Goal: Task Accomplishment & Management: Manage account settings

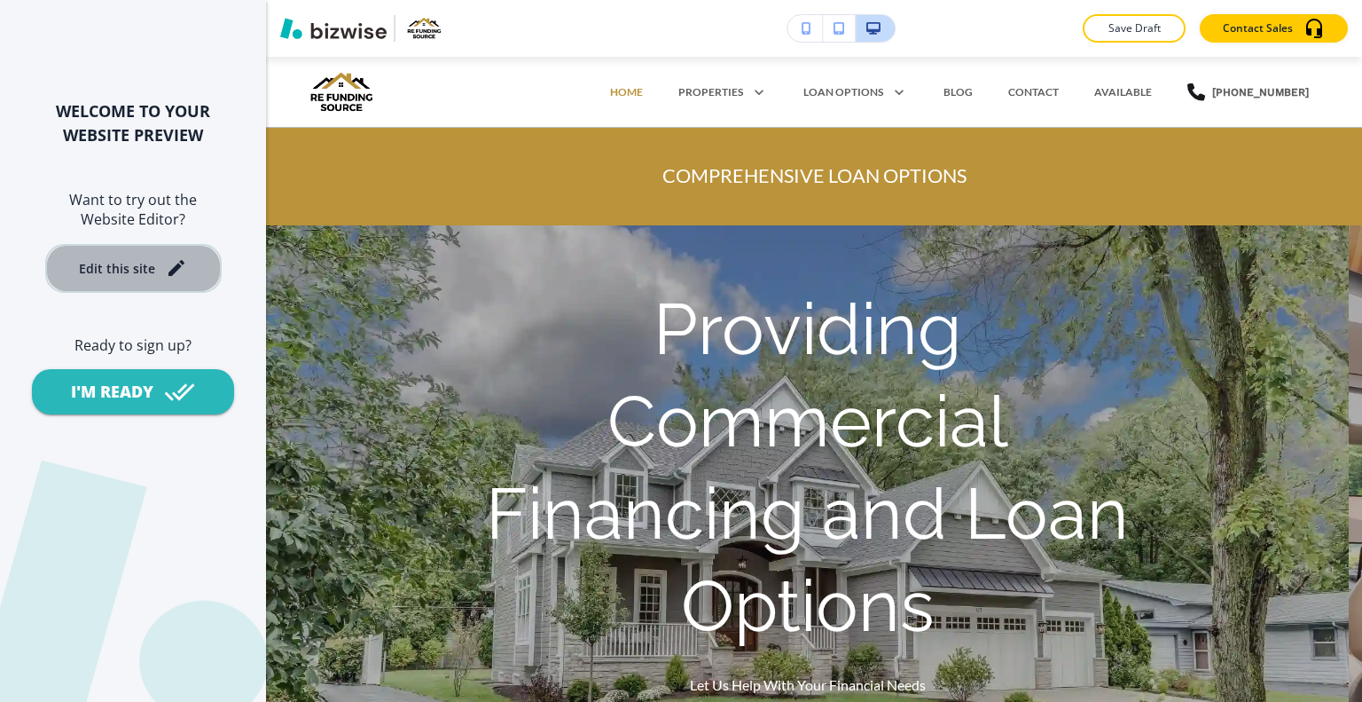
click at [135, 273] on div "Edit this site" at bounding box center [117, 268] width 76 height 13
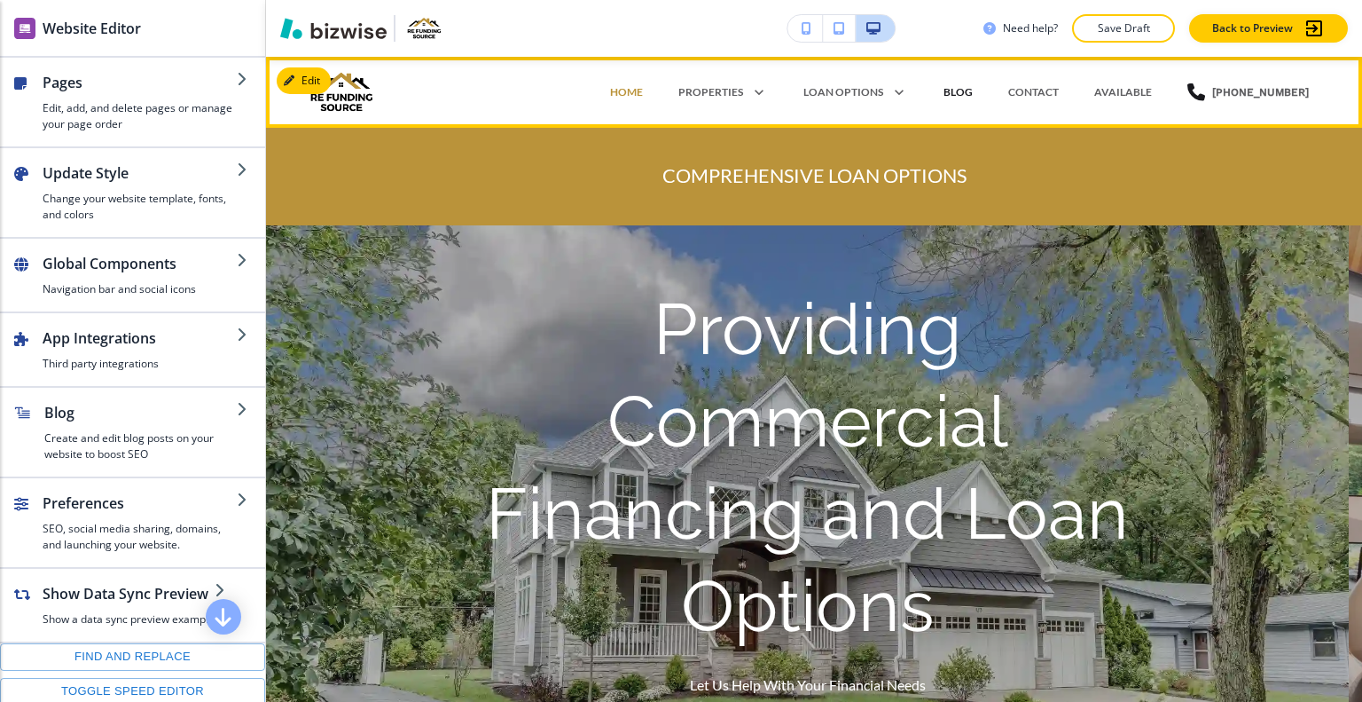
click at [962, 90] on p "BLOG" at bounding box center [958, 92] width 29 height 16
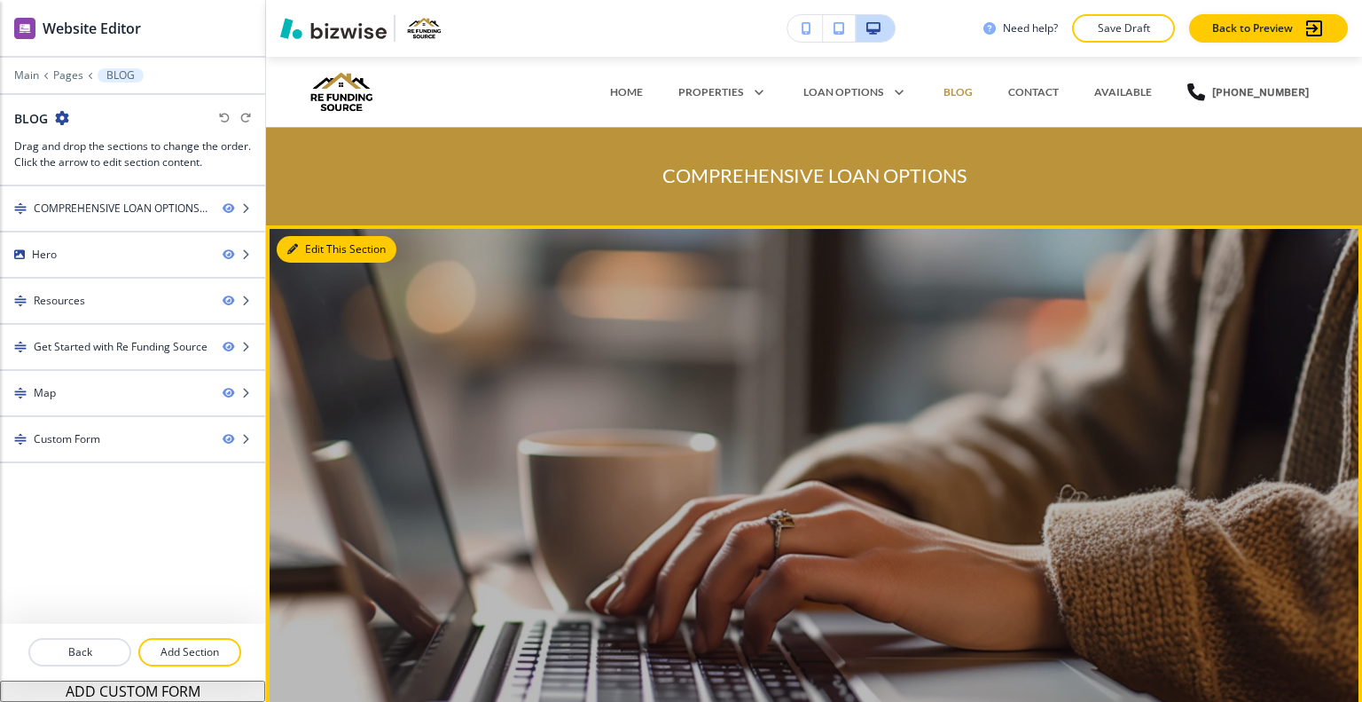
click at [326, 259] on button "Edit This Section" at bounding box center [337, 249] width 120 height 27
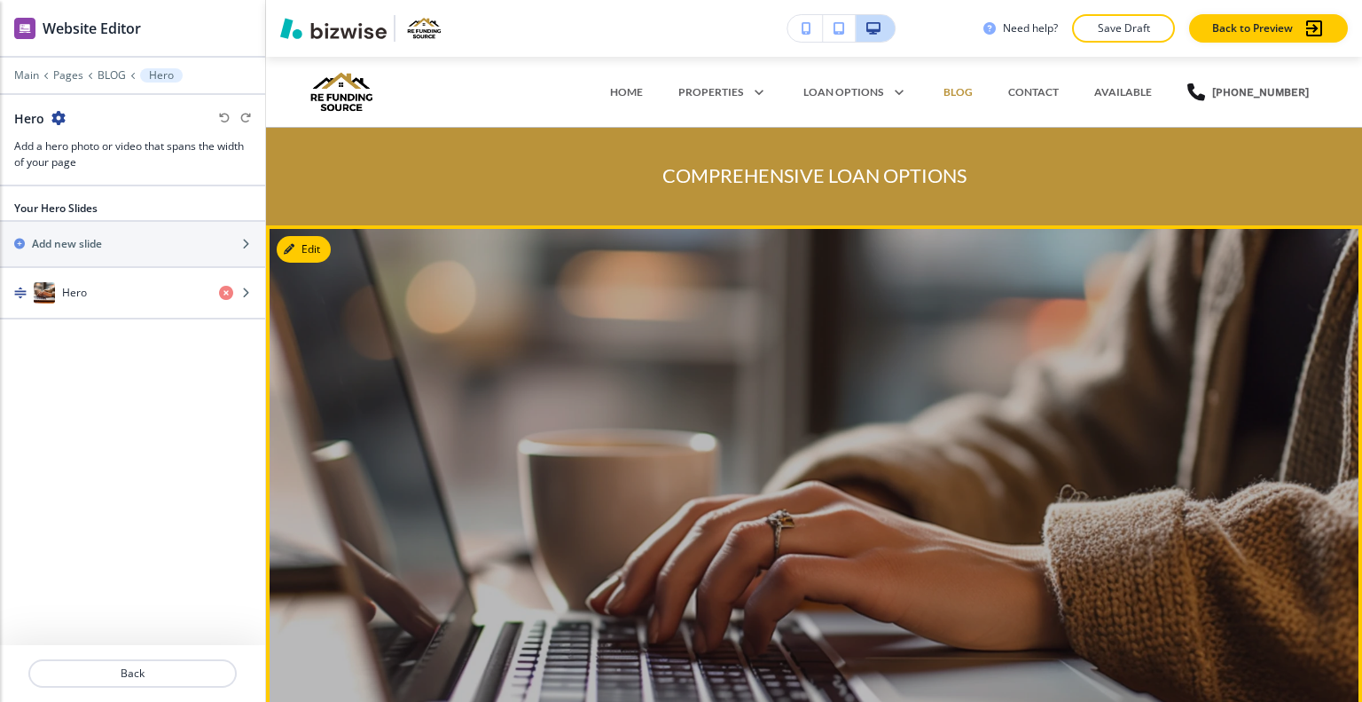
scroll to position [169, 0]
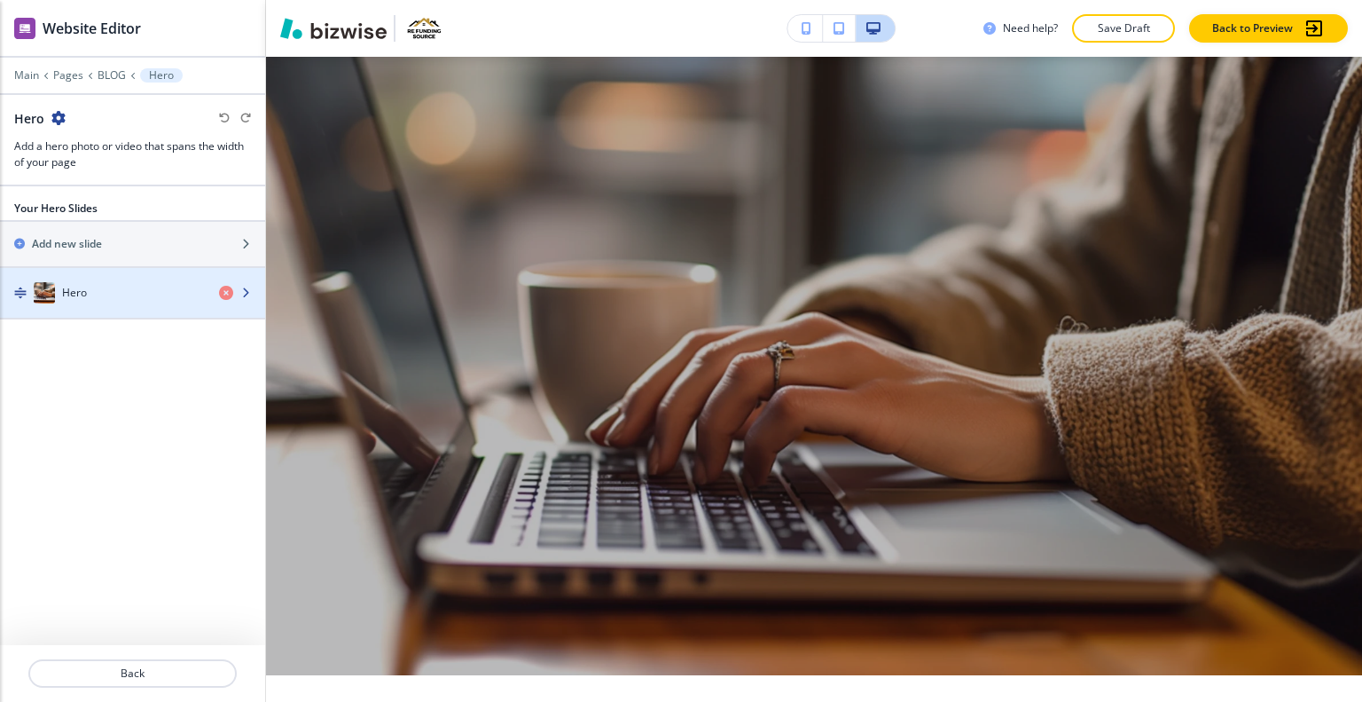
click at [67, 285] on h4 "Hero" at bounding box center [74, 293] width 25 height 16
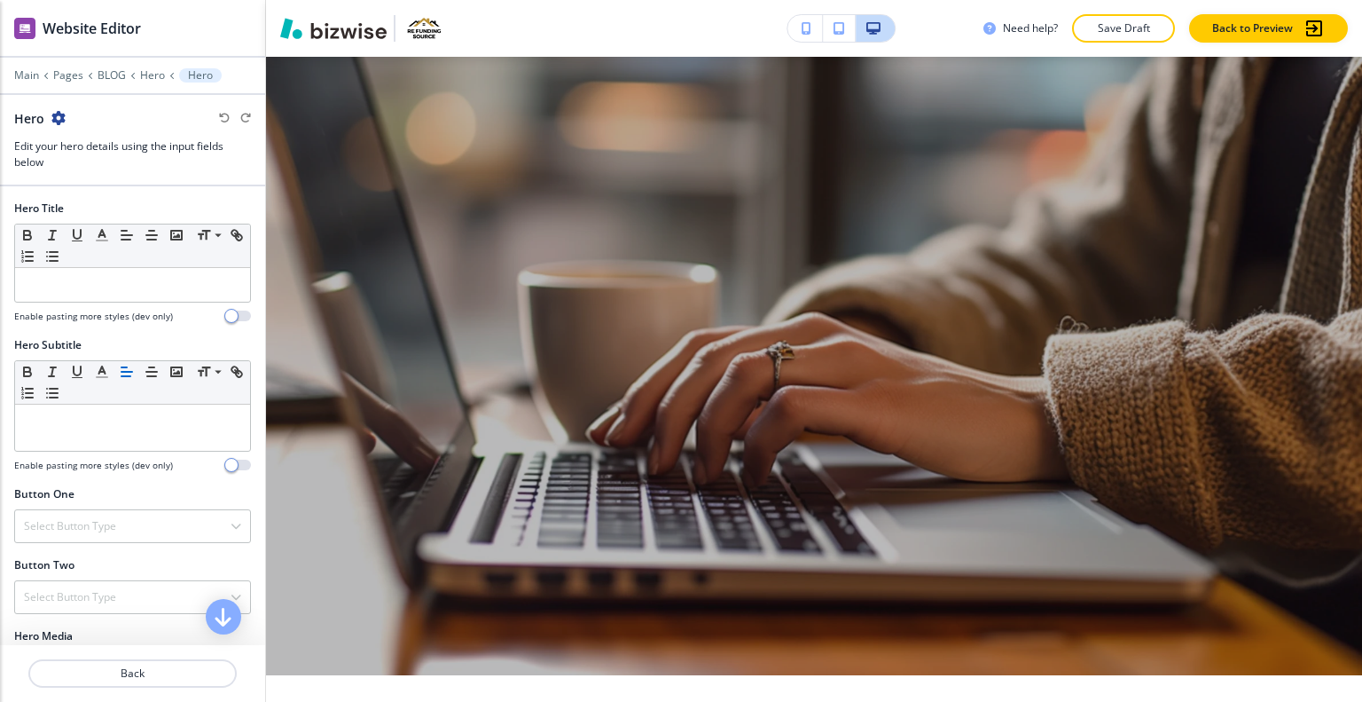
scroll to position [478, 0]
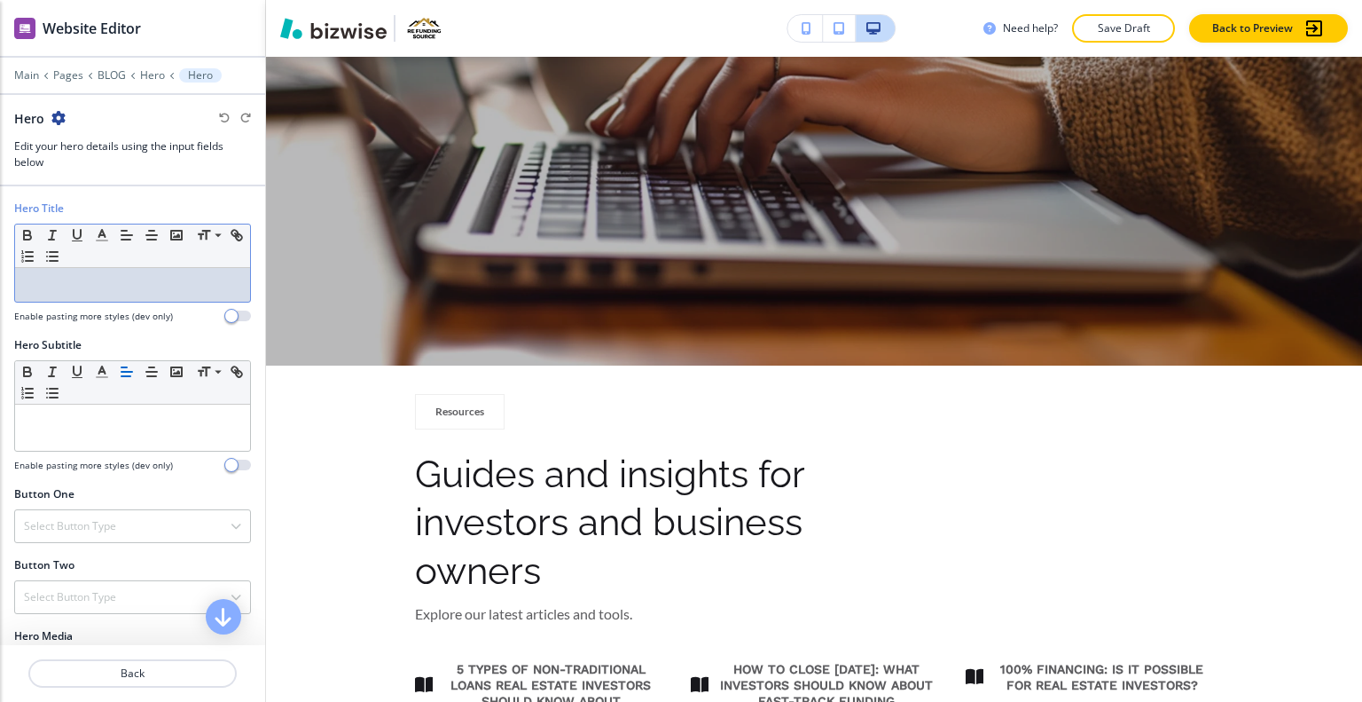
click at [78, 274] on div at bounding box center [132, 285] width 235 height 34
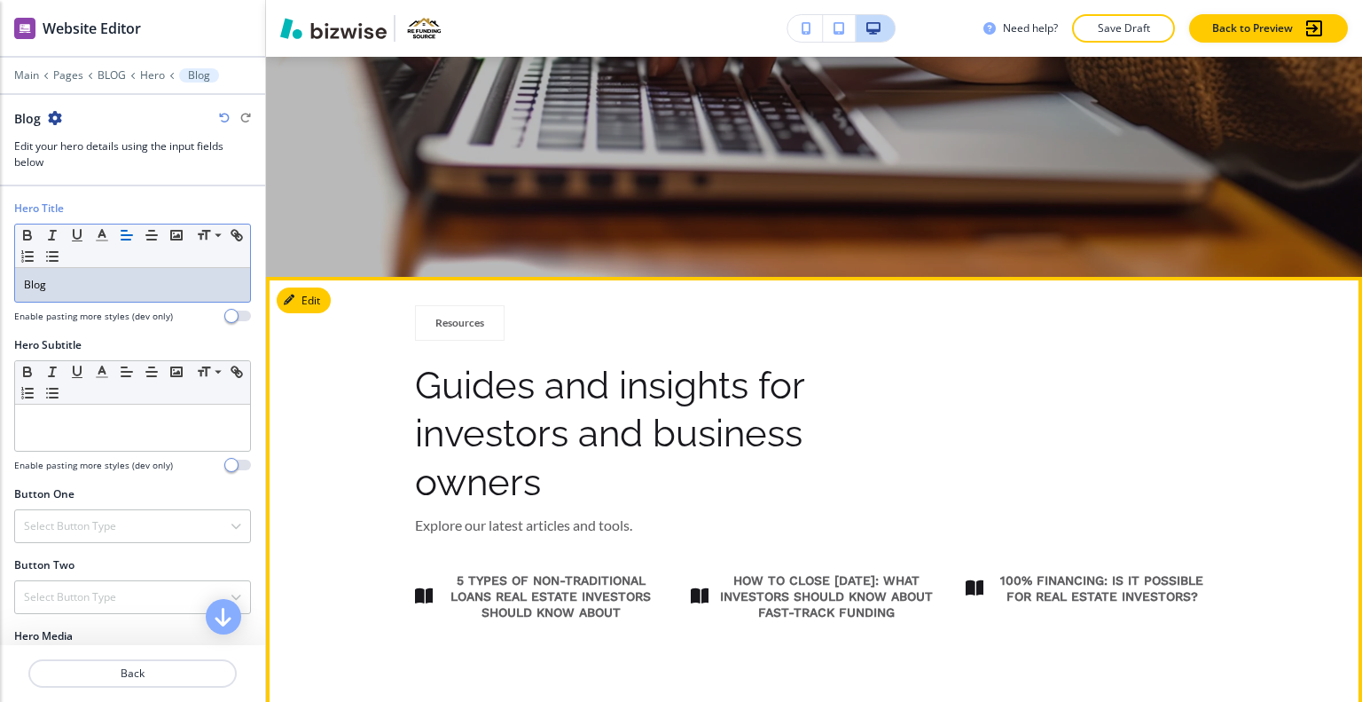
scroll to position [656, 0]
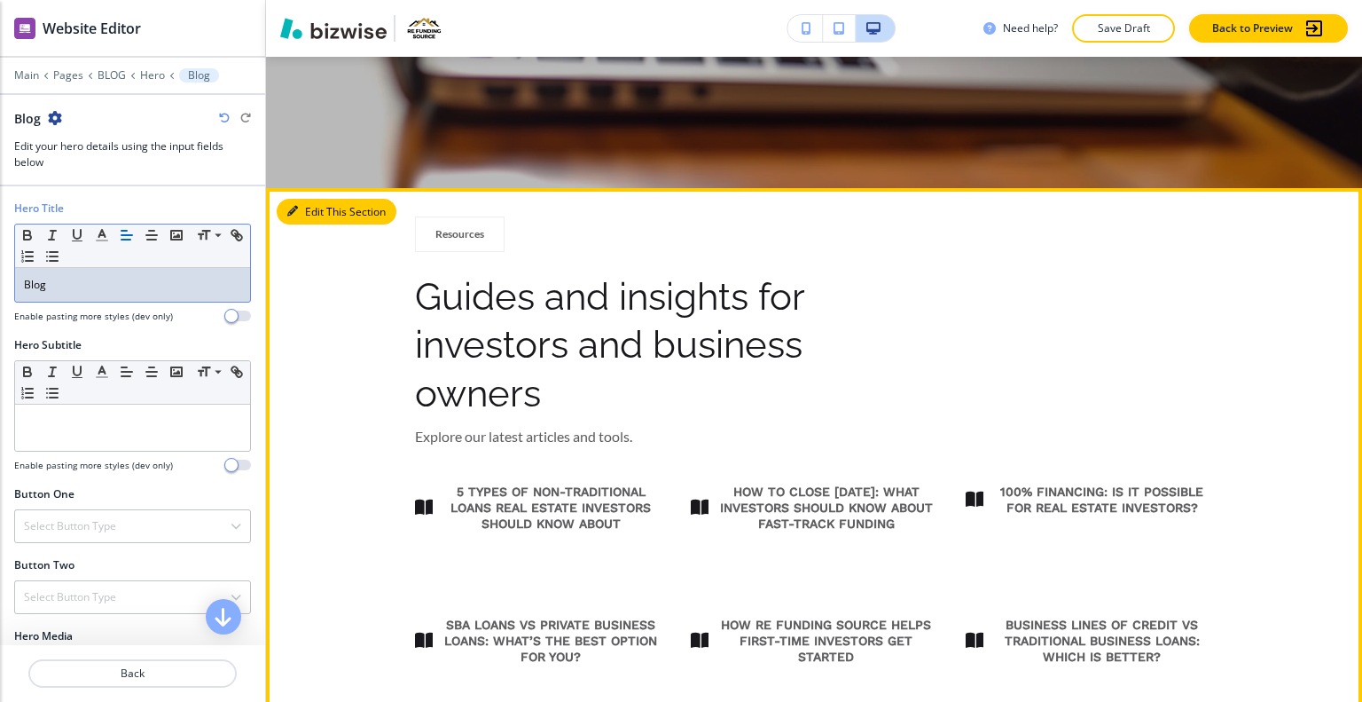
click at [317, 212] on button "Edit This Section" at bounding box center [337, 212] width 120 height 27
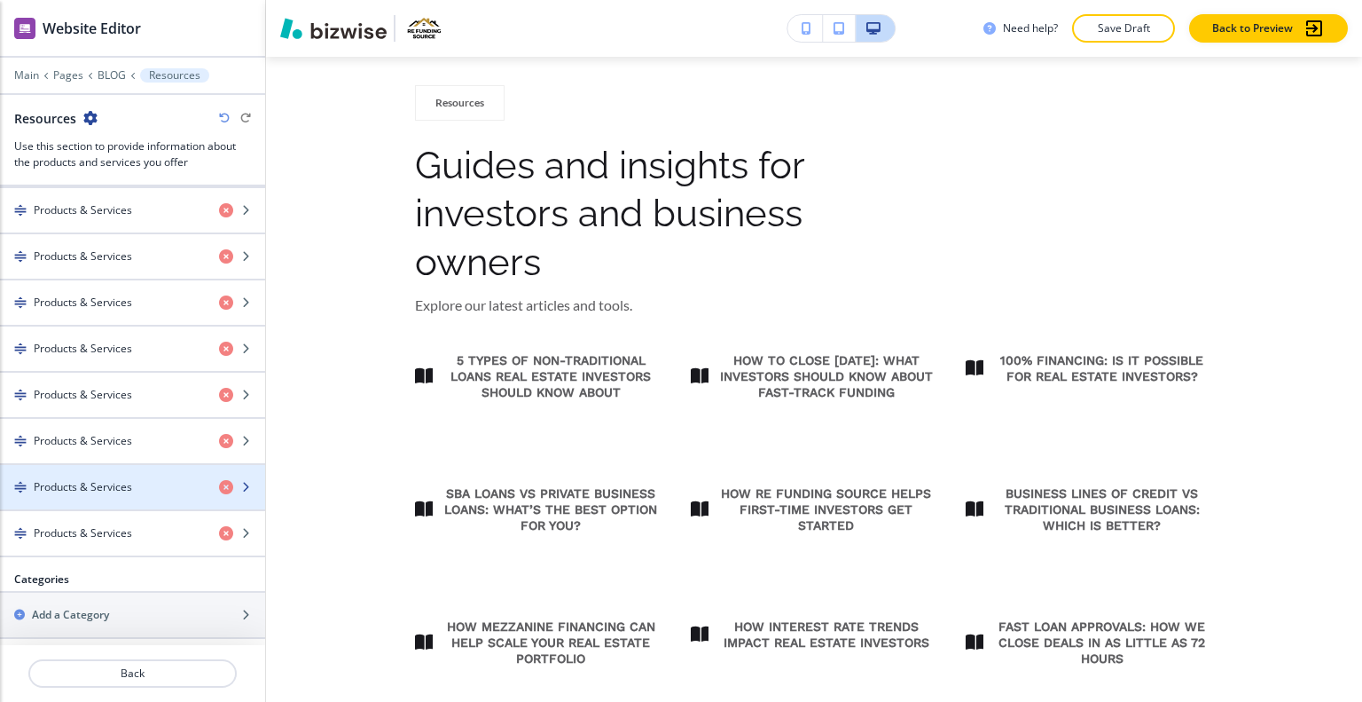
scroll to position [238, 0]
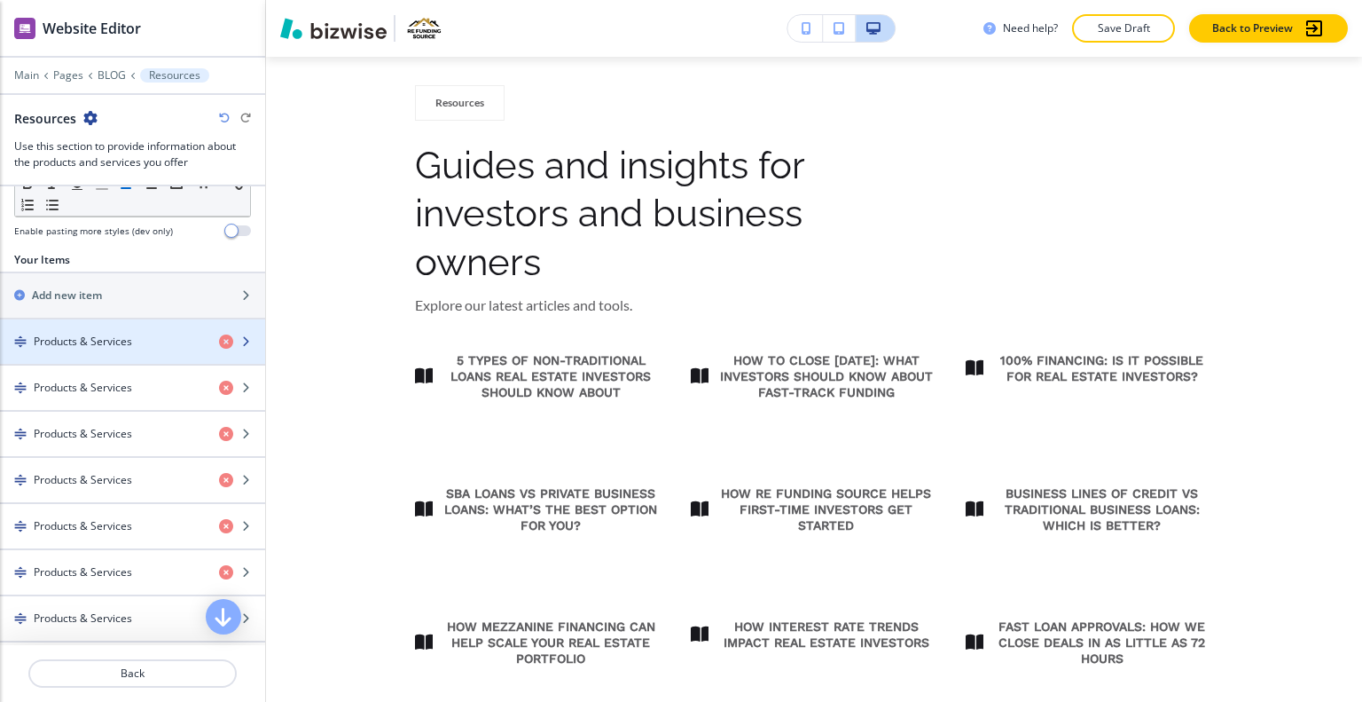
click at [113, 342] on h4 "Products & Services" at bounding box center [83, 342] width 98 height 16
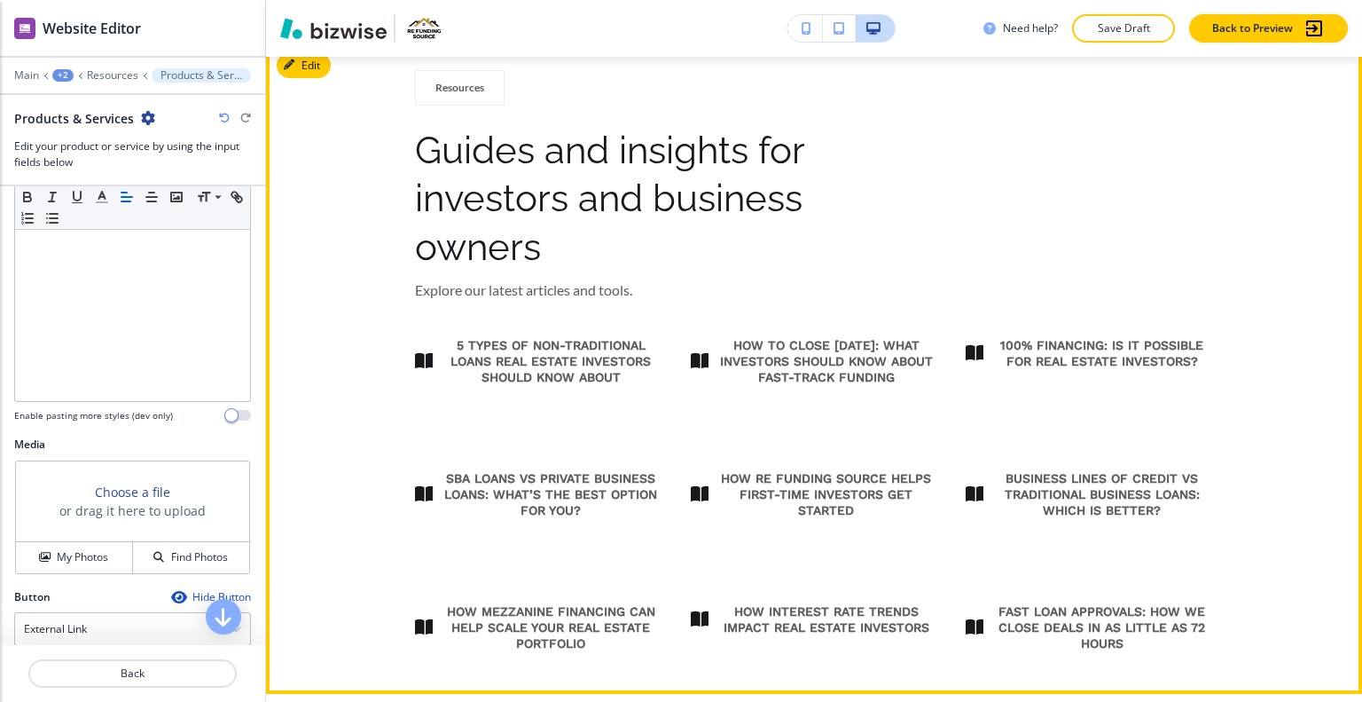
scroll to position [713, 0]
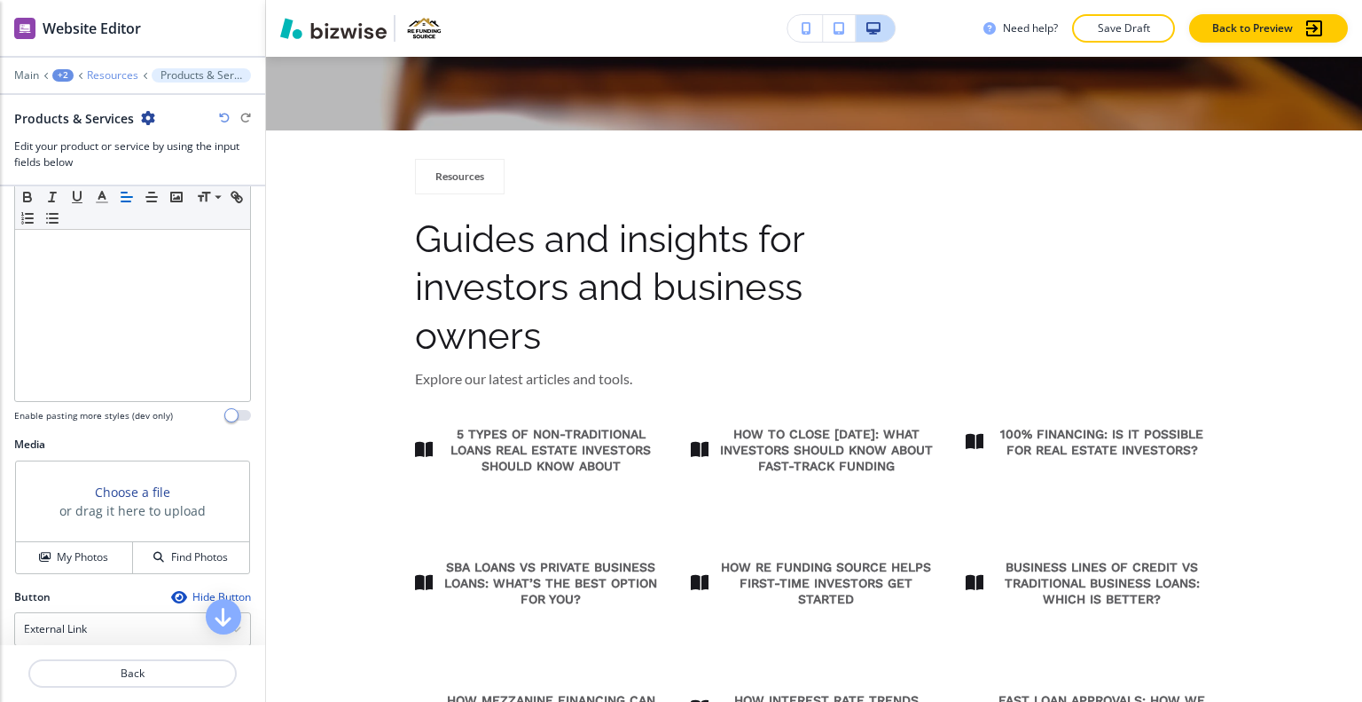
click at [106, 74] on p "Resources" at bounding box center [112, 75] width 51 height 12
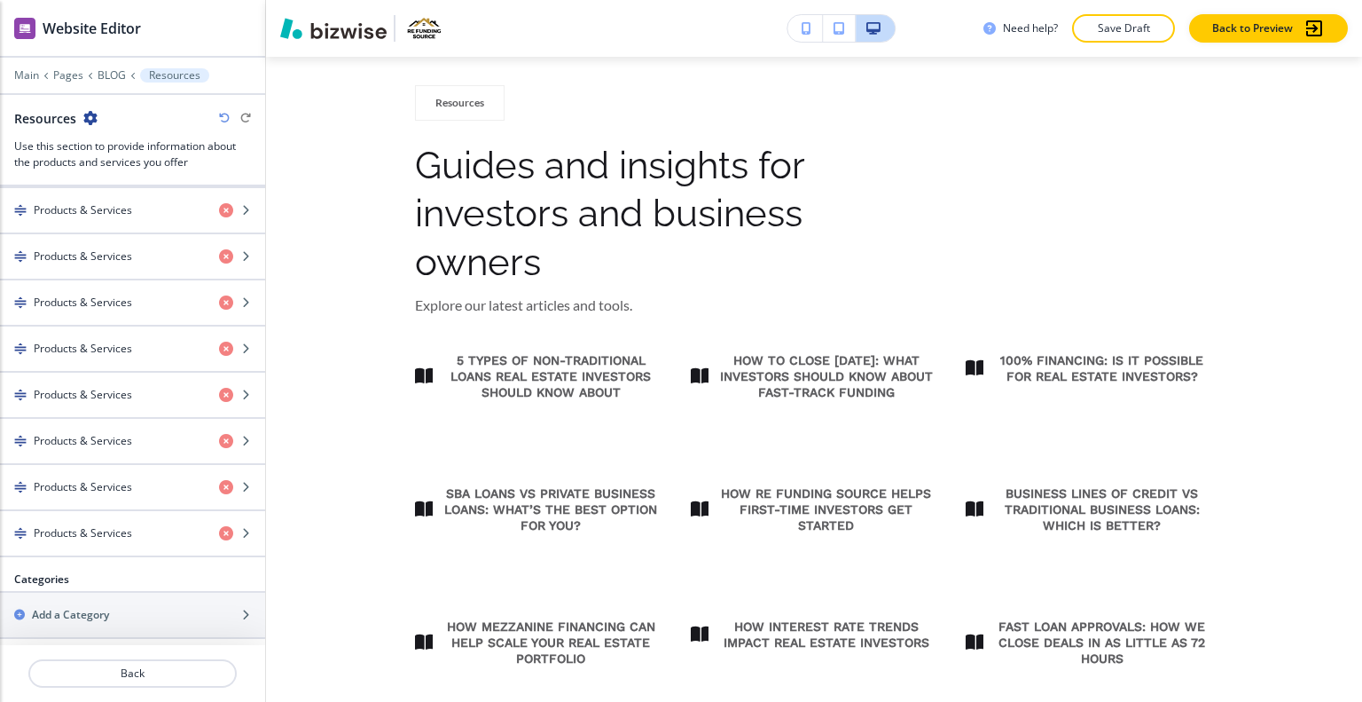
scroll to position [0, 0]
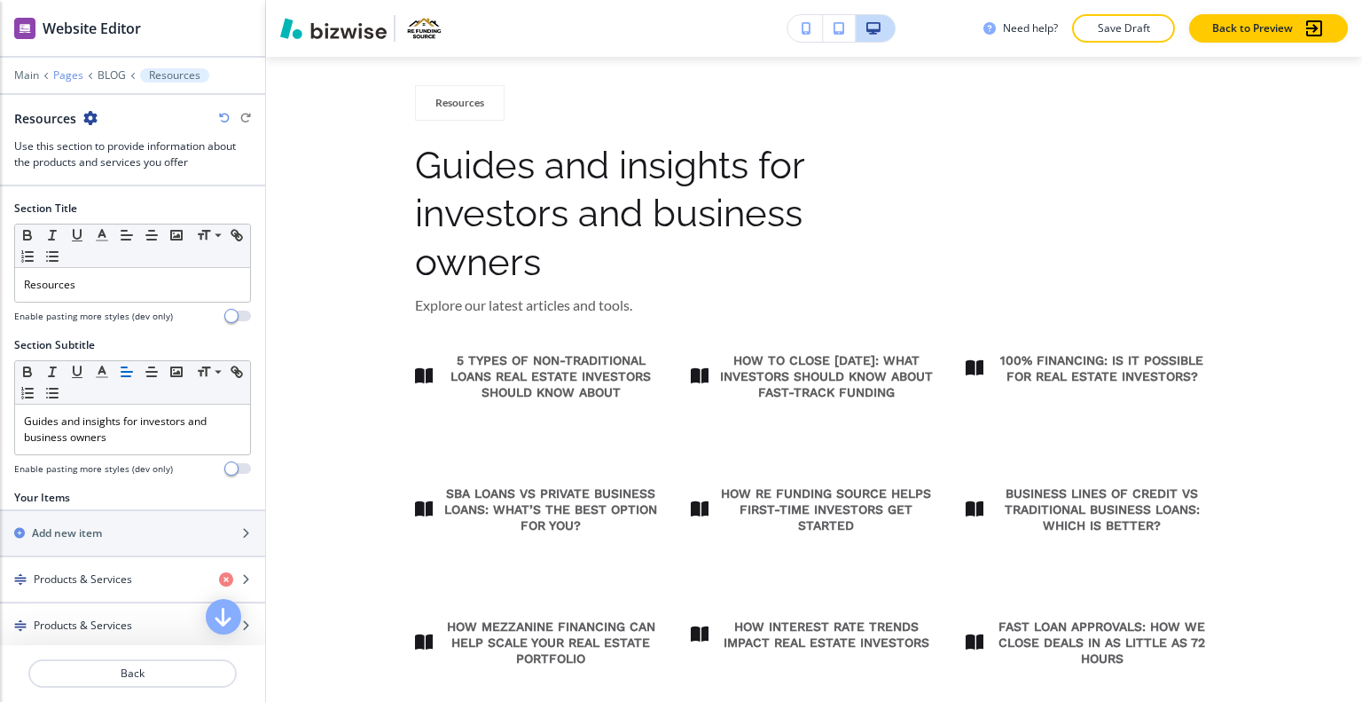
click at [71, 77] on p "Pages" at bounding box center [68, 75] width 30 height 12
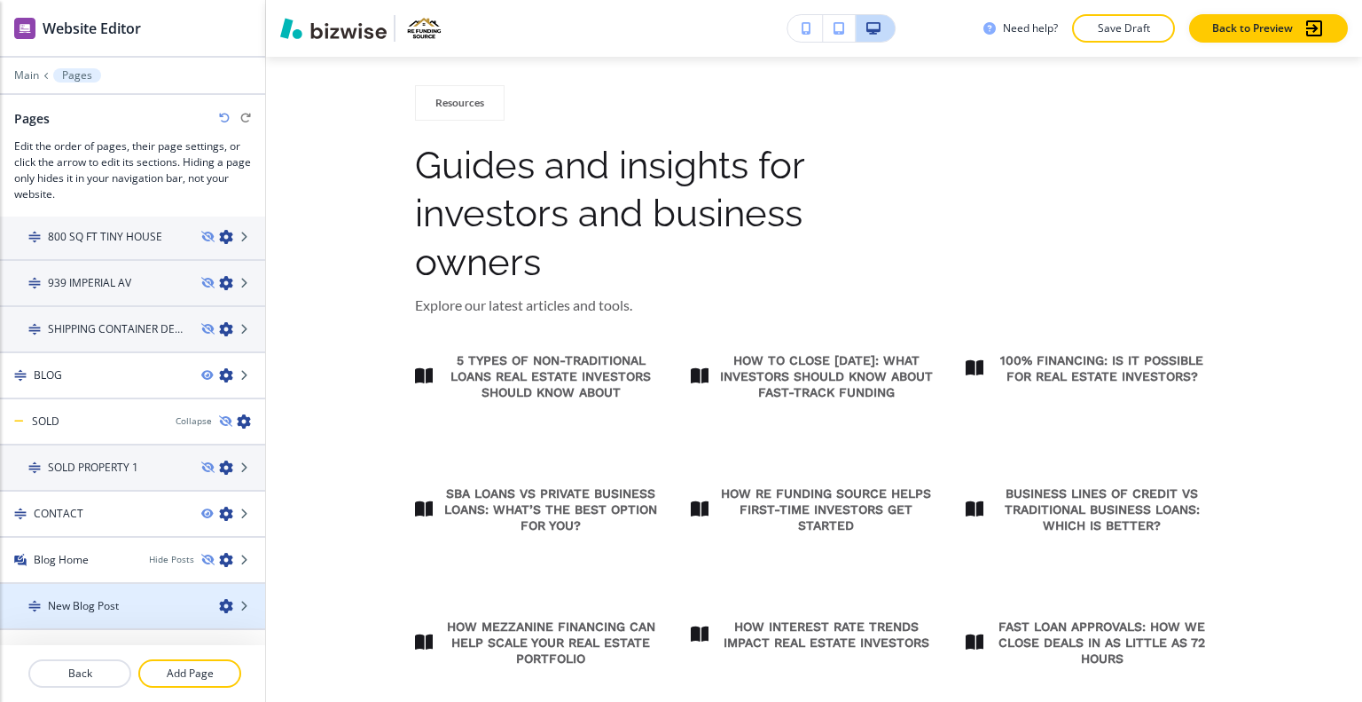
scroll to position [1082, 0]
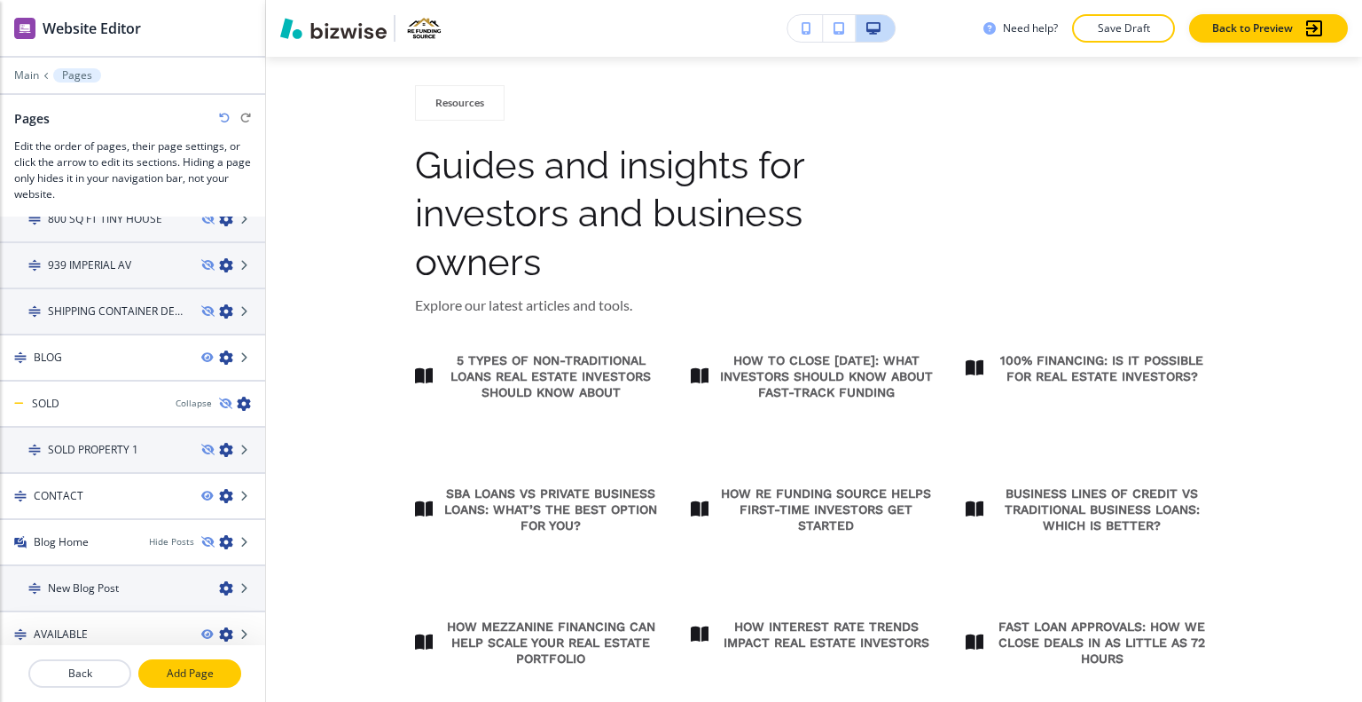
click at [205, 673] on p "Add Page" at bounding box center [189, 673] width 99 height 16
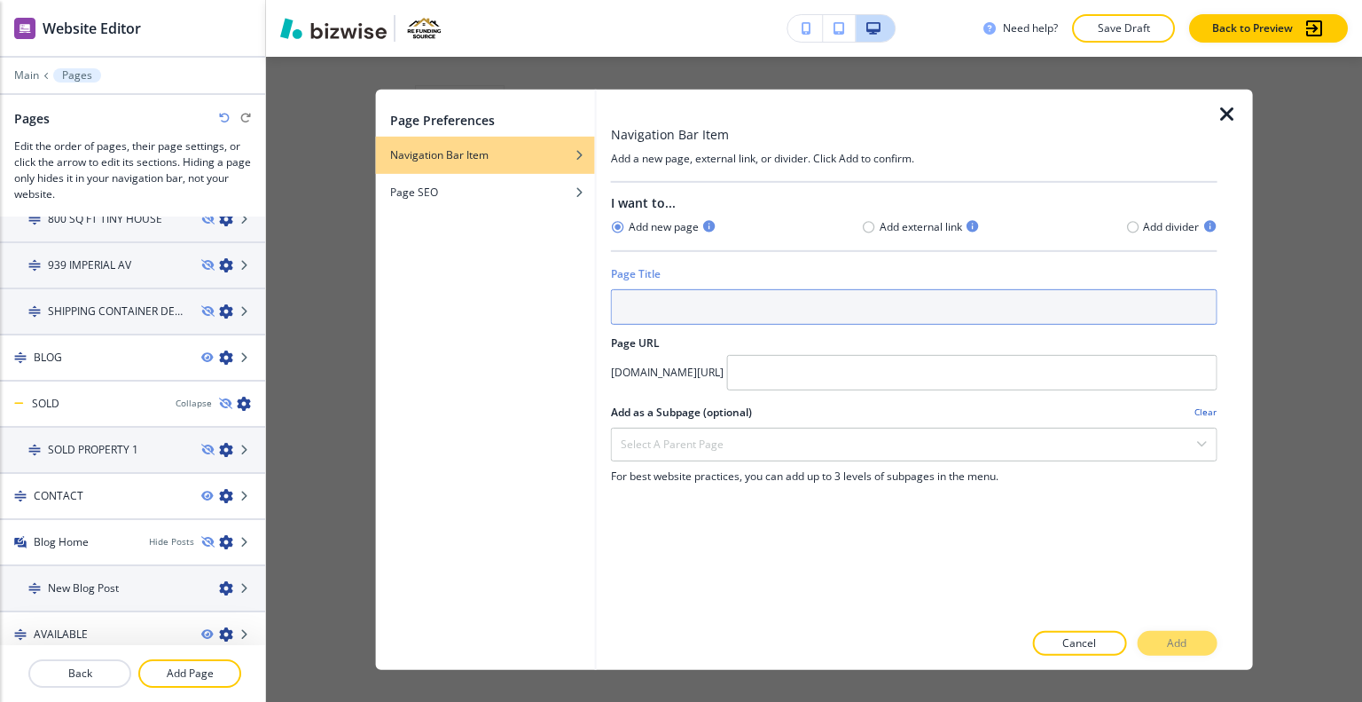
paste input "5 Types of Non-Traditional Loans Real Estate Investors Should Know About"
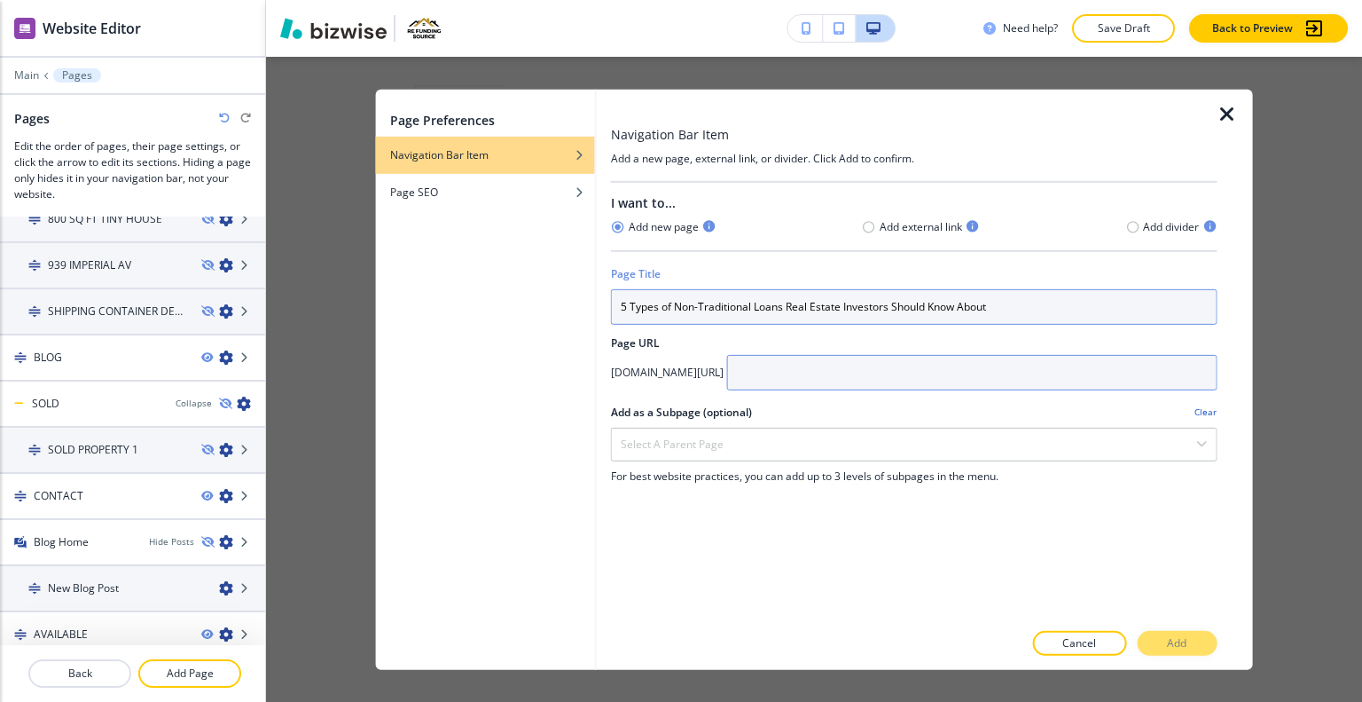
type input "5 Types of Non-Traditional Loans Real Estate Investors Should Know About"
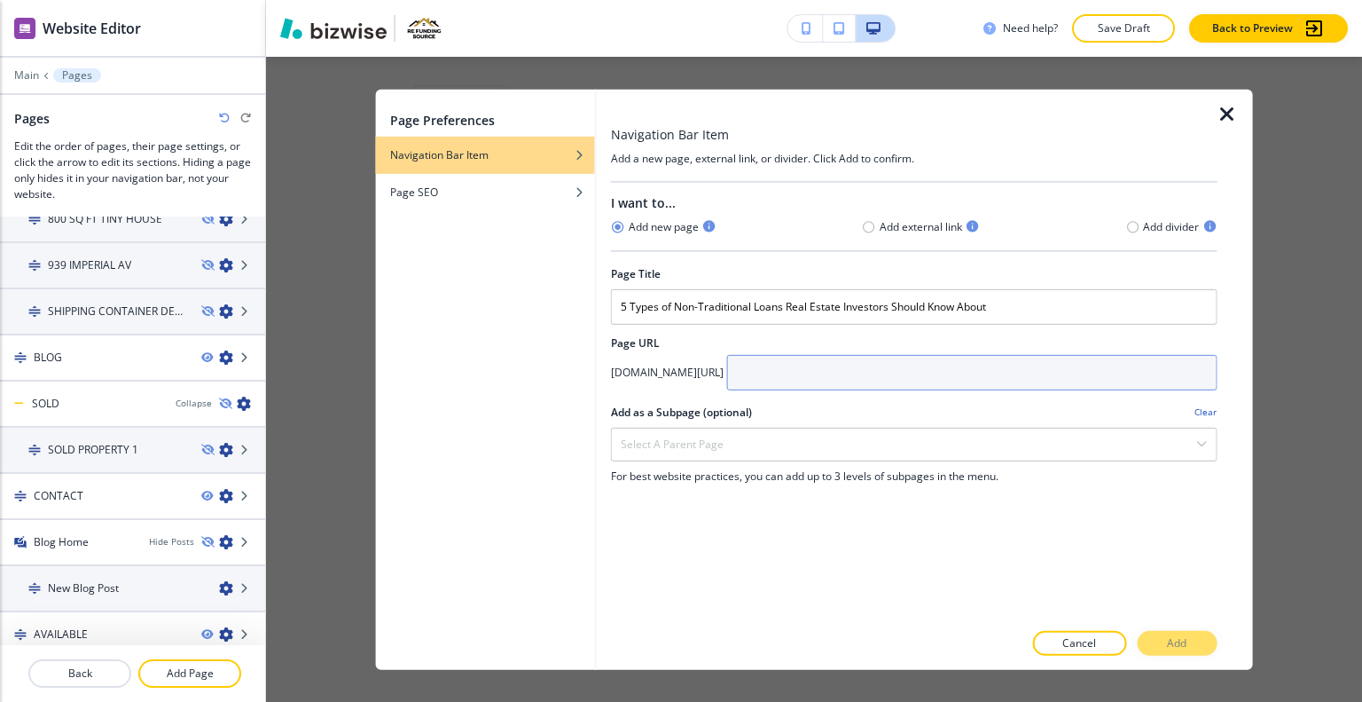
click at [901, 358] on input "text" at bounding box center [972, 371] width 491 height 35
paste input "/5-types-of-non-traditional-loans-real-estate-investors-should-know-about"
type input "/5-types-of-non-traditional-loans-real-estate-investors-should-know-about"
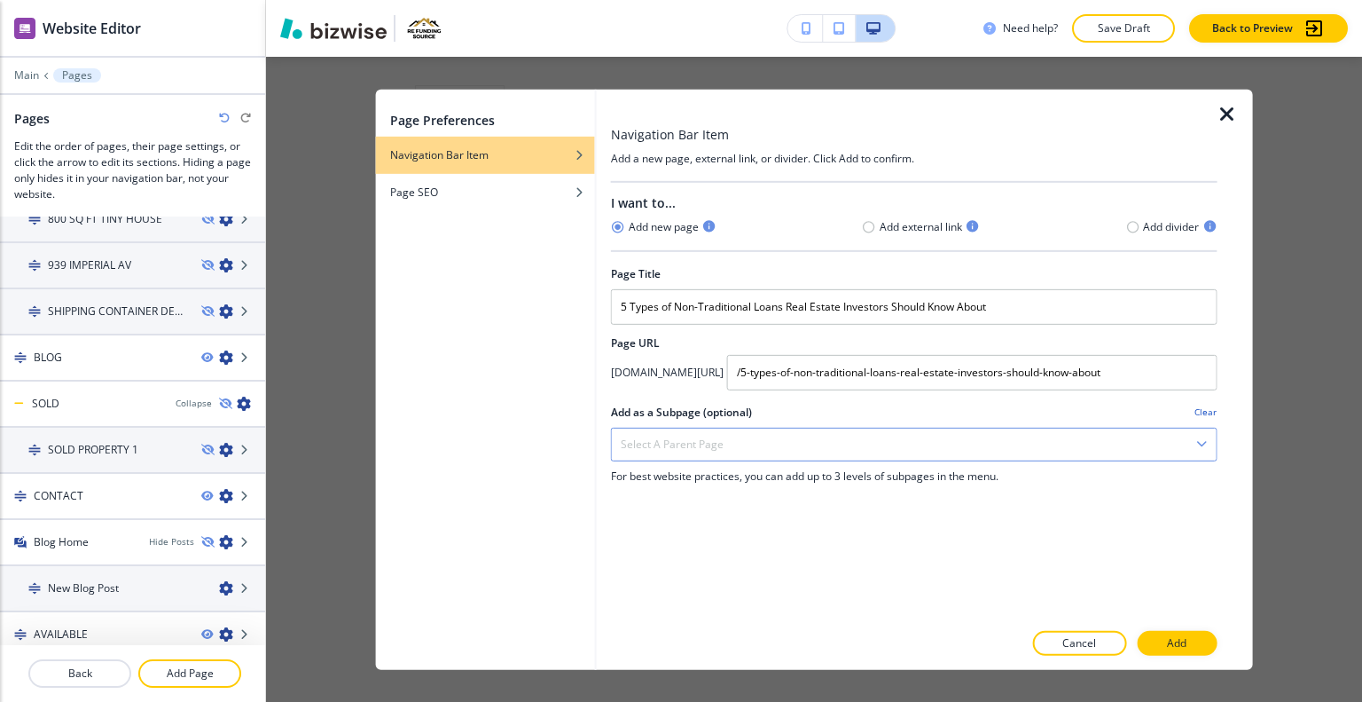
scroll to position [0, 0]
click at [841, 433] on div "Select a parent page" at bounding box center [914, 444] width 605 height 32
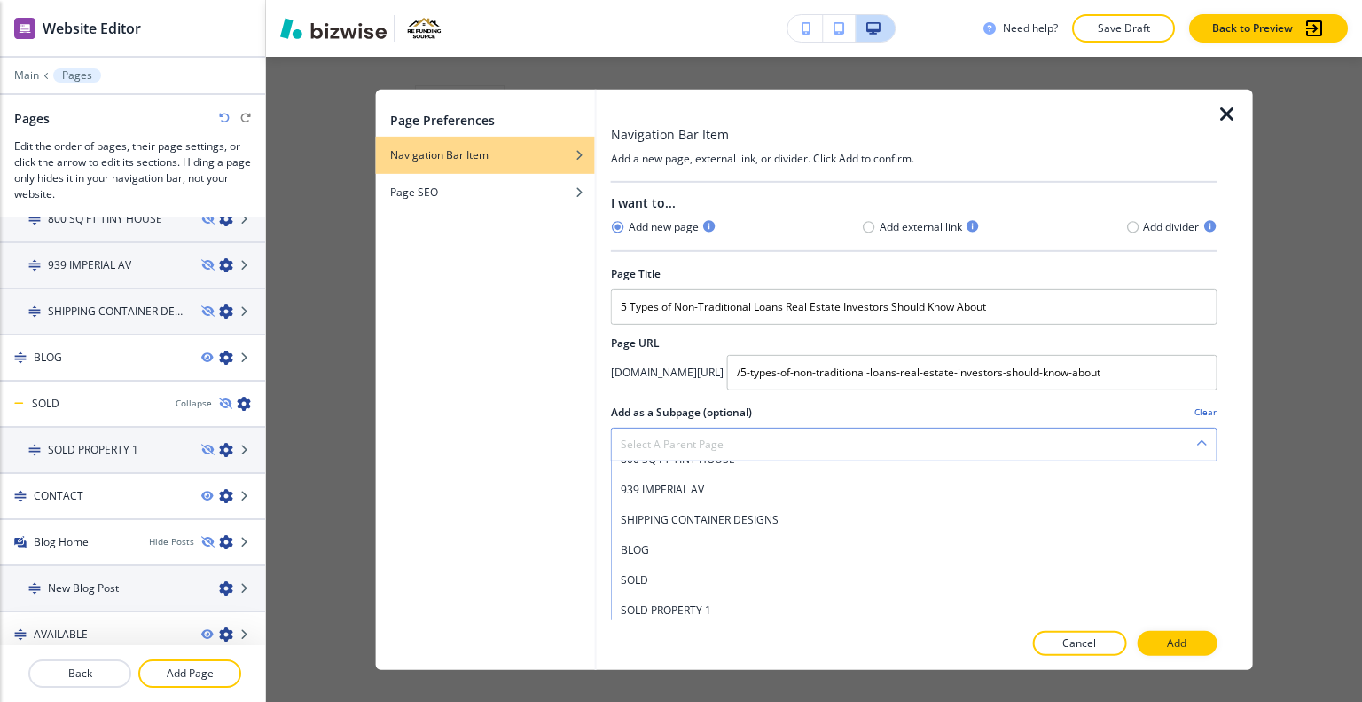
scroll to position [103, 0]
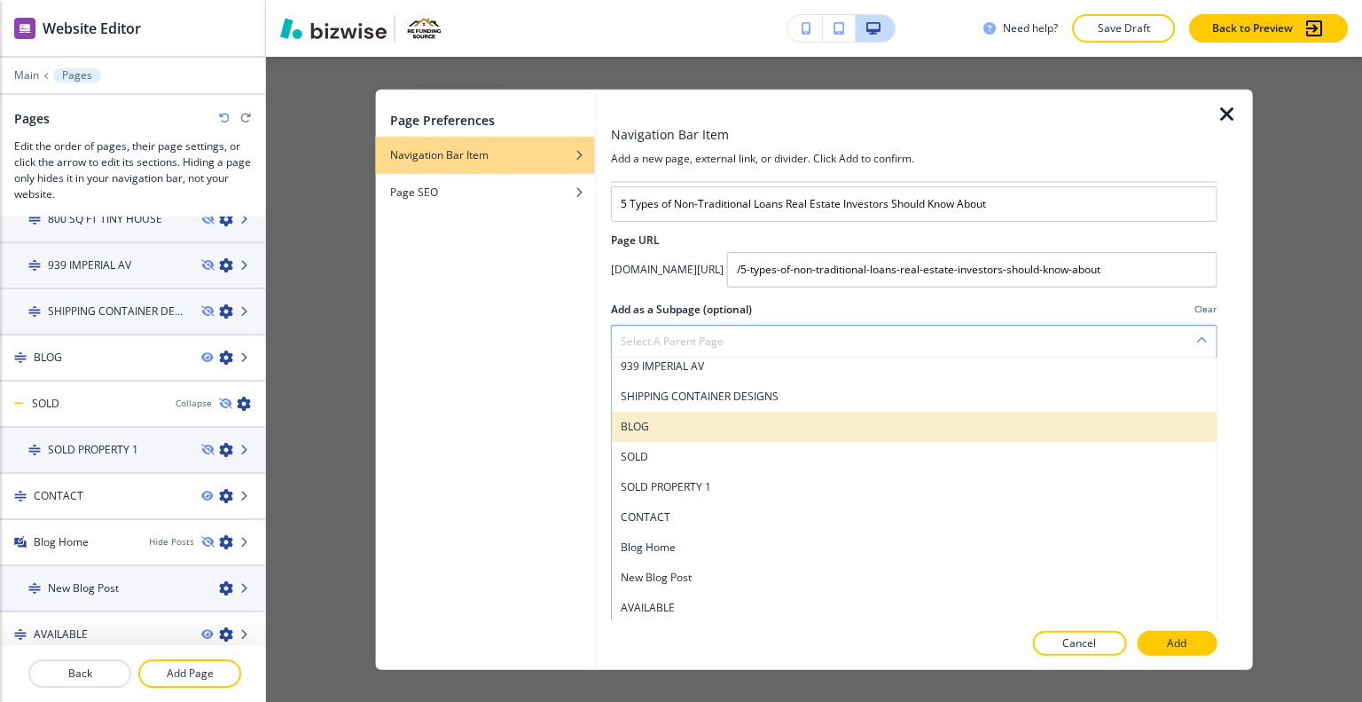
click at [726, 428] on h4 "BLOG" at bounding box center [914, 426] width 587 height 16
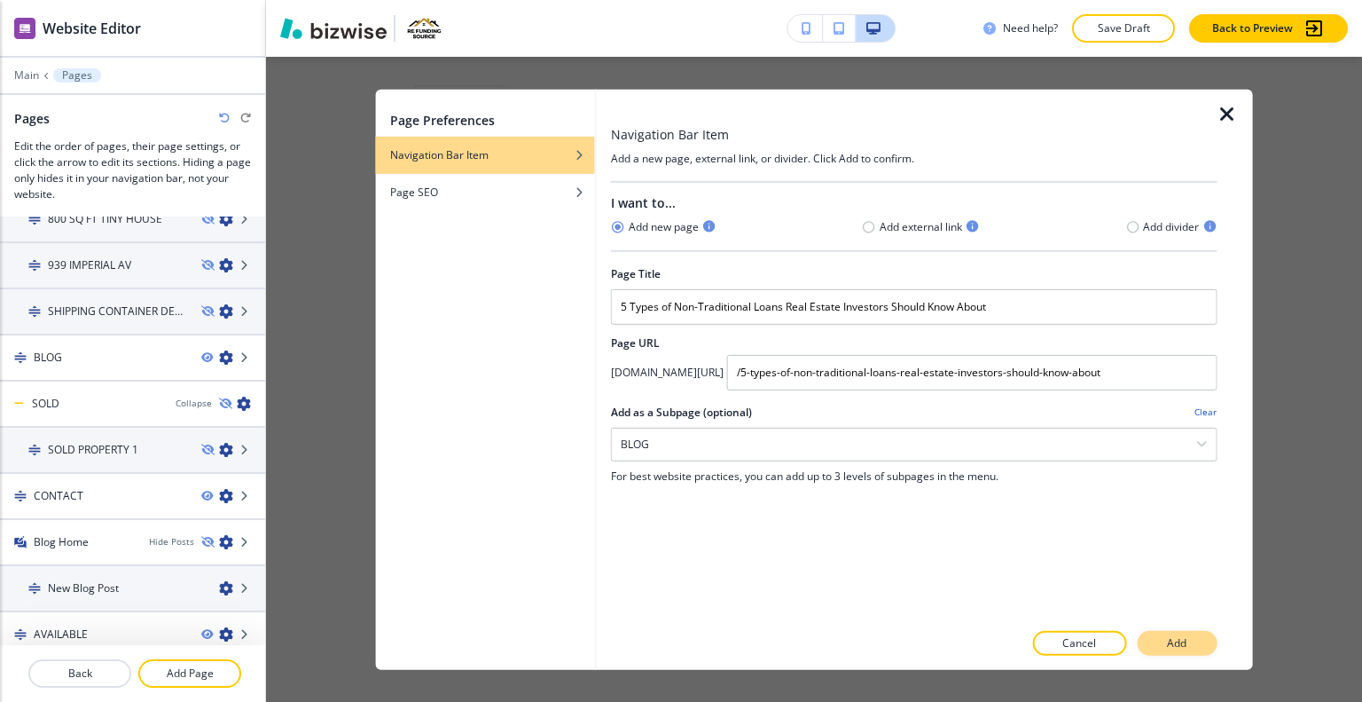
click at [1167, 634] on button "Add" at bounding box center [1177, 643] width 80 height 25
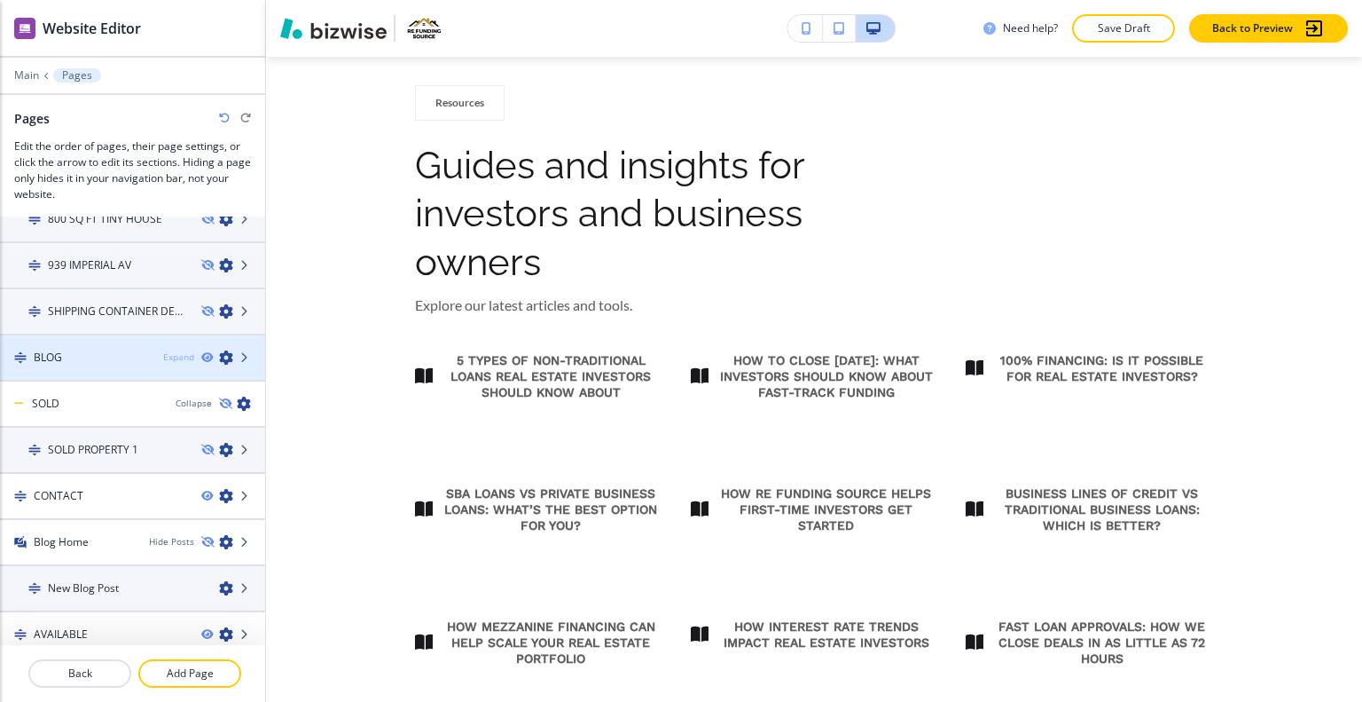
click at [172, 350] on div "Expand" at bounding box center [178, 356] width 31 height 13
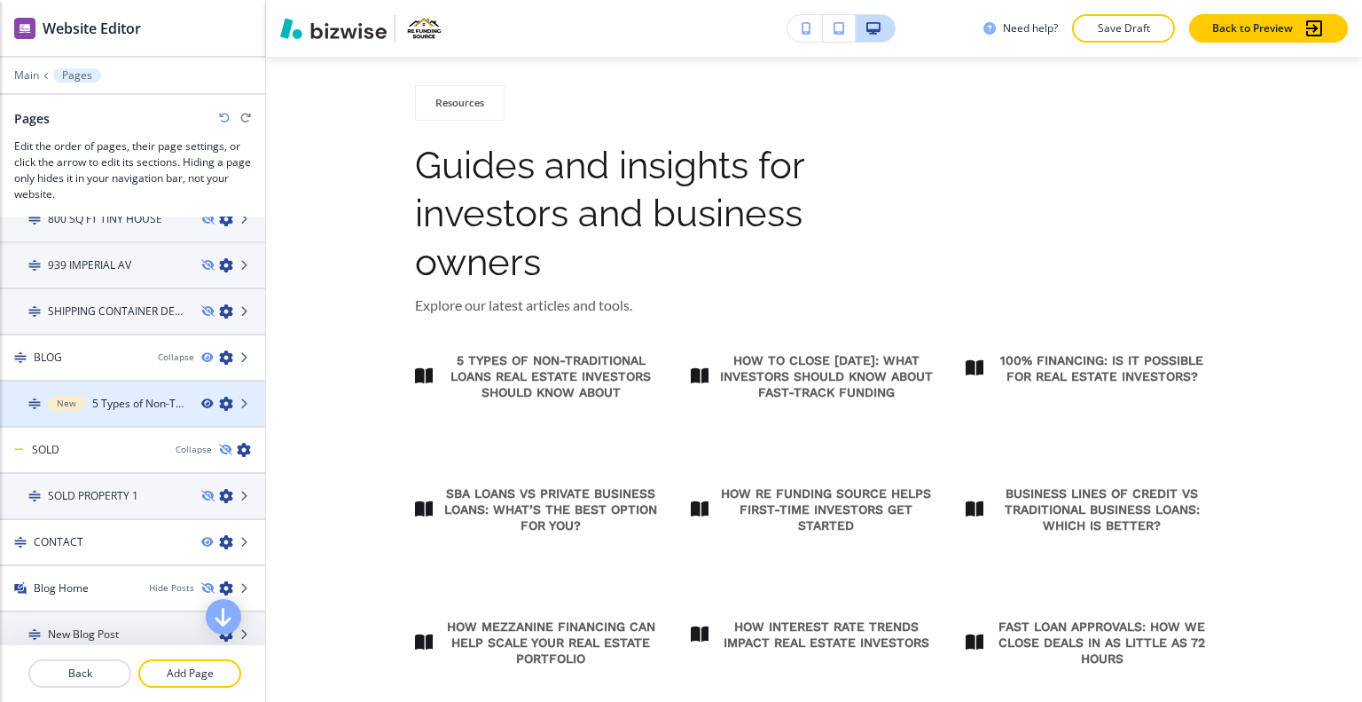
click at [201, 398] on icon "button" at bounding box center [206, 403] width 11 height 11
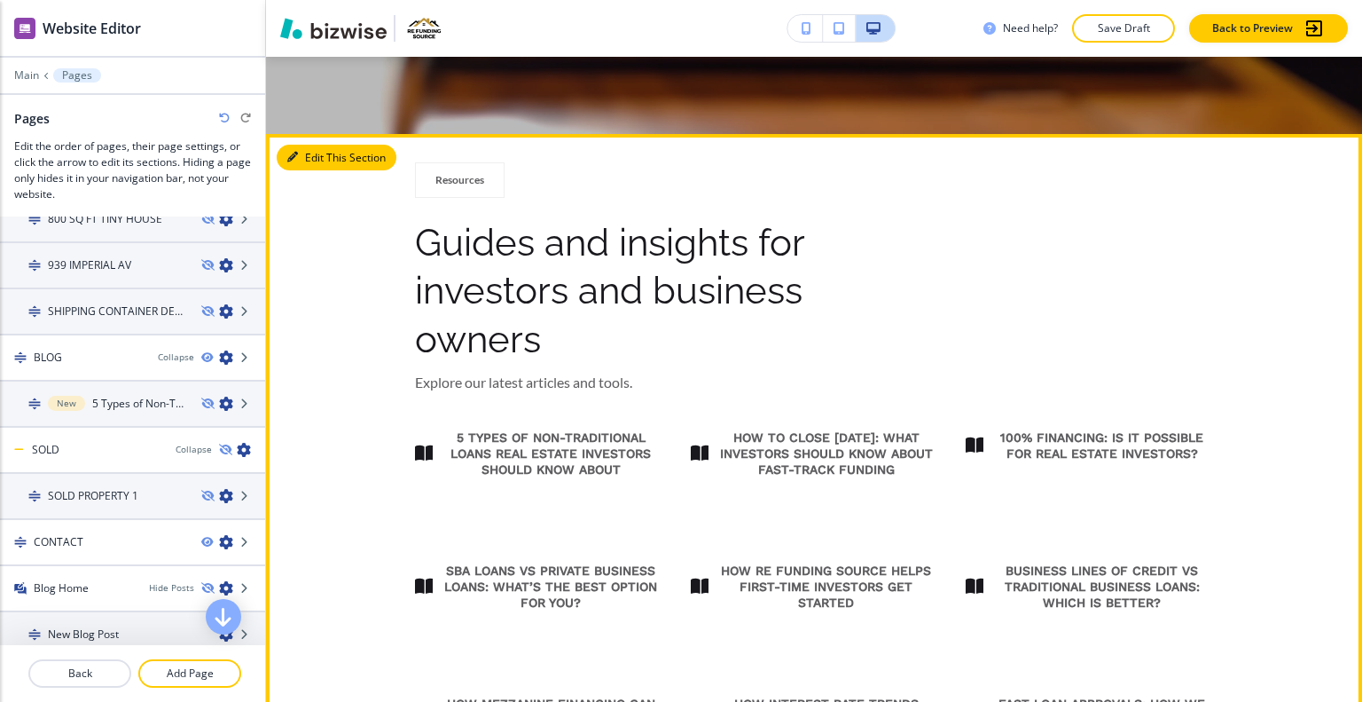
click at [304, 161] on button "Edit This Section" at bounding box center [337, 158] width 120 height 27
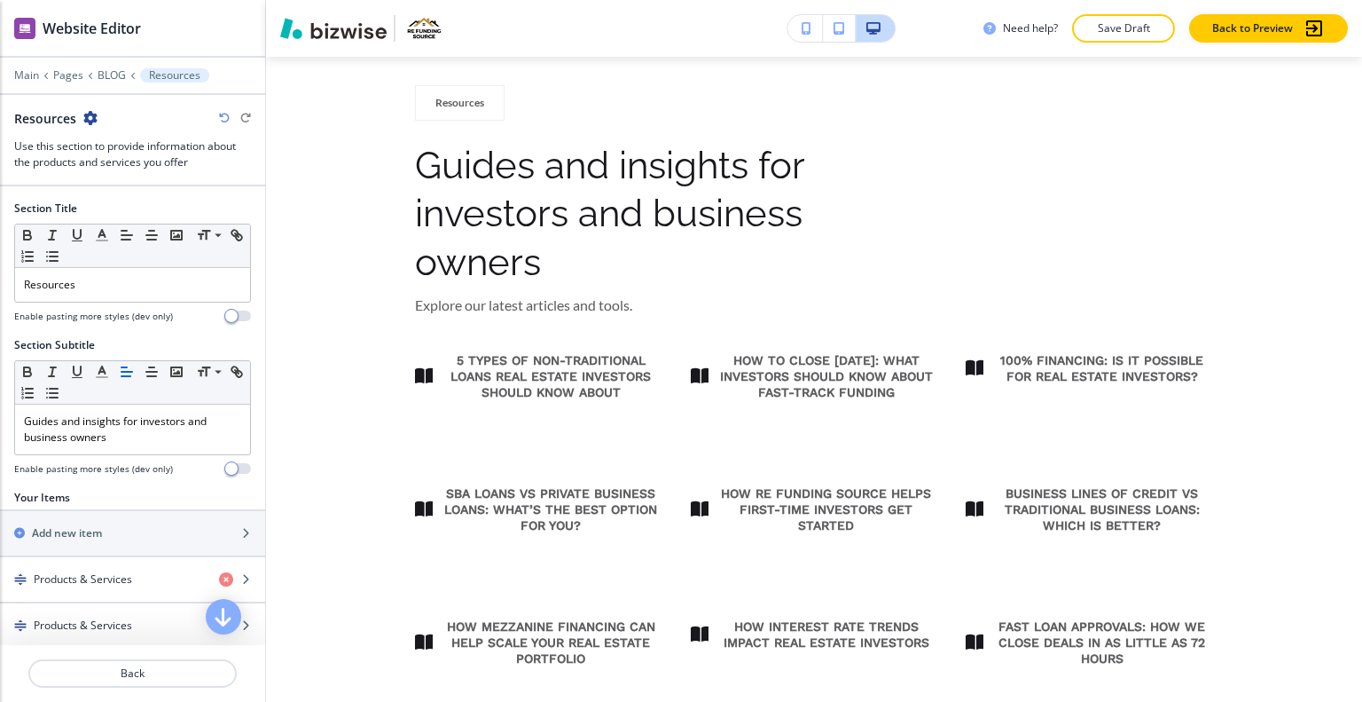
scroll to position [355, 0]
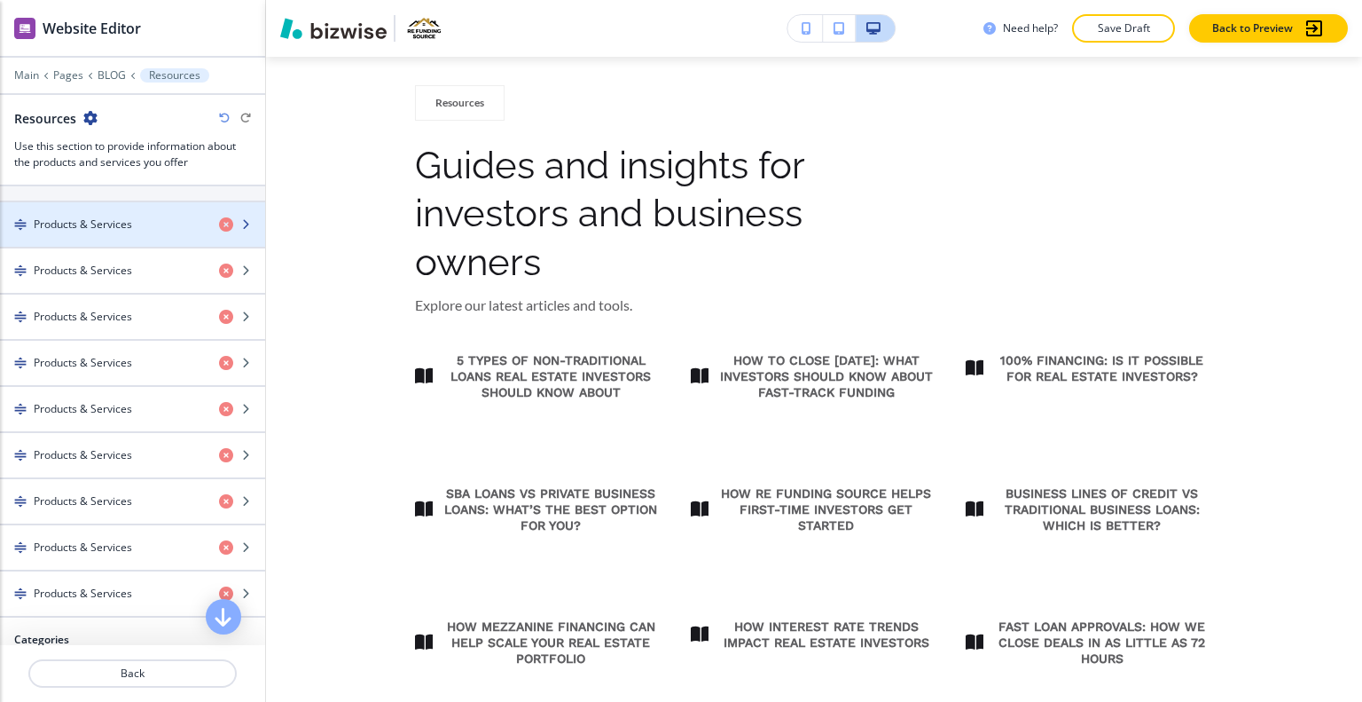
click at [138, 239] on div "button" at bounding box center [132, 239] width 265 height 14
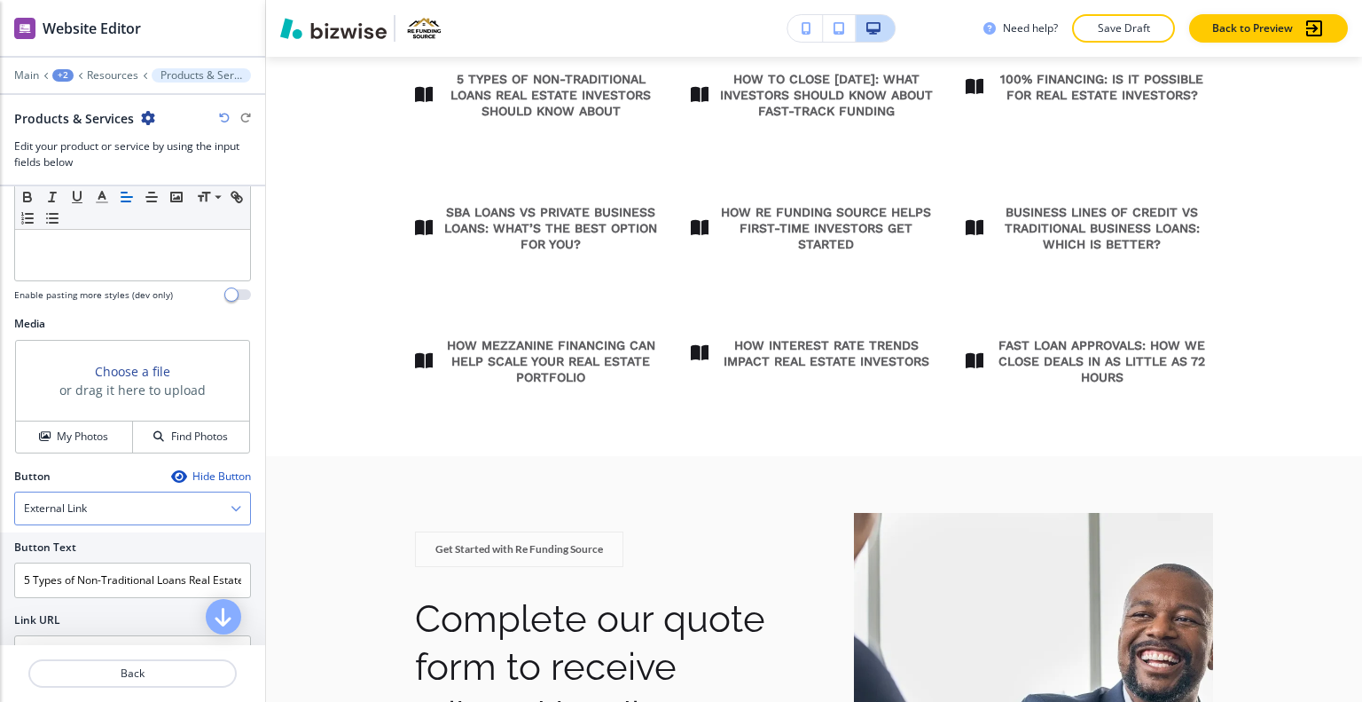
scroll to position [412, 0]
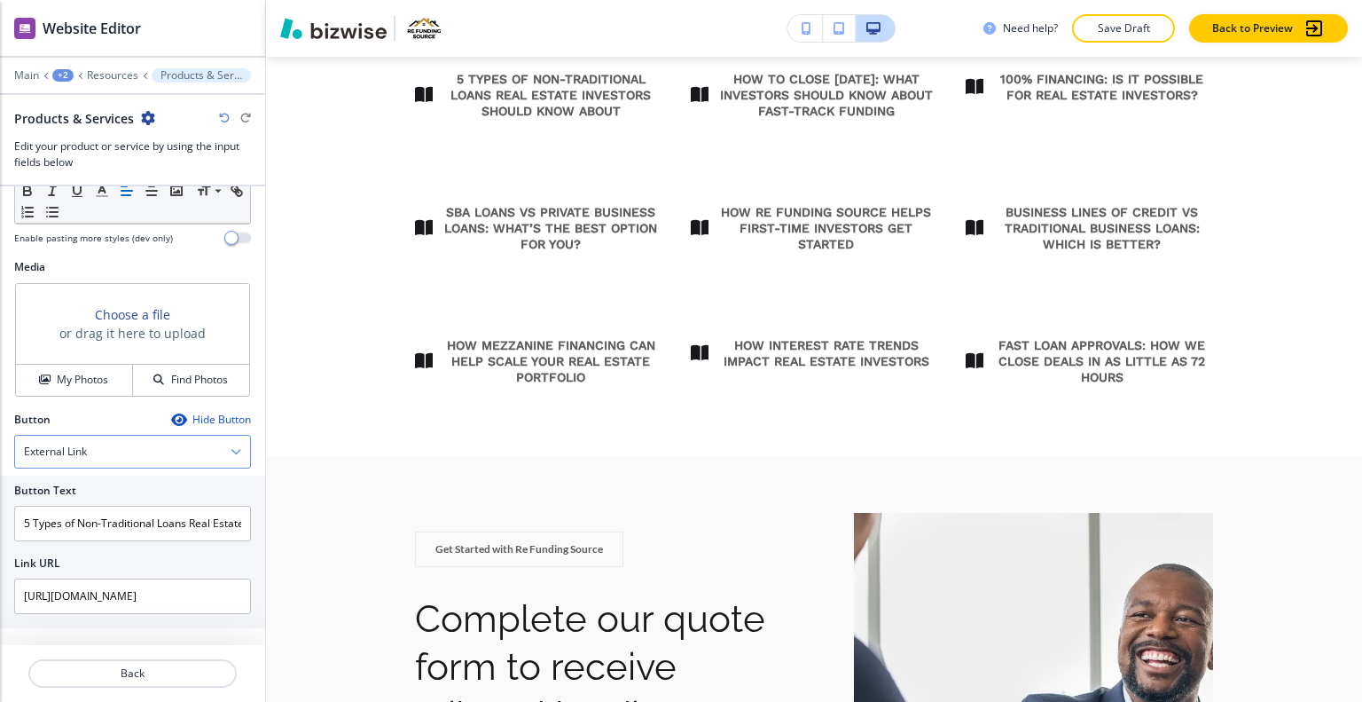
click at [200, 440] on div "External Link" at bounding box center [132, 452] width 235 height 32
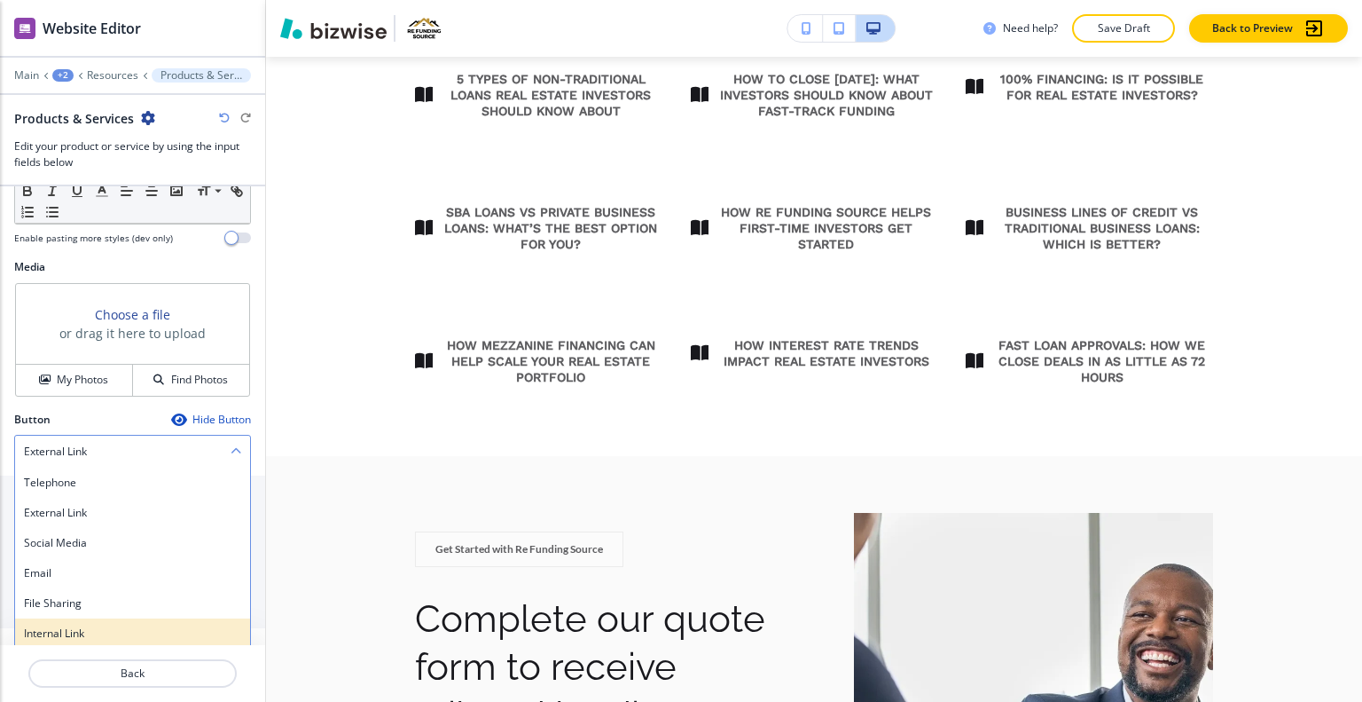
click at [113, 625] on h4 "Internal Link" at bounding box center [132, 633] width 217 height 16
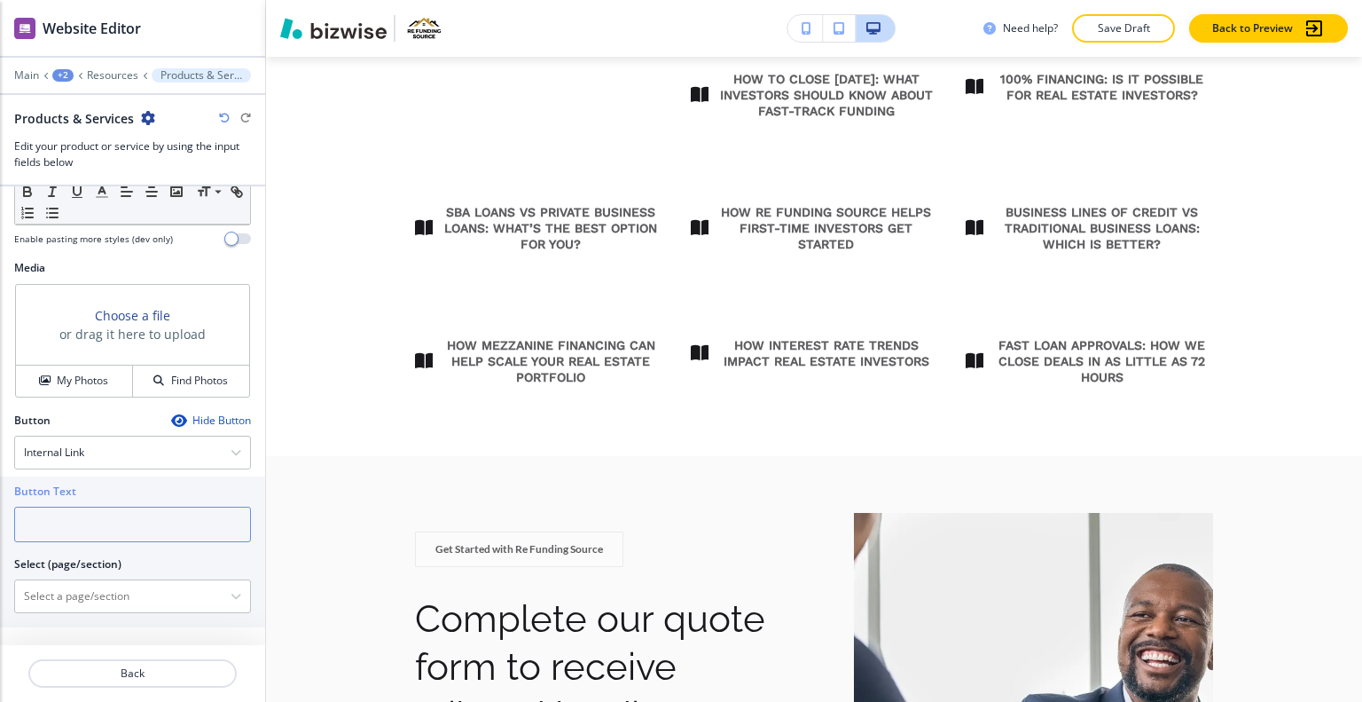
paste input "5 Types of Non-Traditional Loans Real Estate Investors Should Know About"
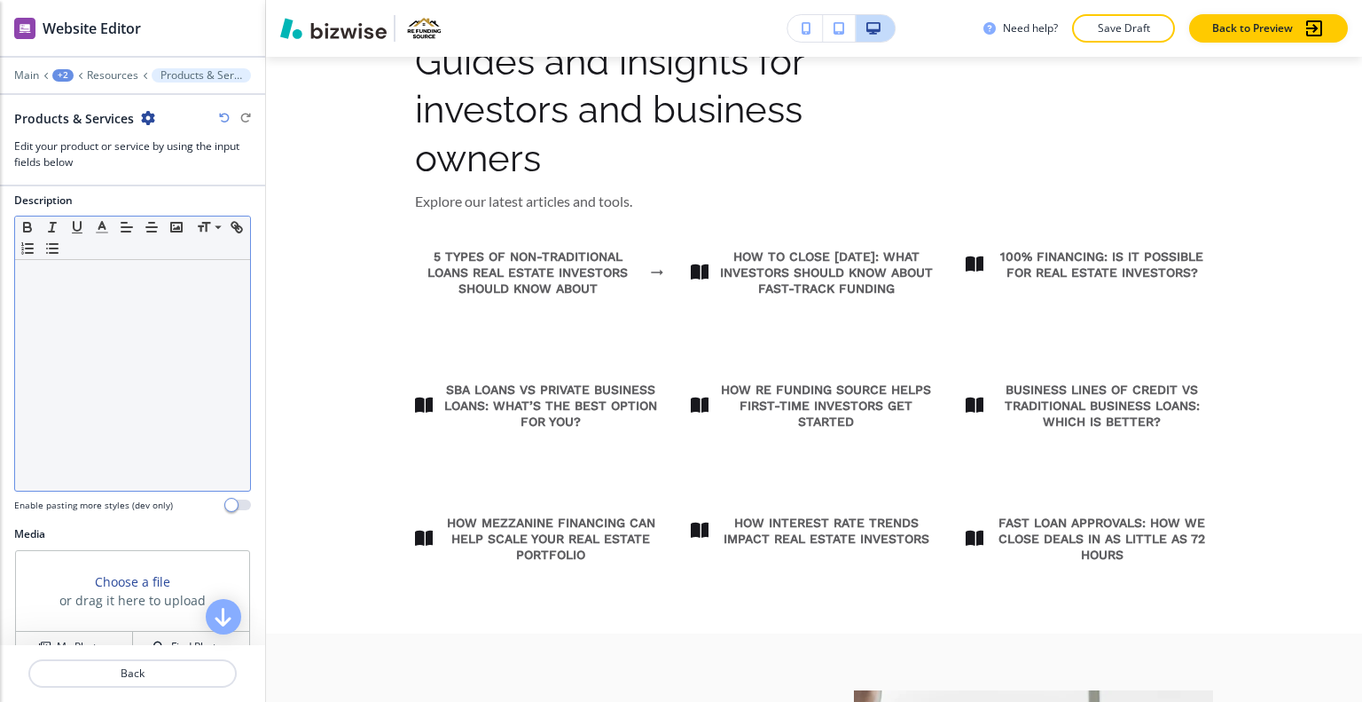
scroll to position [0, 0]
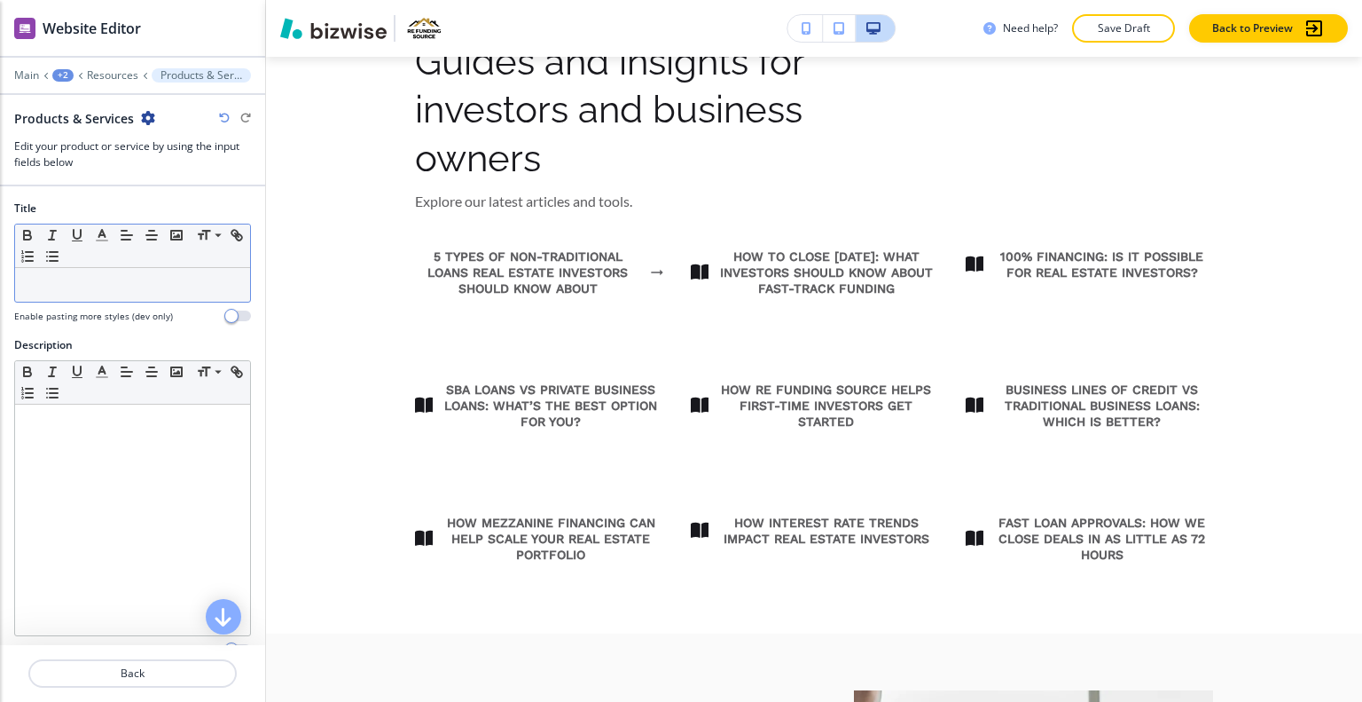
type input "5 Types of Non-Traditional Loans Real Estate Investors Should Know About"
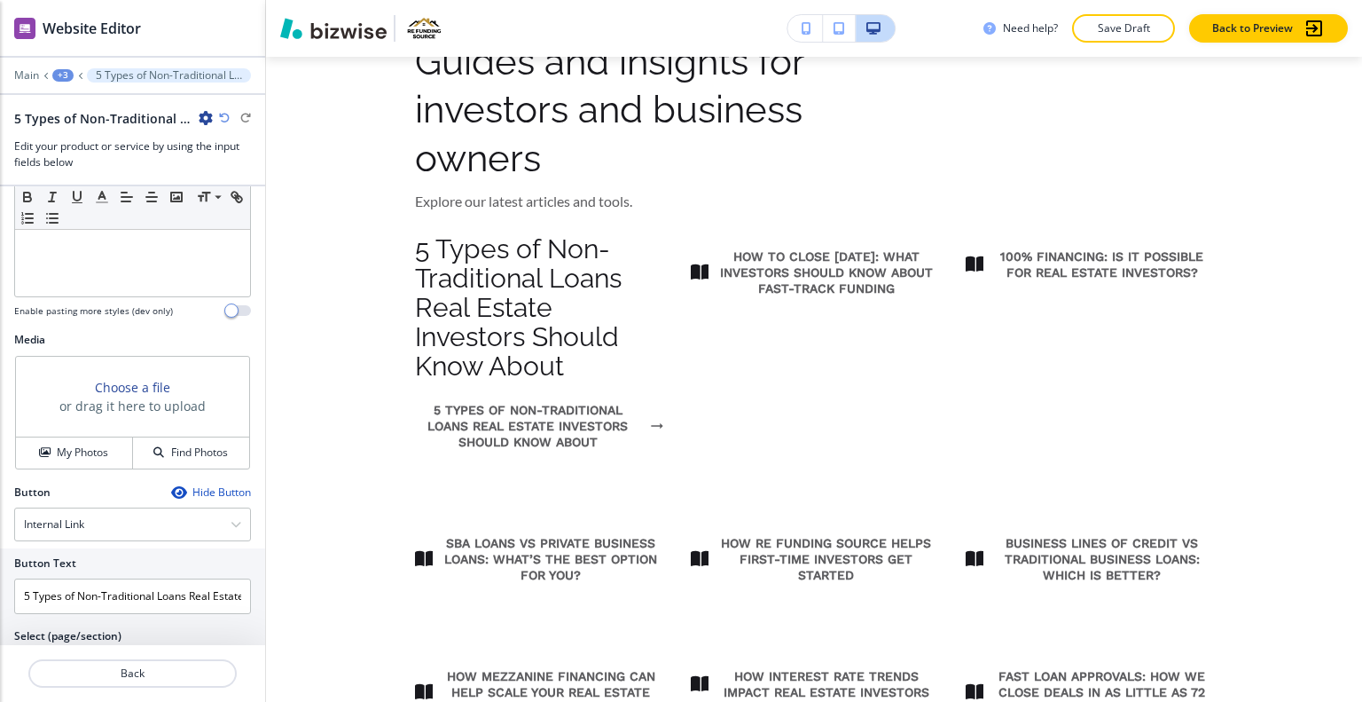
scroll to position [426, 0]
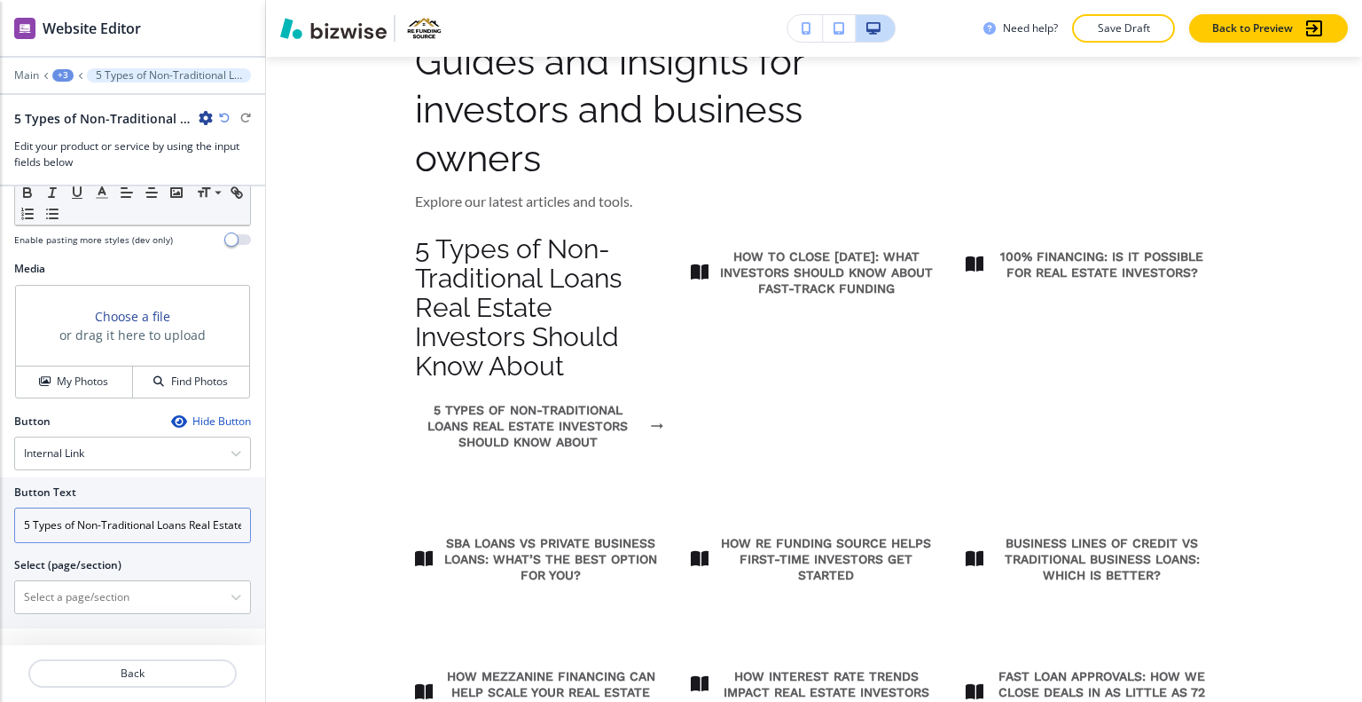
click at [211, 515] on input "5 Types of Non-Traditional Loans Real Estate Investors Should Know About" at bounding box center [132, 524] width 237 height 35
click at [124, 593] on \(page\/section\) "Manual Input" at bounding box center [123, 597] width 216 height 30
paste \(page\/section\) "5 Types of Non-Traditional Loans Real Estate Investors Should Know About"
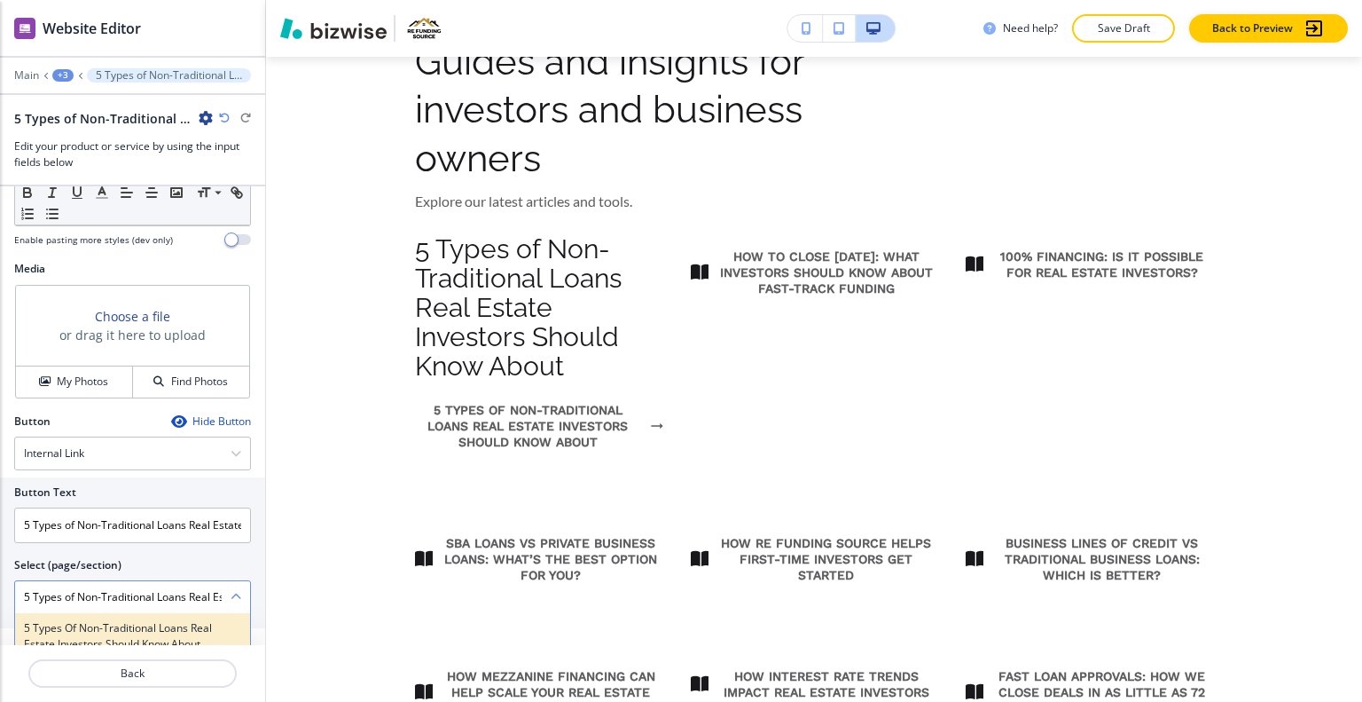
scroll to position [0, 184]
type \(page\/section\) "5 Types of Non-Traditional Loans Real Estate Investors Should Know About"
click at [98, 626] on h4 "5 Types of Non-Traditional Loans Real Estate Investors Should Know About" at bounding box center [132, 636] width 217 height 32
click at [53, 590] on \(page\/section\) "5 Types of Non-Traditional Loans Real Estate Investors Should Know About" at bounding box center [123, 597] width 216 height 30
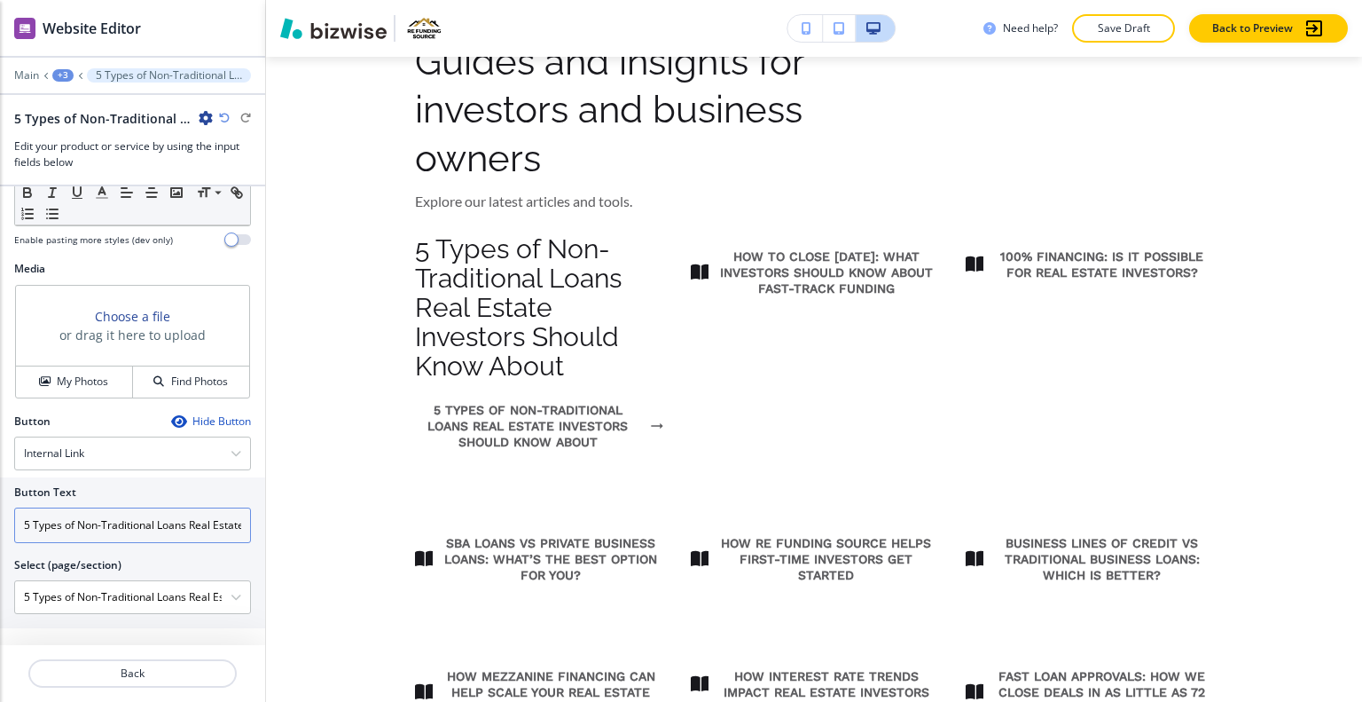
click at [87, 518] on input "5 Types of Non-Traditional Loans Real Estate Investors Should Know About" at bounding box center [132, 524] width 237 height 35
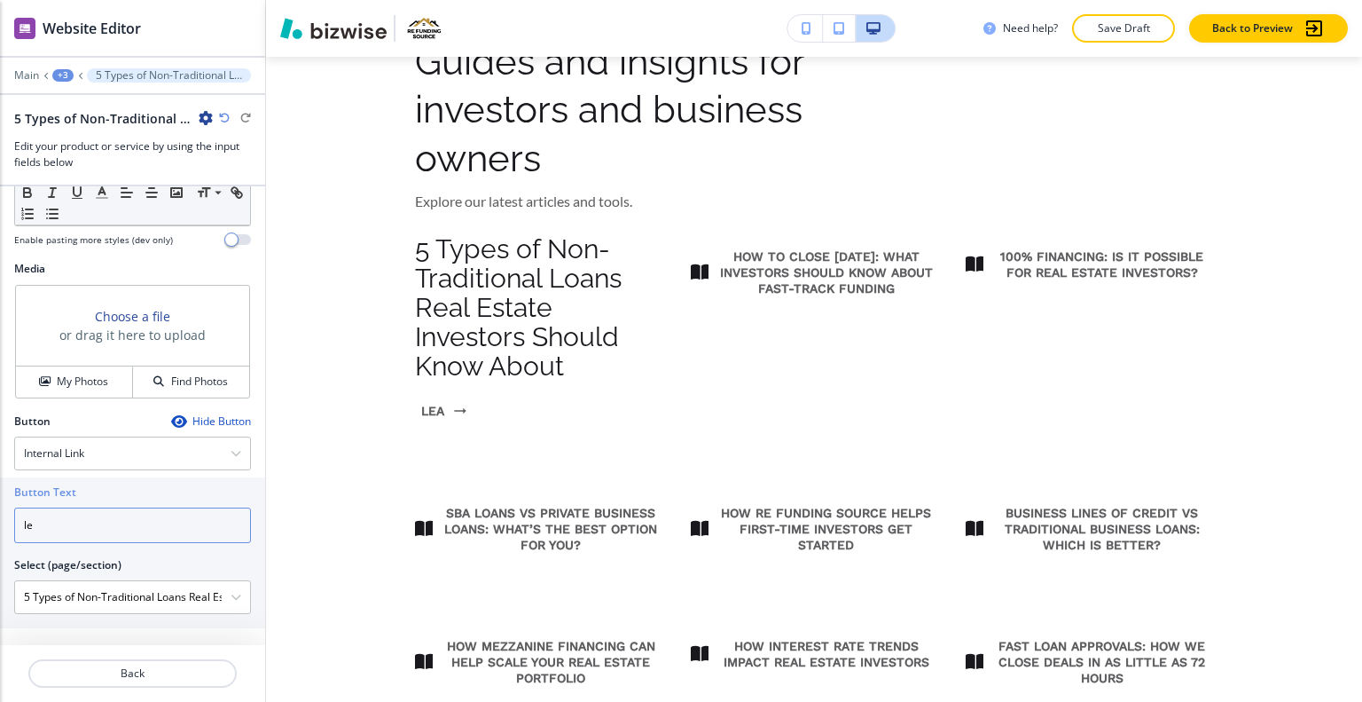
type input "l"
type input "READ MORE"
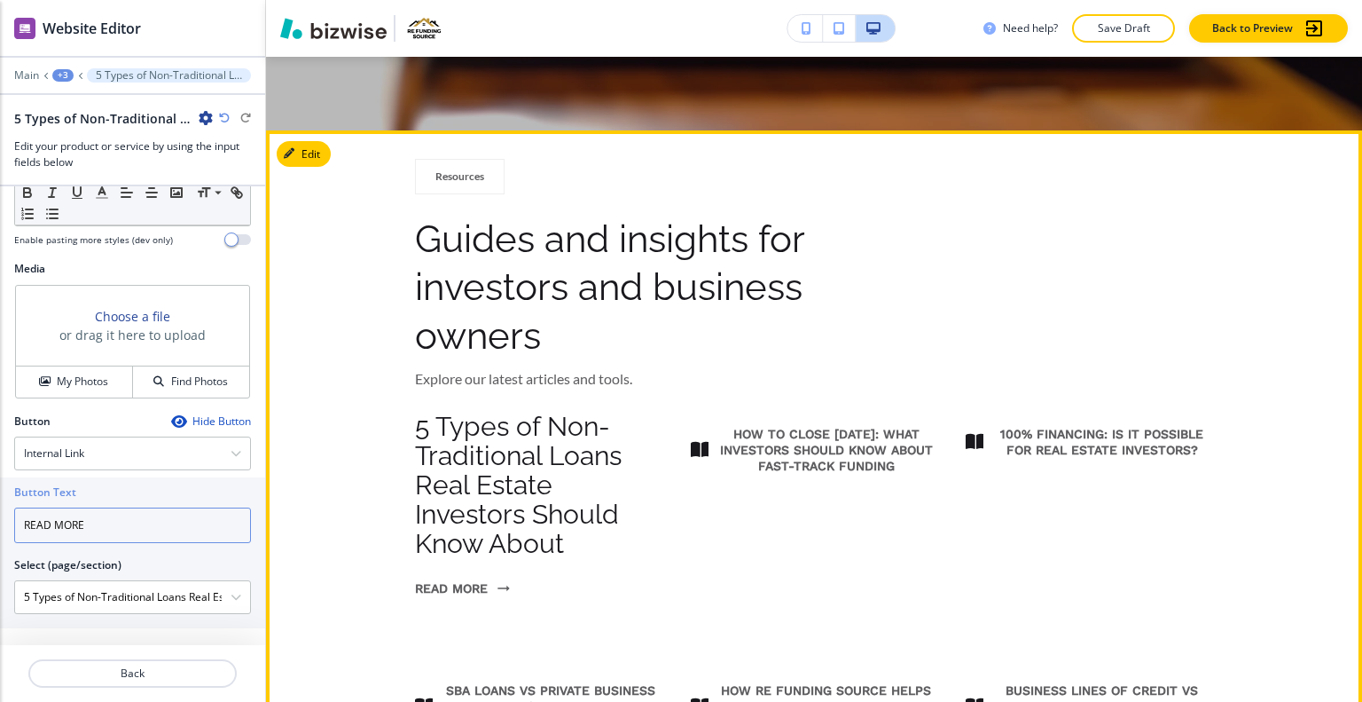
scroll to position [624, 0]
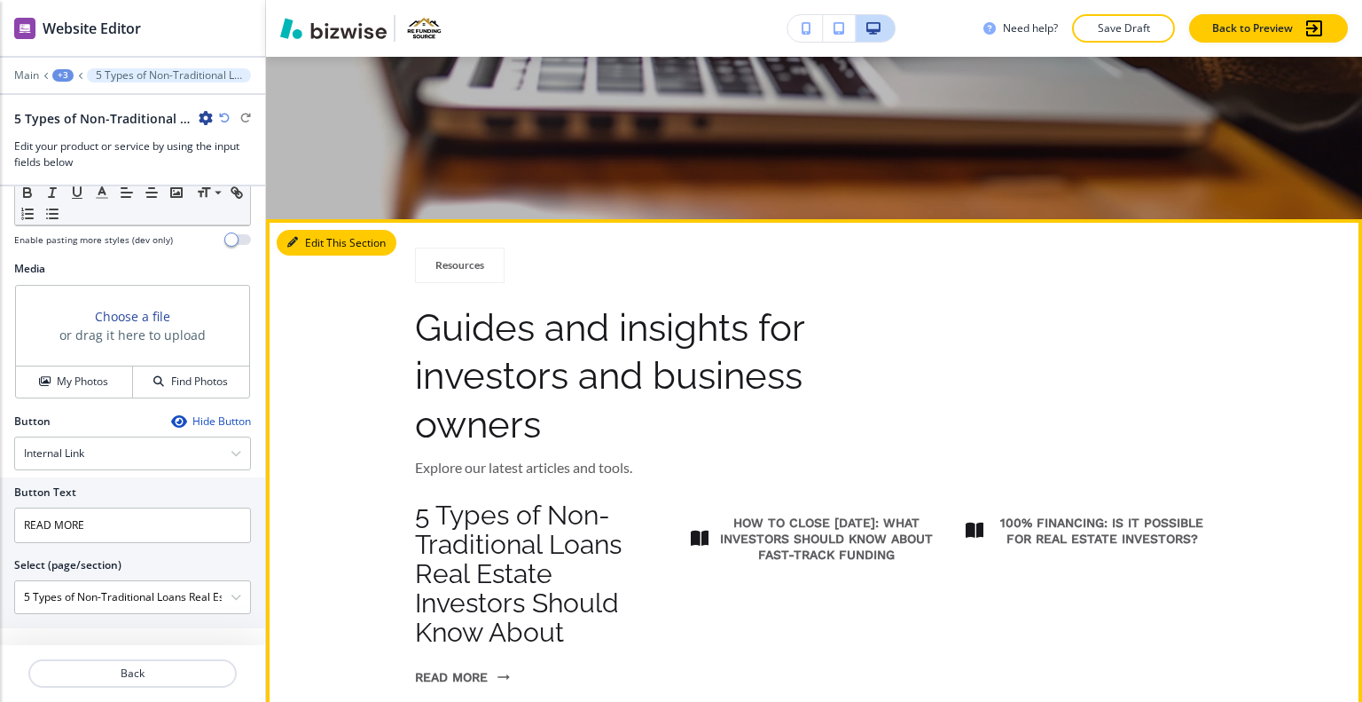
click at [316, 244] on button "Edit This Section" at bounding box center [337, 243] width 120 height 27
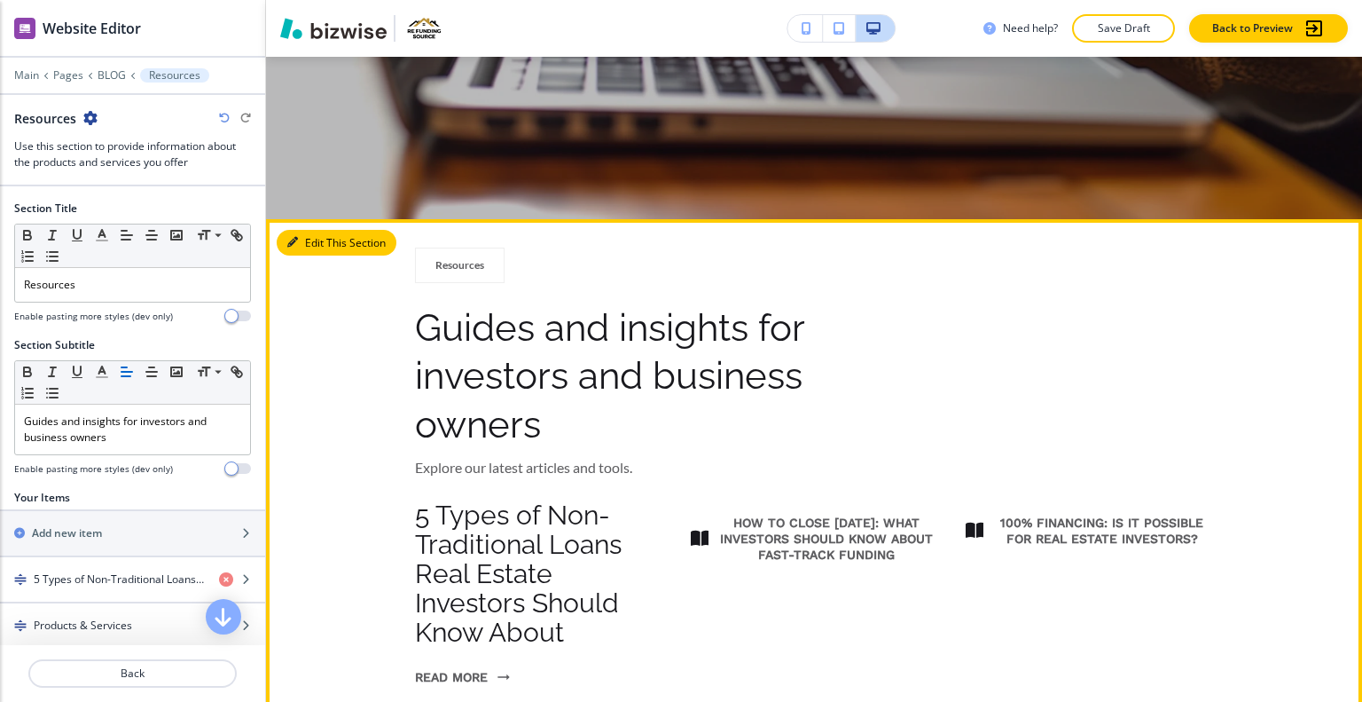
scroll to position [787, 0]
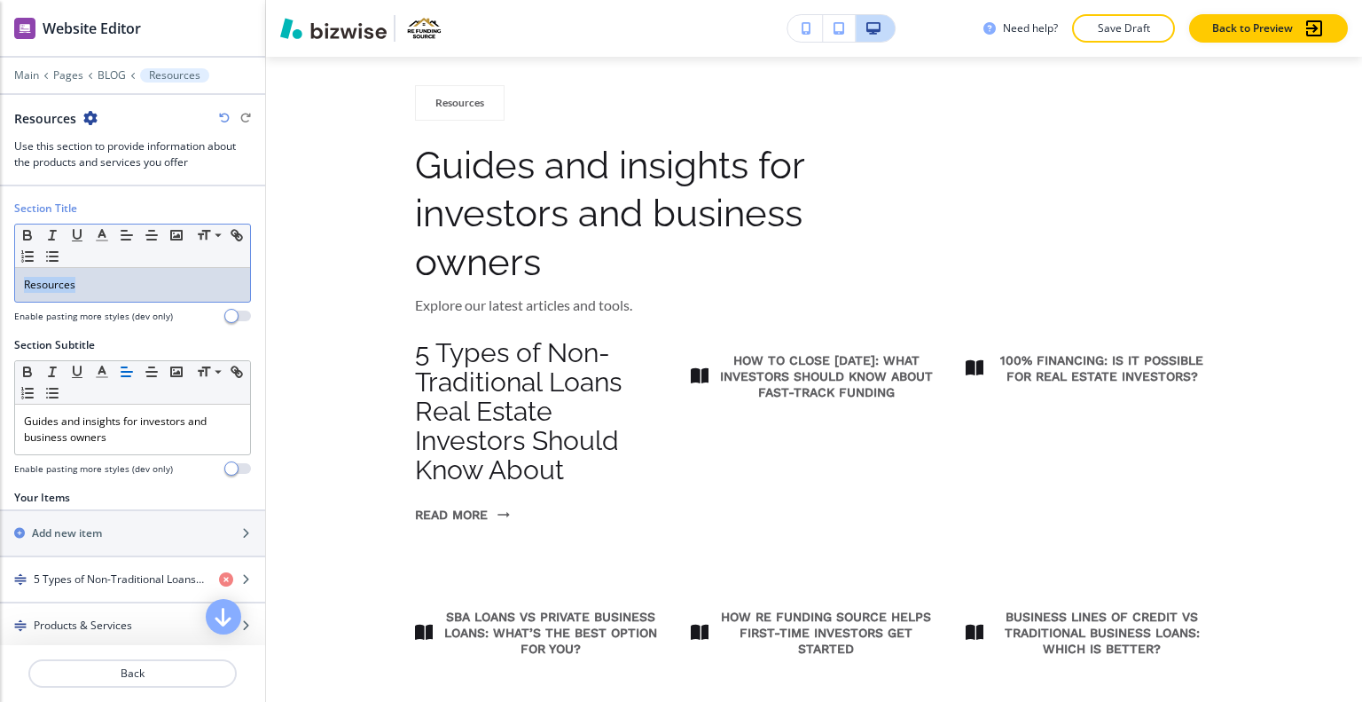
drag, startPoint x: 106, startPoint y: 284, endPoint x: 0, endPoint y: 294, distance: 106.9
click at [0, 298] on div "Section Title Small Normal Large Huge Resources Enable pasting more styles (dev…" at bounding box center [132, 268] width 265 height 137
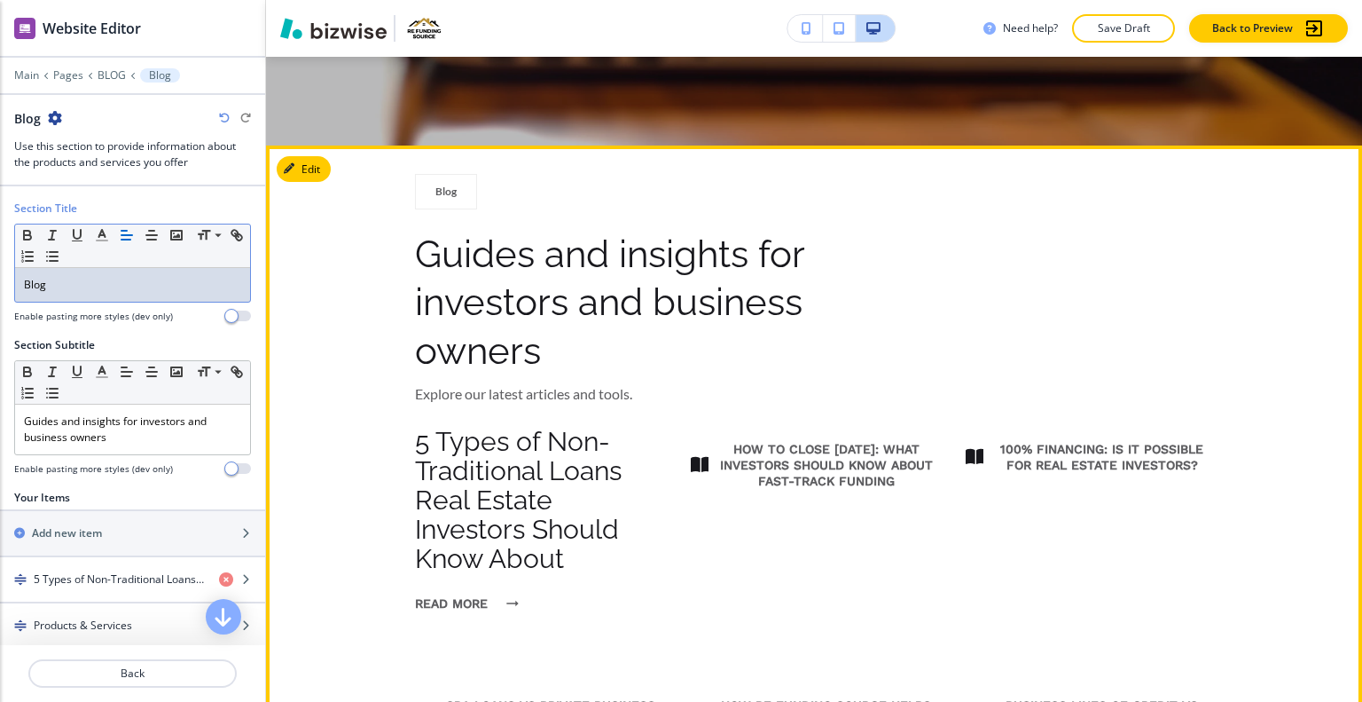
scroll to position [964, 0]
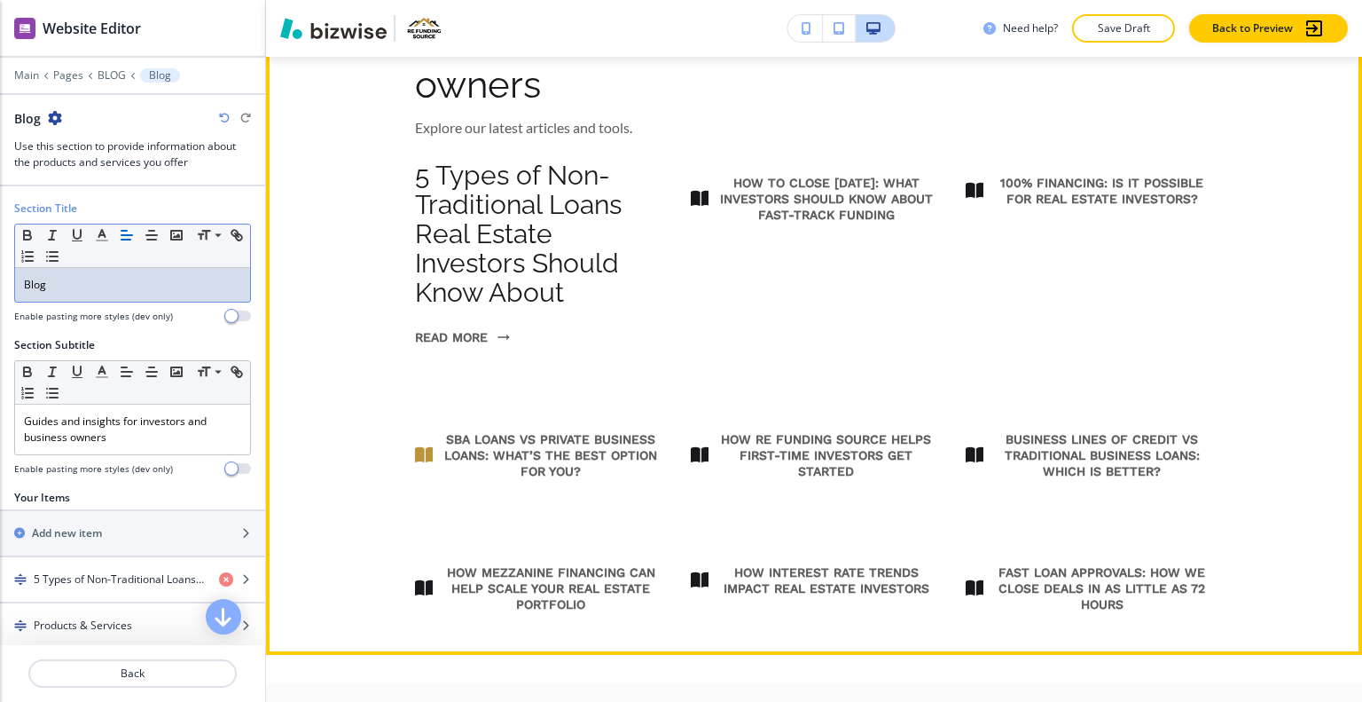
click at [416, 456] on span at bounding box center [424, 455] width 18 height 18
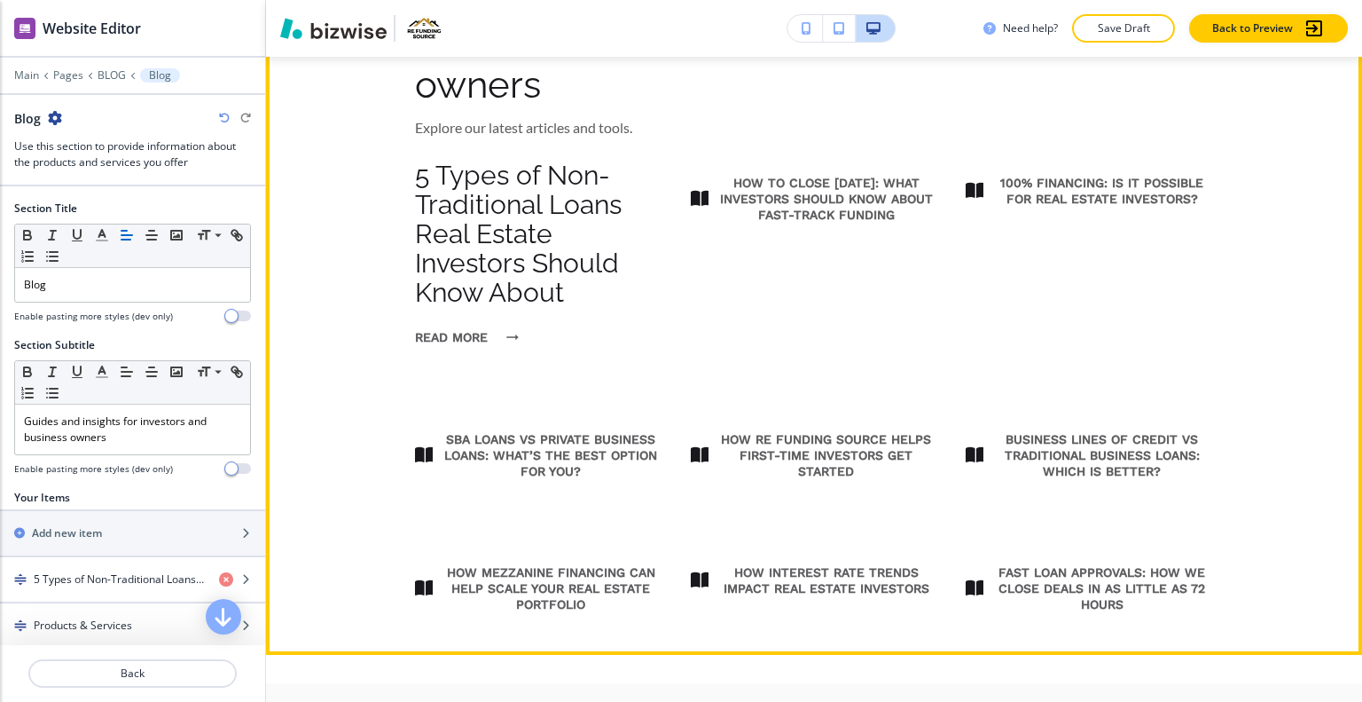
scroll to position [787, 0]
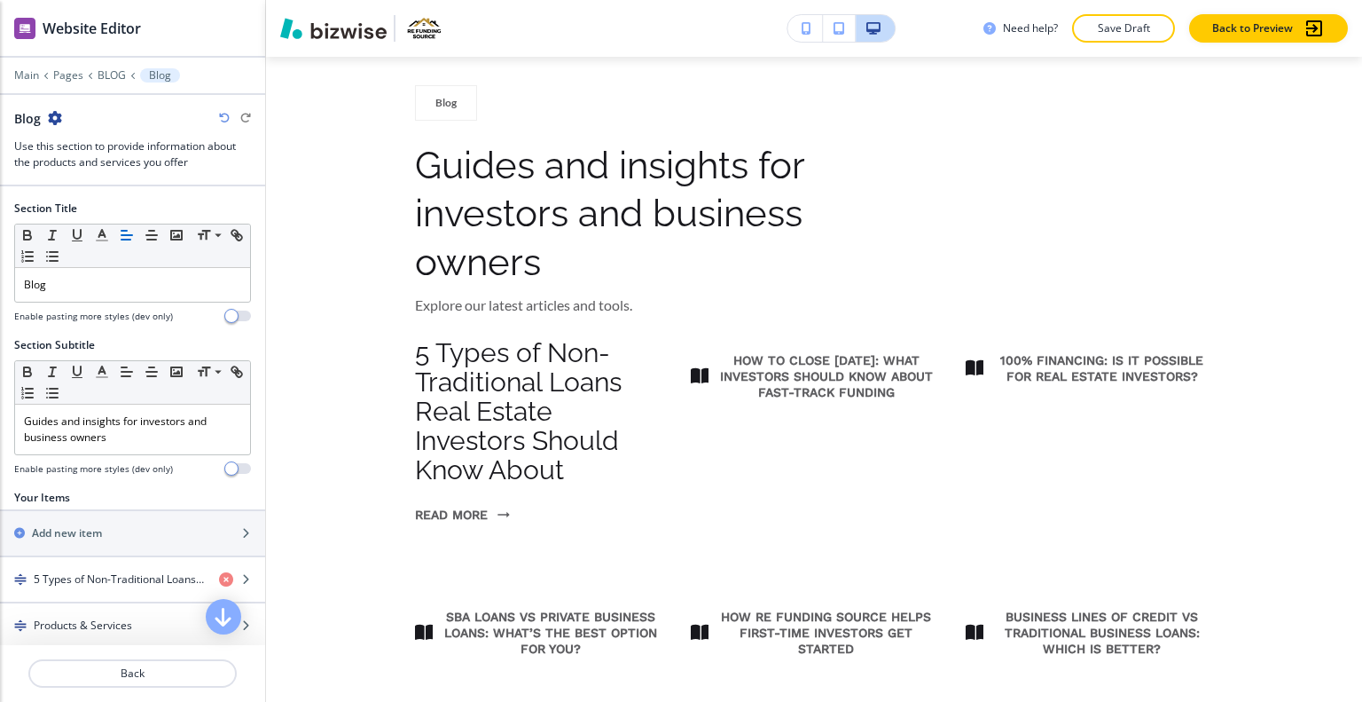
click at [312, 74] on div "Edit Blog Guides and insights for investors and business owners Explore our lat…" at bounding box center [814, 444] width 1096 height 775
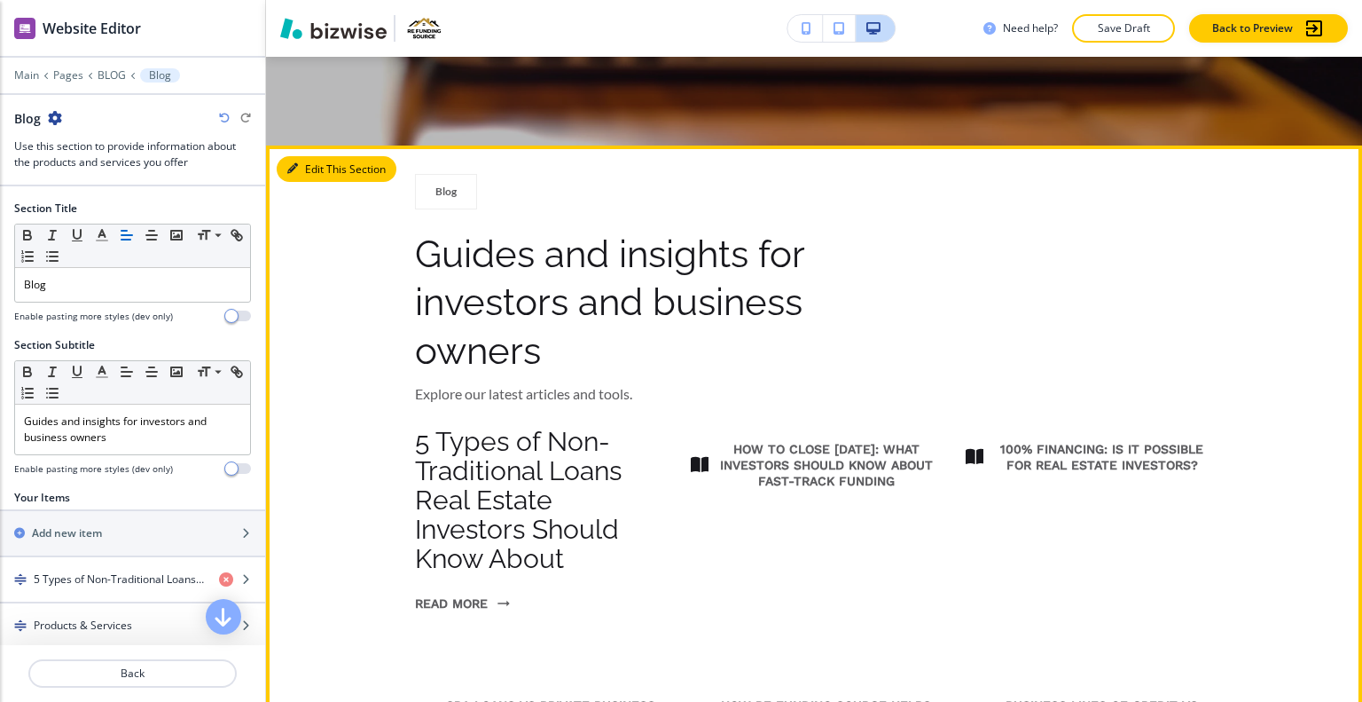
click at [310, 166] on button "Edit This Section" at bounding box center [337, 169] width 120 height 27
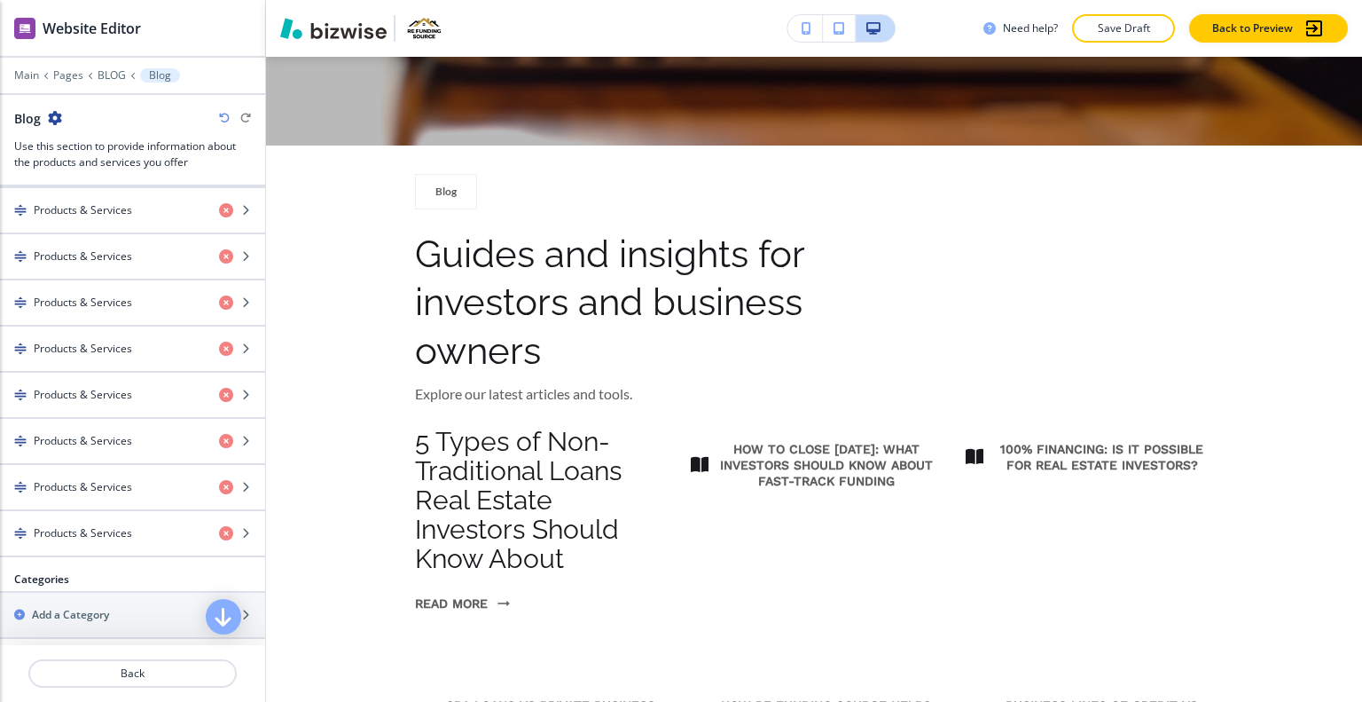
scroll to position [238, 0]
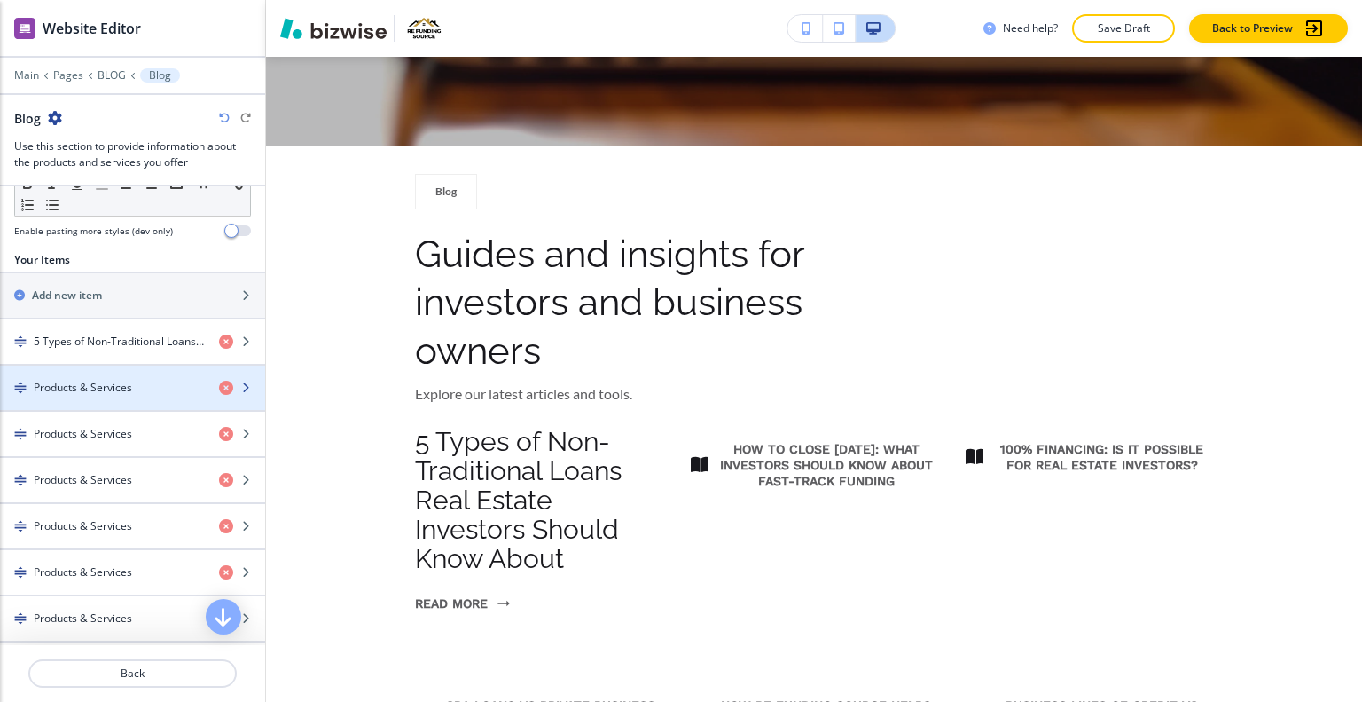
click at [99, 386] on h4 "Products & Services" at bounding box center [83, 388] width 98 height 16
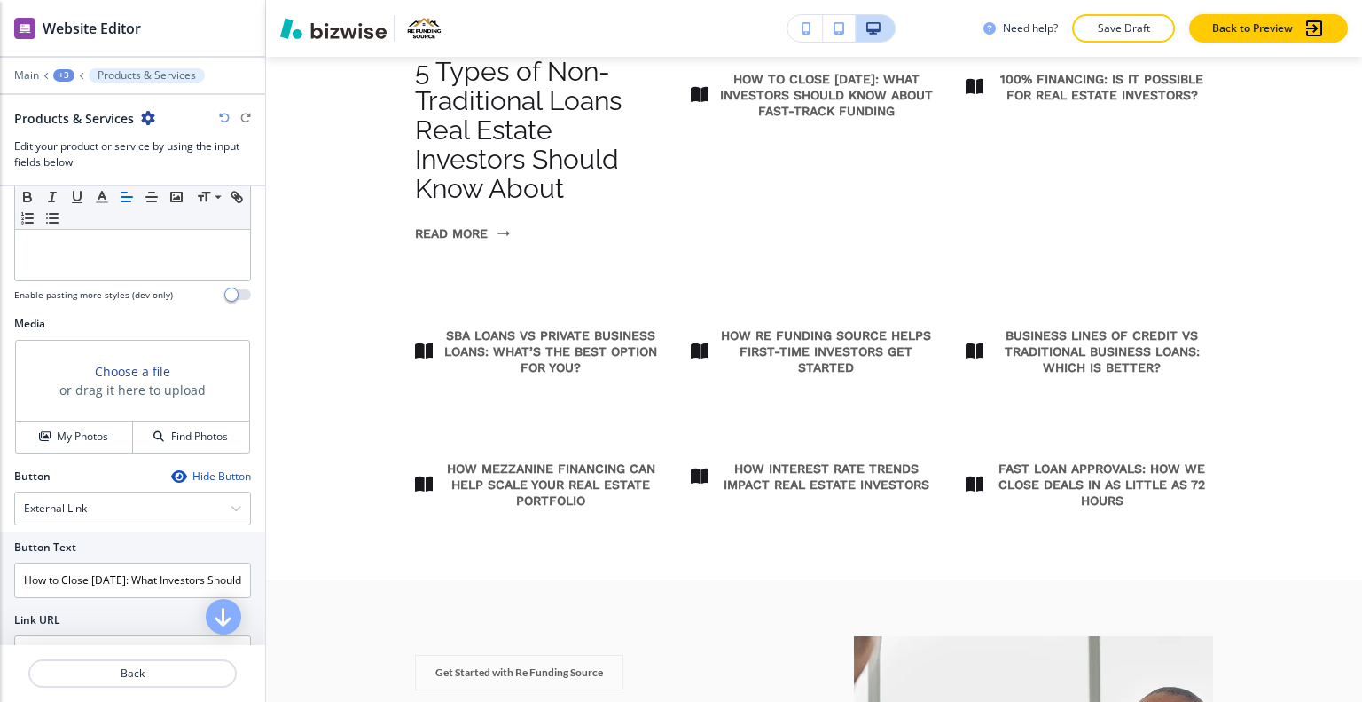
scroll to position [412, 0]
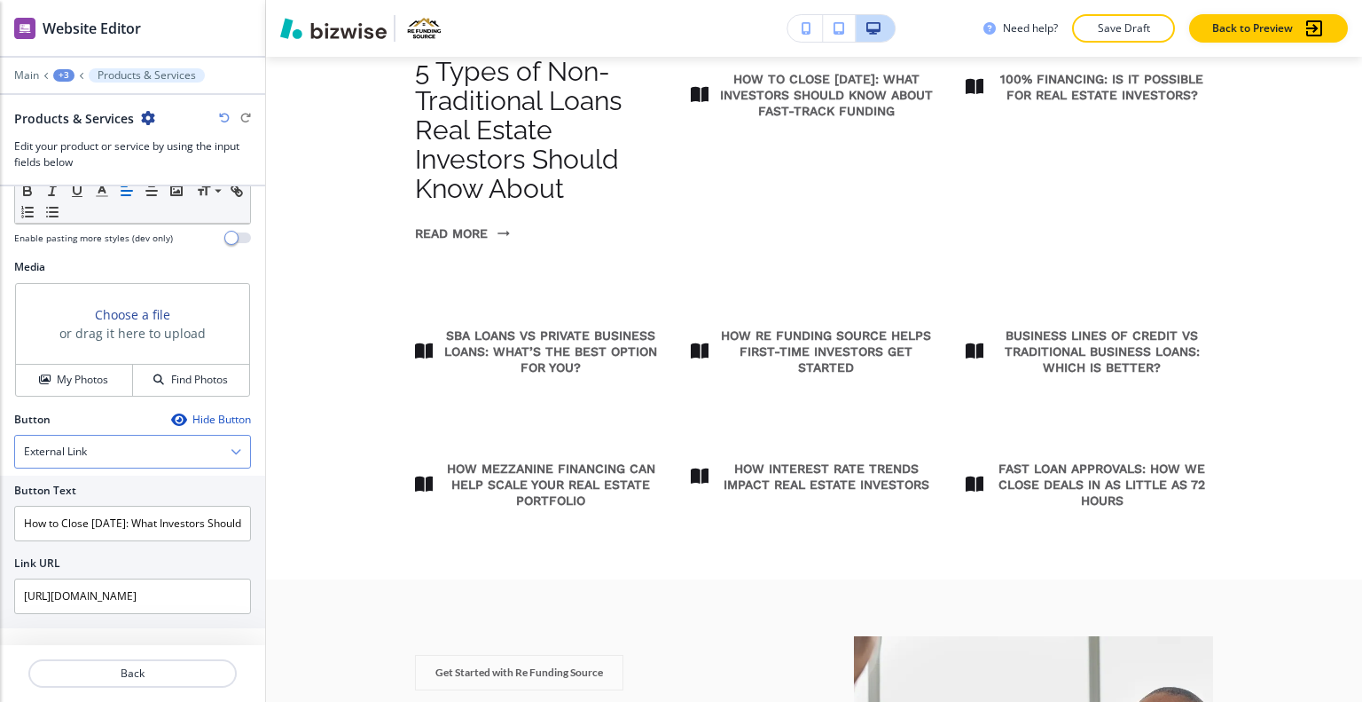
click at [160, 439] on div "External Link" at bounding box center [132, 452] width 235 height 32
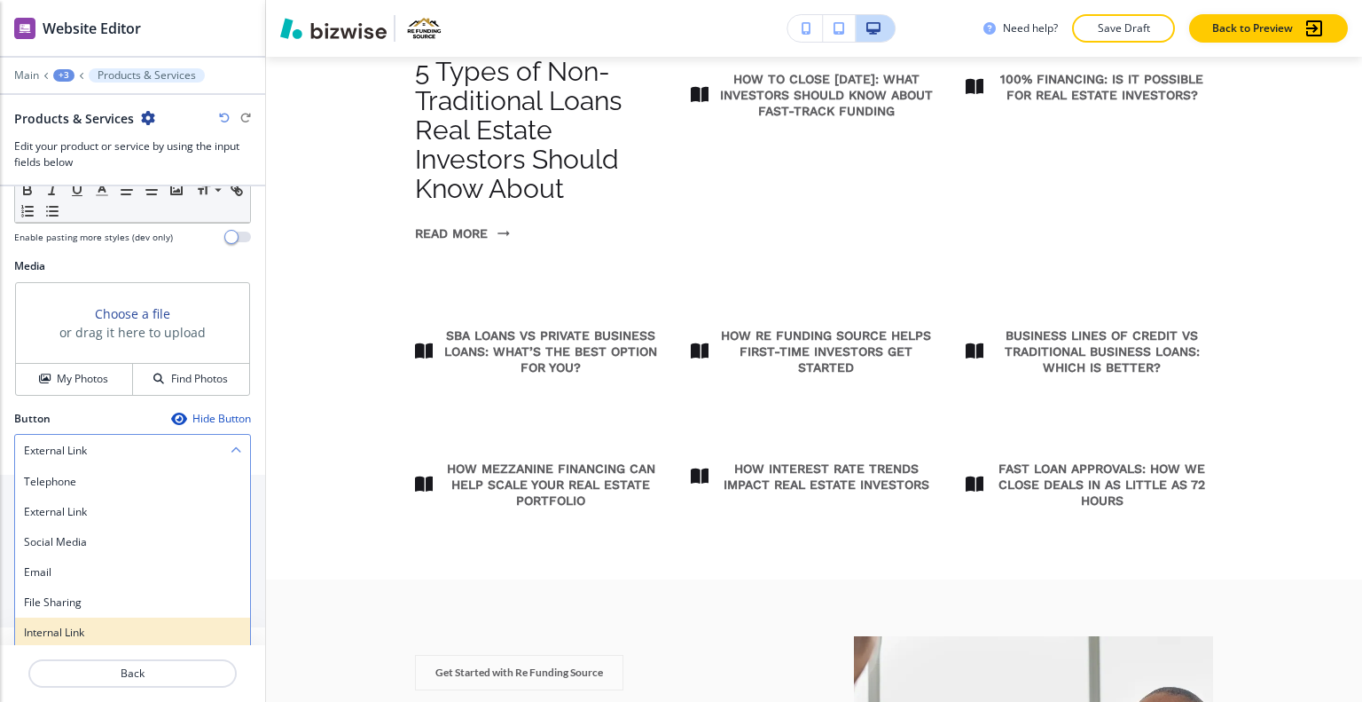
click at [84, 626] on h4 "Internal Link" at bounding box center [132, 632] width 217 height 16
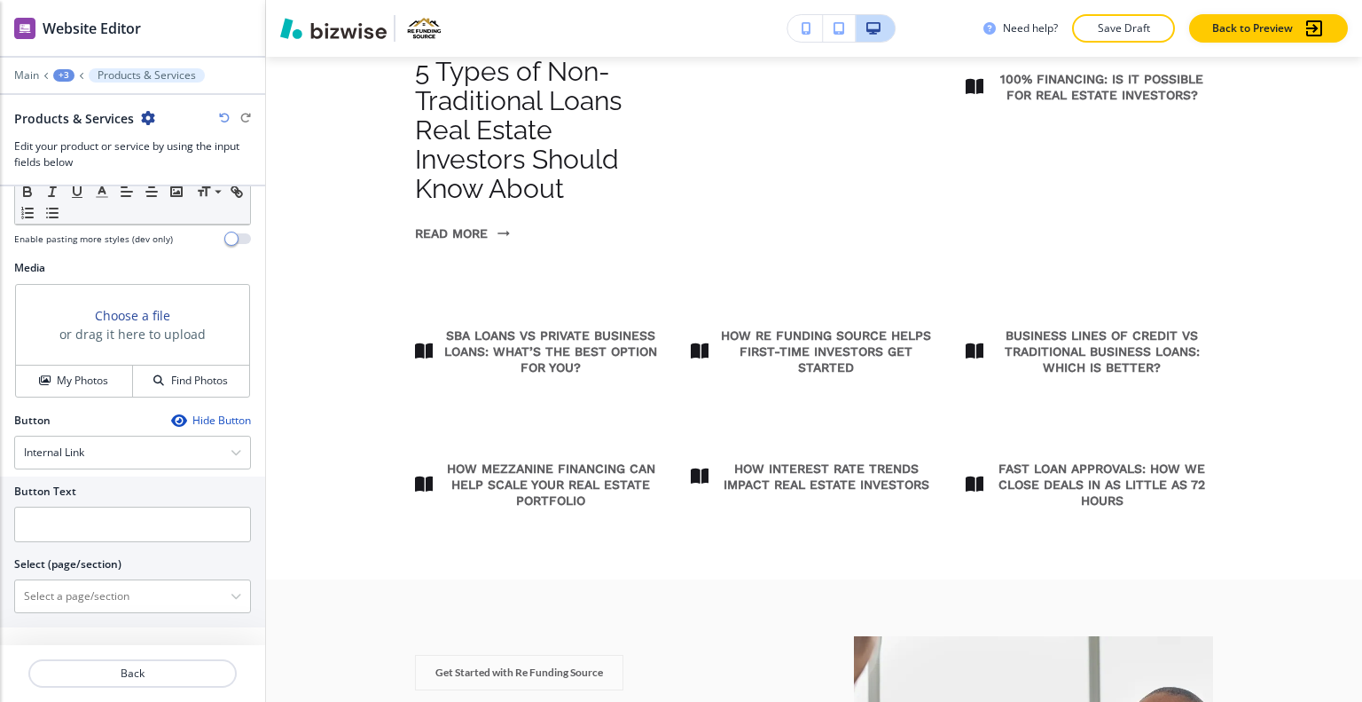
click at [220, 115] on icon "button" at bounding box center [224, 118] width 11 height 11
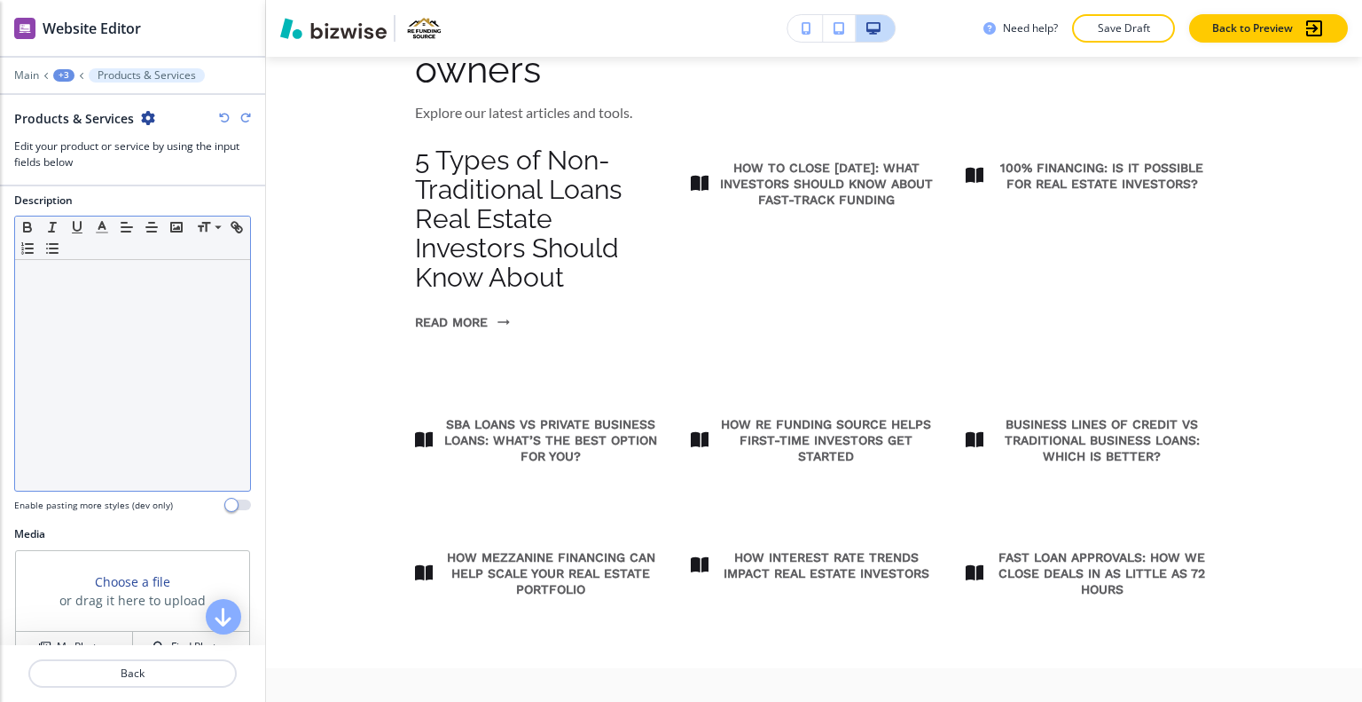
scroll to position [0, 0]
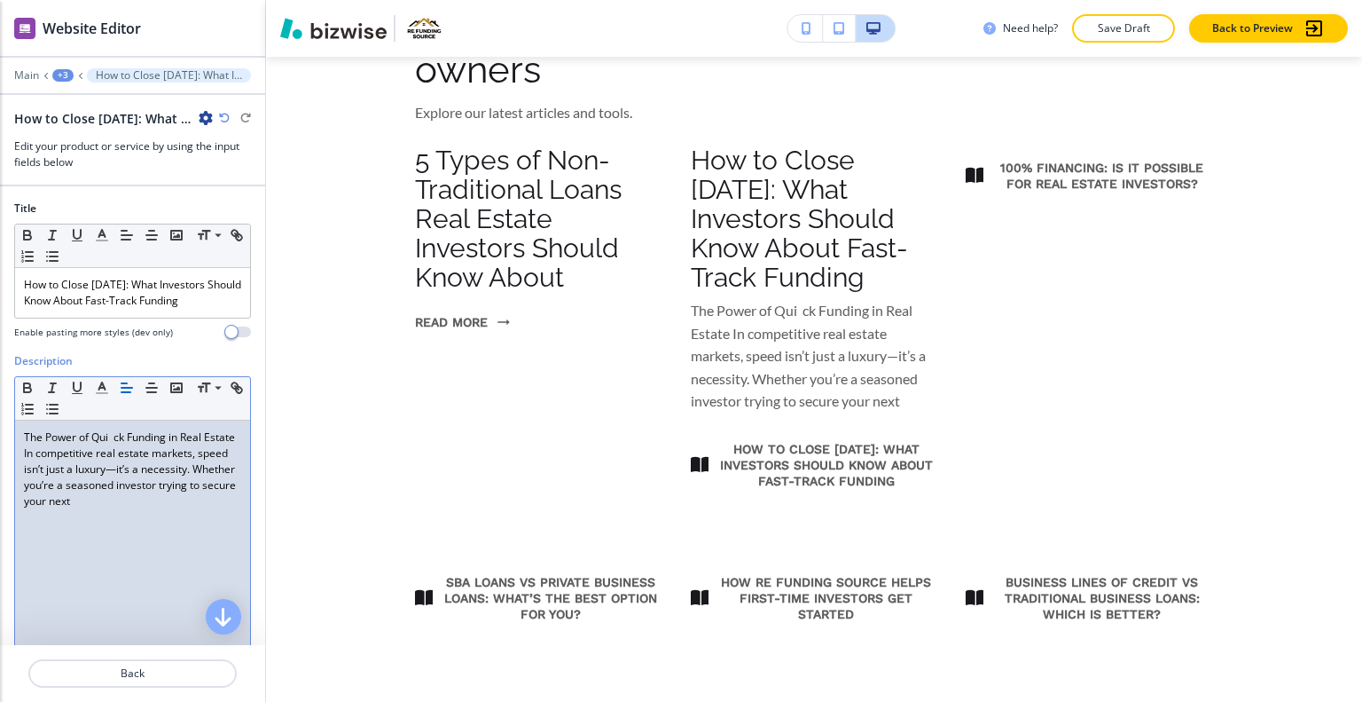
click at [94, 444] on p "The Power of Qui ﻿ ck Funding in Real Estate In competitive real estate markets…" at bounding box center [132, 469] width 217 height 80
click at [110, 439] on p "The Power of Qui ﻿ ck Funding in Real Estate In competitive real estate markets…" at bounding box center [132, 469] width 217 height 80
click at [114, 439] on p "The Power of Qui ﻿ ck Funding in Real Estate In competitive real estate markets…" at bounding box center [132, 469] width 217 height 80
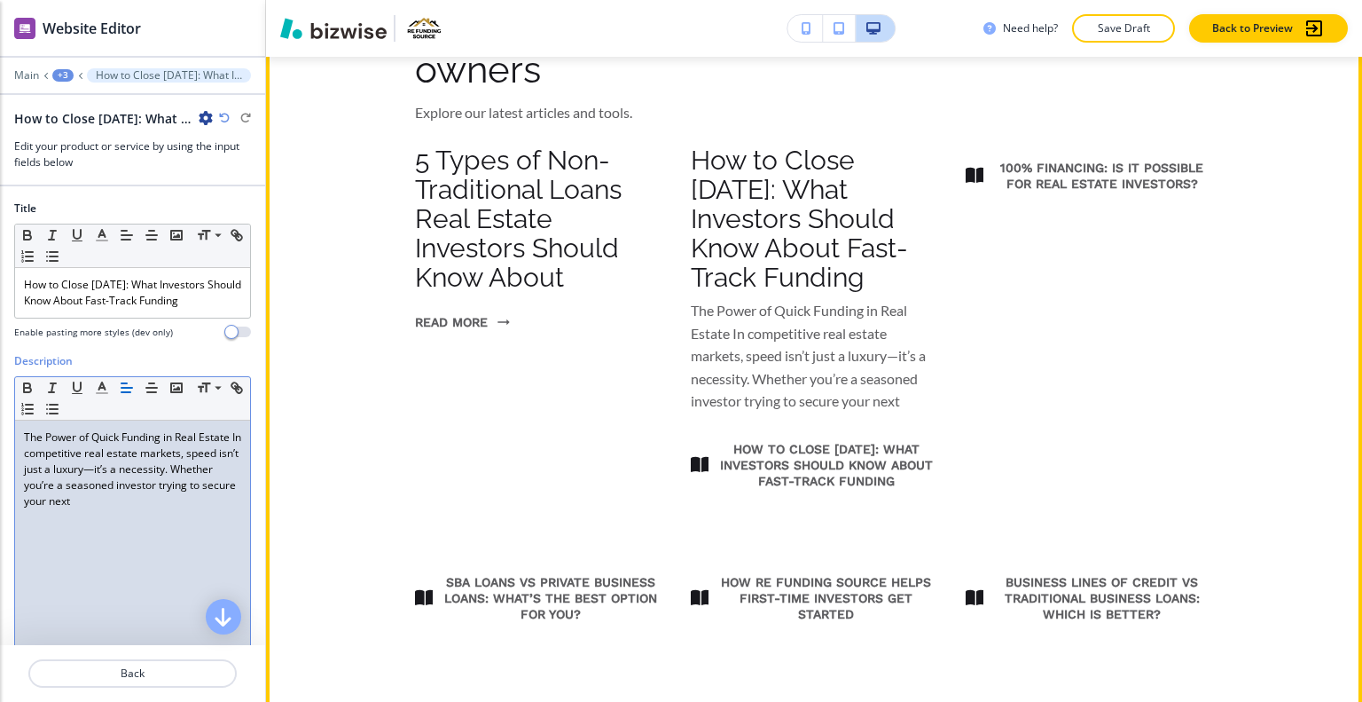
scroll to position [802, 0]
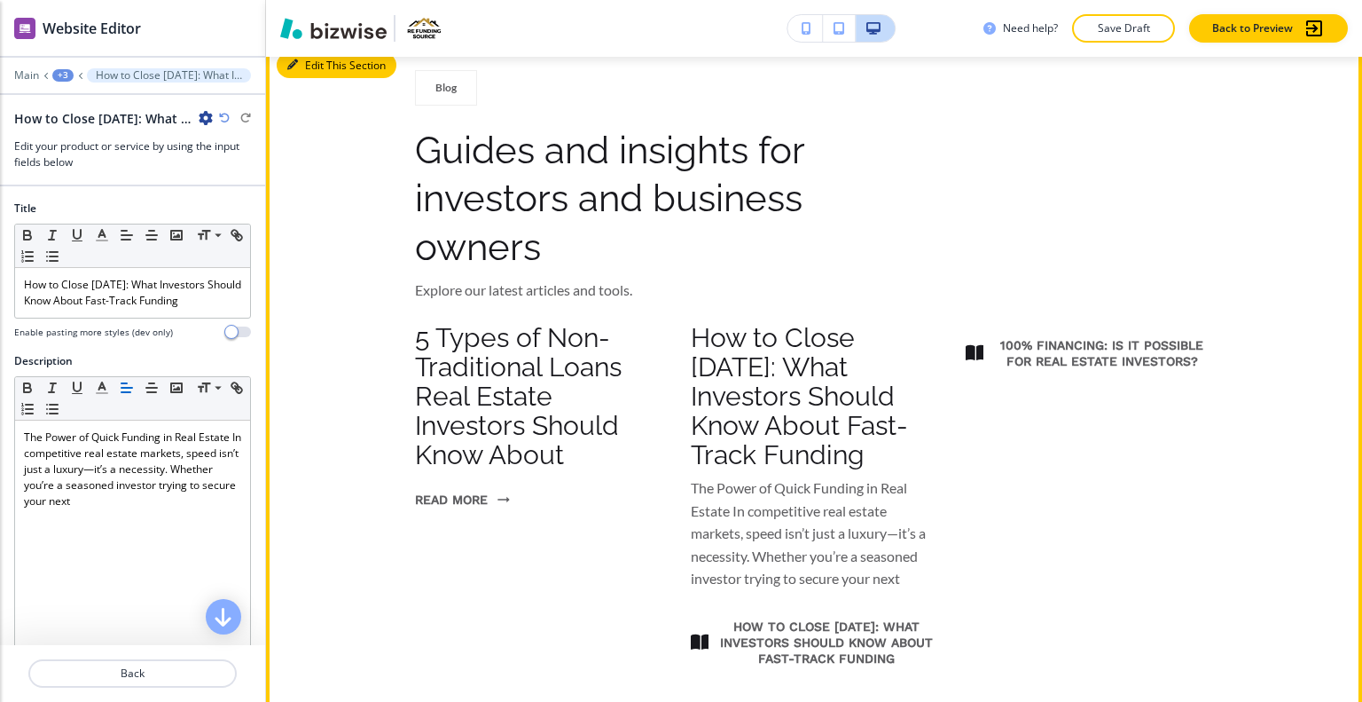
click at [311, 69] on button "Edit This Section" at bounding box center [337, 65] width 120 height 27
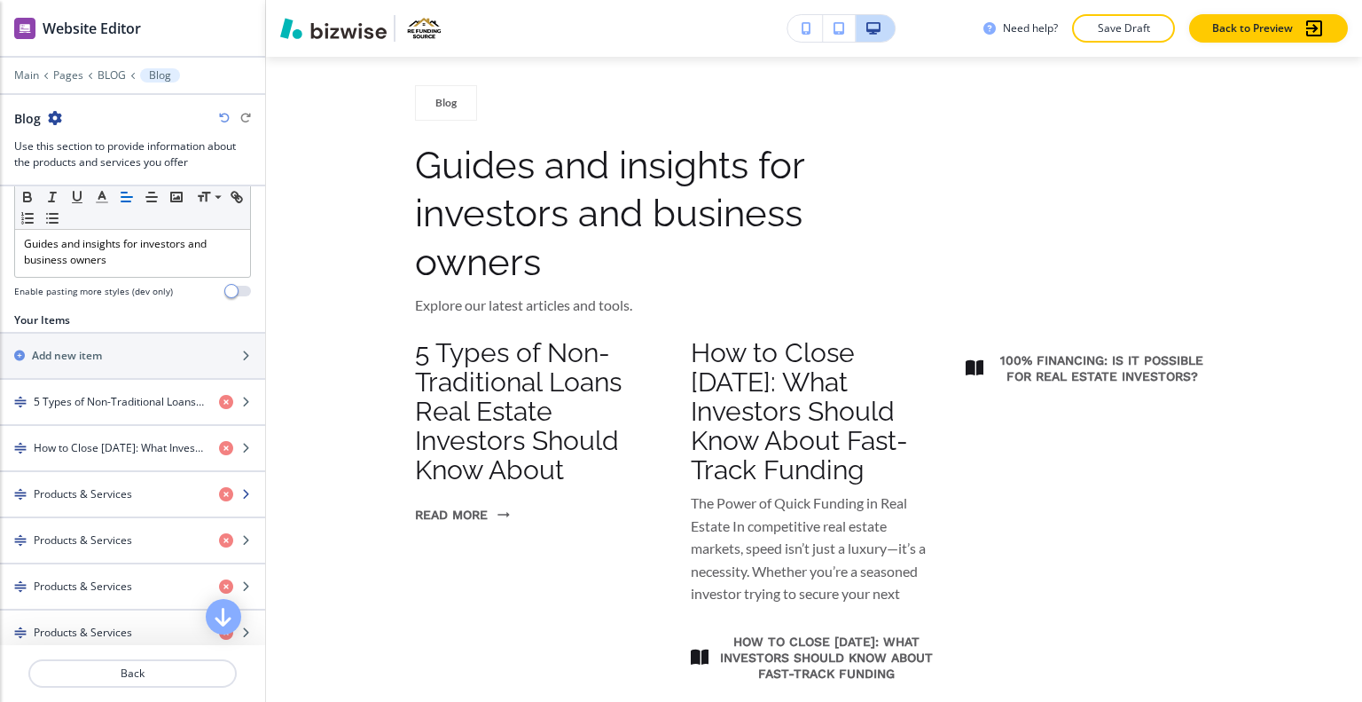
scroll to position [266, 0]
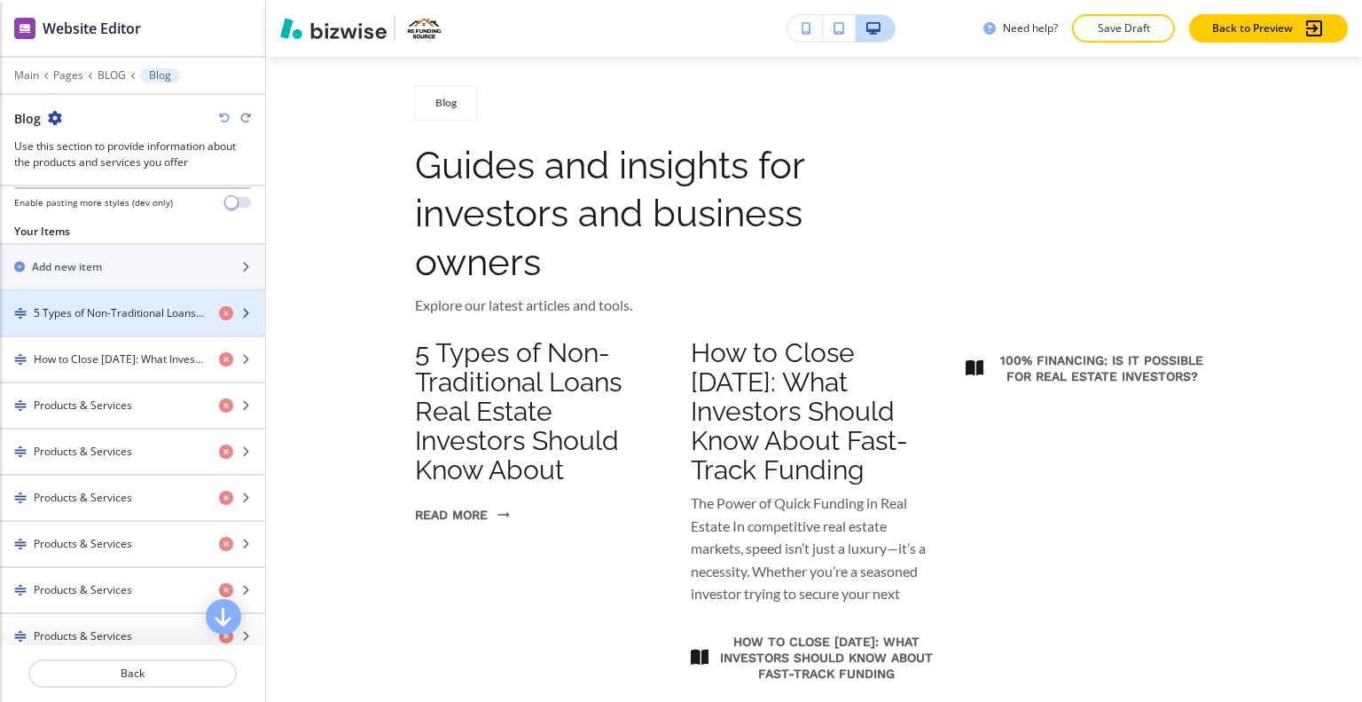
click at [75, 321] on div "button" at bounding box center [132, 328] width 265 height 14
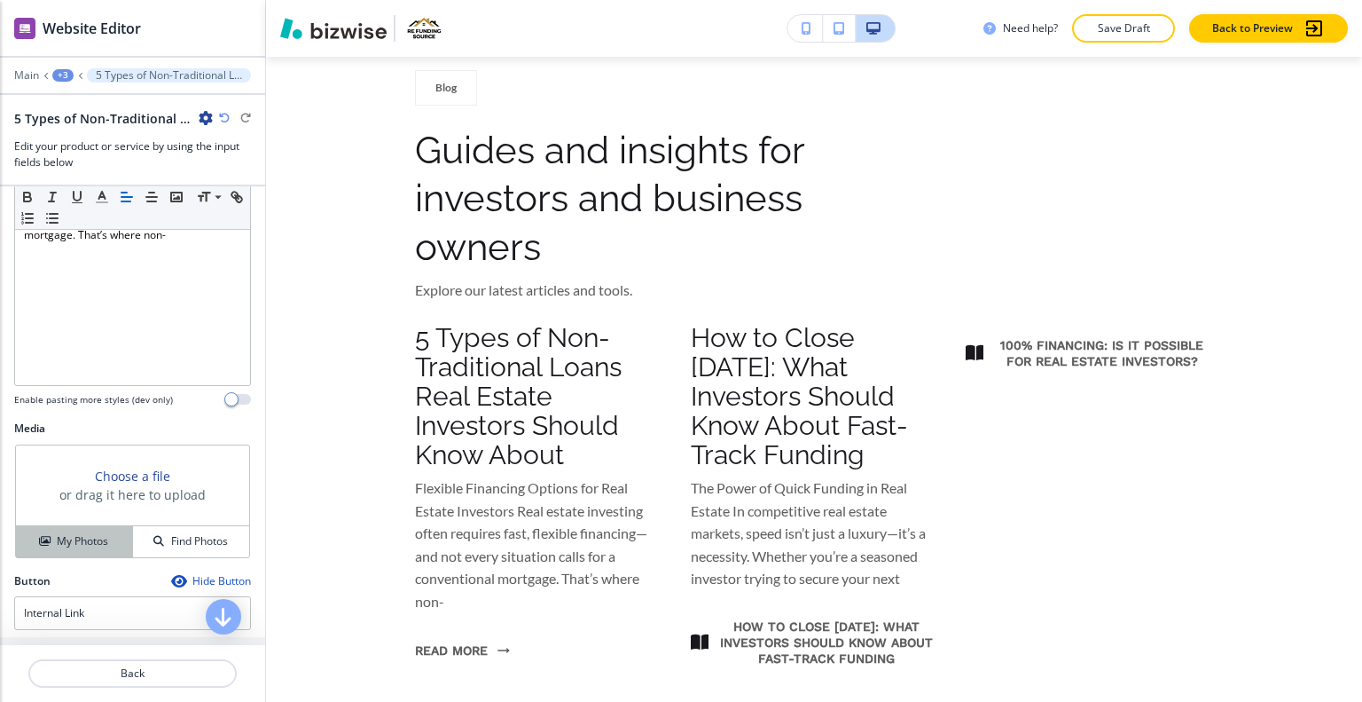
click at [40, 539] on icon "button" at bounding box center [44, 541] width 11 height 11
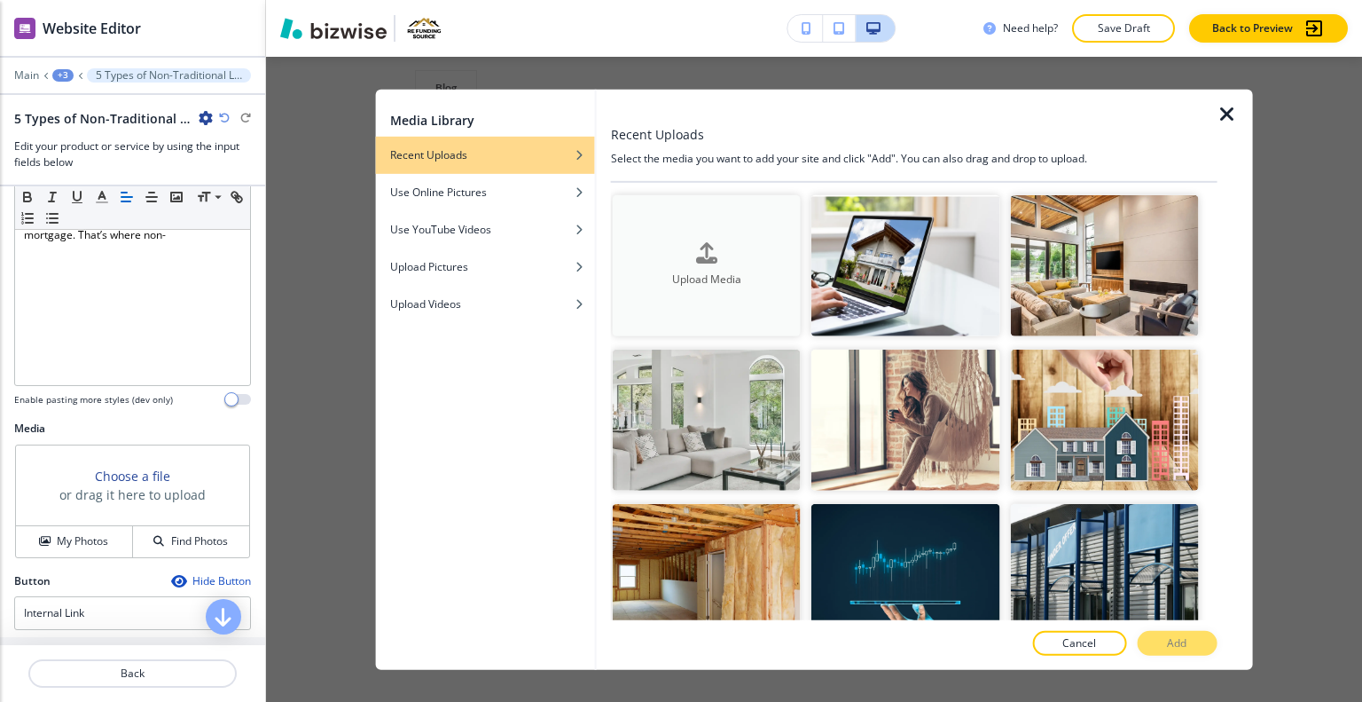
click at [749, 271] on h4 "Upload Media" at bounding box center [707, 279] width 188 height 16
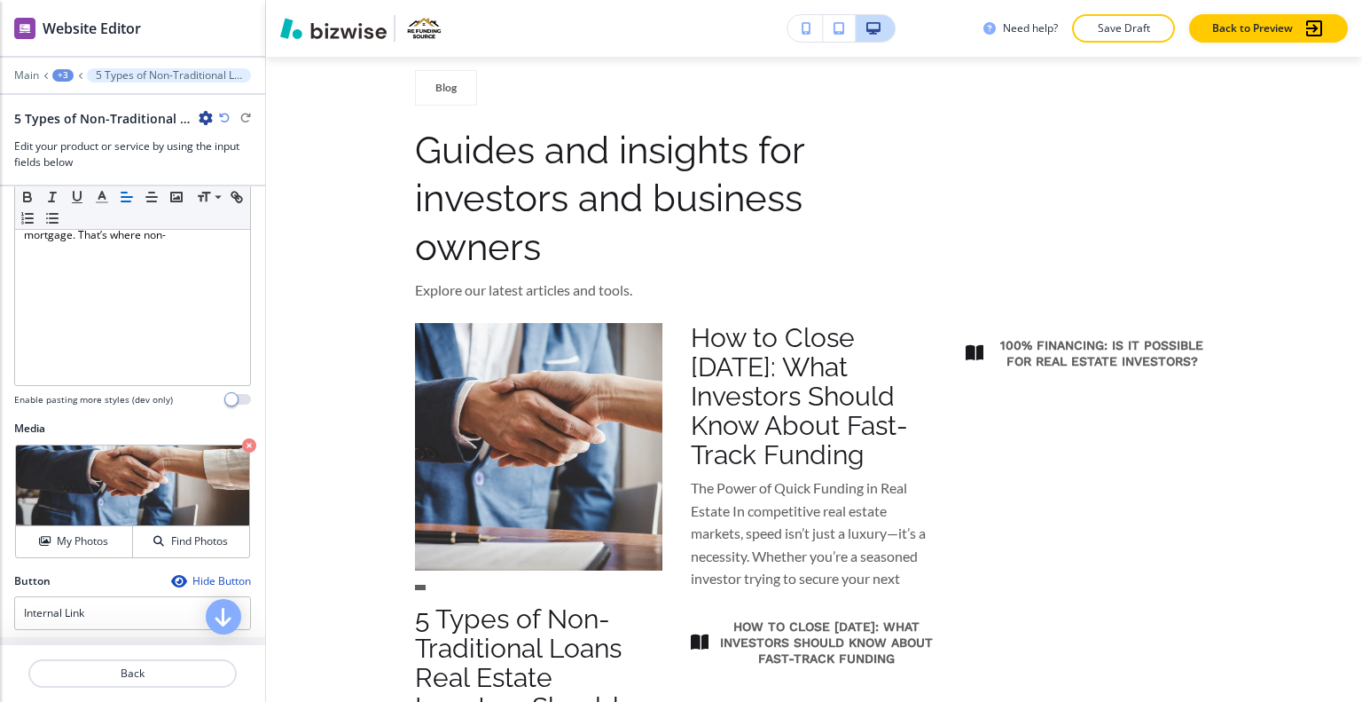
click at [97, 555] on div "Crop My Photos Find Photos" at bounding box center [132, 501] width 237 height 115
click at [97, 544] on h4 "My Photos" at bounding box center [82, 541] width 51 height 16
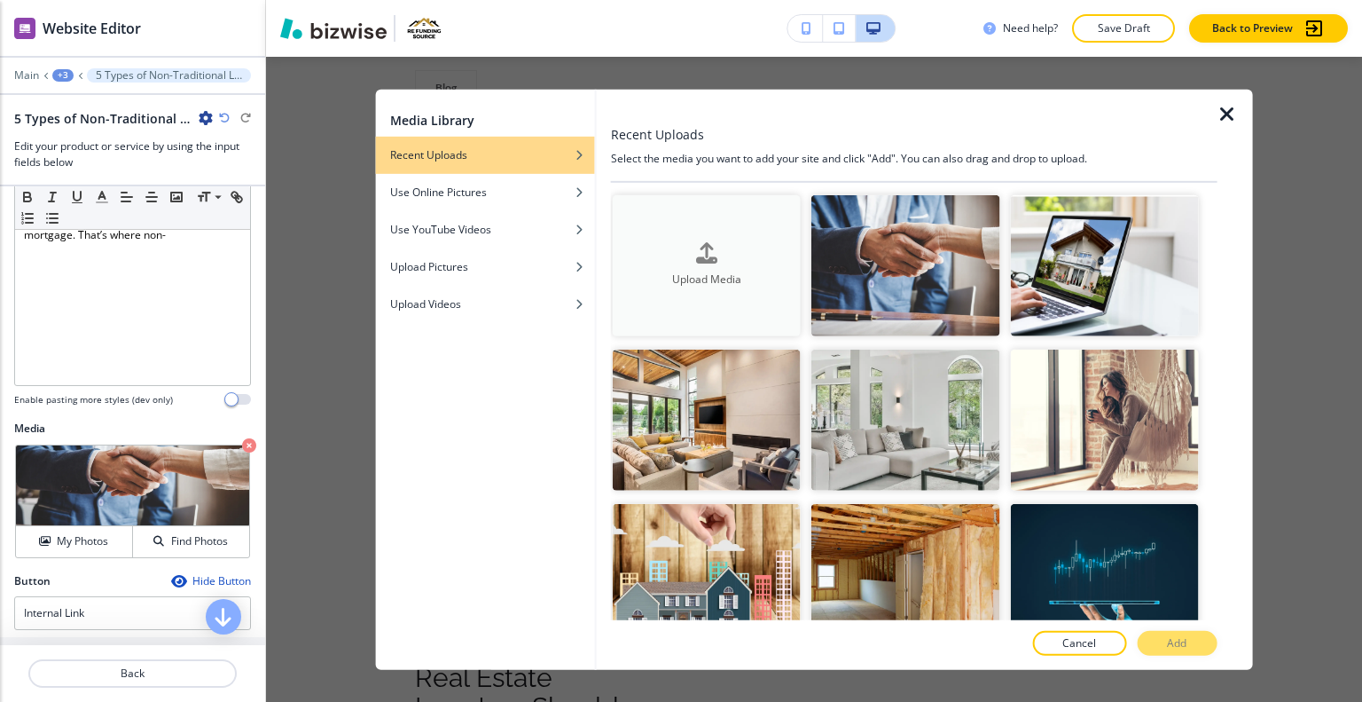
click at [784, 248] on div "Upload Media" at bounding box center [707, 265] width 188 height 45
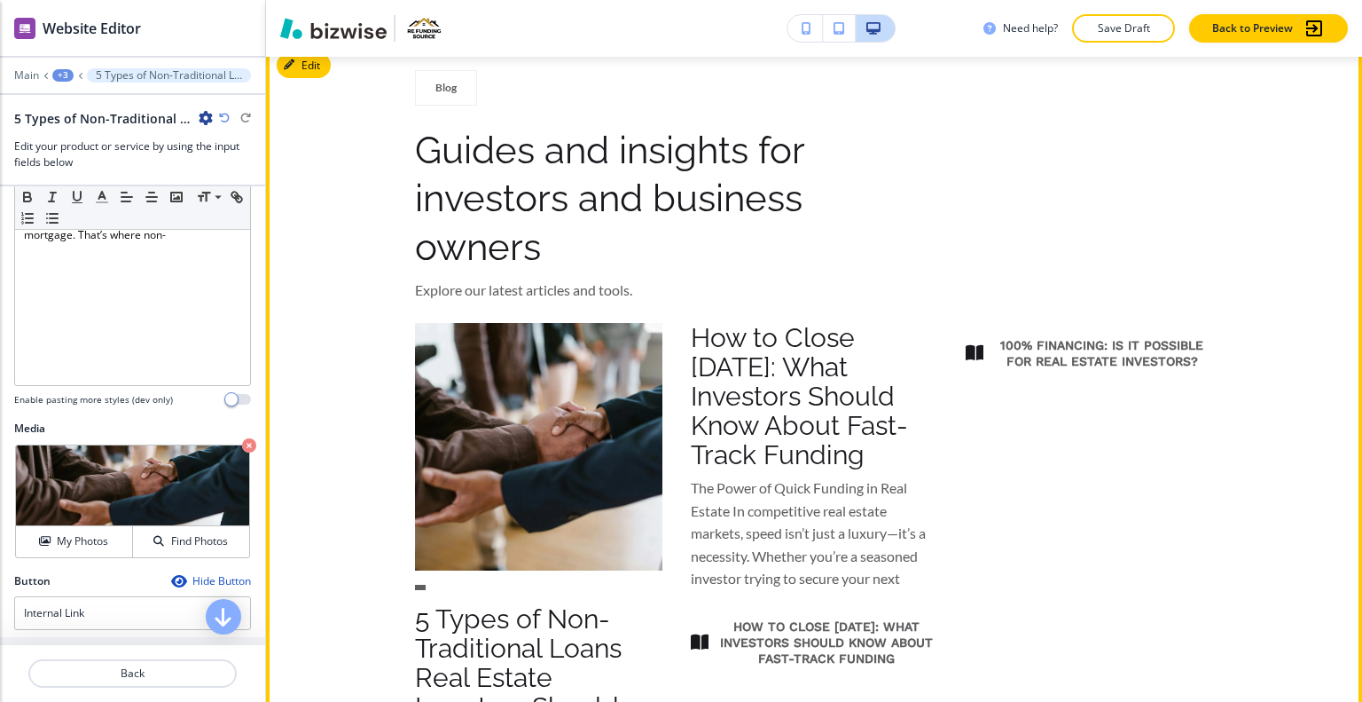
click at [318, 79] on div "Blog Guides and insights for investors and business owners Explore our latest a…" at bounding box center [814, 645] width 1096 height 1150
click at [318, 65] on button "Edit This Section" at bounding box center [337, 65] width 120 height 27
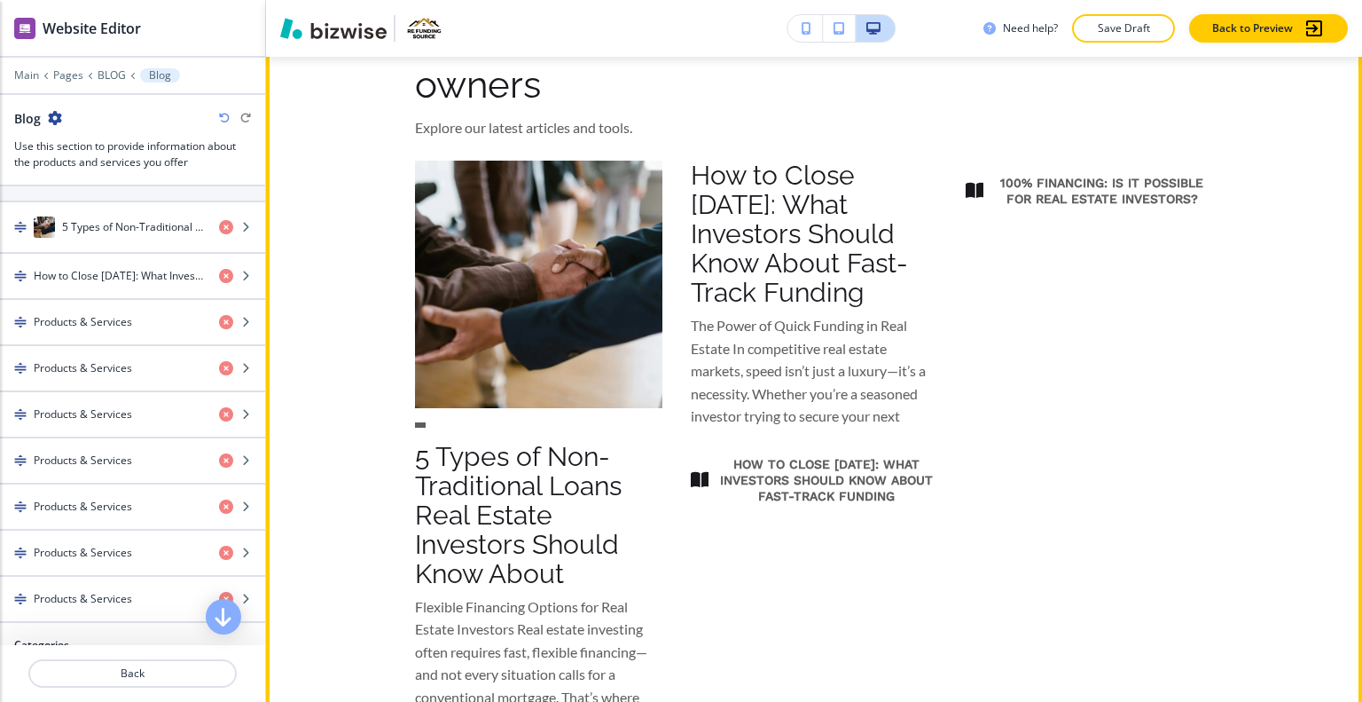
scroll to position [787, 0]
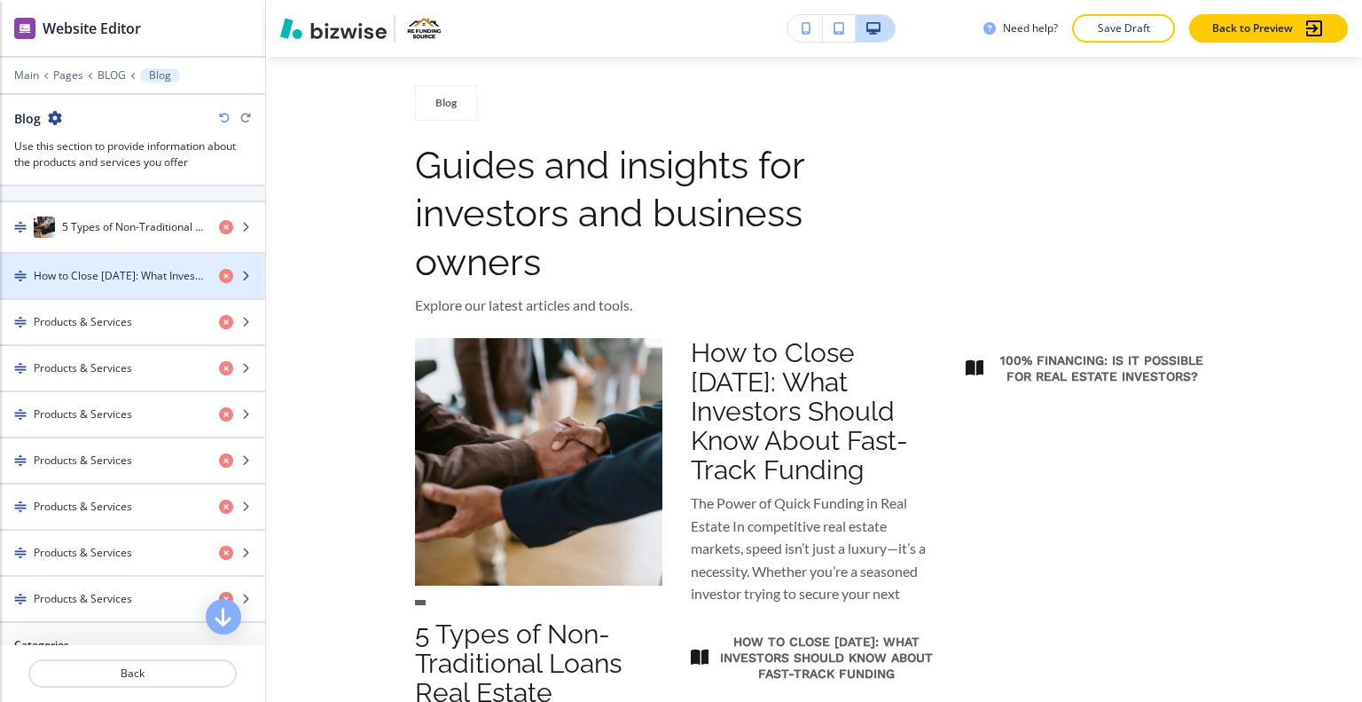
click at [118, 277] on h4 "How to Close [DATE]: What Investors Should Know About Fast-Track Funding" at bounding box center [119, 276] width 171 height 16
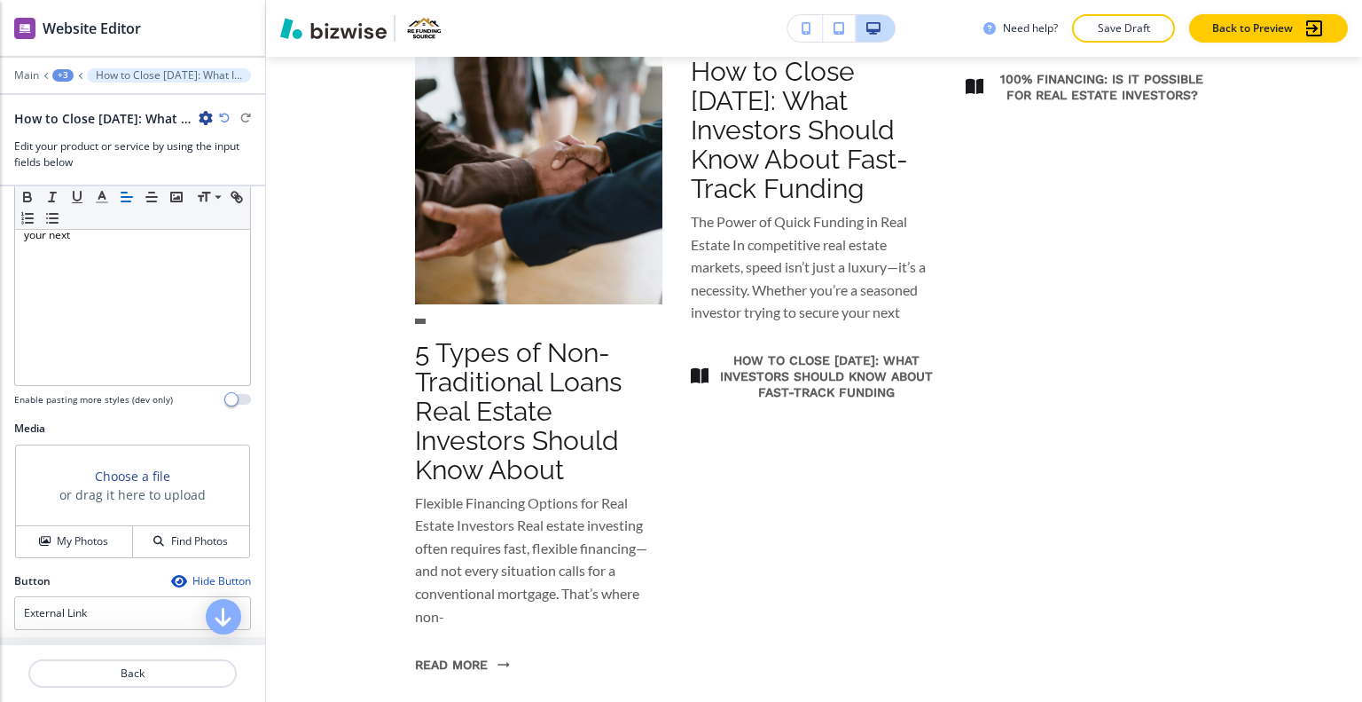
scroll to position [355, 0]
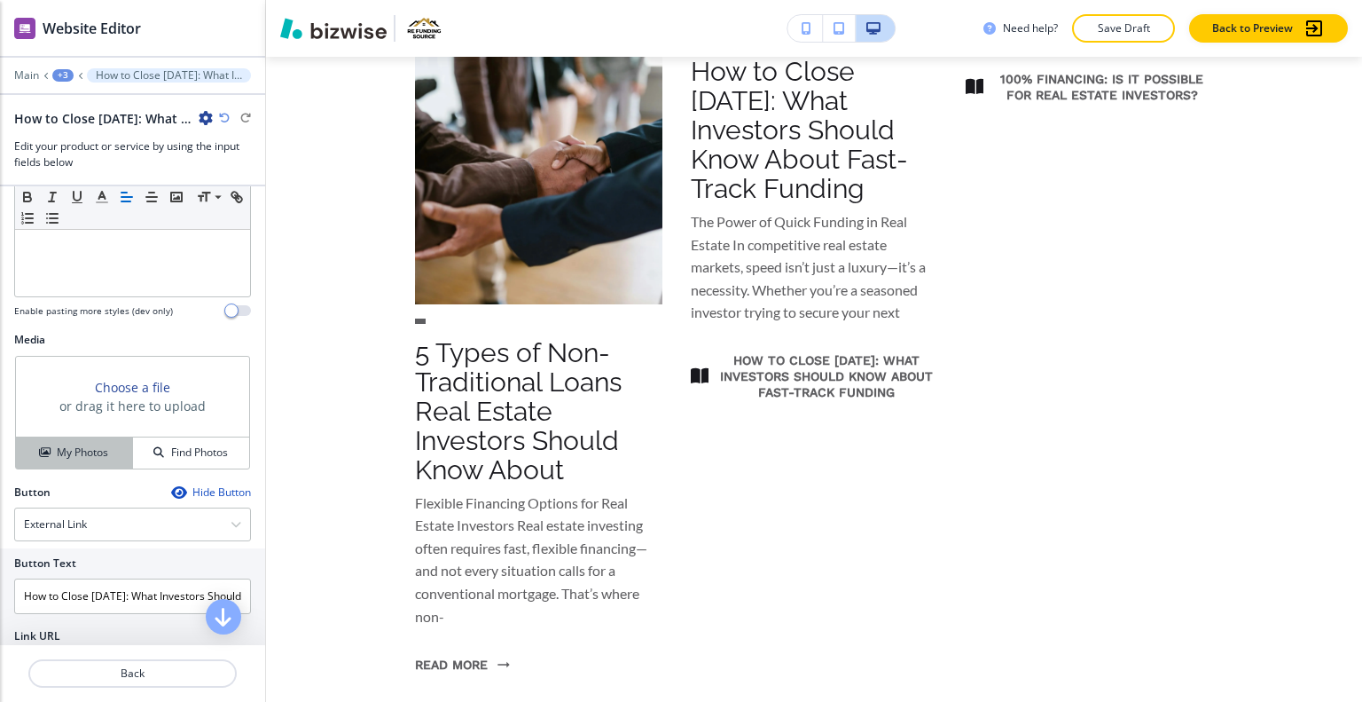
click at [75, 462] on button "My Photos" at bounding box center [74, 452] width 117 height 31
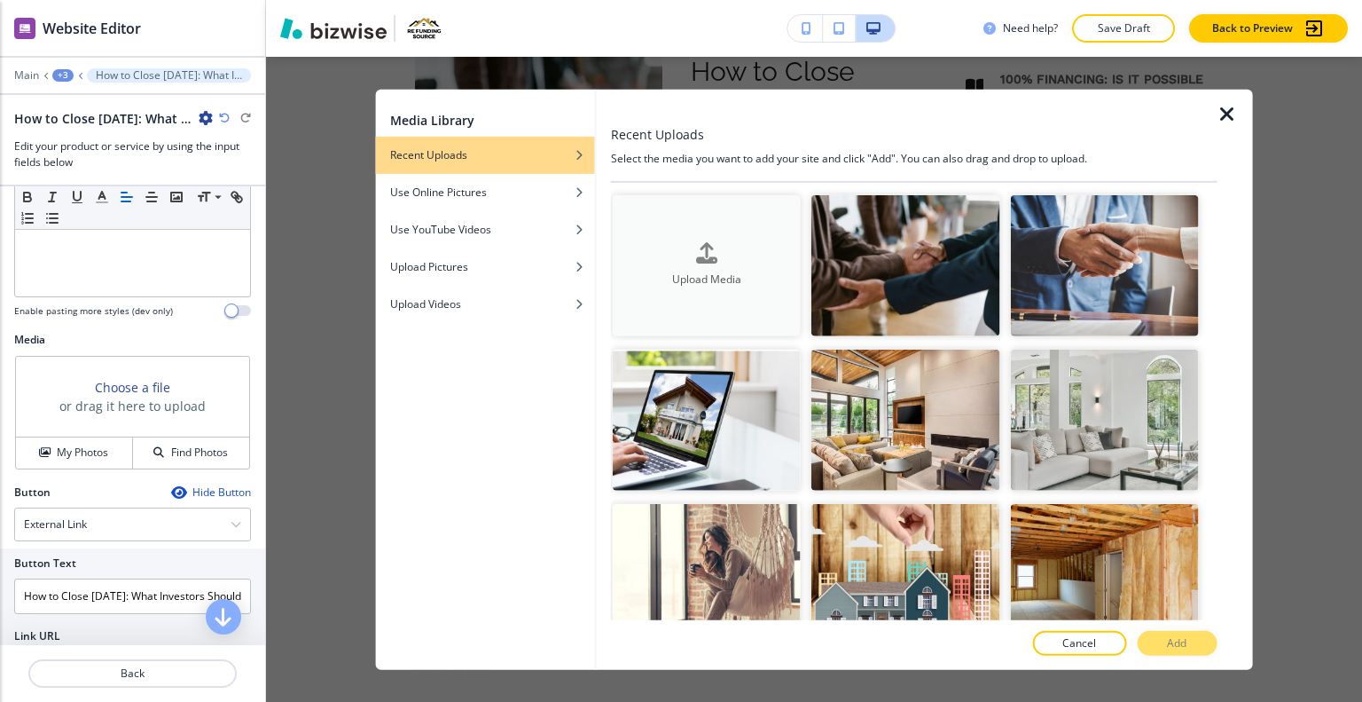
click at [682, 251] on div "Upload Media" at bounding box center [707, 265] width 188 height 45
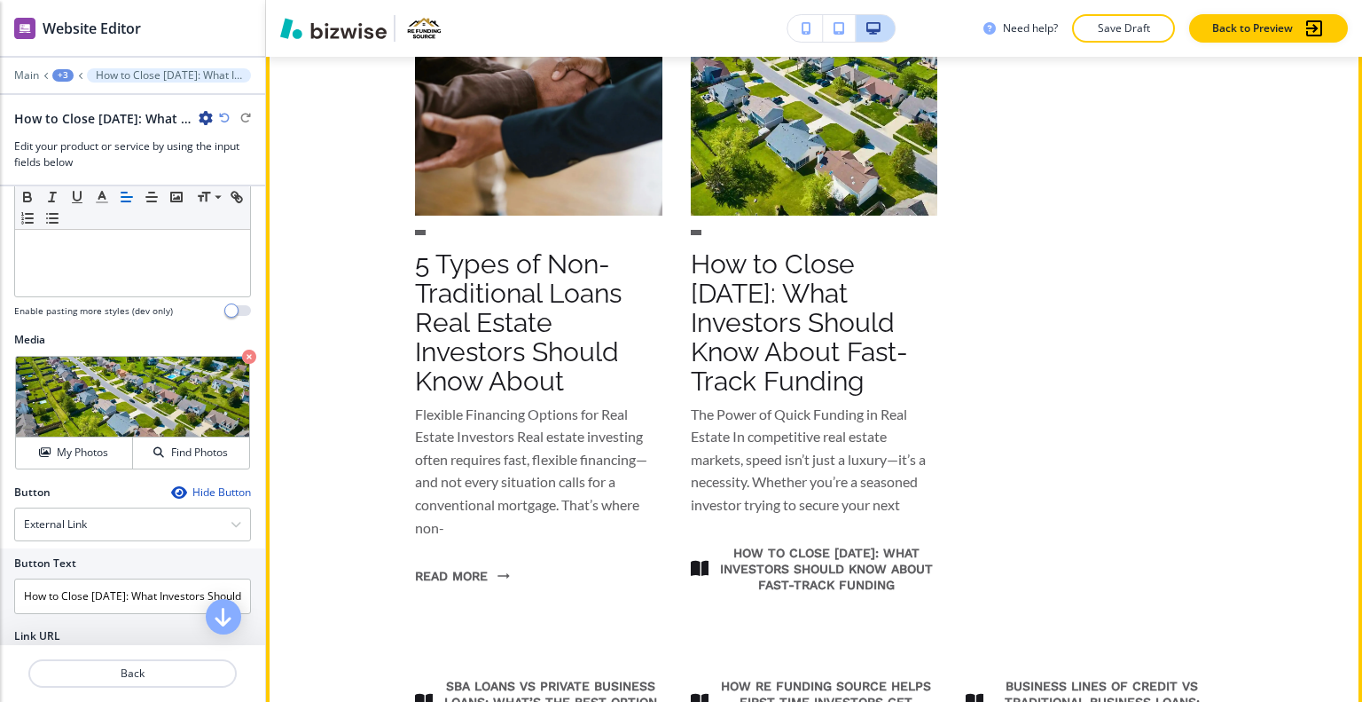
scroll to position [891, 0]
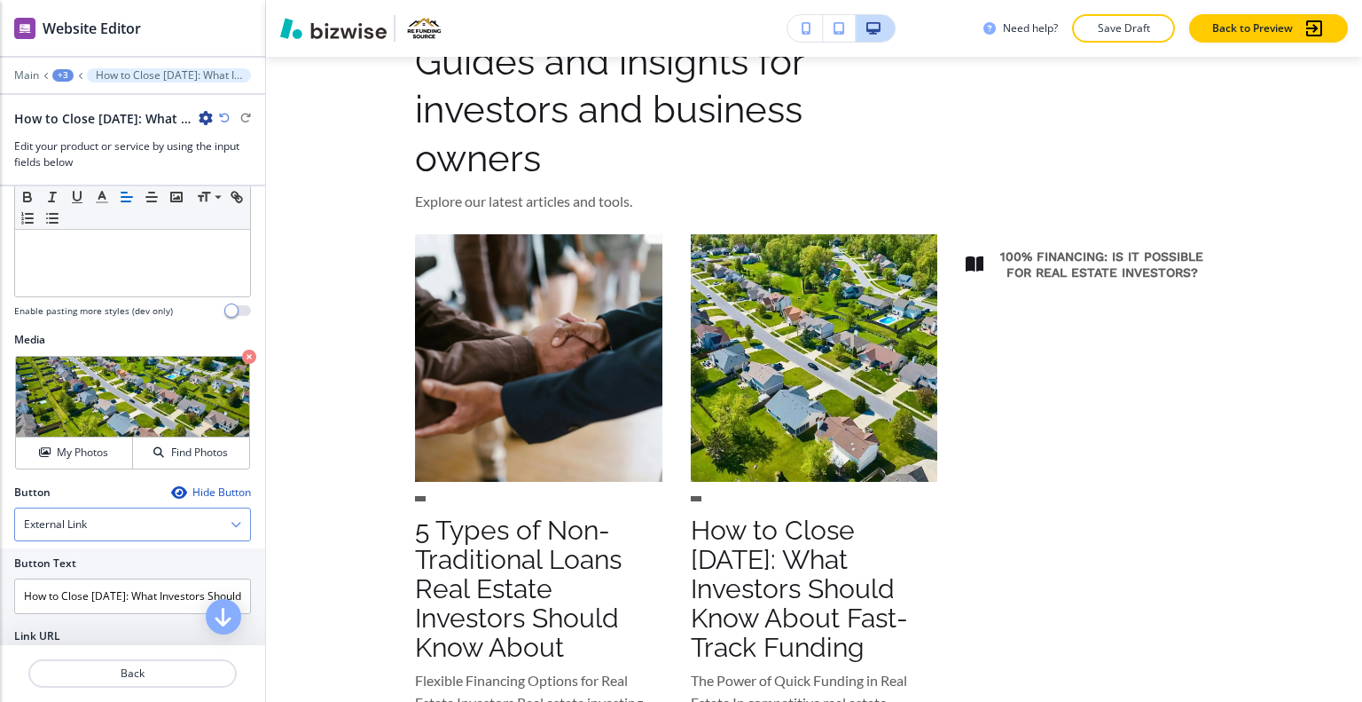
click at [129, 524] on div "External Link" at bounding box center [132, 524] width 235 height 32
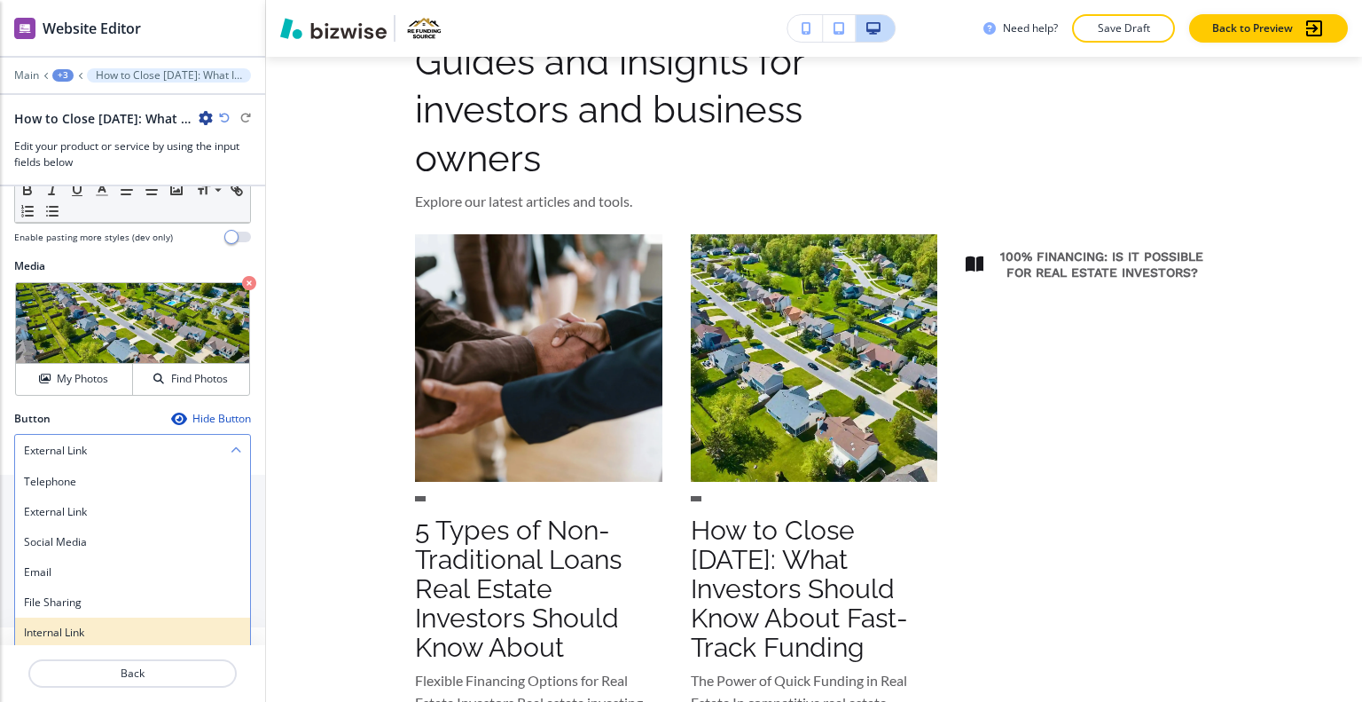
click at [124, 634] on h4 "Internal Link" at bounding box center [132, 632] width 217 height 16
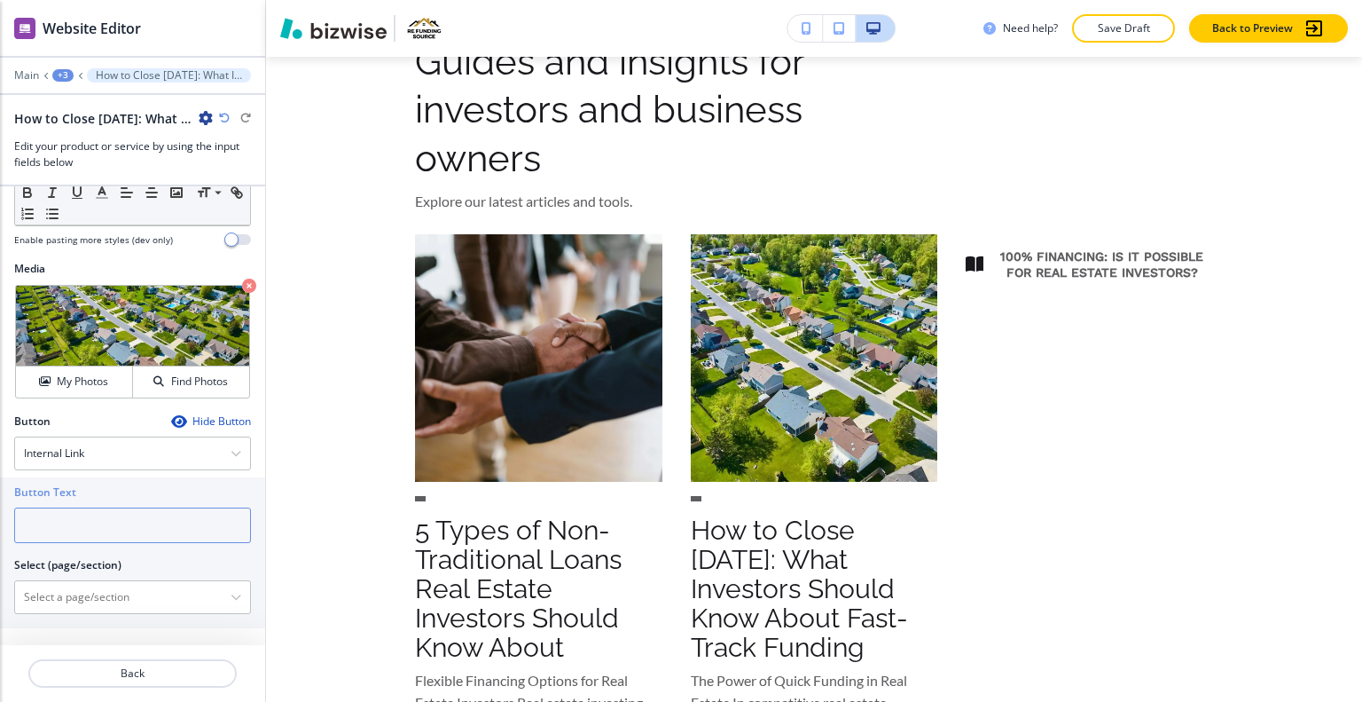
click at [91, 529] on input "text" at bounding box center [132, 524] width 237 height 35
type input "read more"
click at [131, 589] on \(page\/section\) "Manual Input" at bounding box center [123, 597] width 216 height 30
paste \(page\/section\) "How to Close [DATE]: What Investors Should Know About Fast-Track Funding"
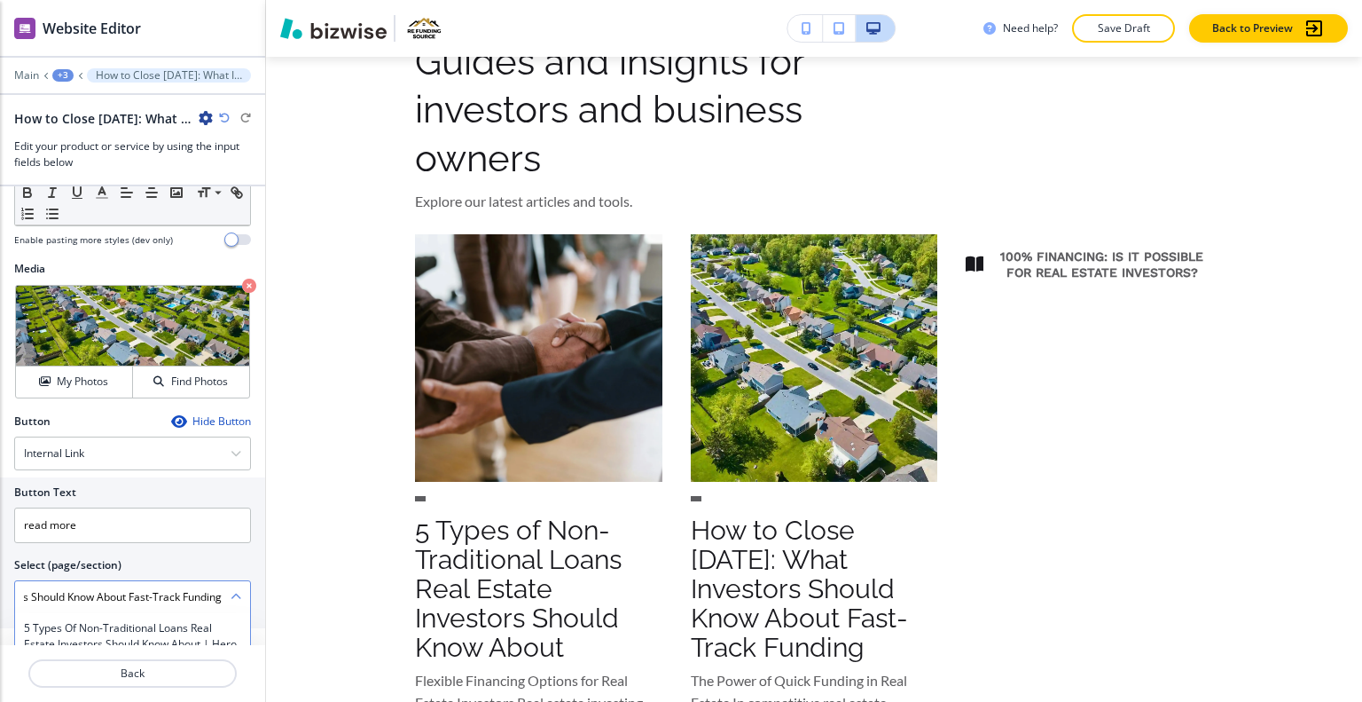
scroll to position [483, 0]
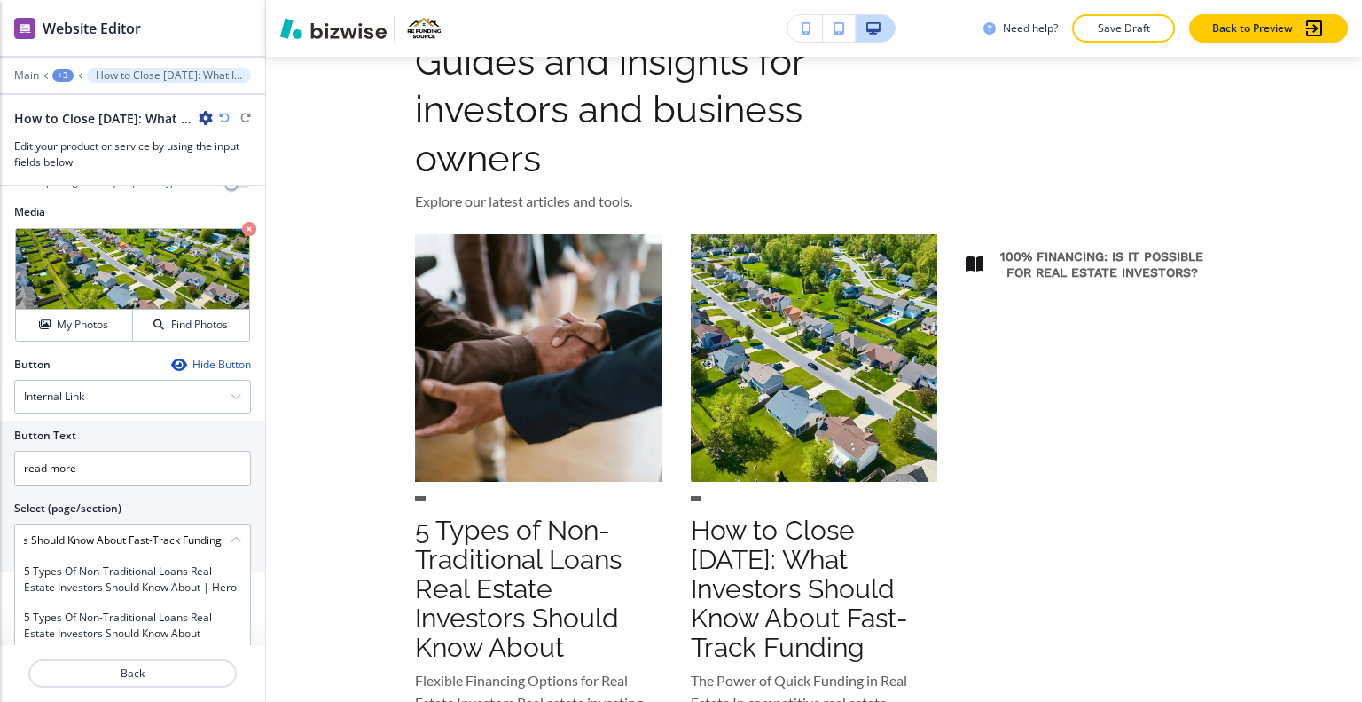
type \(page\/section\) "How to Close [DATE]: What Investors Should Know About Fast-Track Funding"
click at [196, 493] on div at bounding box center [132, 493] width 237 height 14
click at [159, 691] on div at bounding box center [132, 694] width 265 height 14
click at [161, 541] on \(page\/section\) "How to Close [DATE]: What Investors Should Know About Fast-Track Funding" at bounding box center [123, 540] width 216 height 30
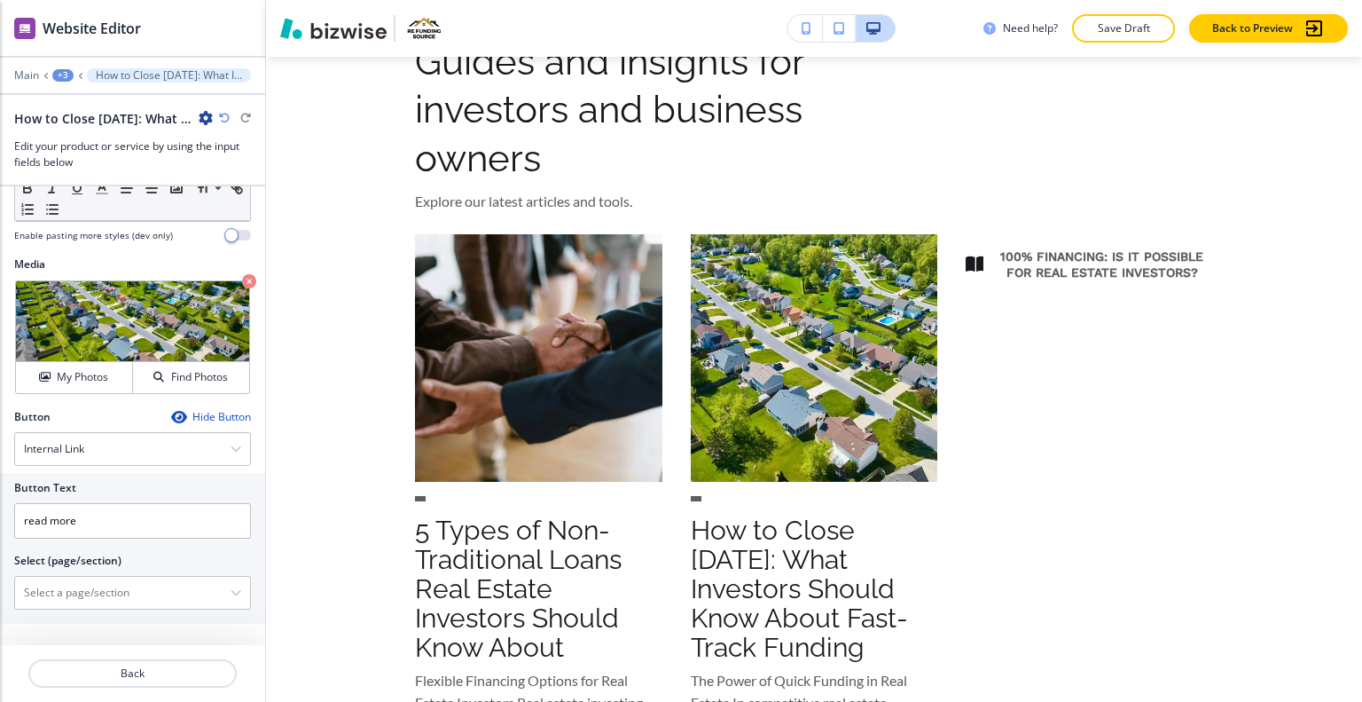
scroll to position [426, 0]
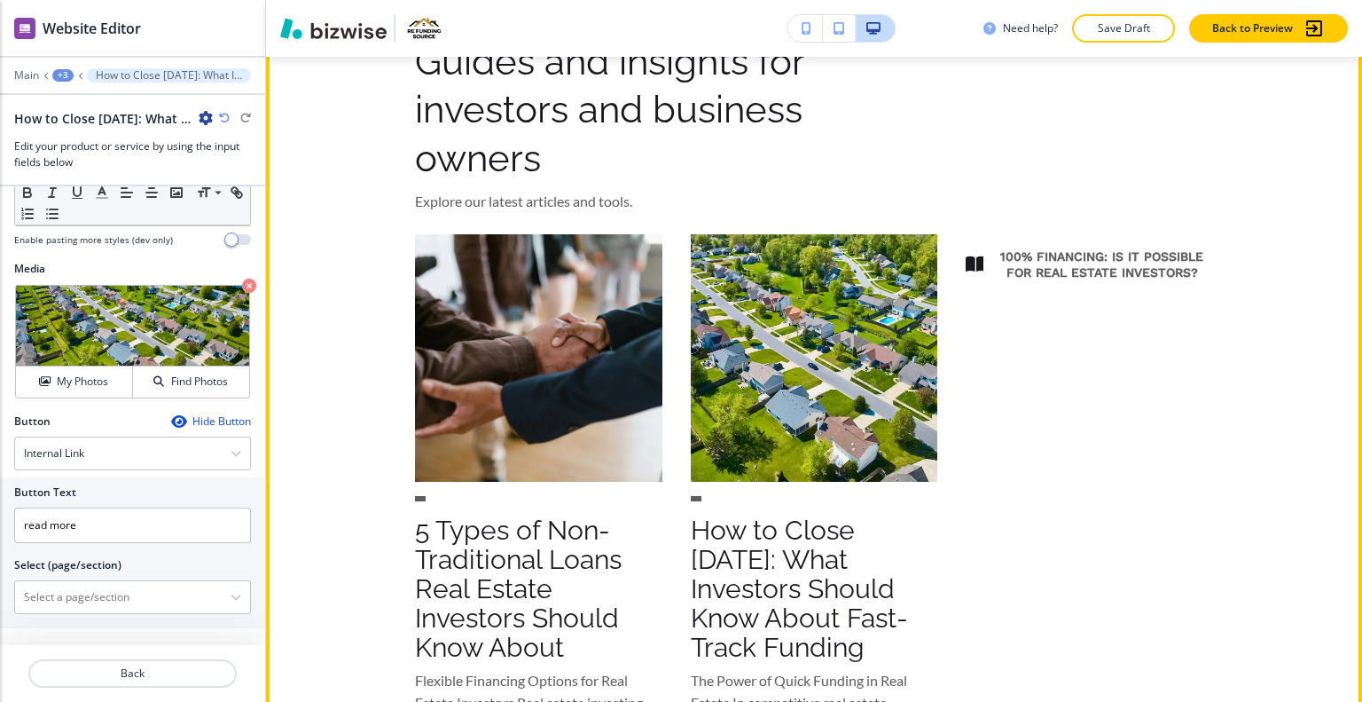
click at [1169, 539] on div "100% Financing: Is It Possible for Real Estate Investors?" at bounding box center [1089, 549] width 247 height 631
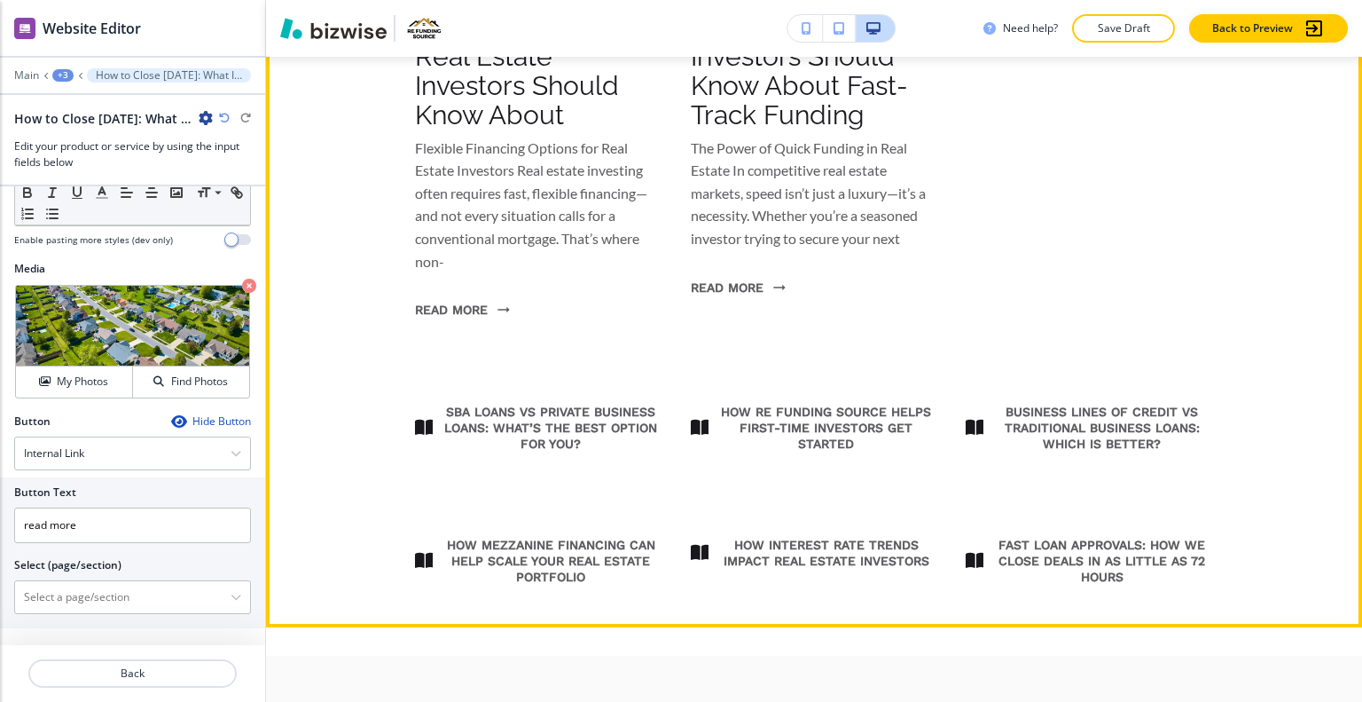
scroll to position [1157, 0]
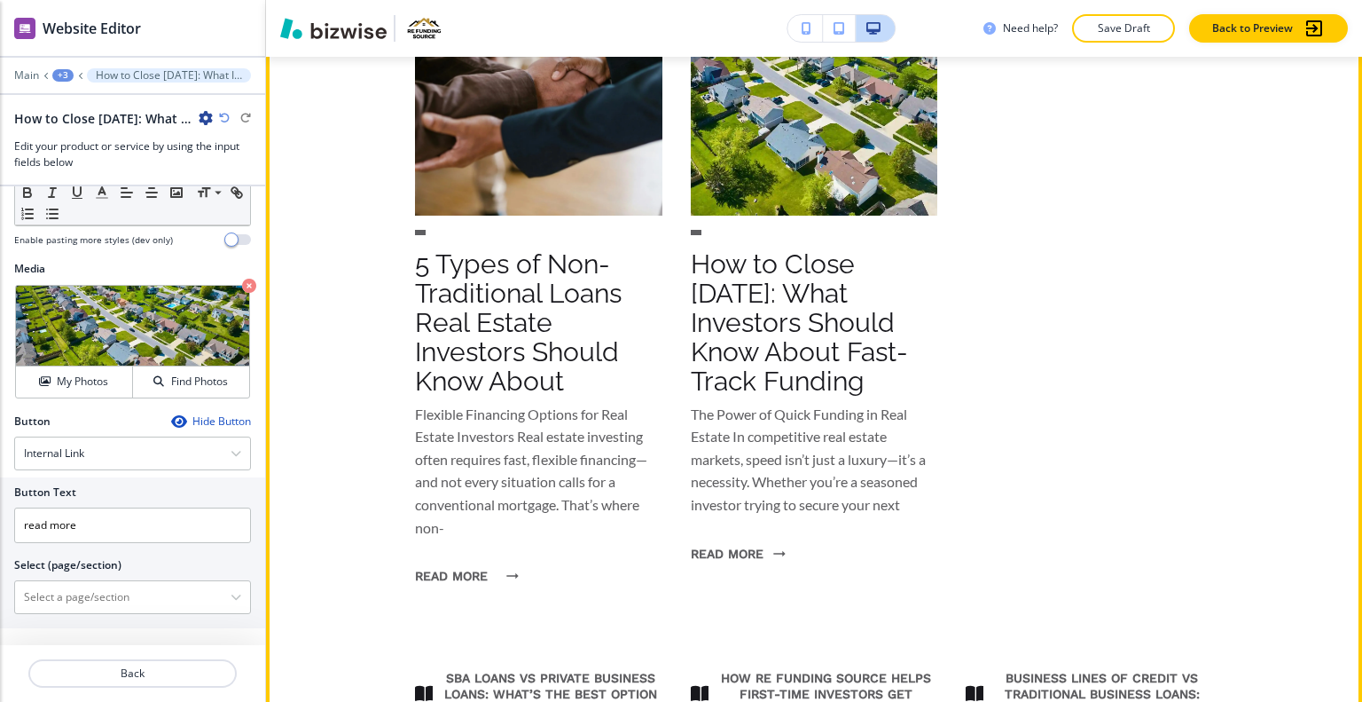
click at [465, 575] on button "READ MORE" at bounding box center [462, 576] width 94 height 46
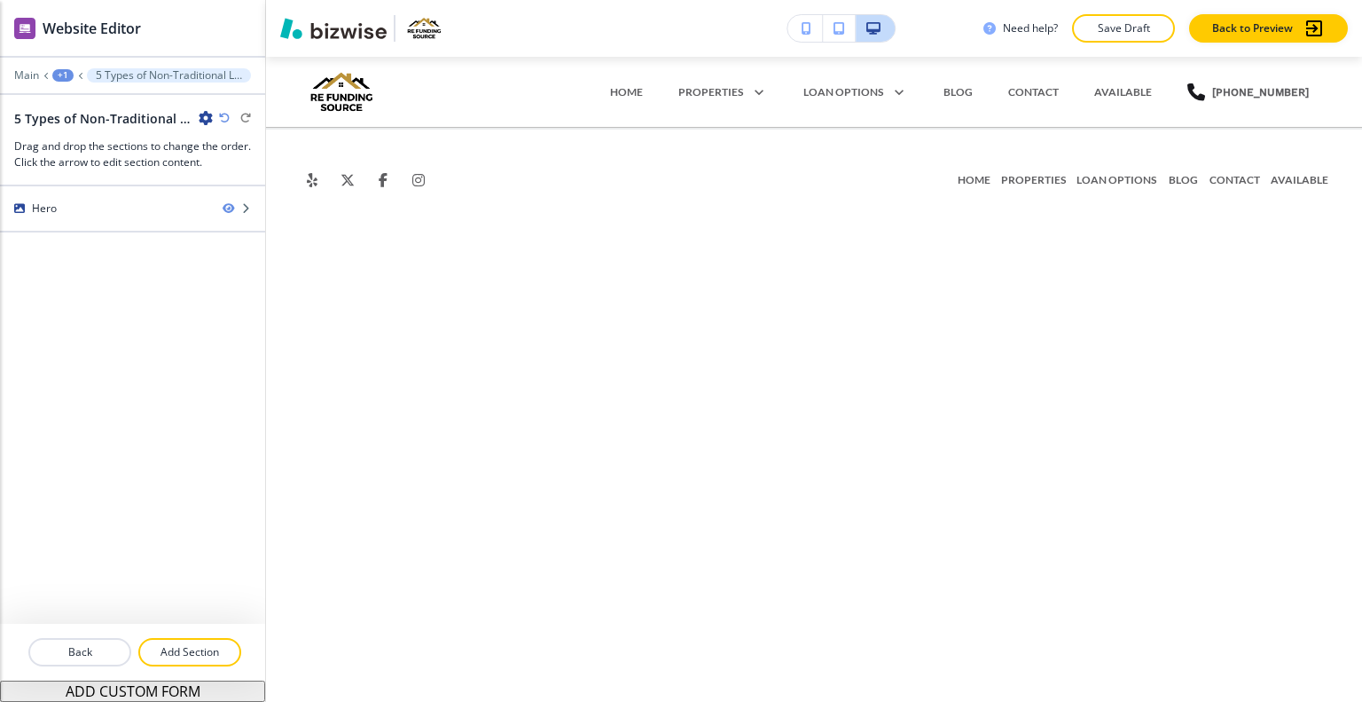
scroll to position [0, 0]
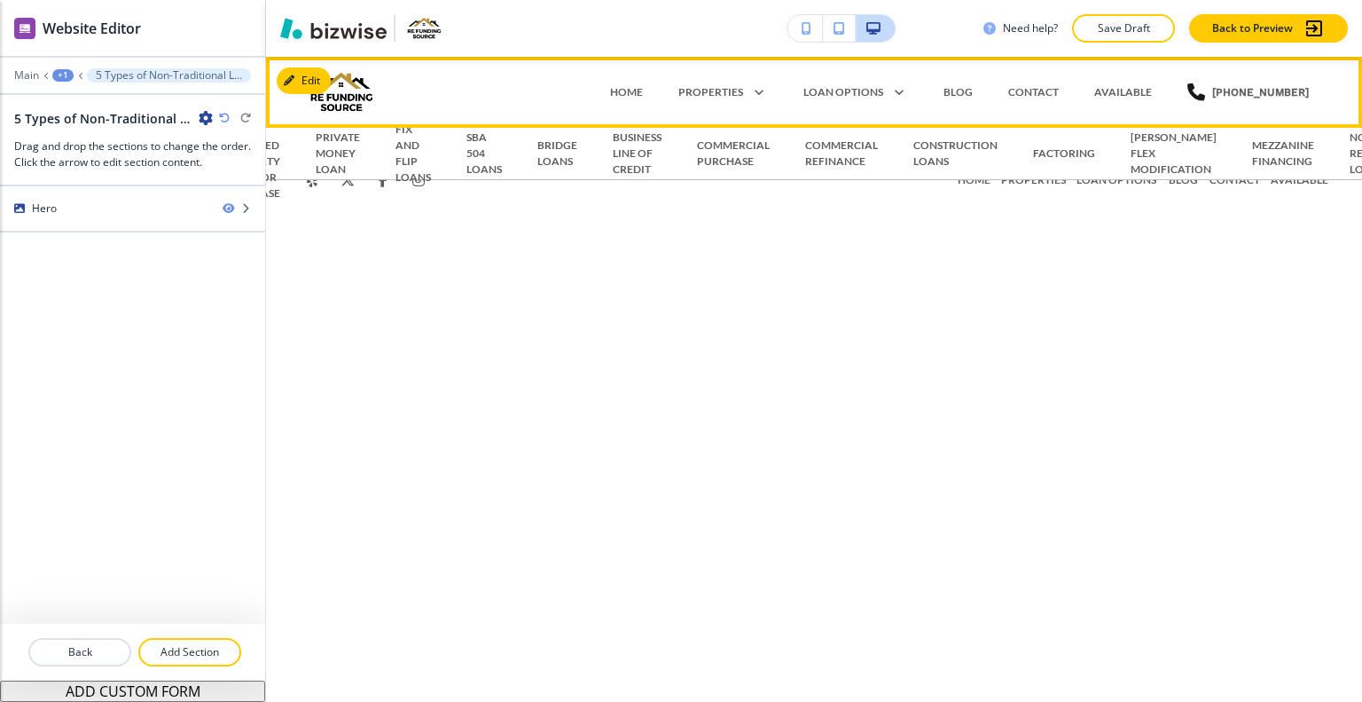
click at [991, 92] on div "BLOG" at bounding box center [958, 92] width 65 height 16
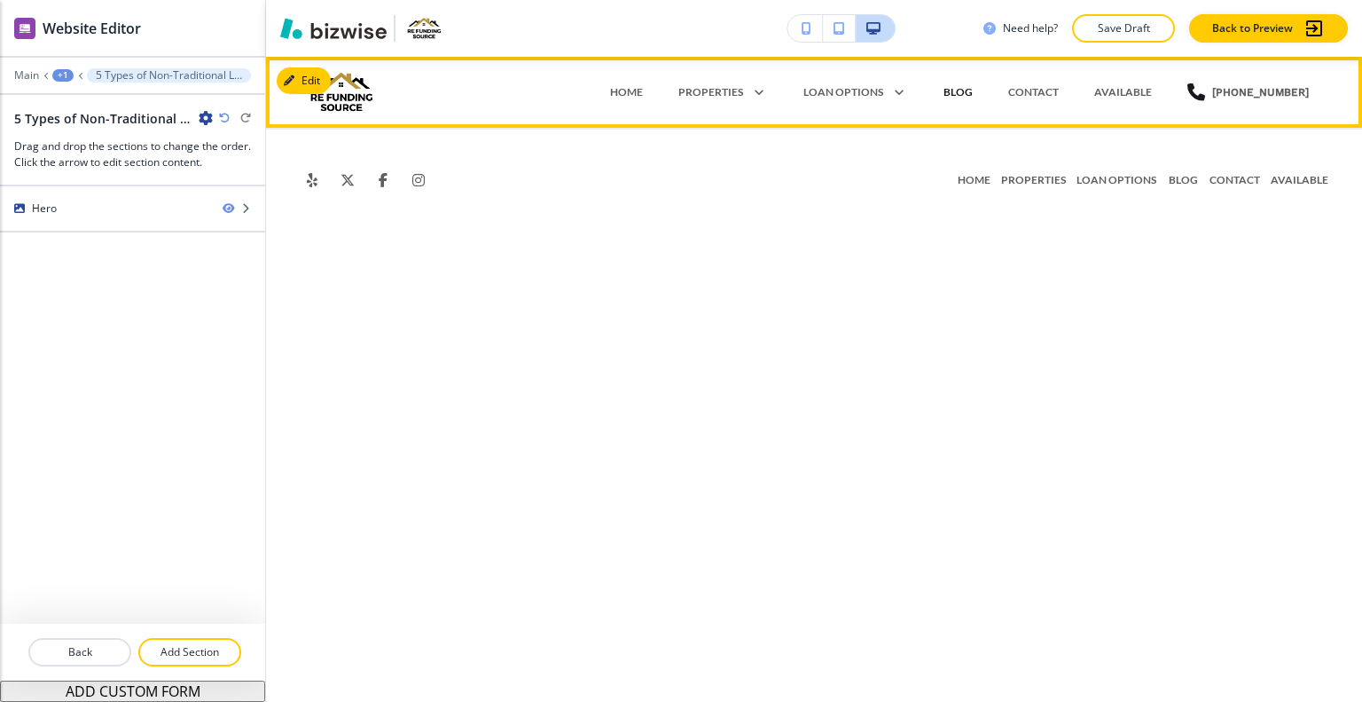
click at [973, 91] on p "BLOG" at bounding box center [958, 92] width 29 height 16
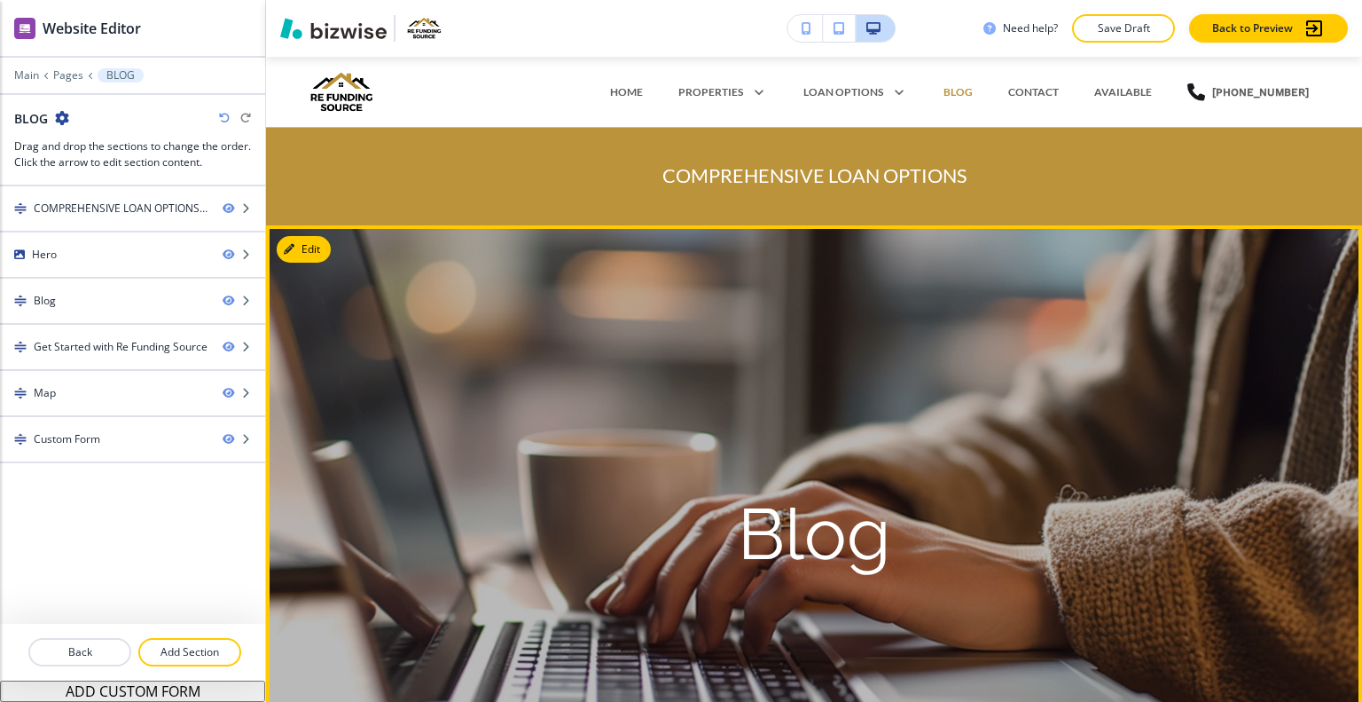
scroll to position [177, 0]
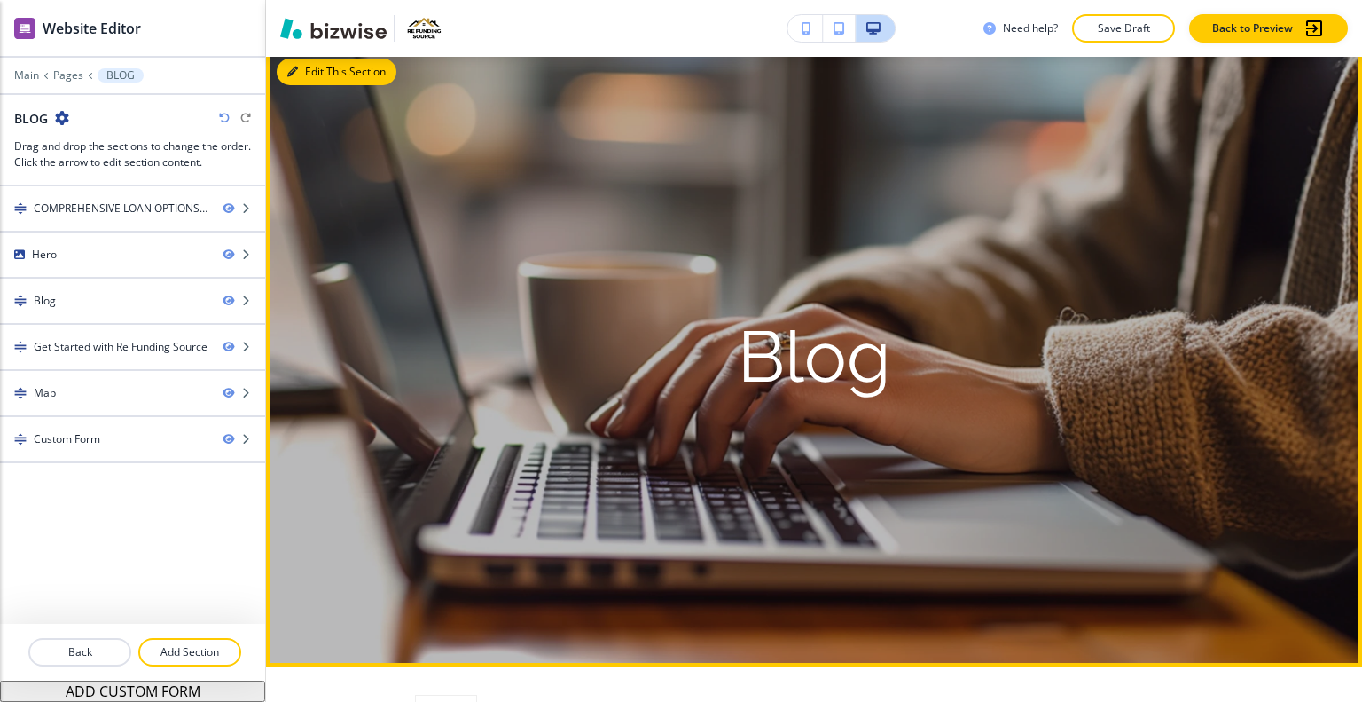
click at [315, 72] on button "Edit This Section" at bounding box center [337, 72] width 120 height 27
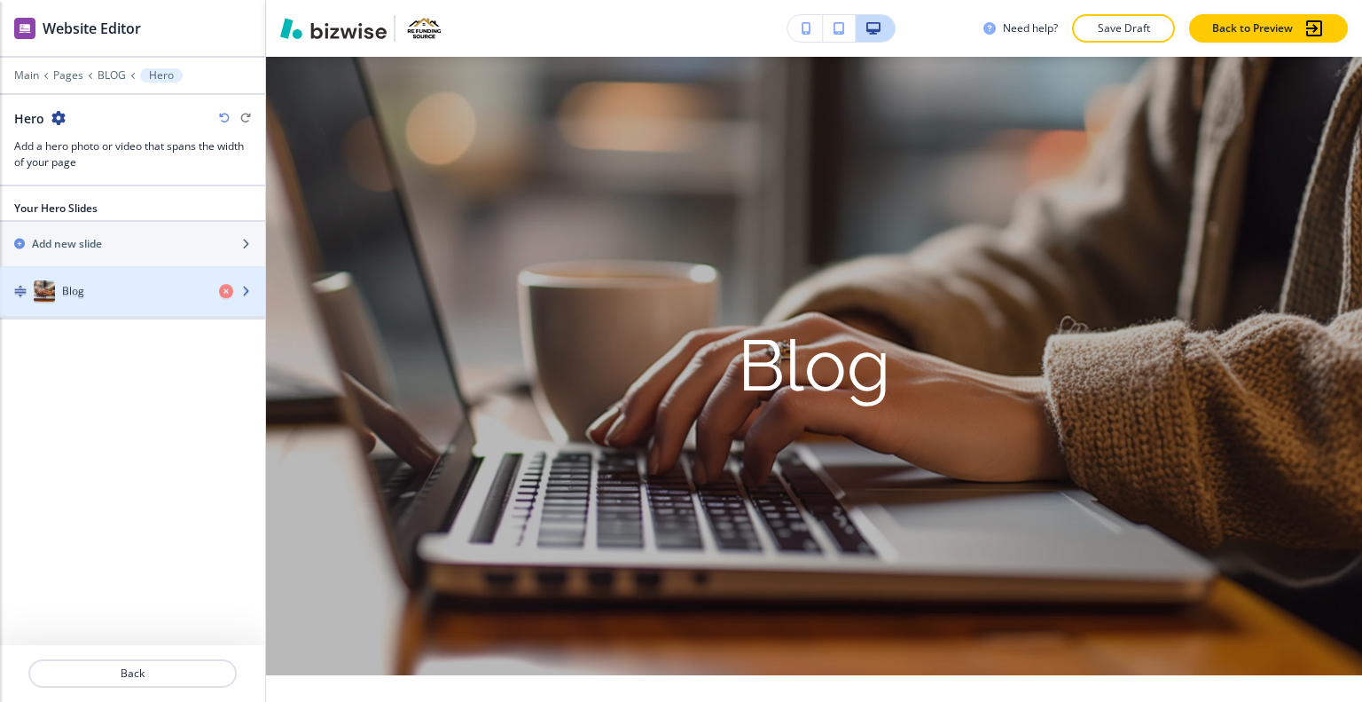
click at [111, 297] on div "Blog" at bounding box center [102, 292] width 205 height 21
click at [112, 297] on div "Blog" at bounding box center [102, 292] width 205 height 21
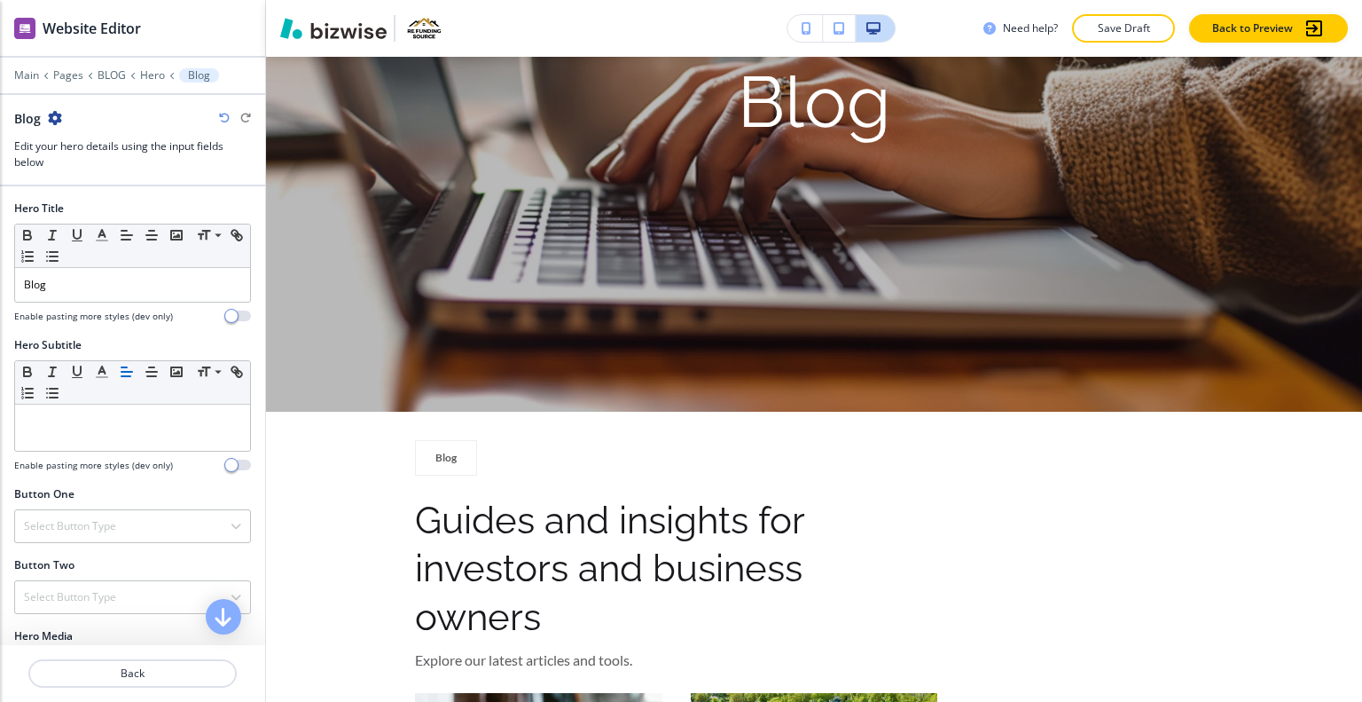
scroll to position [131, 0]
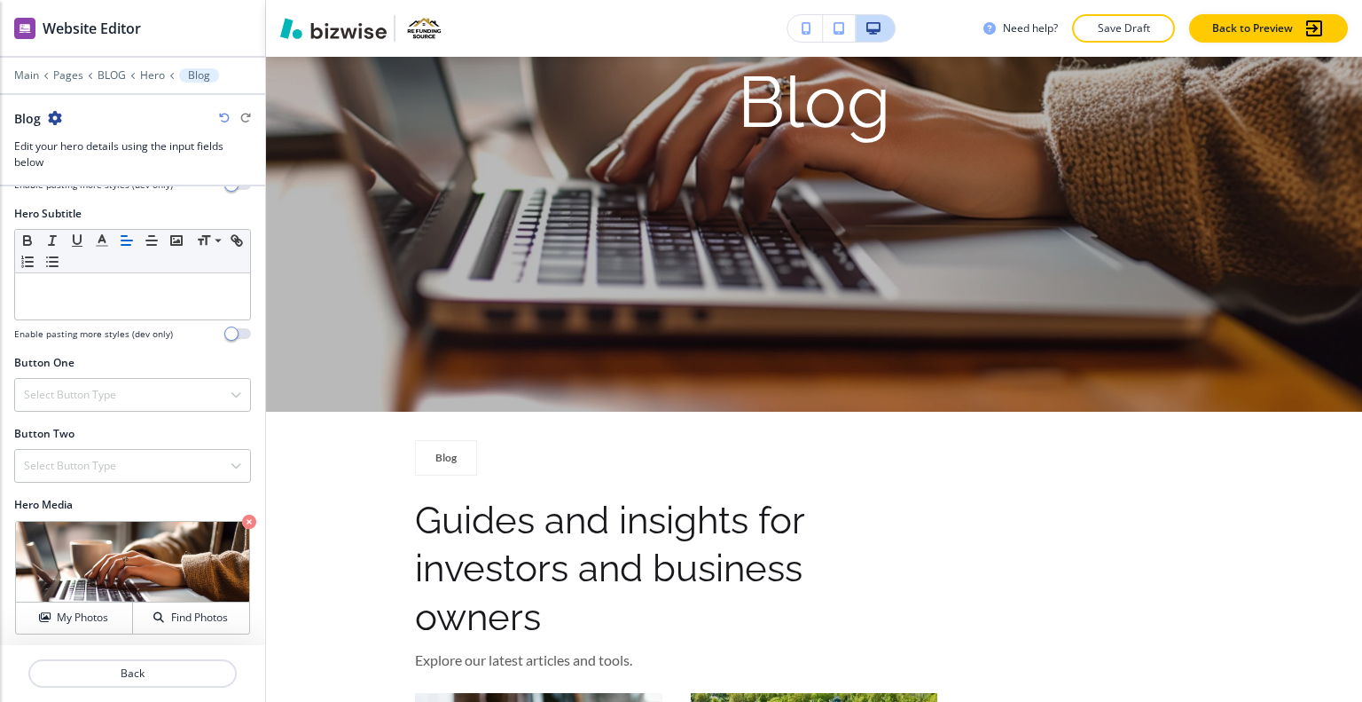
click at [124, 415] on div "Button One Select Button Type Telephone External Link Social Media Email File S…" at bounding box center [132, 390] width 265 height 71
click at [126, 391] on div "Select Button Type" at bounding box center [132, 395] width 235 height 32
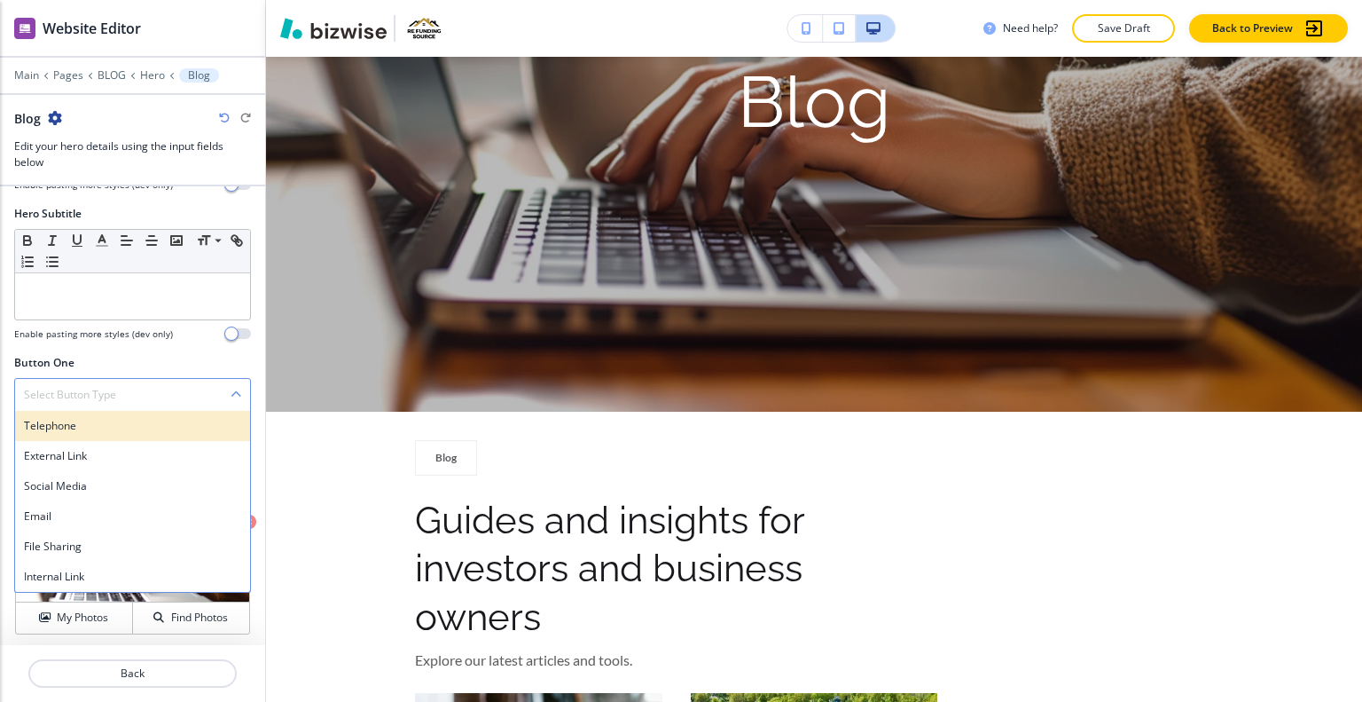
click at [120, 418] on h4 "Telephone" at bounding box center [132, 426] width 217 height 16
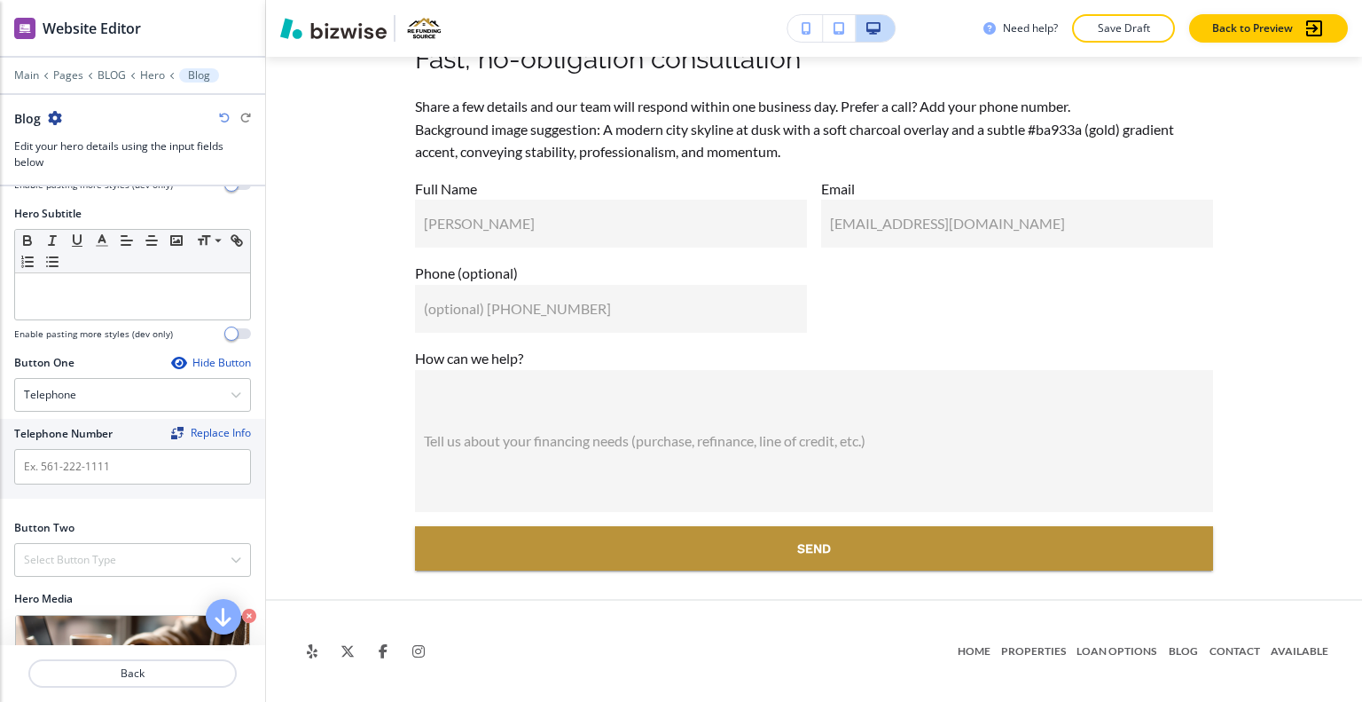
scroll to position [0, 0]
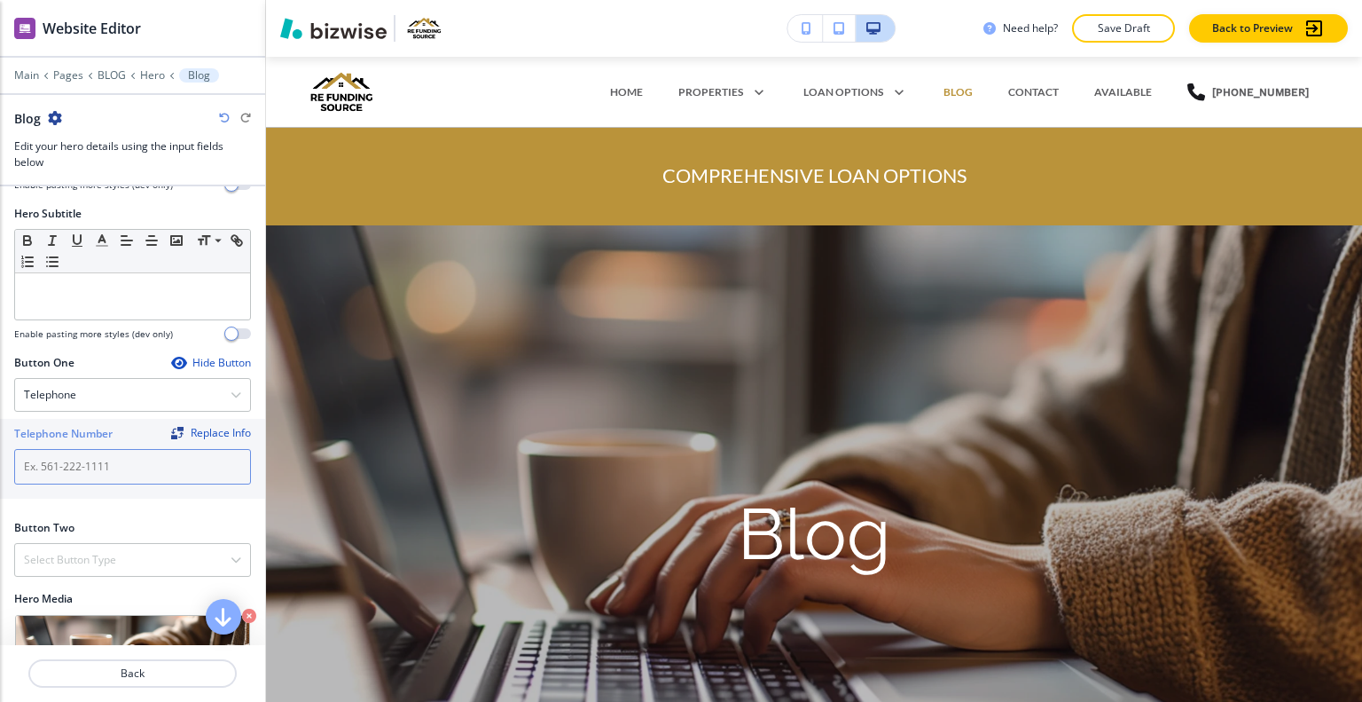
paste input "[PHONE_NUMBER]"
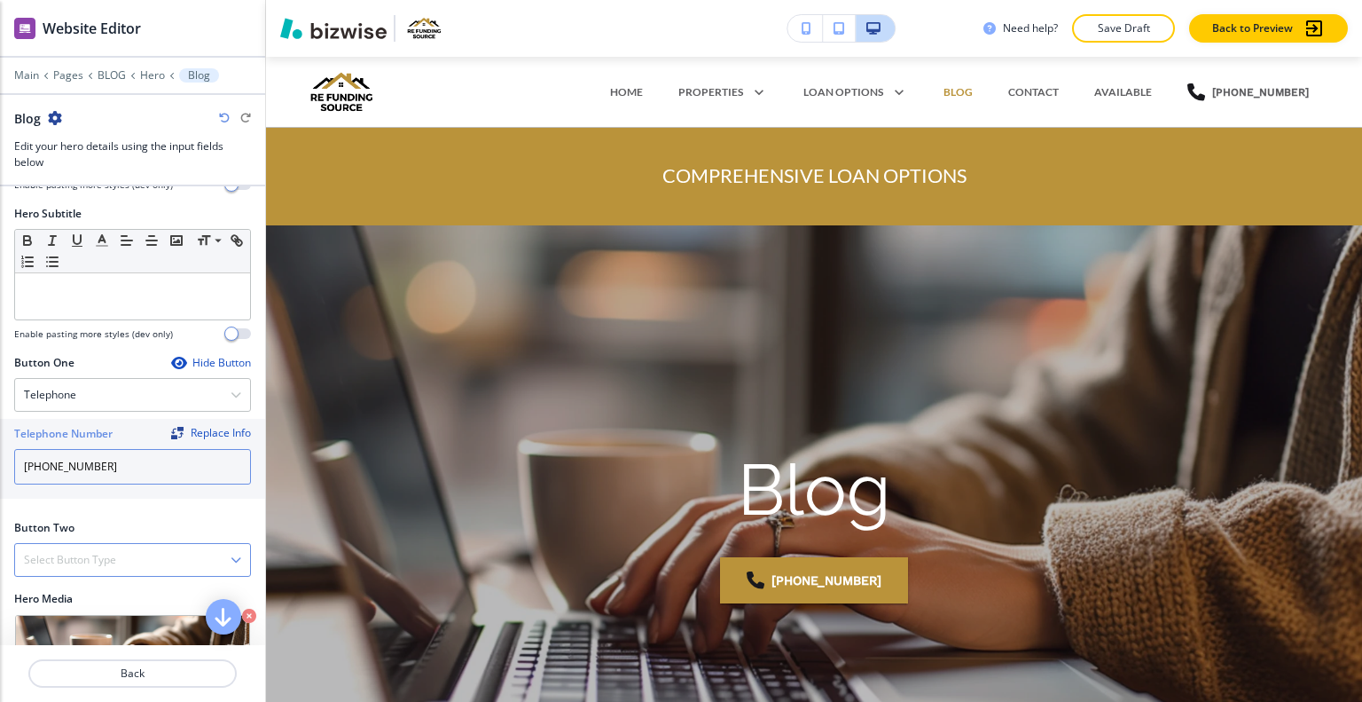
type input "[PHONE_NUMBER]"
click at [122, 562] on div "Select Button Type" at bounding box center [132, 560] width 235 height 32
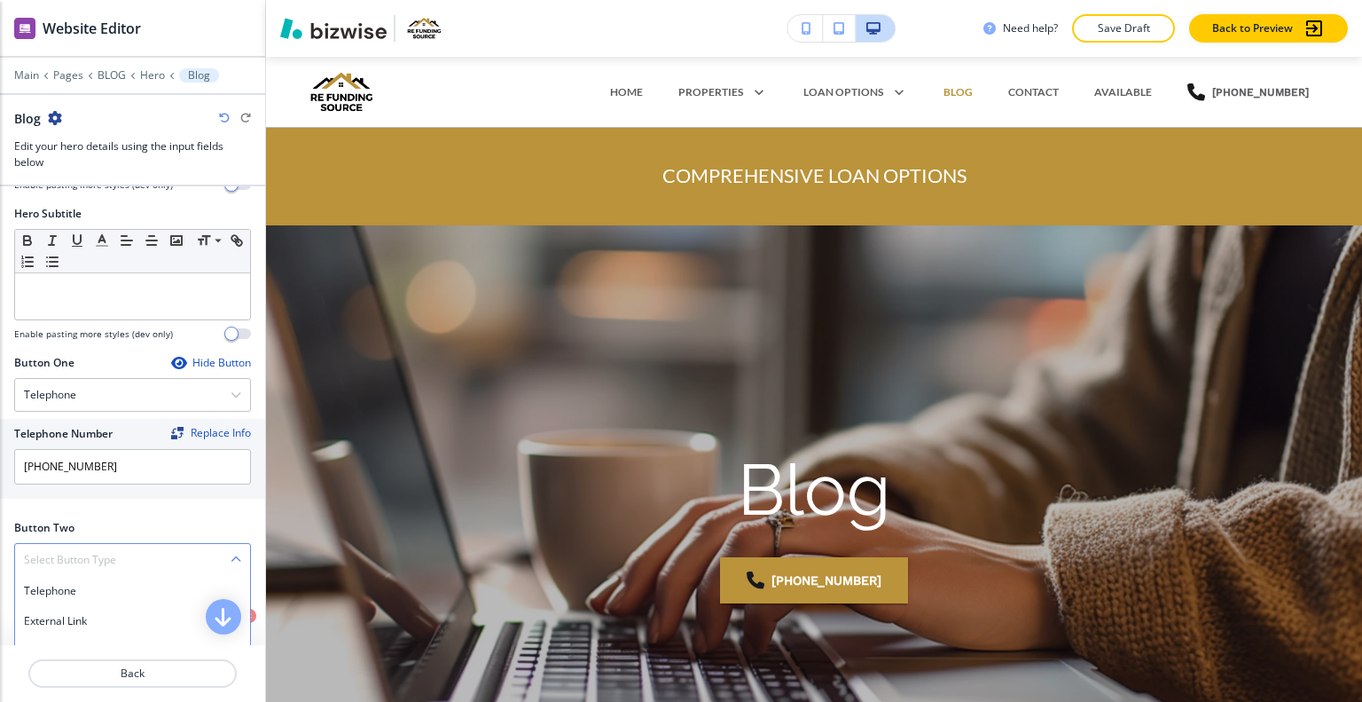
scroll to position [240, 0]
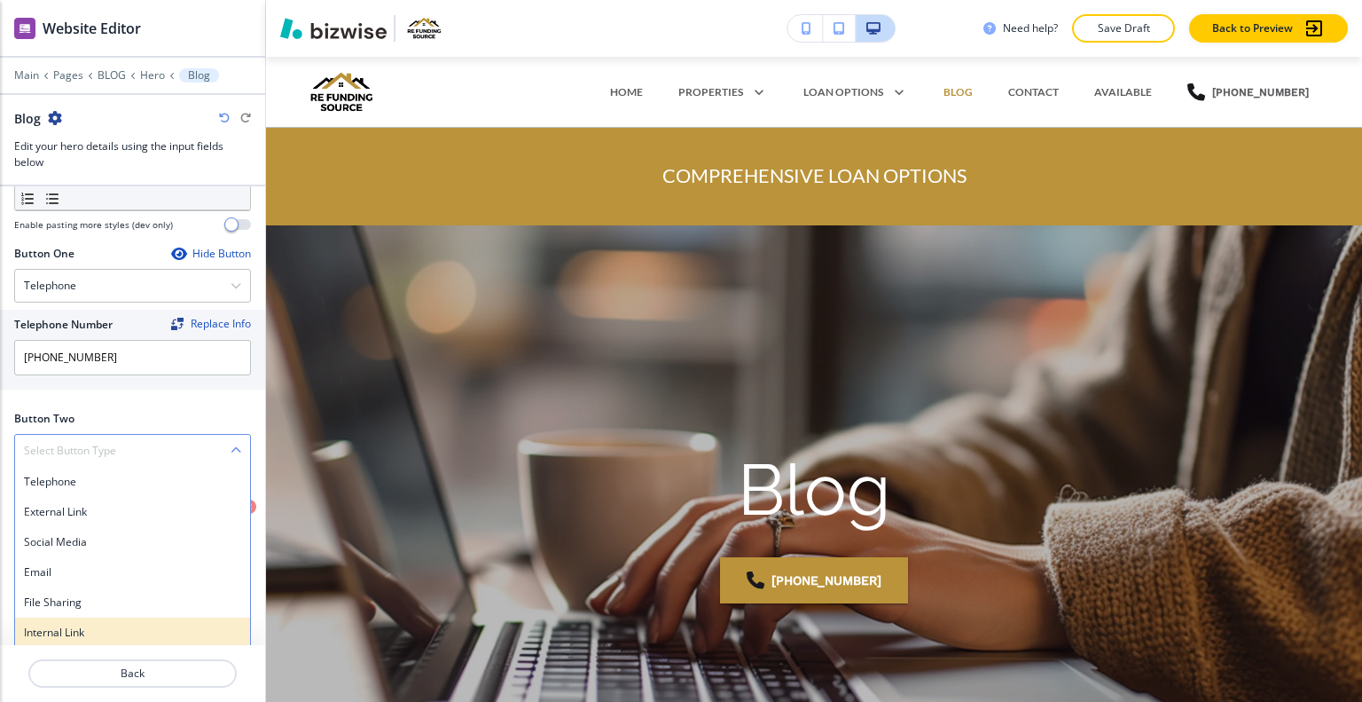
click at [97, 630] on h4 "Internal Link" at bounding box center [132, 632] width 217 height 16
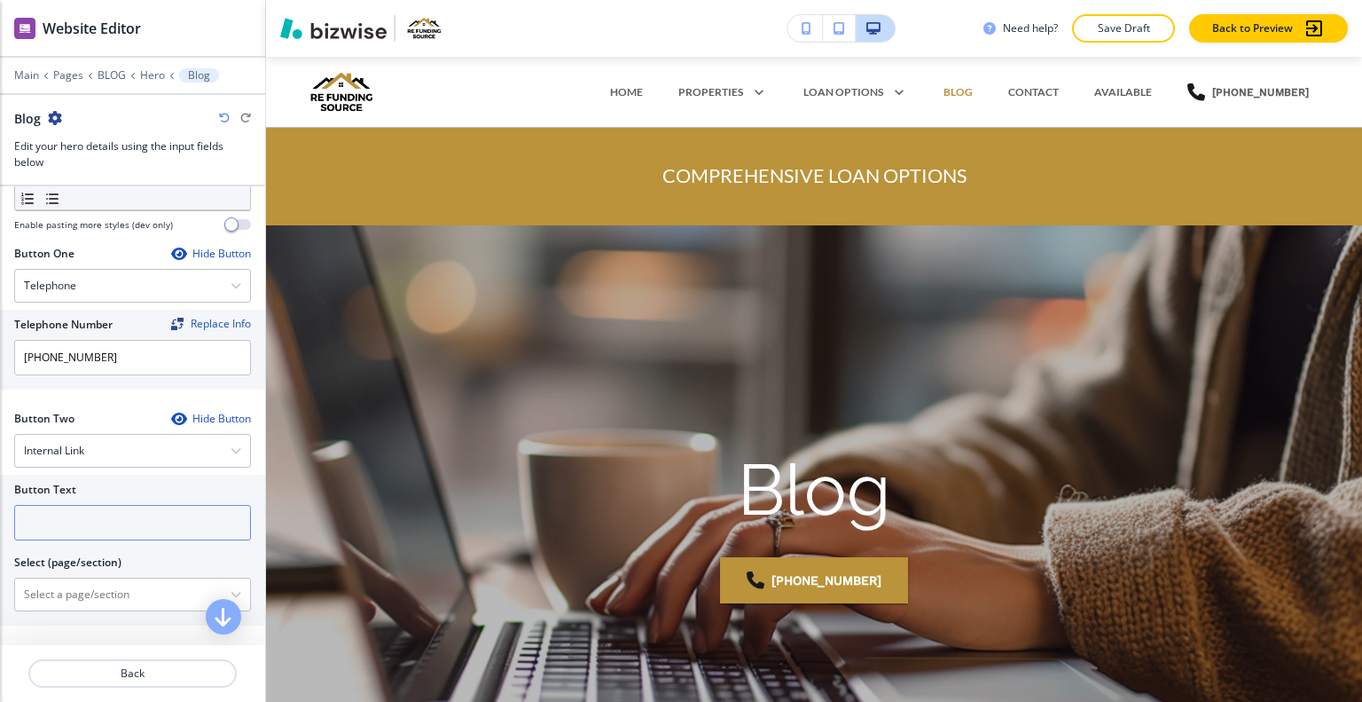
click at [90, 522] on input "text" at bounding box center [132, 522] width 237 height 35
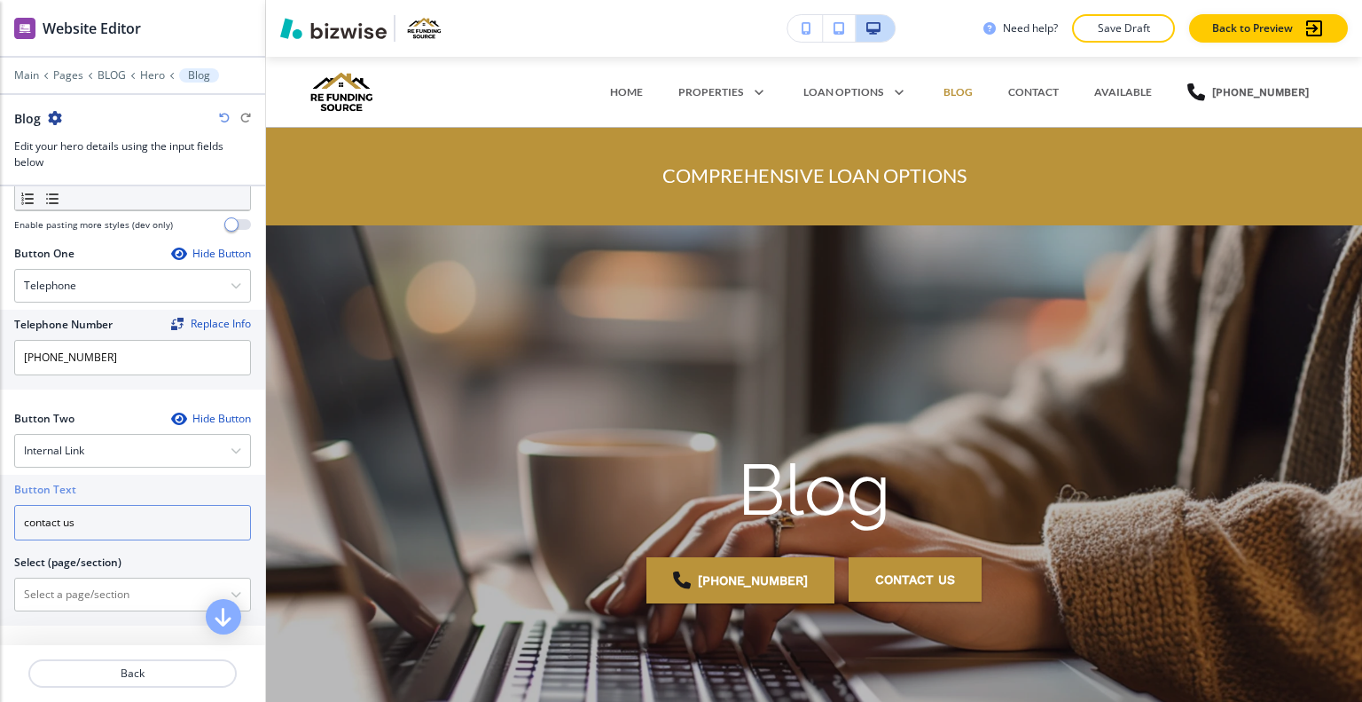
type input "contact us"
click at [124, 612] on div "Button Text contact us Select (page/section) HOME HOME | COMPREHENSIVE LOAN OPT…" at bounding box center [132, 550] width 265 height 151
click at [129, 597] on \(page\/section\) "Manual Input" at bounding box center [123, 594] width 216 height 30
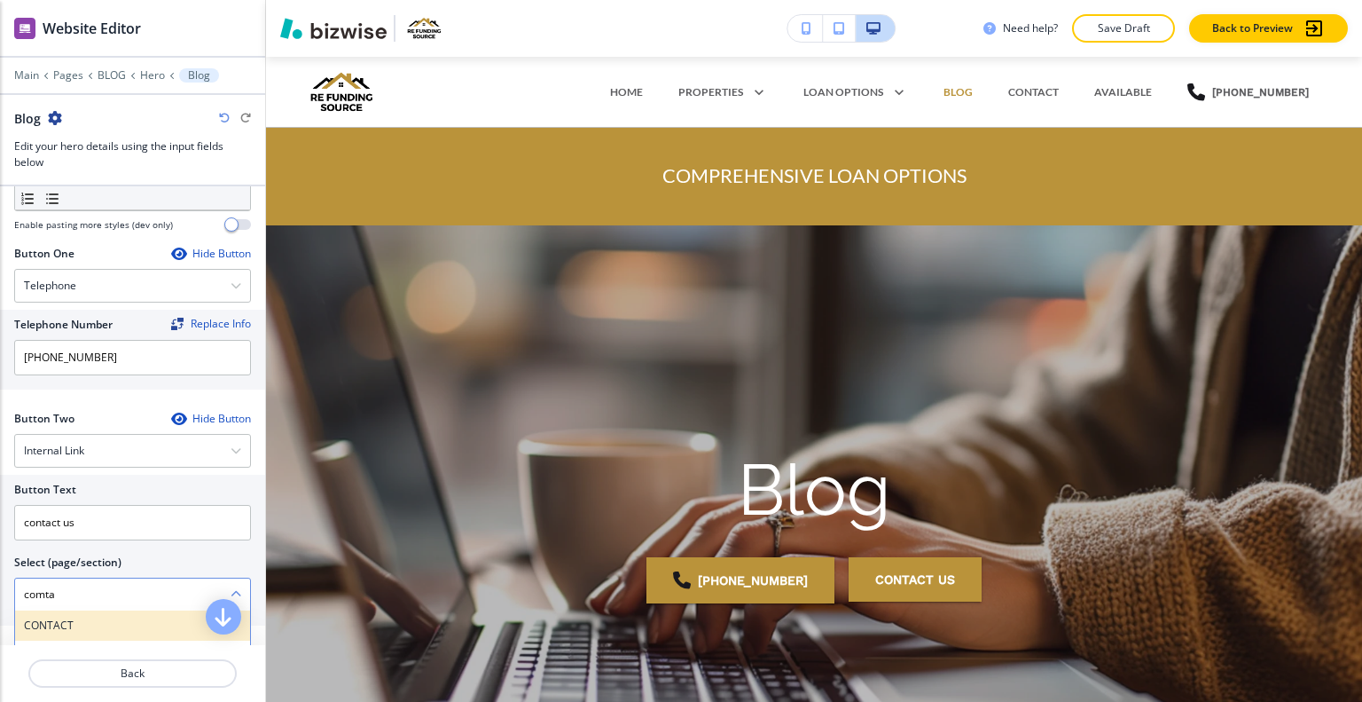
click at [122, 631] on div "CONTACT" at bounding box center [132, 625] width 235 height 30
type \(page\/section\) "CONTACT"
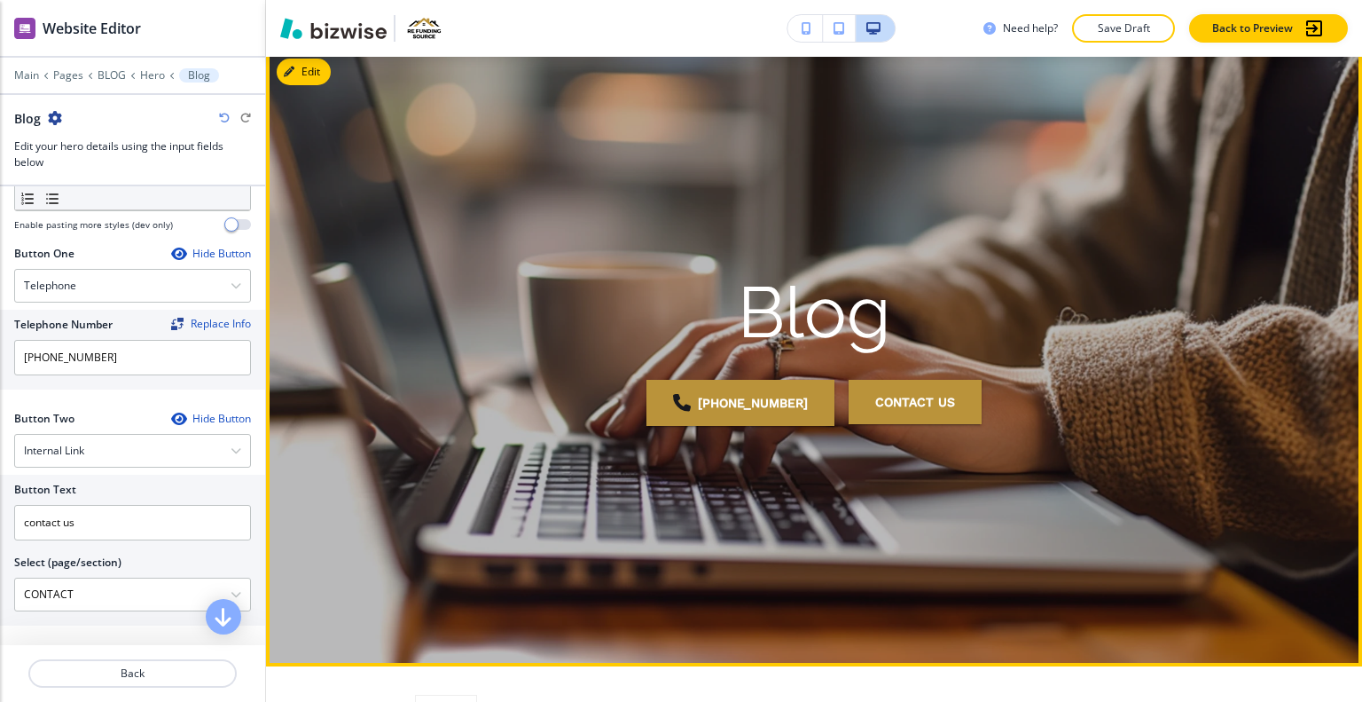
scroll to position [0, 0]
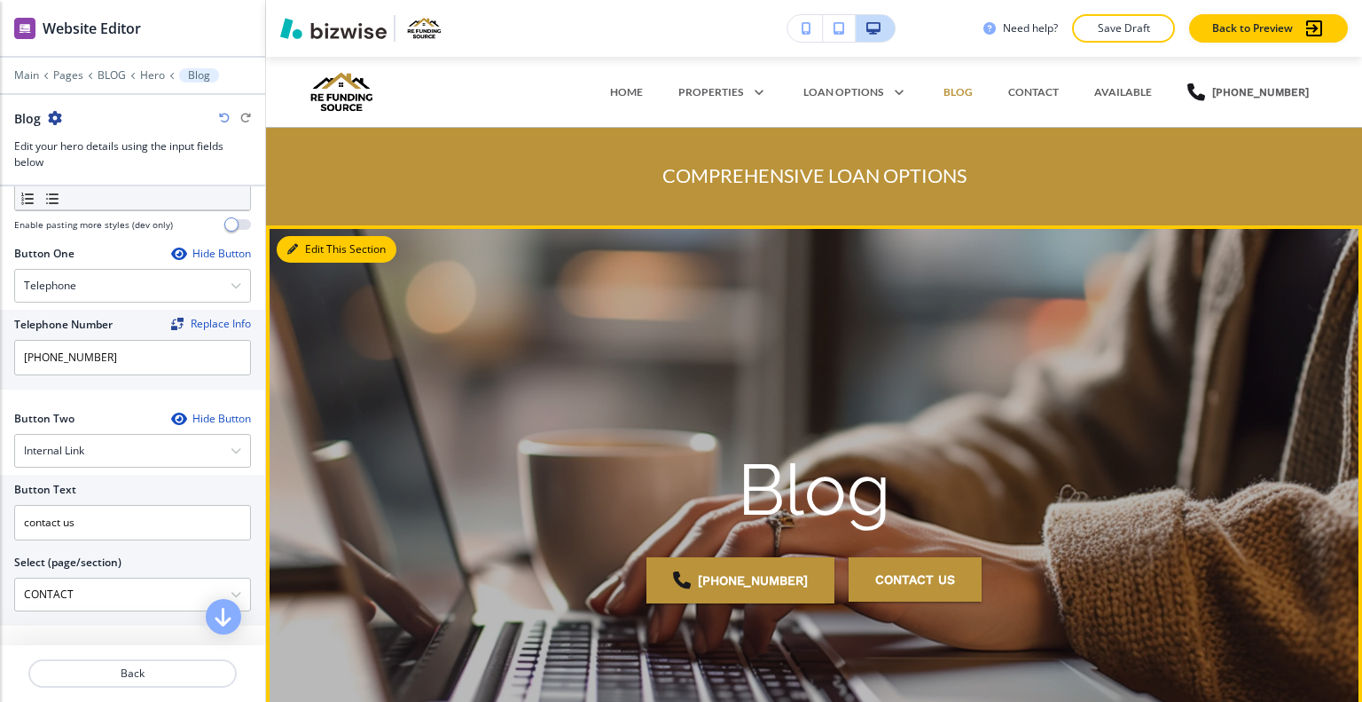
click at [325, 251] on button "Edit This Section" at bounding box center [337, 249] width 120 height 27
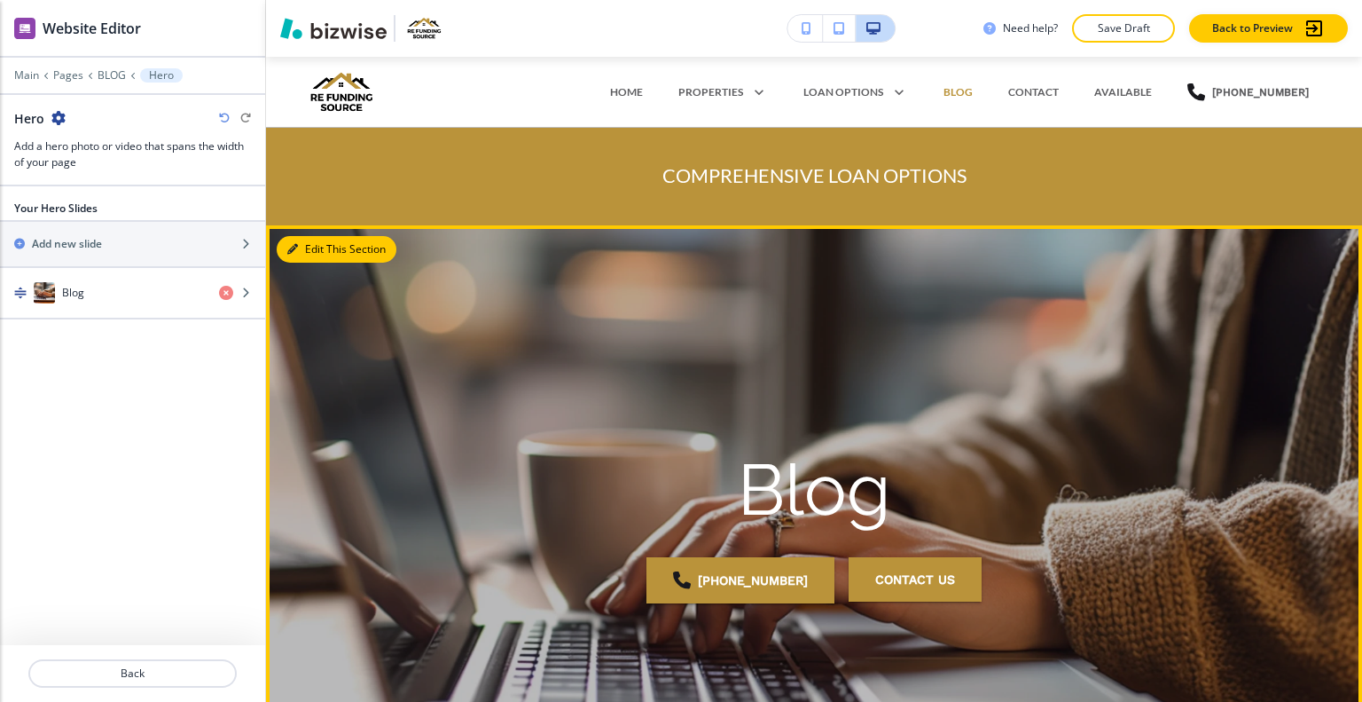
scroll to position [169, 0]
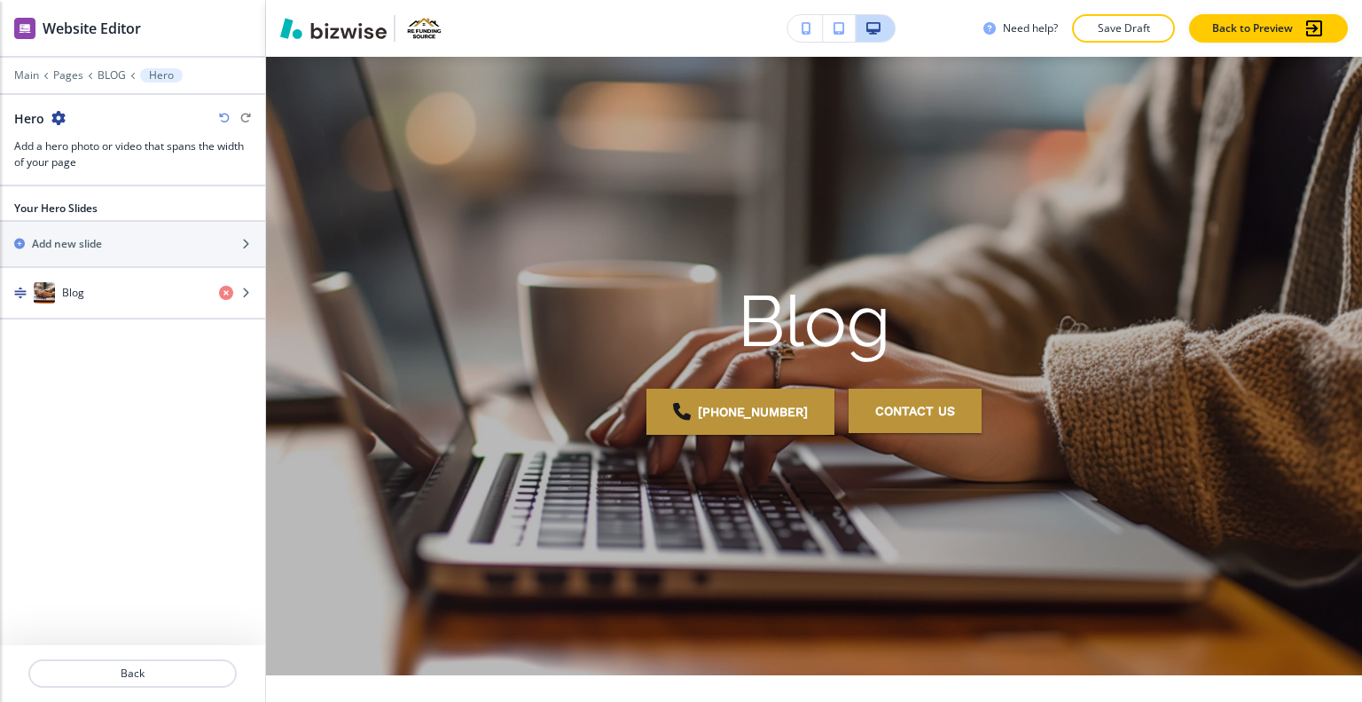
click at [60, 119] on icon "button" at bounding box center [58, 118] width 14 height 14
click at [98, 176] on p "Duplicate Section" at bounding box center [107, 179] width 90 height 16
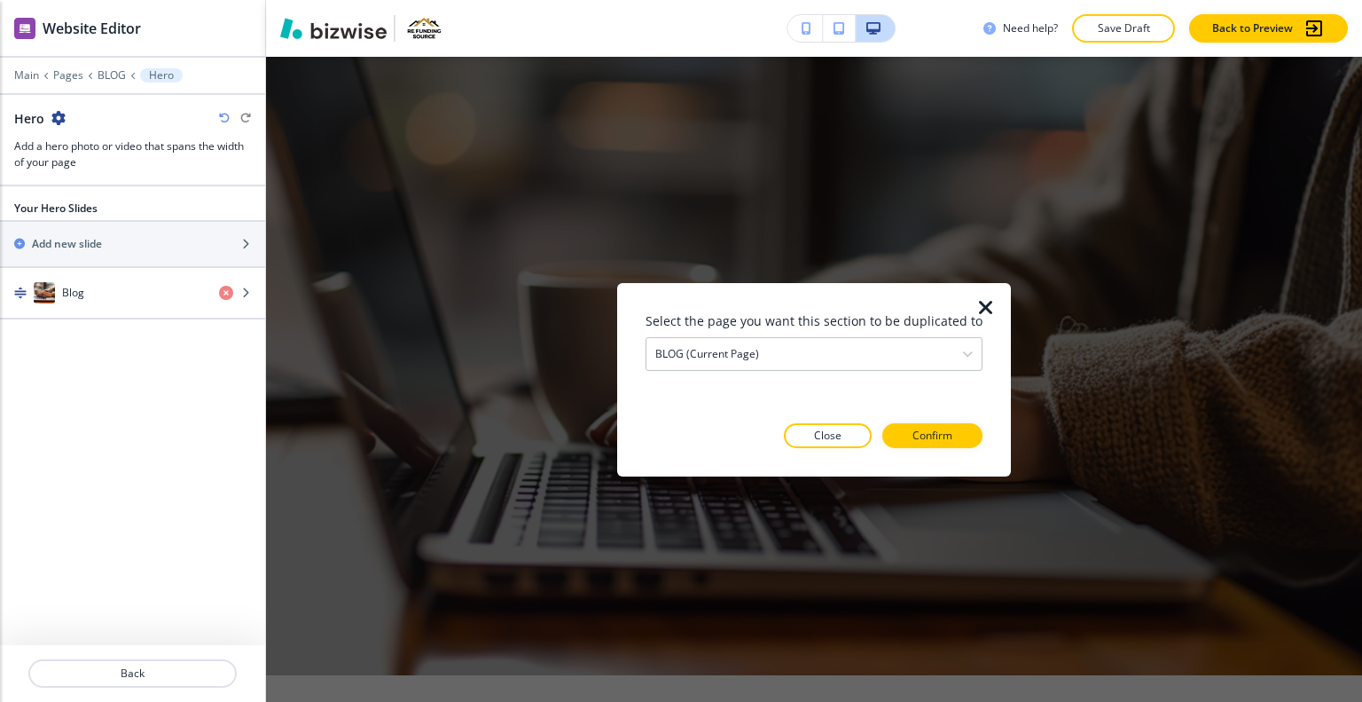
click at [796, 377] on div "Select the page you want this section to be duplicated to BLOG (current page) H…" at bounding box center [814, 378] width 337 height 137
click at [799, 362] on div "BLOG (current page)" at bounding box center [814, 353] width 335 height 32
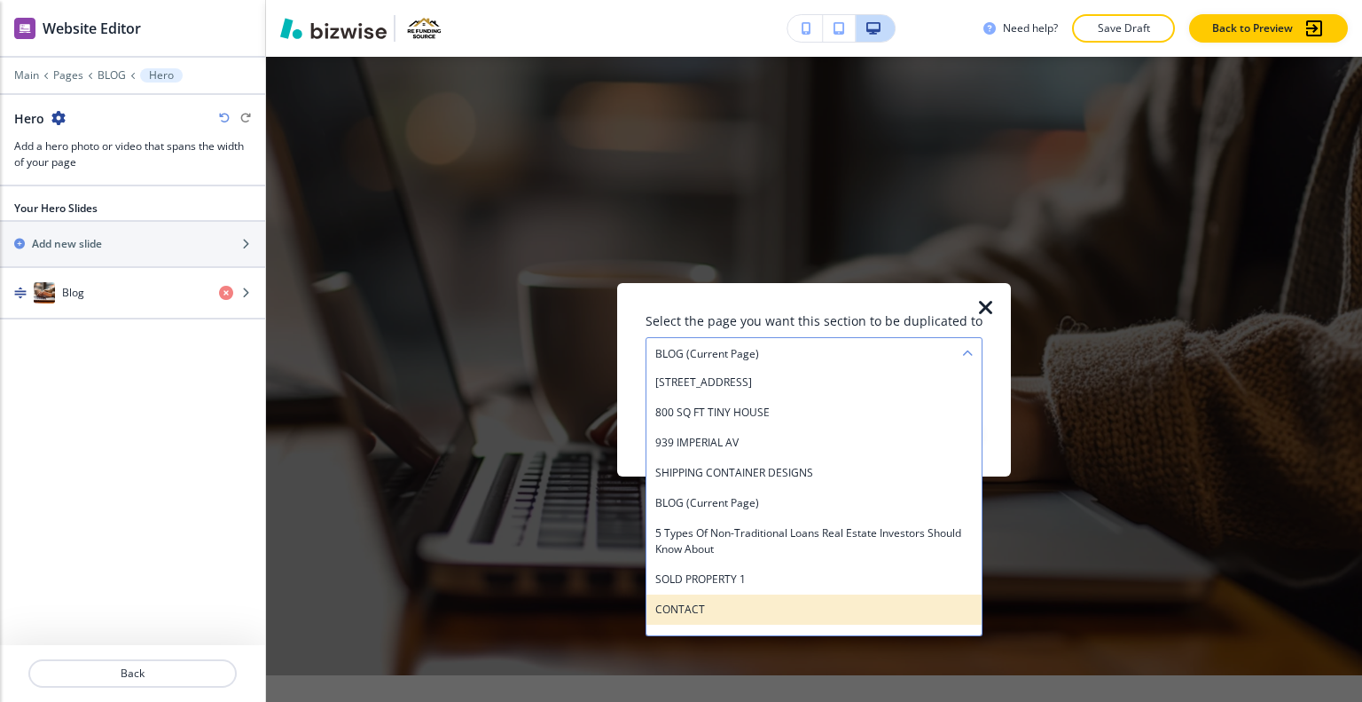
scroll to position [715, 0]
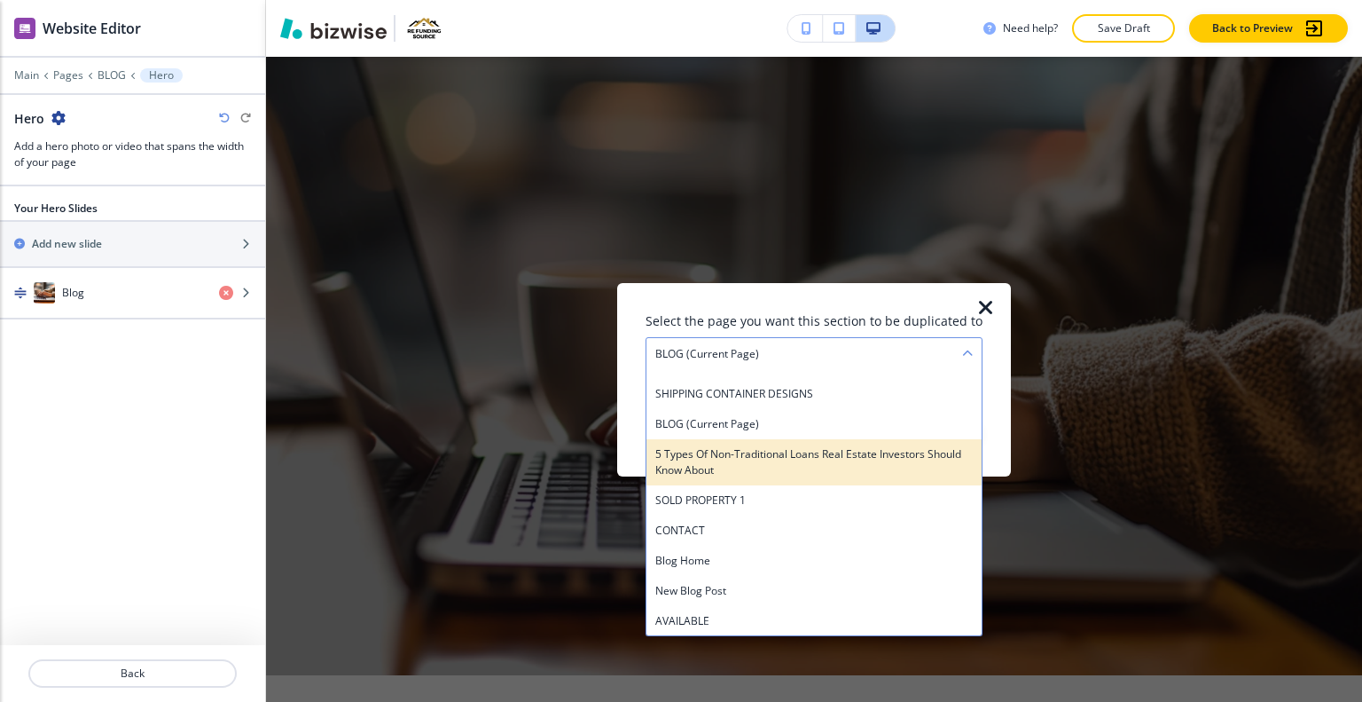
click at [805, 449] on h4 "5 Types of Non-Traditional Loans Real Estate Investors Should Know About" at bounding box center [815, 461] width 318 height 32
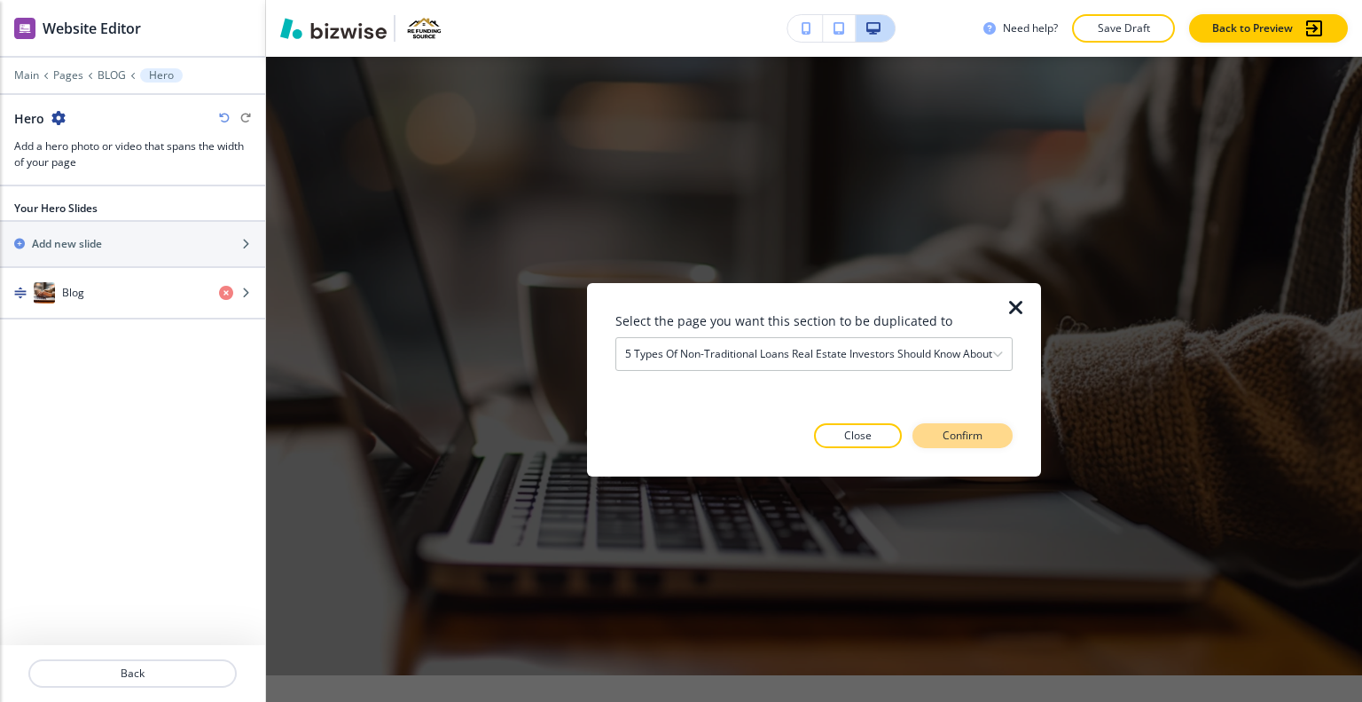
click at [951, 435] on p "Confirm" at bounding box center [963, 436] width 40 height 16
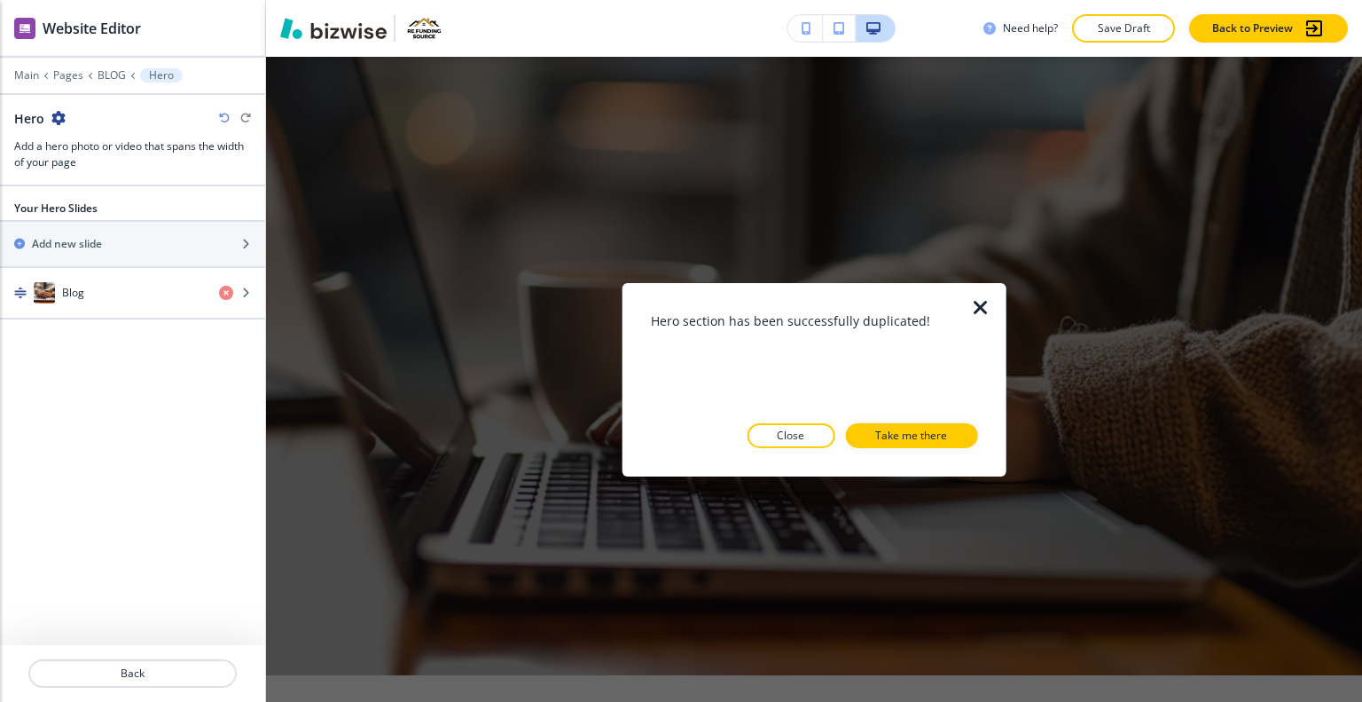
click at [974, 318] on h3 "Hero section has been successfully duplicated!" at bounding box center [814, 319] width 327 height 19
click at [977, 313] on icon "button" at bounding box center [980, 306] width 21 height 21
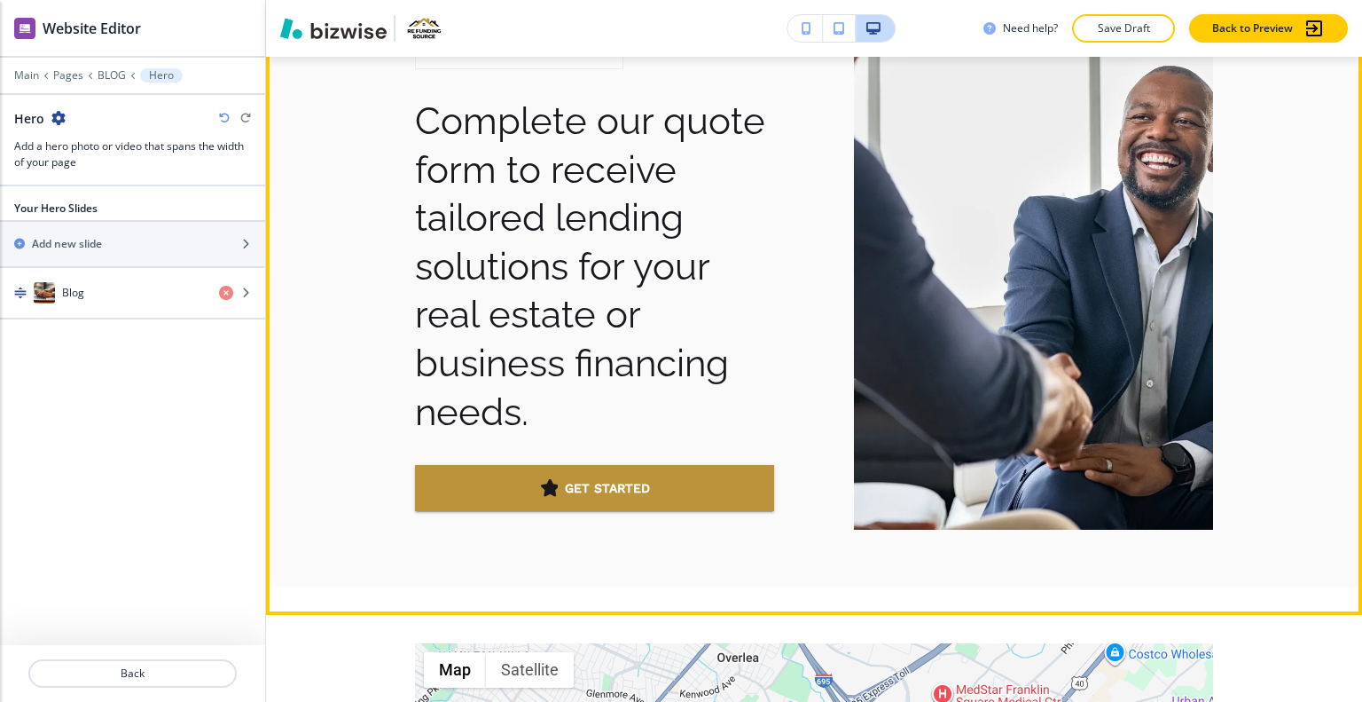
scroll to position [1943, 0]
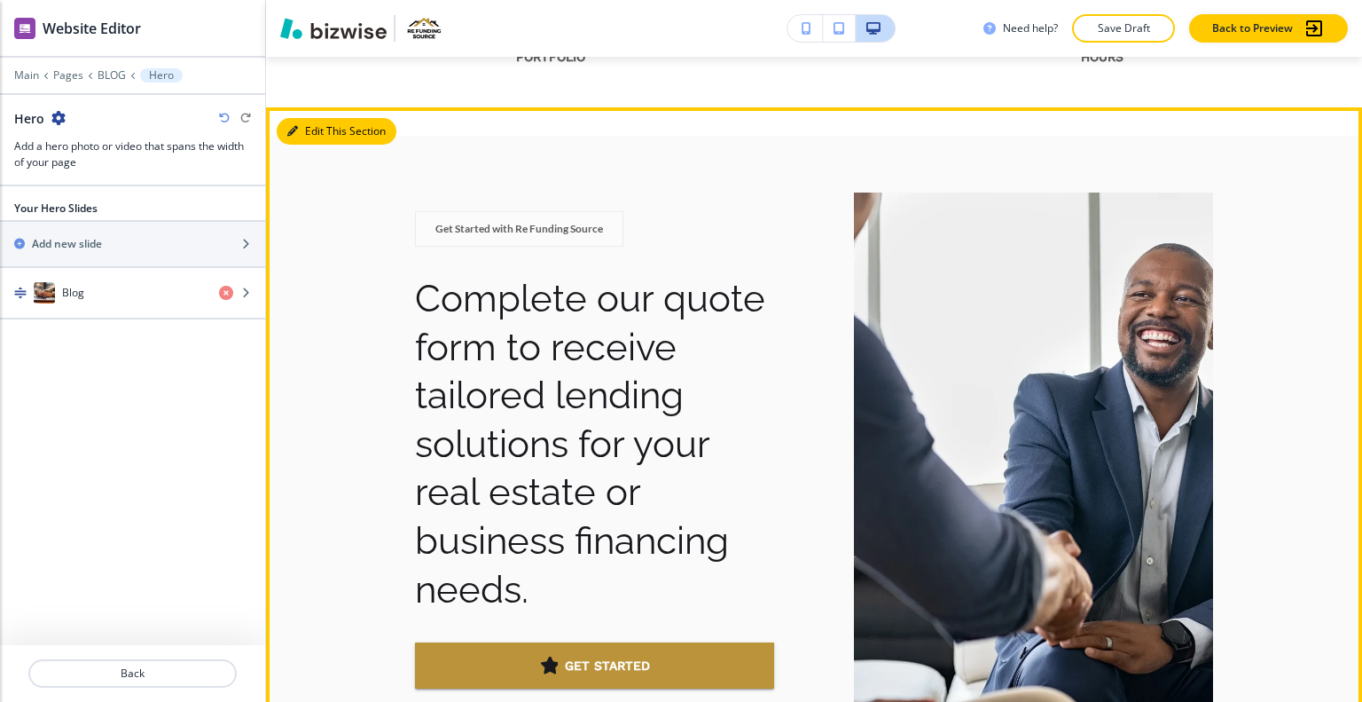
click at [310, 137] on button "Edit This Section" at bounding box center [337, 131] width 120 height 27
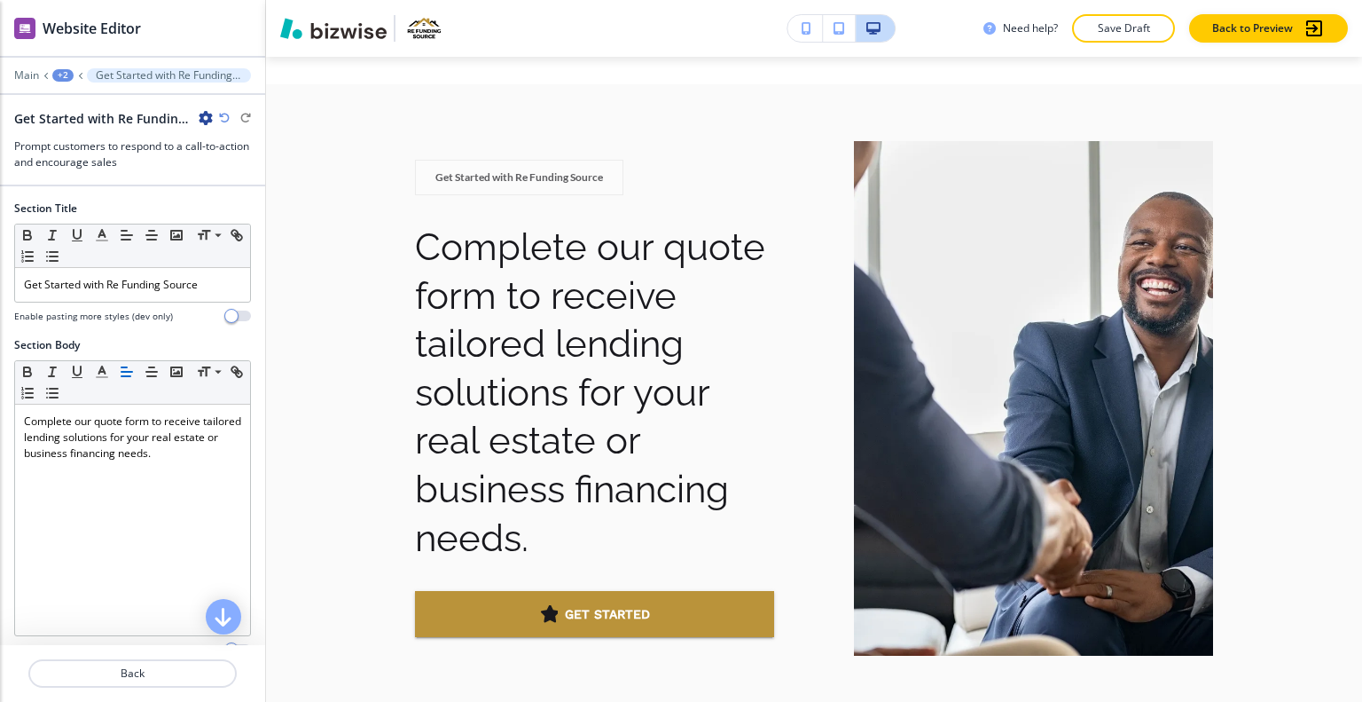
scroll to position [440, 0]
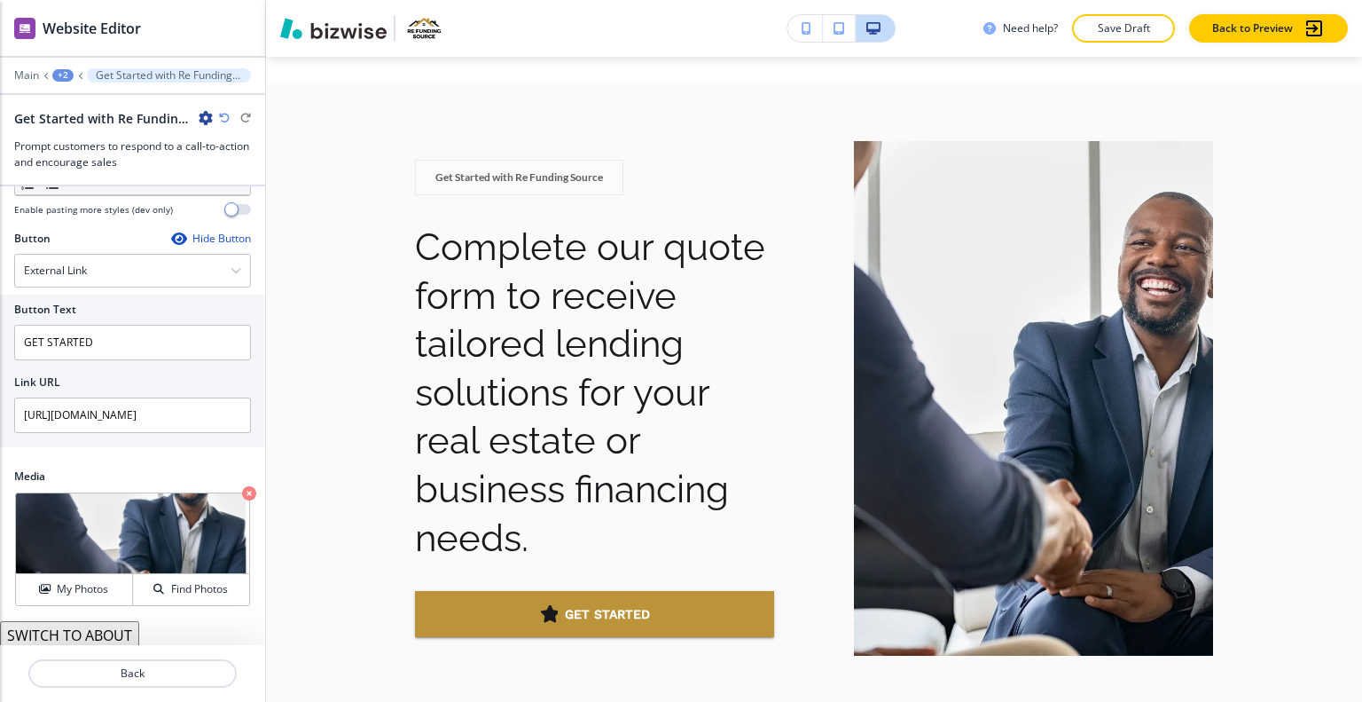
click at [104, 631] on button "SWITCH TO ABOUT" at bounding box center [69, 635] width 139 height 28
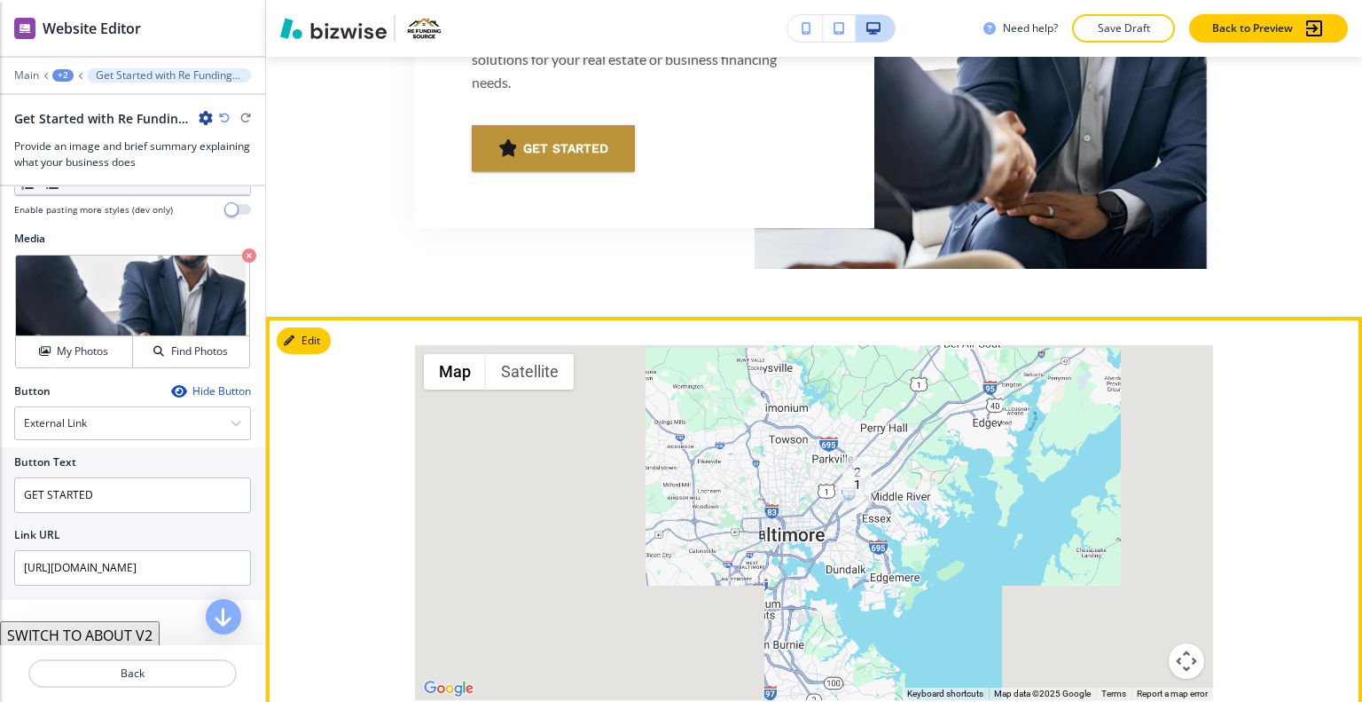
scroll to position [1845, 0]
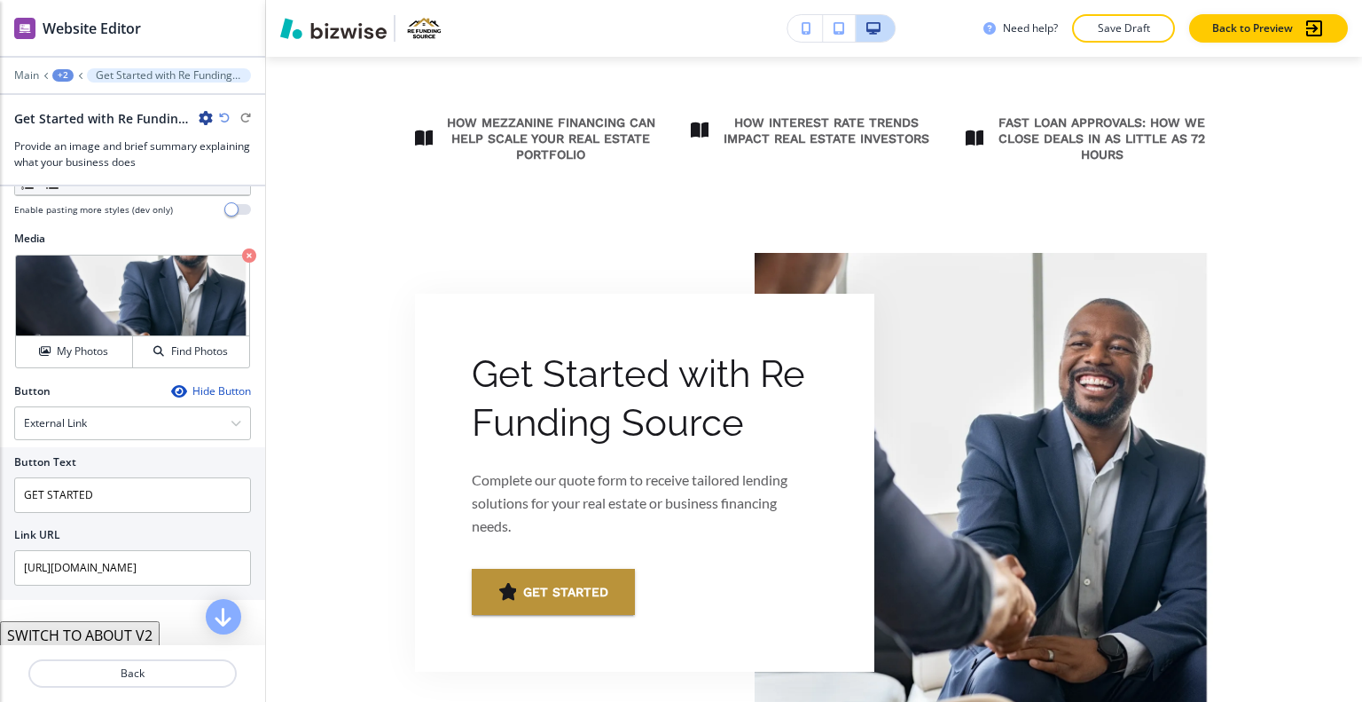
click at [1135, 24] on p "Save Draft" at bounding box center [1123, 28] width 57 height 16
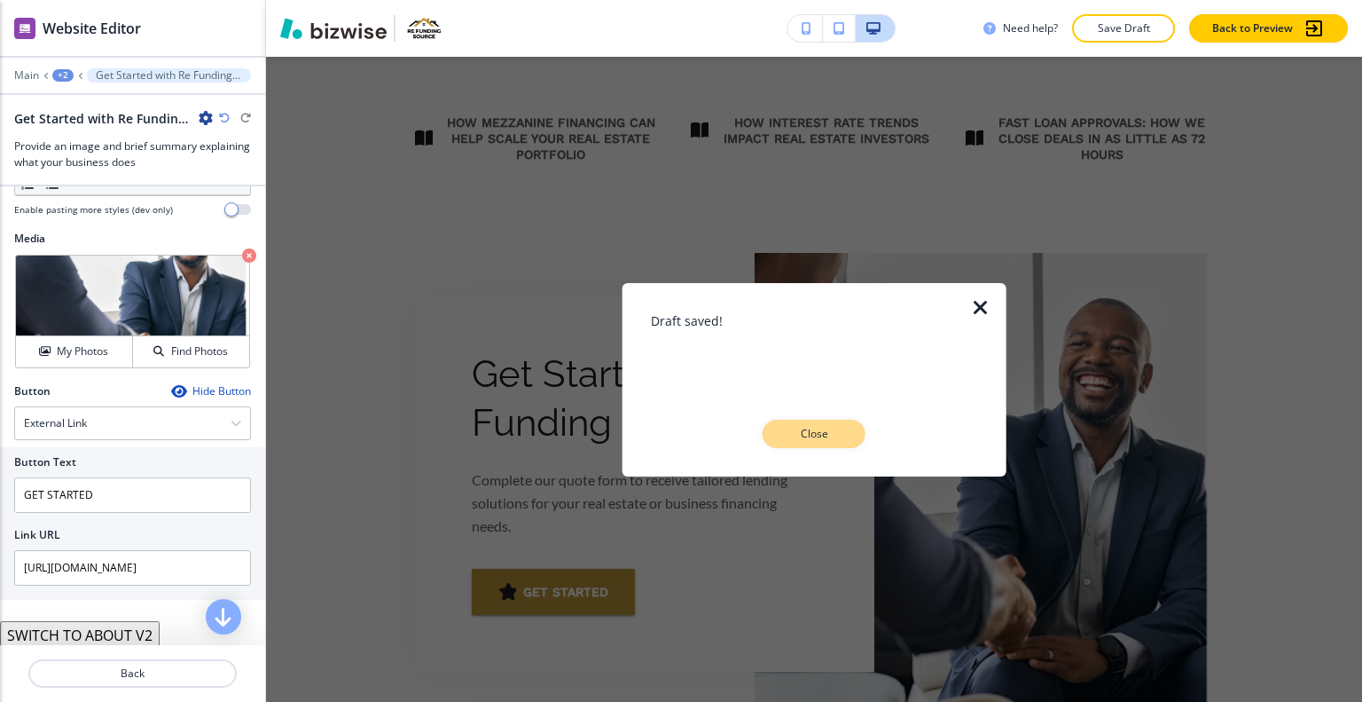
click at [802, 433] on p "Close" at bounding box center [814, 434] width 57 height 16
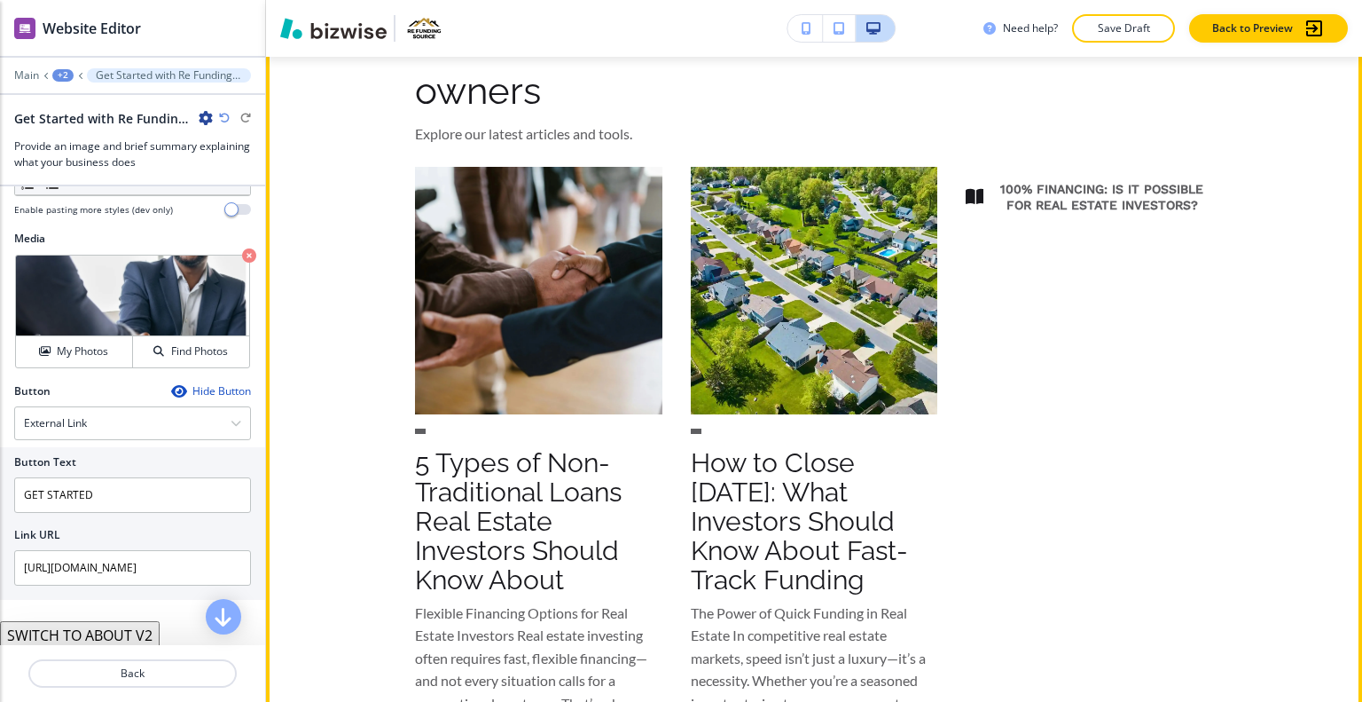
scroll to position [1224, 0]
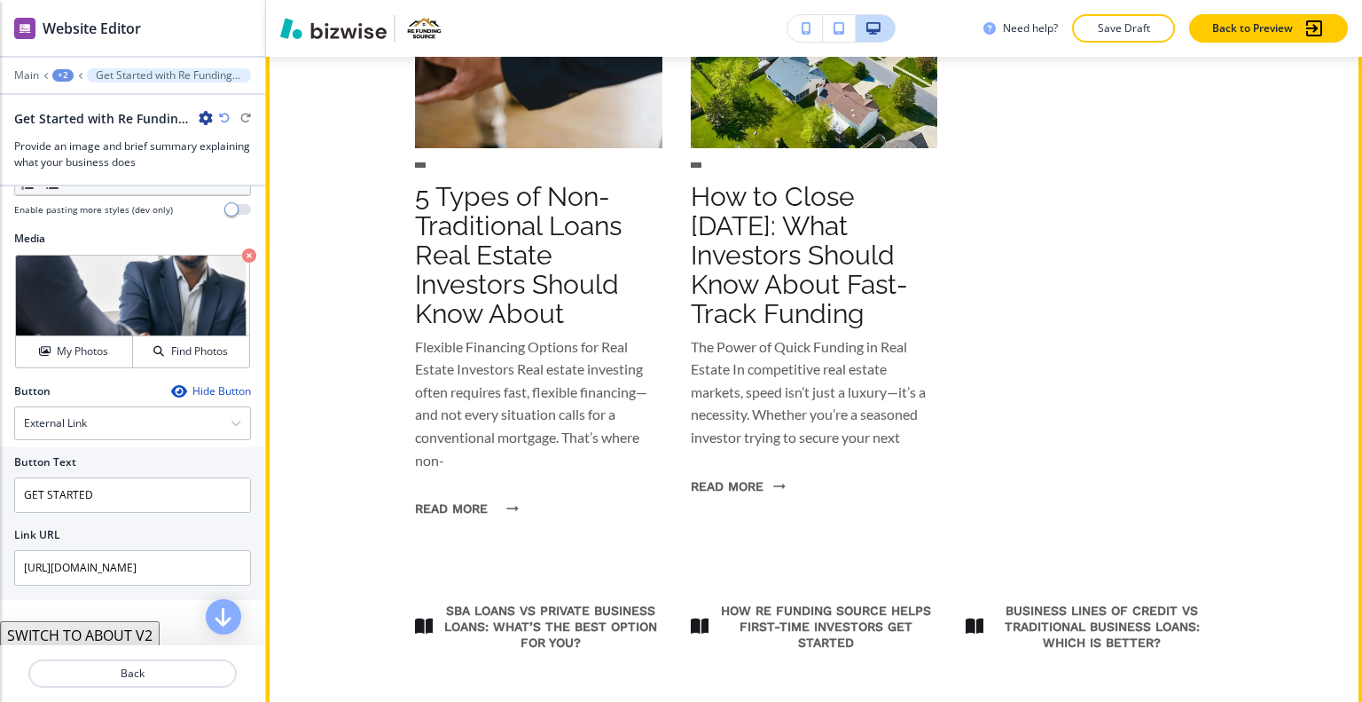
click at [457, 507] on button "READ MORE" at bounding box center [462, 508] width 94 height 46
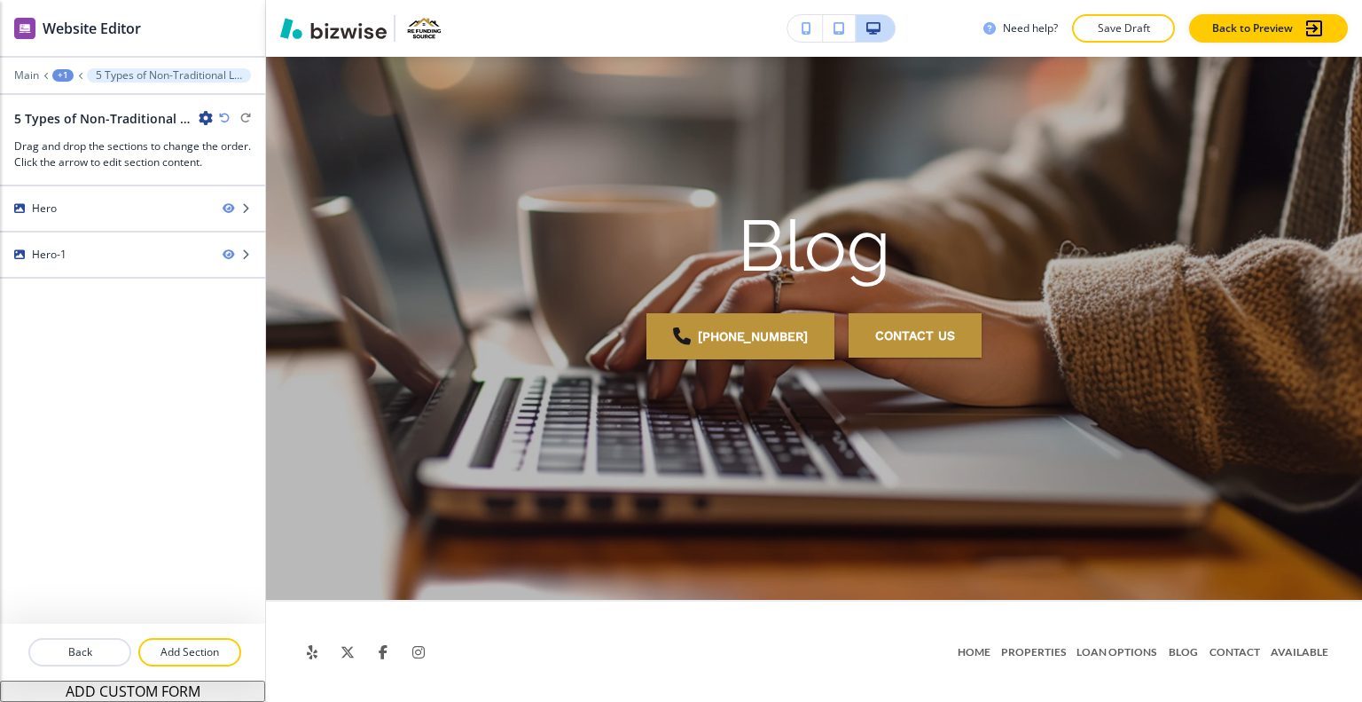
scroll to position [0, 0]
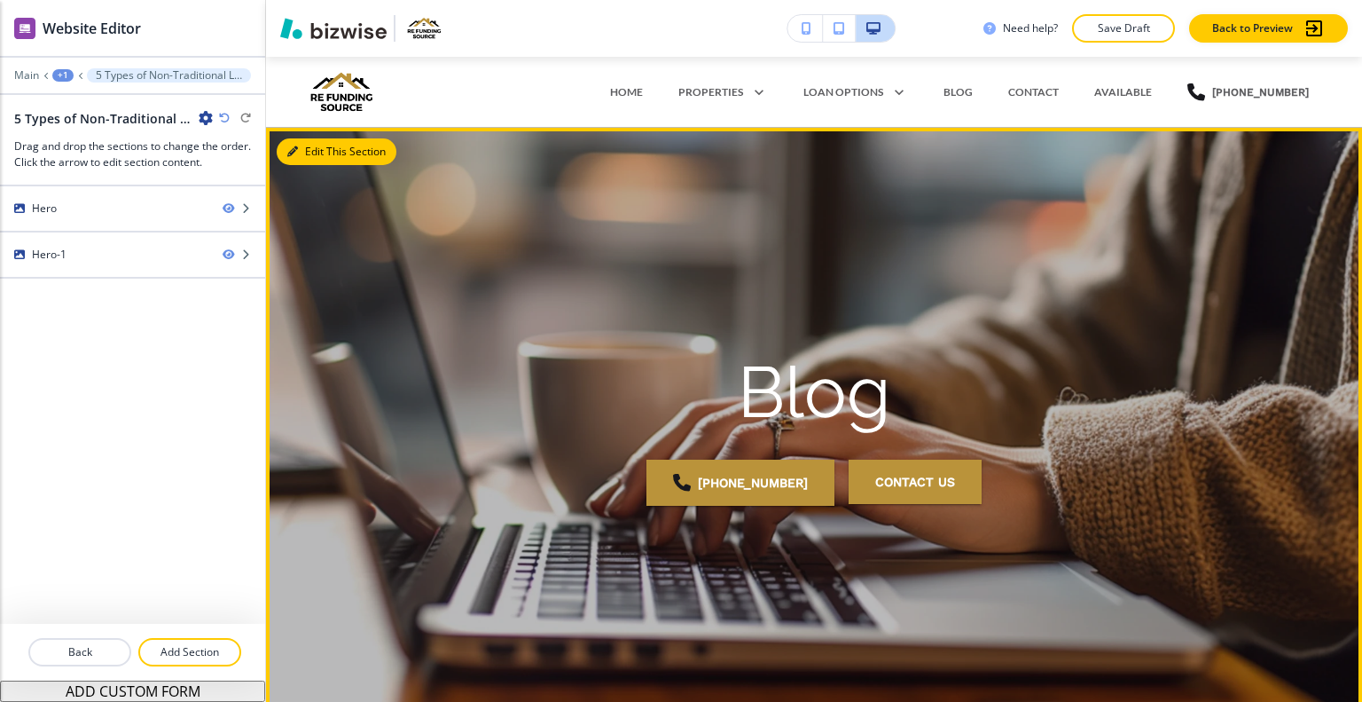
click at [315, 148] on button "Edit This Section" at bounding box center [337, 151] width 120 height 27
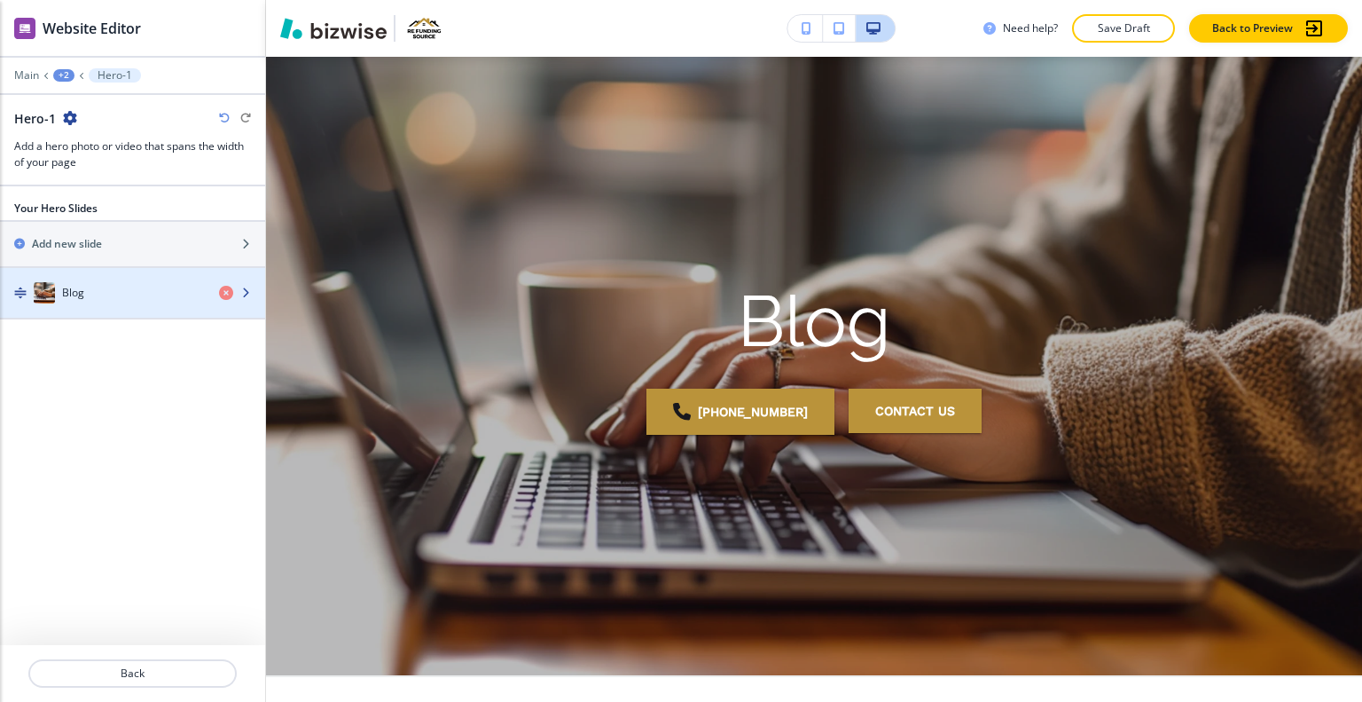
click at [103, 298] on div "Blog" at bounding box center [102, 292] width 205 height 21
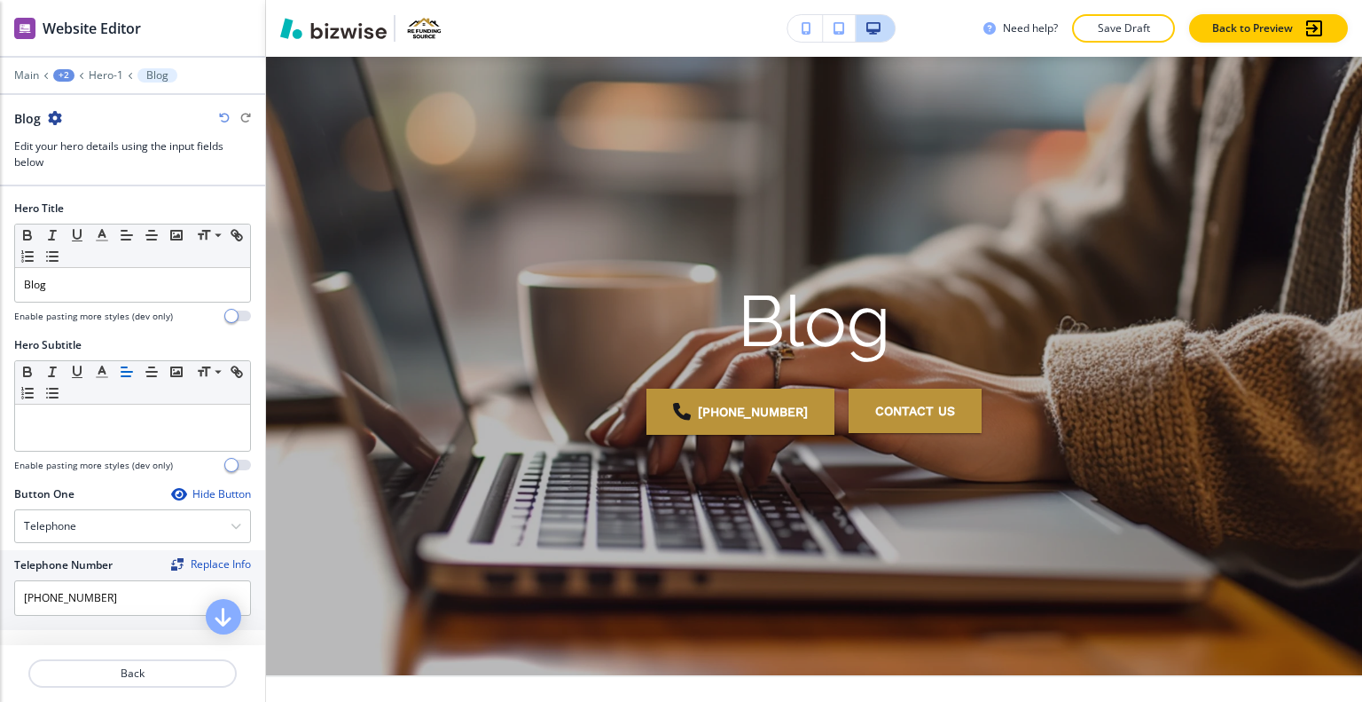
scroll to position [146, 0]
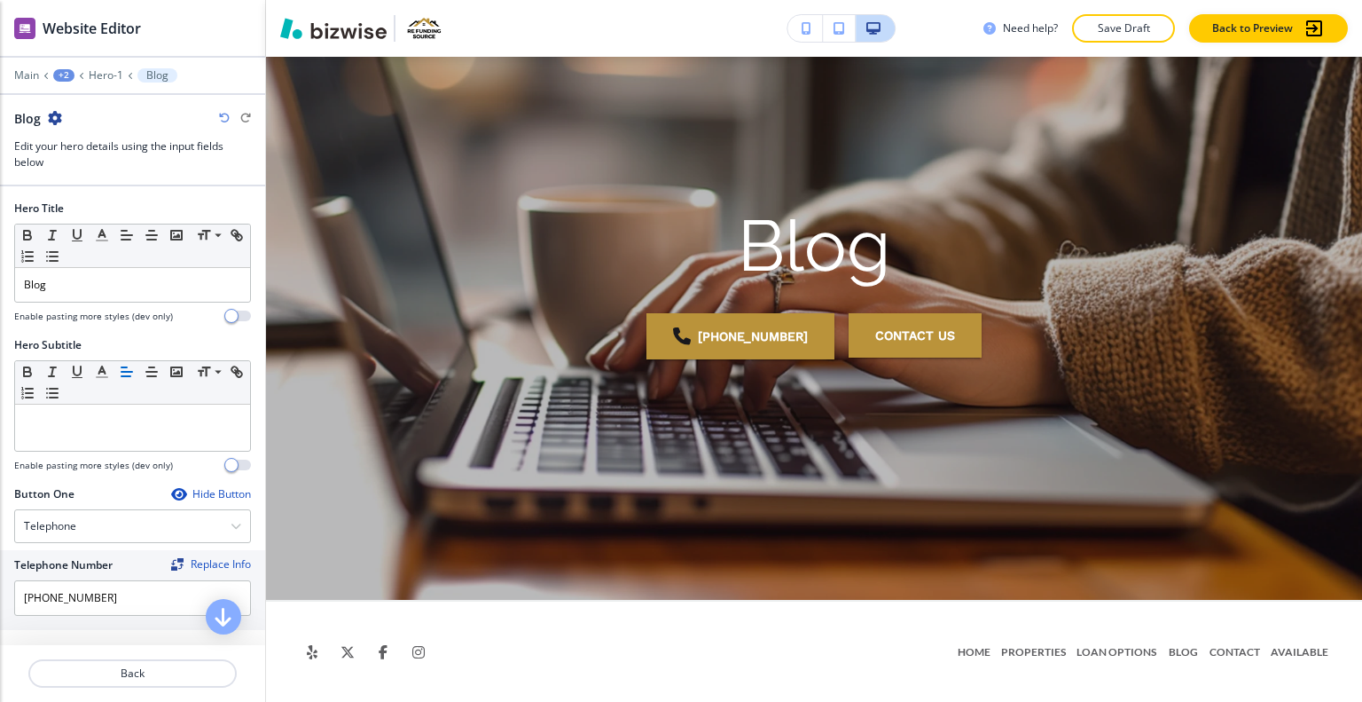
click at [103, 298] on div "Blog" at bounding box center [132, 285] width 235 height 34
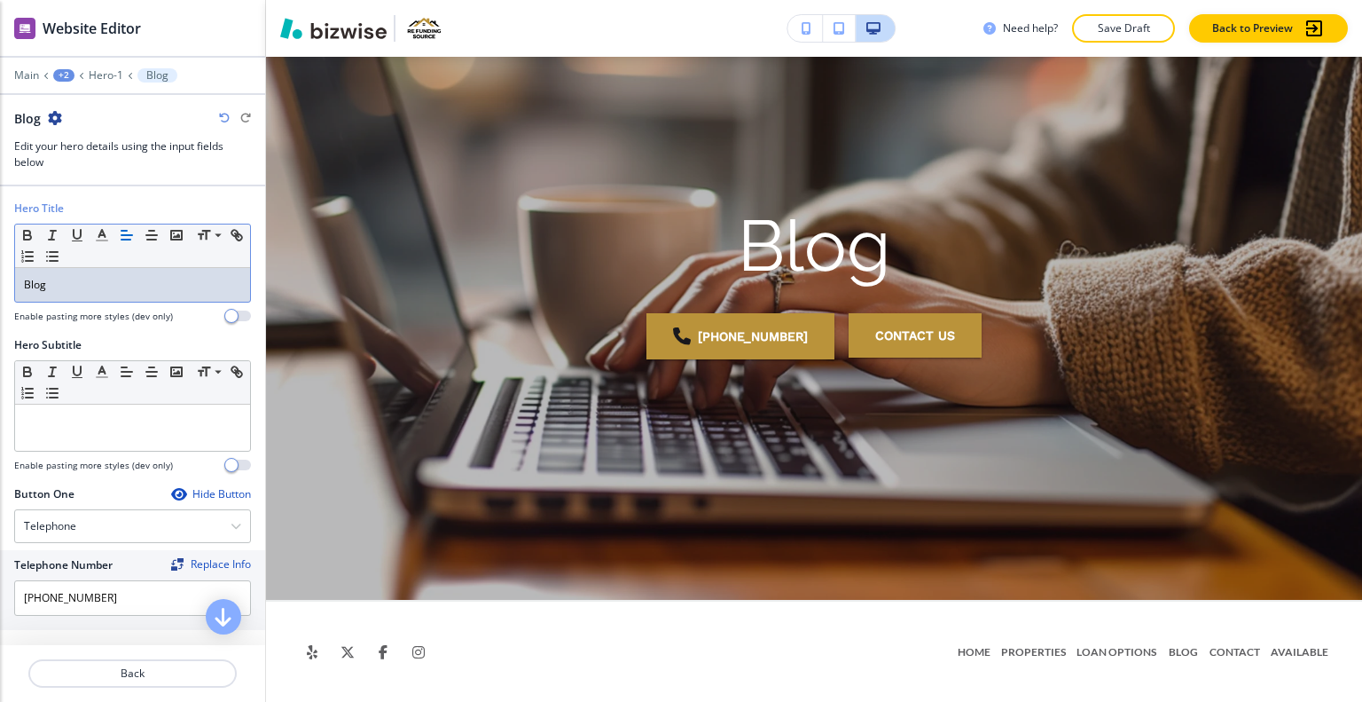
drag, startPoint x: 111, startPoint y: 285, endPoint x: 85, endPoint y: 287, distance: 25.8
click at [85, 287] on p "Blog" at bounding box center [132, 285] width 217 height 16
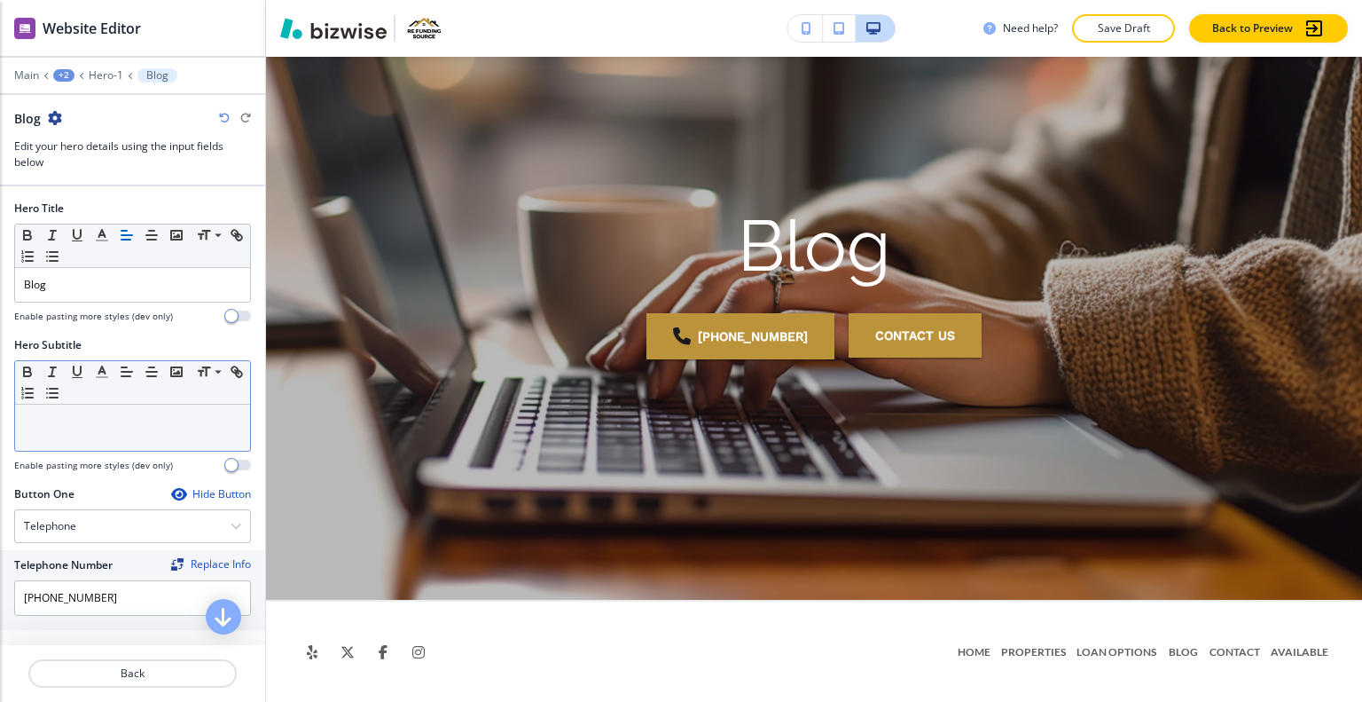
click at [115, 399] on div "Small Normal Large Huge" at bounding box center [132, 382] width 235 height 43
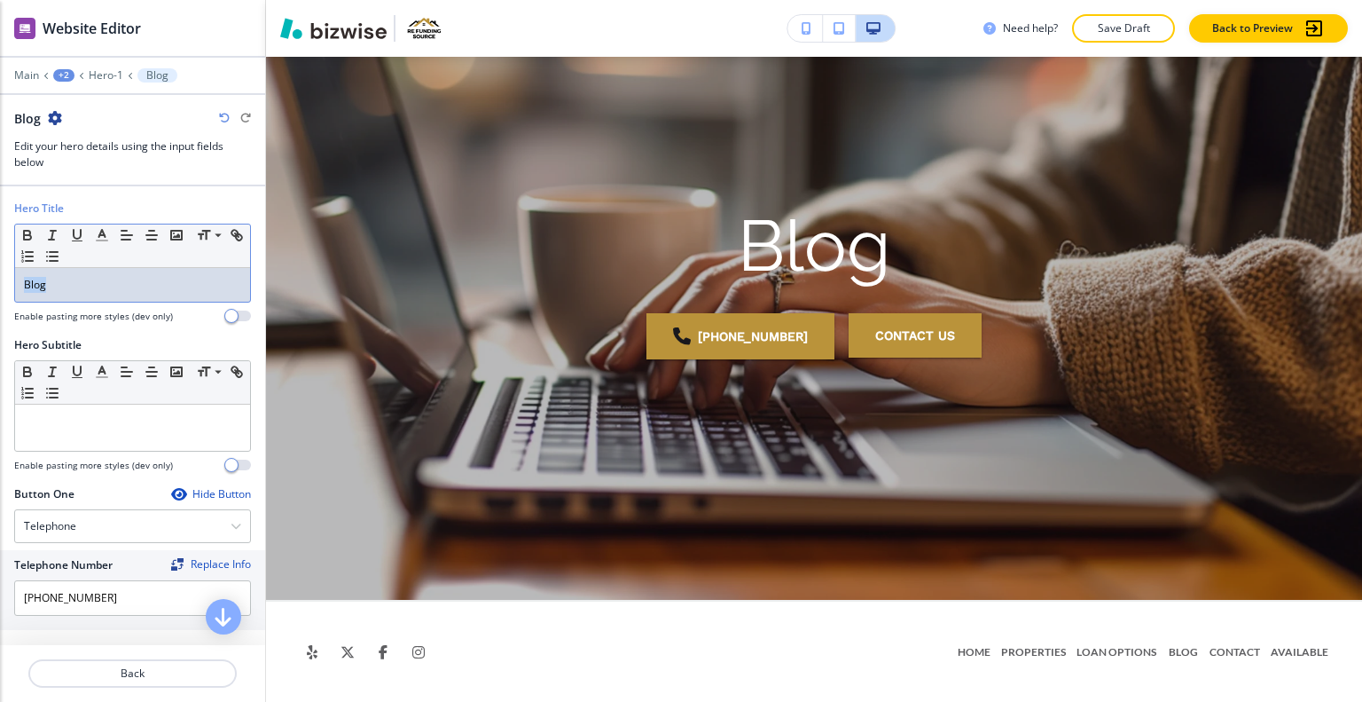
drag, startPoint x: 114, startPoint y: 290, endPoint x: 0, endPoint y: 270, distance: 115.4
click at [0, 270] on div "Hero Title Small Normal Large Huge Blog Enable pasting more styles (dev only)" at bounding box center [132, 268] width 265 height 137
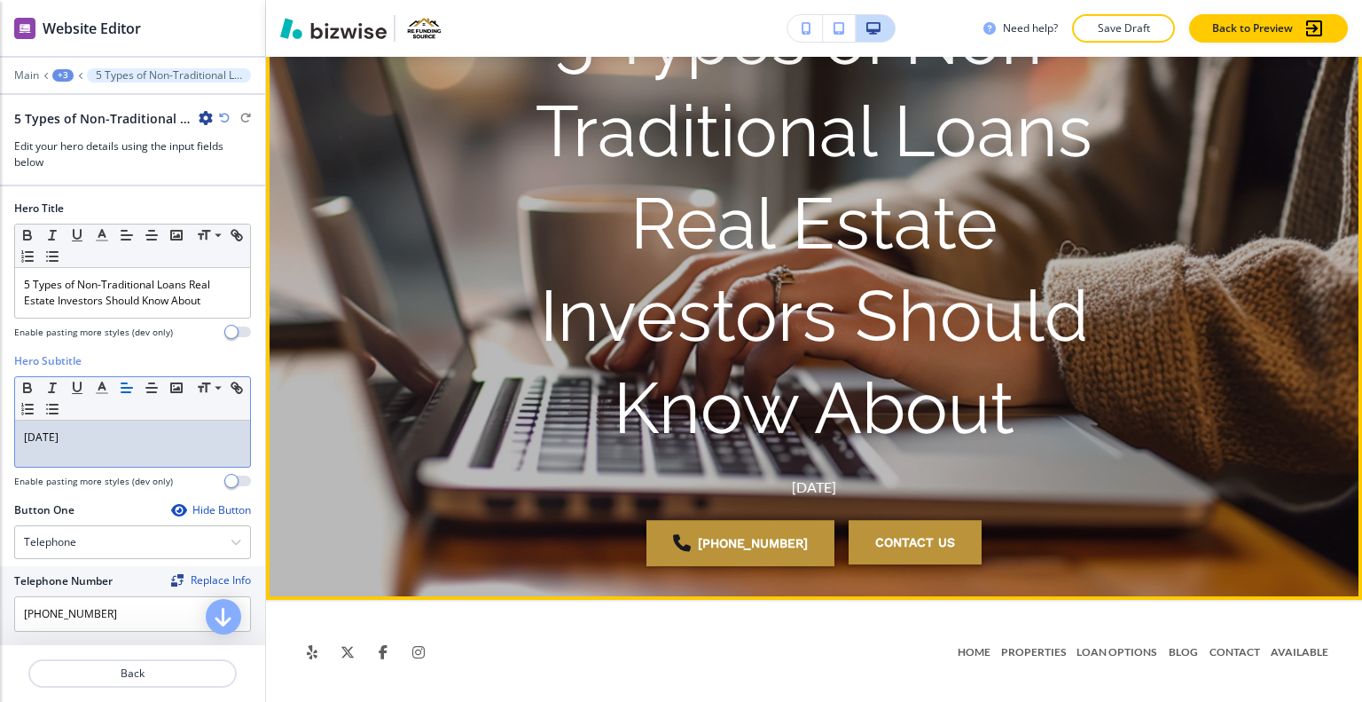
scroll to position [0, 0]
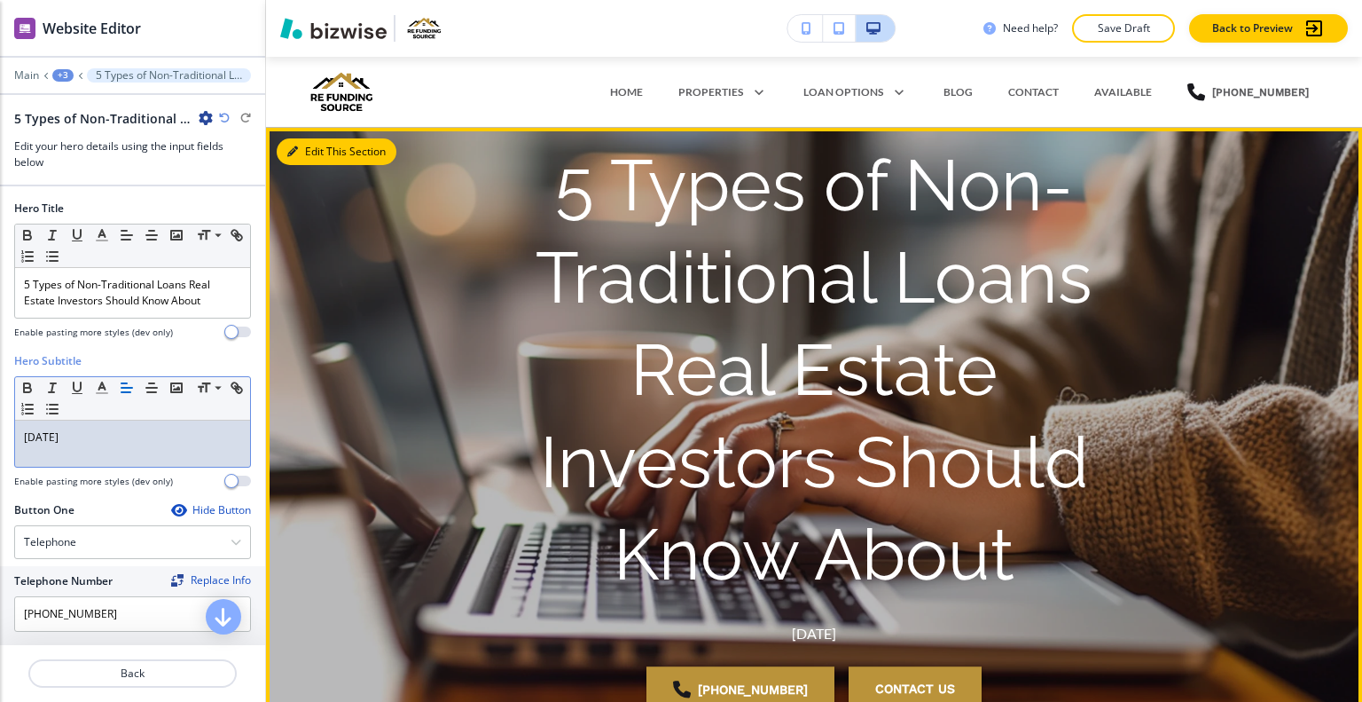
click at [304, 148] on button "Edit This Section" at bounding box center [337, 151] width 120 height 27
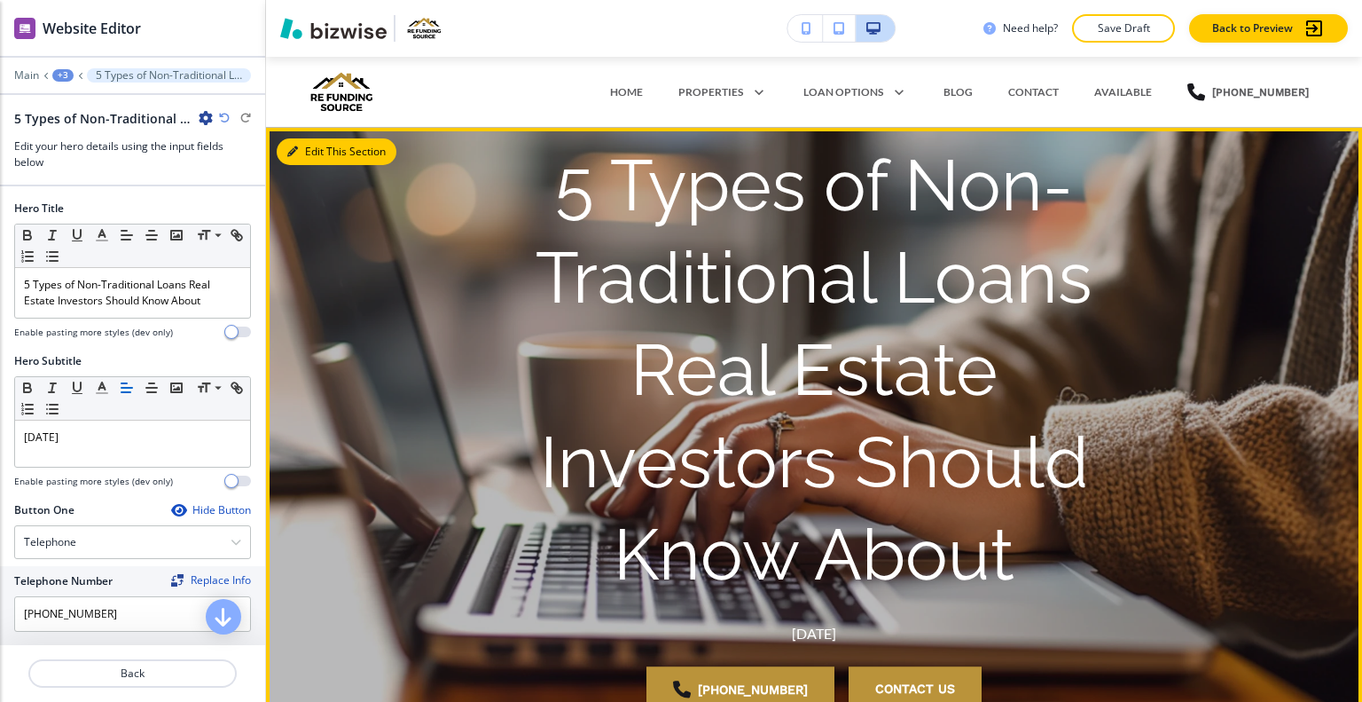
scroll to position [71, 0]
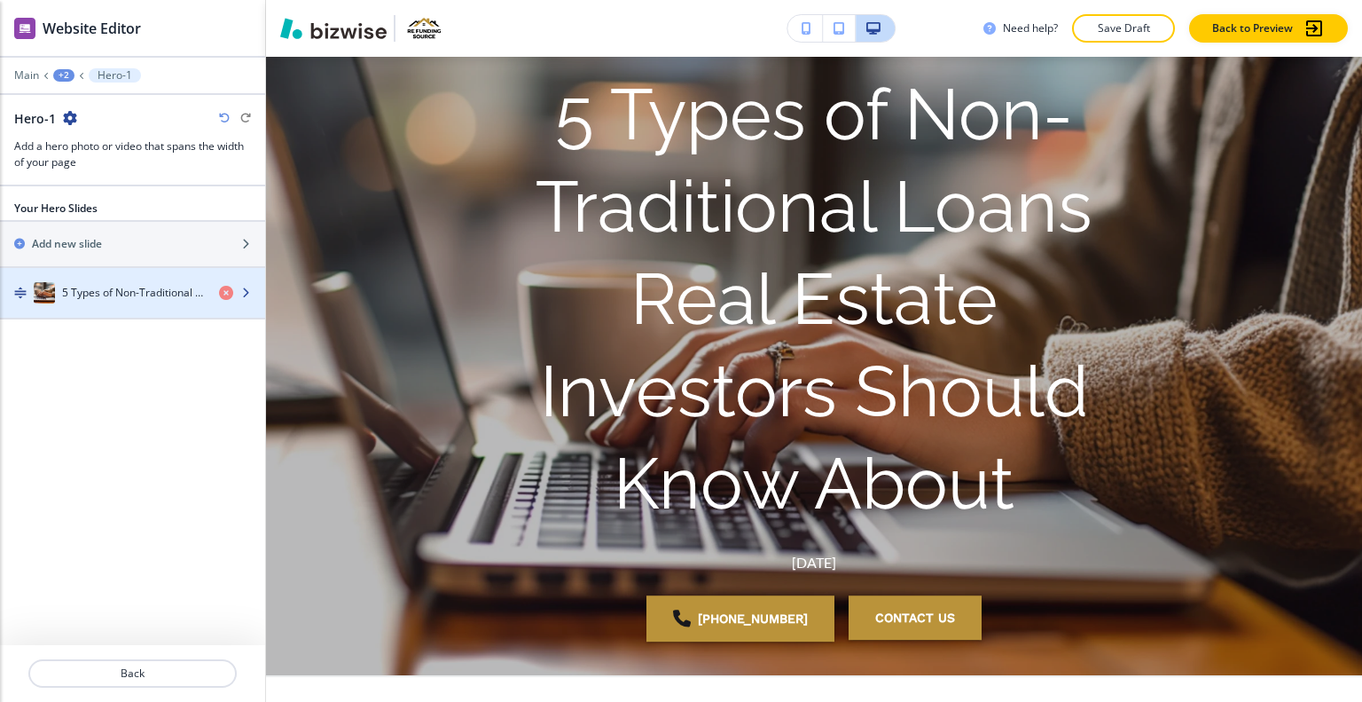
drag, startPoint x: 160, startPoint y: 287, endPoint x: 159, endPoint y: 273, distance: 13.3
click at [159, 273] on div "5 Types of Non-Traditional Loans Real Estate Investors Should Know About" at bounding box center [132, 293] width 265 height 50
click at [154, 276] on div "button" at bounding box center [132, 275] width 265 height 14
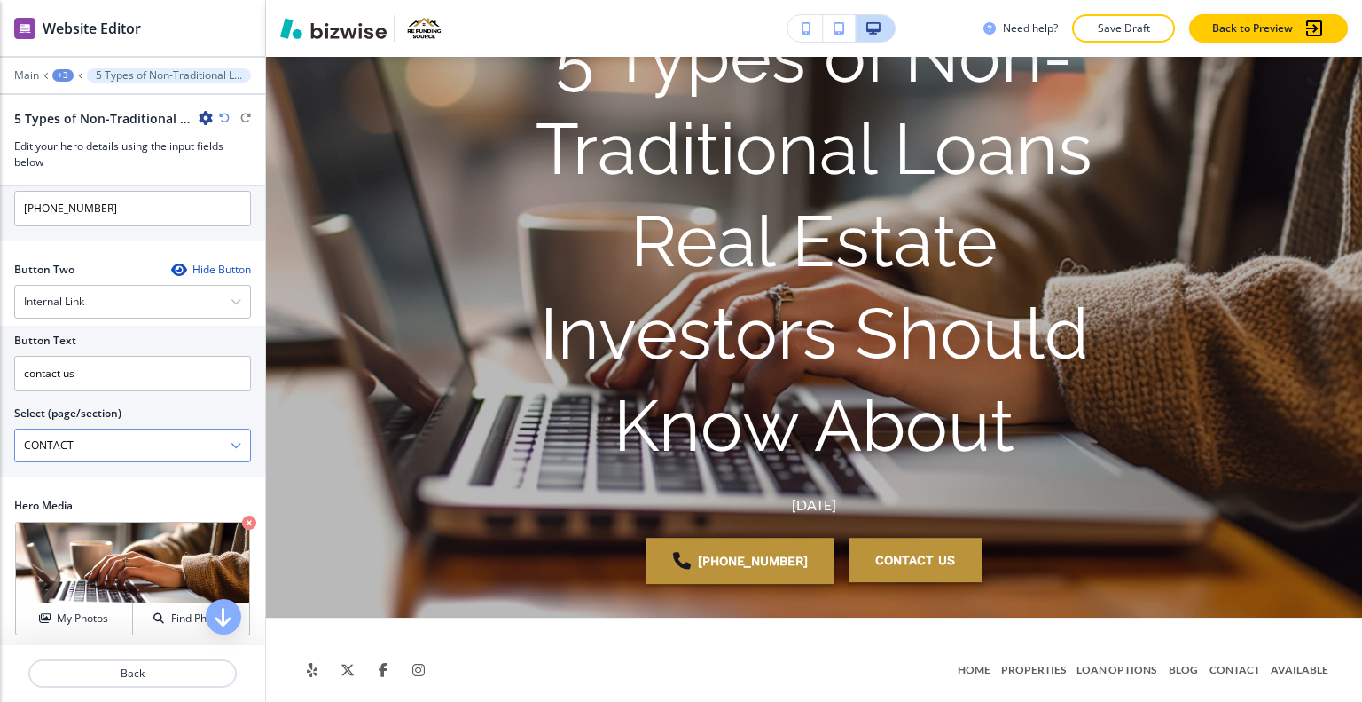
scroll to position [0, 0]
click at [82, 606] on button "My Photos" at bounding box center [74, 618] width 117 height 31
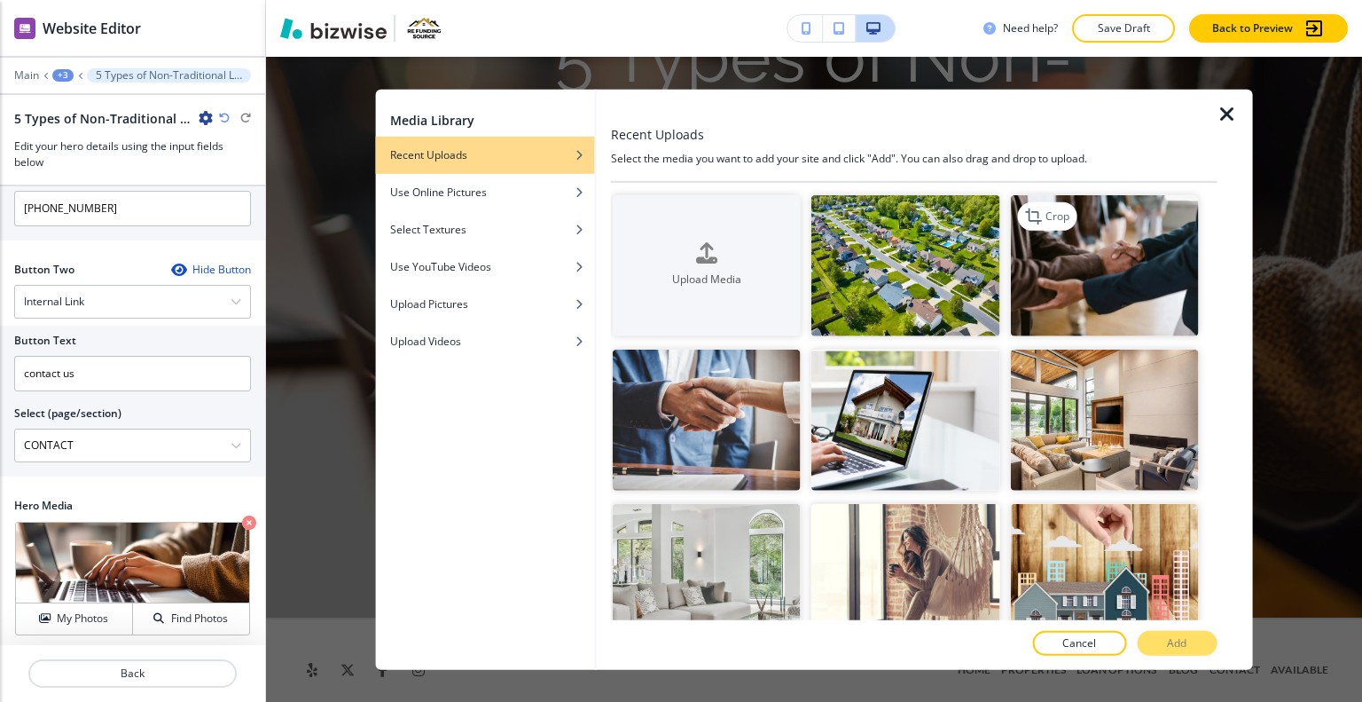
click at [1142, 255] on img "button" at bounding box center [1104, 264] width 188 height 141
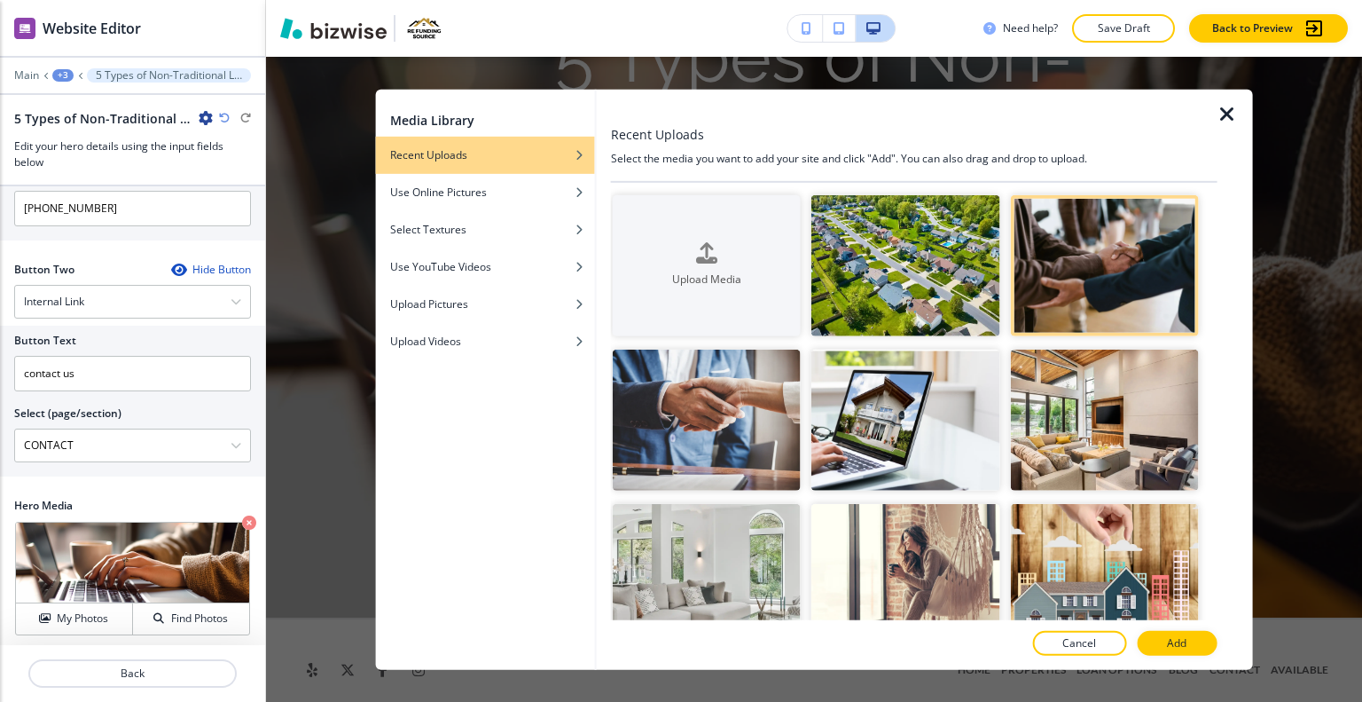
click at [1173, 656] on div at bounding box center [914, 663] width 607 height 14
click at [1174, 652] on button "Add" at bounding box center [1177, 643] width 80 height 25
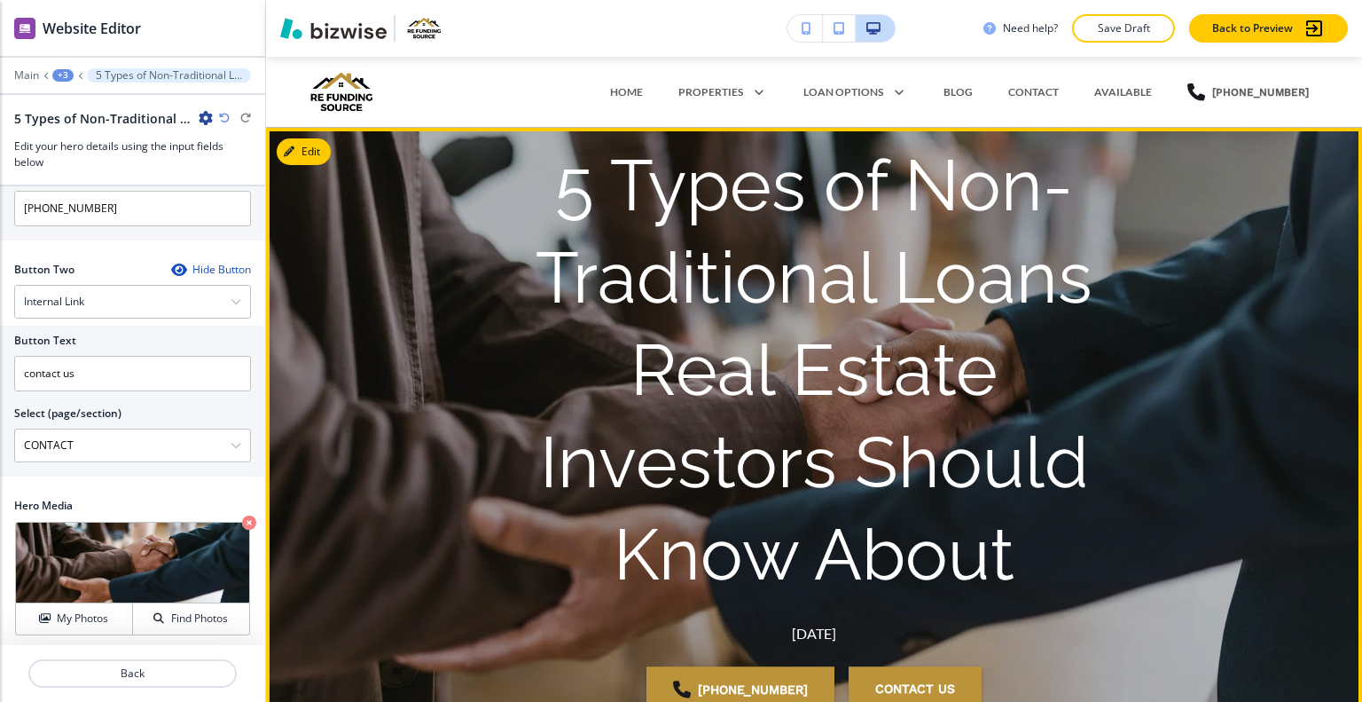
scroll to position [146, 0]
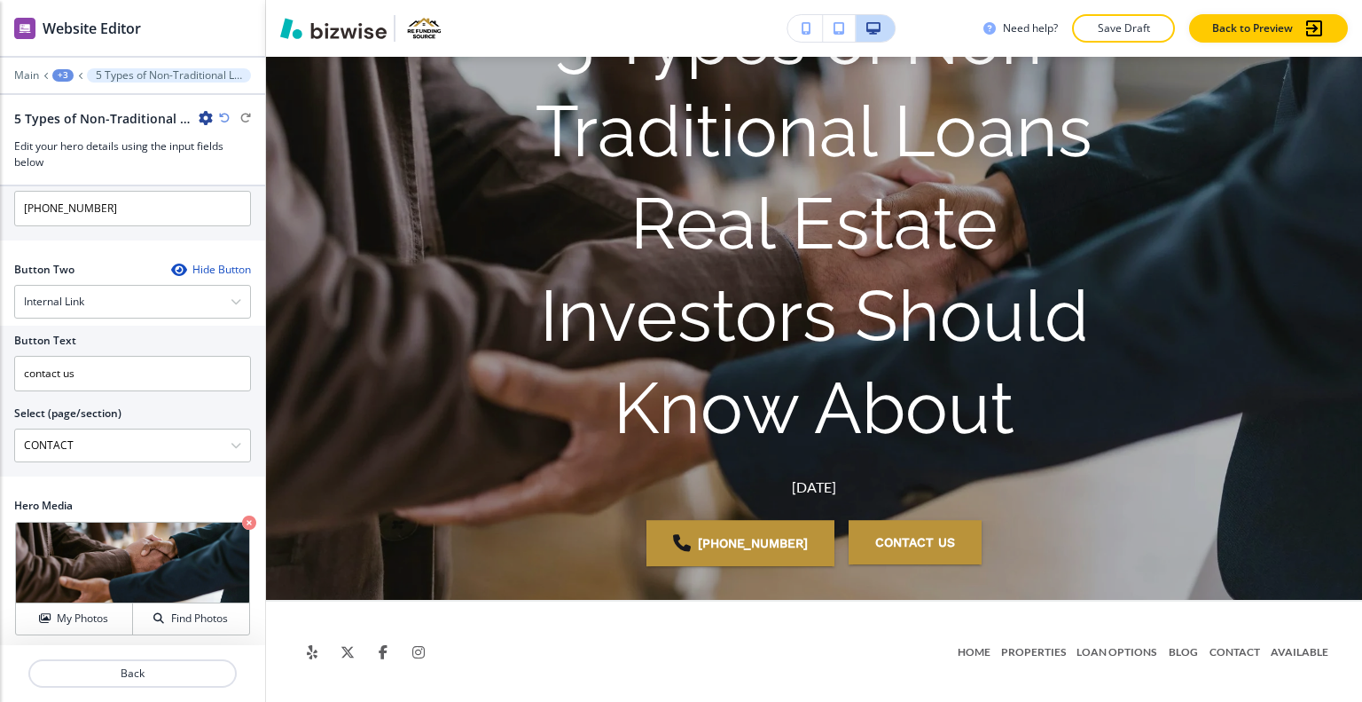
click at [128, 82] on div "Main +3 5 Types of Non-Traditional Loans Real Estate Investors Should Know Abou…" at bounding box center [132, 119] width 265 height 102
click at [124, 72] on p "5 Types of Non-Traditional Loans Real Estate Investors Should Know About" at bounding box center [169, 75] width 146 height 12
click at [69, 80] on div "+3" at bounding box center [62, 75] width 21 height 12
click at [97, 140] on p "5 Types of Non-Traditional Loans Real Estate Investors Should Know About" at bounding box center [109, 135] width 90 height 16
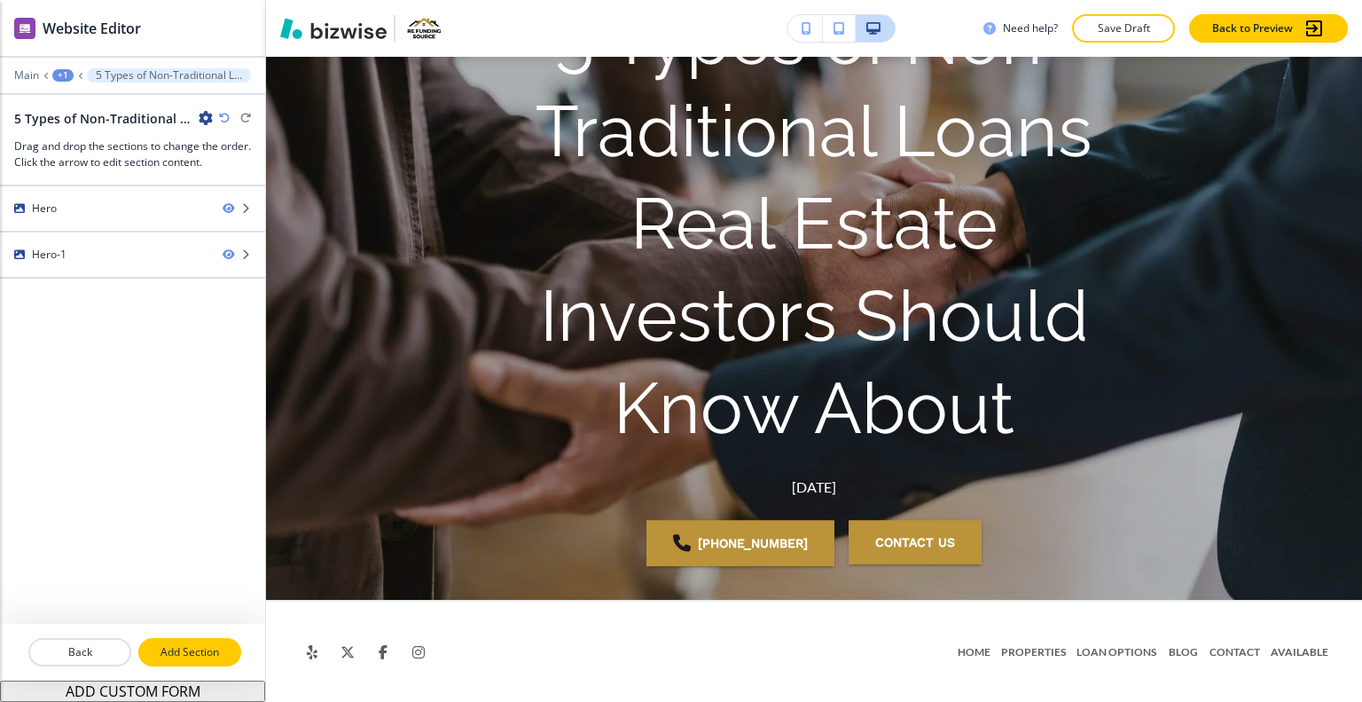
click at [199, 648] on p "Add Section" at bounding box center [189, 652] width 99 height 16
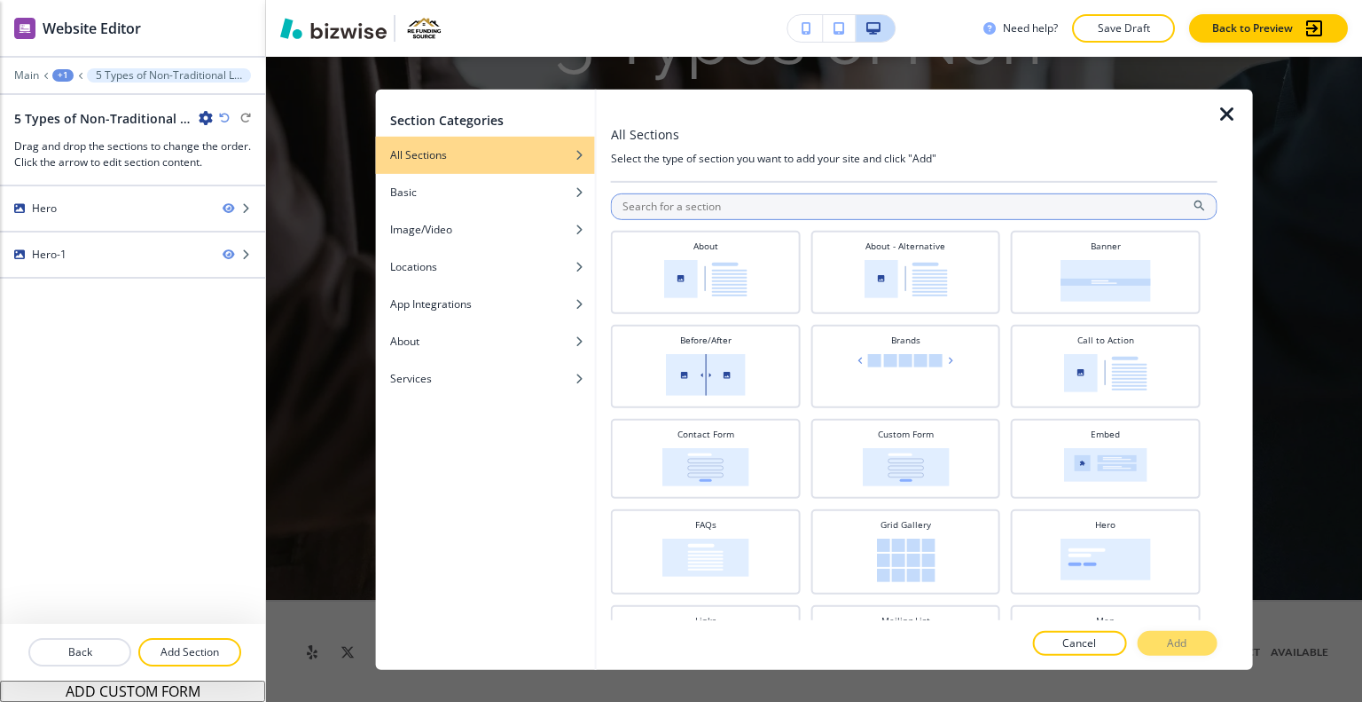
click at [741, 198] on input "text" at bounding box center [914, 205] width 607 height 27
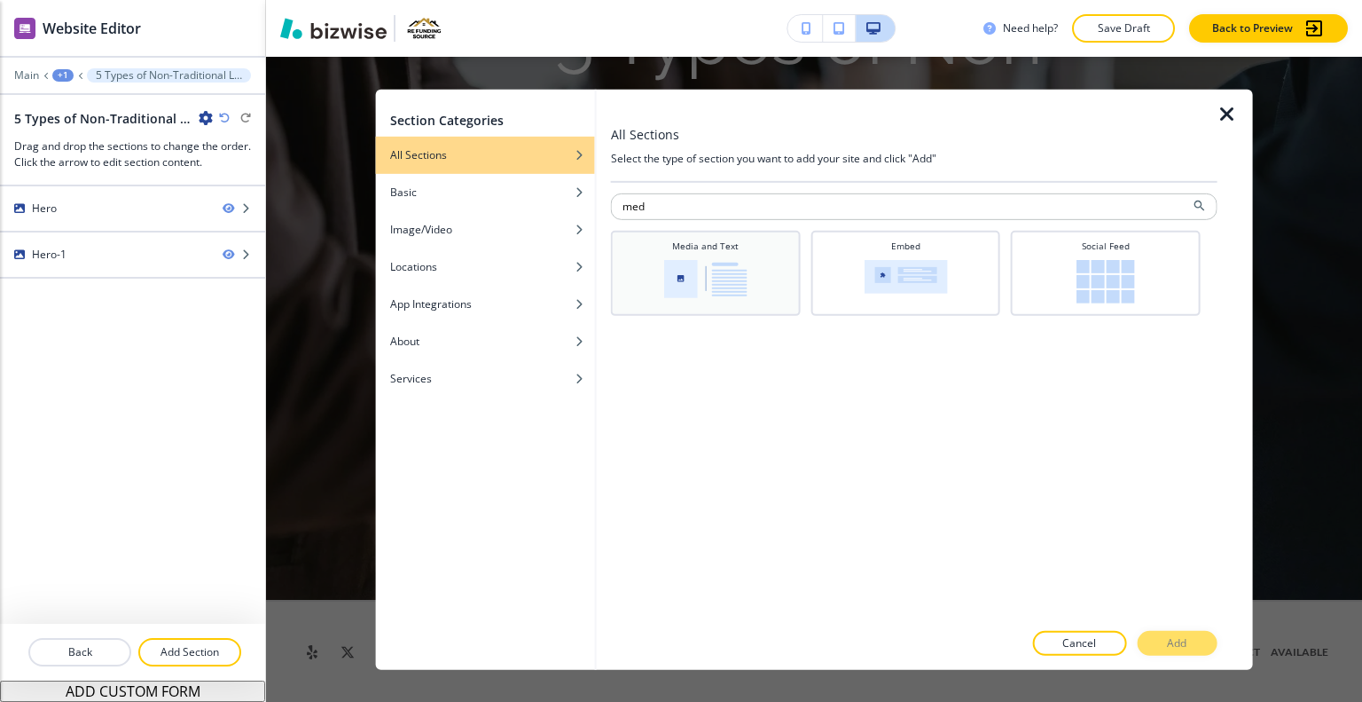
type input "med"
click at [710, 259] on img at bounding box center [705, 278] width 83 height 38
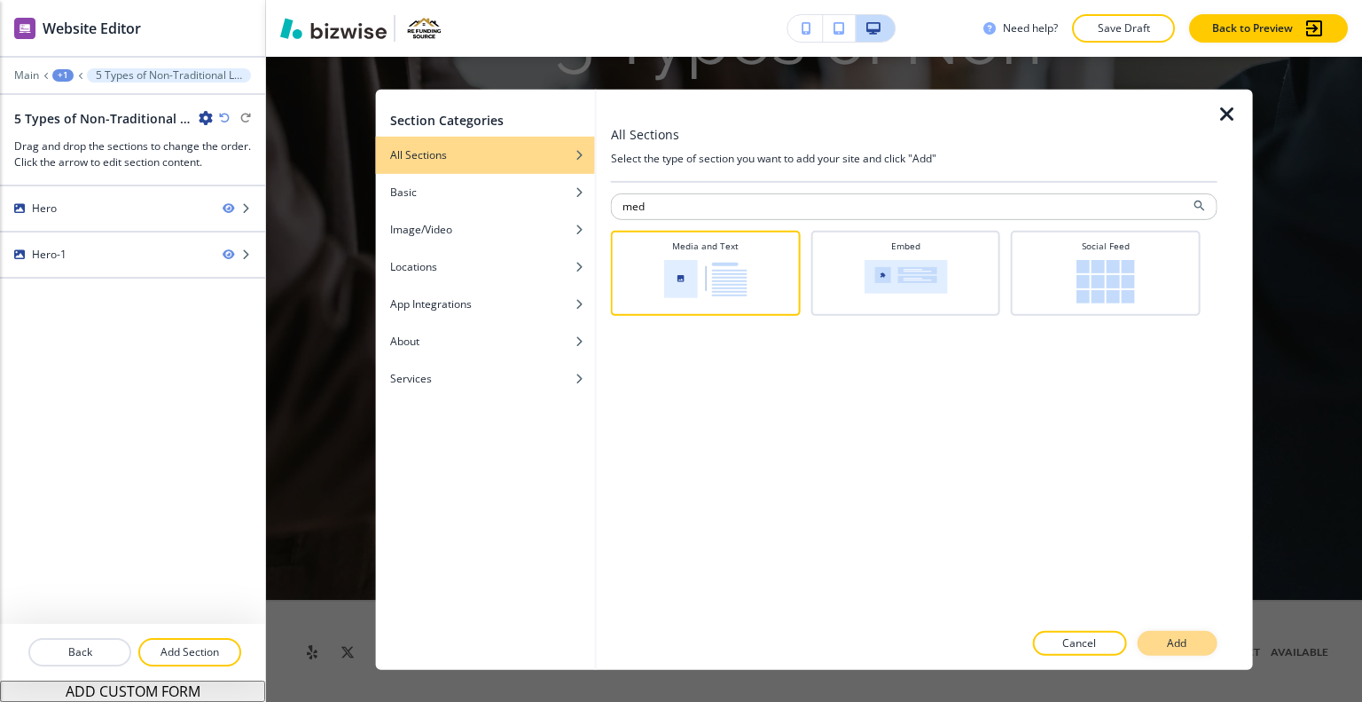
click at [1202, 640] on button "Add" at bounding box center [1177, 643] width 80 height 25
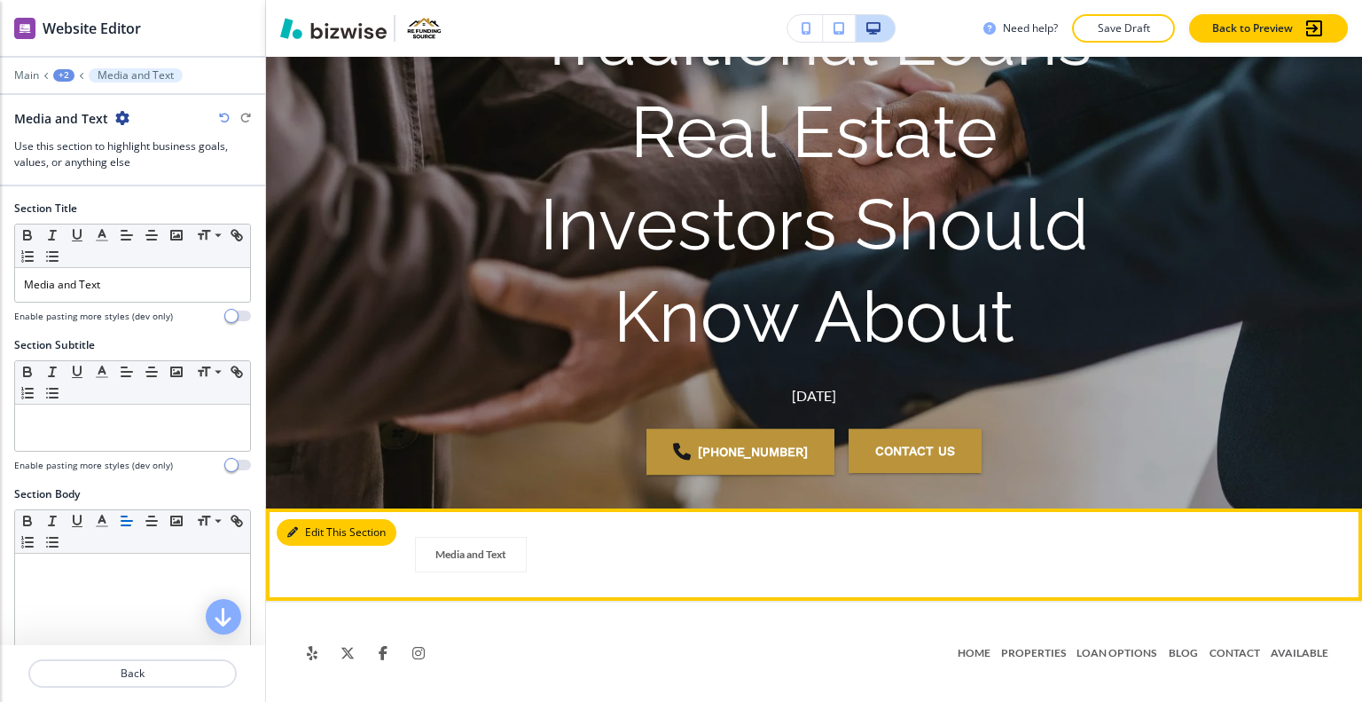
click at [301, 527] on button "Edit This Section" at bounding box center [337, 532] width 120 height 27
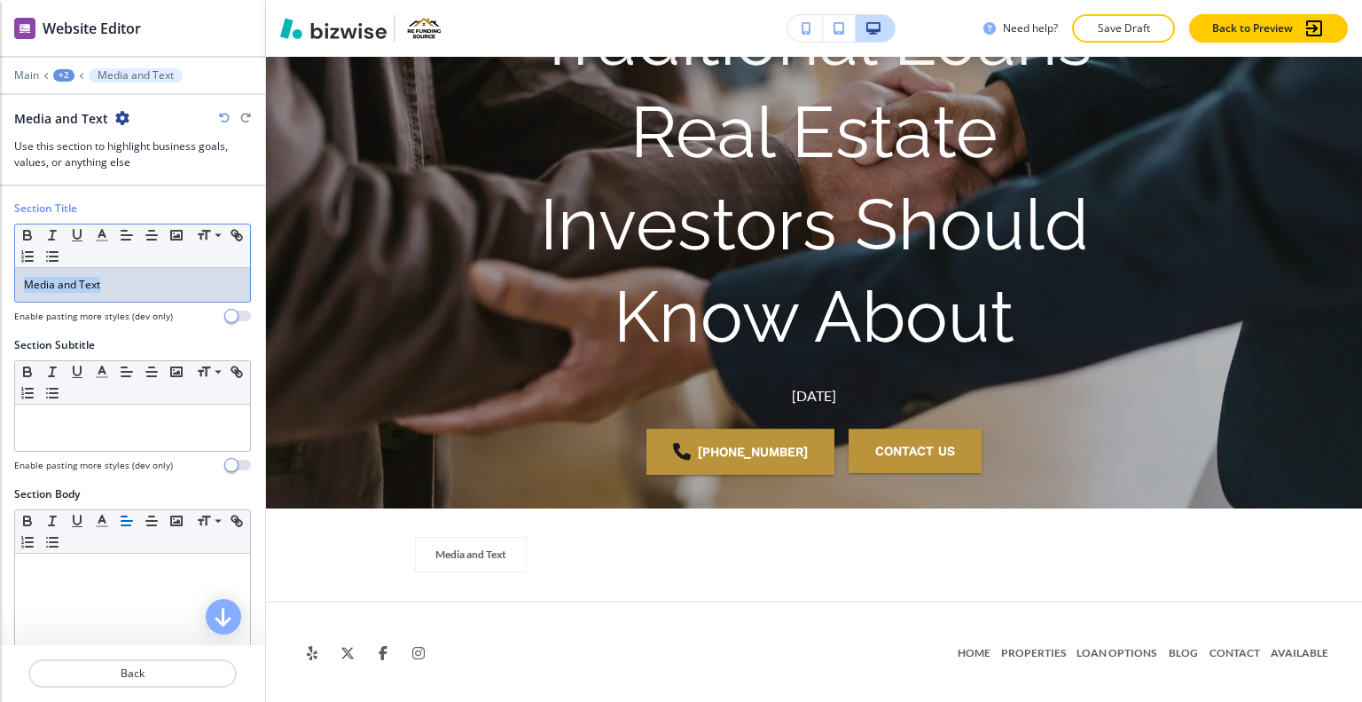
drag, startPoint x: 132, startPoint y: 281, endPoint x: 0, endPoint y: 290, distance: 132.5
click at [0, 290] on div "Section Title Small Normal Large Huge Media and Text Enable pasting more styles…" at bounding box center [132, 268] width 265 height 137
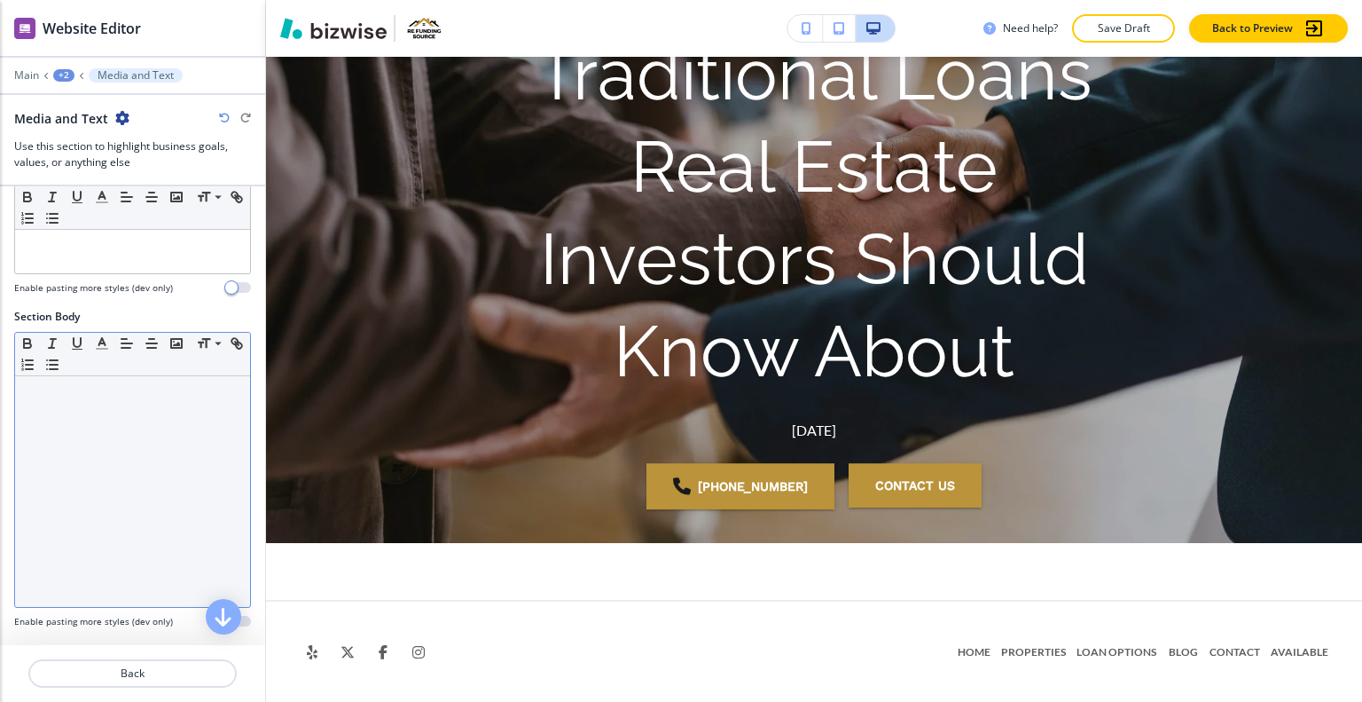
scroll to position [266, 0]
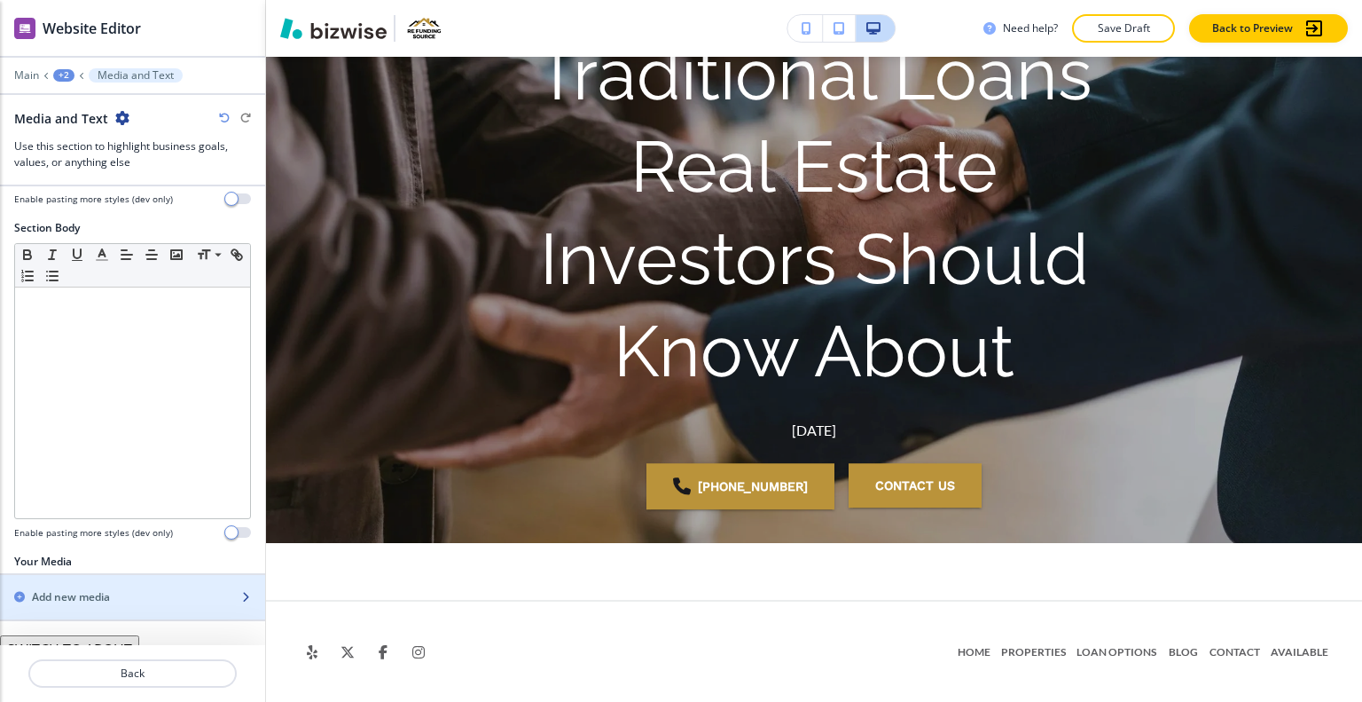
click at [118, 605] on div "button" at bounding box center [132, 612] width 265 height 14
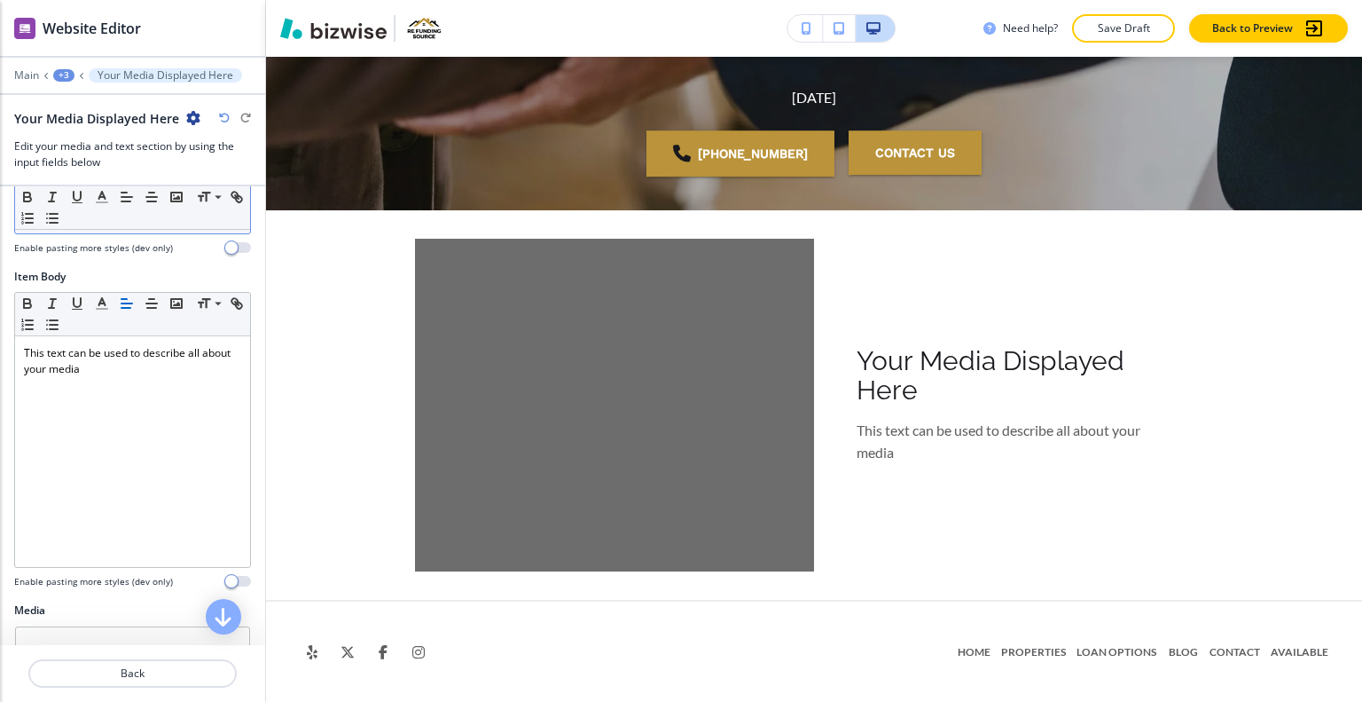
scroll to position [0, 0]
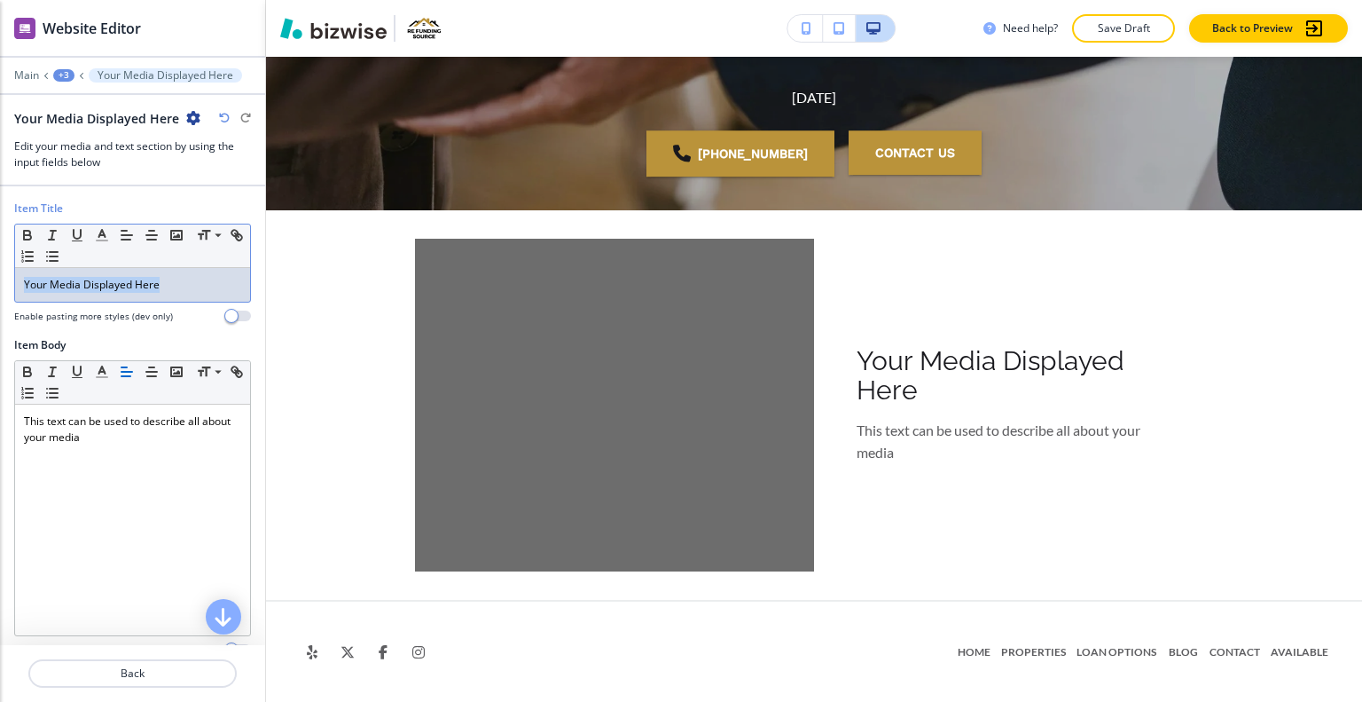
drag, startPoint x: 163, startPoint y: 276, endPoint x: 0, endPoint y: 262, distance: 163.8
click at [0, 262] on div "Item Title Small Normal Large Huge Your Media Displayed Here Enable pasting mor…" at bounding box center [132, 268] width 265 height 137
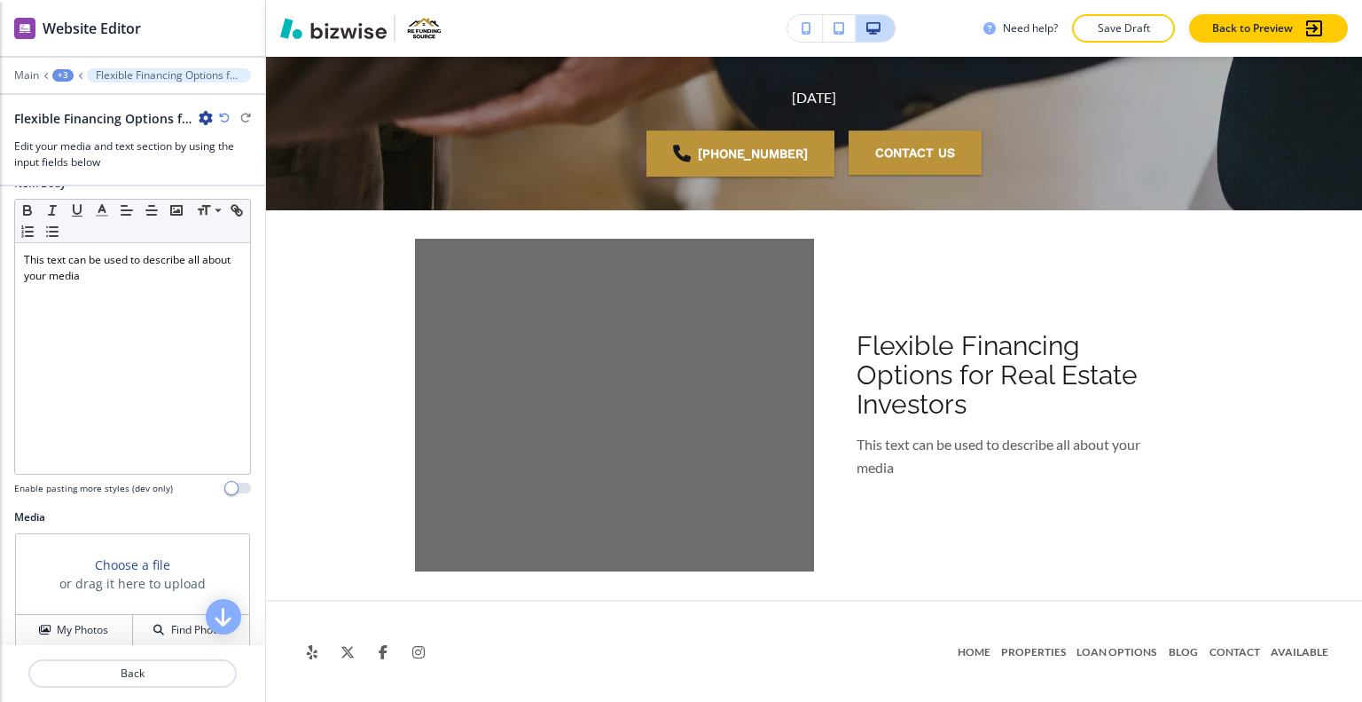
scroll to position [262, 0]
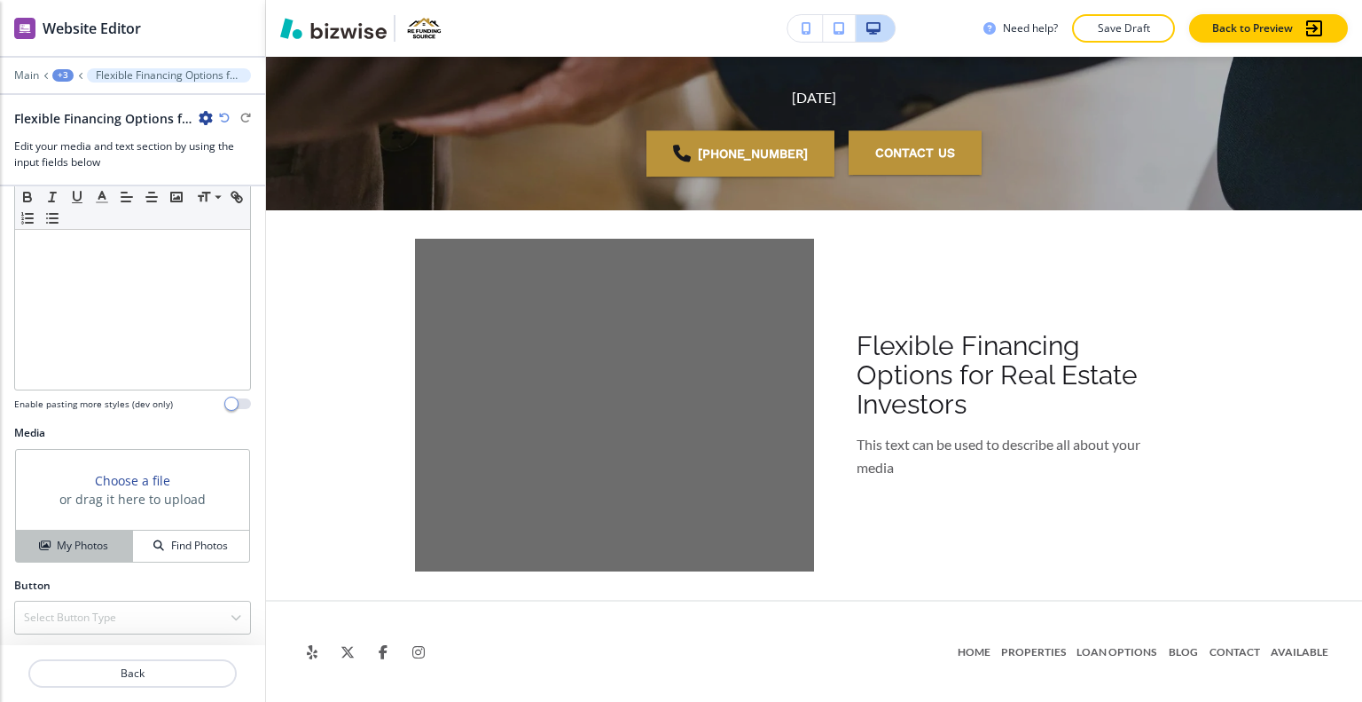
click at [108, 539] on div "My Photos" at bounding box center [74, 546] width 116 height 16
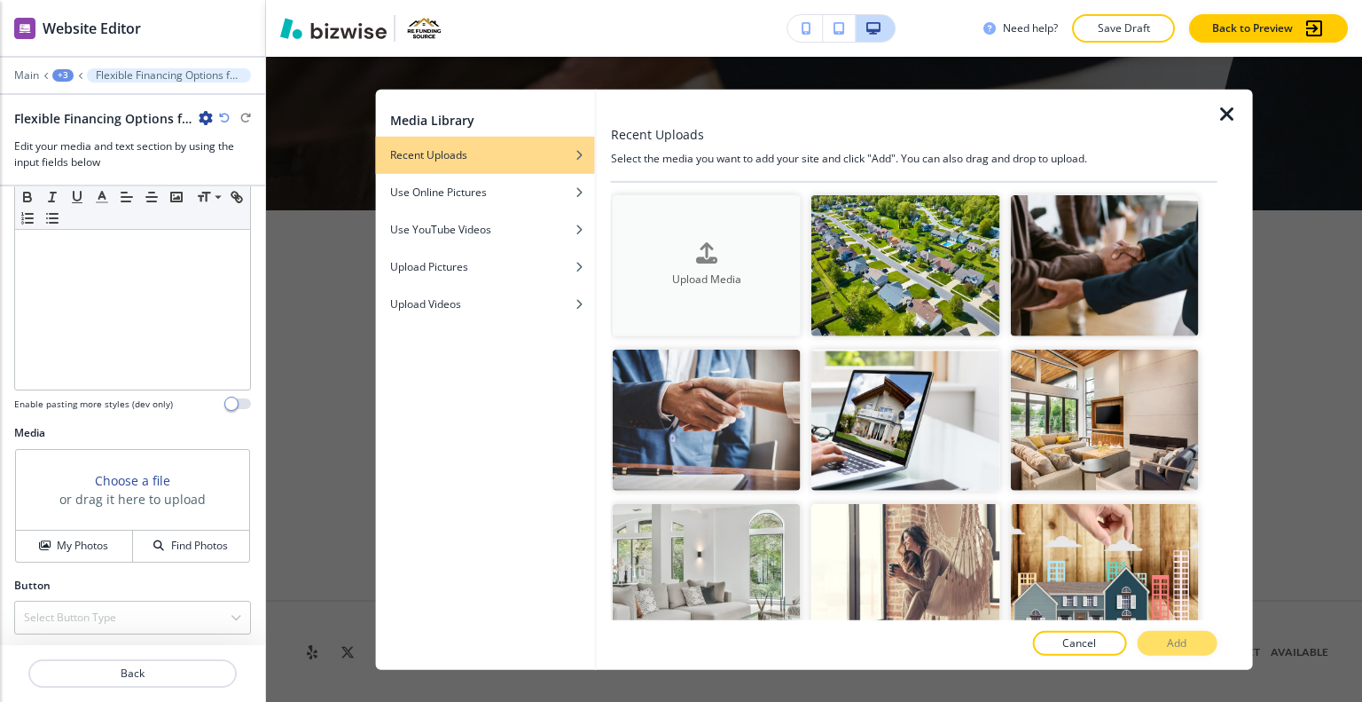
click at [766, 271] on h4 "Upload Media" at bounding box center [707, 279] width 188 height 16
click at [689, 272] on h4 "Upload Media" at bounding box center [707, 279] width 188 height 16
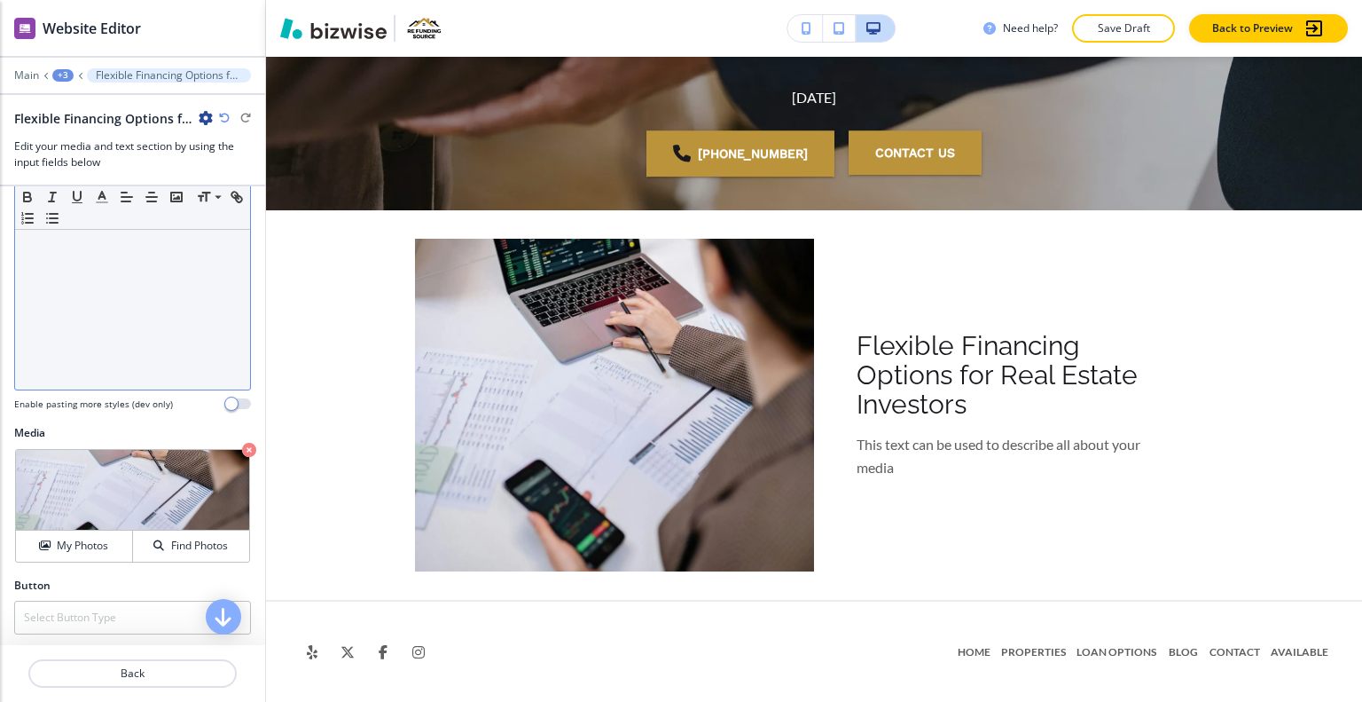
scroll to position [173, 0]
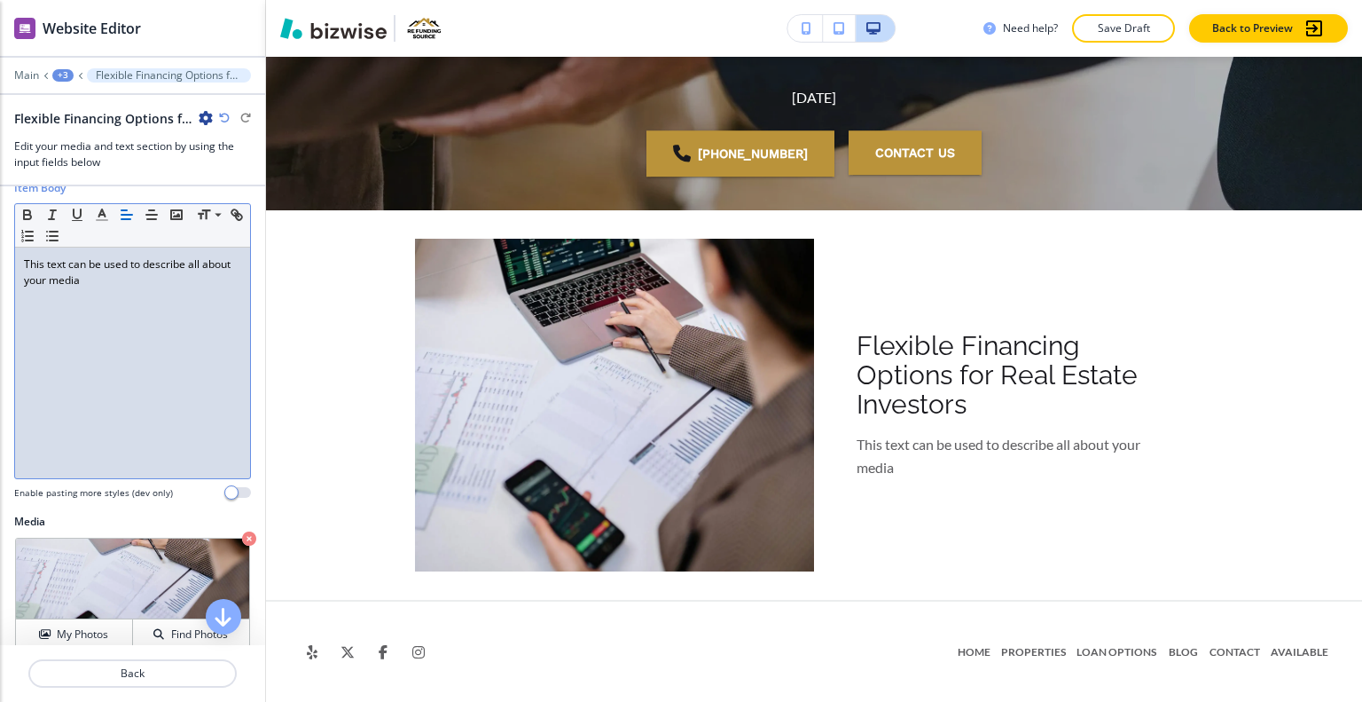
drag, startPoint x: 94, startPoint y: 367, endPoint x: 71, endPoint y: 324, distance: 49.2
click at [71, 326] on div "This text can be used to describe all about your media" at bounding box center [132, 362] width 235 height 231
drag, startPoint x: 123, startPoint y: 283, endPoint x: 0, endPoint y: 251, distance: 127.4
click at [0, 251] on div "Item Body Small Normal Large Huge This text can be used to describe all about y…" at bounding box center [132, 347] width 265 height 334
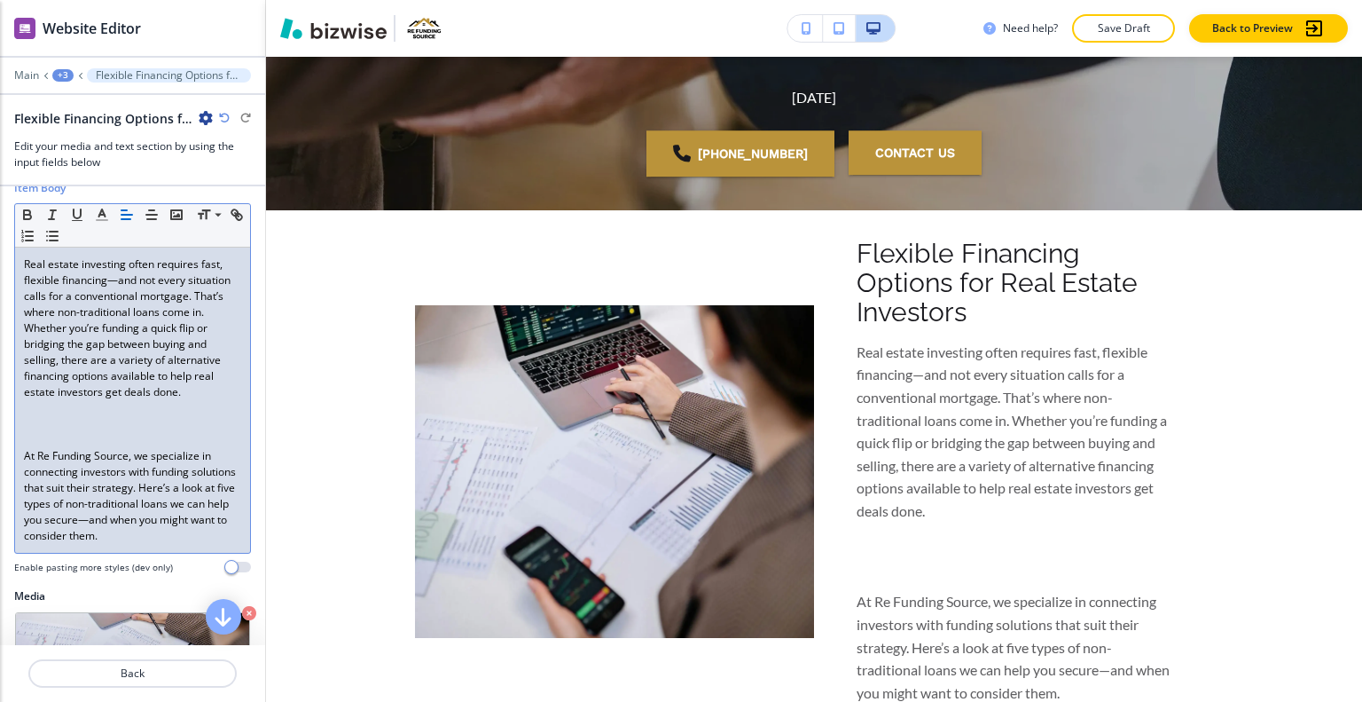
scroll to position [0, 0]
click at [32, 437] on p at bounding box center [132, 440] width 217 height 16
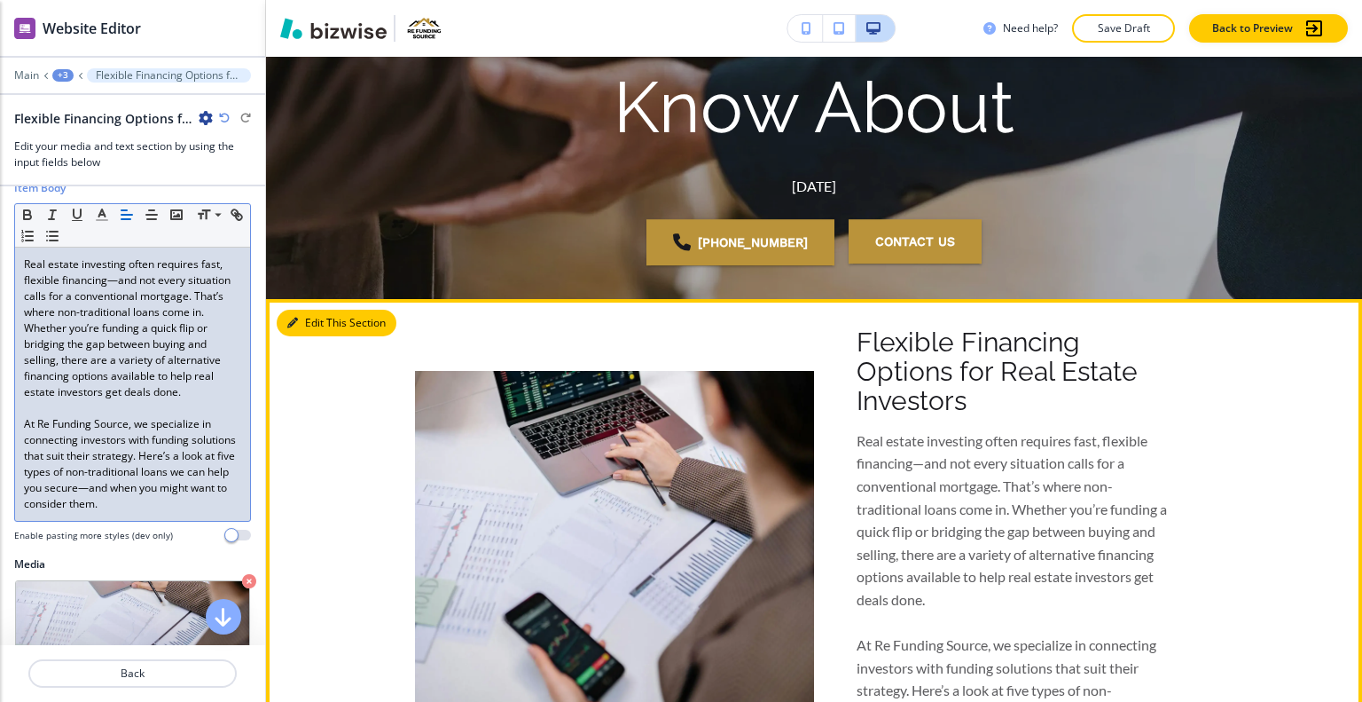
click at [303, 322] on button "Edit This Section" at bounding box center [337, 323] width 120 height 27
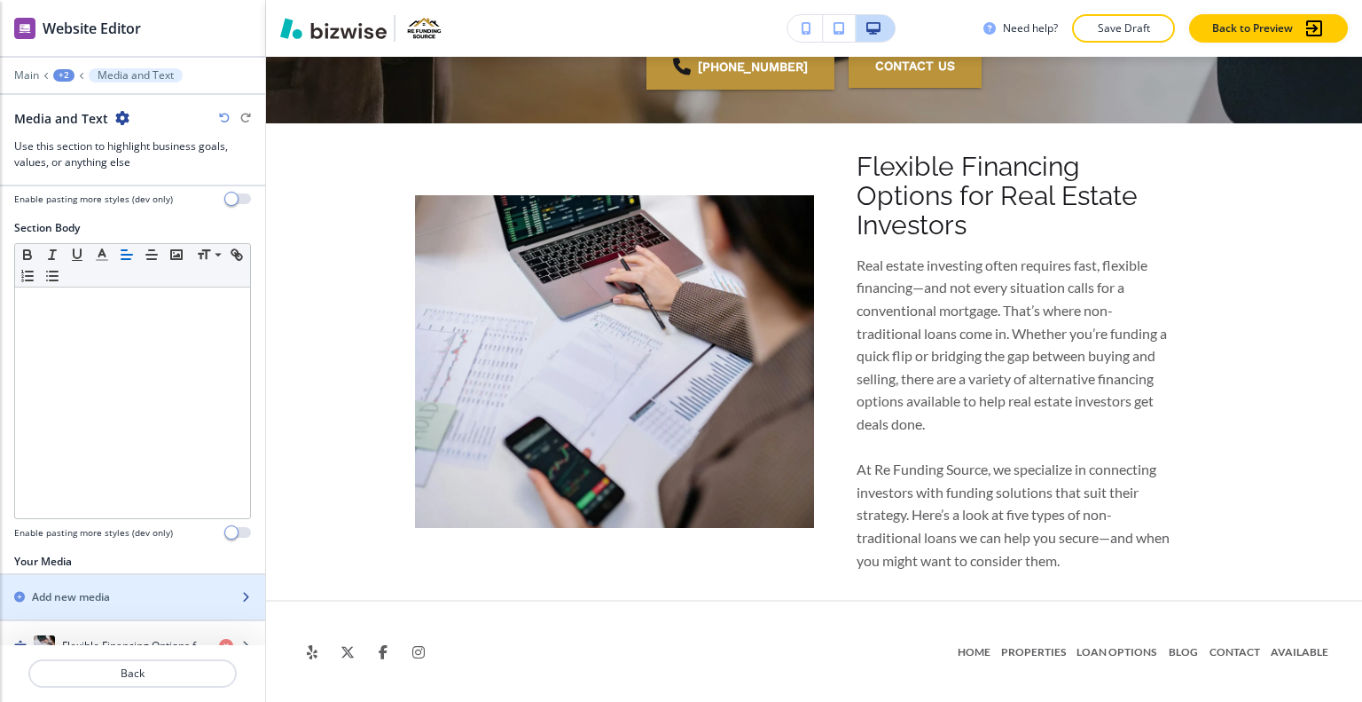
scroll to position [332, 0]
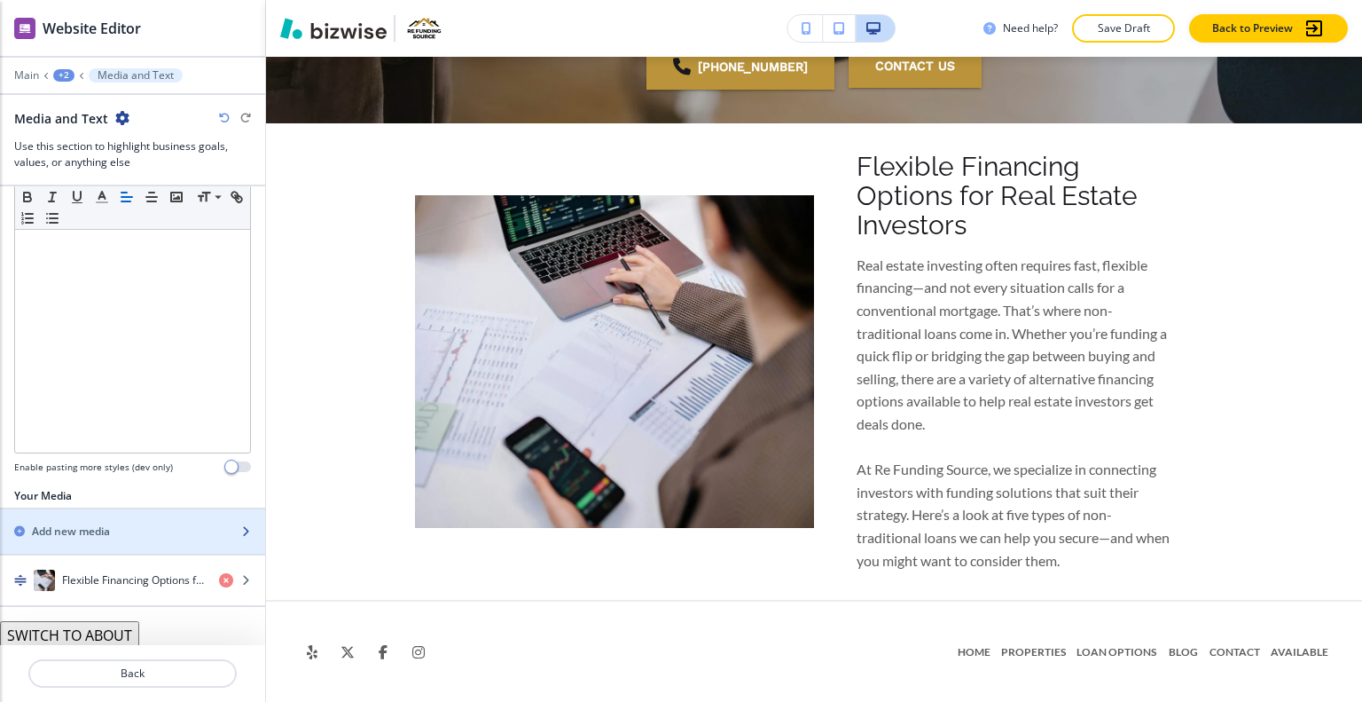
click at [114, 529] on div "Add new media" at bounding box center [113, 531] width 226 height 16
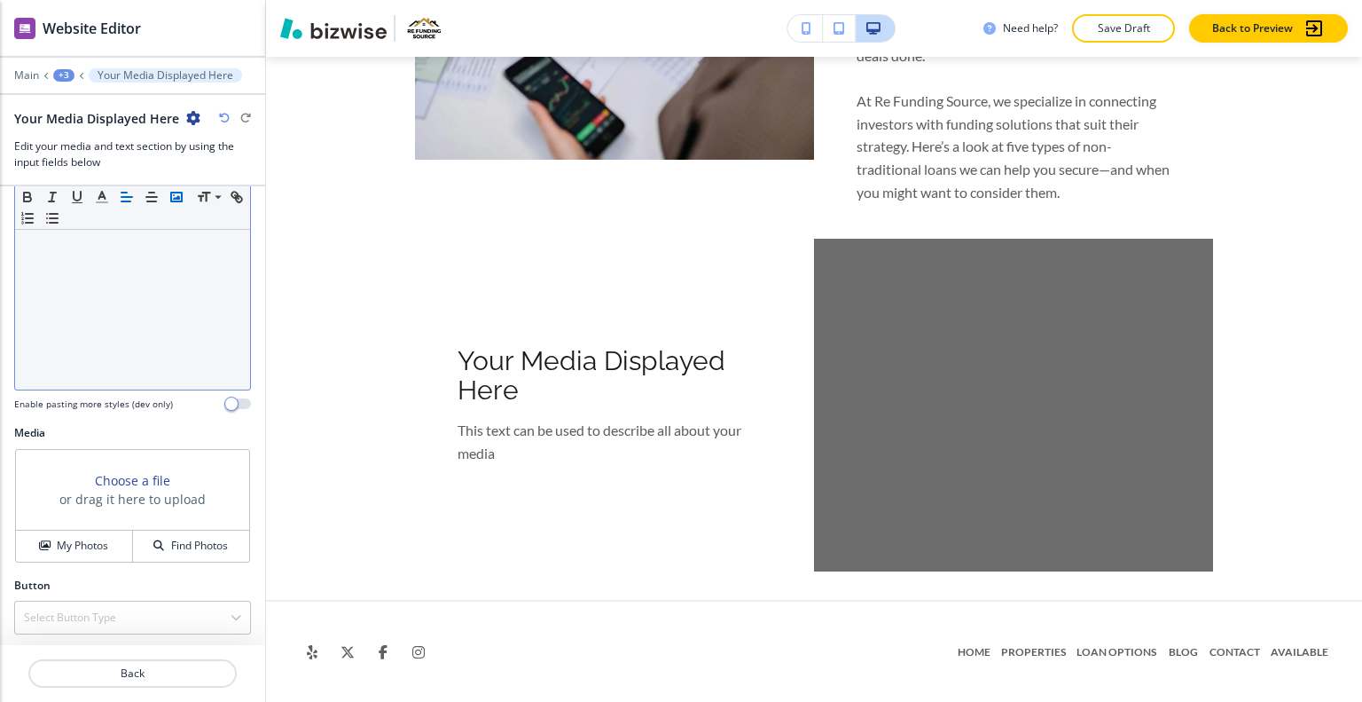
scroll to position [0, 0]
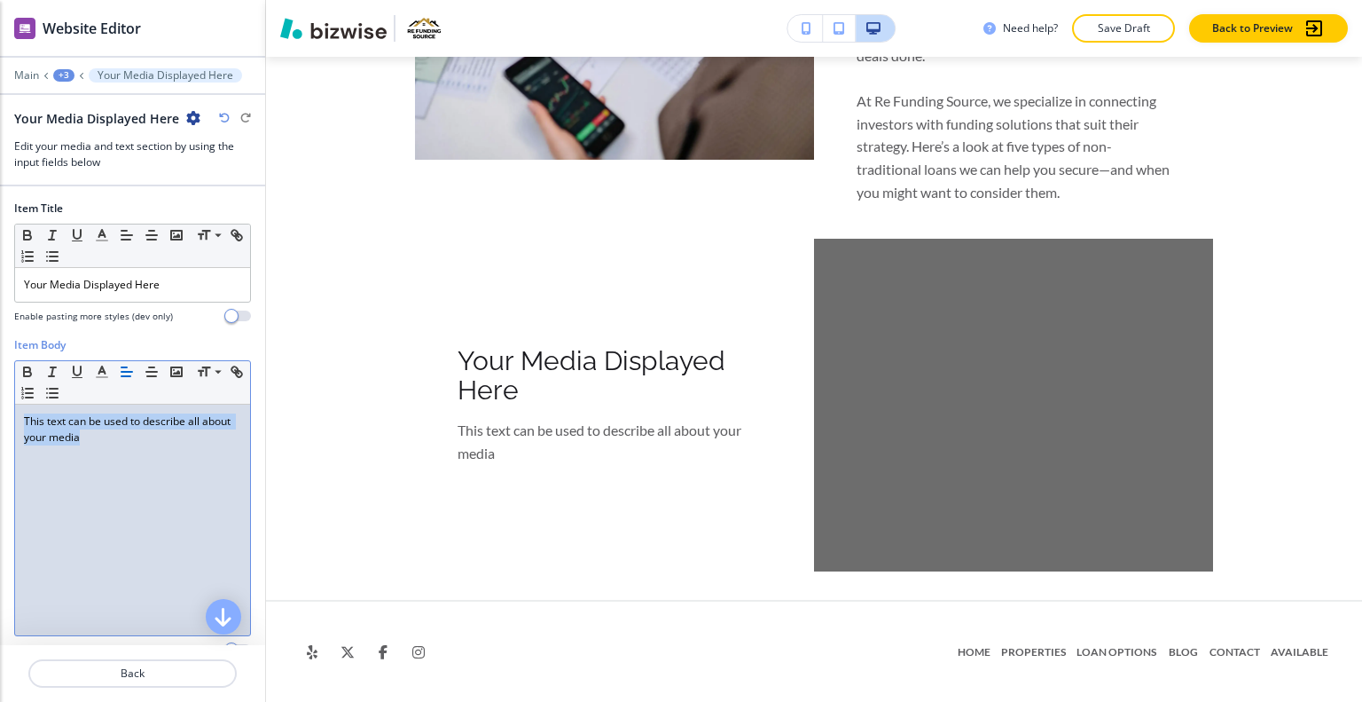
drag, startPoint x: 168, startPoint y: 469, endPoint x: 0, endPoint y: 365, distance: 197.6
click at [0, 365] on div "Item Body Small Normal Large Huge This text can be used to describe all about y…" at bounding box center [132, 504] width 265 height 334
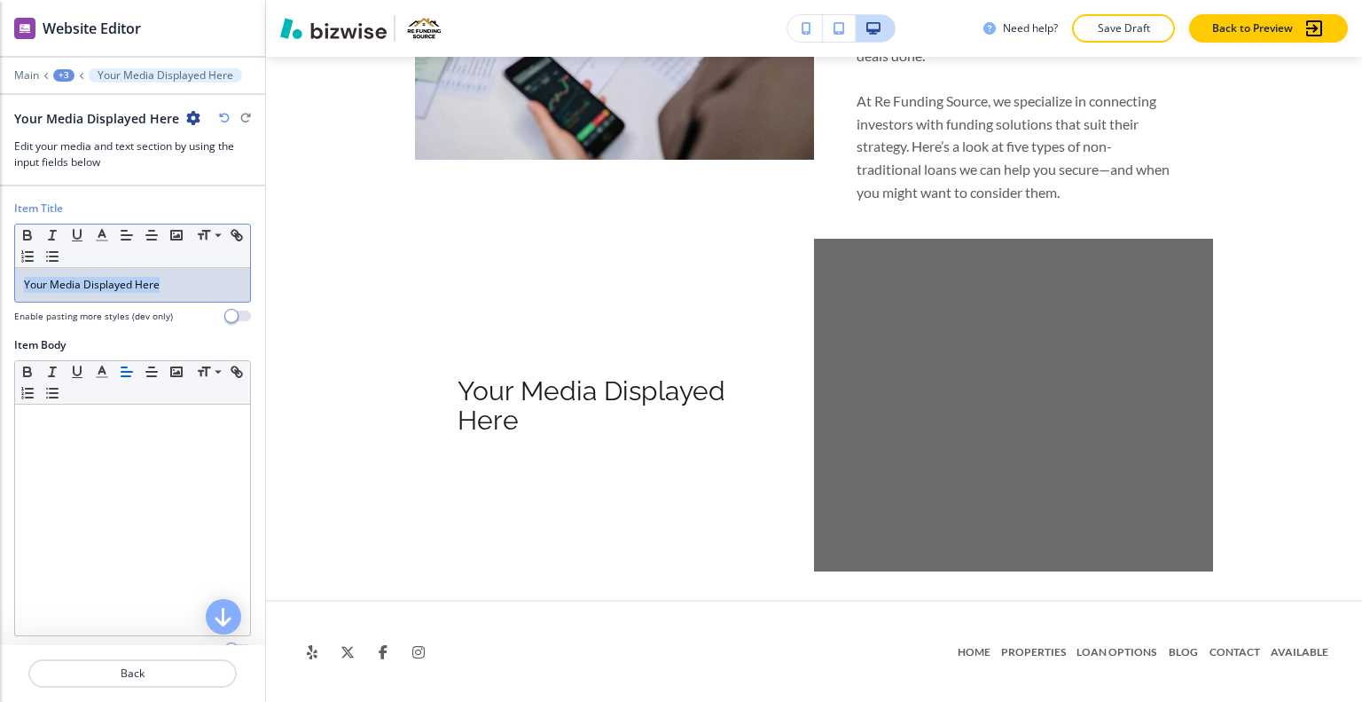
drag, startPoint x: 182, startPoint y: 289, endPoint x: 0, endPoint y: 283, distance: 181.9
click at [0, 283] on div "Item Title Small Normal Large Huge Your Media Displayed Here Enable pasting mor…" at bounding box center [132, 268] width 265 height 137
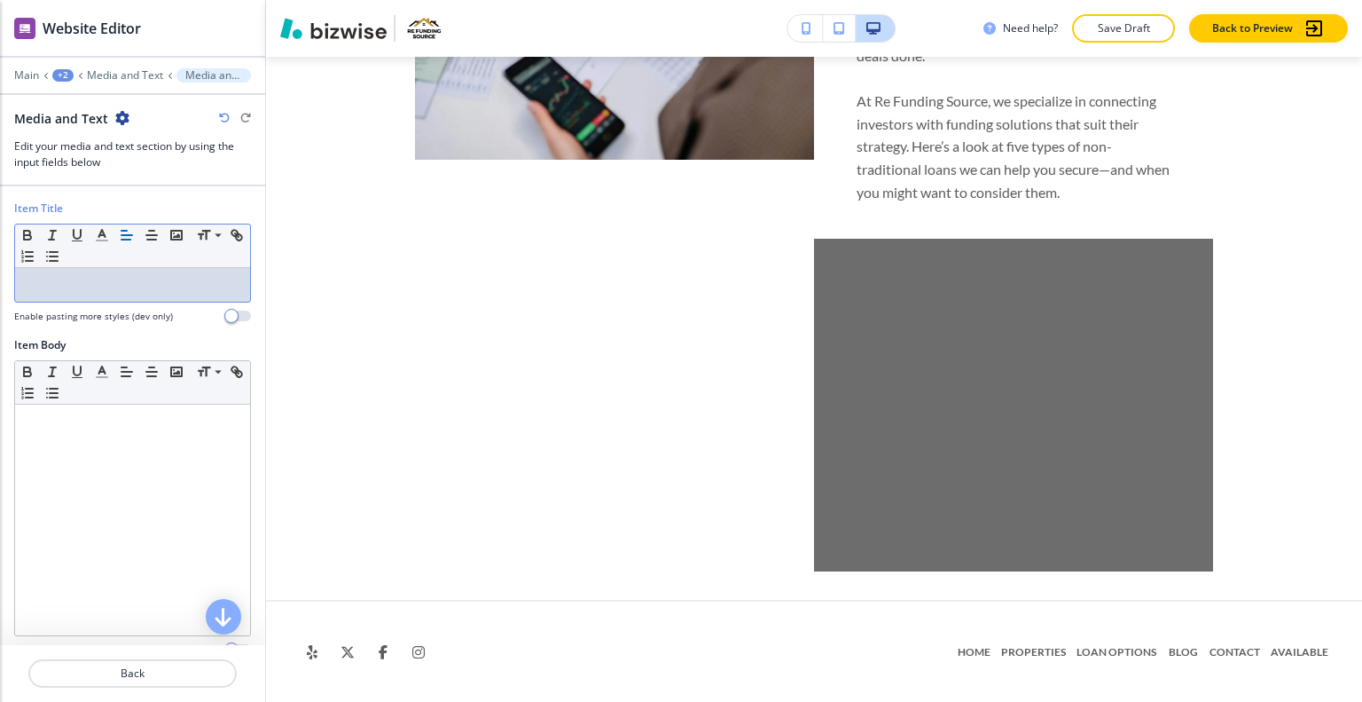
scroll to position [246, 0]
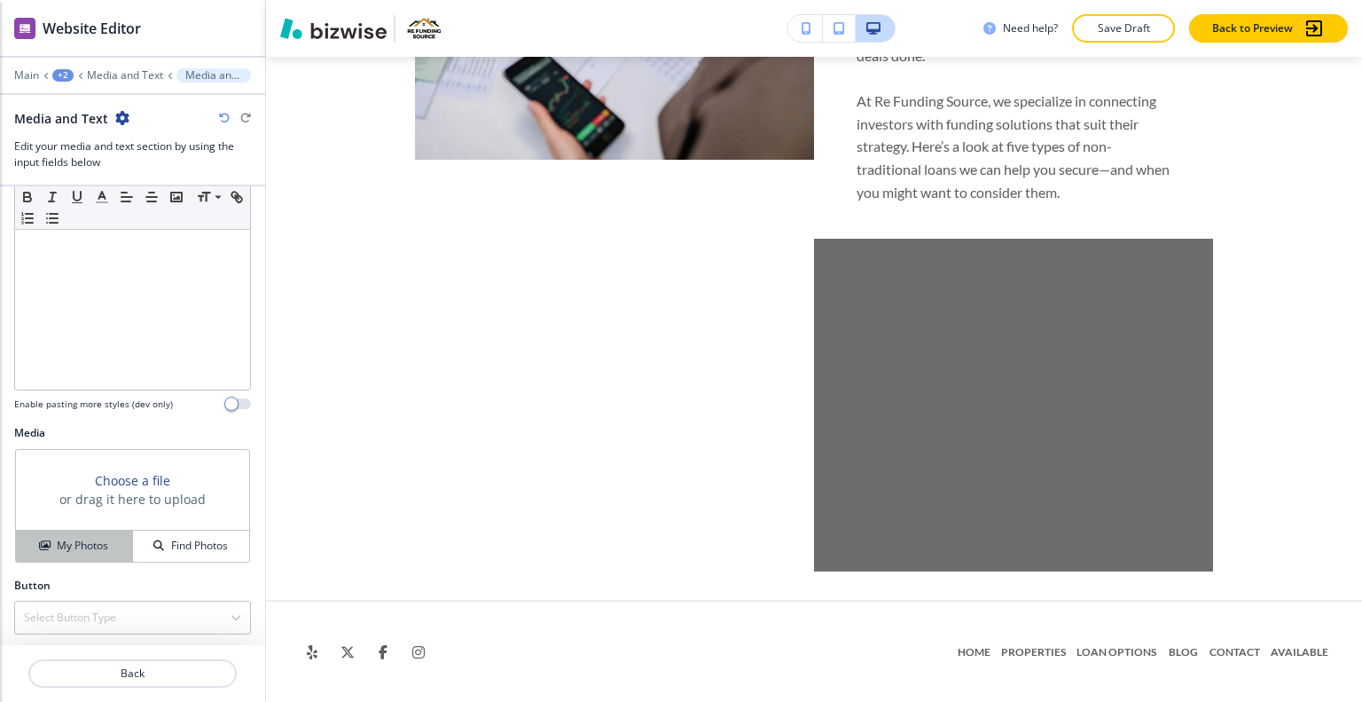
click at [103, 531] on button "My Photos" at bounding box center [74, 545] width 117 height 31
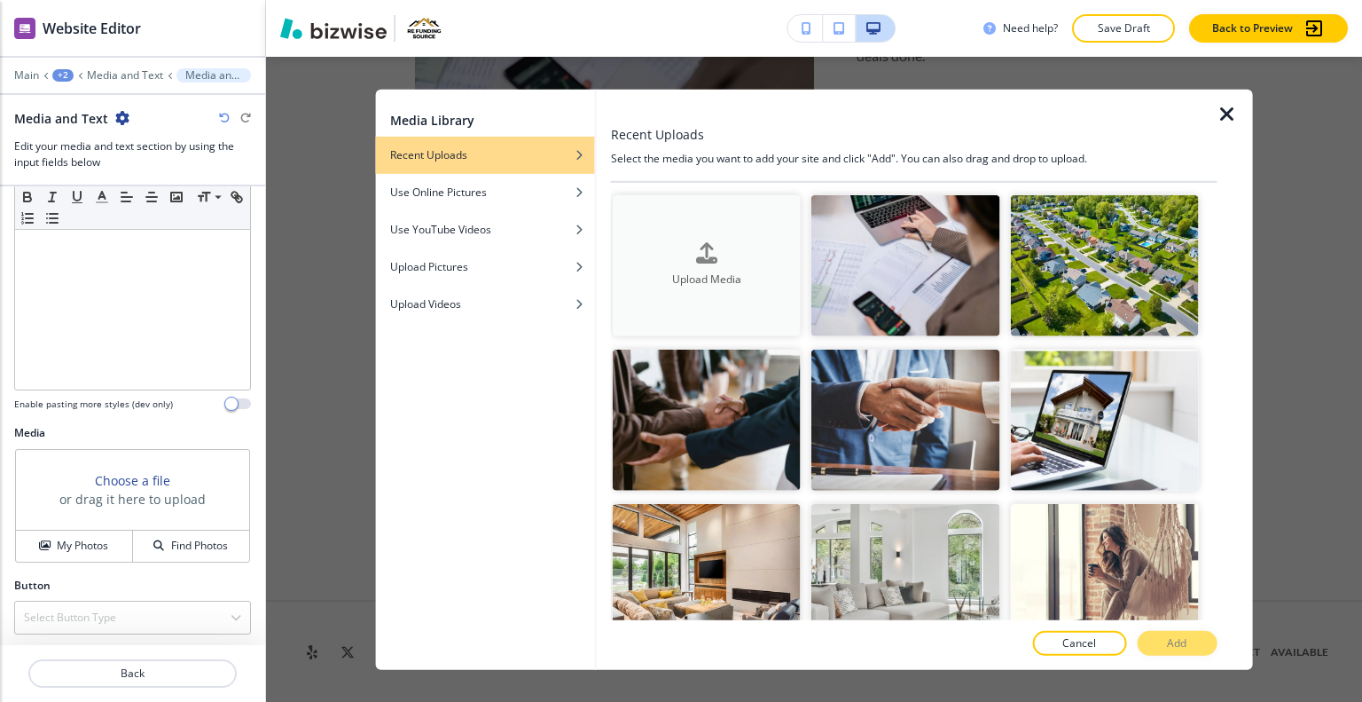
click at [739, 255] on div "Upload Media" at bounding box center [707, 265] width 188 height 45
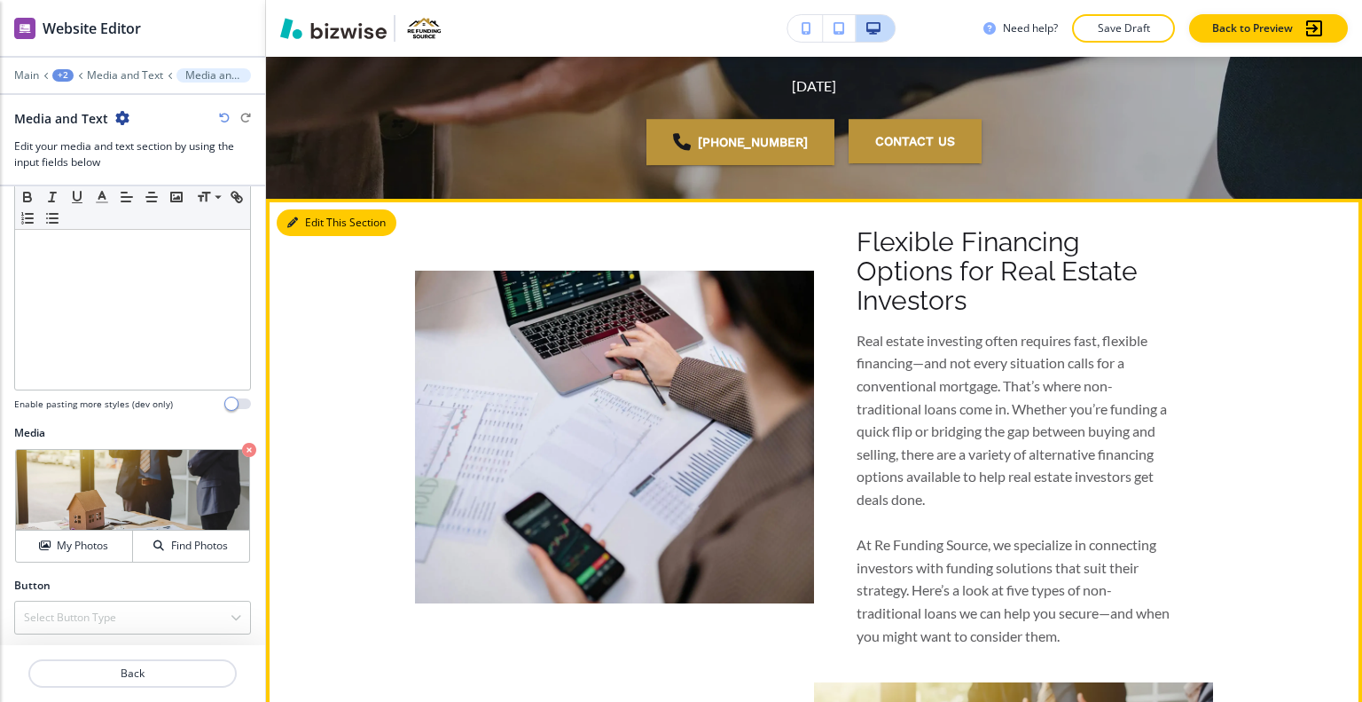
click at [303, 212] on button "Edit This Section" at bounding box center [337, 222] width 120 height 27
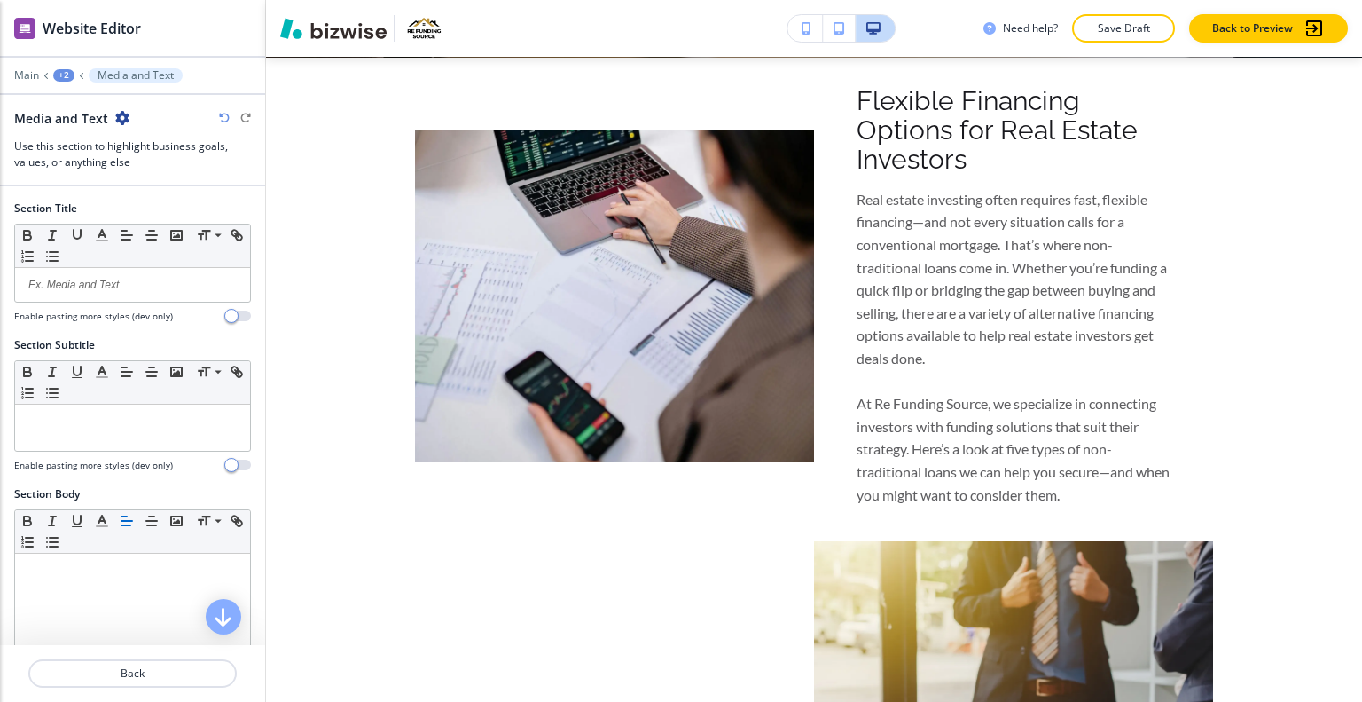
scroll to position [383, 0]
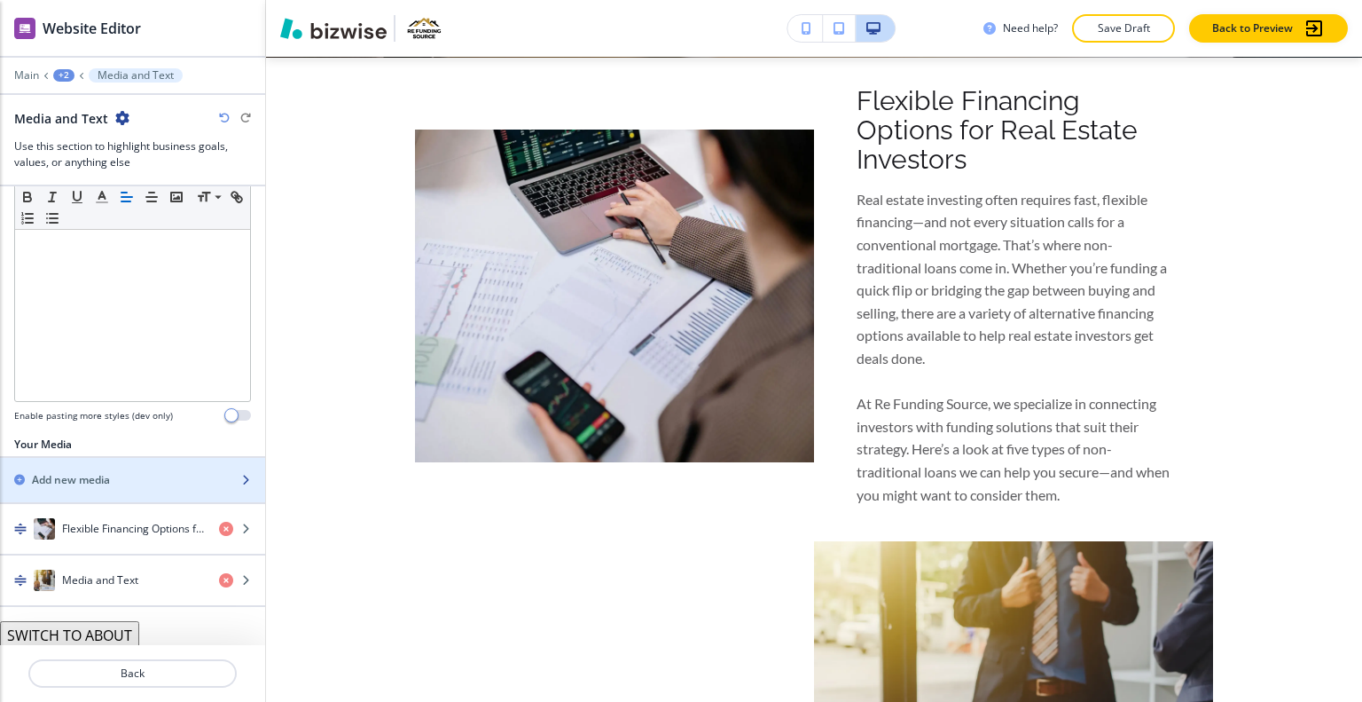
click at [124, 472] on div "Add new media" at bounding box center [113, 480] width 226 height 16
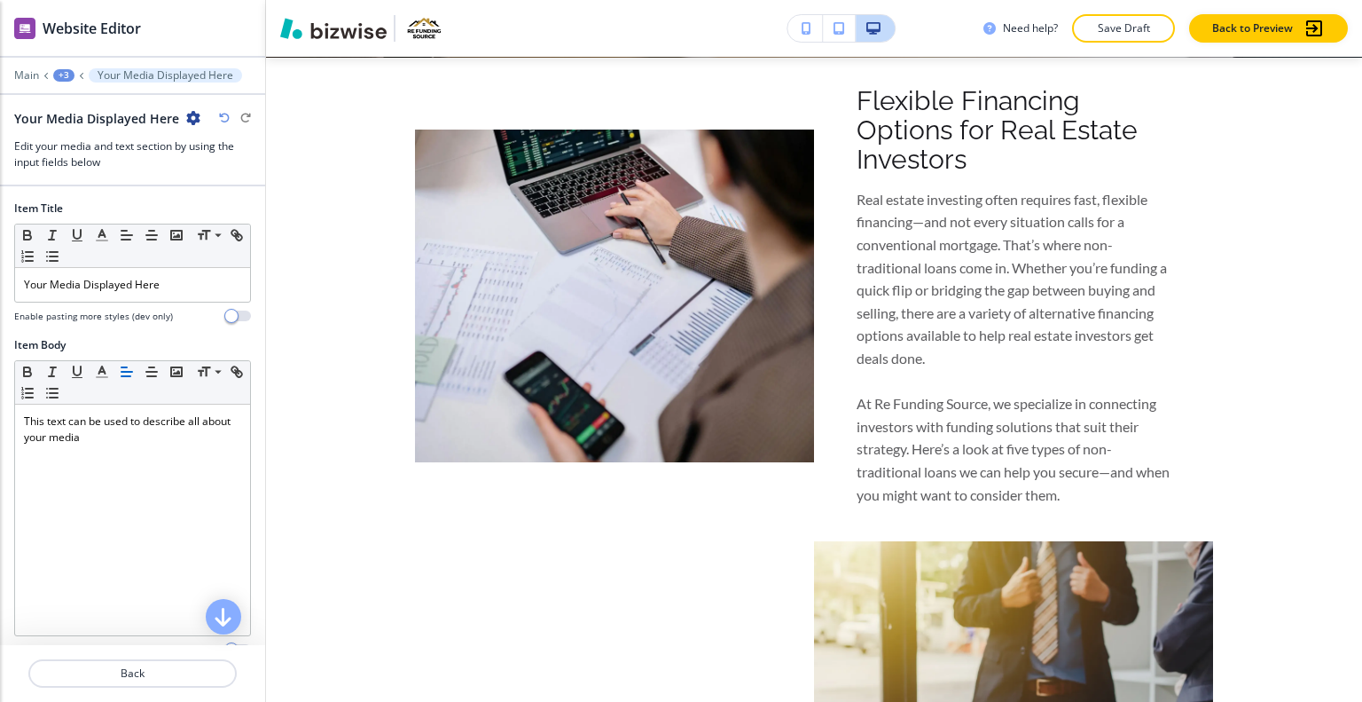
scroll to position [1359, 0]
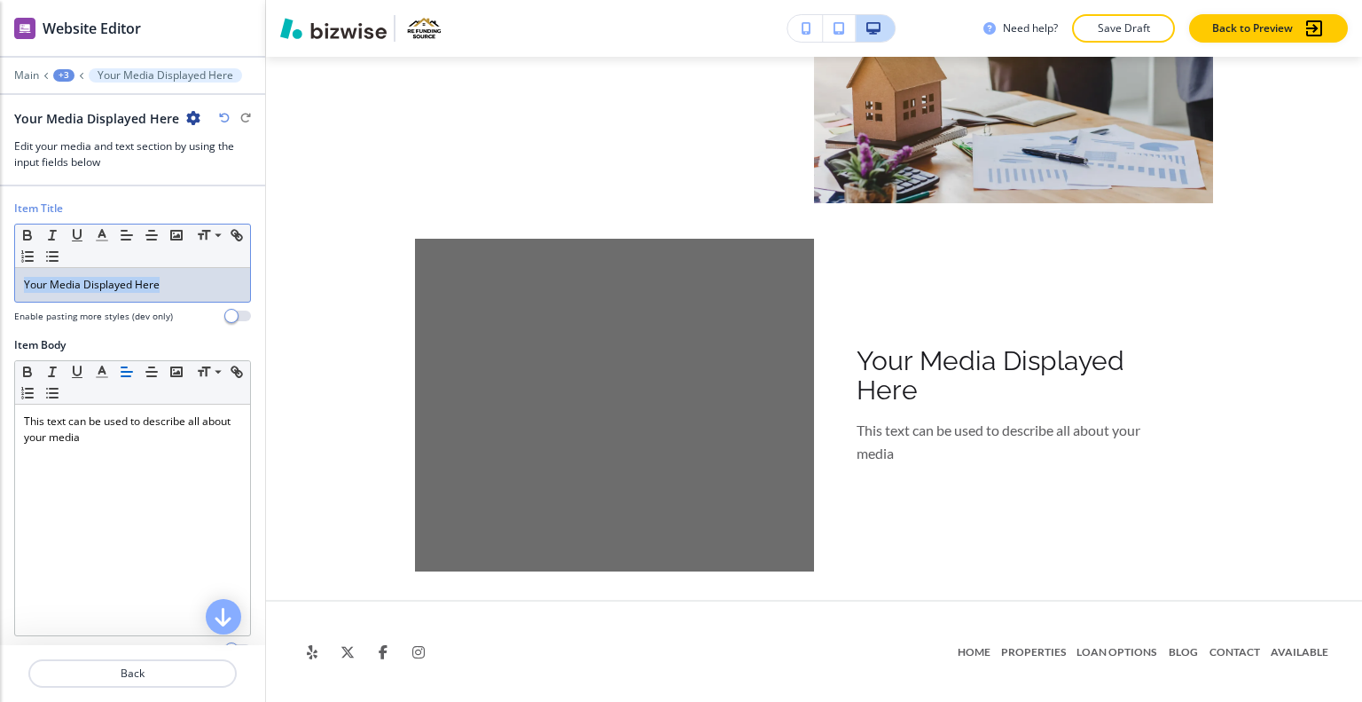
drag, startPoint x: 216, startPoint y: 291, endPoint x: 0, endPoint y: 279, distance: 215.9
click at [0, 279] on div "Item Title Small Normal Large Huge Your Media Displayed Here Enable pasting mor…" at bounding box center [132, 268] width 265 height 137
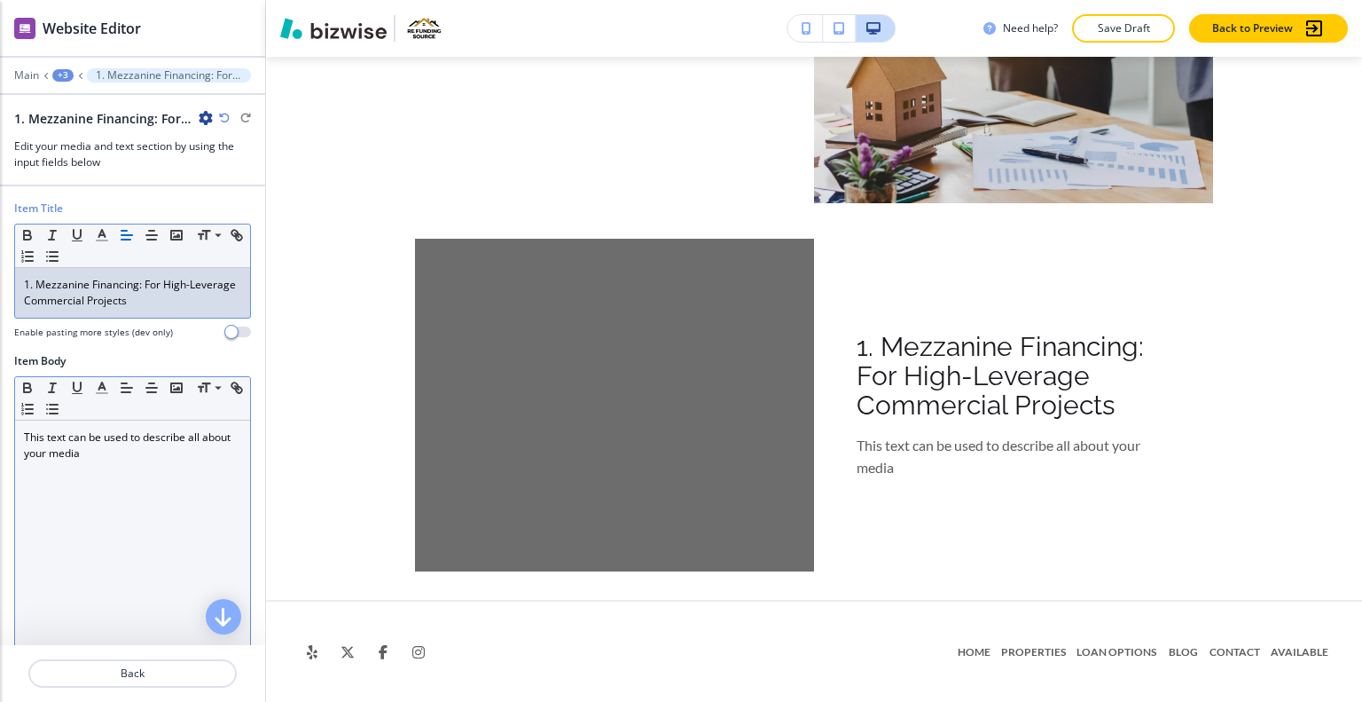
click at [210, 444] on p "This text can be used to describe all about your media" at bounding box center [132, 445] width 217 height 32
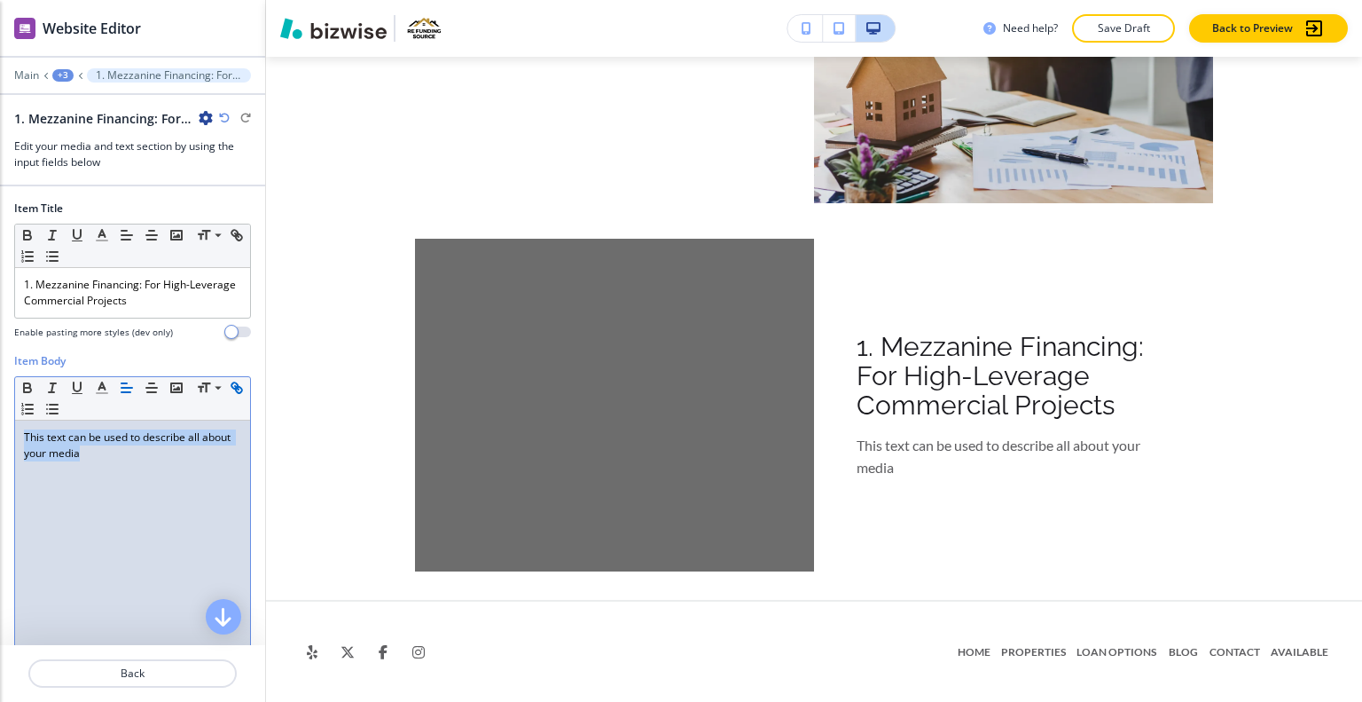
drag, startPoint x: 201, startPoint y: 446, endPoint x: 33, endPoint y: 410, distance: 172.4
click at [3, 406] on div "Item Body Small Normal Large Huge This text can be used to describe all about y…" at bounding box center [132, 520] width 265 height 334
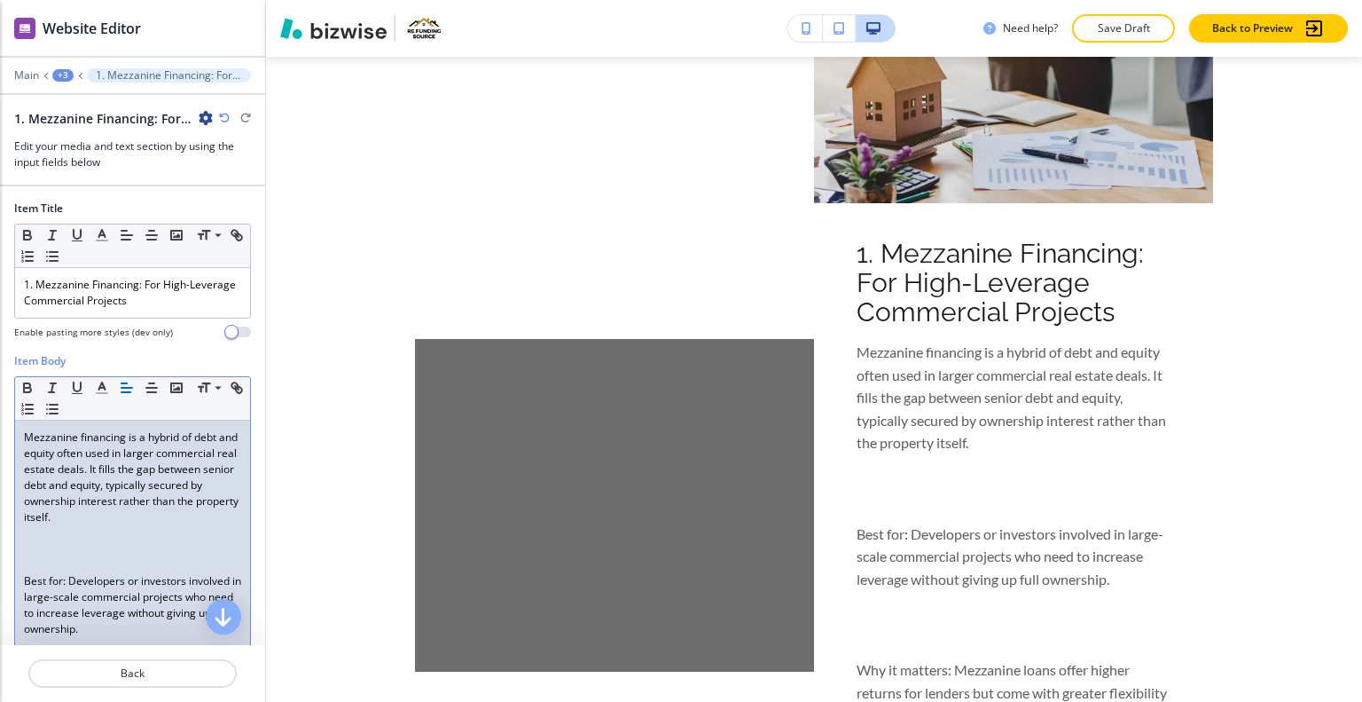
scroll to position [89, 0]
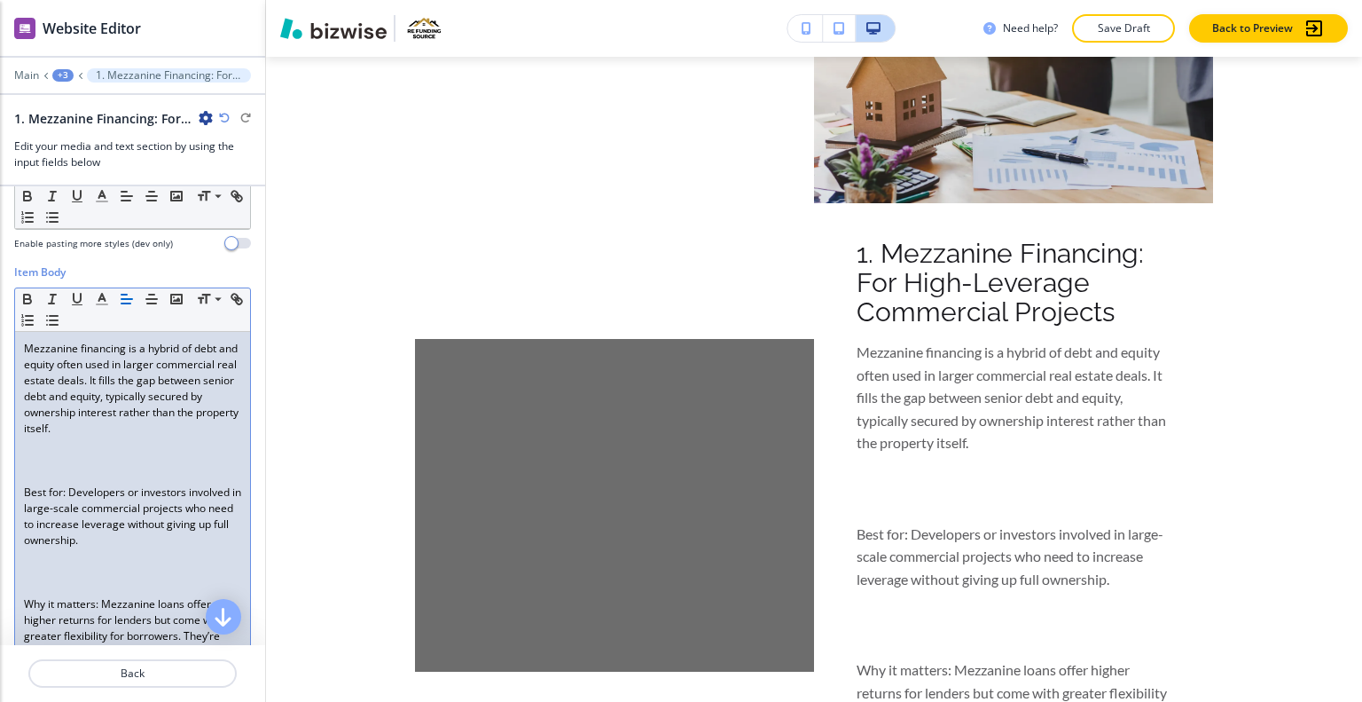
click at [75, 475] on p at bounding box center [132, 476] width 217 height 16
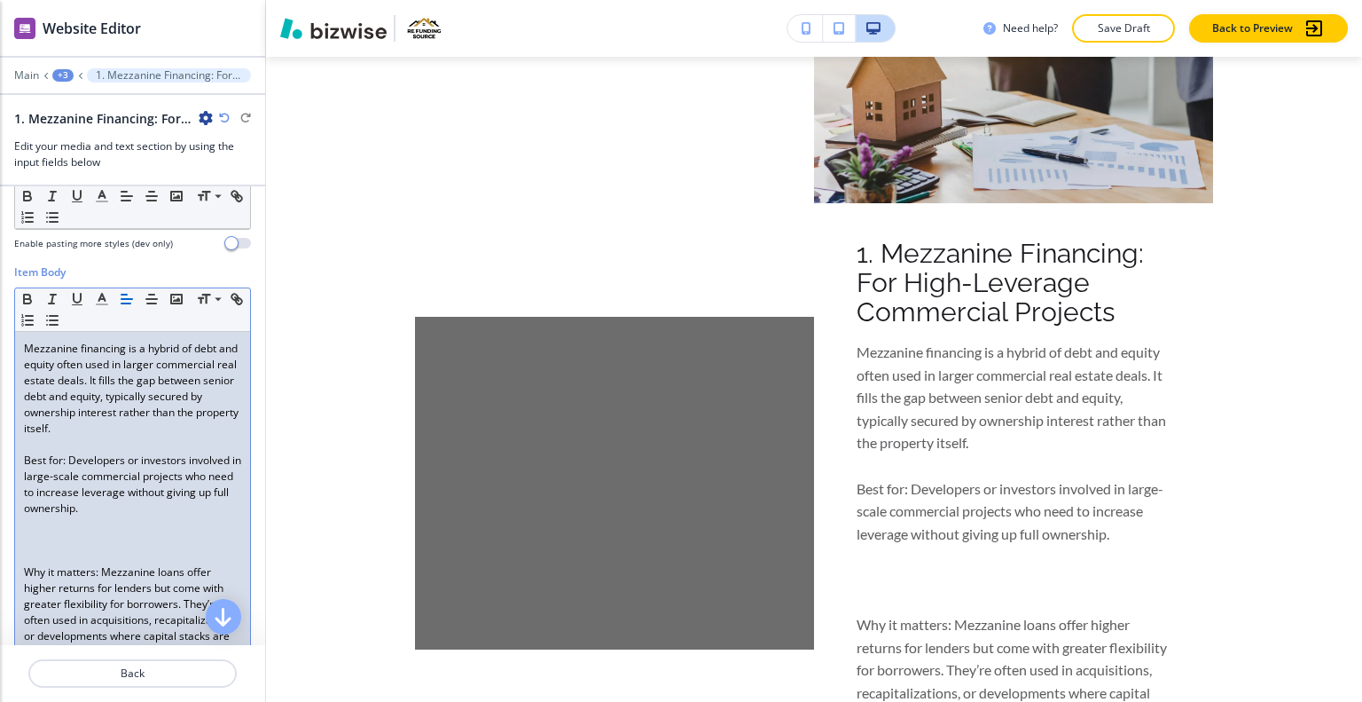
click at [76, 548] on p at bounding box center [132, 556] width 217 height 16
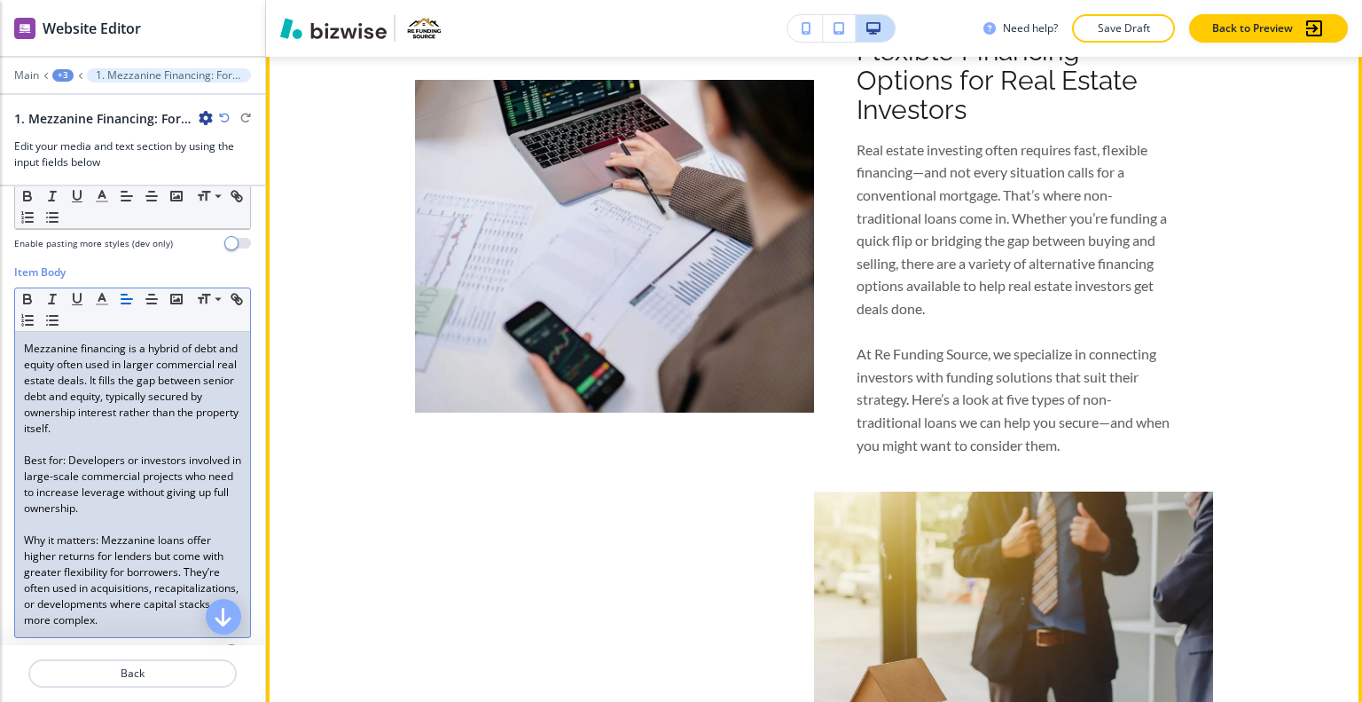
scroll to position [472, 0]
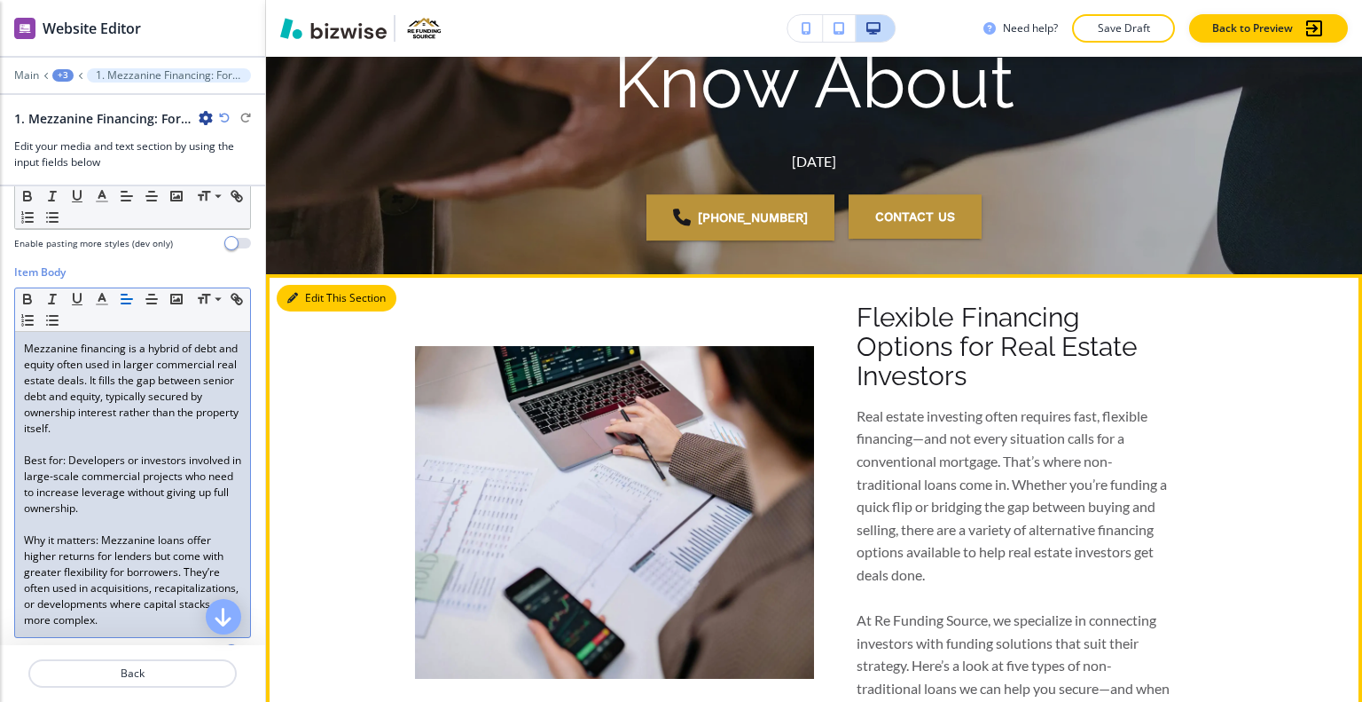
click at [307, 301] on button "Edit This Section" at bounding box center [337, 298] width 120 height 27
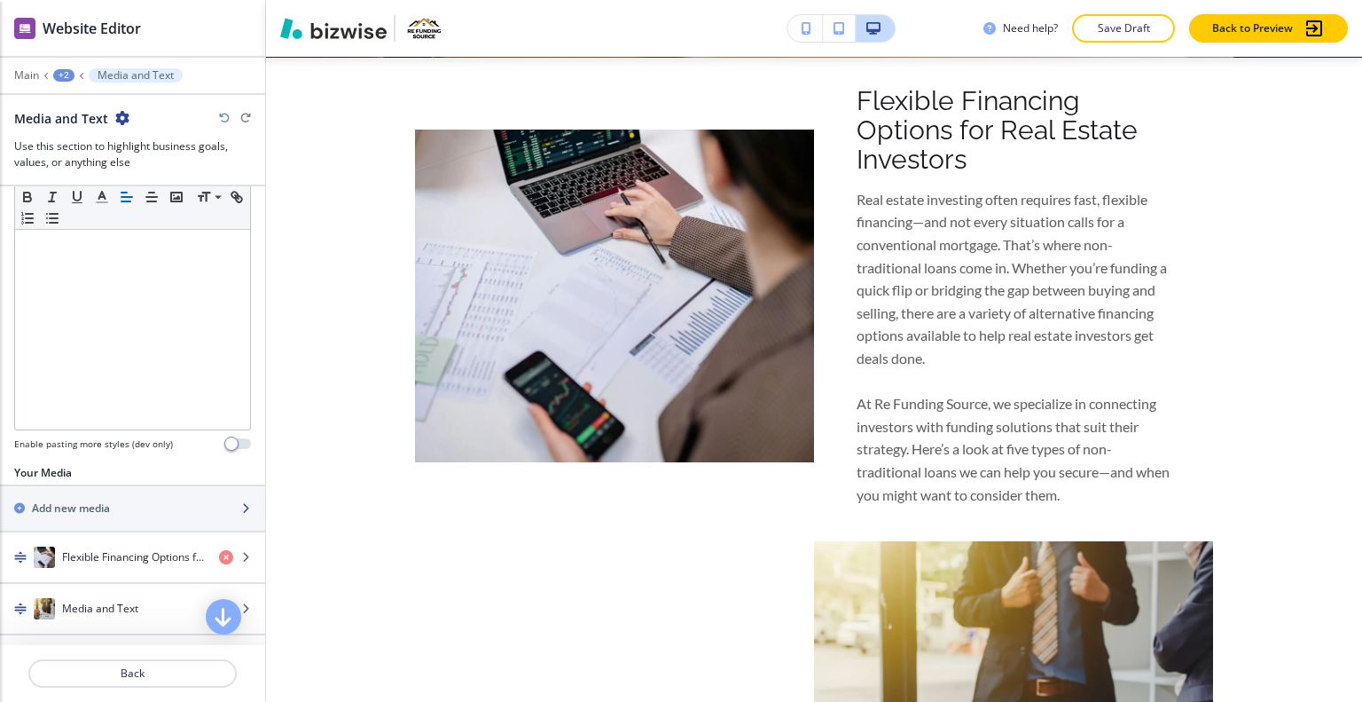
scroll to position [429, 0]
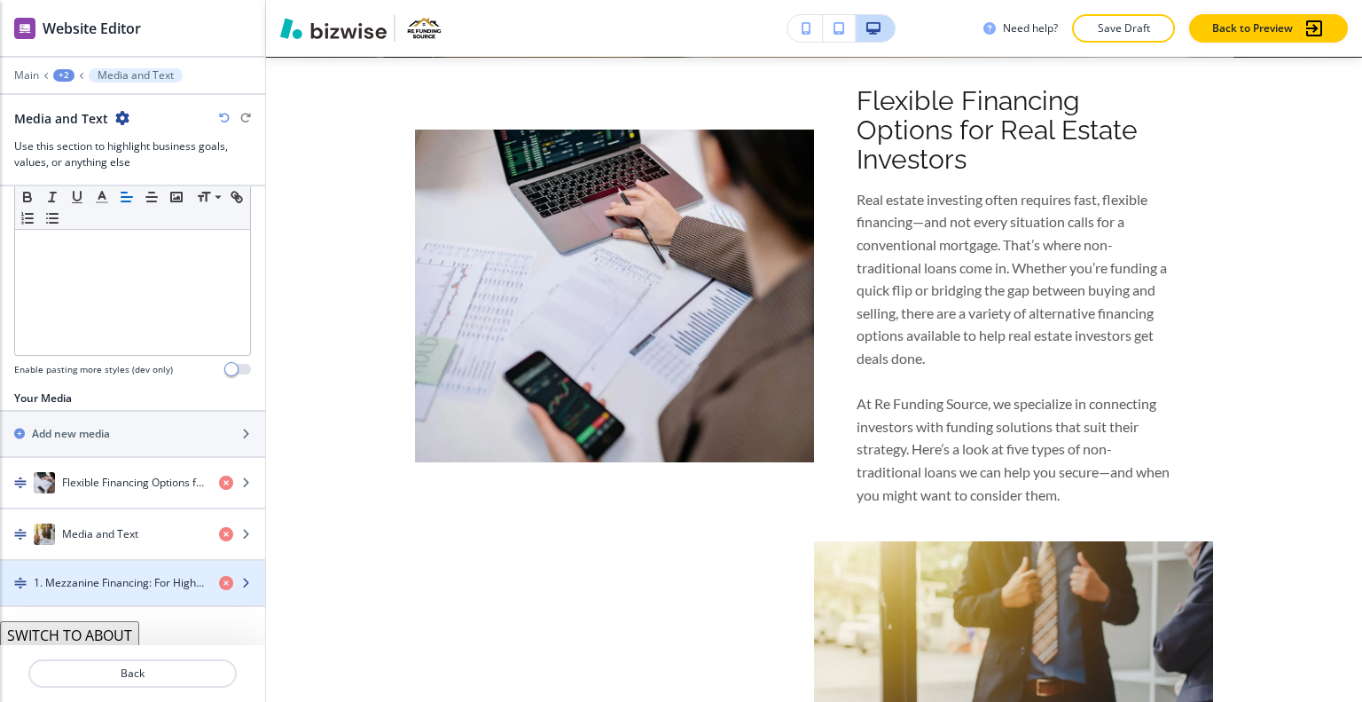
click at [138, 578] on h4 "1. Mezzanine Financing: For High-Leverage Commercial Projects" at bounding box center [119, 583] width 171 height 16
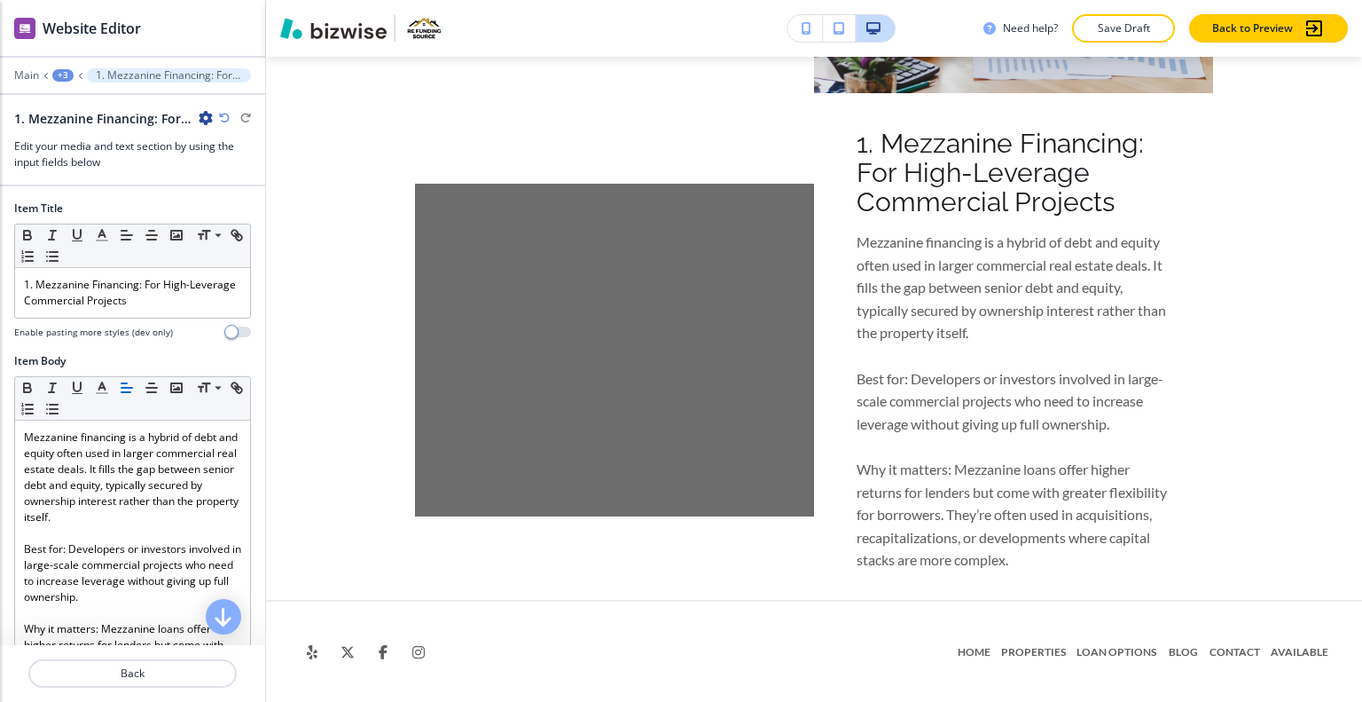
scroll to position [336, 0]
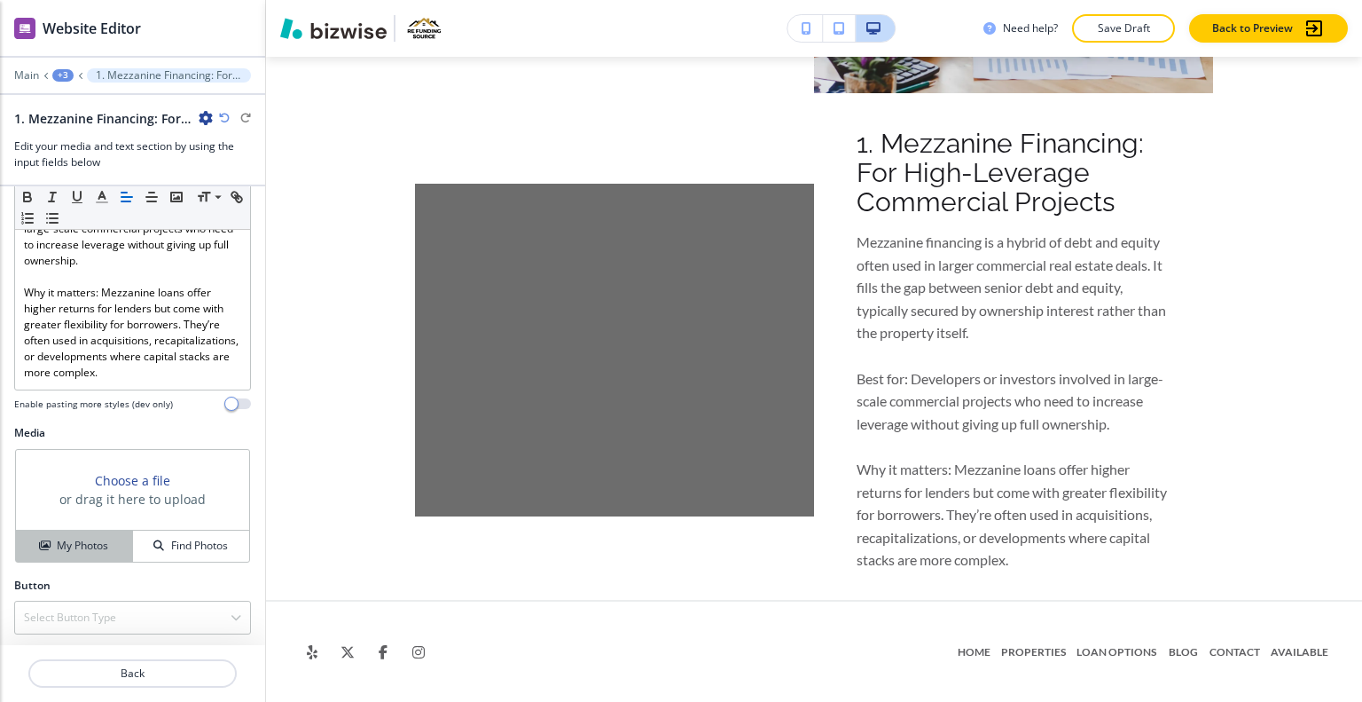
click at [71, 538] on h4 "My Photos" at bounding box center [82, 546] width 51 height 16
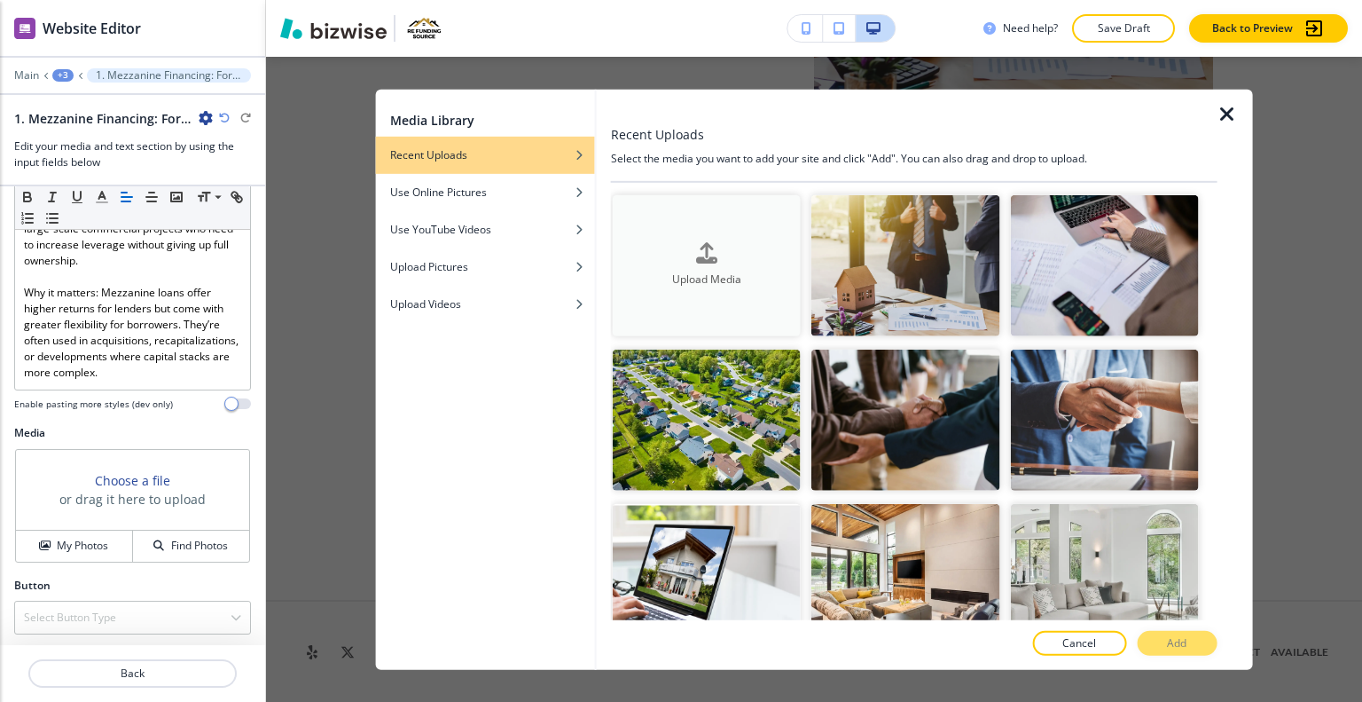
click at [706, 299] on button "Upload Media" at bounding box center [707, 264] width 188 height 141
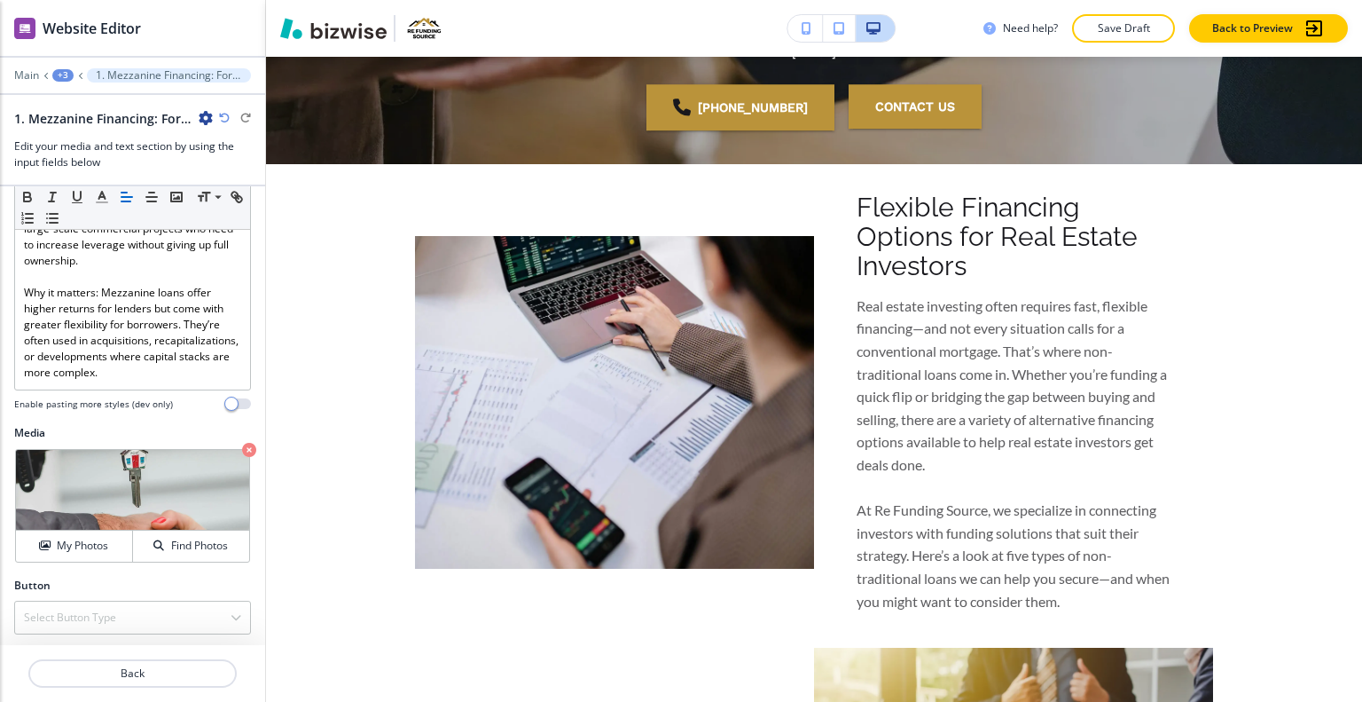
scroll to position [493, 0]
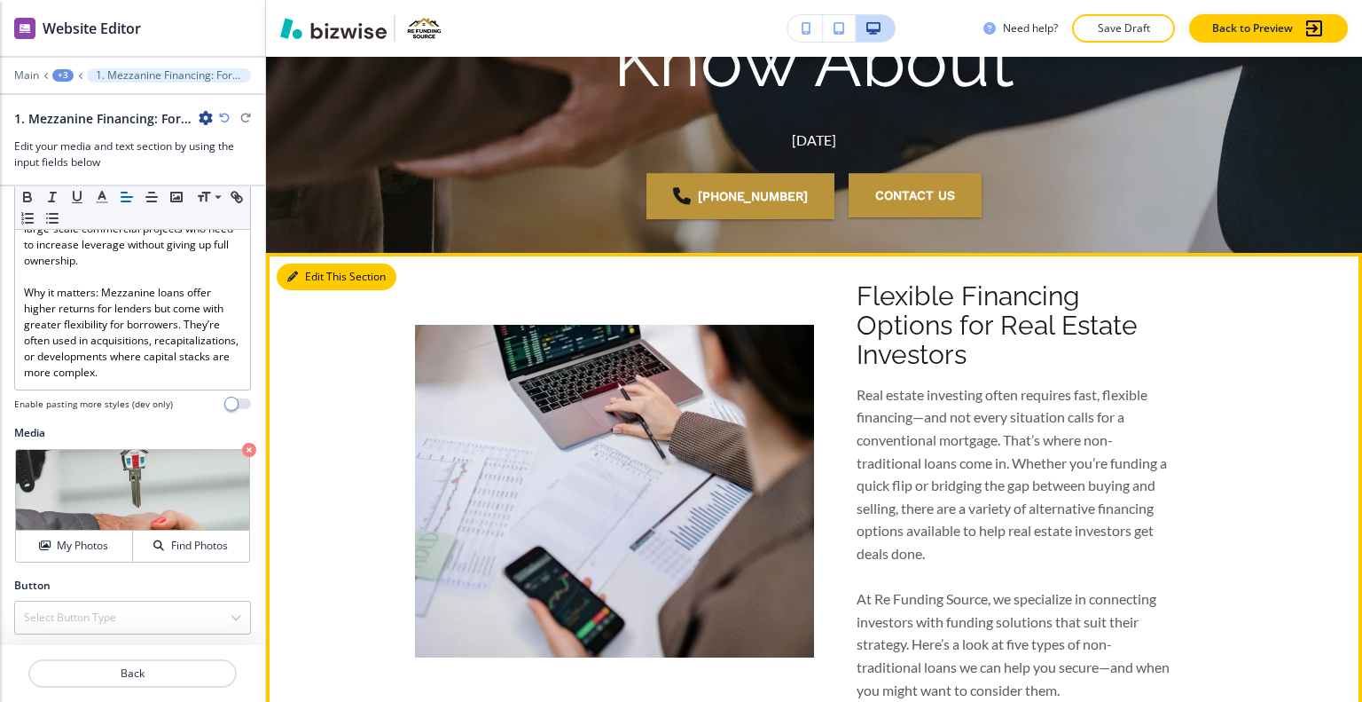
click at [305, 276] on button "Edit This Section" at bounding box center [337, 276] width 120 height 27
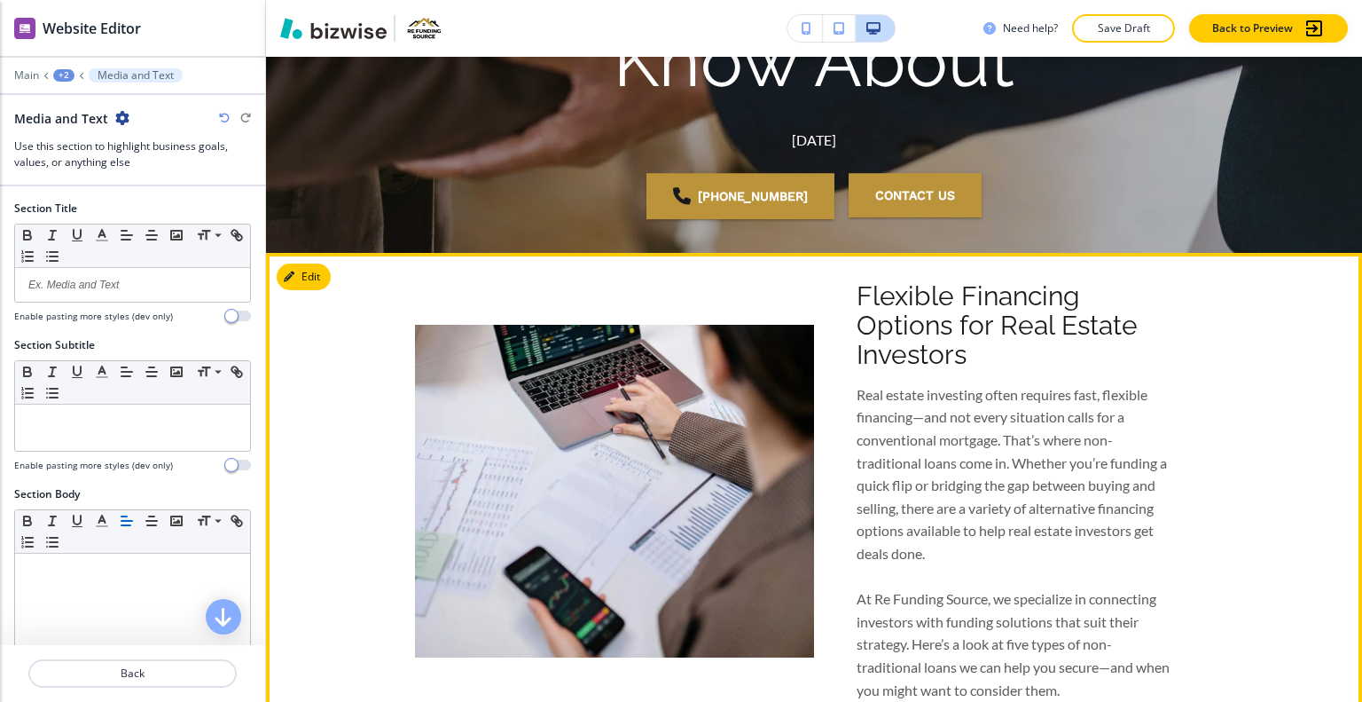
scroll to position [688, 0]
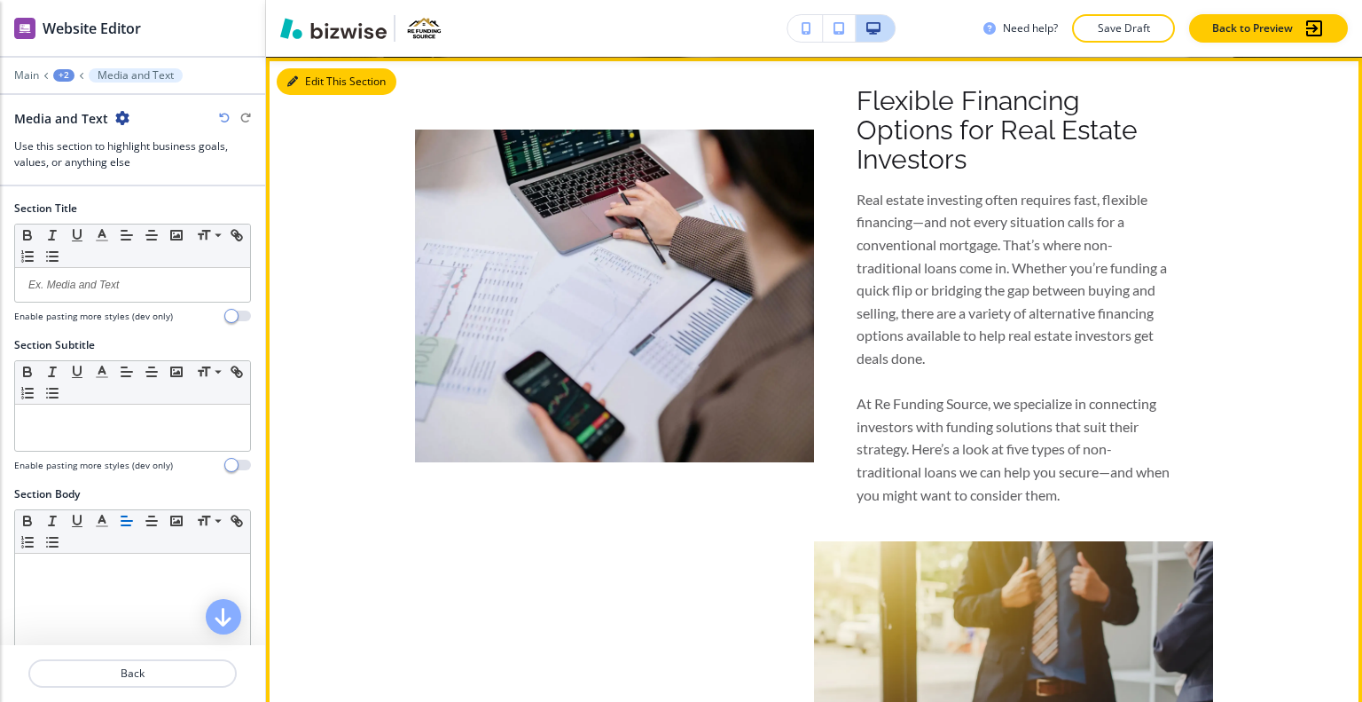
click at [302, 77] on button "Edit This Section" at bounding box center [337, 81] width 120 height 27
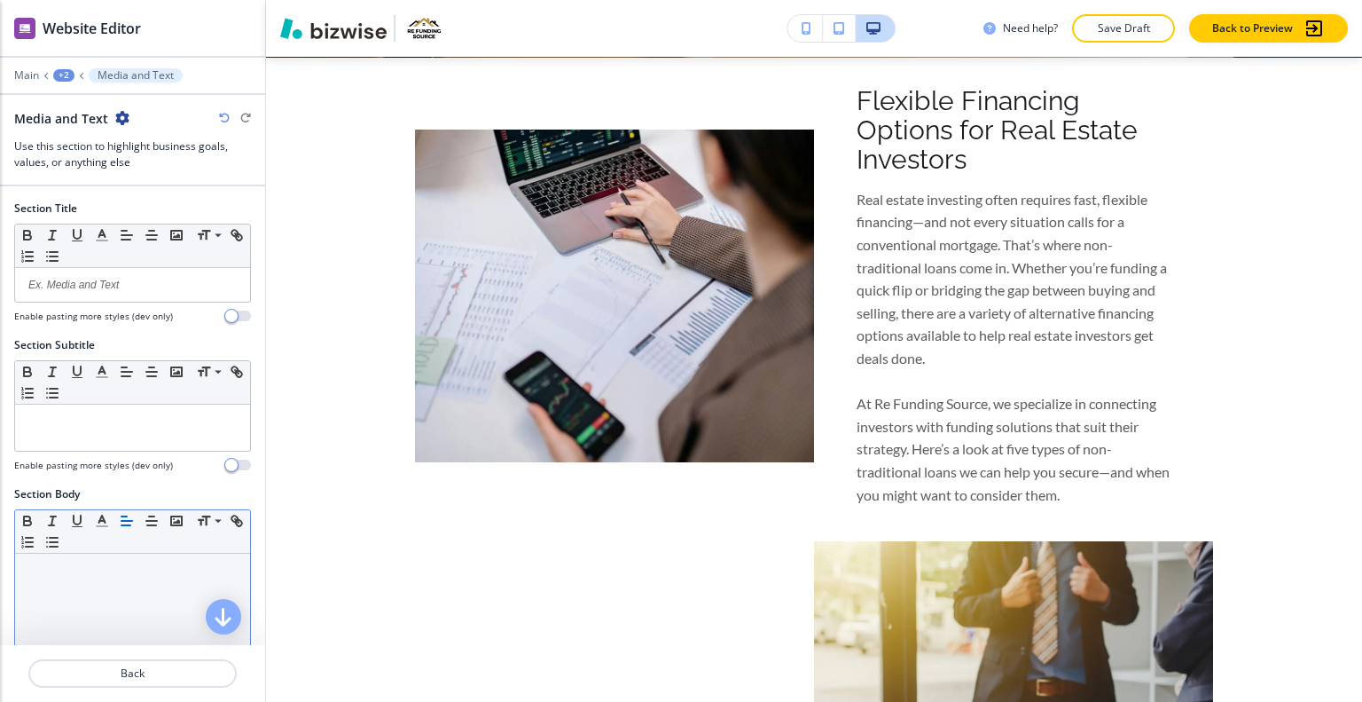
scroll to position [434, 0]
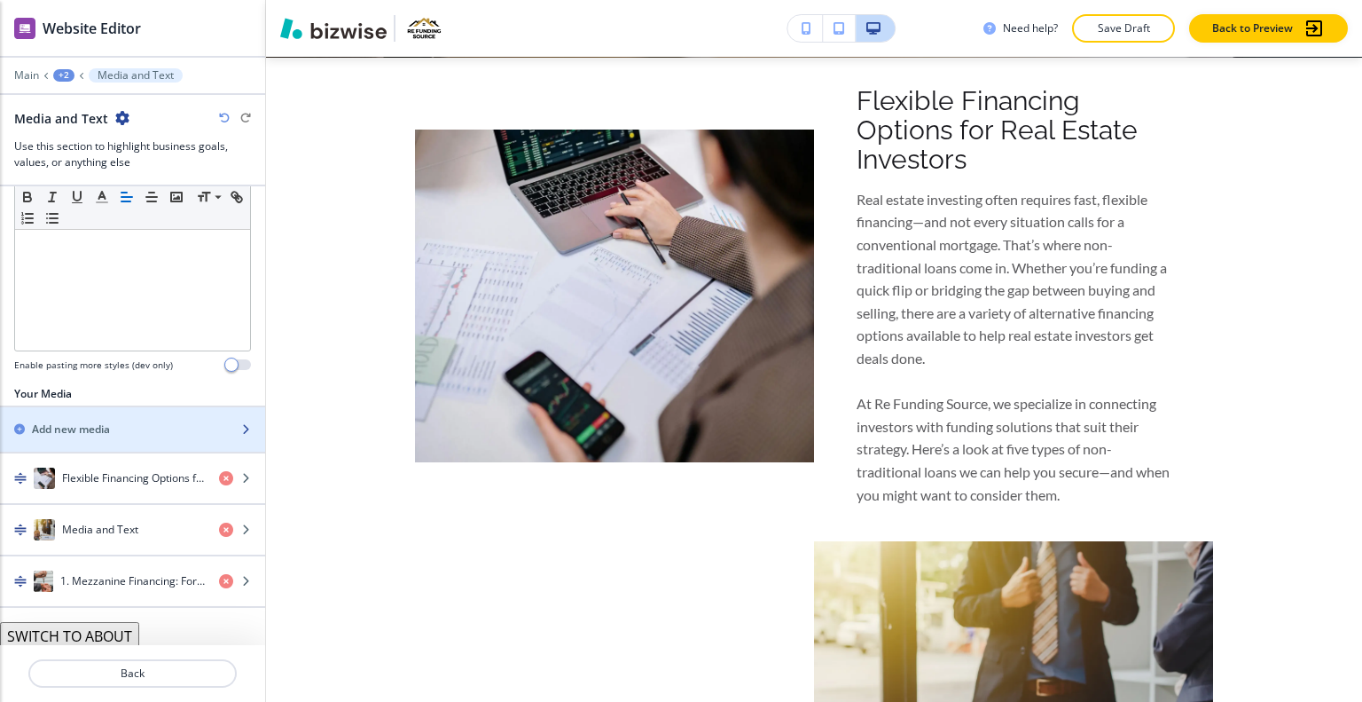
click at [114, 425] on div "Add new media" at bounding box center [113, 429] width 226 height 16
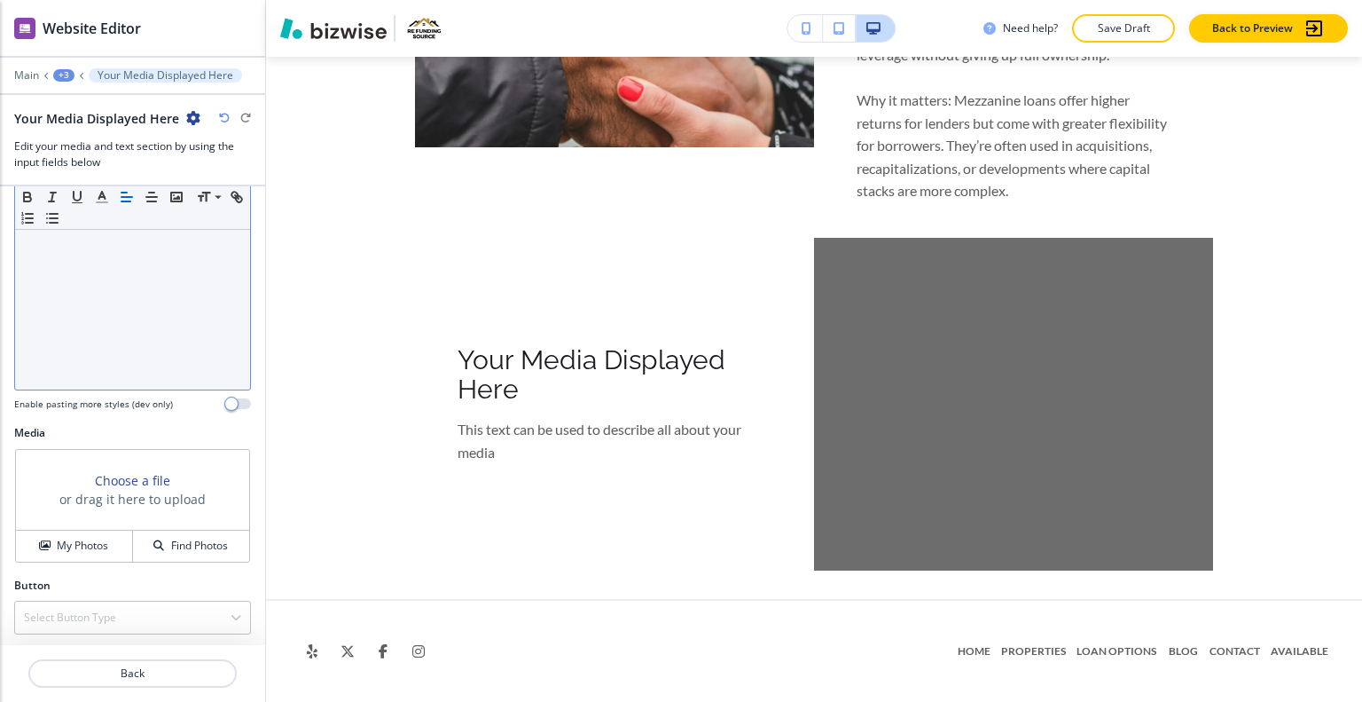
scroll to position [0, 0]
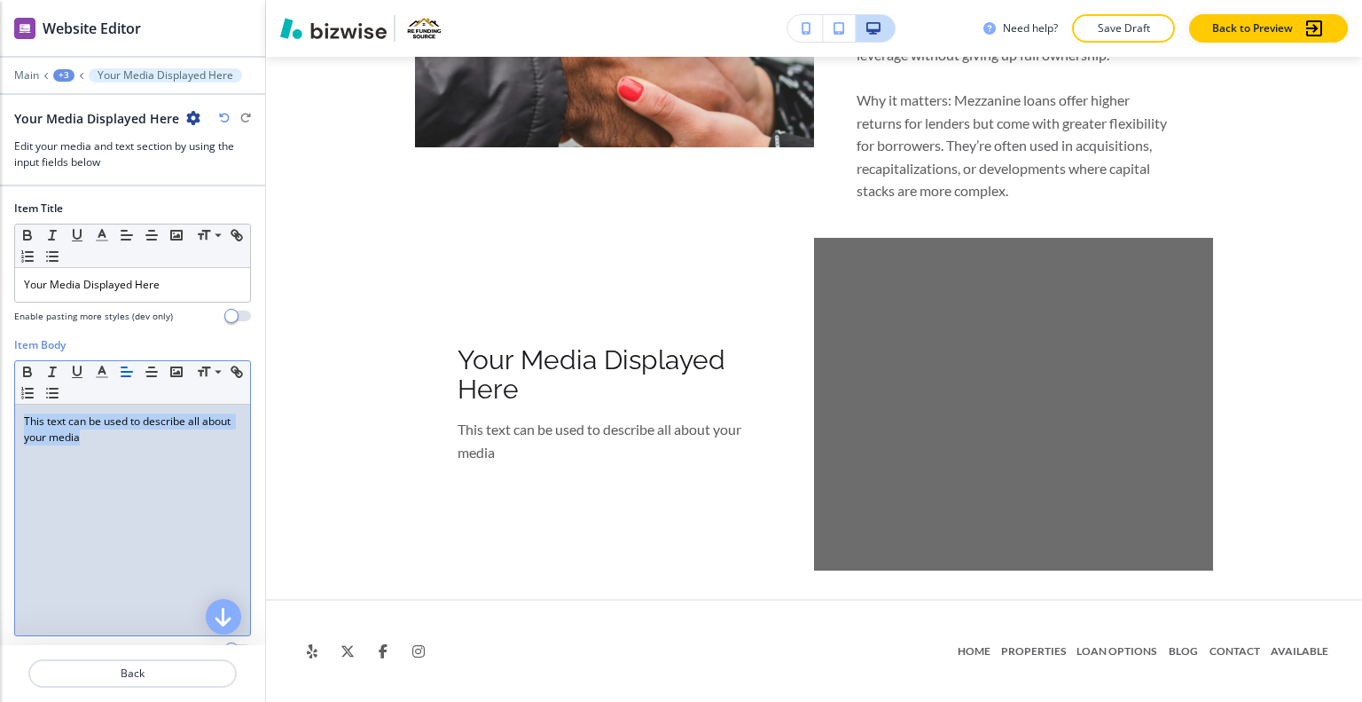
drag, startPoint x: 167, startPoint y: 440, endPoint x: 0, endPoint y: 363, distance: 183.8
click at [0, 363] on div "Item Body Small Normal Large Huge This text can be used to describe all about y…" at bounding box center [132, 504] width 265 height 334
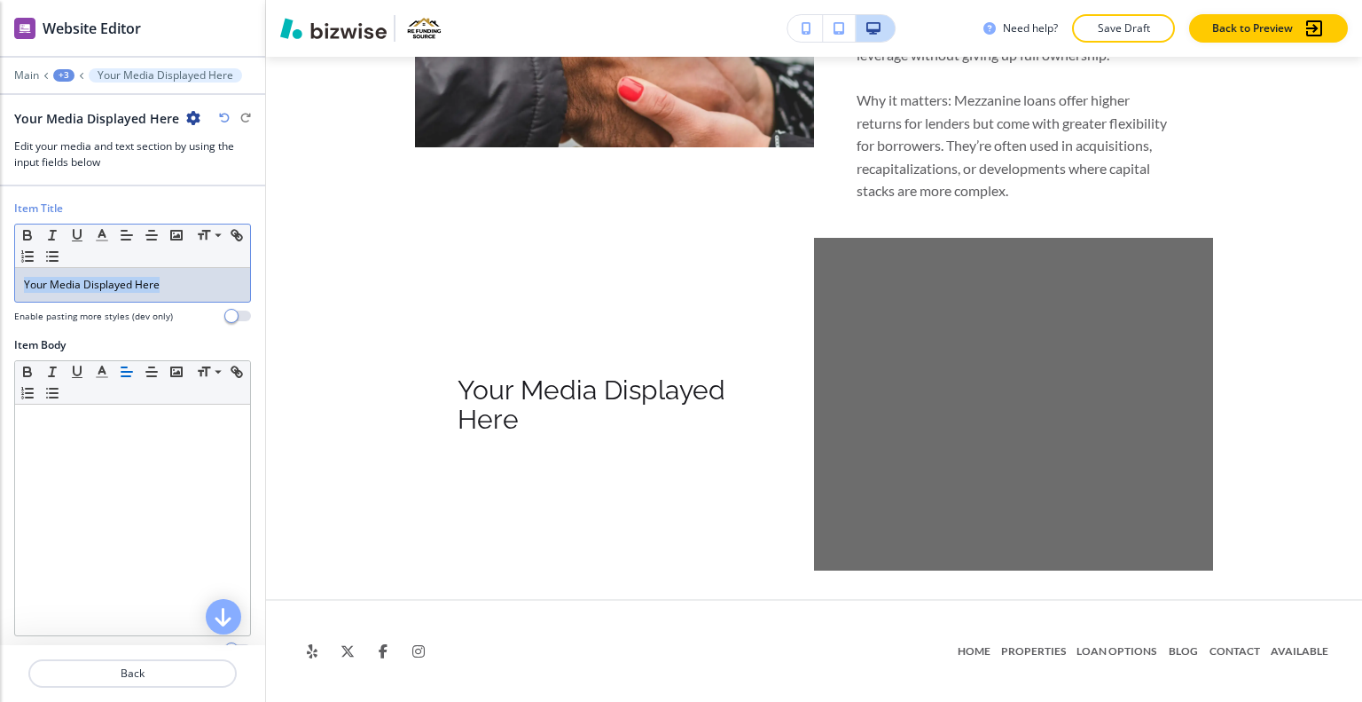
drag, startPoint x: 204, startPoint y: 289, endPoint x: 0, endPoint y: 257, distance: 206.5
click at [0, 257] on div "Item Title Small Normal Large Huge Your Media Displayed Here Enable pasting mor…" at bounding box center [132, 268] width 265 height 137
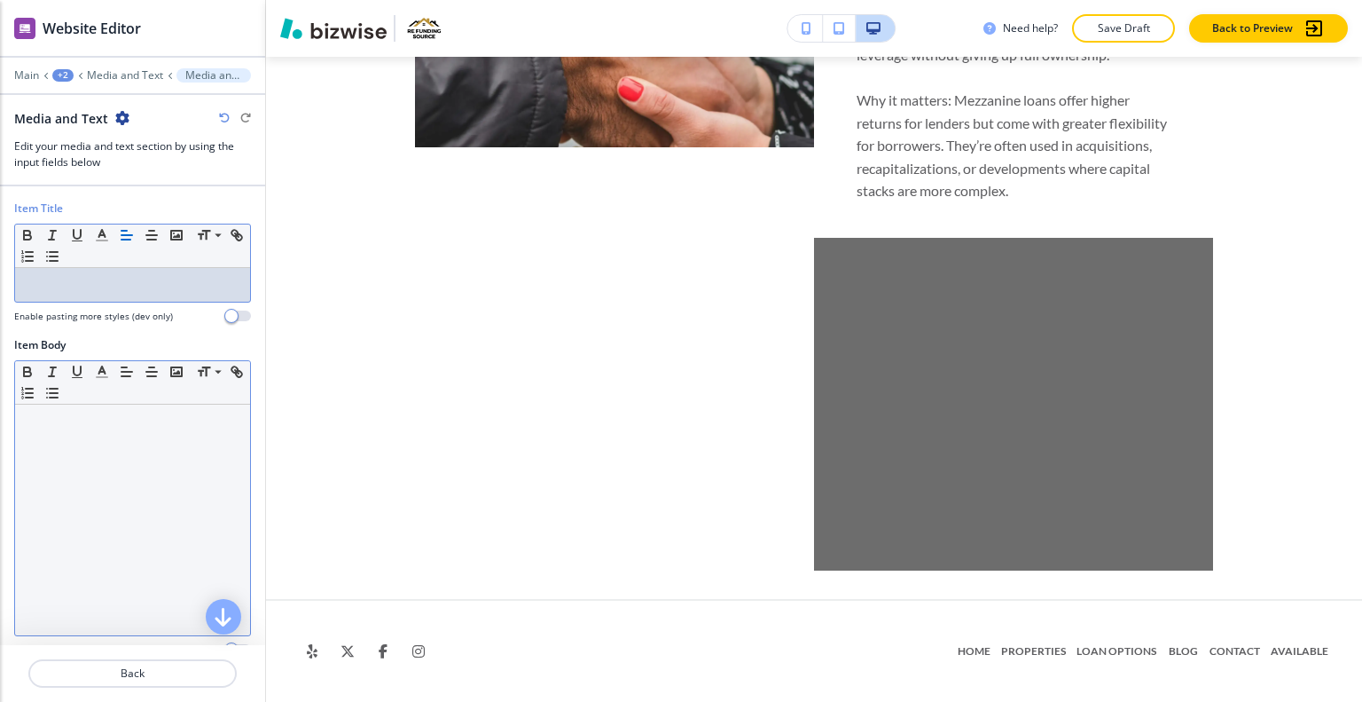
click at [128, 453] on div at bounding box center [132, 519] width 235 height 231
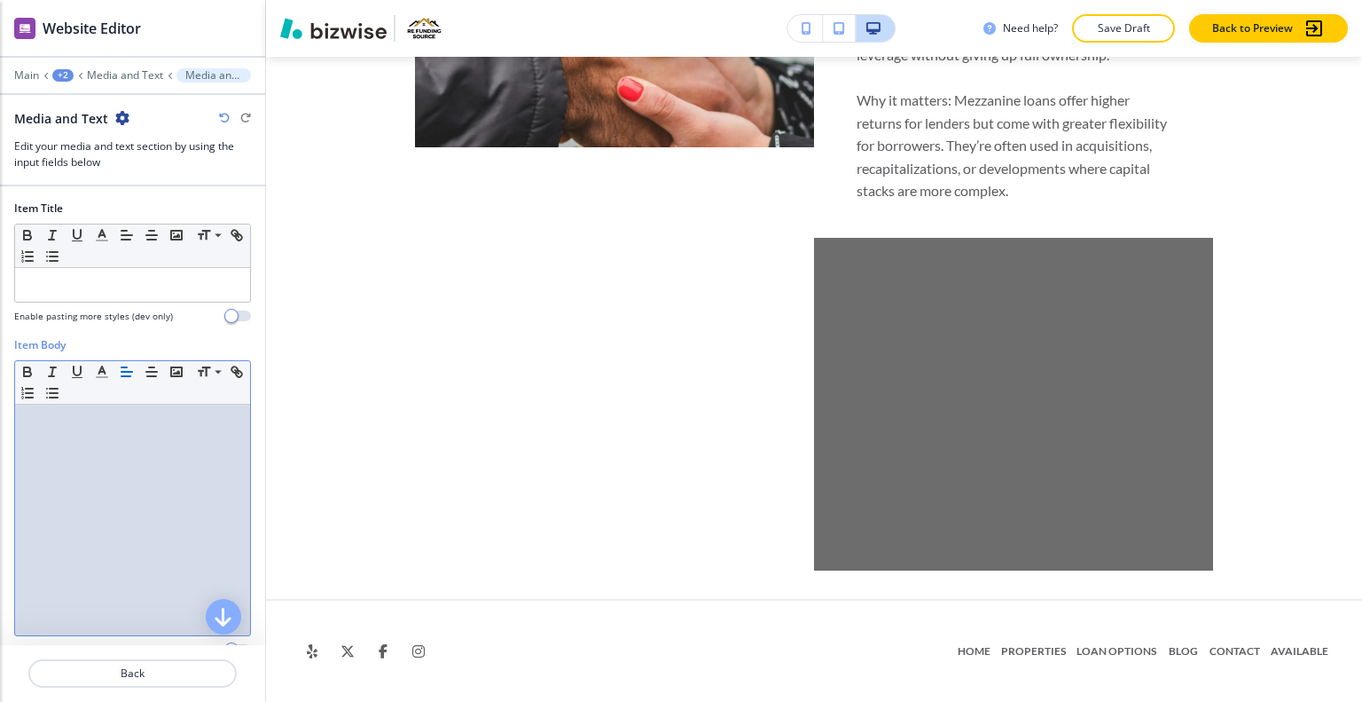
scroll to position [246, 0]
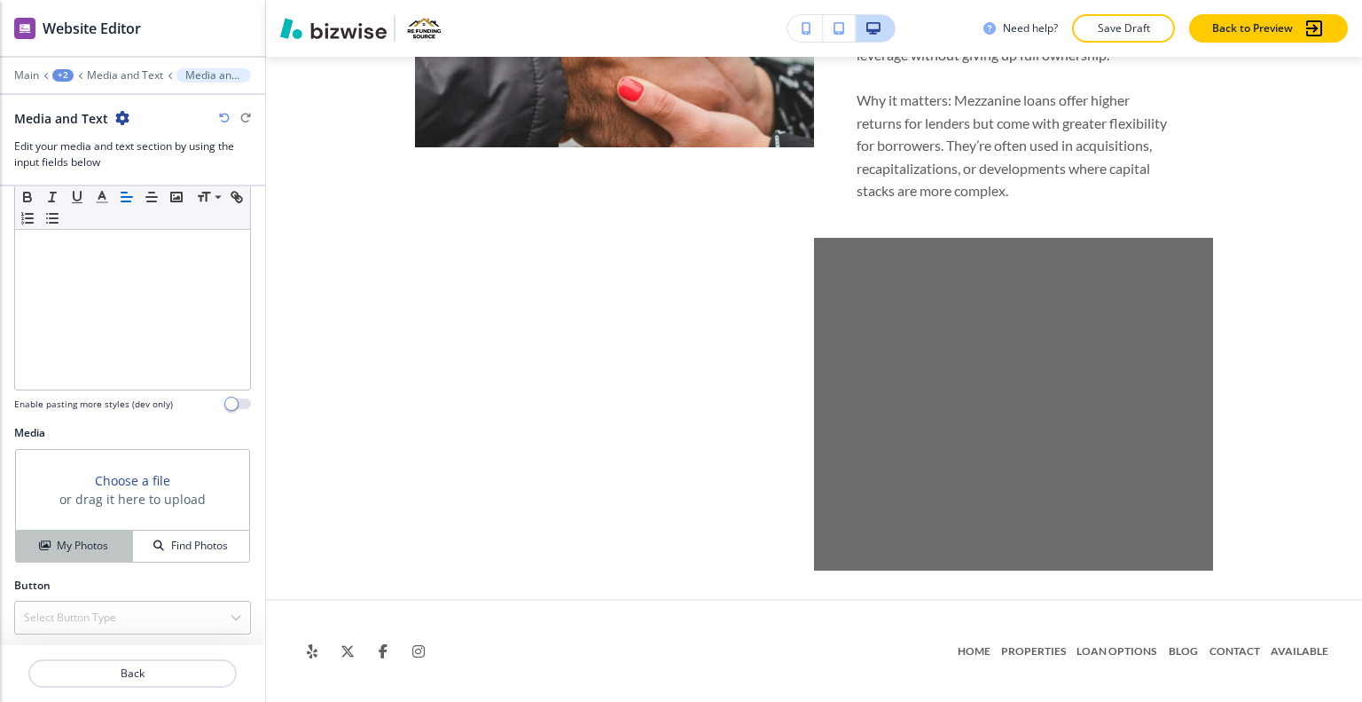
click at [85, 530] on button "My Photos" at bounding box center [74, 545] width 117 height 31
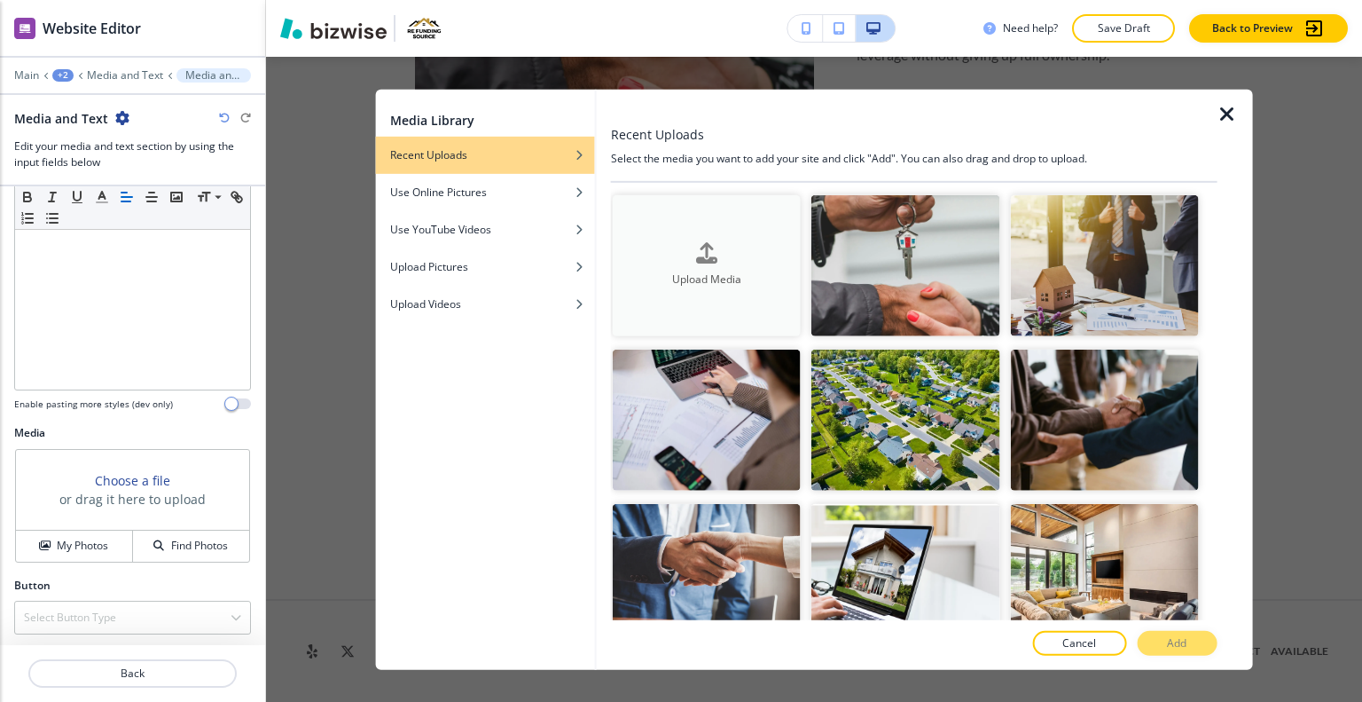
click at [663, 264] on div "button" at bounding box center [707, 267] width 188 height 7
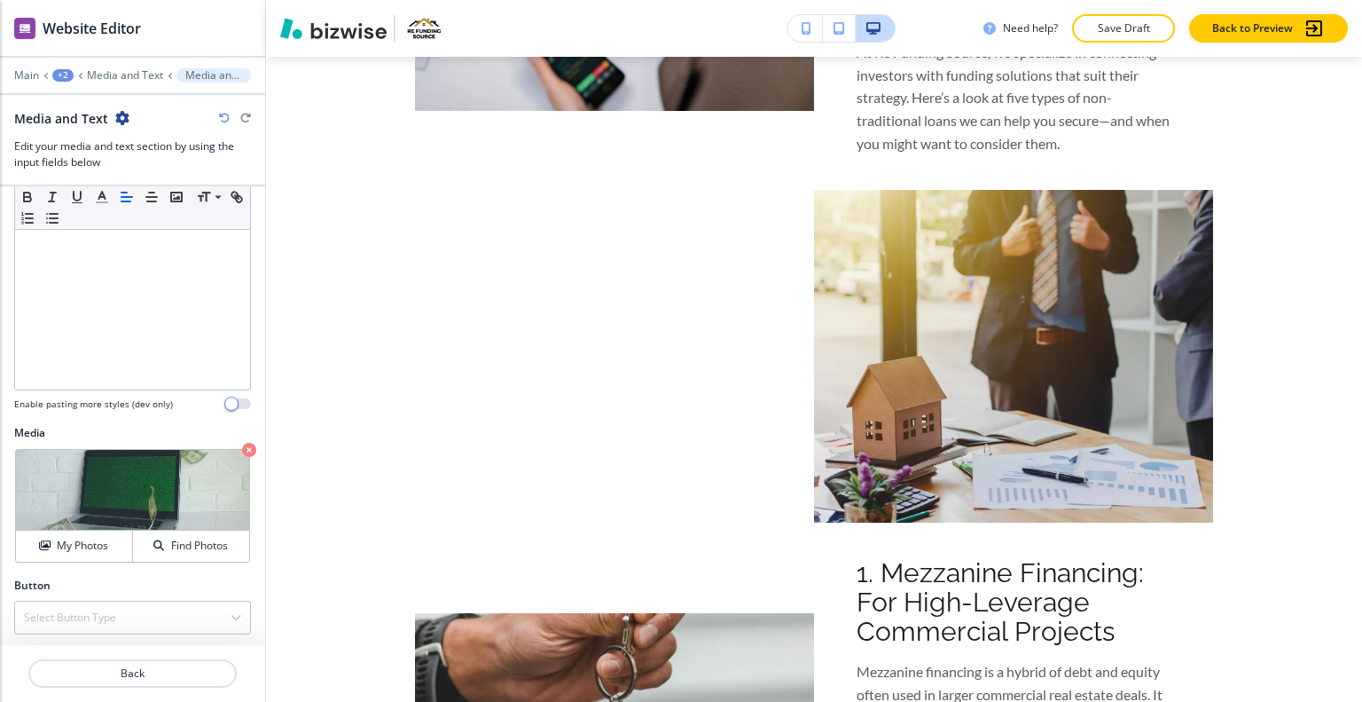
scroll to position [773, 0]
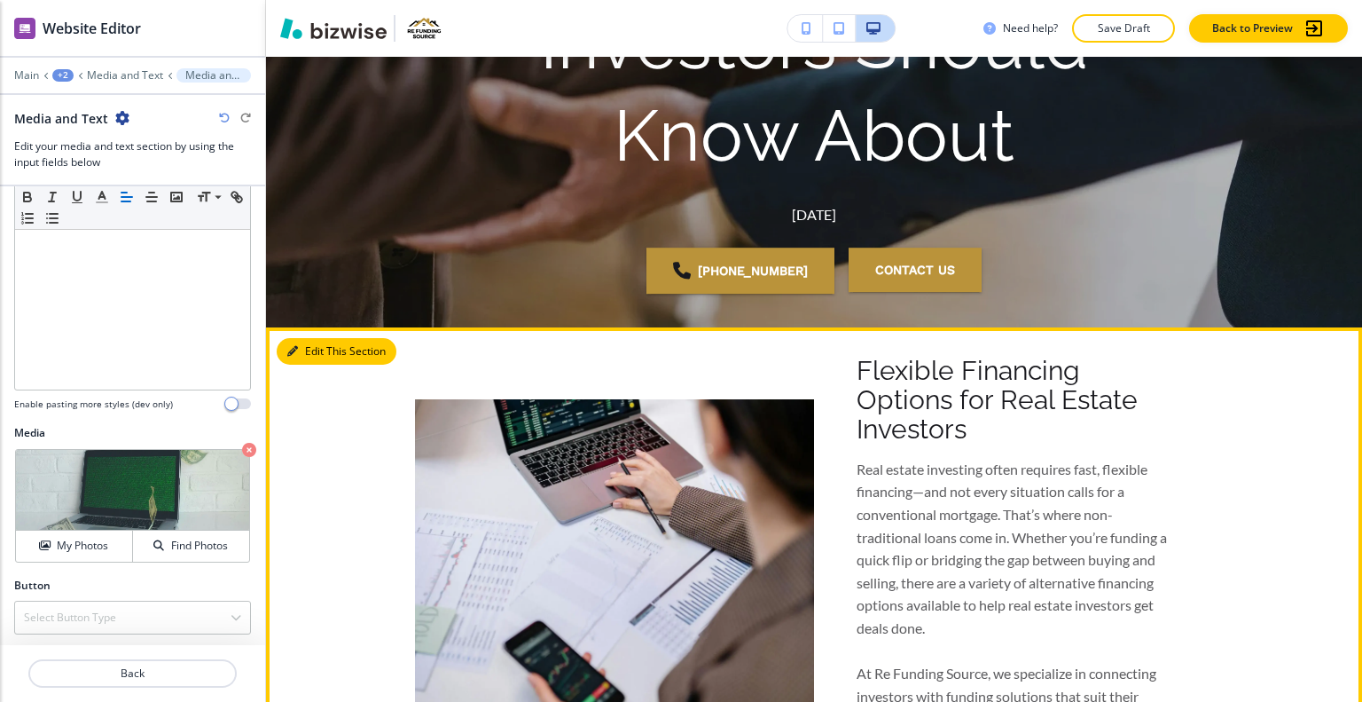
click at [322, 357] on button "Edit This Section" at bounding box center [337, 351] width 120 height 27
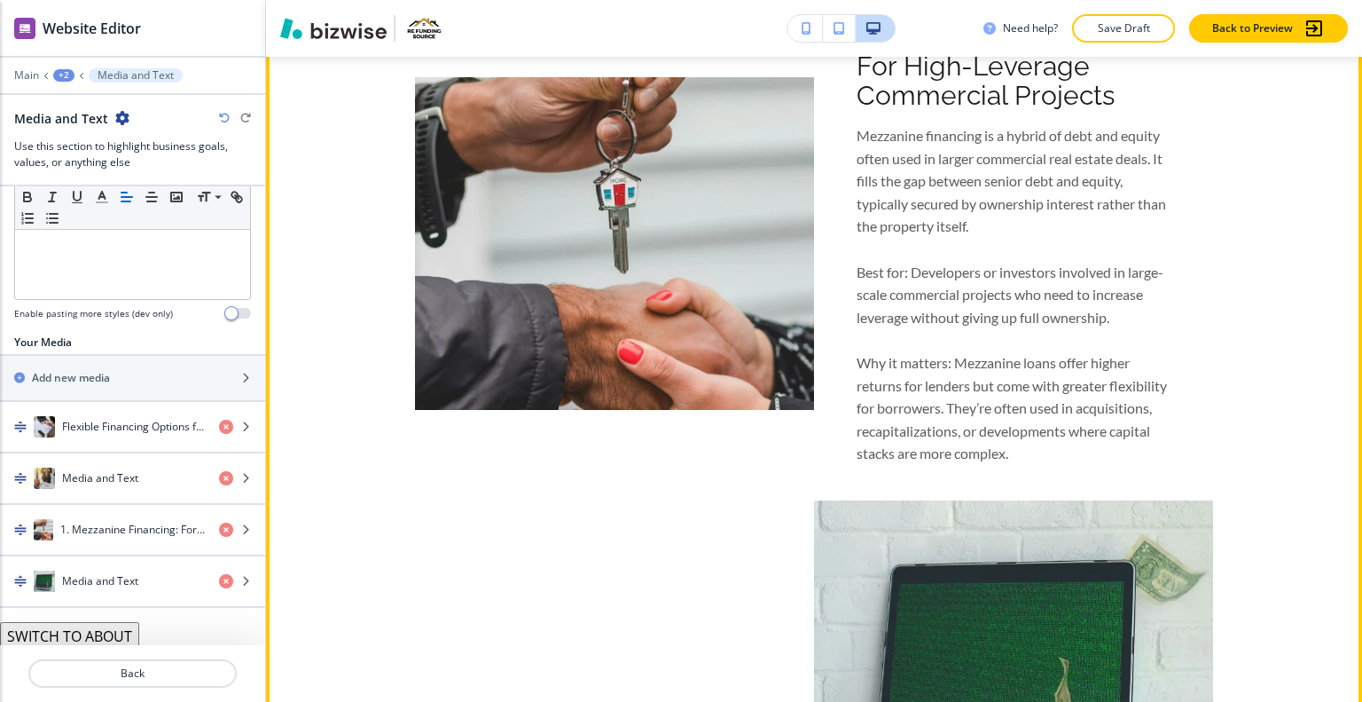
scroll to position [1838, 0]
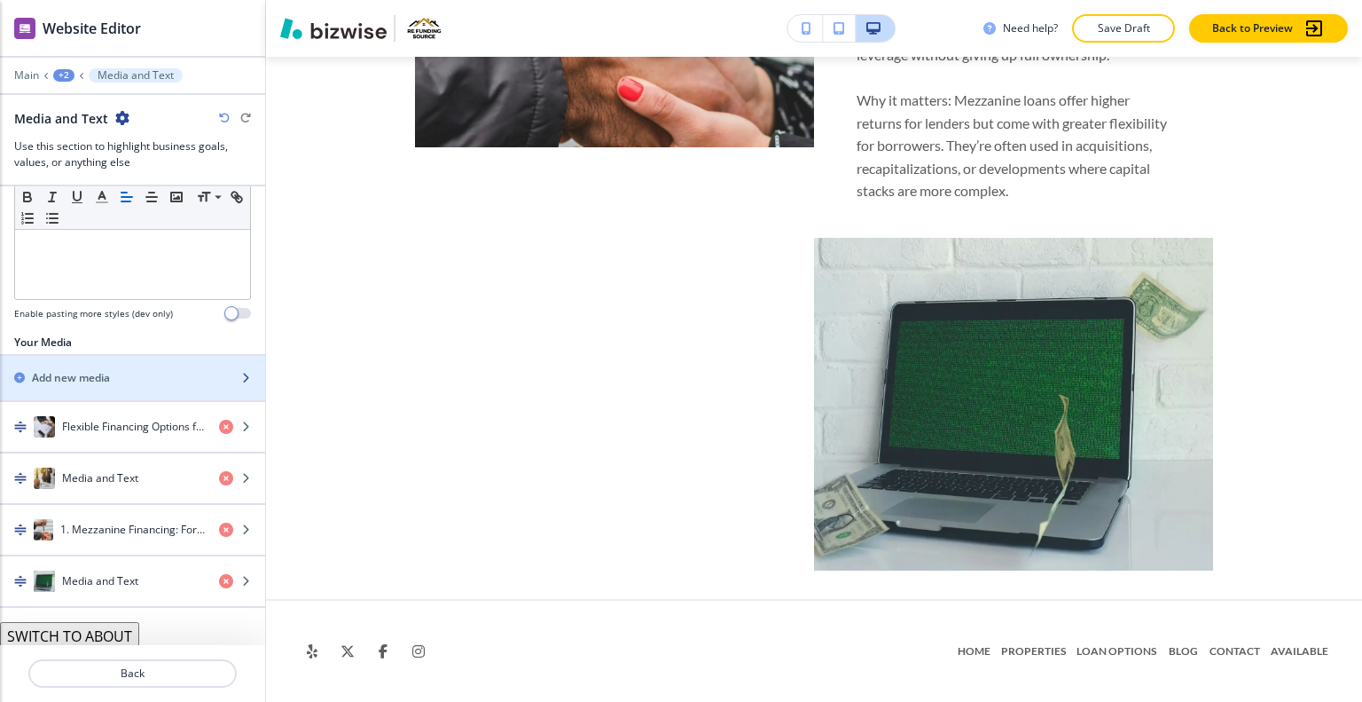
click at [124, 364] on div "button" at bounding box center [132, 363] width 265 height 14
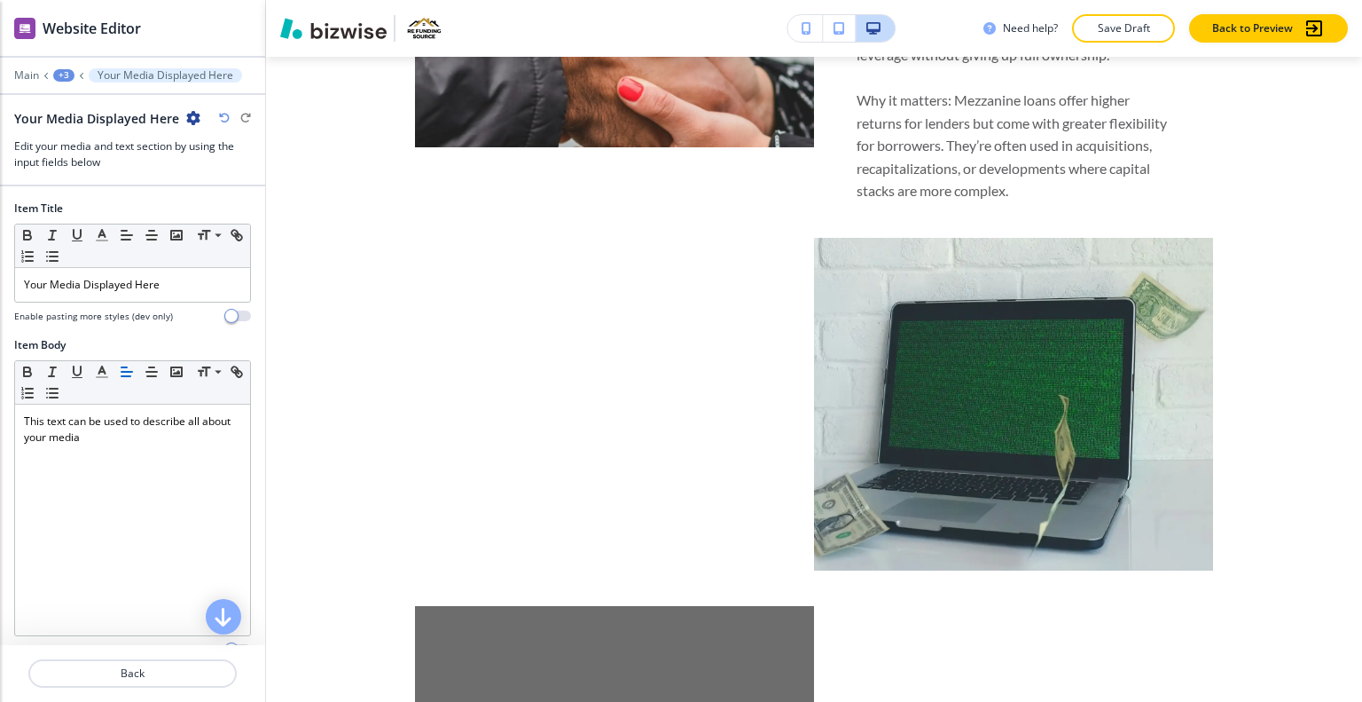
scroll to position [2205, 0]
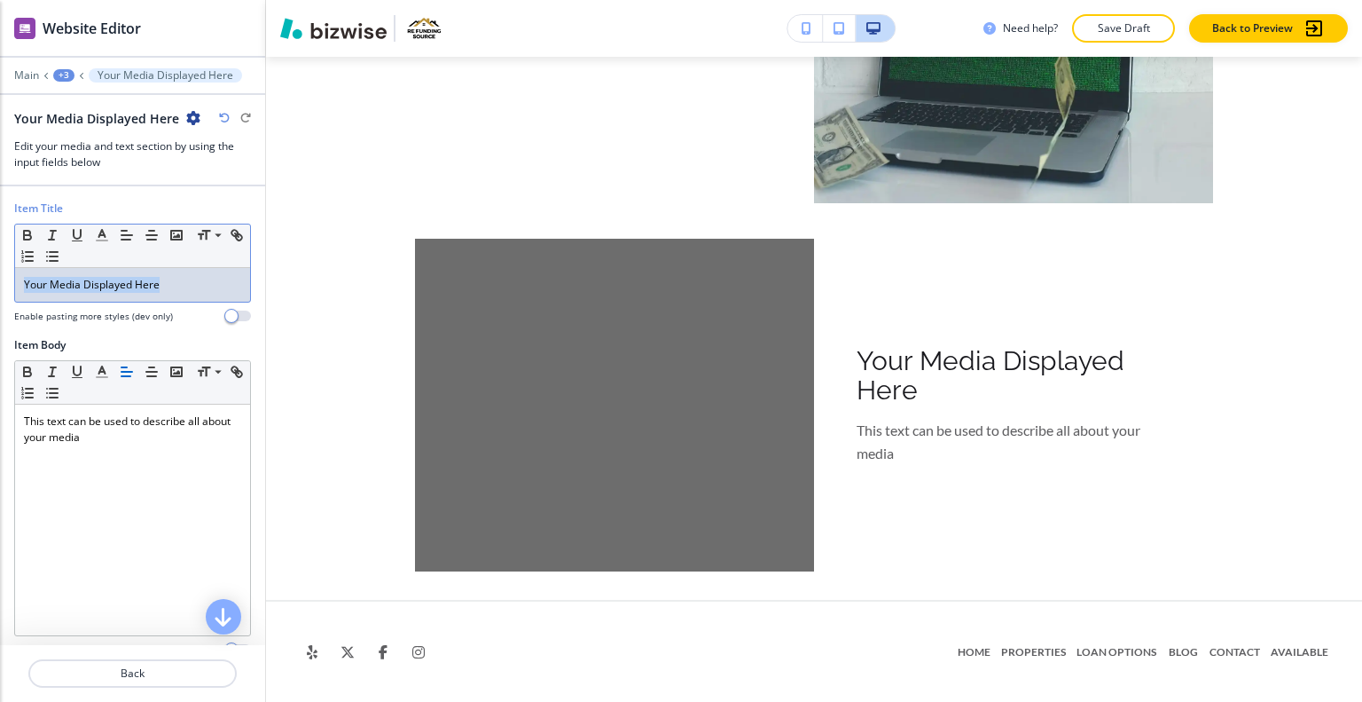
drag, startPoint x: 189, startPoint y: 273, endPoint x: 12, endPoint y: 274, distance: 176.5
click at [0, 272] on div "Item Title Small Normal Large Huge Your Media Displayed Here Enable pasting mor…" at bounding box center [132, 268] width 265 height 137
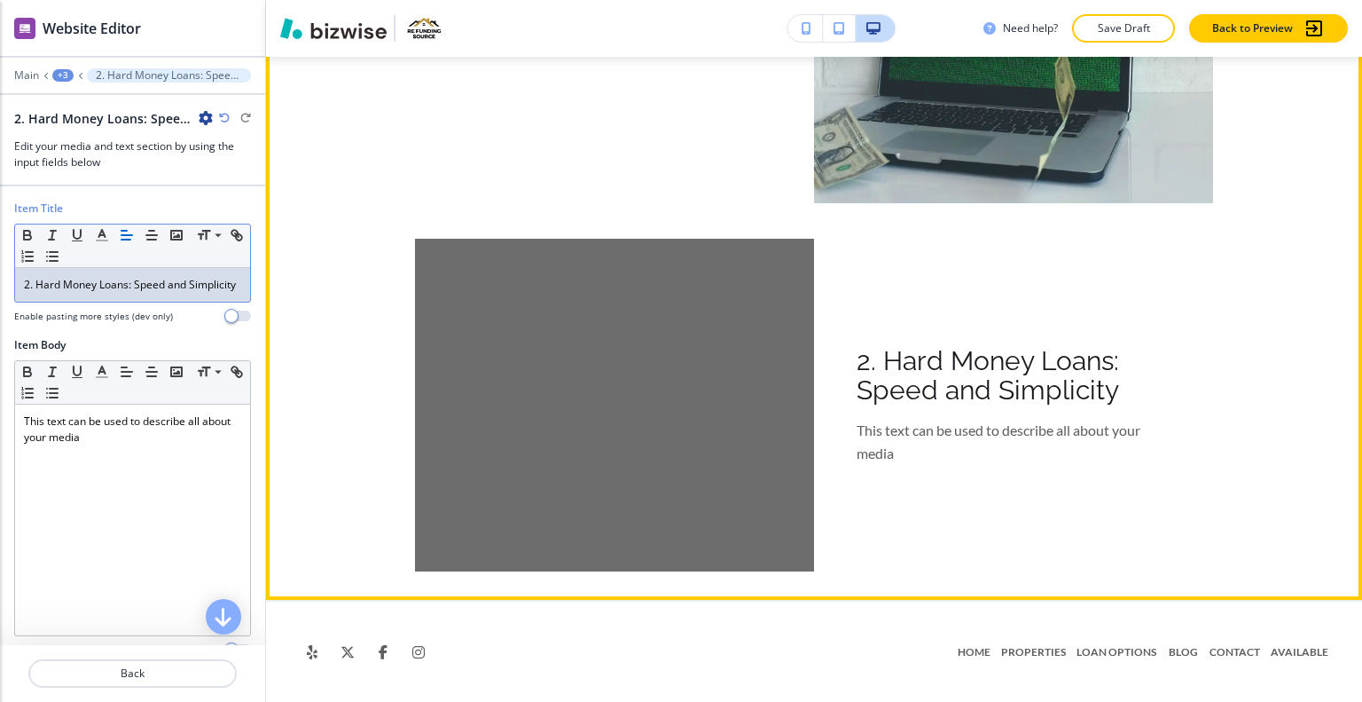
scroll to position [2028, 0]
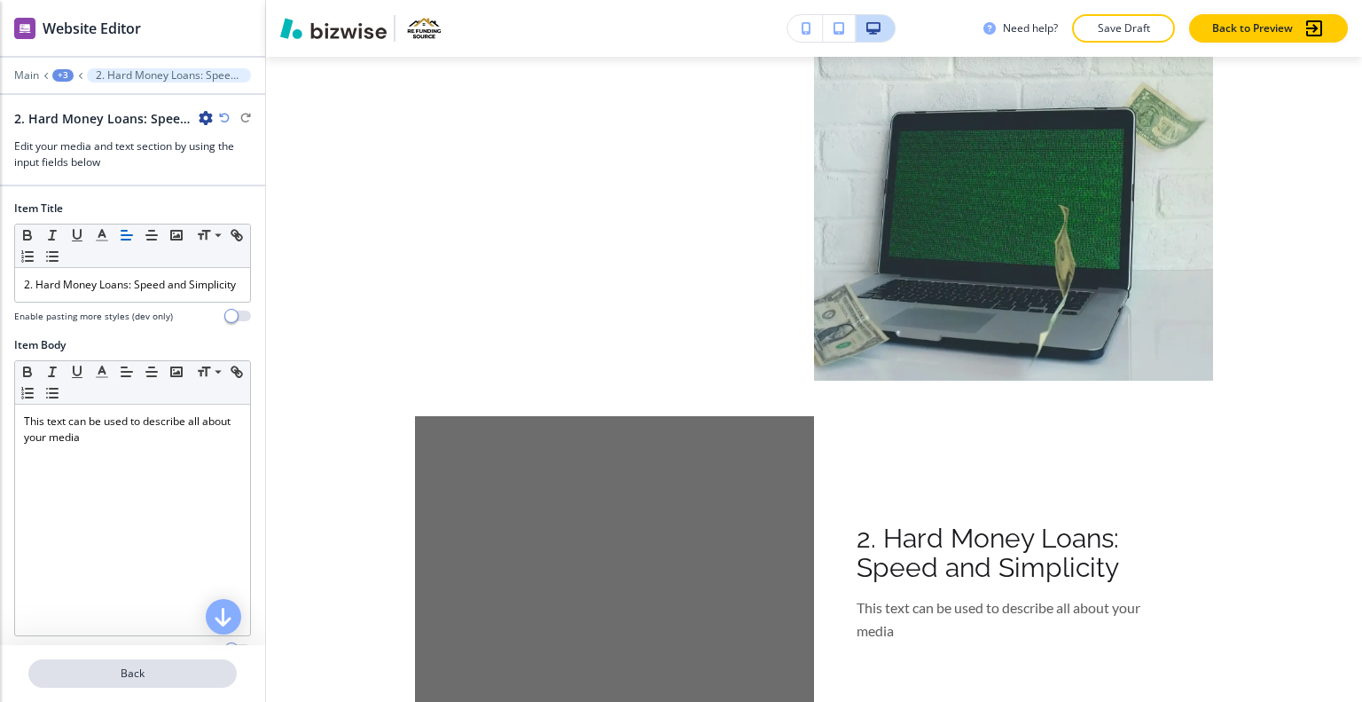
click at [175, 684] on button "Back" at bounding box center [132, 673] width 208 height 28
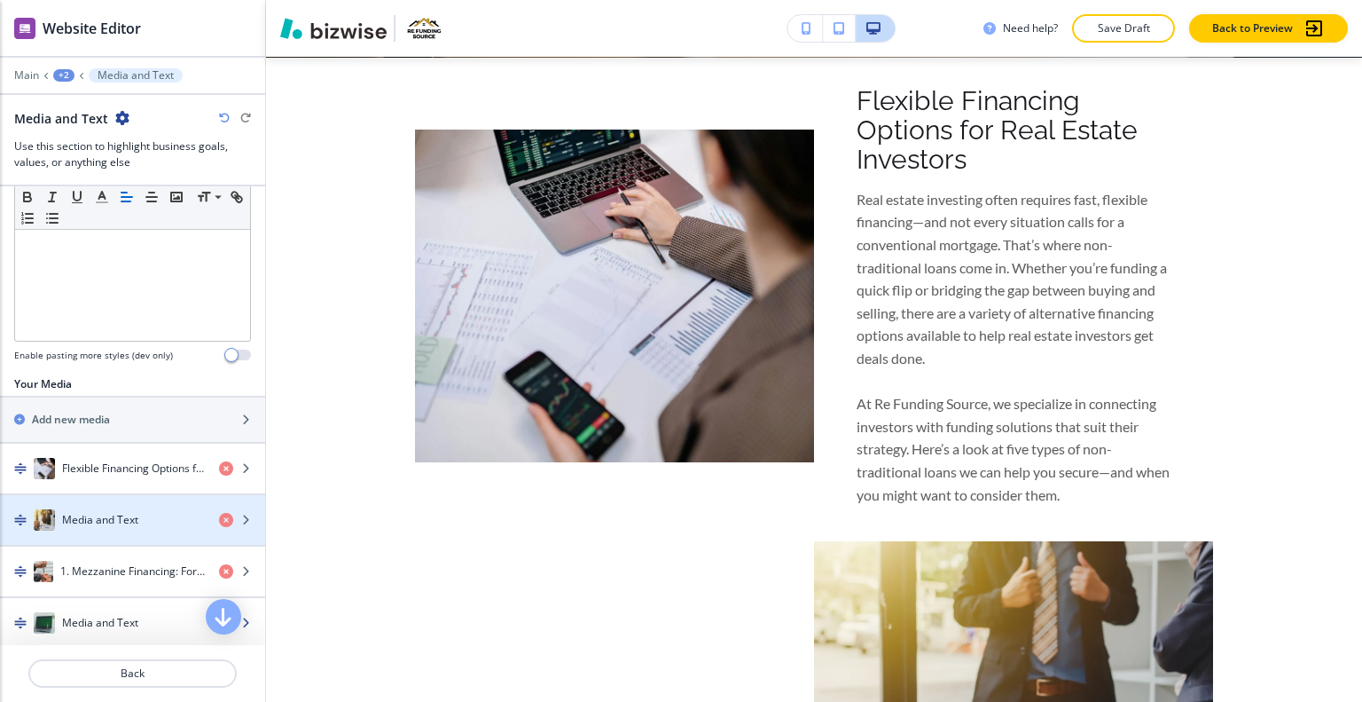
scroll to position [531, 0]
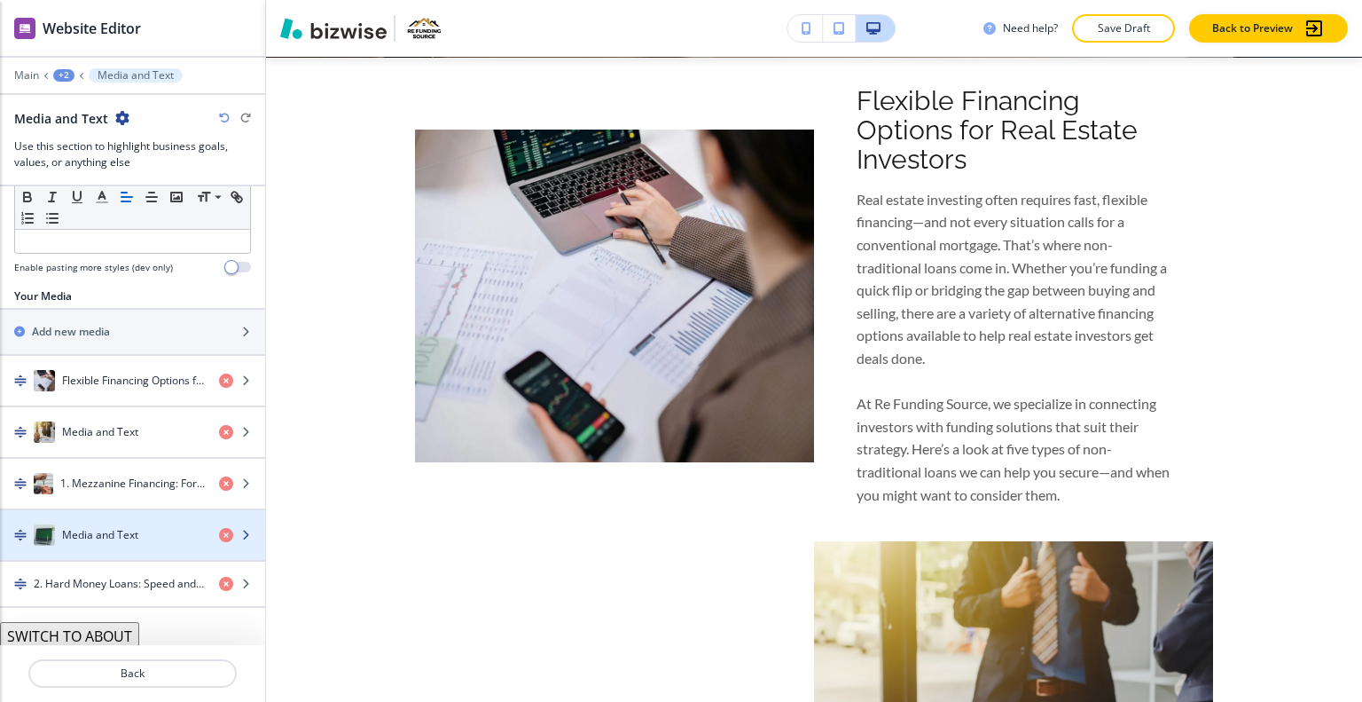
click at [129, 539] on div "Media and Text" at bounding box center [102, 534] width 205 height 21
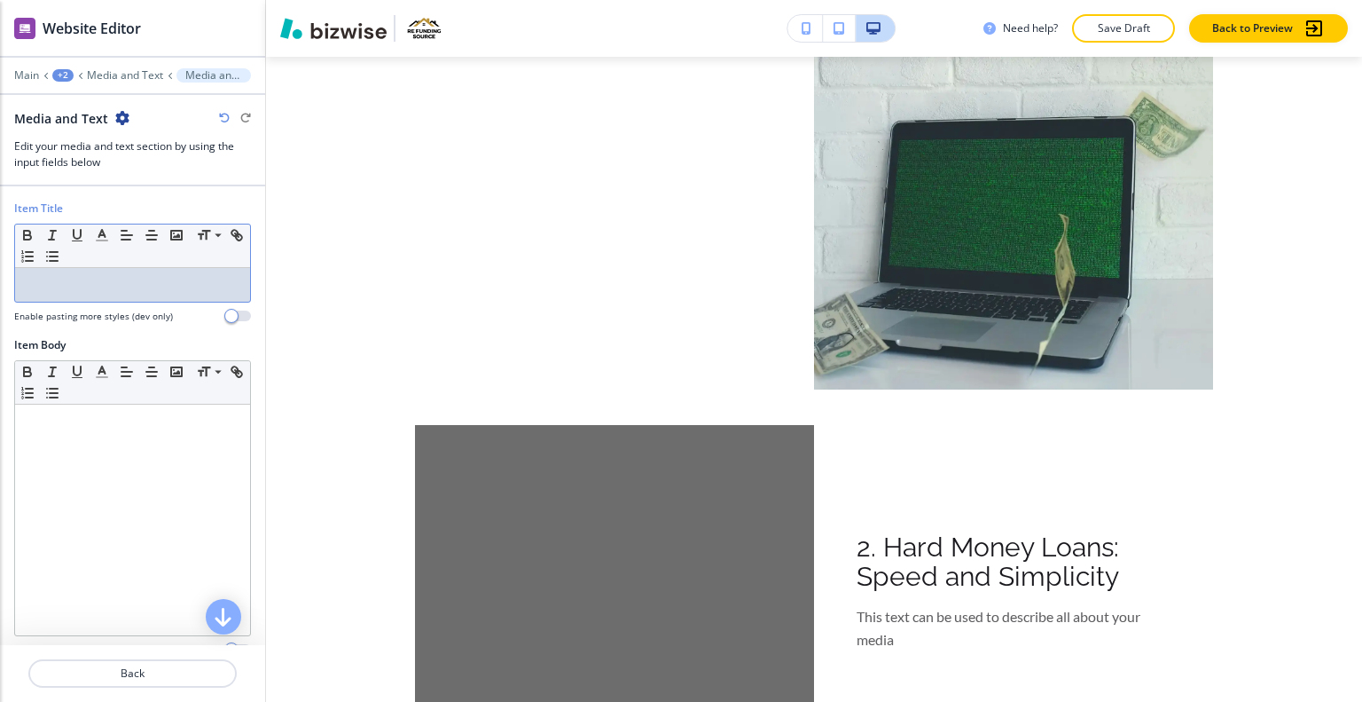
drag, startPoint x: 157, startPoint y: 304, endPoint x: 139, endPoint y: 290, distance: 22.7
click at [139, 290] on p at bounding box center [132, 285] width 217 height 16
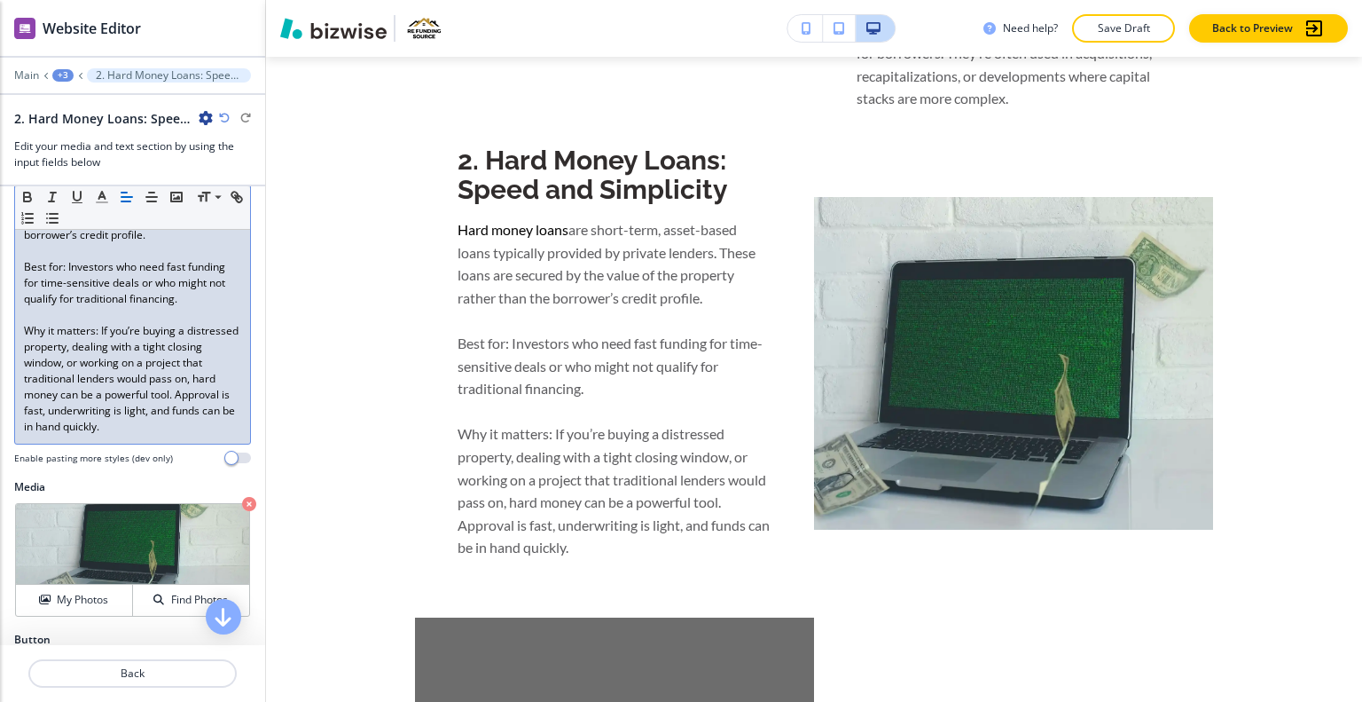
scroll to position [320, 0]
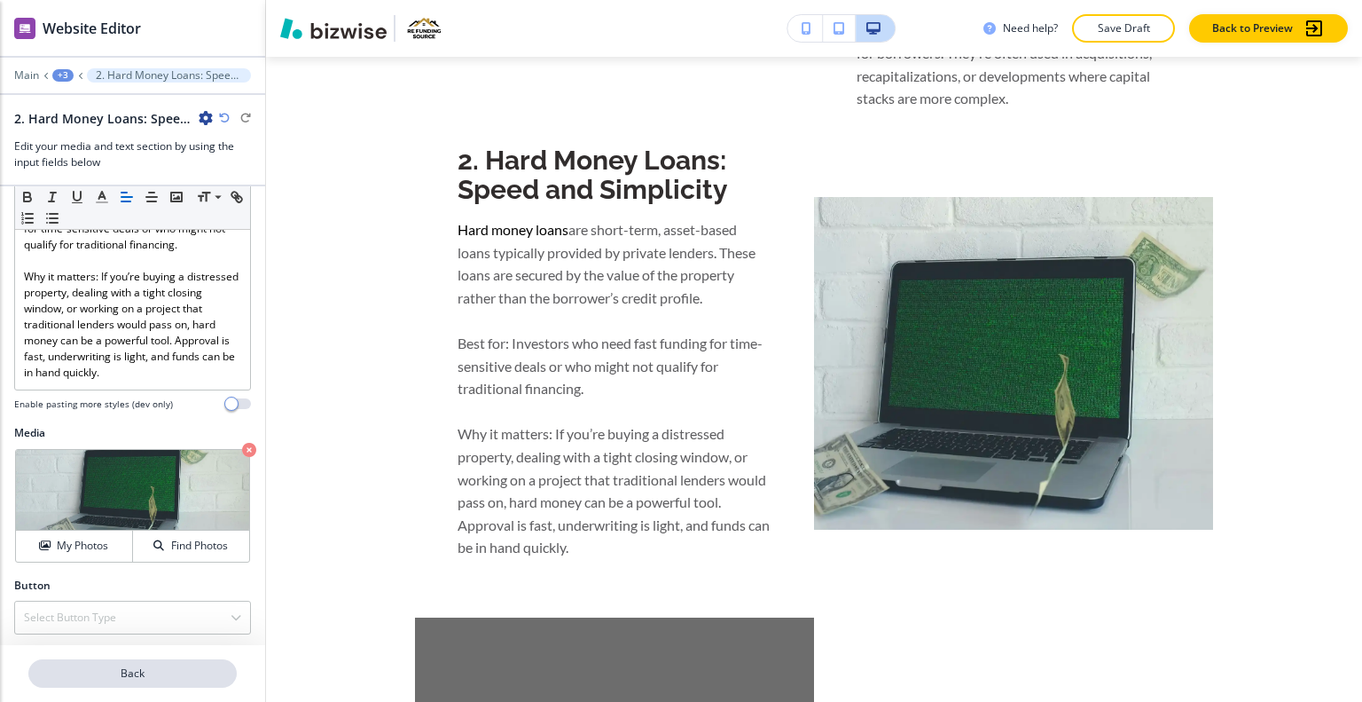
click at [153, 673] on p "Back" at bounding box center [132, 673] width 205 height 16
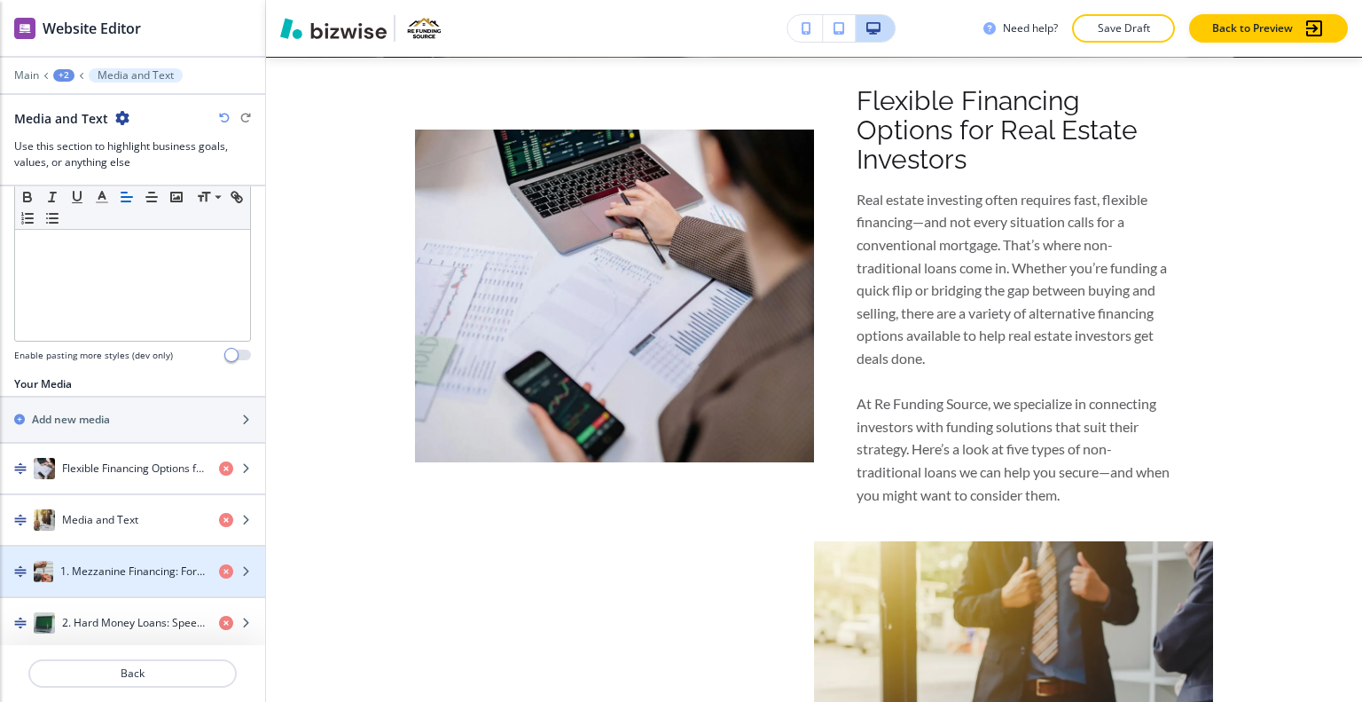
scroll to position [531, 0]
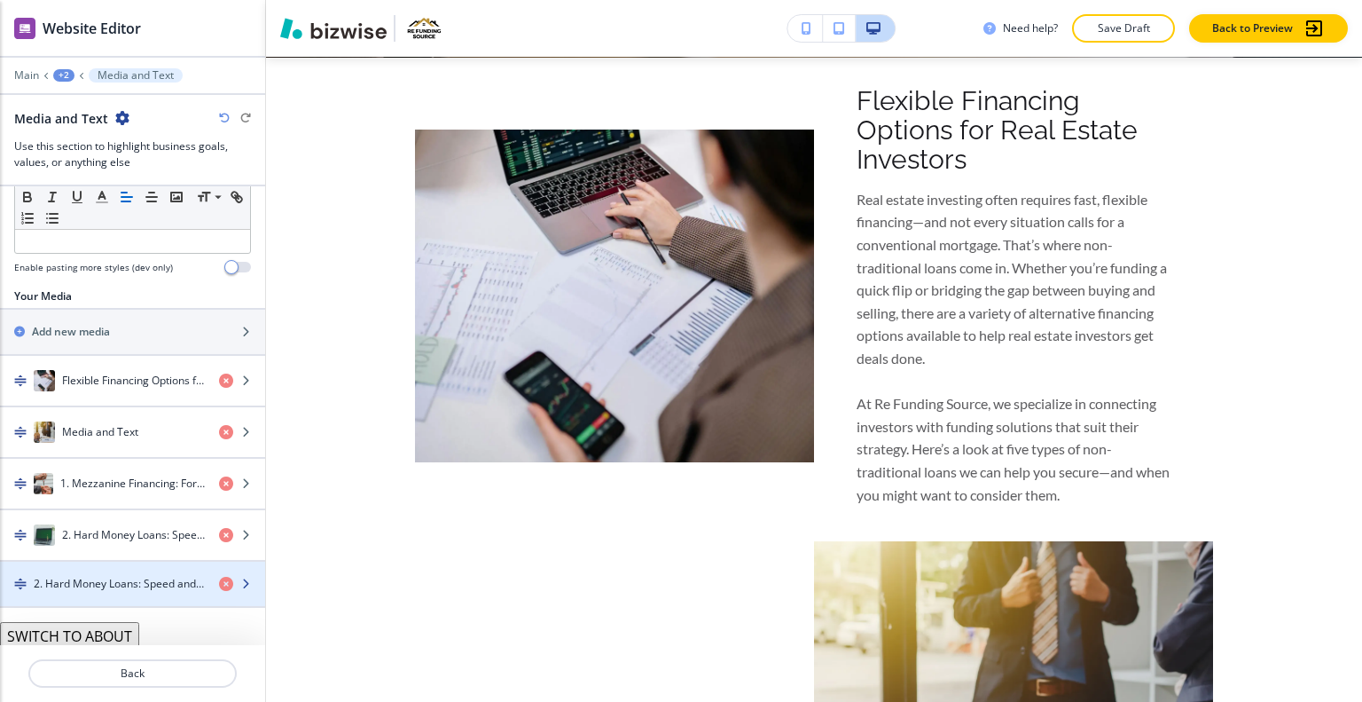
click at [117, 577] on h4 "2. Hard Money Loans: Speed and Simplicity" at bounding box center [119, 584] width 171 height 16
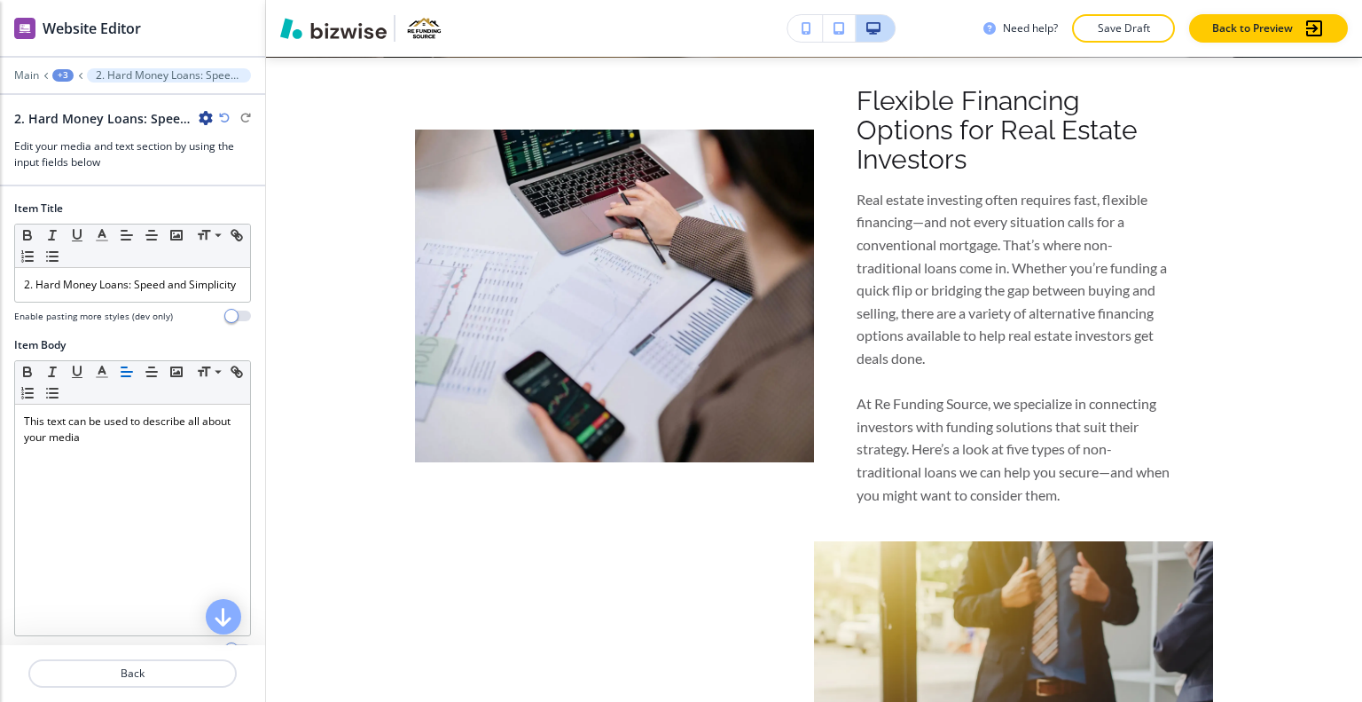
scroll to position [2309, 0]
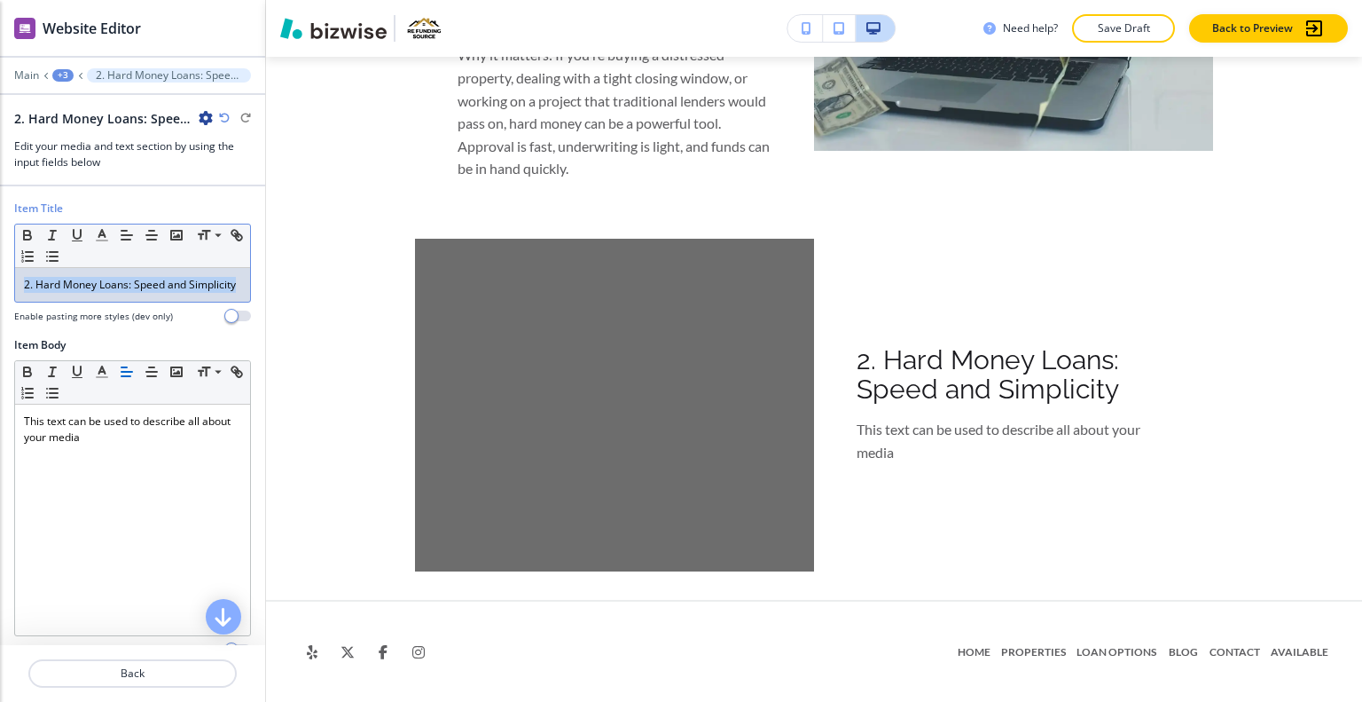
drag, startPoint x: 139, startPoint y: 297, endPoint x: 0, endPoint y: 271, distance: 141.6
click at [0, 271] on div "Item Title Small Normal Large Huge 2. Hard Money Loans: Speed and Simplicity En…" at bounding box center [132, 268] width 265 height 137
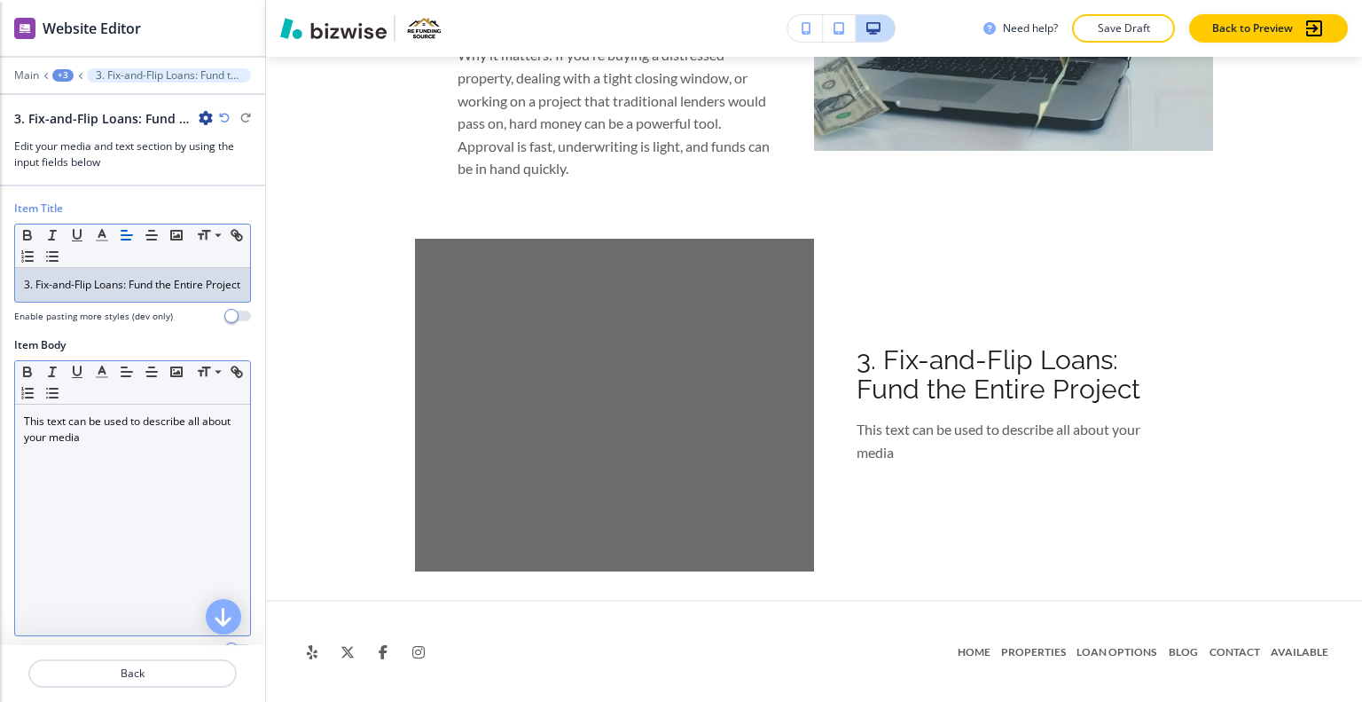
click at [166, 531] on div "This text can be used to describe all about your media" at bounding box center [132, 519] width 235 height 231
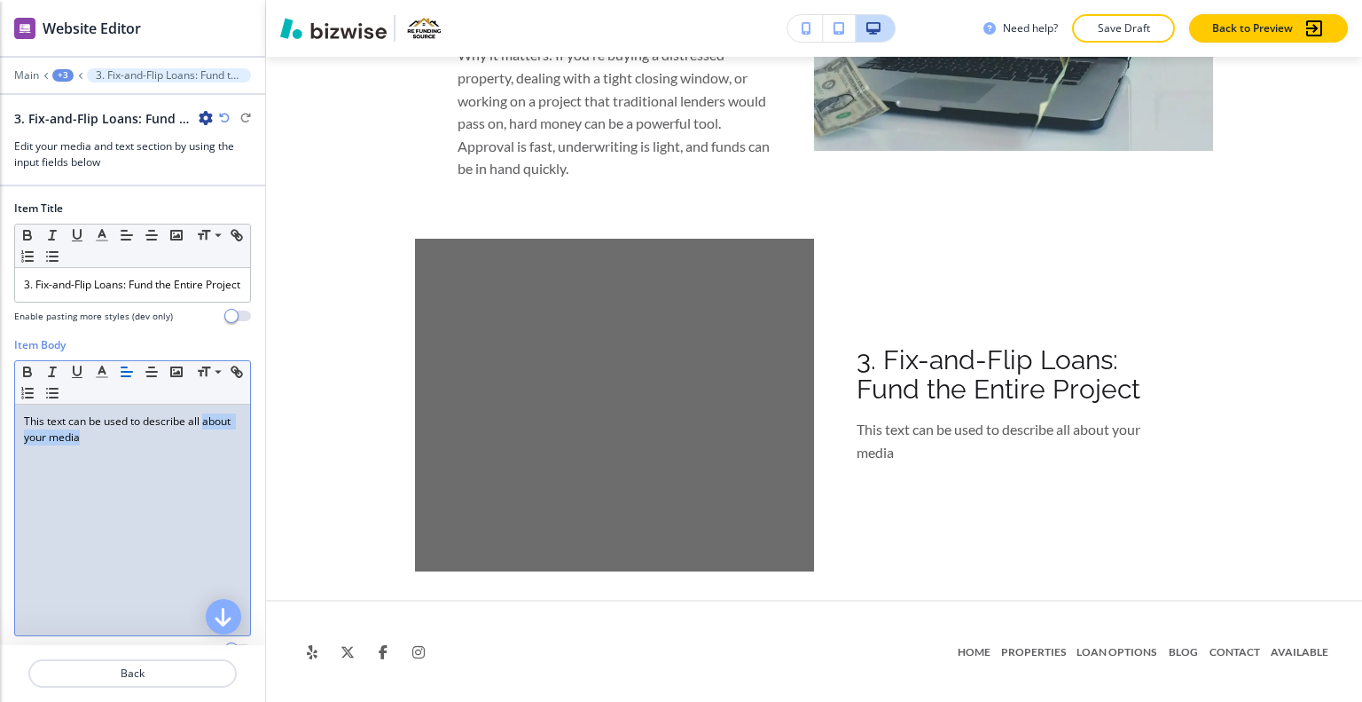
drag, startPoint x: 166, startPoint y: 534, endPoint x: 16, endPoint y: 512, distance: 151.5
click at [16, 512] on div "This text can be used to describe all about your media" at bounding box center [132, 519] width 235 height 231
click at [39, 514] on div "This text can be used to describe all about your media" at bounding box center [132, 519] width 235 height 231
click at [108, 483] on div "This text can be used to describe all about your media" at bounding box center [132, 519] width 235 height 231
drag, startPoint x: 167, startPoint y: 467, endPoint x: 0, endPoint y: 420, distance: 173.3
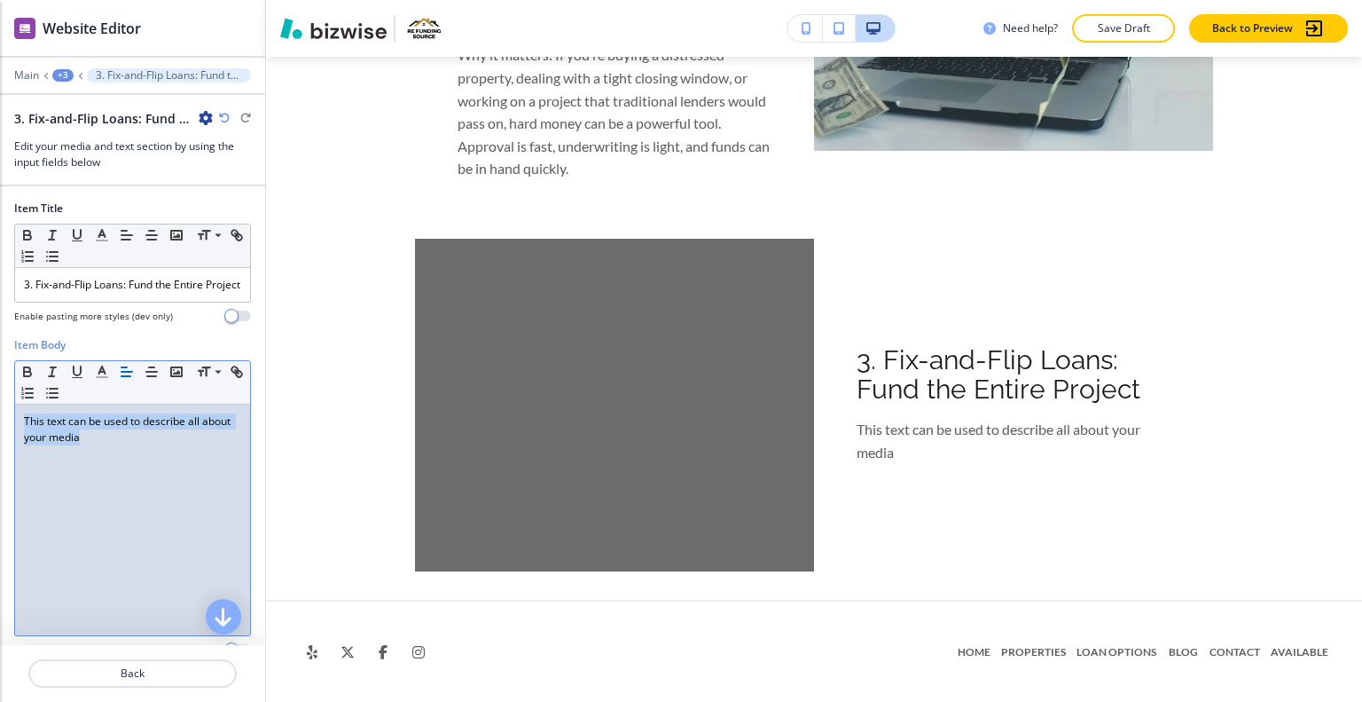
click at [0, 420] on div "Item Body Small Normal Large Huge This text can be used to describe all about y…" at bounding box center [132, 504] width 265 height 334
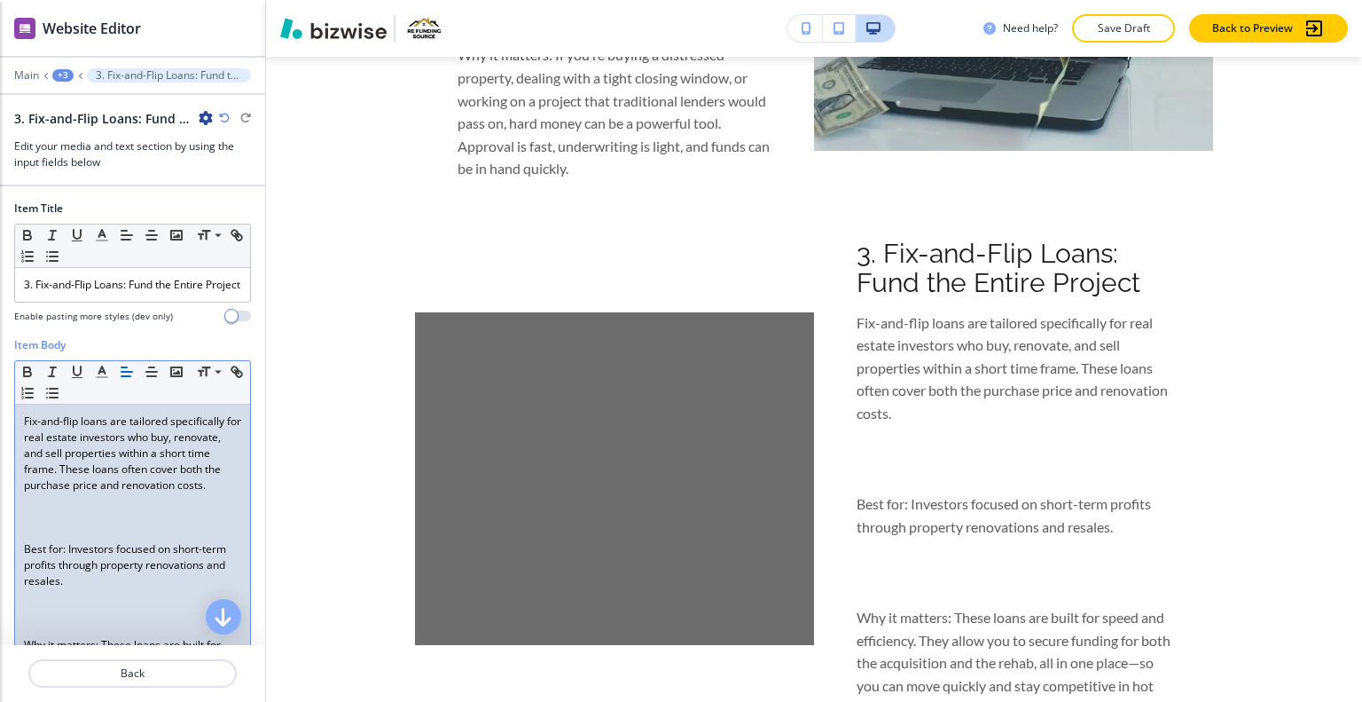
scroll to position [0, 0]
click at [59, 525] on p at bounding box center [132, 517] width 217 height 16
click at [57, 525] on p at bounding box center [132, 517] width 217 height 16
click at [52, 541] on p at bounding box center [132, 533] width 217 height 16
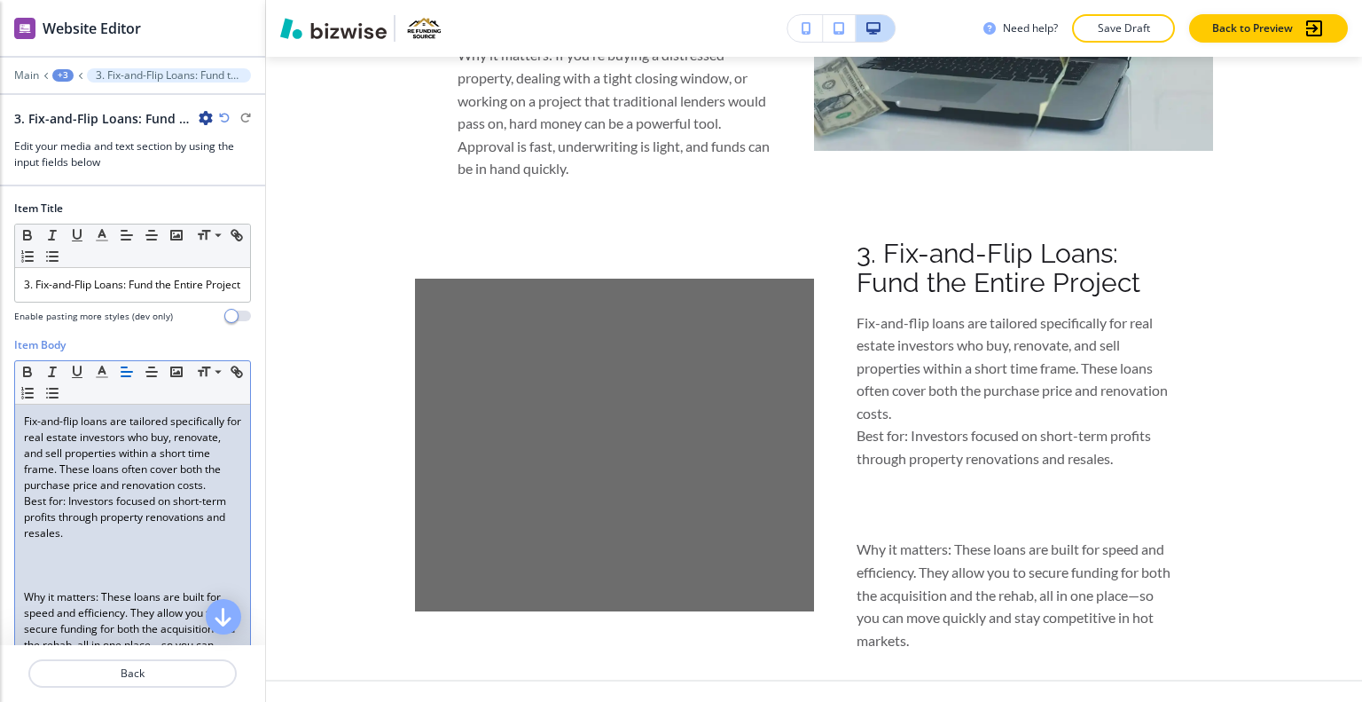
scroll to position [89, 0]
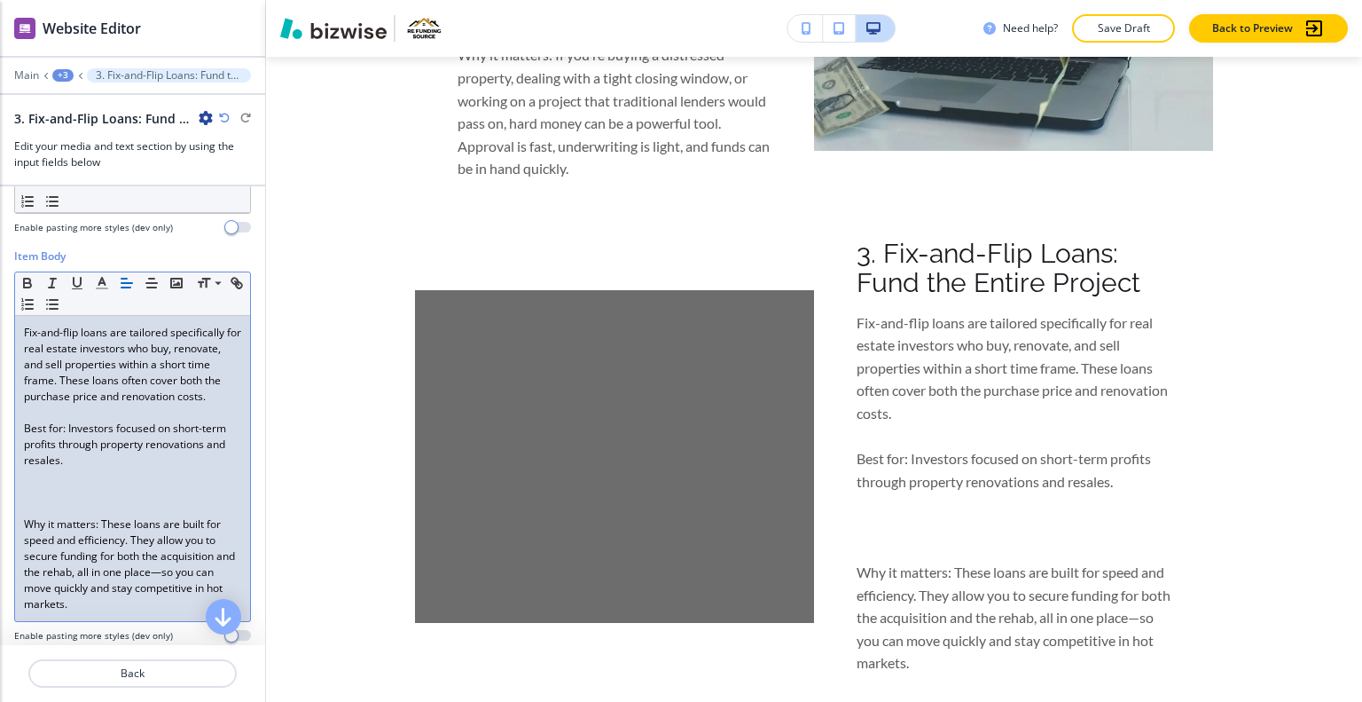
click at [67, 516] on p at bounding box center [132, 508] width 217 height 16
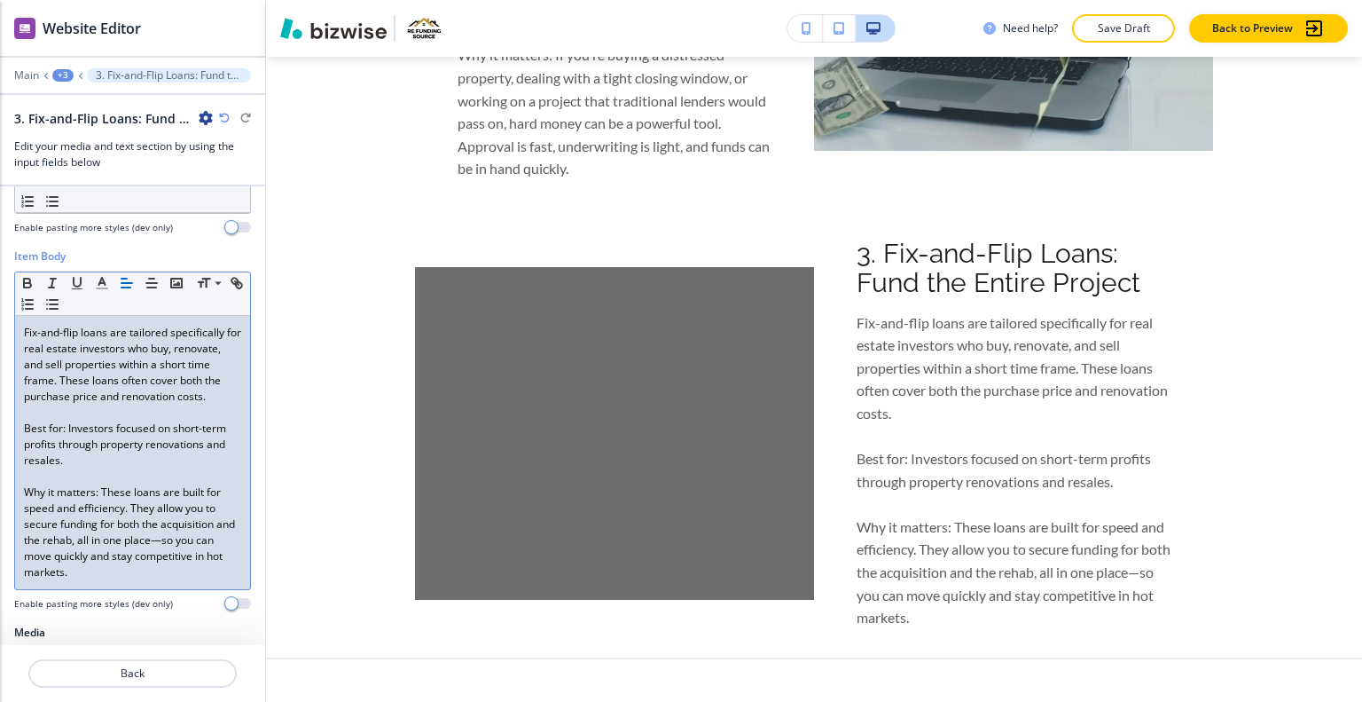
scroll to position [320, 0]
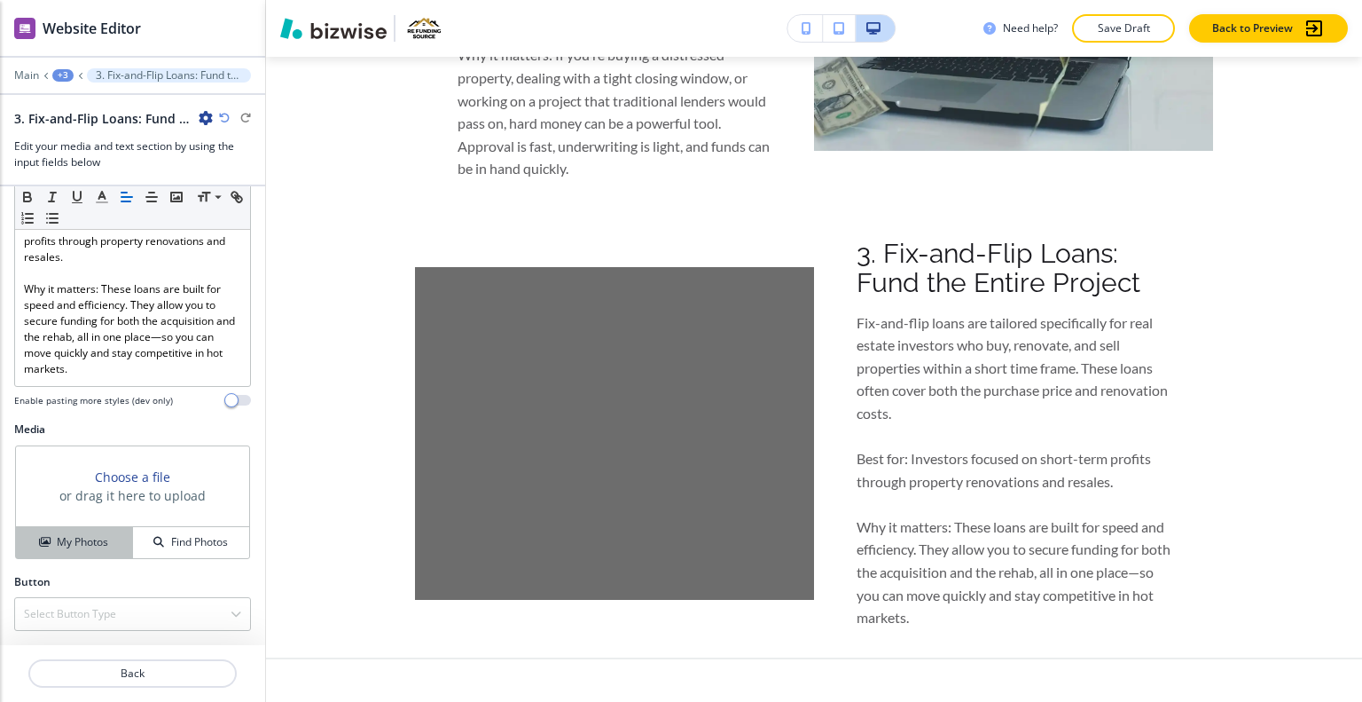
click at [124, 544] on div "My Photos" at bounding box center [74, 542] width 116 height 16
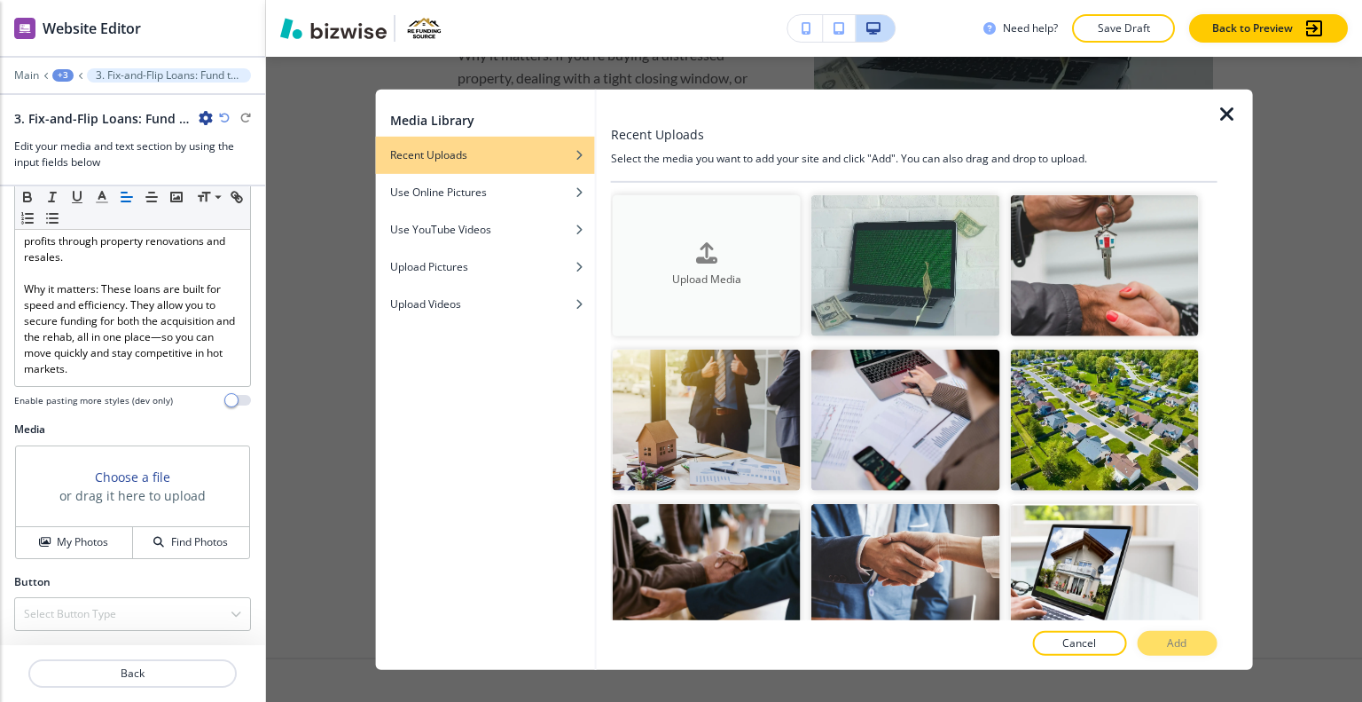
click at [713, 224] on button "Upload Media" at bounding box center [707, 264] width 188 height 141
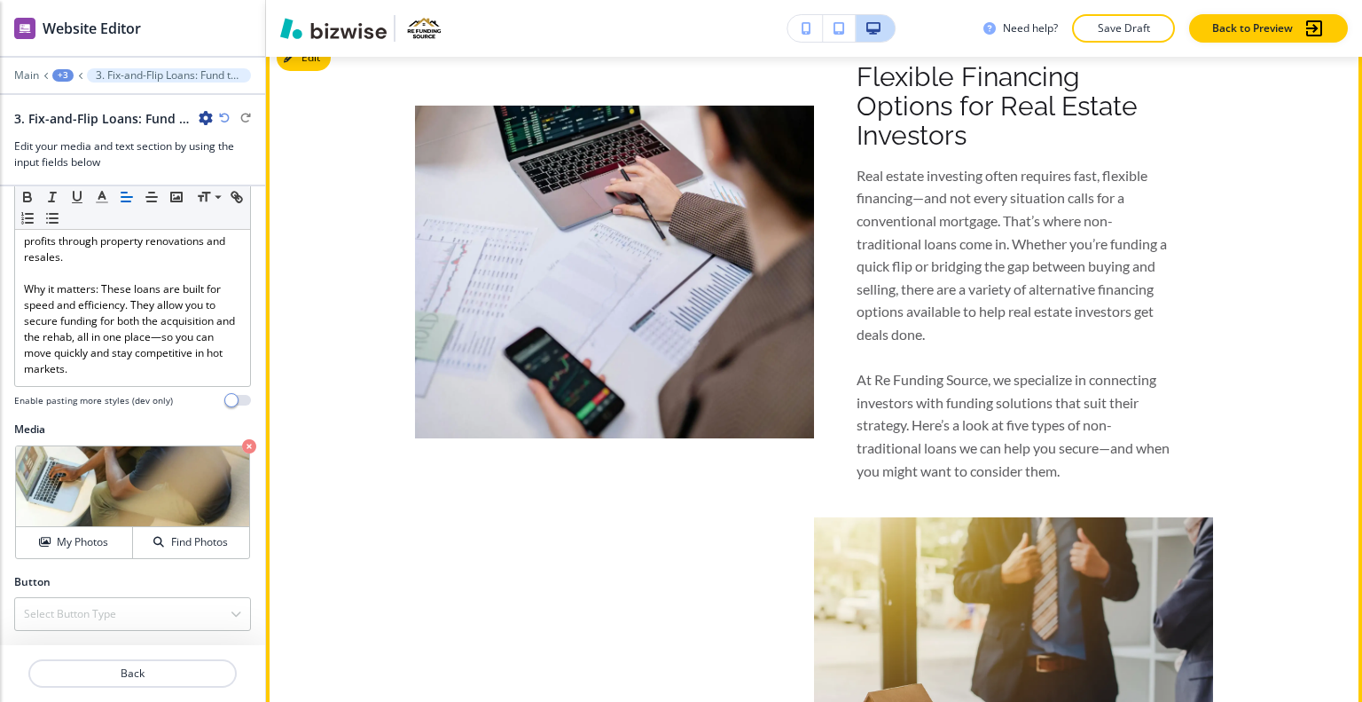
scroll to position [624, 0]
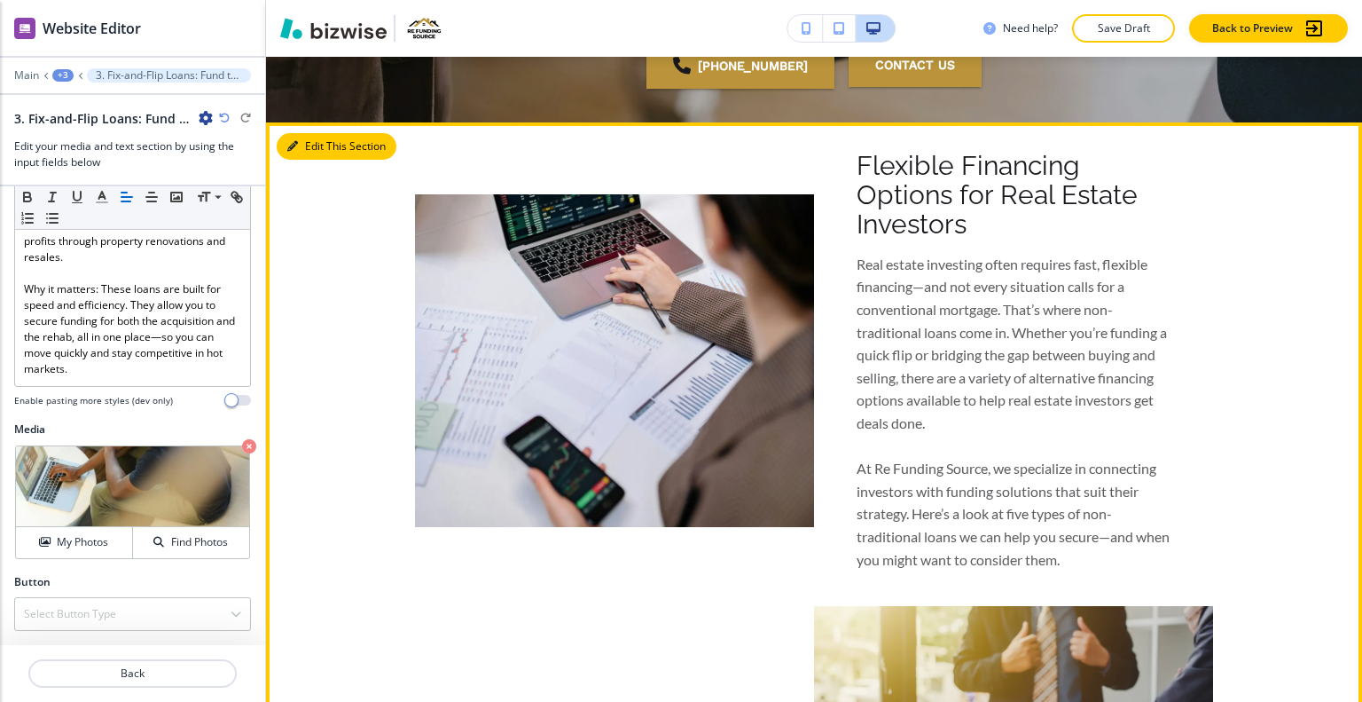
click at [315, 155] on button "Edit This Section" at bounding box center [337, 146] width 120 height 27
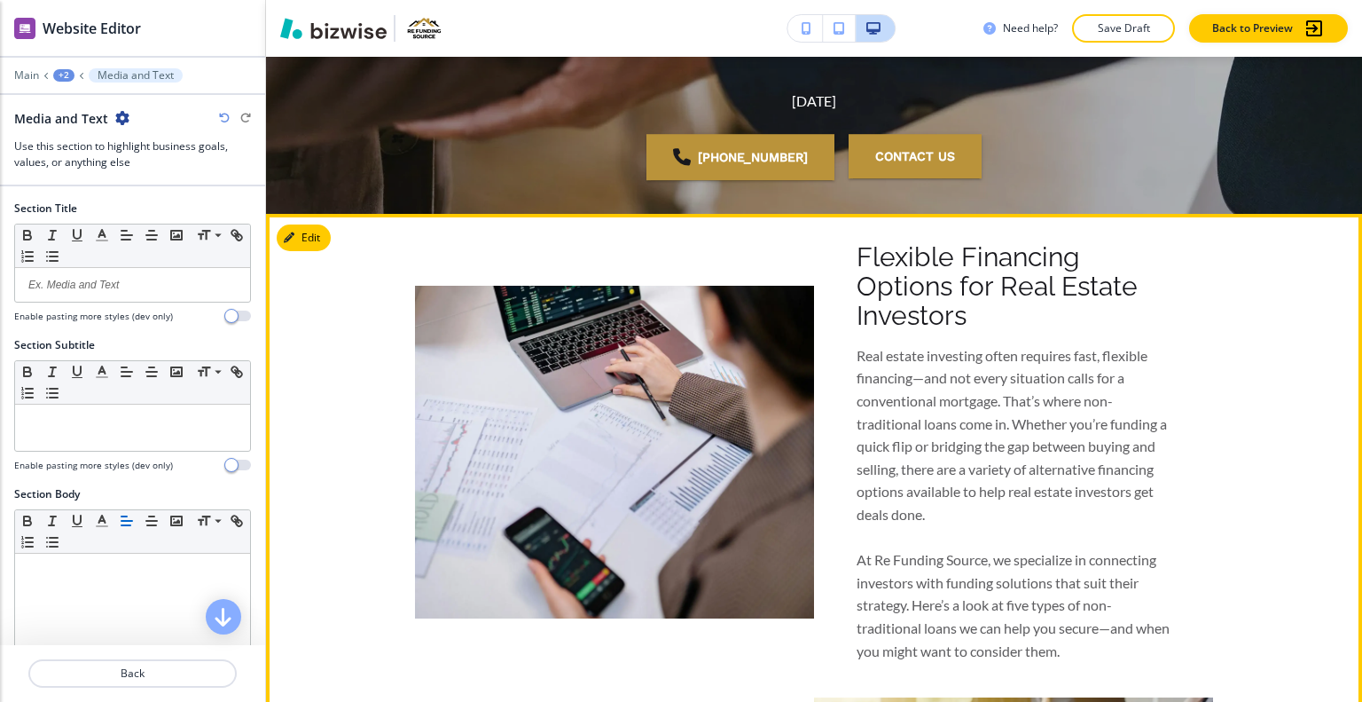
scroll to position [710, 0]
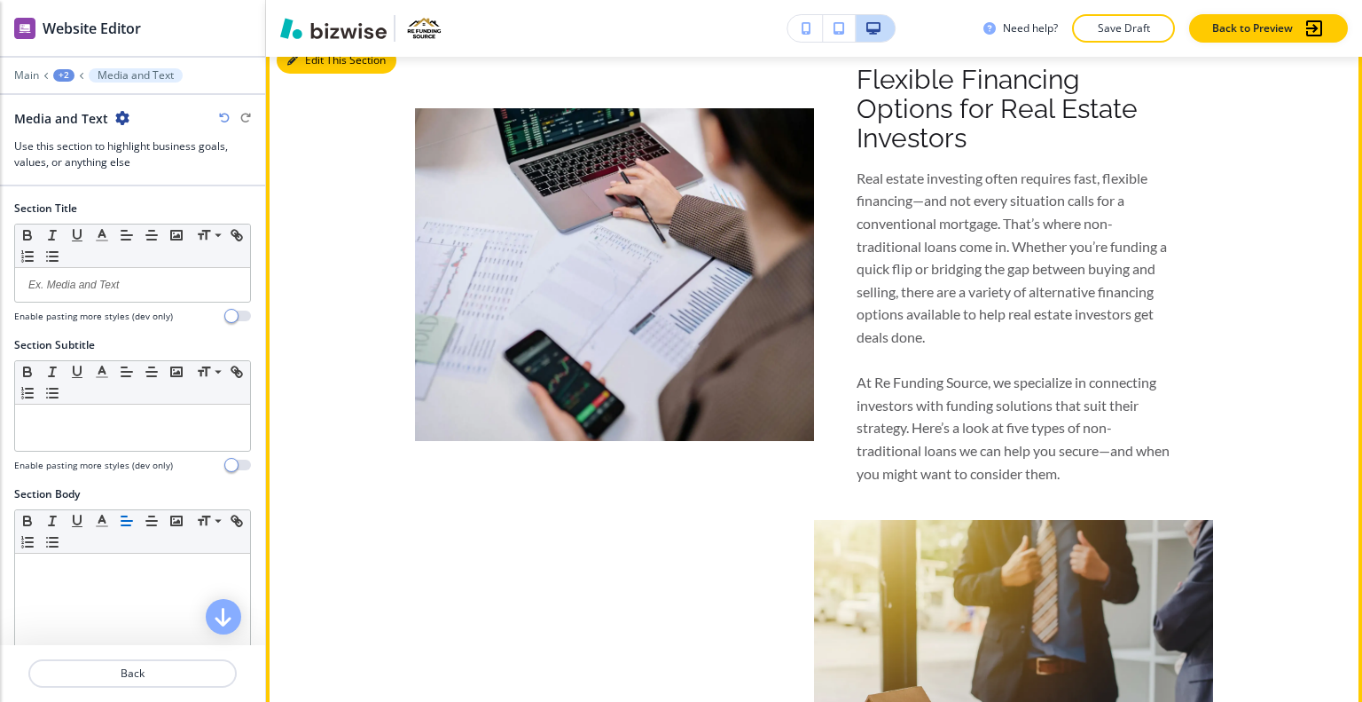
click at [309, 64] on button "Edit This Section" at bounding box center [337, 60] width 120 height 27
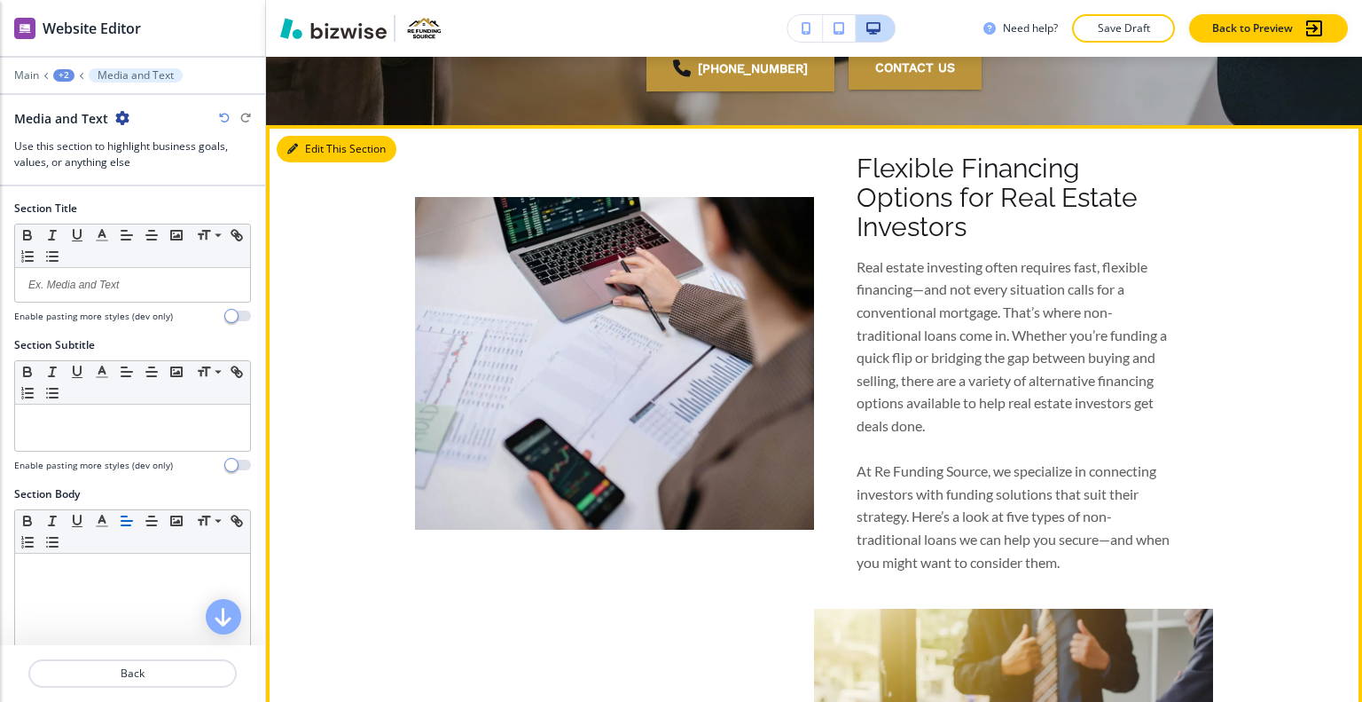
click at [305, 148] on button "Edit This Section" at bounding box center [337, 149] width 120 height 27
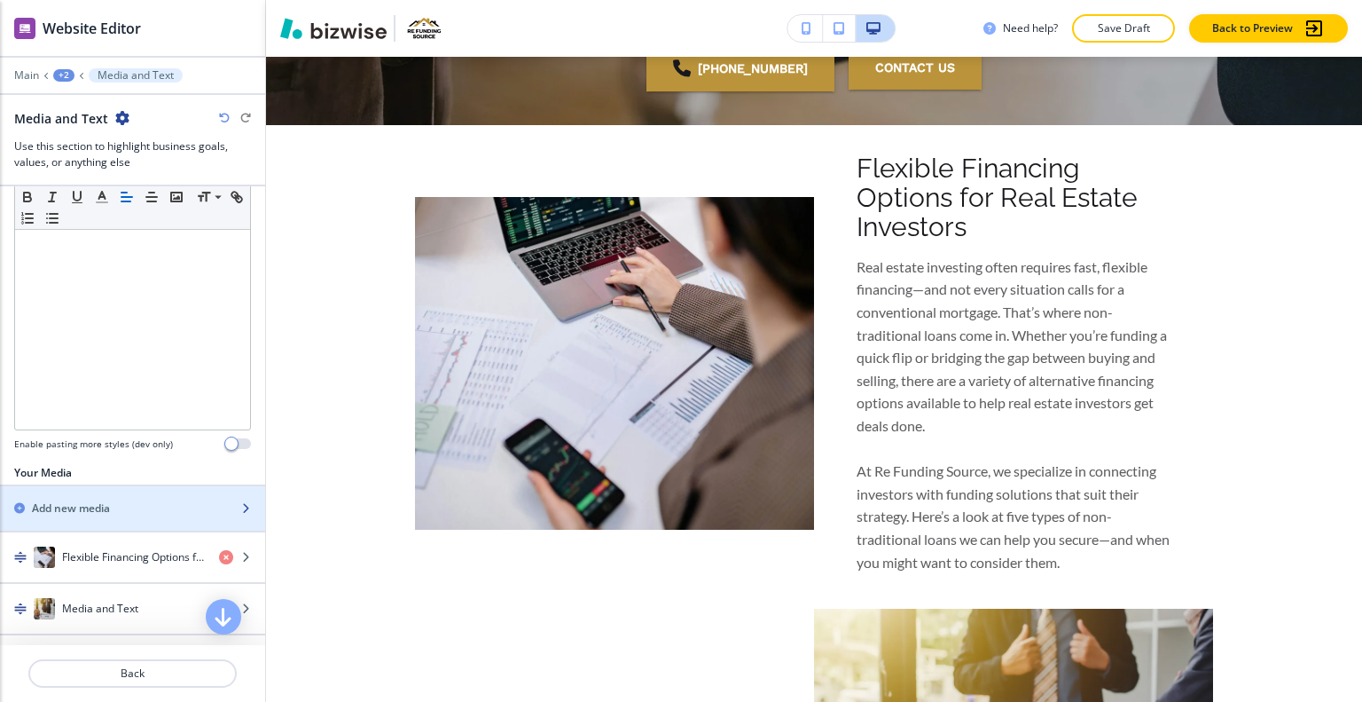
scroll to position [532, 0]
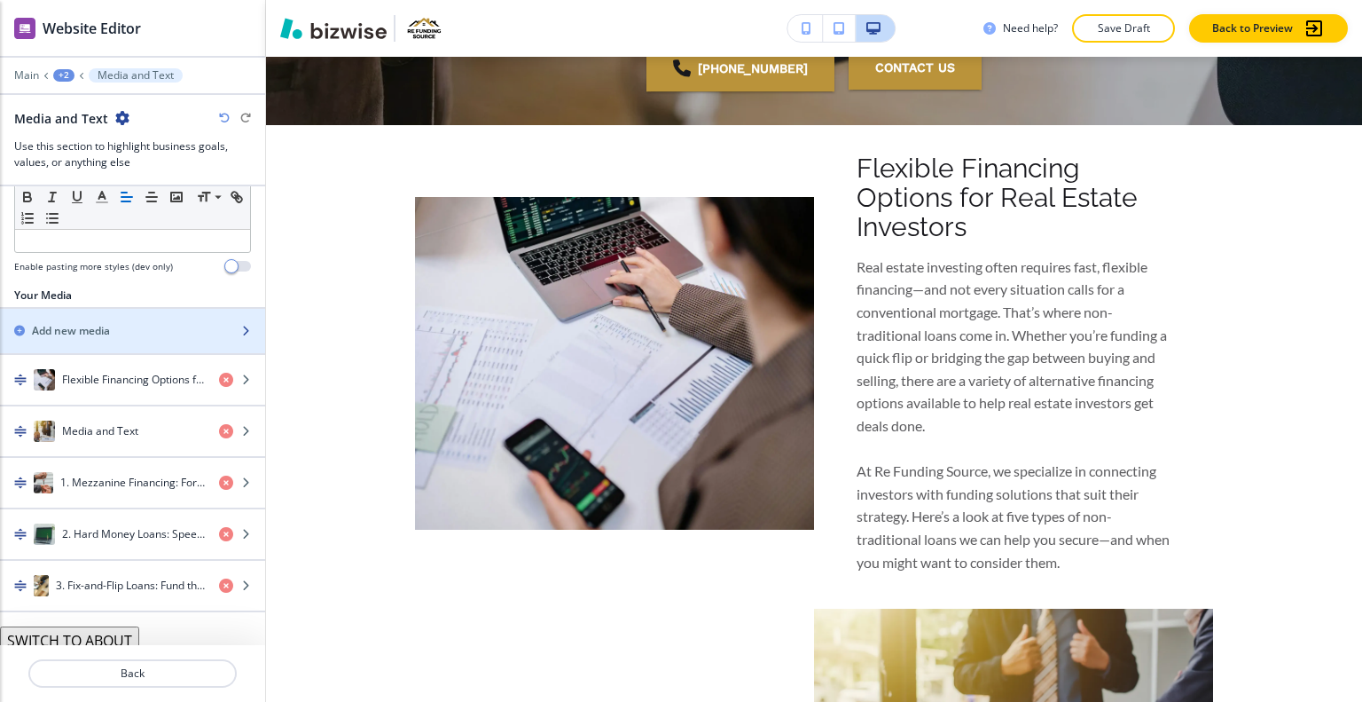
click at [92, 331] on h2 "Add new media" at bounding box center [71, 331] width 78 height 16
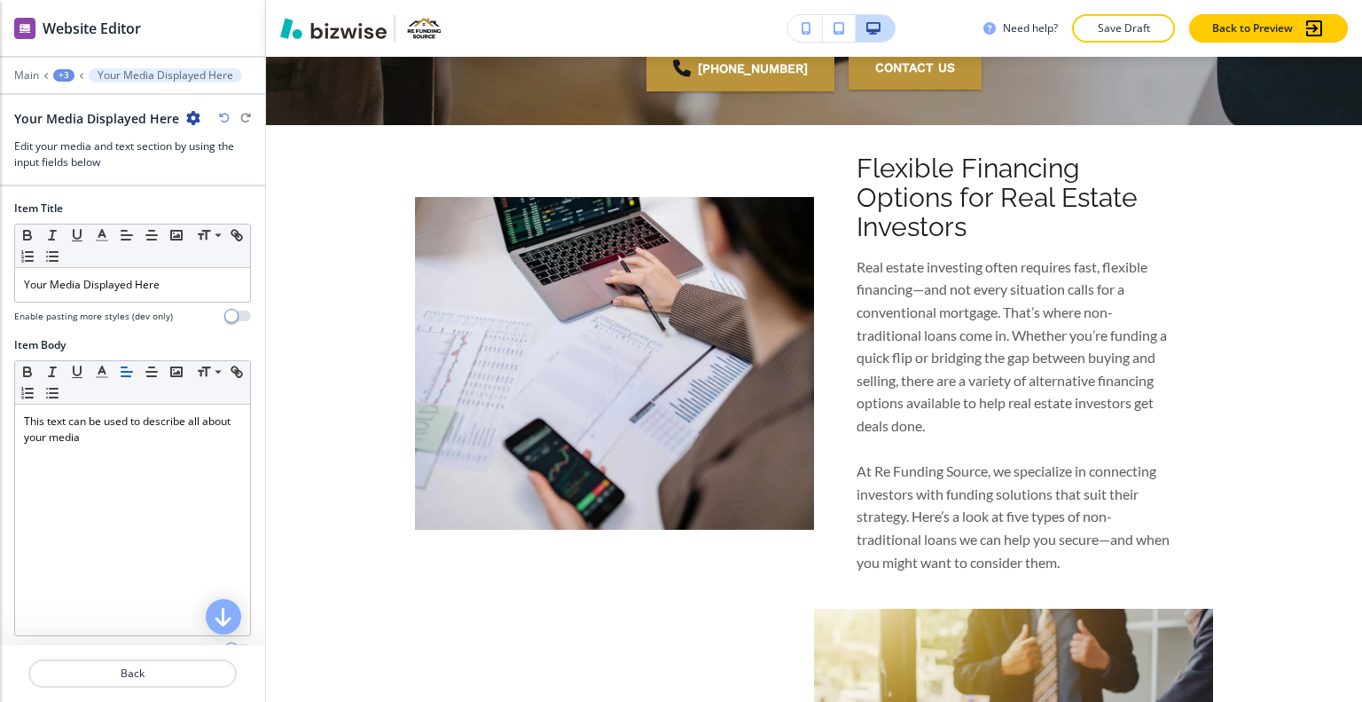
scroll to position [2736, 0]
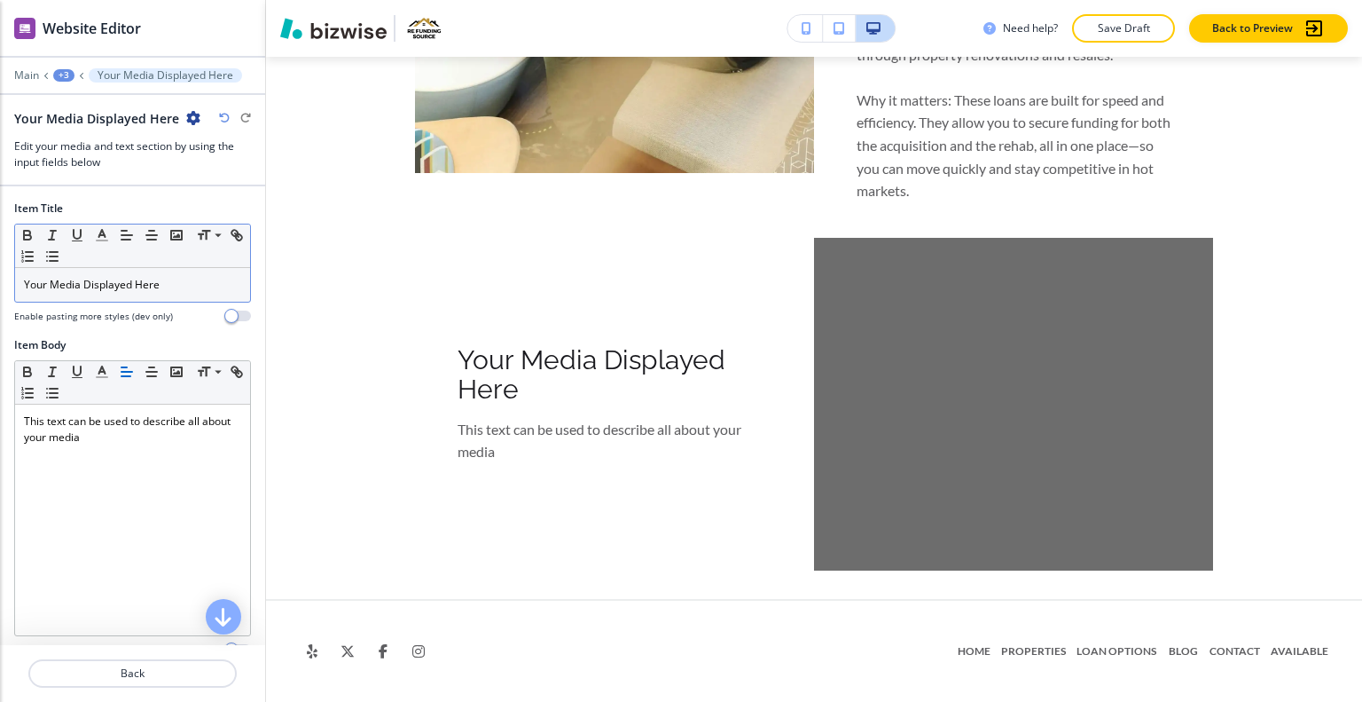
click at [140, 268] on div "Your Media Displayed Here" at bounding box center [132, 285] width 235 height 34
drag, startPoint x: 172, startPoint y: 276, endPoint x: 55, endPoint y: 294, distance: 118.6
click at [21, 294] on div "Your Media Displayed Here" at bounding box center [132, 285] width 235 height 34
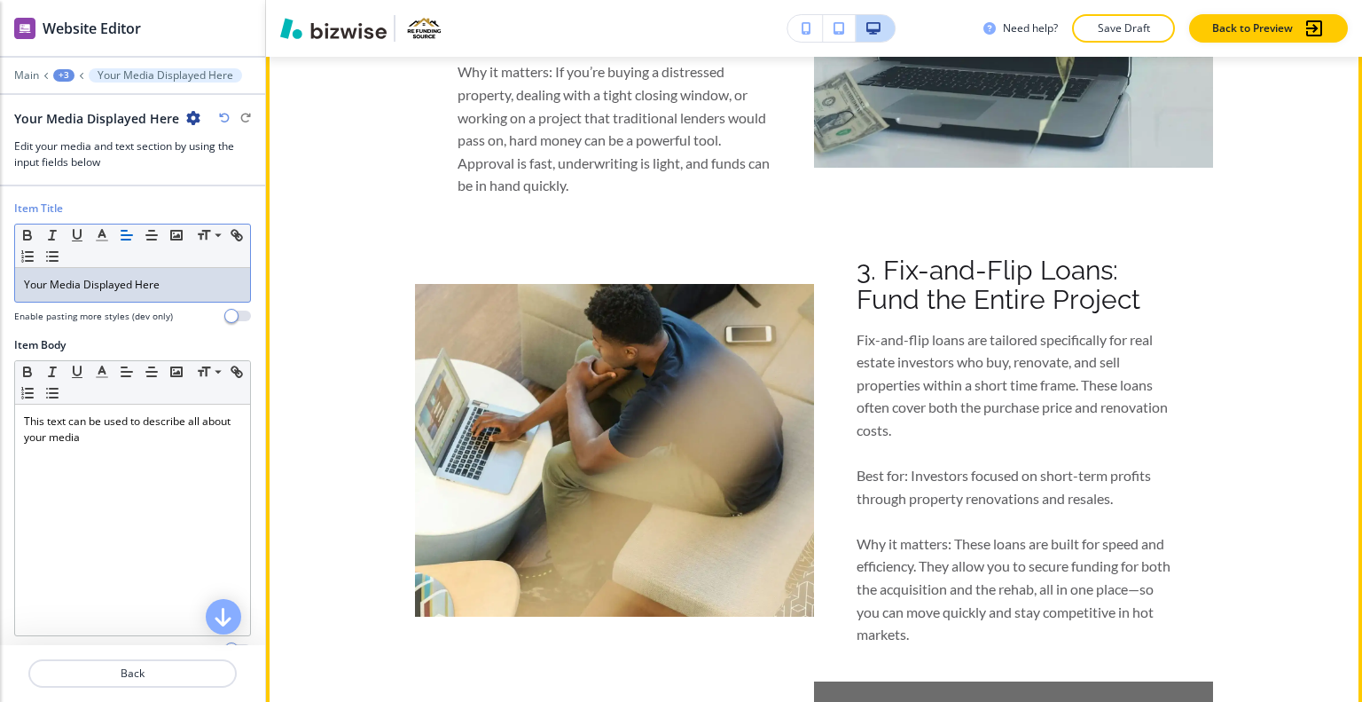
scroll to position [2558, 0]
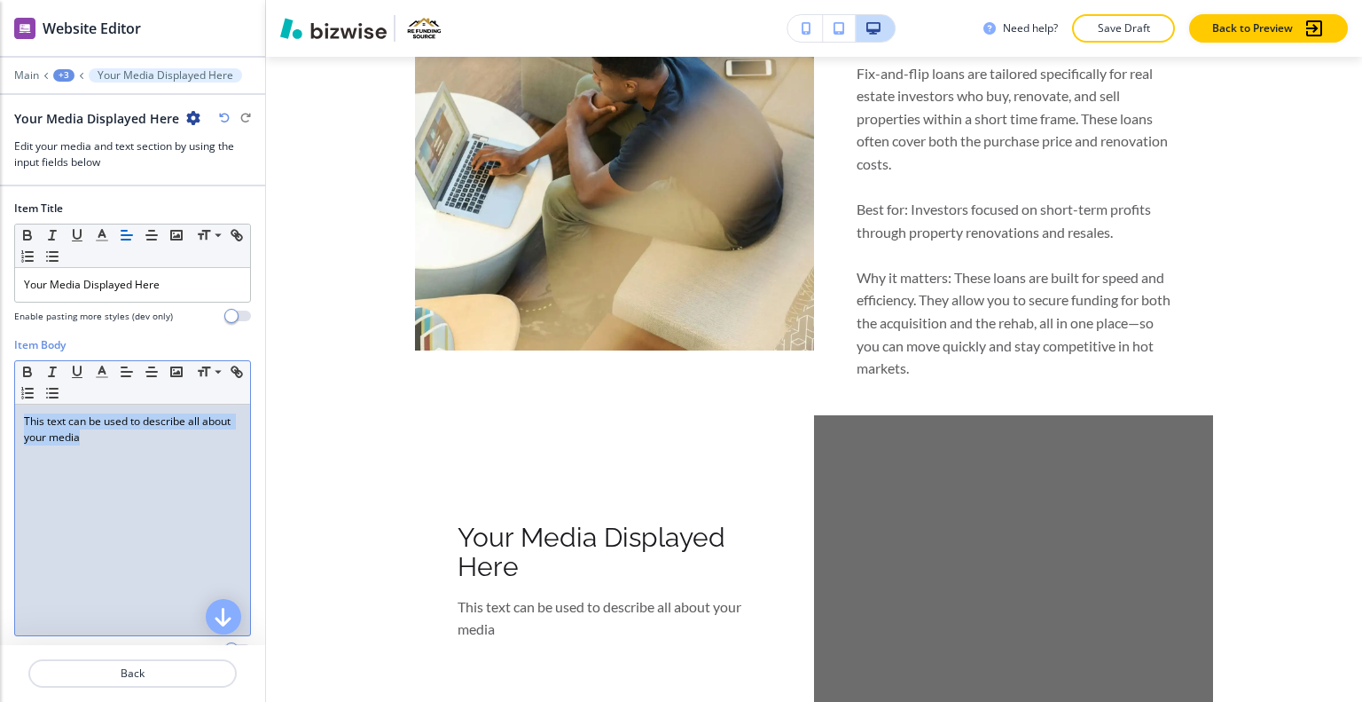
drag, startPoint x: 135, startPoint y: 455, endPoint x: 0, endPoint y: 392, distance: 148.8
click at [0, 392] on div "Item Body Small Normal Large Huge This text can be used to describe all about y…" at bounding box center [132, 504] width 265 height 334
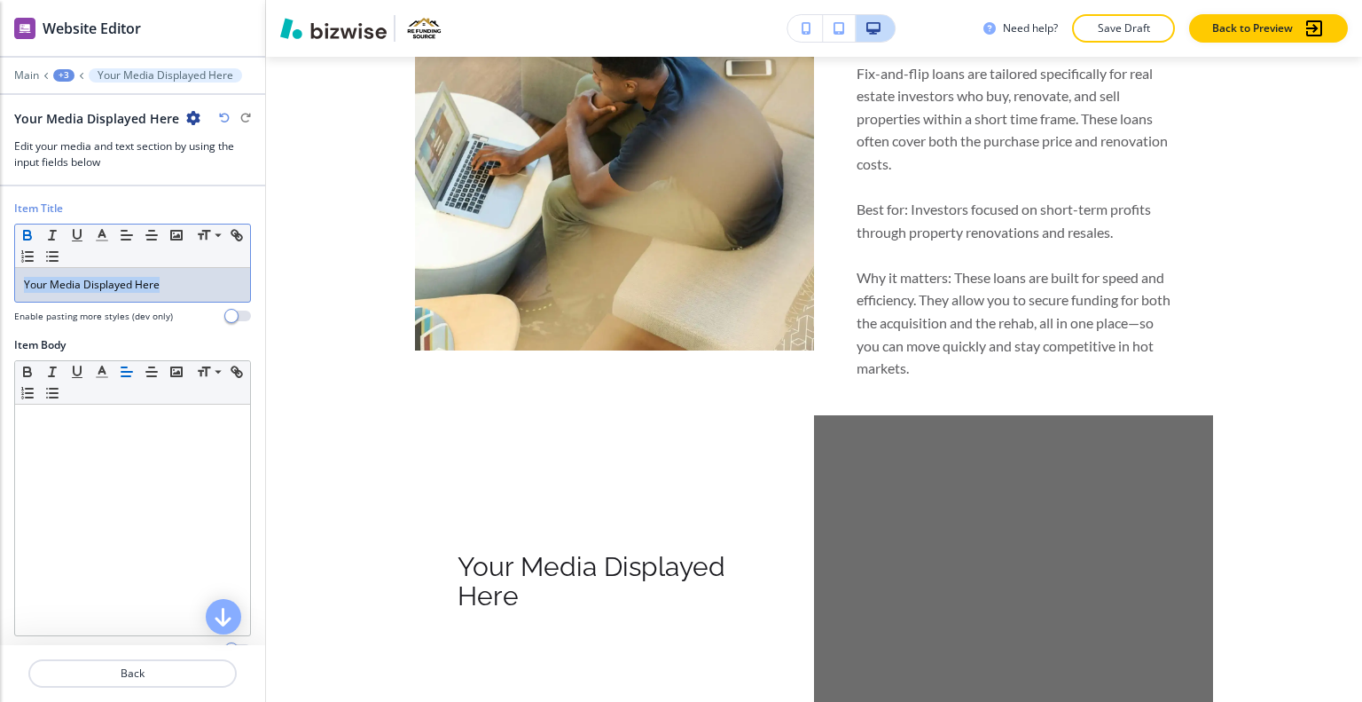
drag, startPoint x: 175, startPoint y: 285, endPoint x: 34, endPoint y: 231, distance: 151.1
click at [0, 250] on div "Item Title Small Normal Large Huge Your Media Displayed Here Enable pasting mor…" at bounding box center [132, 268] width 265 height 137
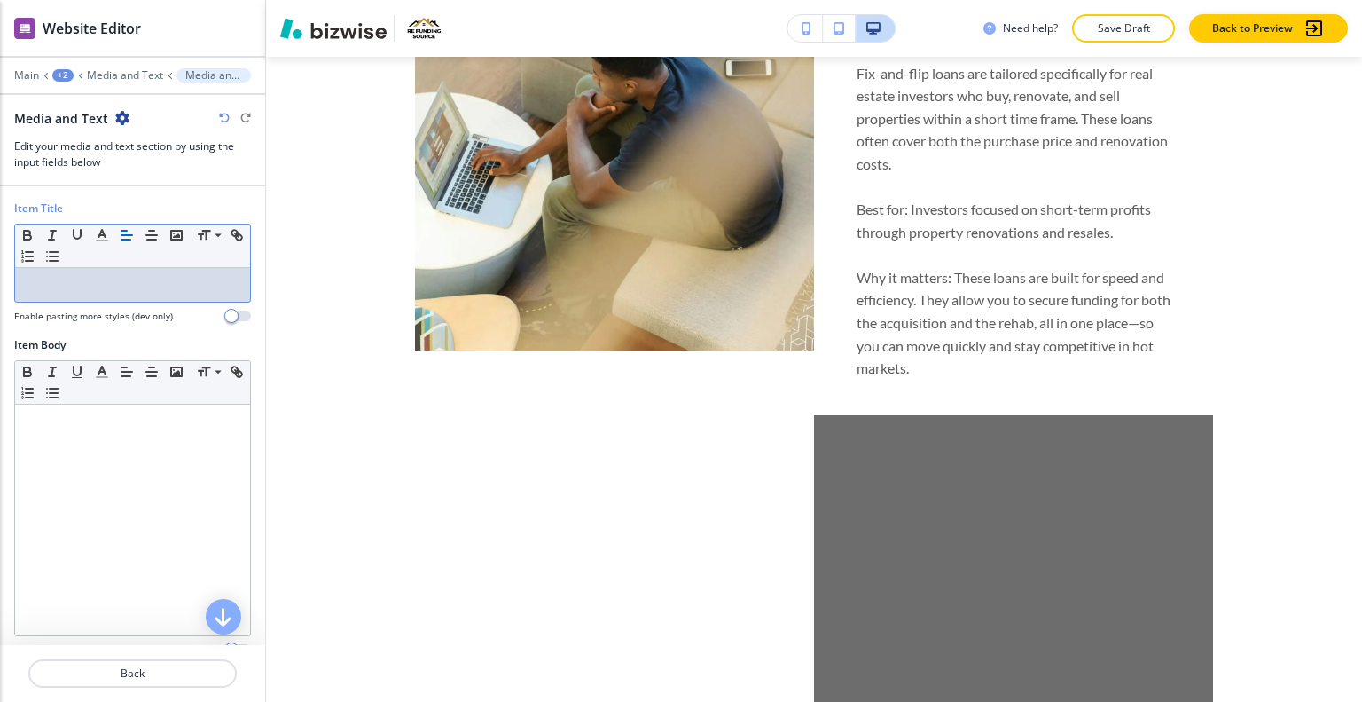
scroll to position [246, 0]
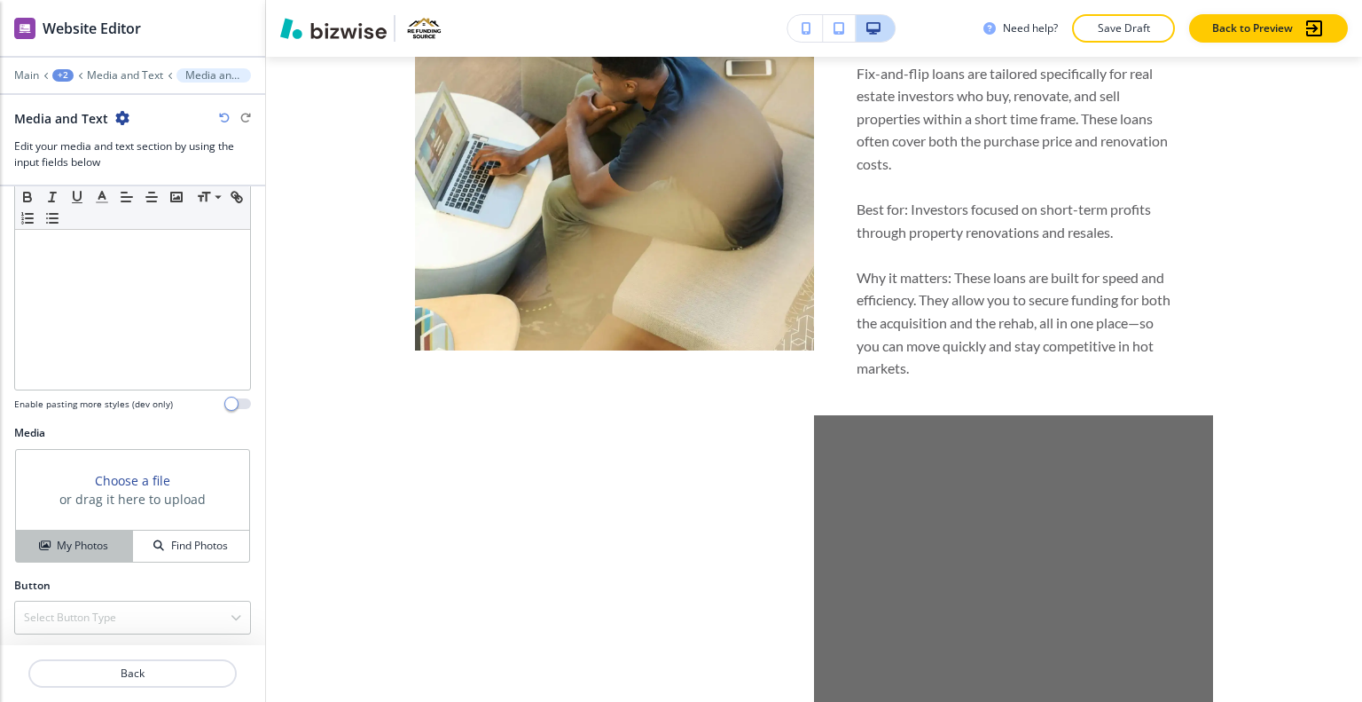
click at [75, 556] on button "My Photos" at bounding box center [74, 545] width 117 height 31
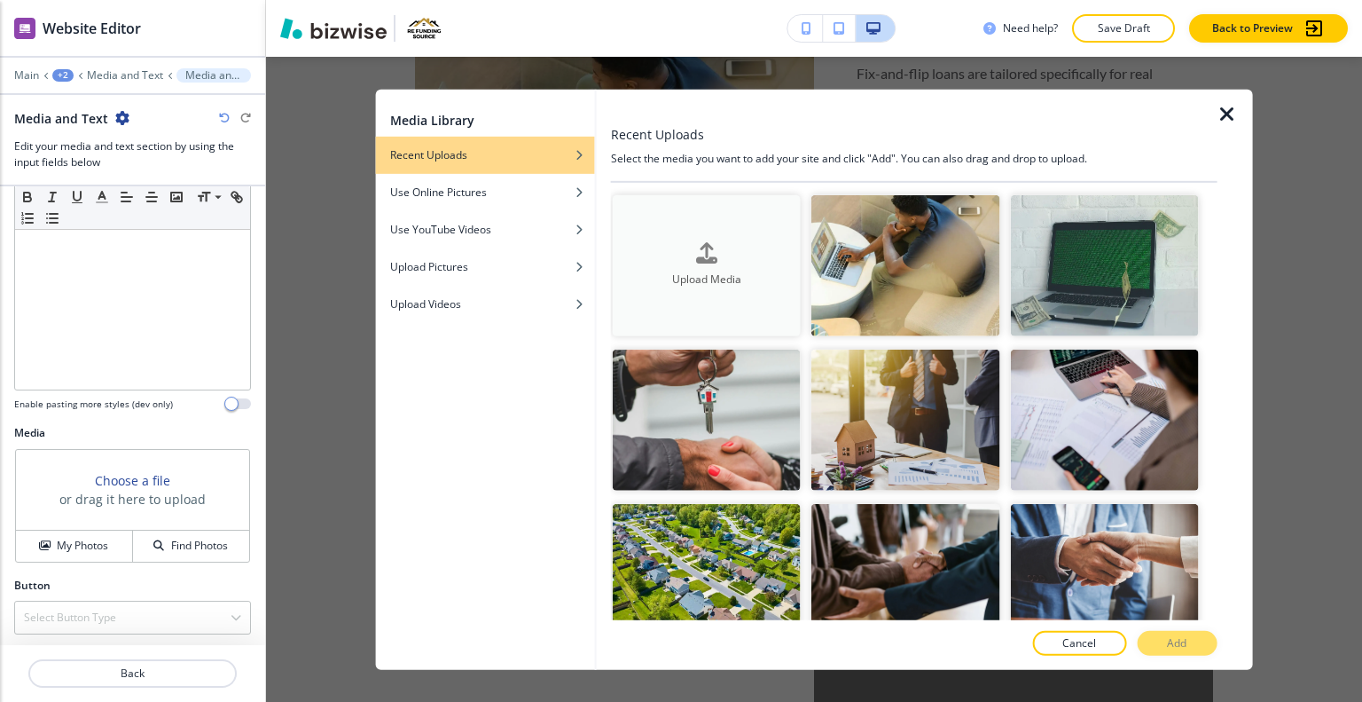
click at [694, 275] on h4 "Upload Media" at bounding box center [707, 279] width 188 height 16
click at [675, 264] on div "button" at bounding box center [707, 267] width 188 height 7
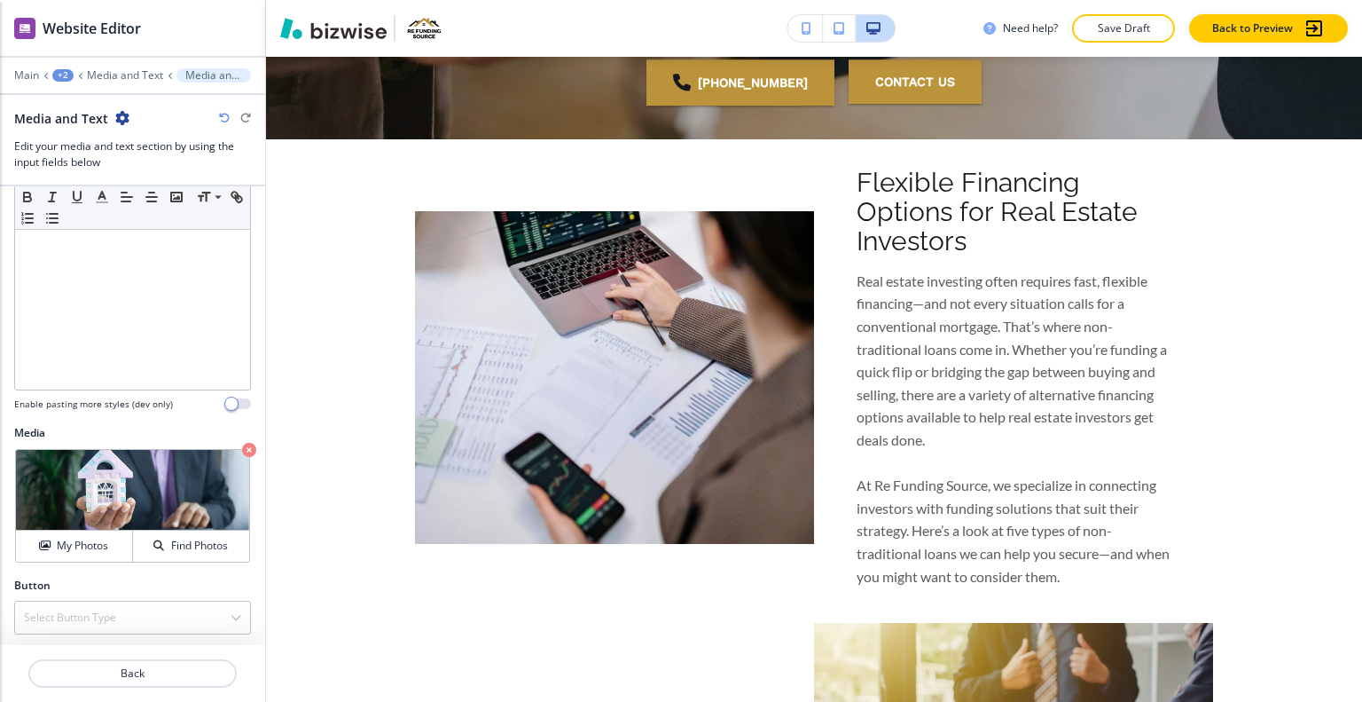
scroll to position [429, 0]
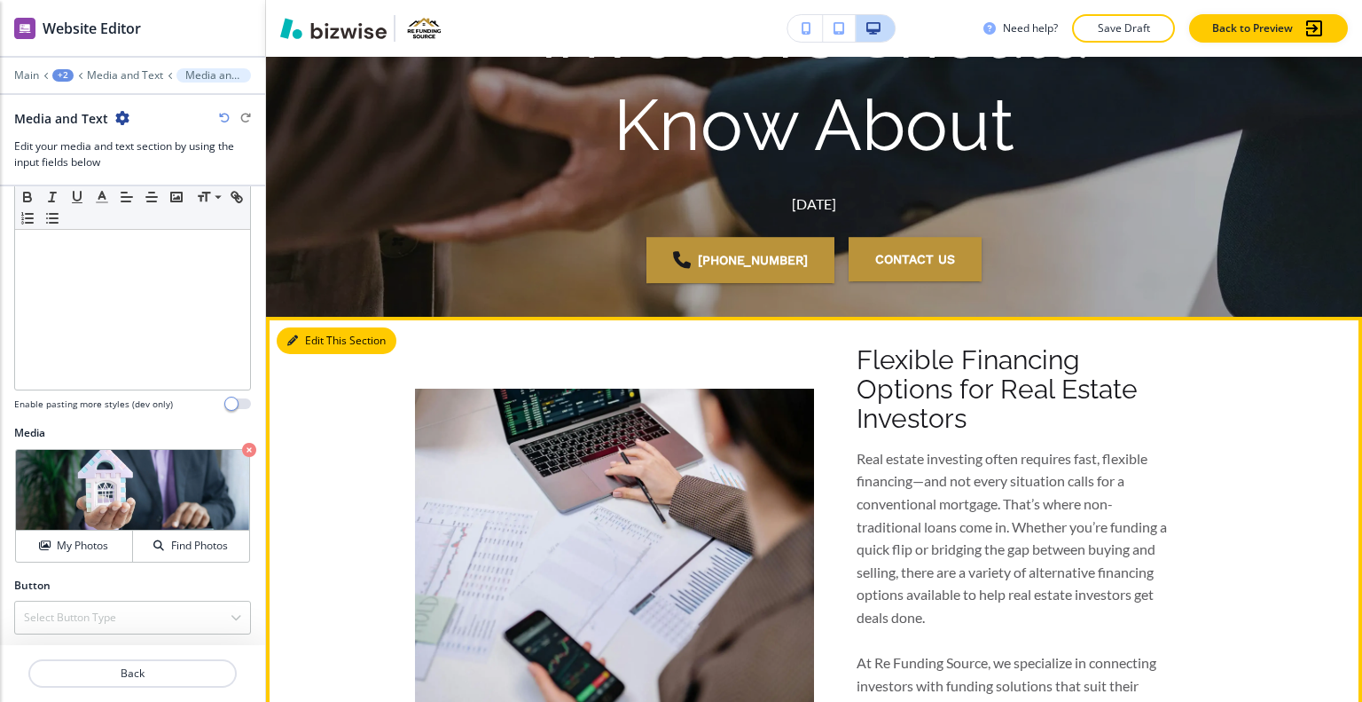
click at [302, 340] on button "Edit This Section" at bounding box center [337, 340] width 120 height 27
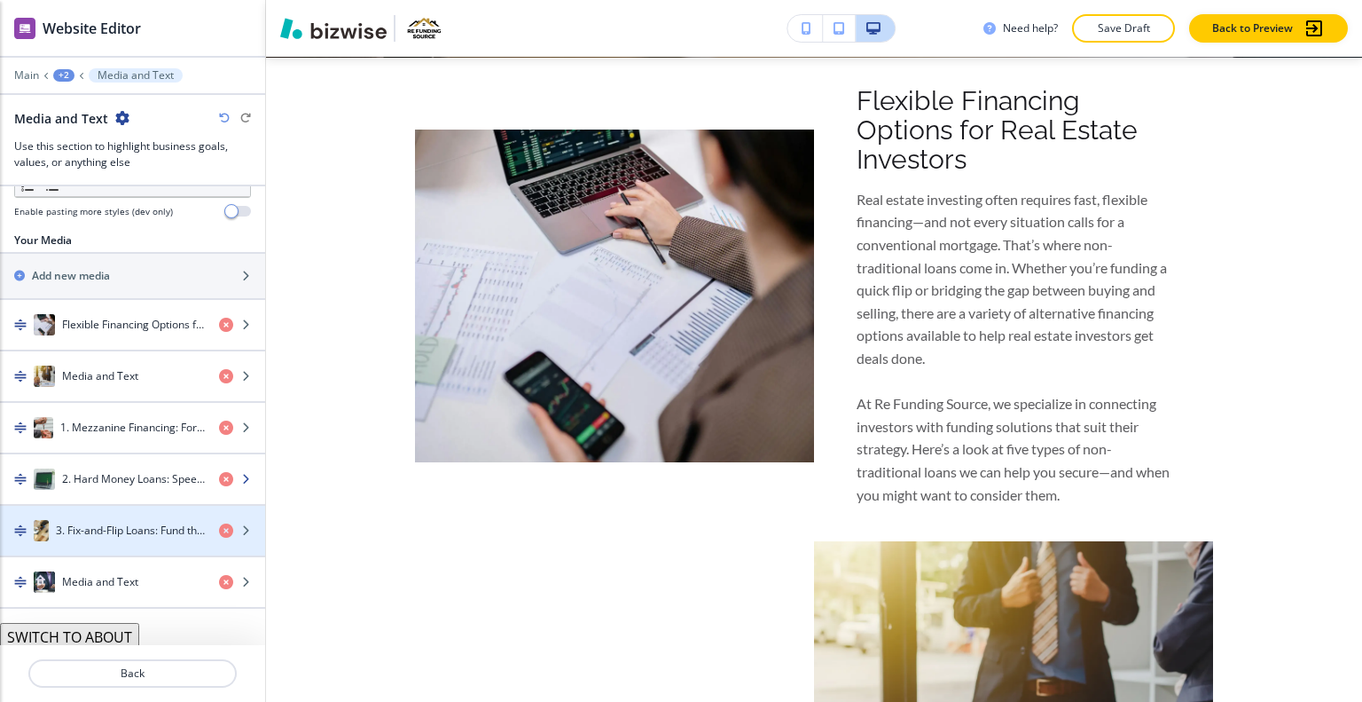
scroll to position [499, 0]
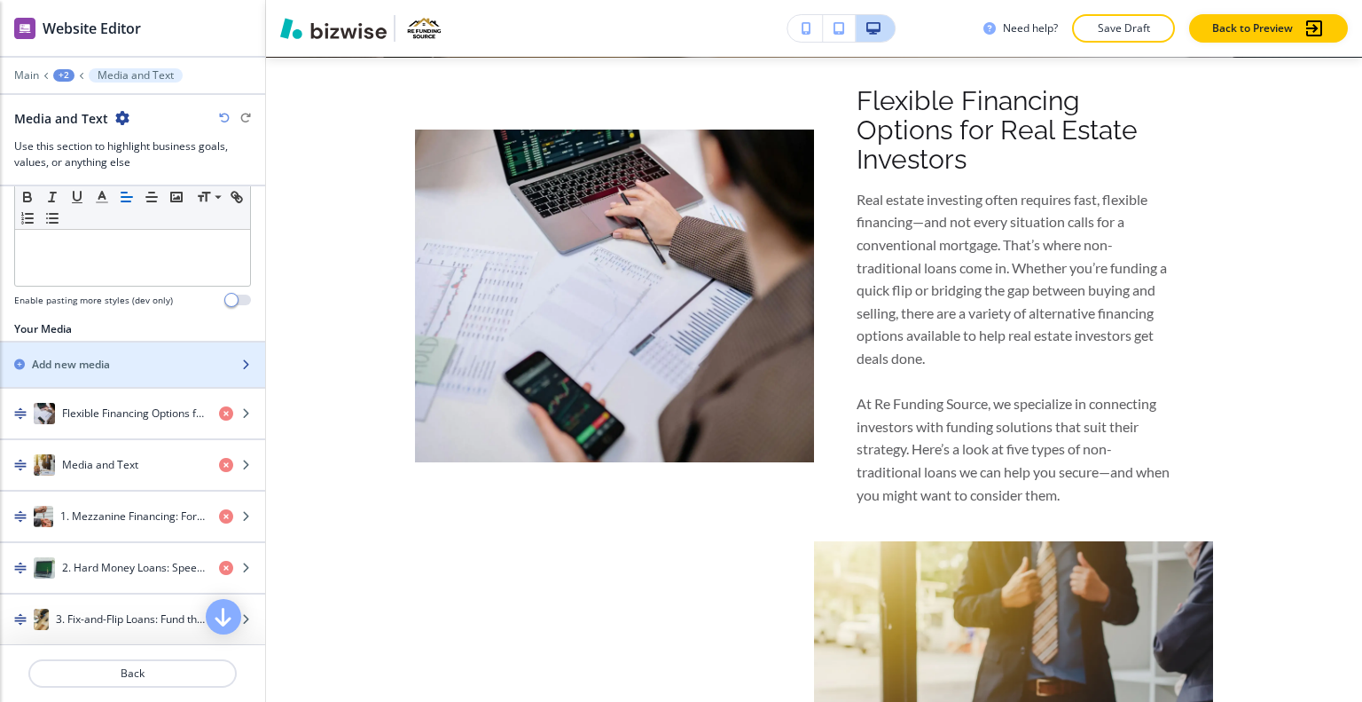
click at [125, 357] on div "Add new media" at bounding box center [113, 365] width 226 height 16
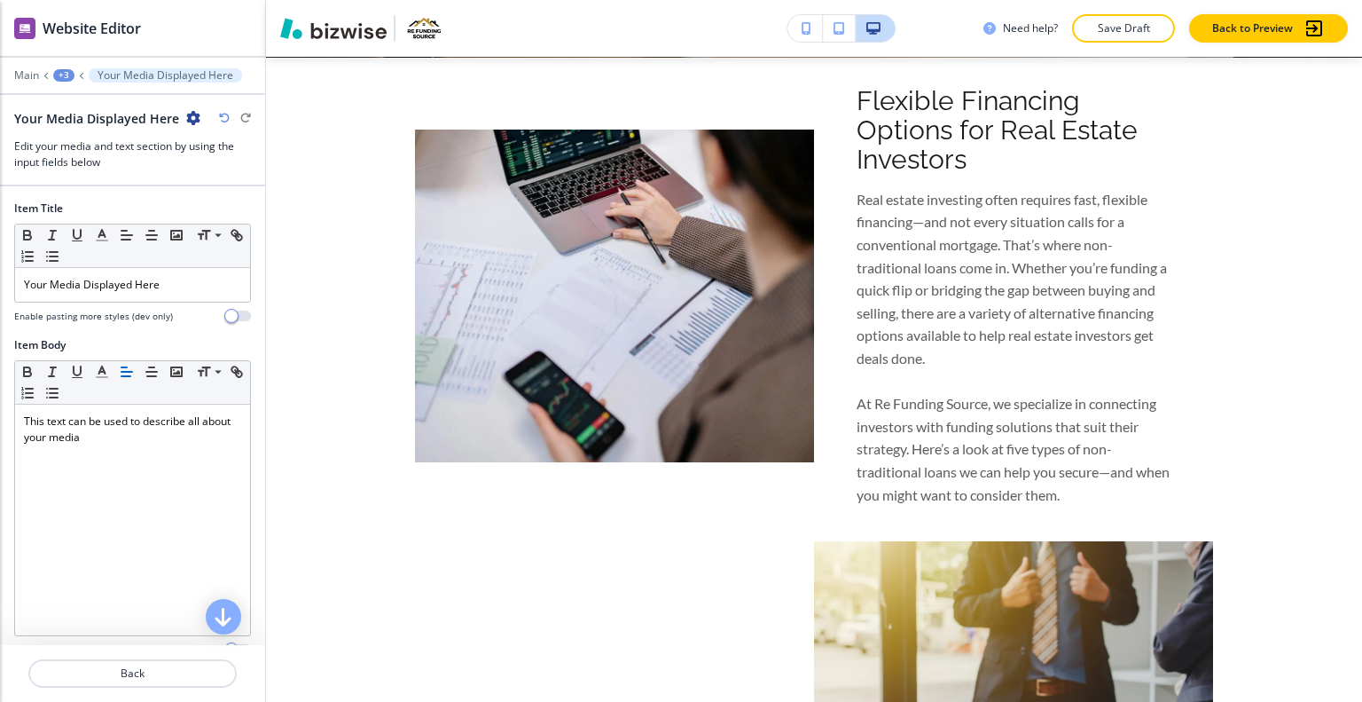
scroll to position [3103, 0]
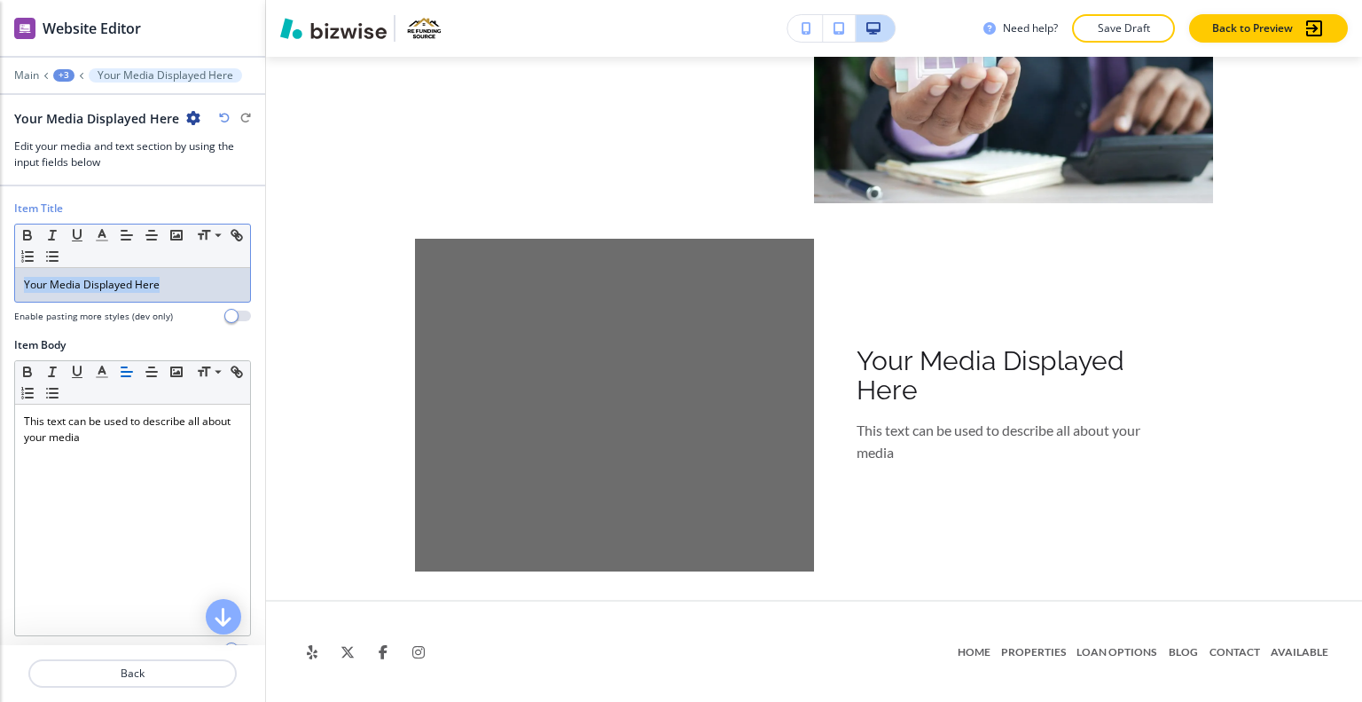
drag, startPoint x: 184, startPoint y: 295, endPoint x: 0, endPoint y: 276, distance: 184.6
click at [0, 276] on div "Item Title Small Normal Large Huge Your Media Displayed Here Enable pasting mor…" at bounding box center [132, 268] width 265 height 137
drag, startPoint x: 131, startPoint y: 279, endPoint x: 126, endPoint y: 291, distance: 12.7
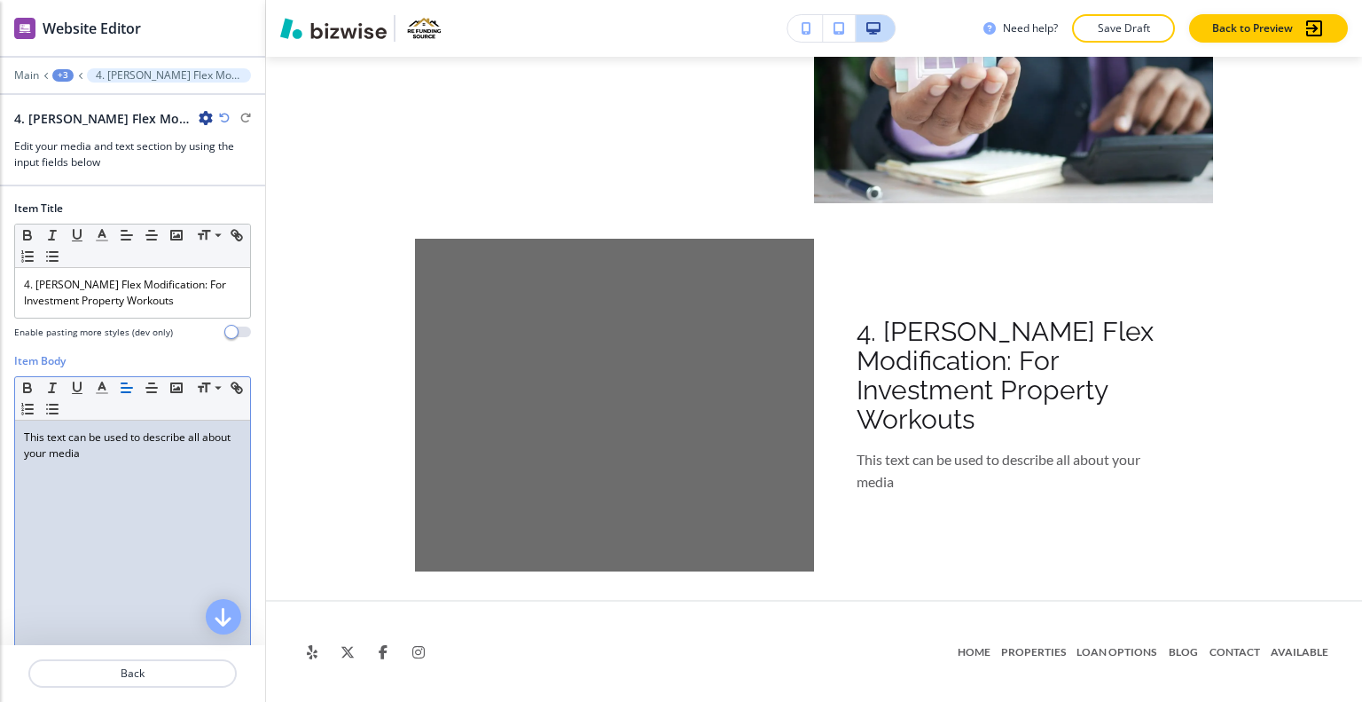
drag, startPoint x: 129, startPoint y: 554, endPoint x: 98, endPoint y: 522, distance: 44.6
click at [98, 522] on div "This text can be used to describe all about your media" at bounding box center [132, 535] width 235 height 231
drag, startPoint x: 138, startPoint y: 467, endPoint x: 6, endPoint y: 435, distance: 136.2
click at [0, 428] on div "Item Body Small Normal Large Huge This text can be used to describe all about y…" at bounding box center [132, 520] width 265 height 334
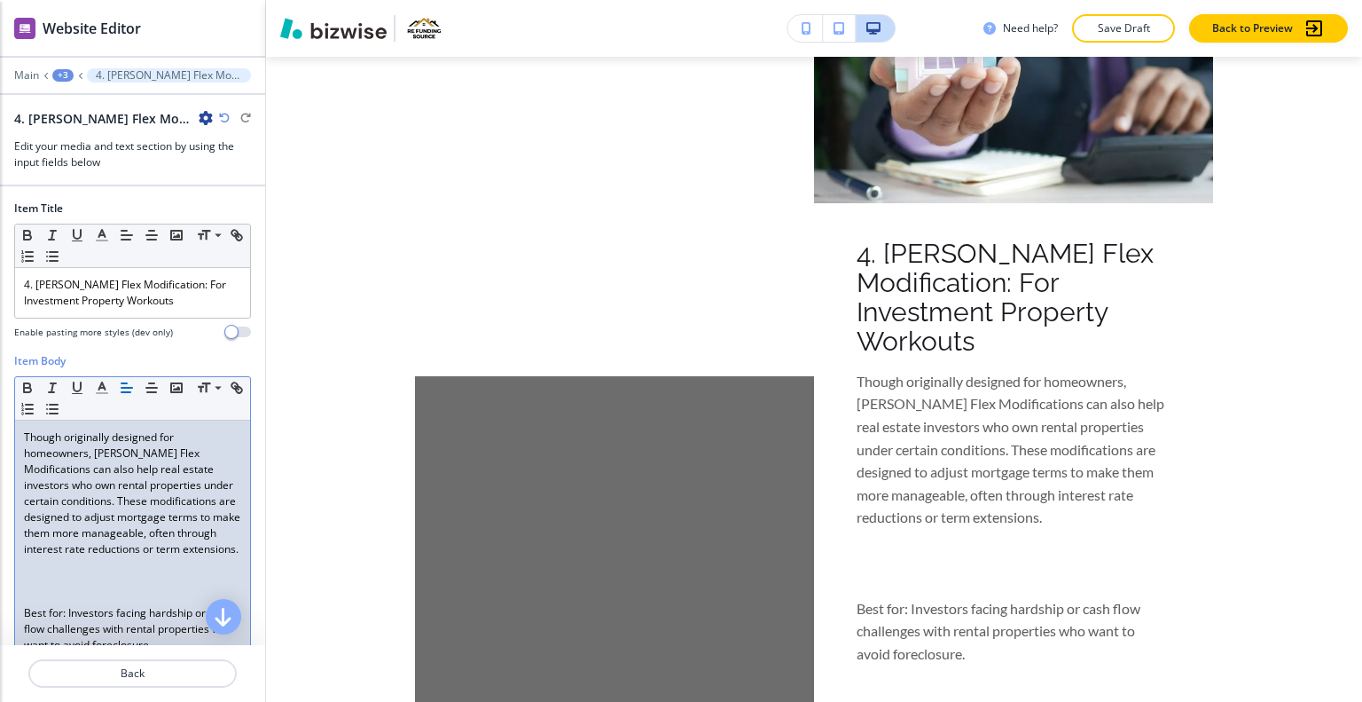
scroll to position [177, 0]
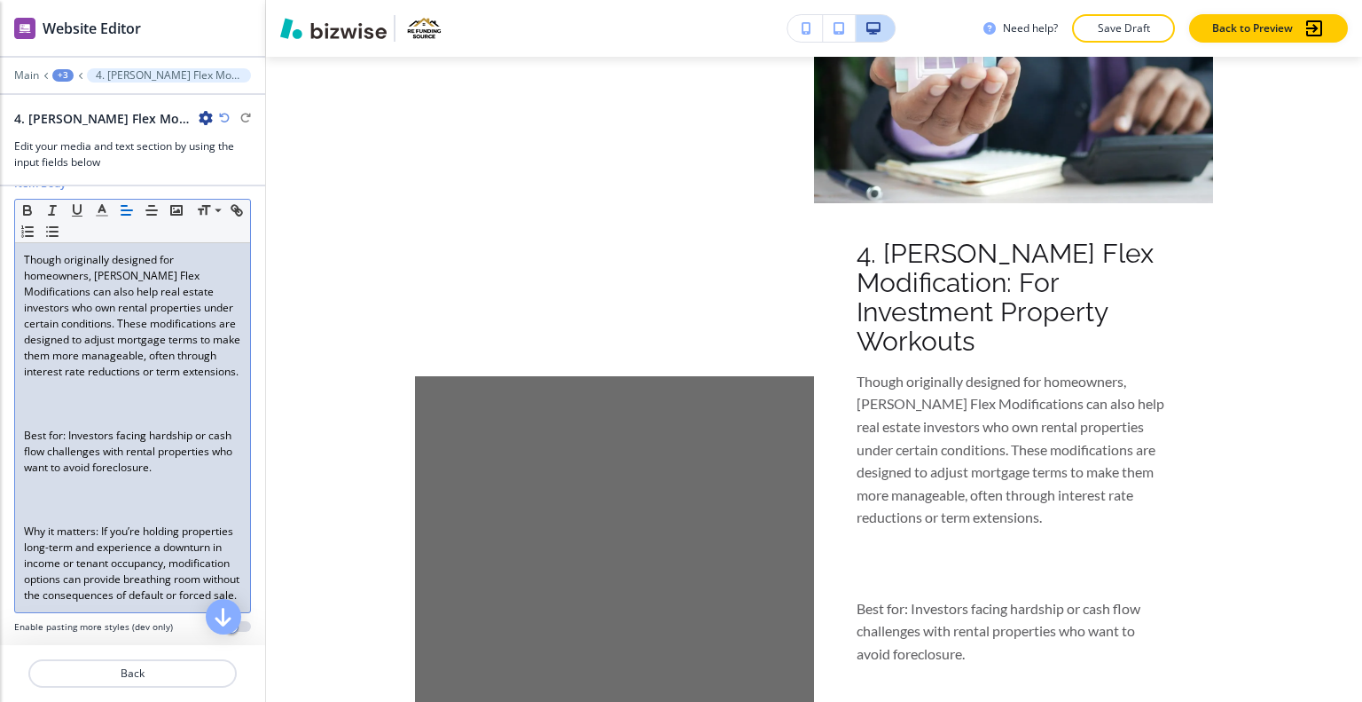
click at [66, 425] on p at bounding box center [132, 420] width 217 height 16
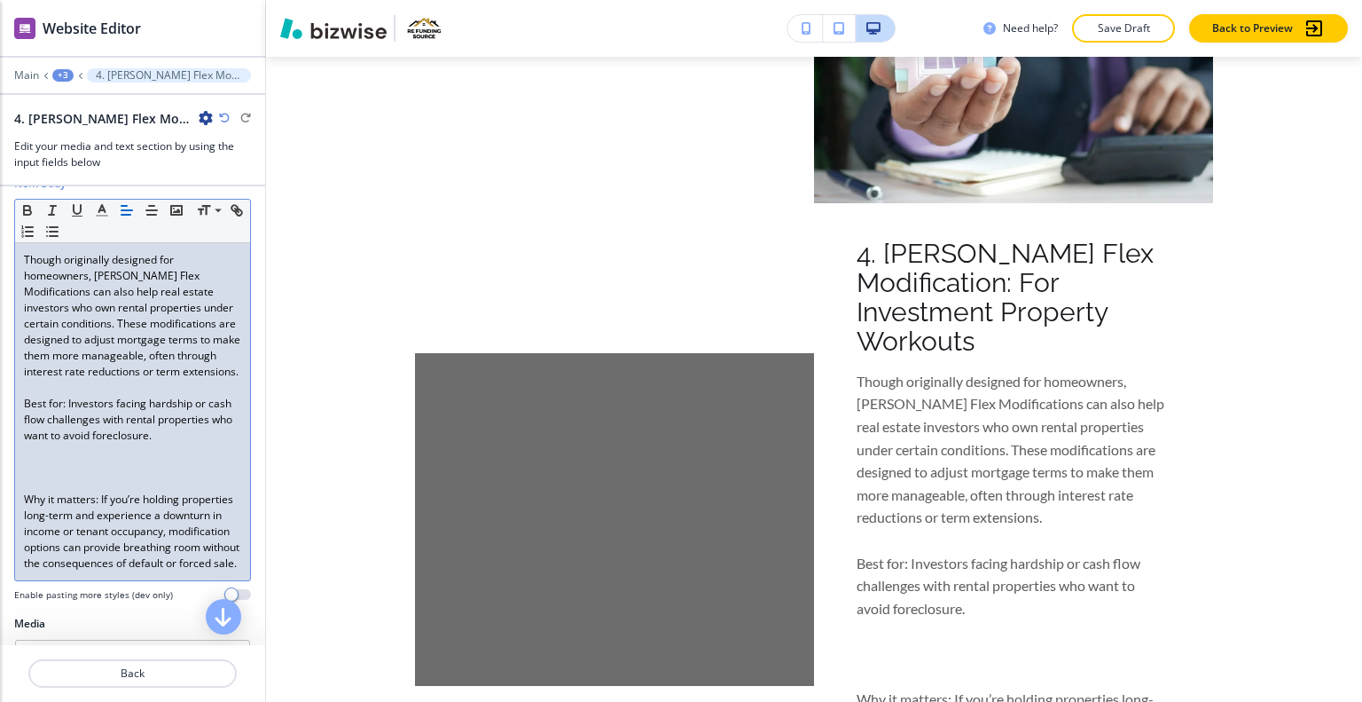
click at [50, 475] on p at bounding box center [132, 467] width 217 height 16
click at [42, 522] on p "Why it matters: If you’re holding properties long-term and experience a downtur…" at bounding box center [132, 531] width 217 height 80
click at [35, 491] on p at bounding box center [132, 483] width 217 height 16
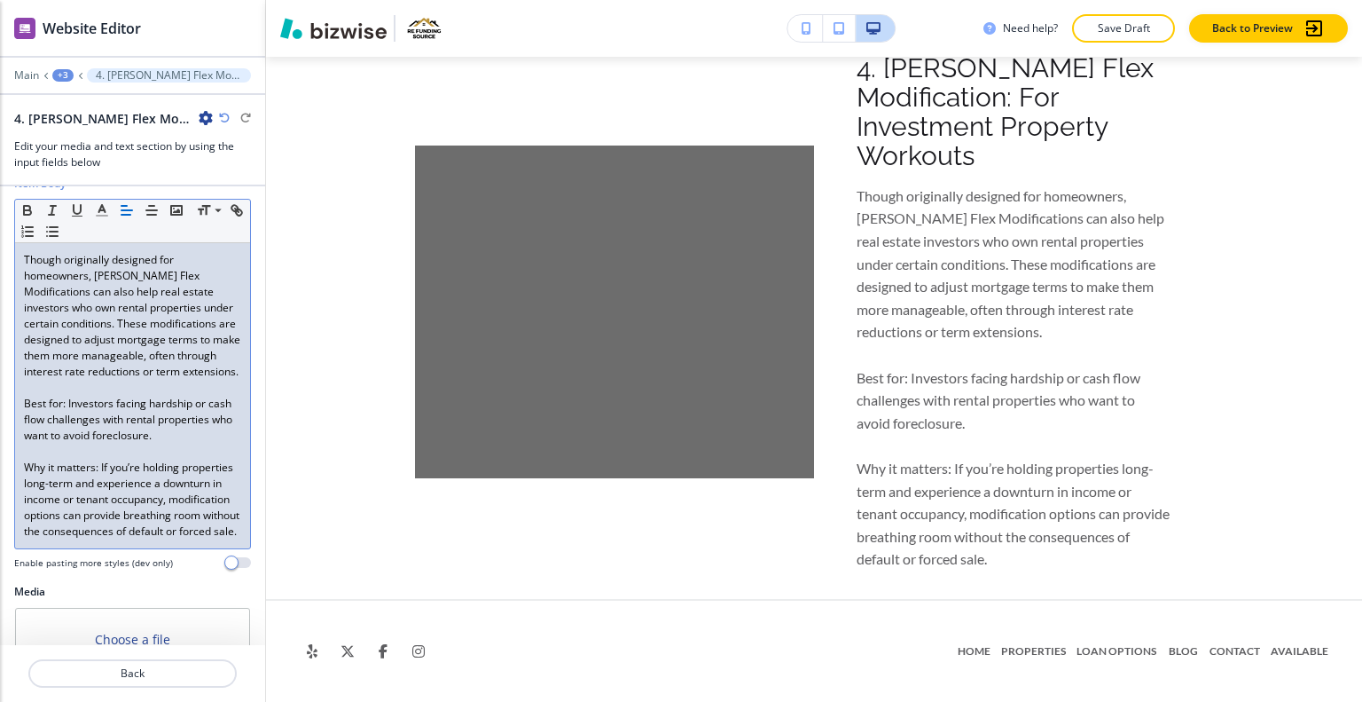
scroll to position [384, 0]
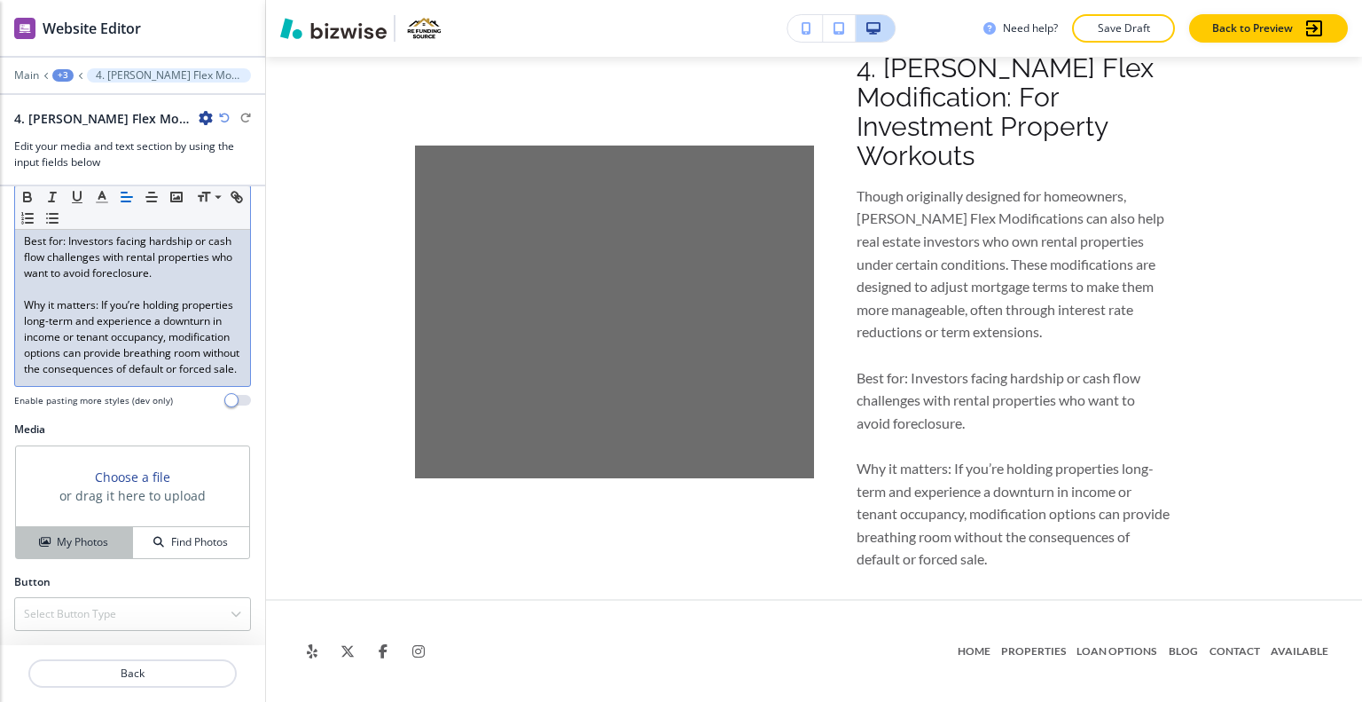
click at [113, 546] on div "My Photos" at bounding box center [74, 542] width 116 height 16
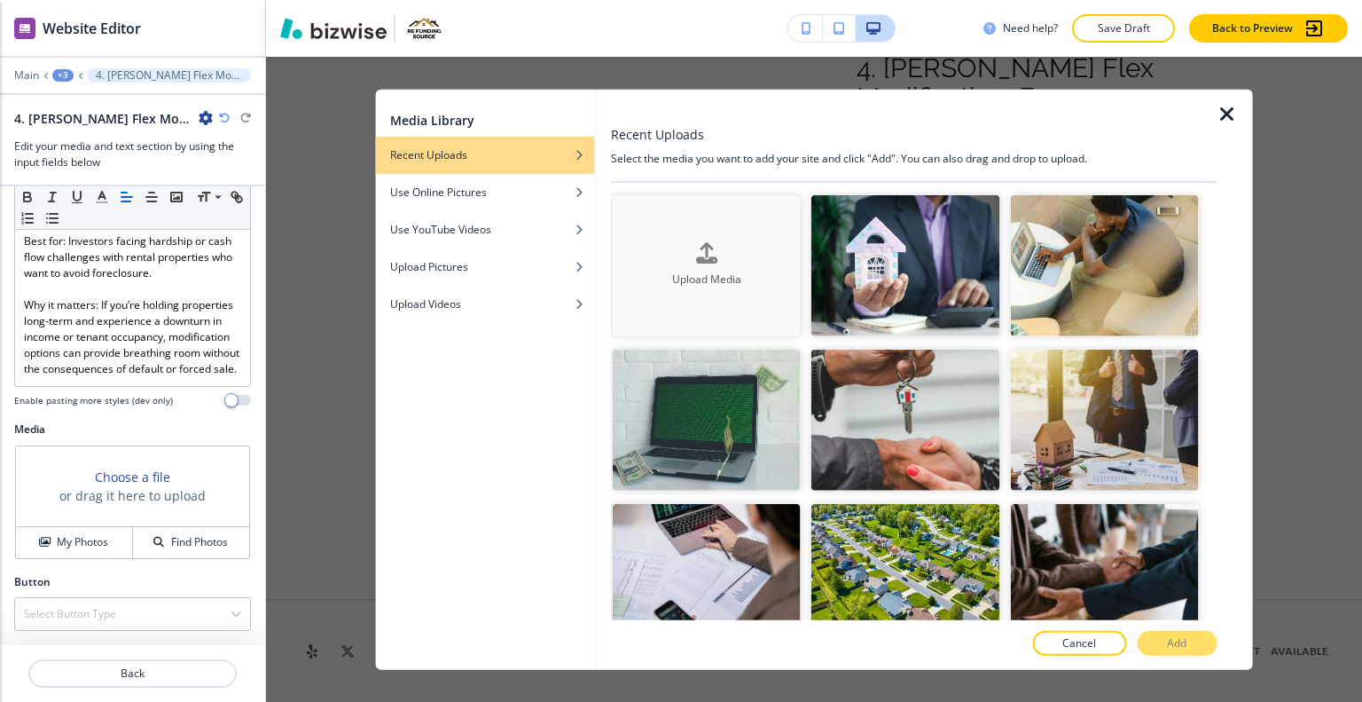
click at [766, 209] on button "Upload Media" at bounding box center [707, 264] width 188 height 141
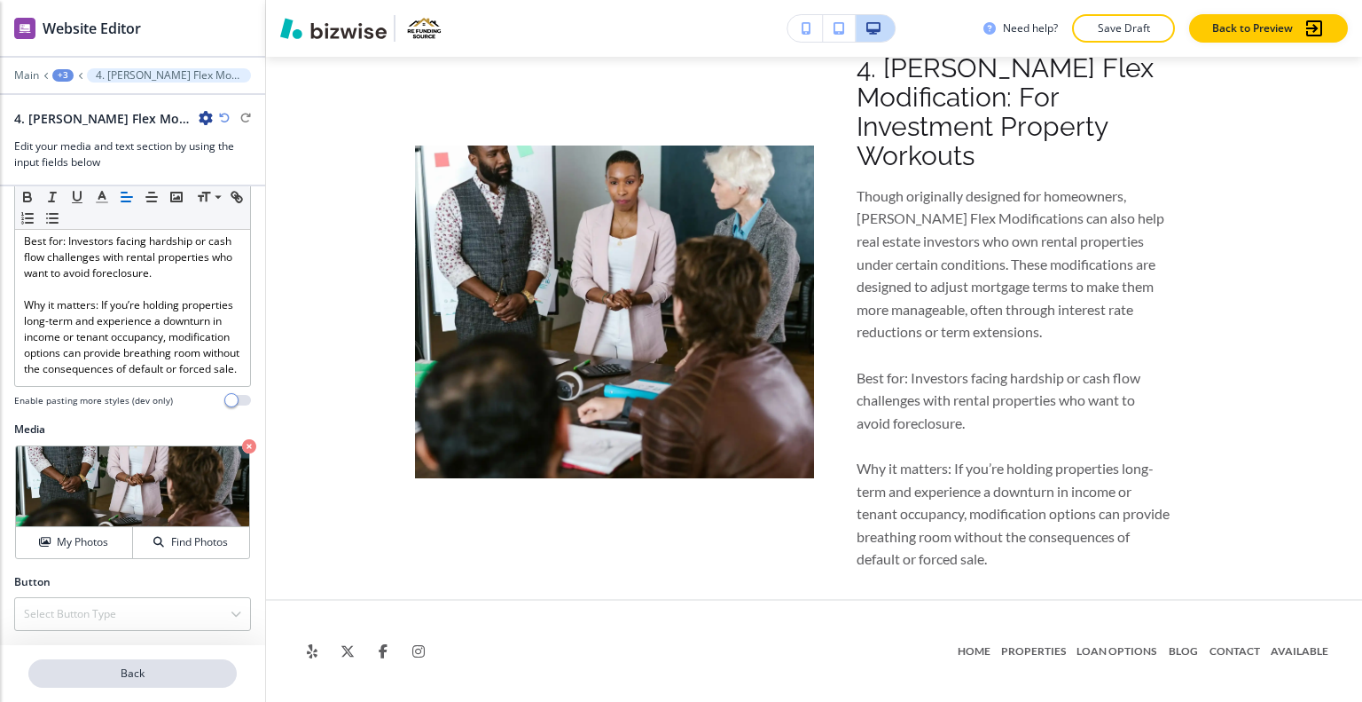
click at [166, 677] on p "Back" at bounding box center [132, 673] width 205 height 16
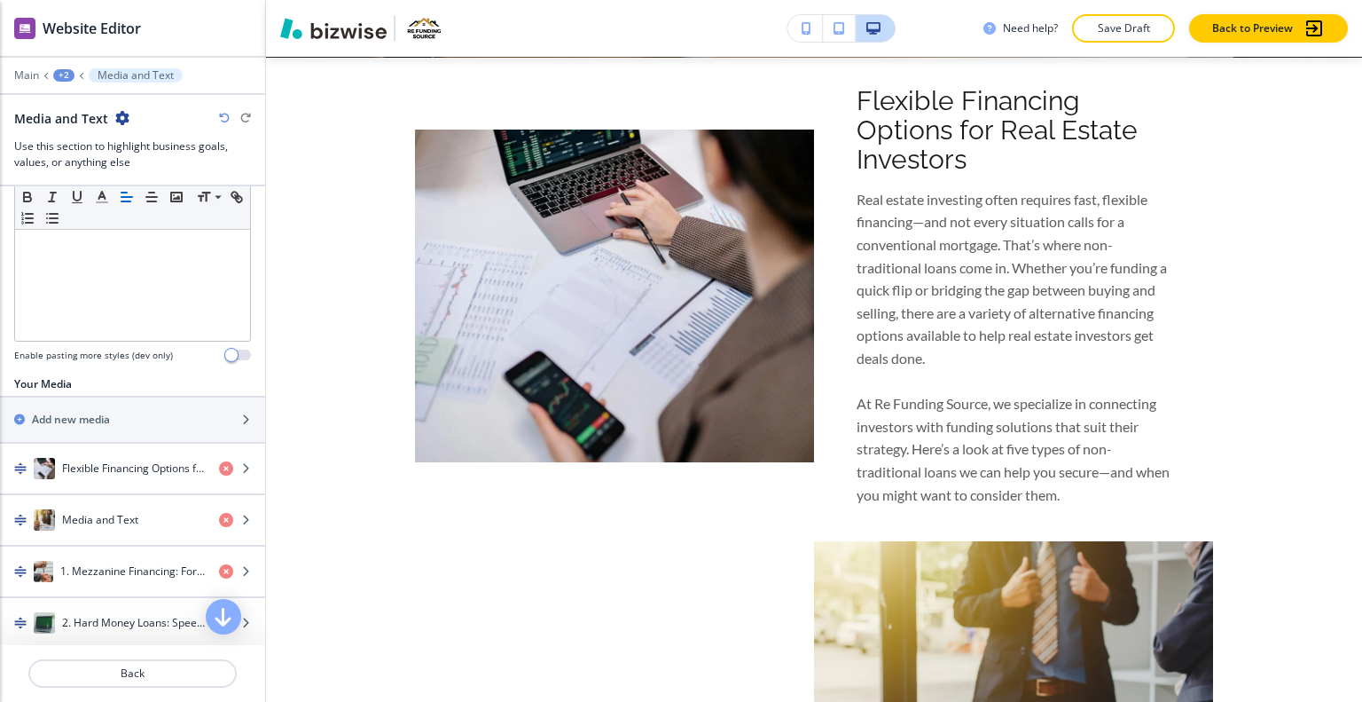
scroll to position [639, 0]
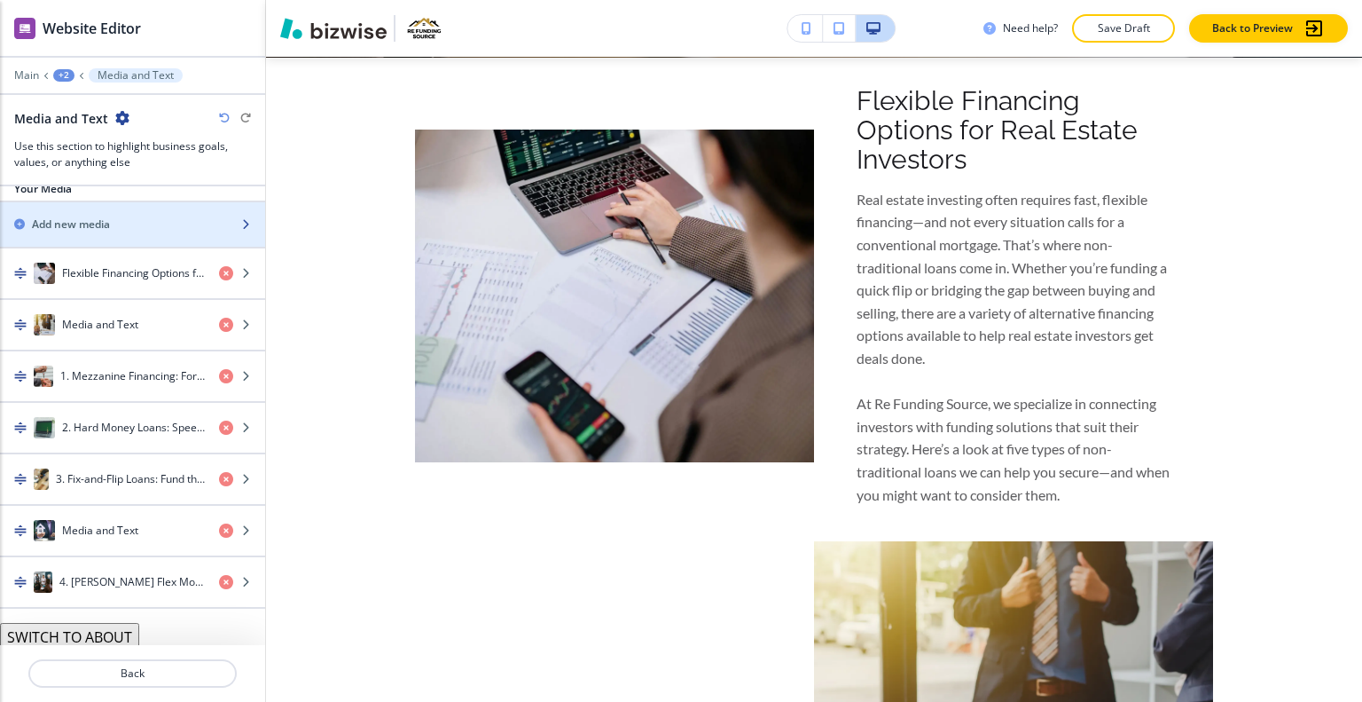
click at [145, 223] on div "Add new media" at bounding box center [113, 224] width 226 height 16
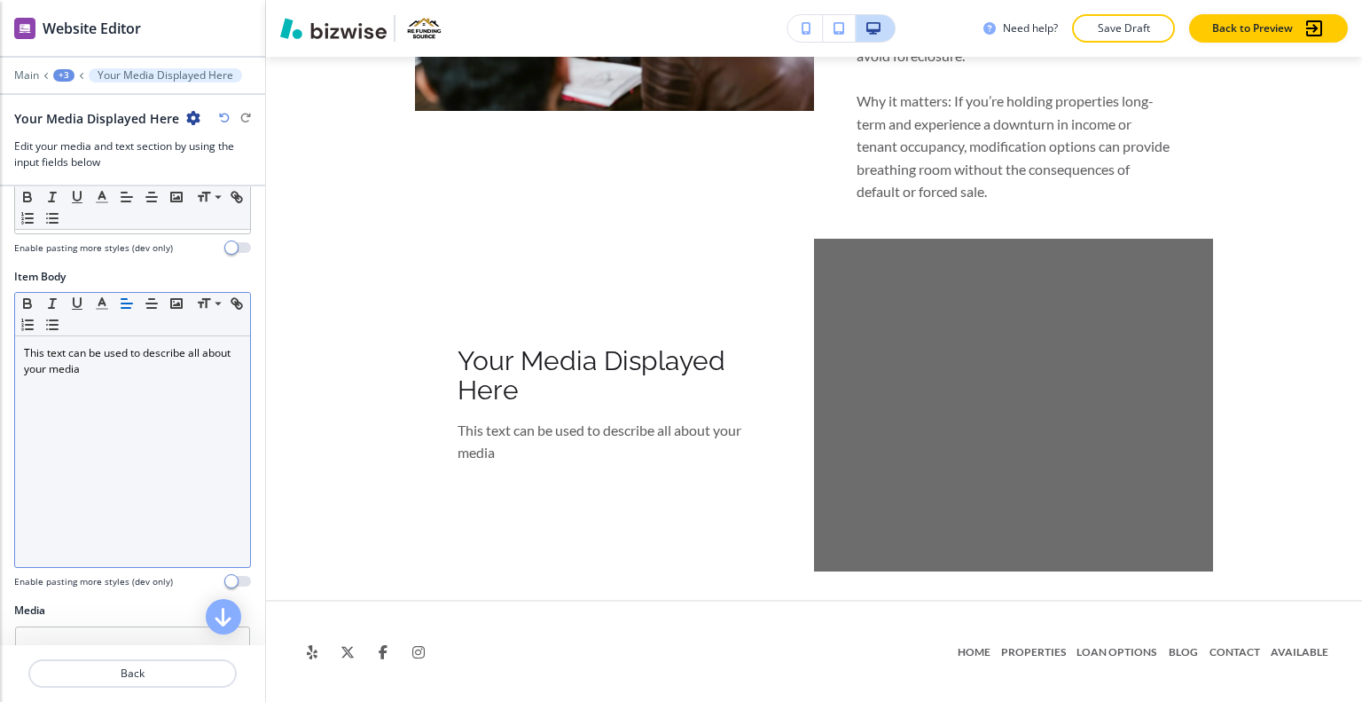
scroll to position [0, 0]
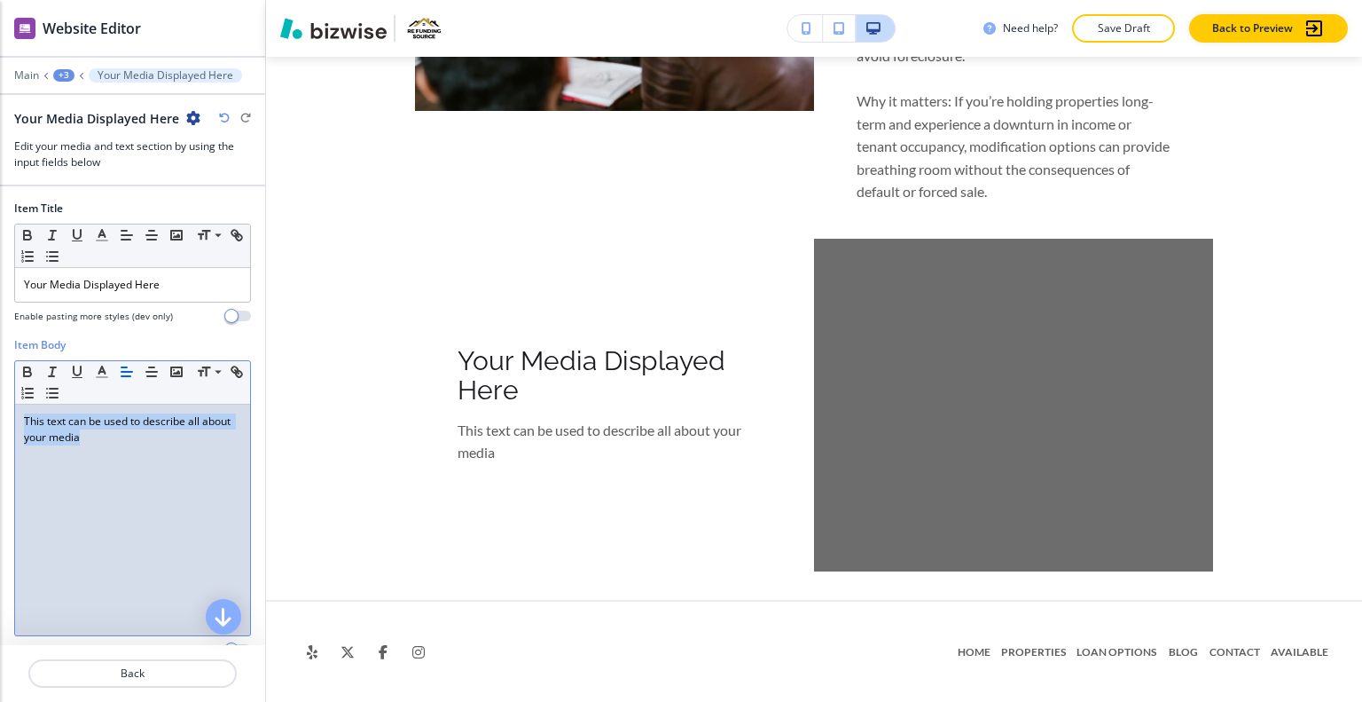
drag, startPoint x: 143, startPoint y: 451, endPoint x: 1, endPoint y: 343, distance: 177.9
click at [1, 343] on div "Item Body Small Normal Large Huge This text can be used to describe all about y…" at bounding box center [132, 504] width 265 height 334
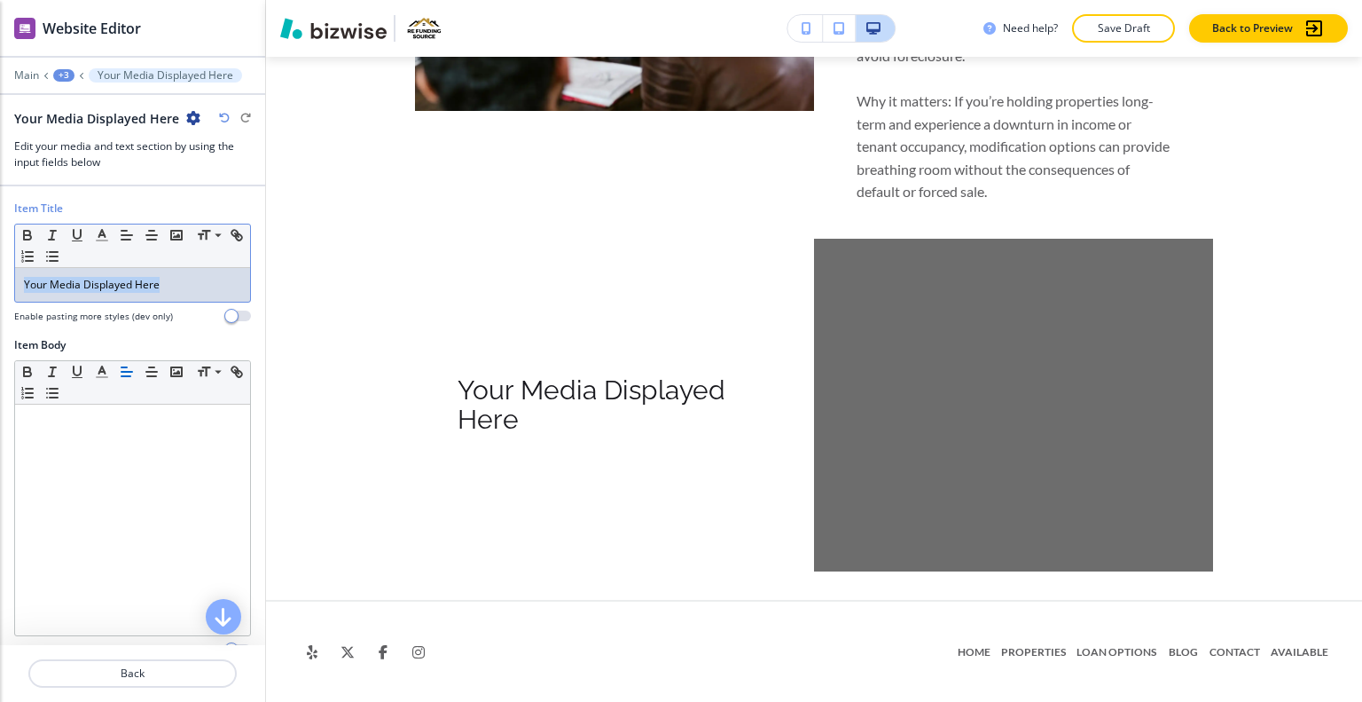
drag, startPoint x: 198, startPoint y: 295, endPoint x: 0, endPoint y: 271, distance: 199.3
click at [0, 271] on div "Item Title Small Normal Large Huge Your Media Displayed Here Enable pasting mor…" at bounding box center [132, 268] width 265 height 137
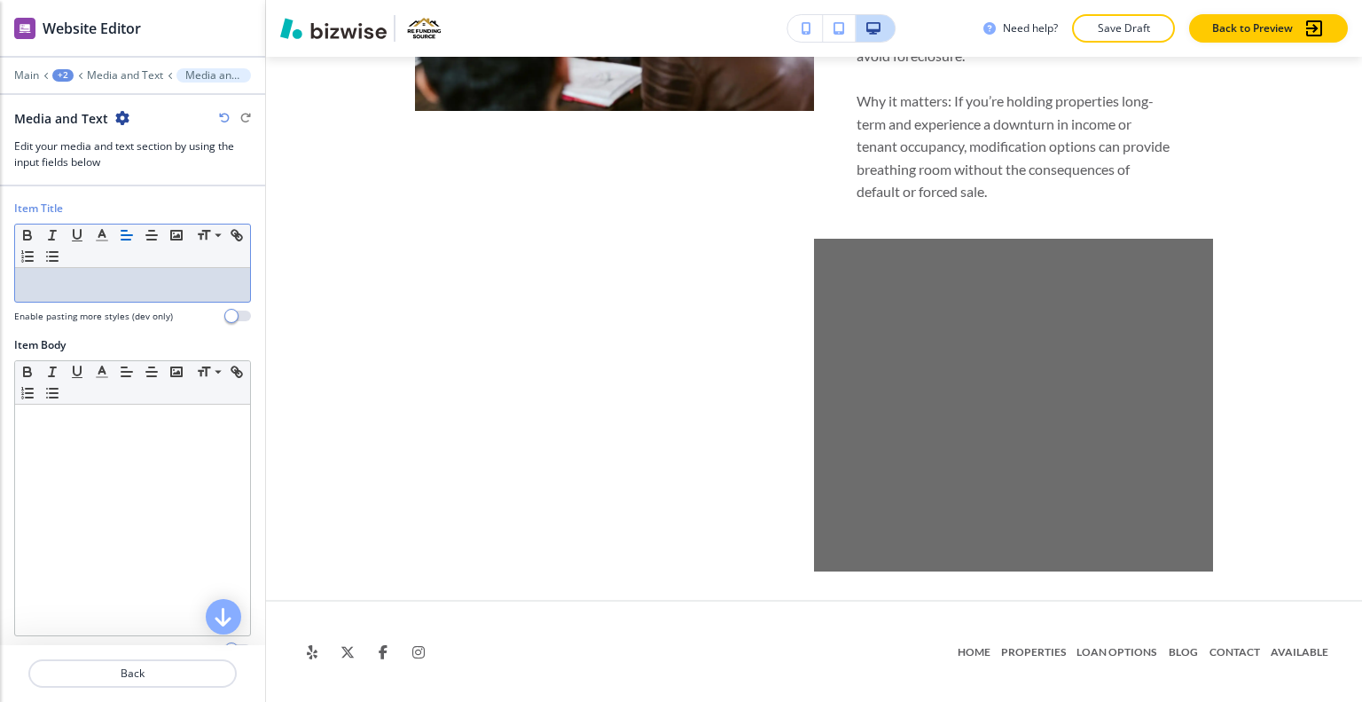
scroll to position [246, 0]
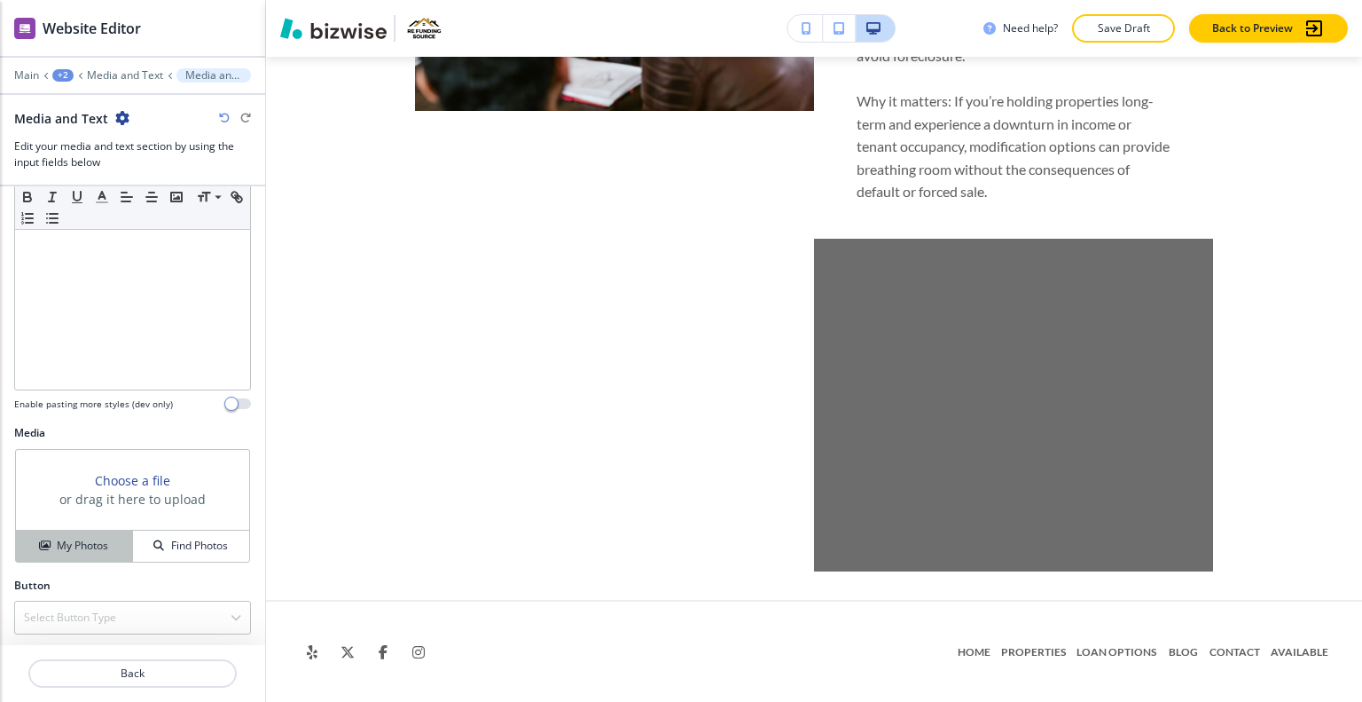
click at [105, 549] on h4 "My Photos" at bounding box center [82, 546] width 51 height 16
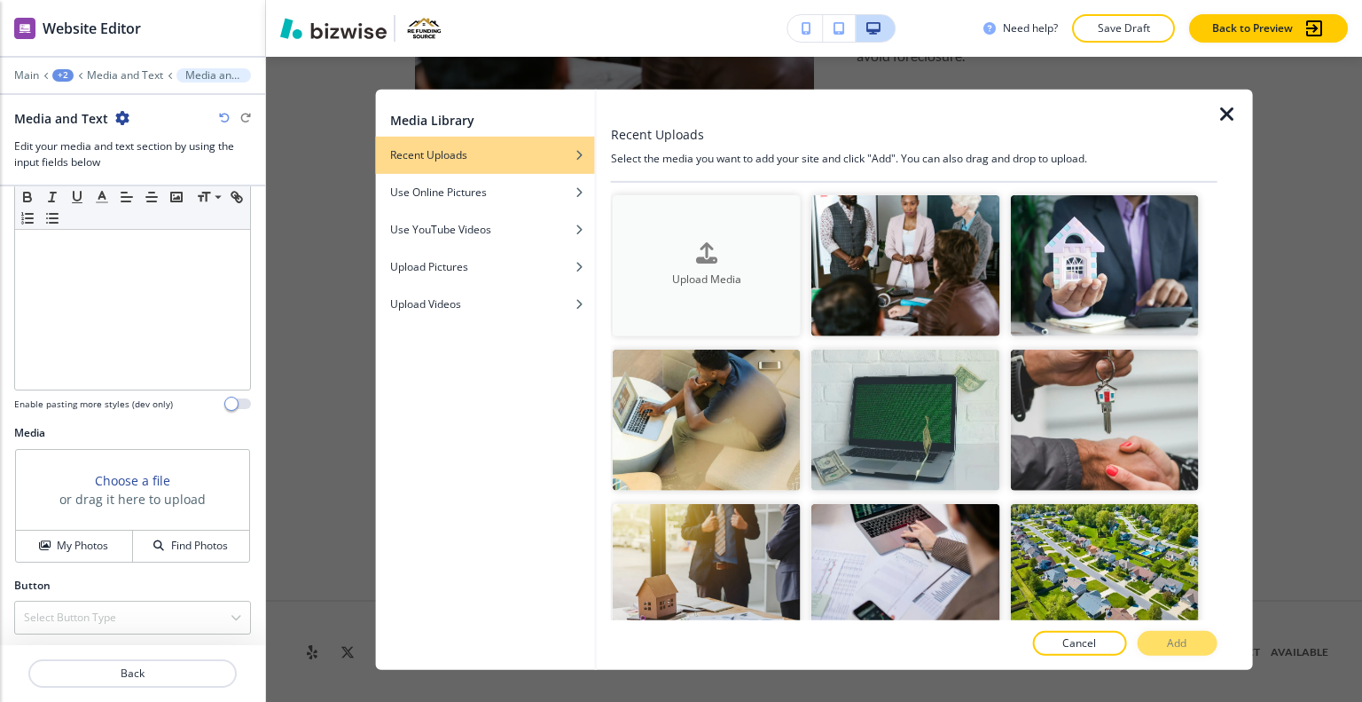
click at [714, 266] on div "button" at bounding box center [707, 267] width 188 height 7
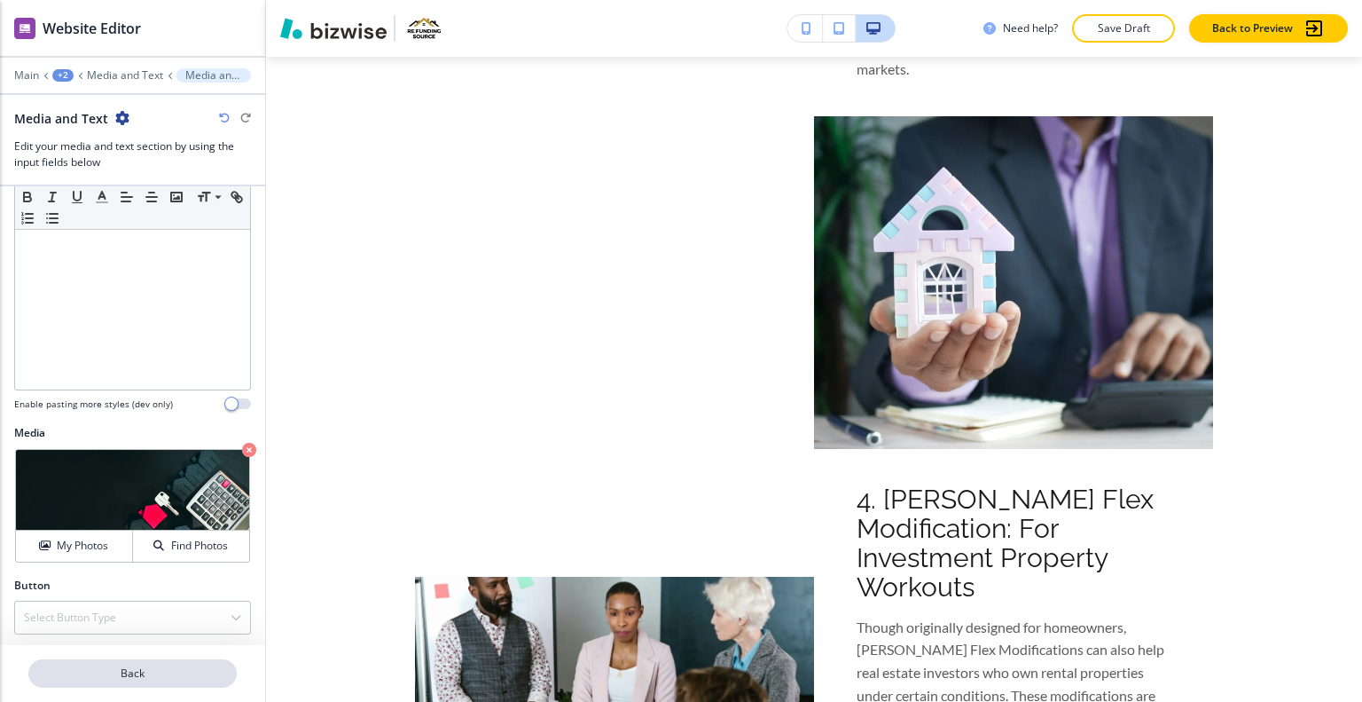
click at [170, 680] on p "Back" at bounding box center [132, 673] width 205 height 16
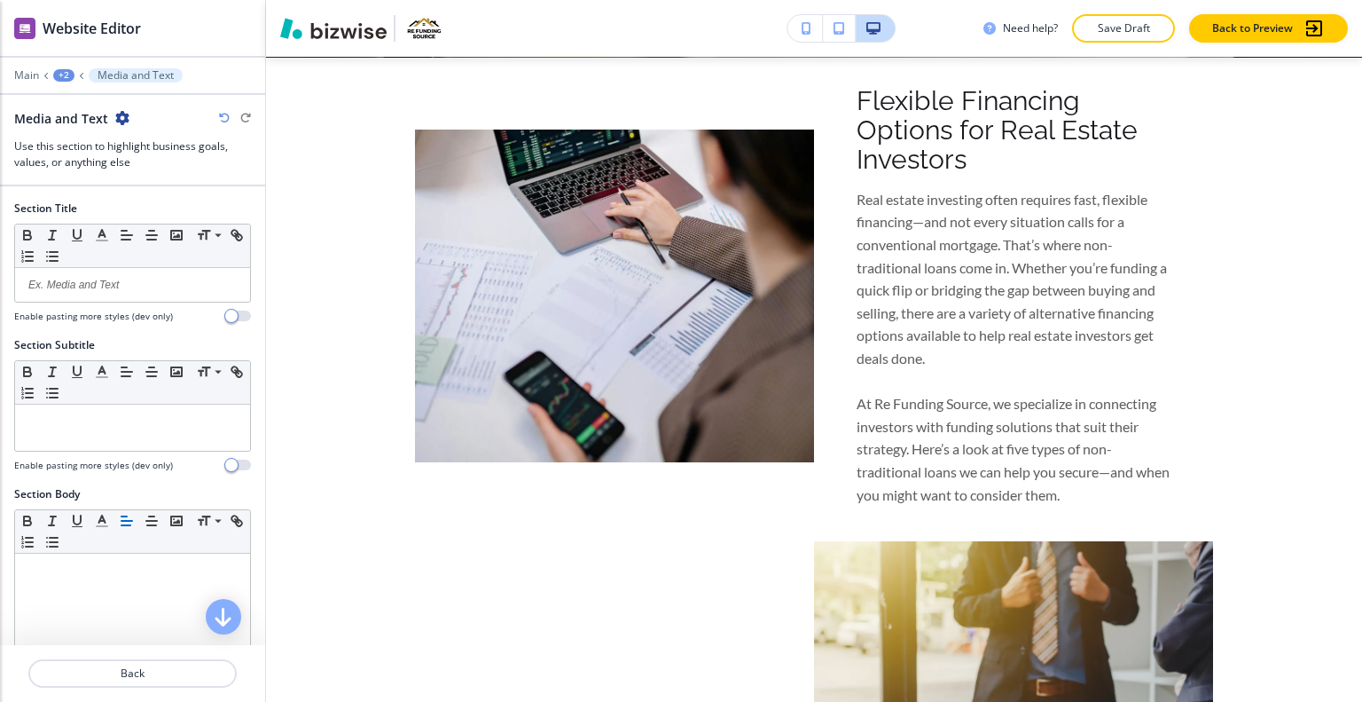
scroll to position [355, 0]
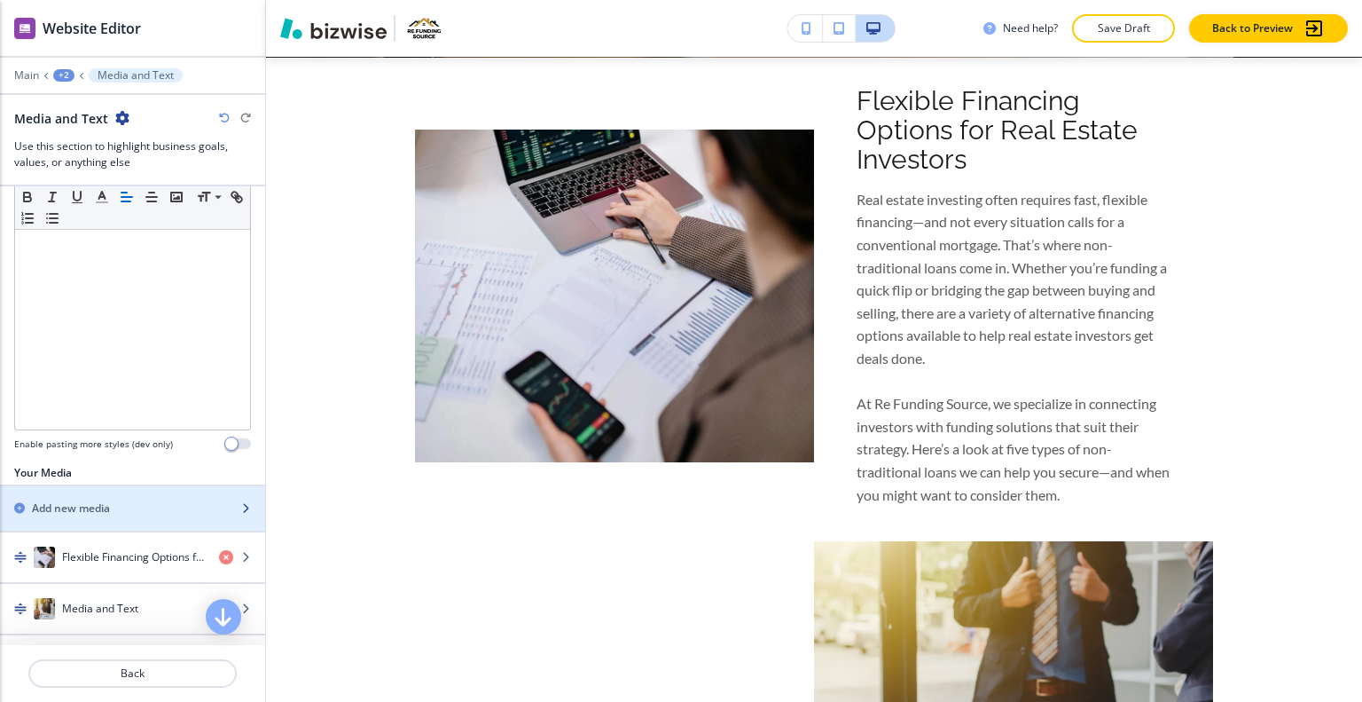
click at [106, 503] on h2 "Add new media" at bounding box center [71, 508] width 78 height 16
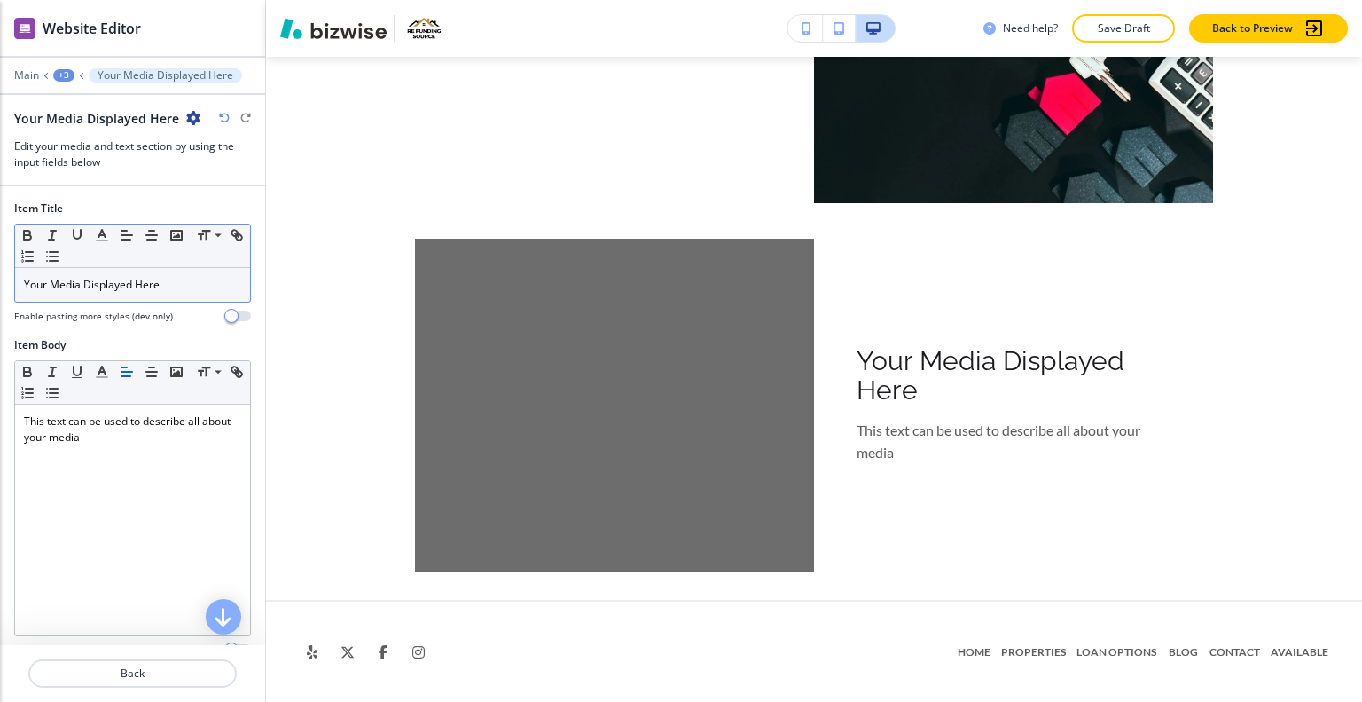
click at [211, 297] on div "Your Media Displayed Here" at bounding box center [132, 285] width 235 height 34
drag, startPoint x: 189, startPoint y: 291, endPoint x: 142, endPoint y: 279, distance: 48.4
click at [143, 279] on div "Your Media Displayed Here" at bounding box center [132, 285] width 235 height 34
click at [128, 277] on p "Your Media Displayed Here" at bounding box center [132, 285] width 217 height 16
drag, startPoint x: 167, startPoint y: 279, endPoint x: 0, endPoint y: 258, distance: 168.0
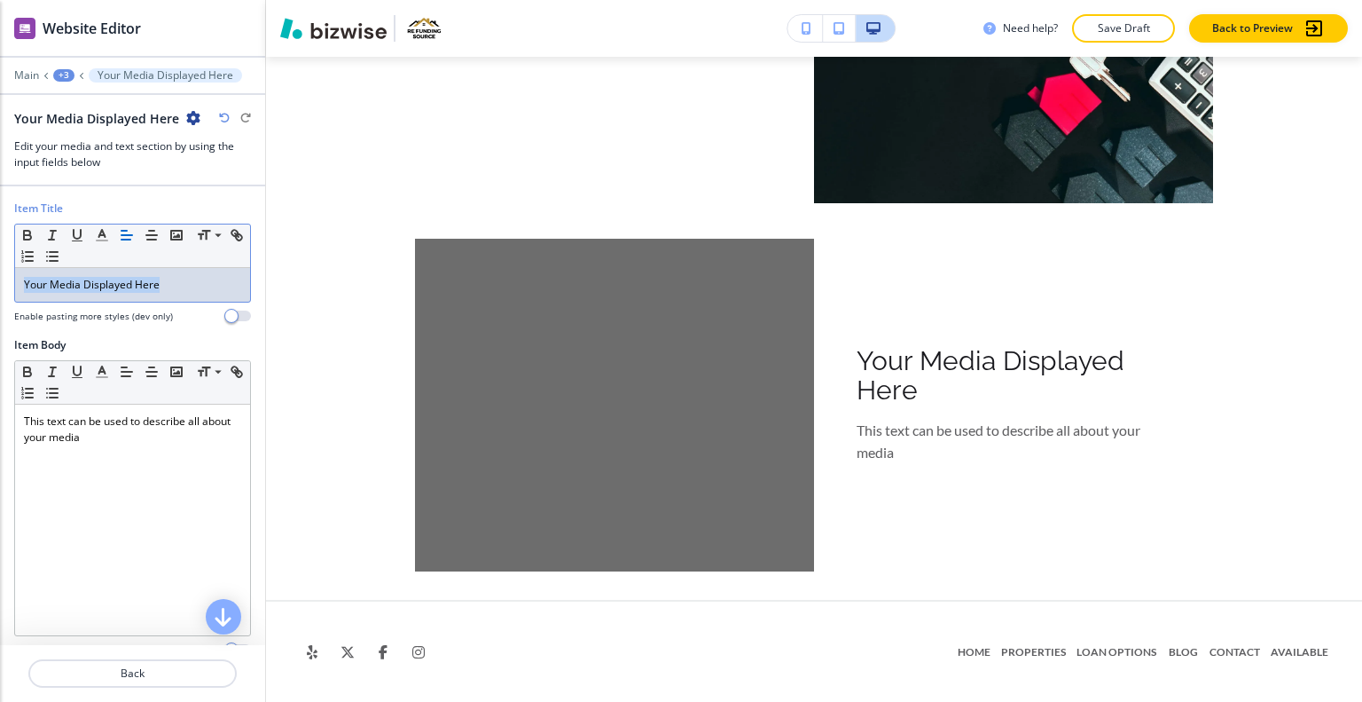
click at [0, 258] on div "Item Title Small Normal Large Huge Your Media Displayed Here Enable pasting mor…" at bounding box center [132, 268] width 265 height 137
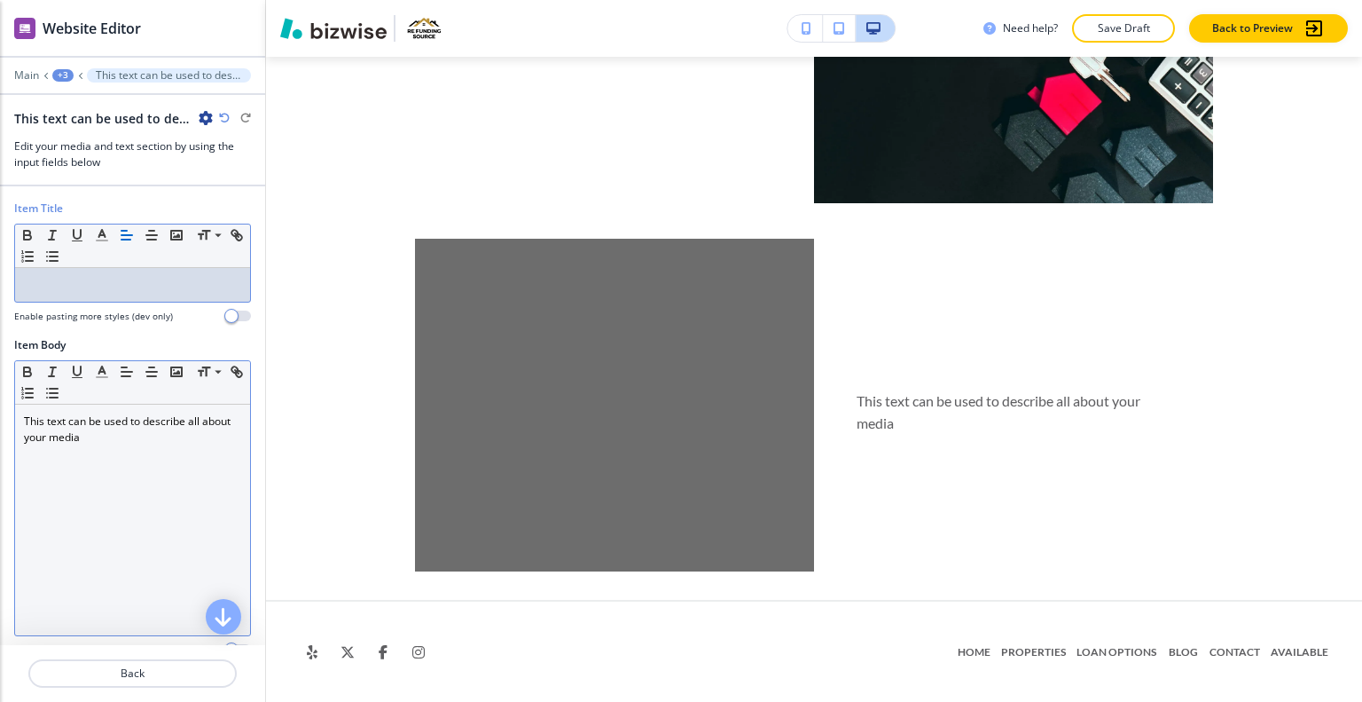
scroll to position [89, 0]
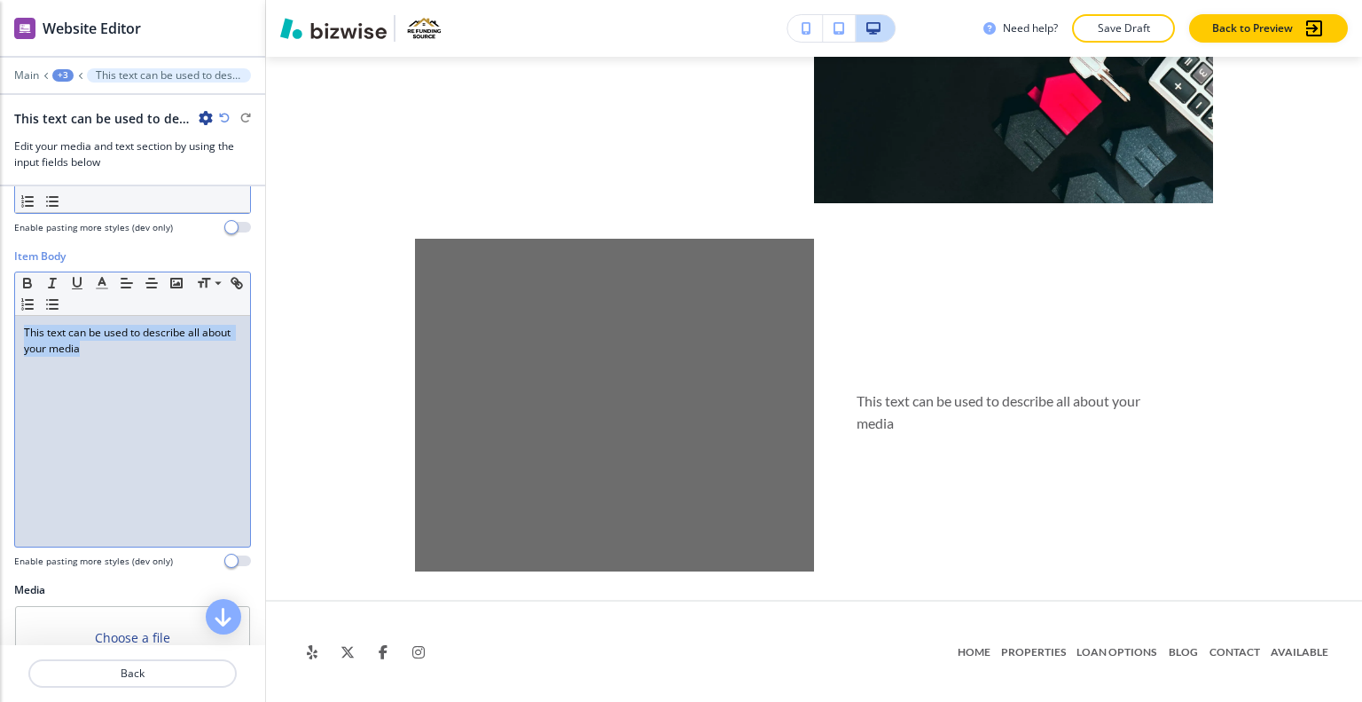
drag, startPoint x: 161, startPoint y: 367, endPoint x: 0, endPoint y: 291, distance: 177.8
click at [0, 291] on div "Item Body Small Normal Large Huge This text can be used to describe all about y…" at bounding box center [132, 415] width 265 height 334
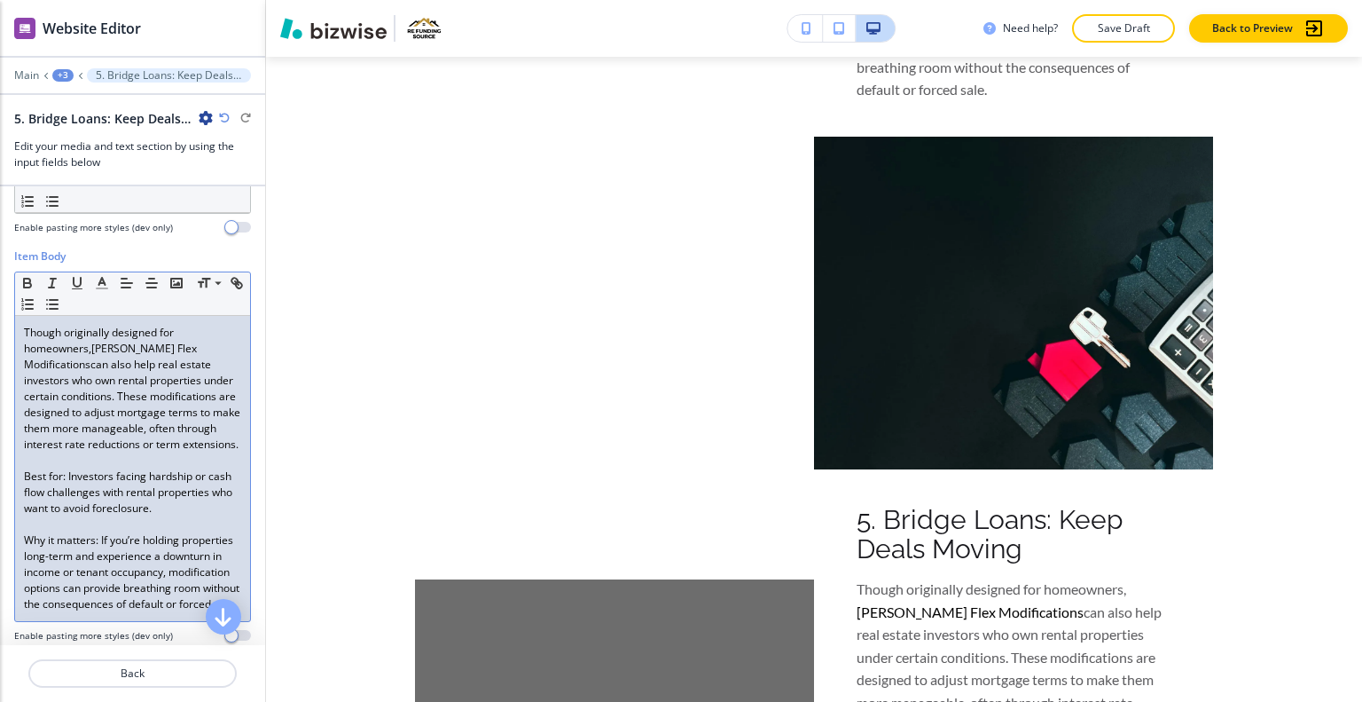
click at [106, 449] on link "can also help real estate investors who own rental properties under certain con…" at bounding box center [133, 404] width 219 height 95
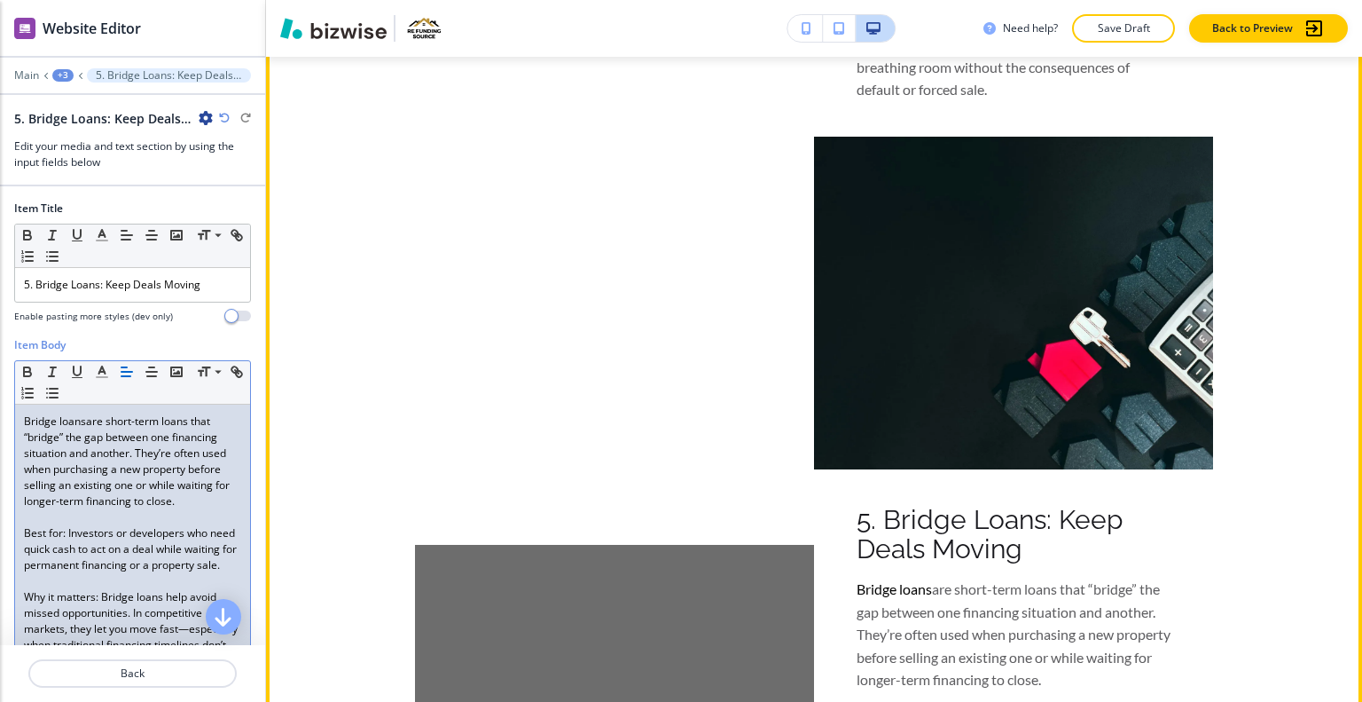
scroll to position [4024, 0]
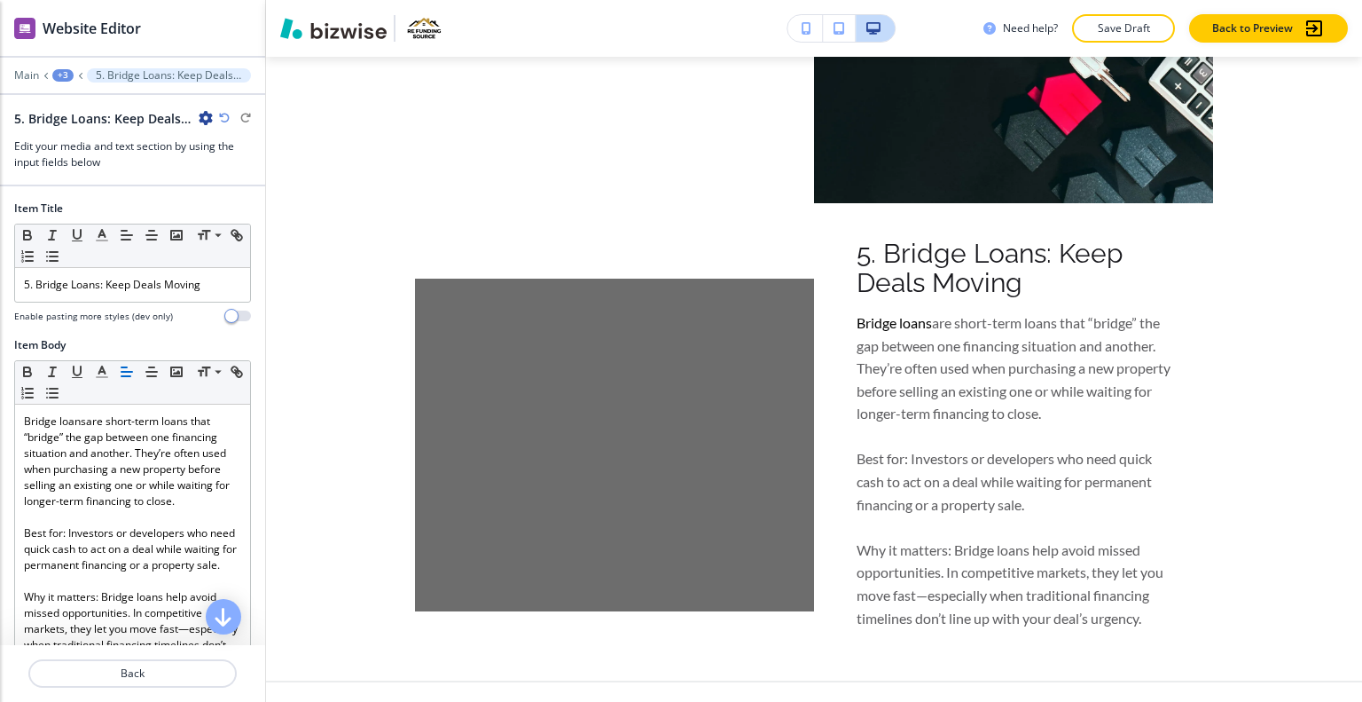
click at [180, 695] on div at bounding box center [132, 694] width 265 height 14
click at [179, 677] on p "Back" at bounding box center [132, 673] width 205 height 16
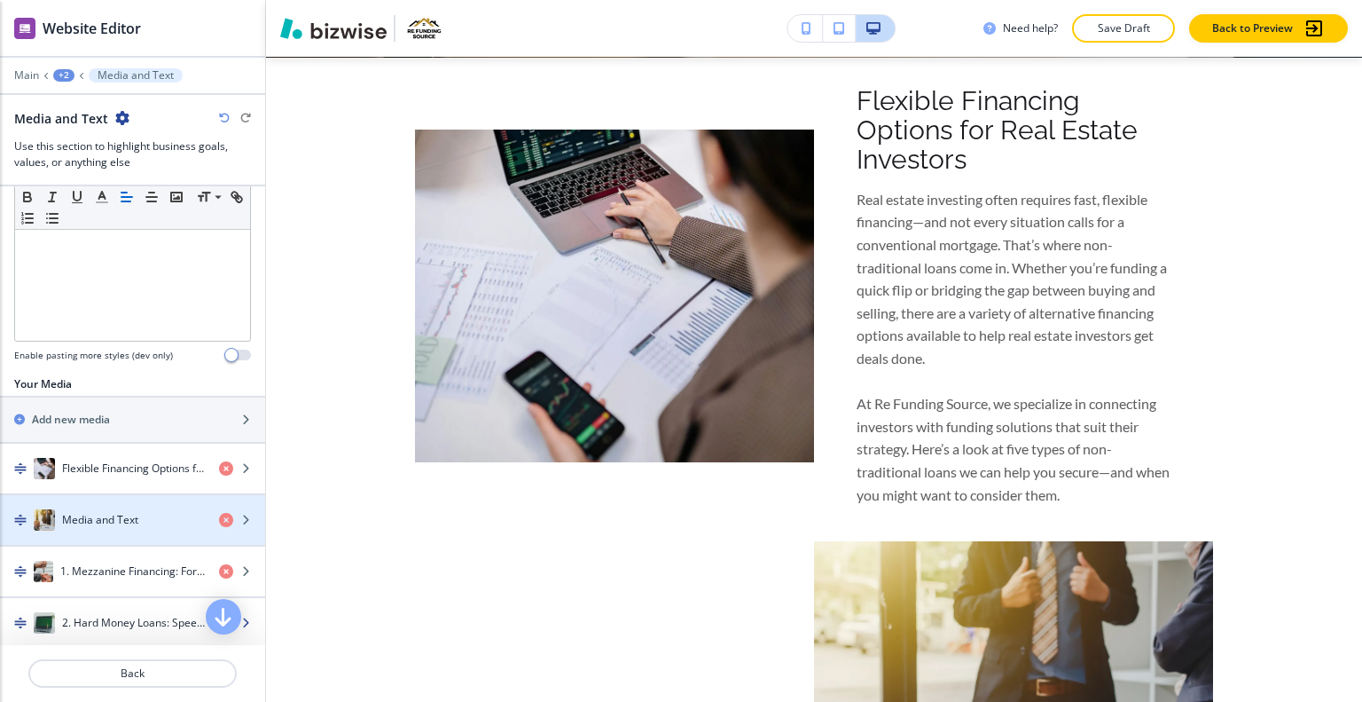
scroll to position [532, 0]
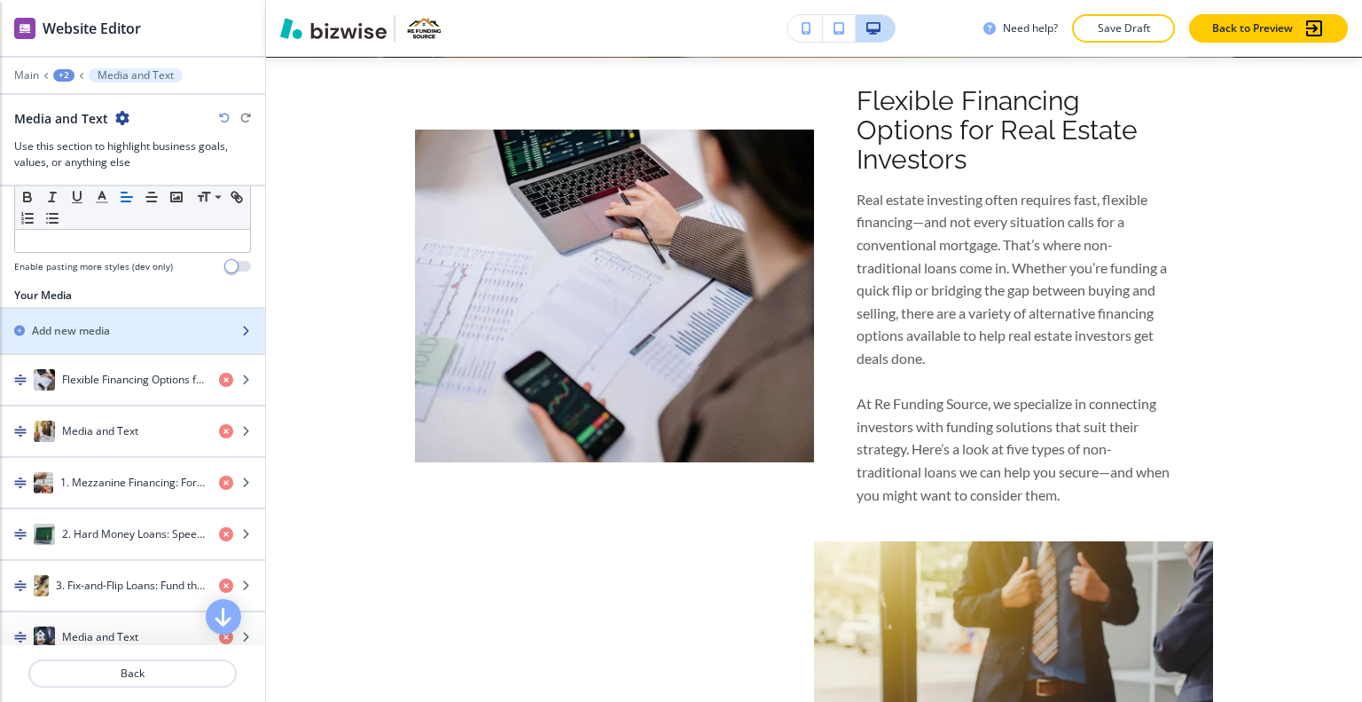
click at [139, 334] on div "Add new media" at bounding box center [132, 331] width 265 height 44
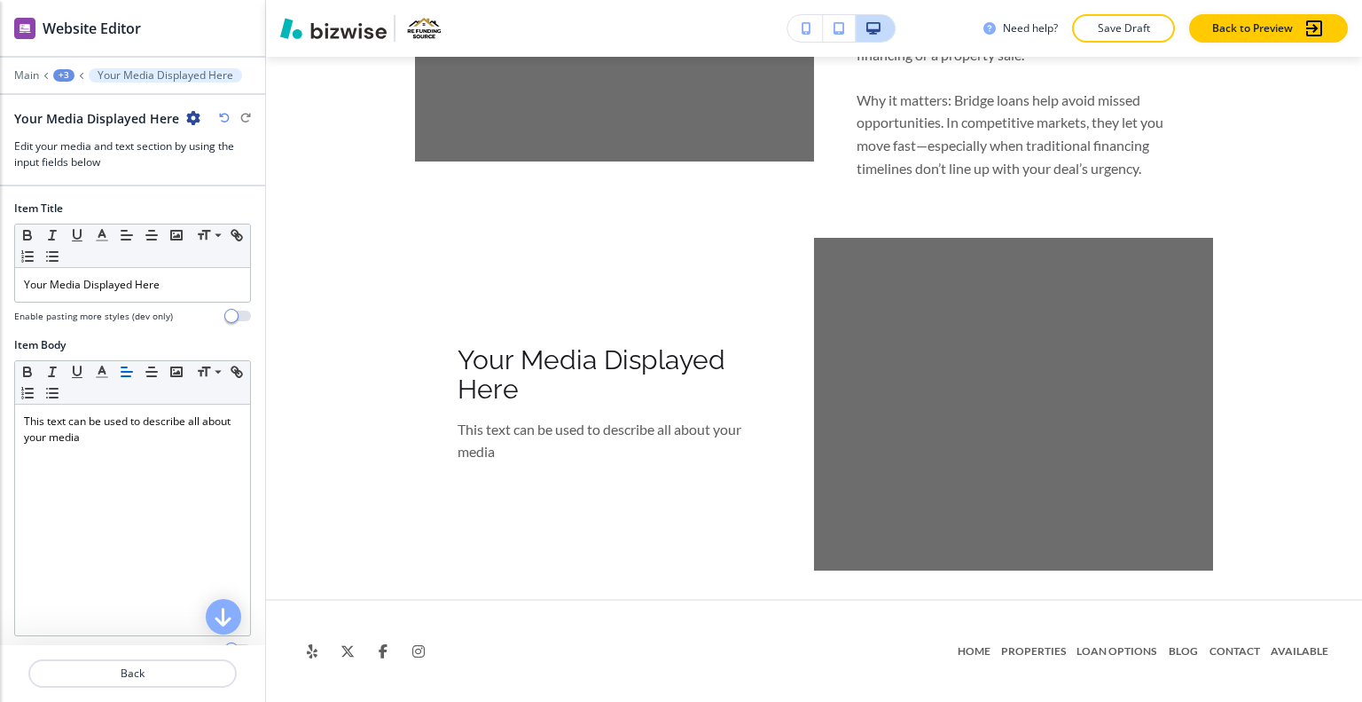
scroll to position [246, 0]
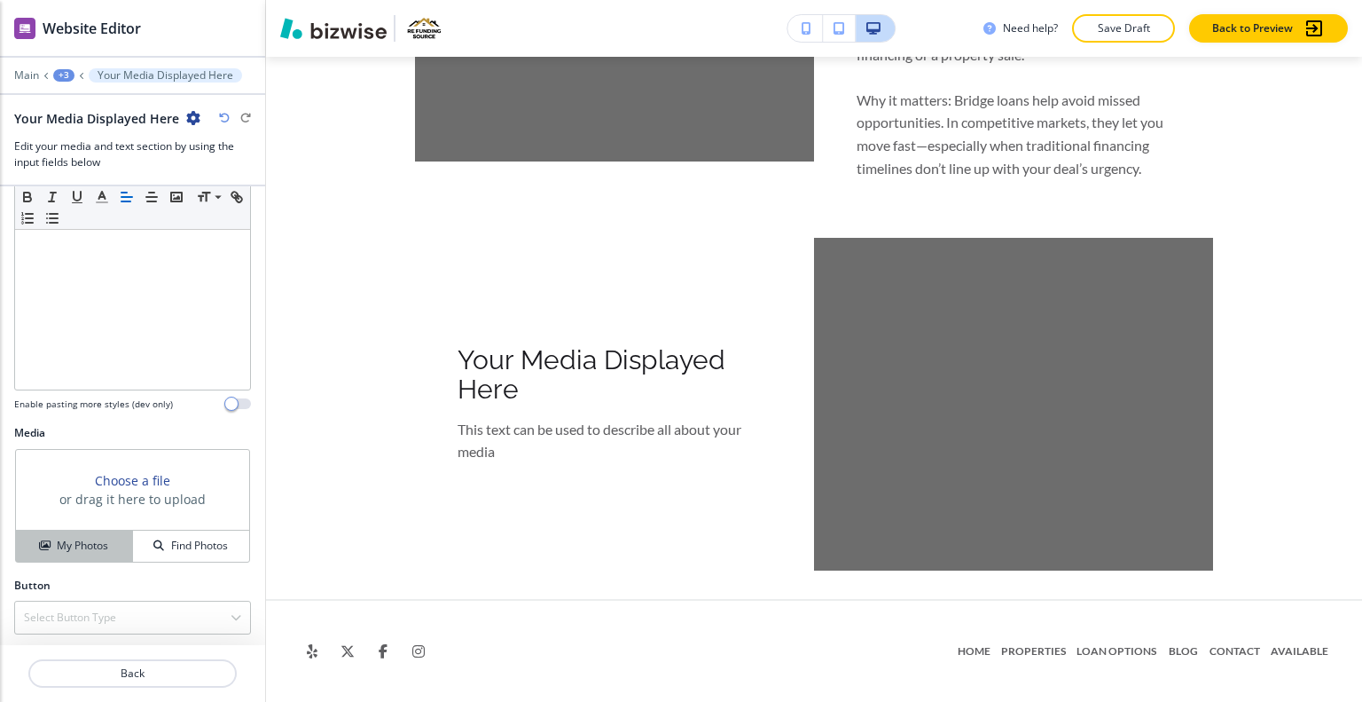
click at [88, 542] on h4 "My Photos" at bounding box center [82, 546] width 51 height 16
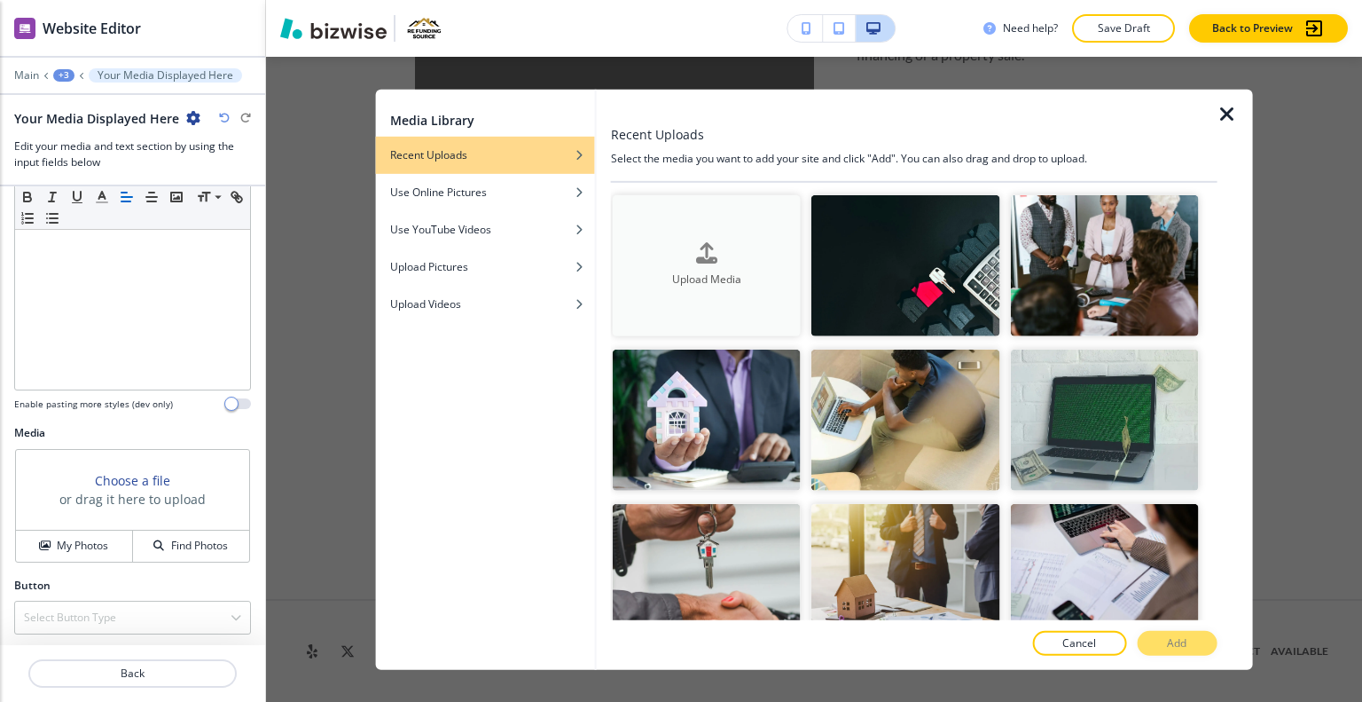
click at [731, 276] on h4 "Upload Media" at bounding box center [707, 279] width 188 height 16
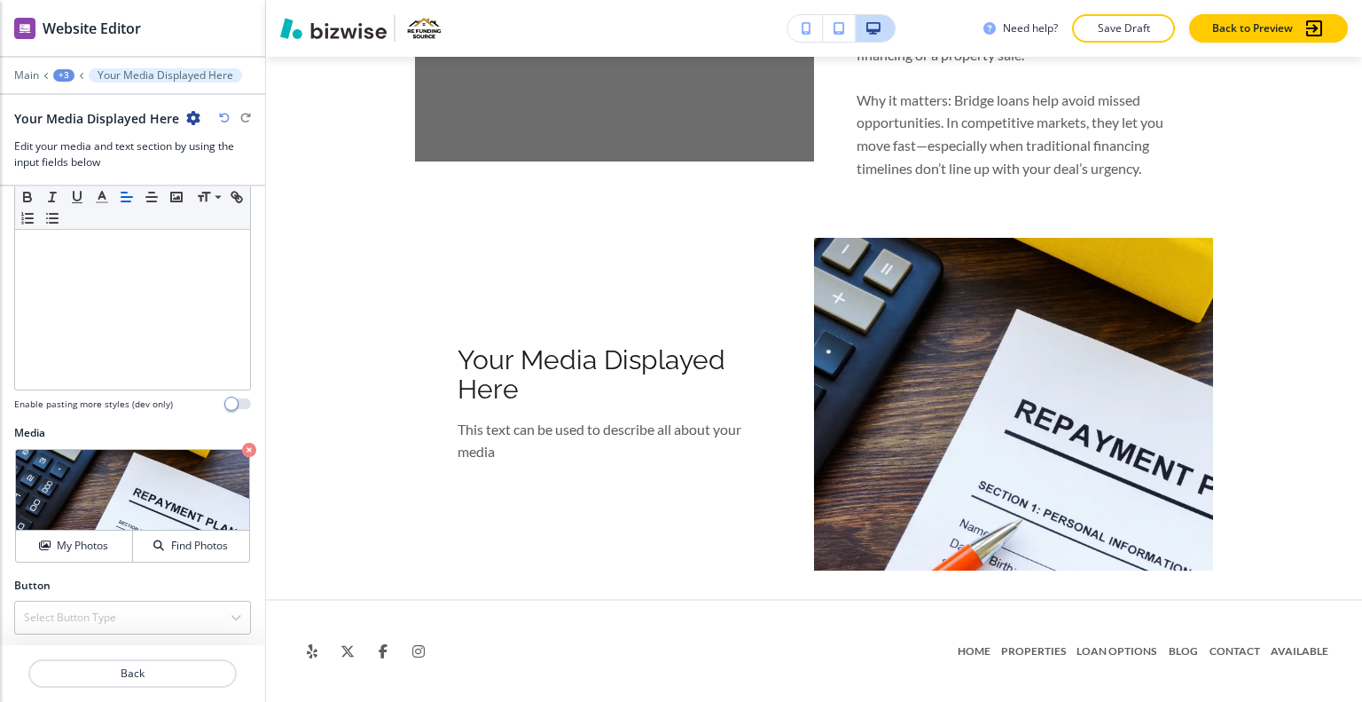
scroll to position [68, 0]
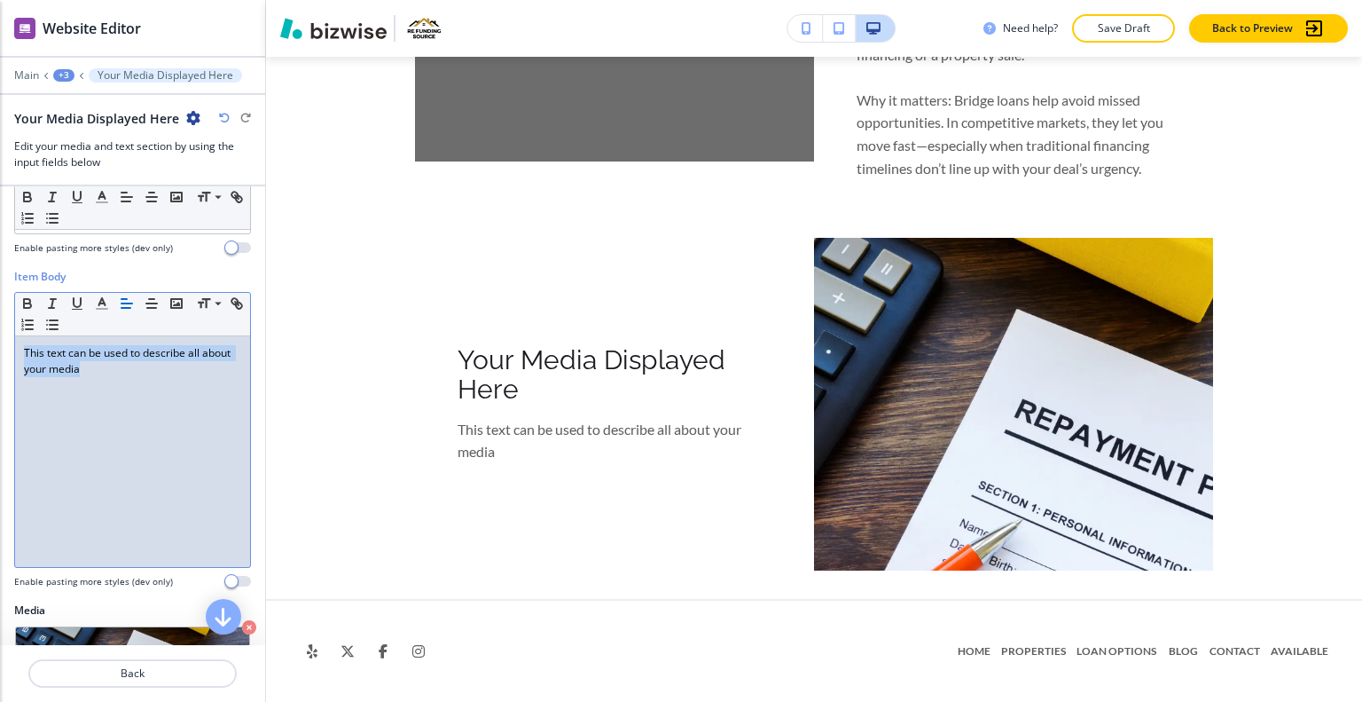
drag, startPoint x: 160, startPoint y: 375, endPoint x: 0, endPoint y: 357, distance: 160.7
click at [0, 357] on div "Item Body Small Normal Large Huge This text can be used to describe all about y…" at bounding box center [132, 436] width 265 height 334
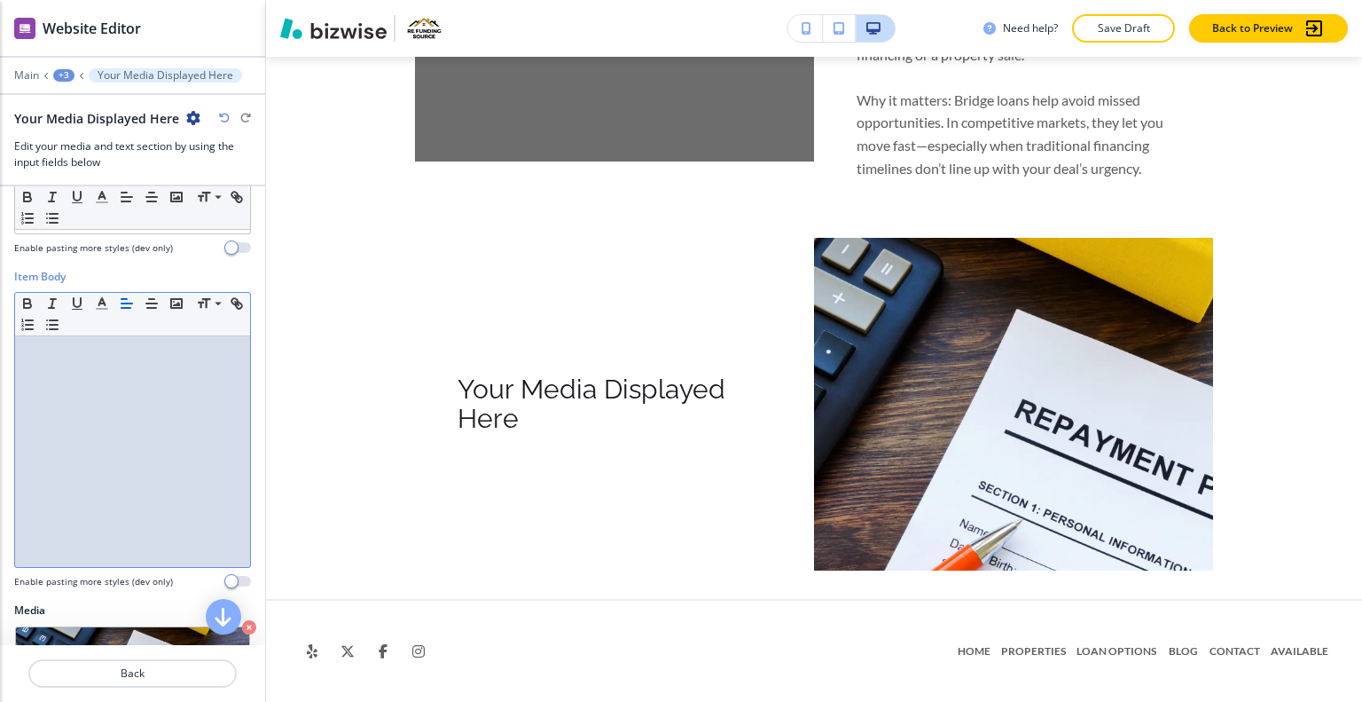
scroll to position [0, 0]
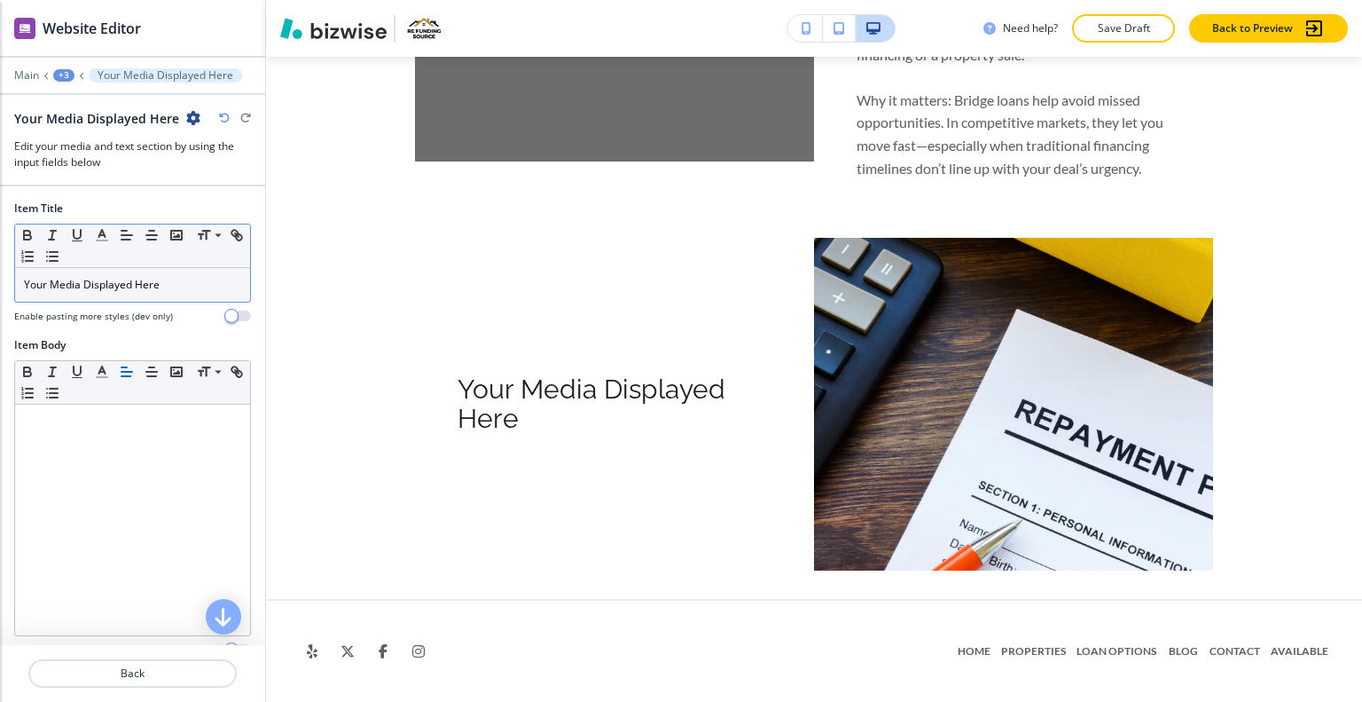
drag, startPoint x: 167, startPoint y: 262, endPoint x: 145, endPoint y: 269, distance: 23.3
click at [145, 269] on div "Small Normal Large Huge Your Media Displayed Here" at bounding box center [132, 263] width 237 height 79
click at [177, 290] on p "Your Media Displayed Here" at bounding box center [132, 285] width 217 height 16
drag, startPoint x: 185, startPoint y: 287, endPoint x: 0, endPoint y: 277, distance: 185.6
click at [0, 277] on div "Item Title Small Normal Large Huge Your Media Displayed Here Enable pasting mor…" at bounding box center [132, 268] width 265 height 137
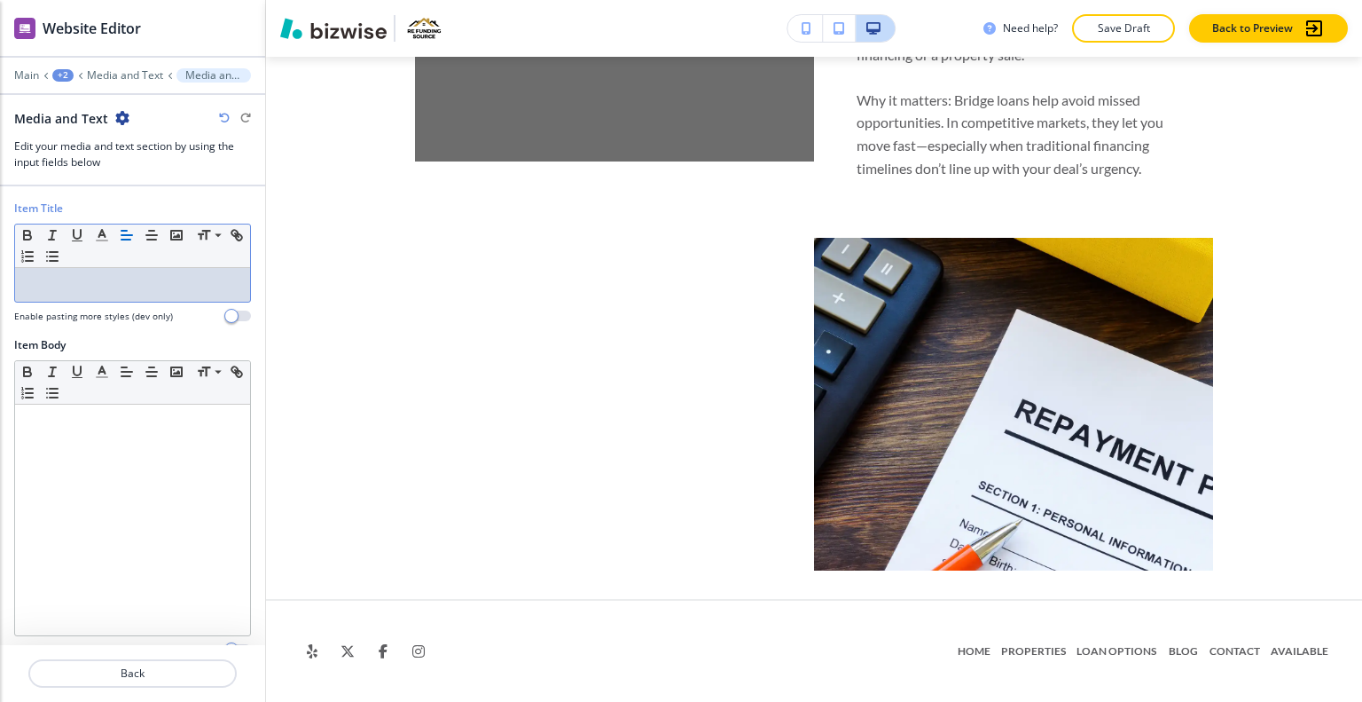
scroll to position [246, 0]
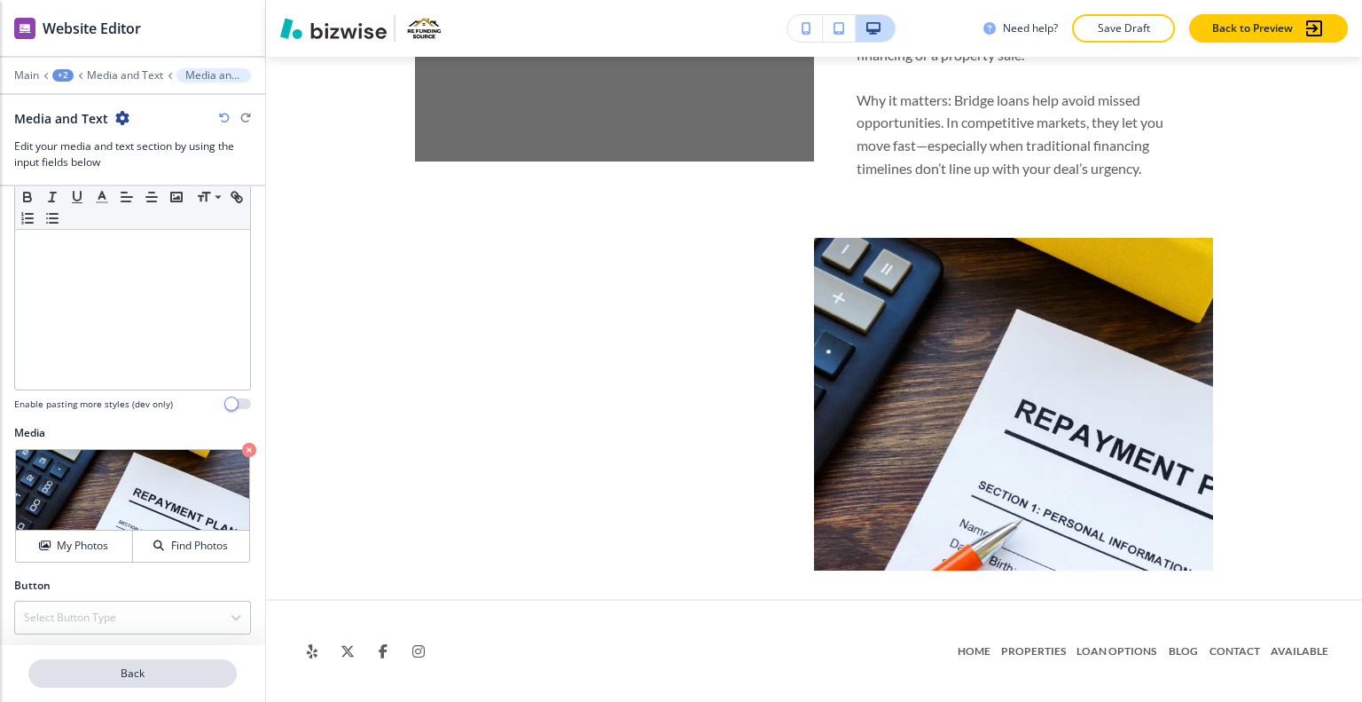
click at [177, 665] on p "Back" at bounding box center [132, 673] width 205 height 16
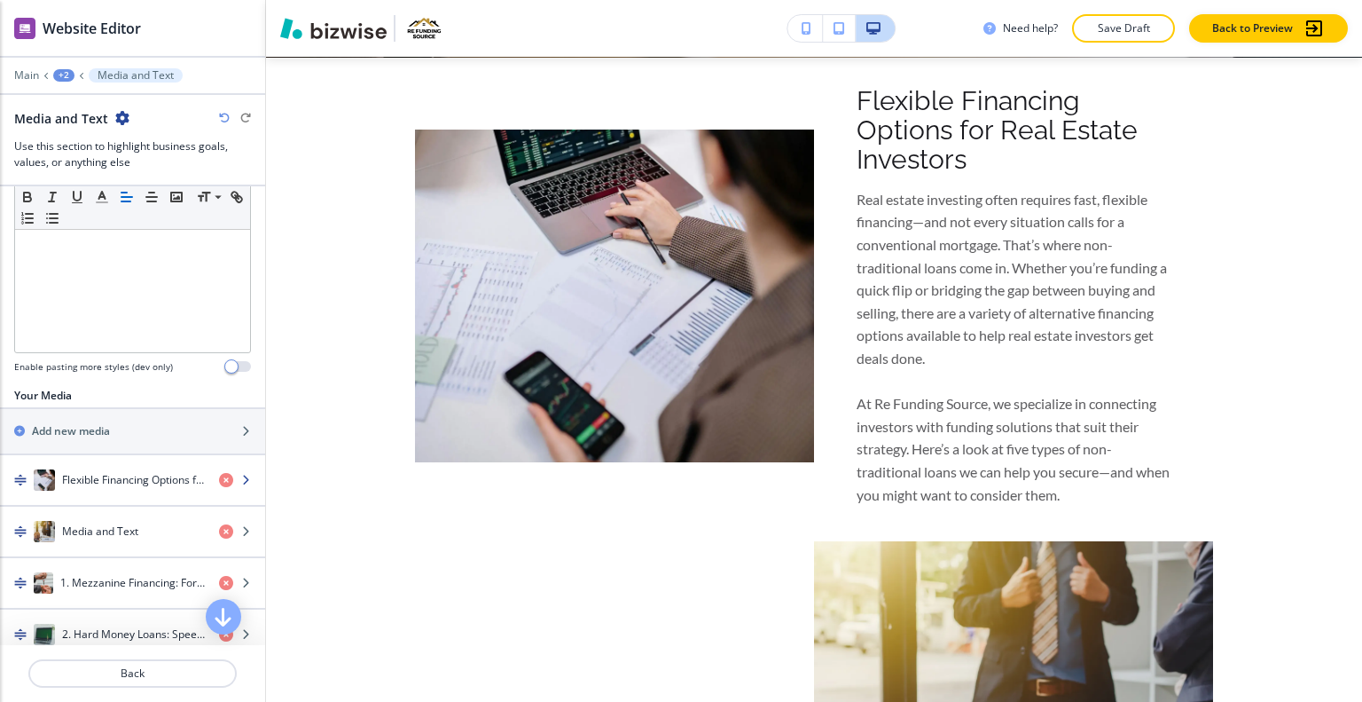
scroll to position [343, 0]
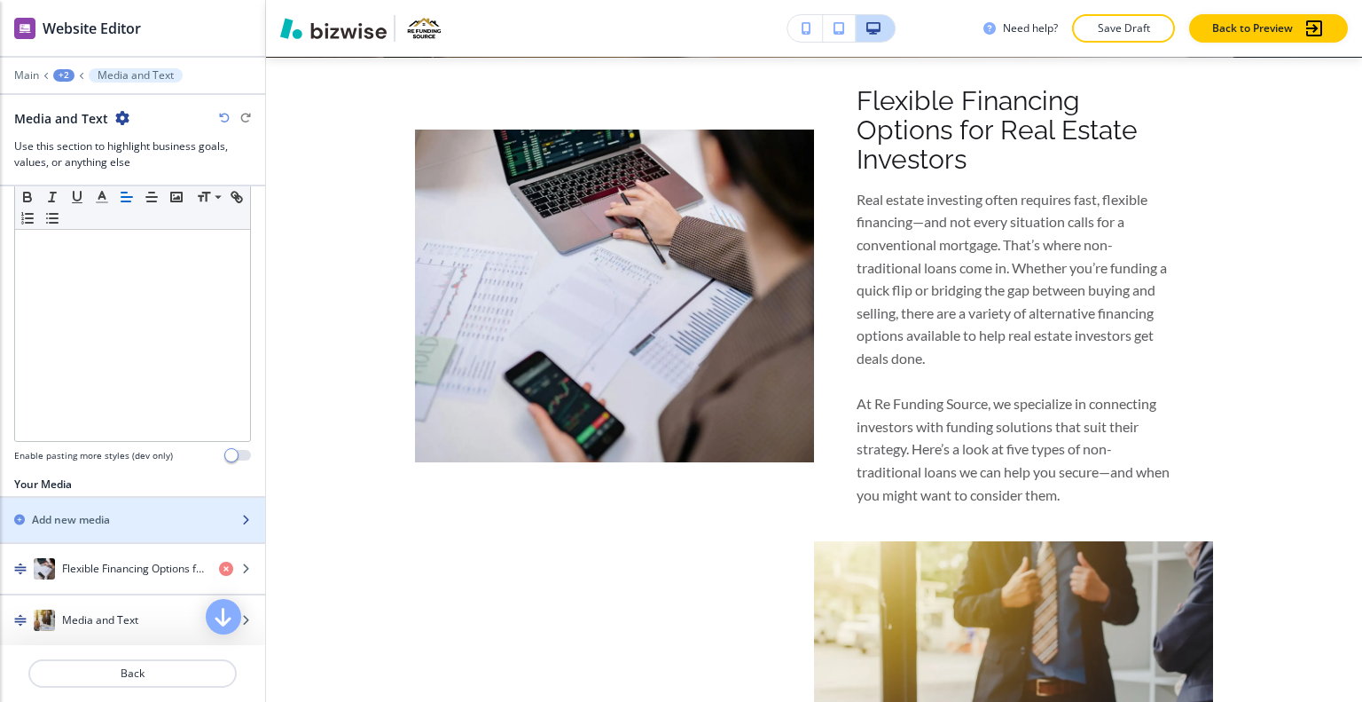
click at [139, 512] on div "Add new media" at bounding box center [113, 520] width 226 height 16
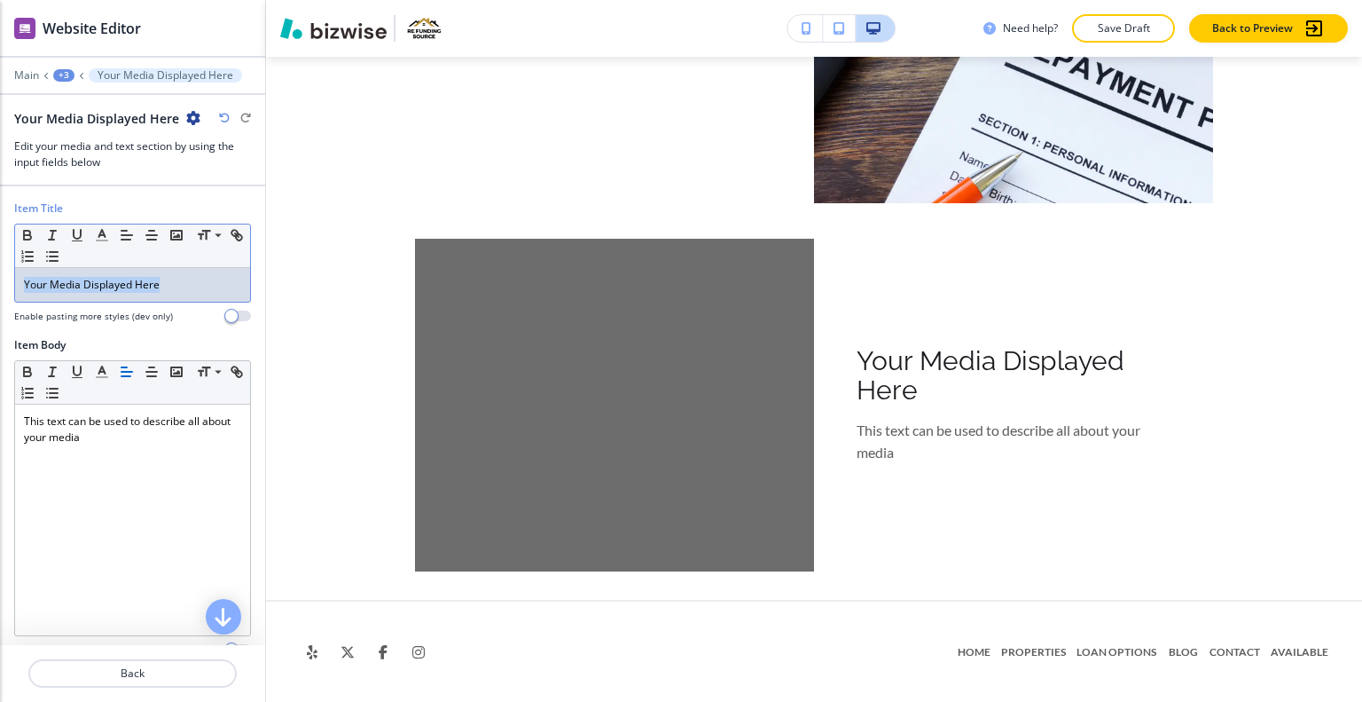
drag, startPoint x: 208, startPoint y: 287, endPoint x: 0, endPoint y: 291, distance: 208.5
click at [0, 291] on div "Item Title Small Normal Large Huge Your Media Displayed Here Enable pasting mor…" at bounding box center [132, 268] width 265 height 137
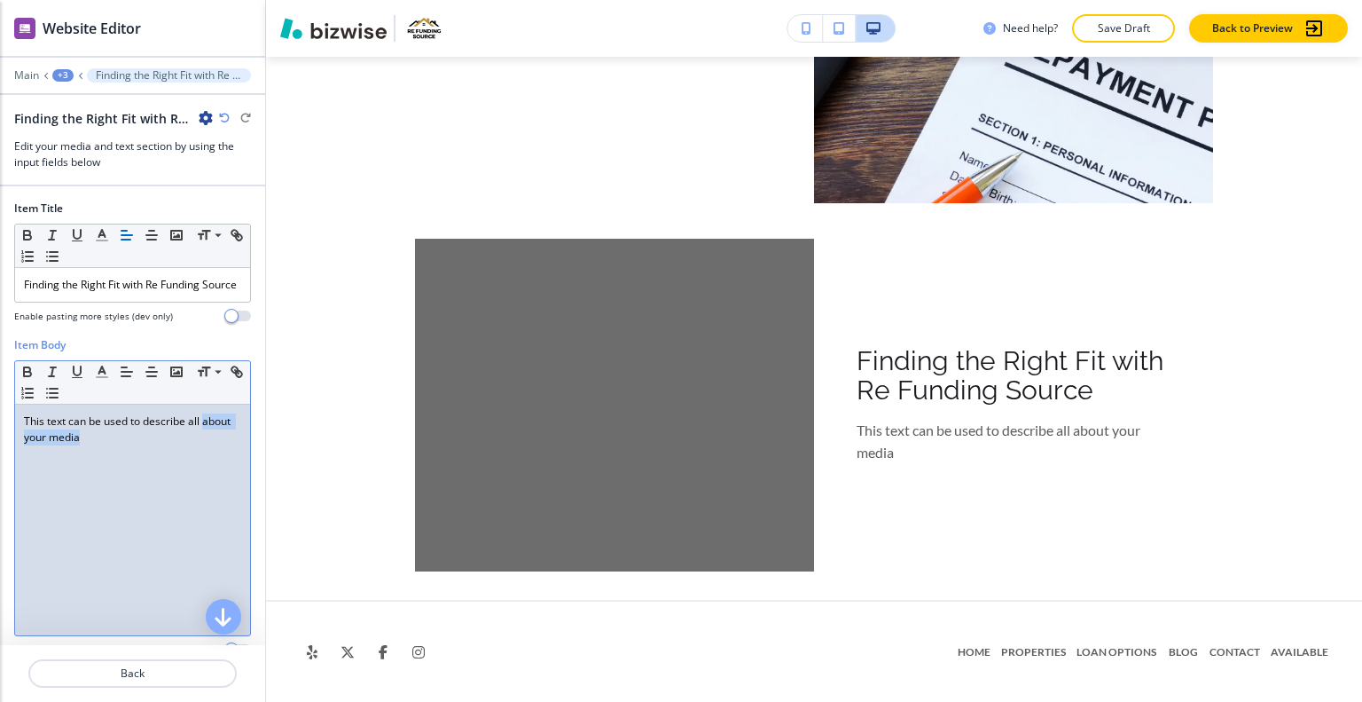
drag, startPoint x: 129, startPoint y: 491, endPoint x: 0, endPoint y: 444, distance: 136.6
click at [0, 444] on div "Item Body Small Normal Large Huge This text can be used to describe all about y…" at bounding box center [132, 504] width 265 height 334
click at [132, 494] on div "This text can be used to describe all about your media" at bounding box center [132, 519] width 235 height 231
drag, startPoint x: 183, startPoint y: 474, endPoint x: 0, endPoint y: 434, distance: 187.0
click at [0, 434] on div "Item Body Small Normal Large Huge This text can be used to describe all about y…" at bounding box center [132, 504] width 265 height 334
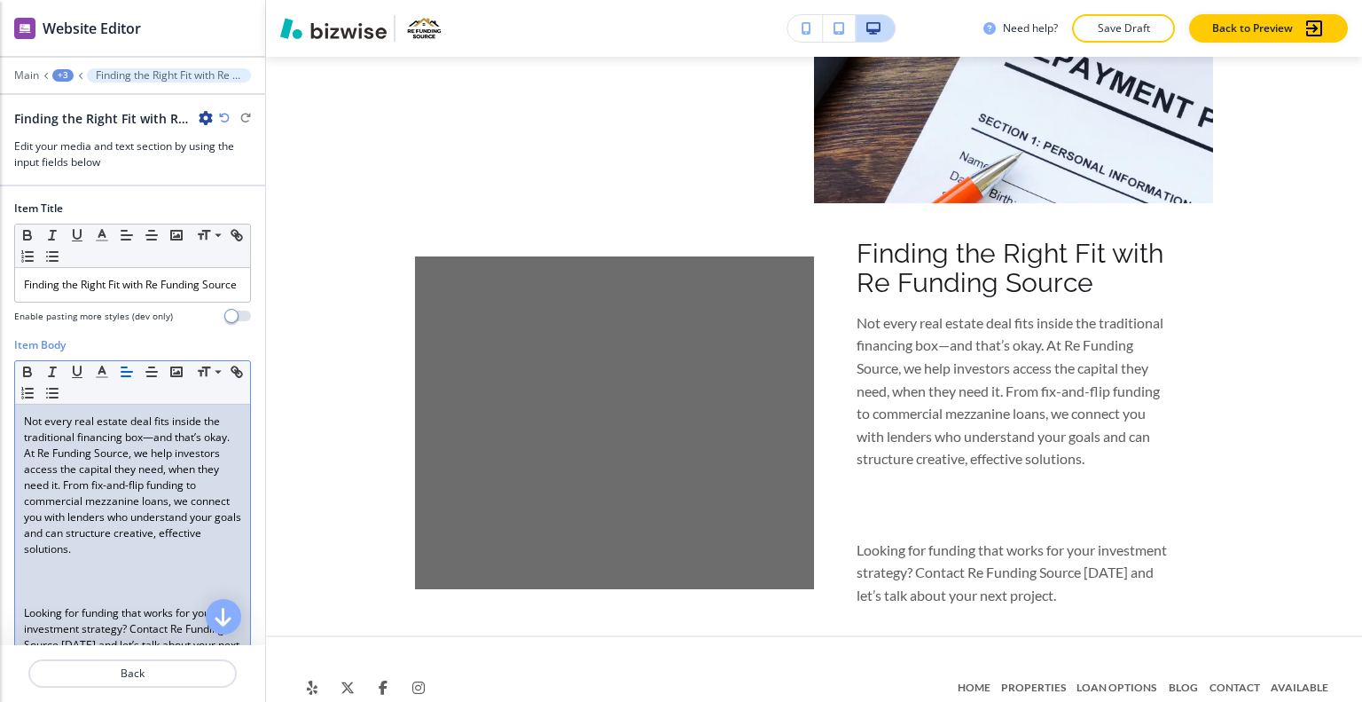
scroll to position [266, 0]
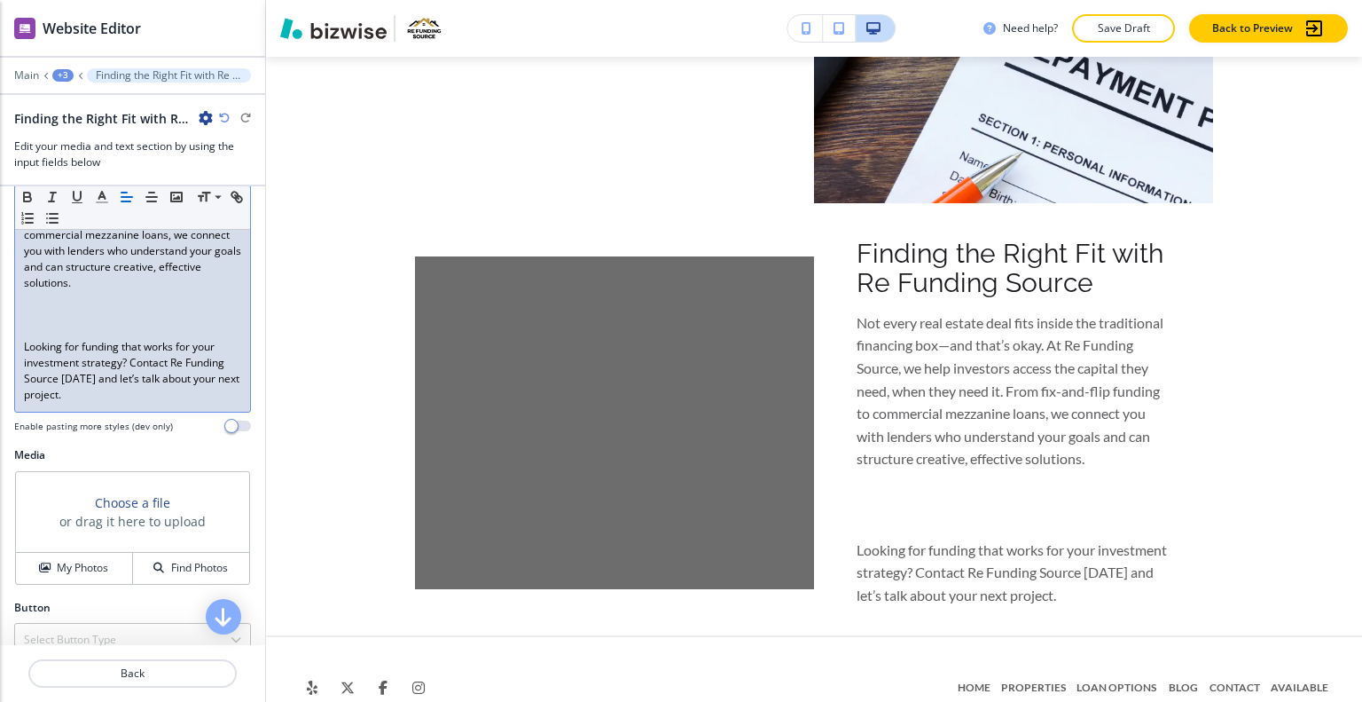
click at [60, 359] on p "Looking for funding that works for your investment strategy? Contact Re Funding…" at bounding box center [132, 371] width 217 height 64
click at [60, 322] on p "﻿" at bounding box center [132, 315] width 217 height 16
click at [60, 323] on p "﻿" at bounding box center [132, 315] width 217 height 16
click at [58, 323] on p "﻿" at bounding box center [132, 315] width 217 height 16
click at [27, 339] on p at bounding box center [132, 331] width 217 height 16
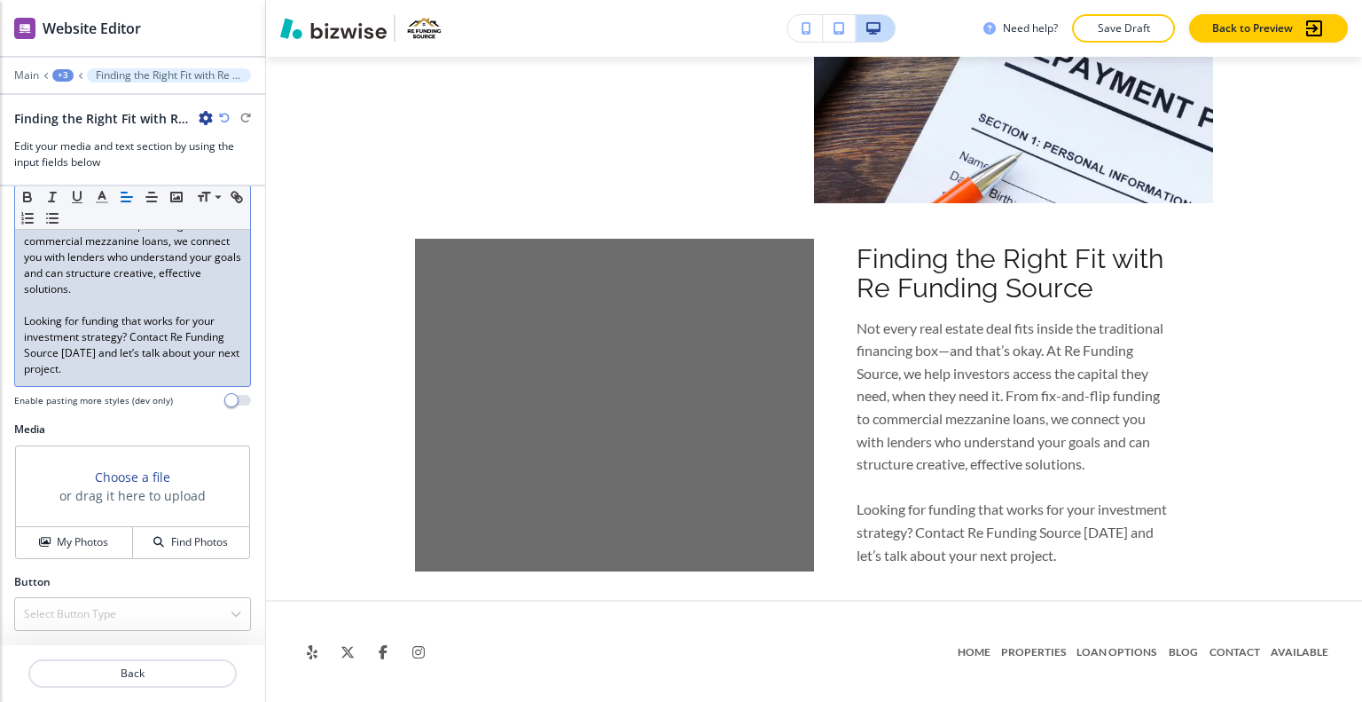
click at [69, 570] on div "Media Choose a file or drag it here to upload My Photos Find Photos" at bounding box center [132, 497] width 265 height 153
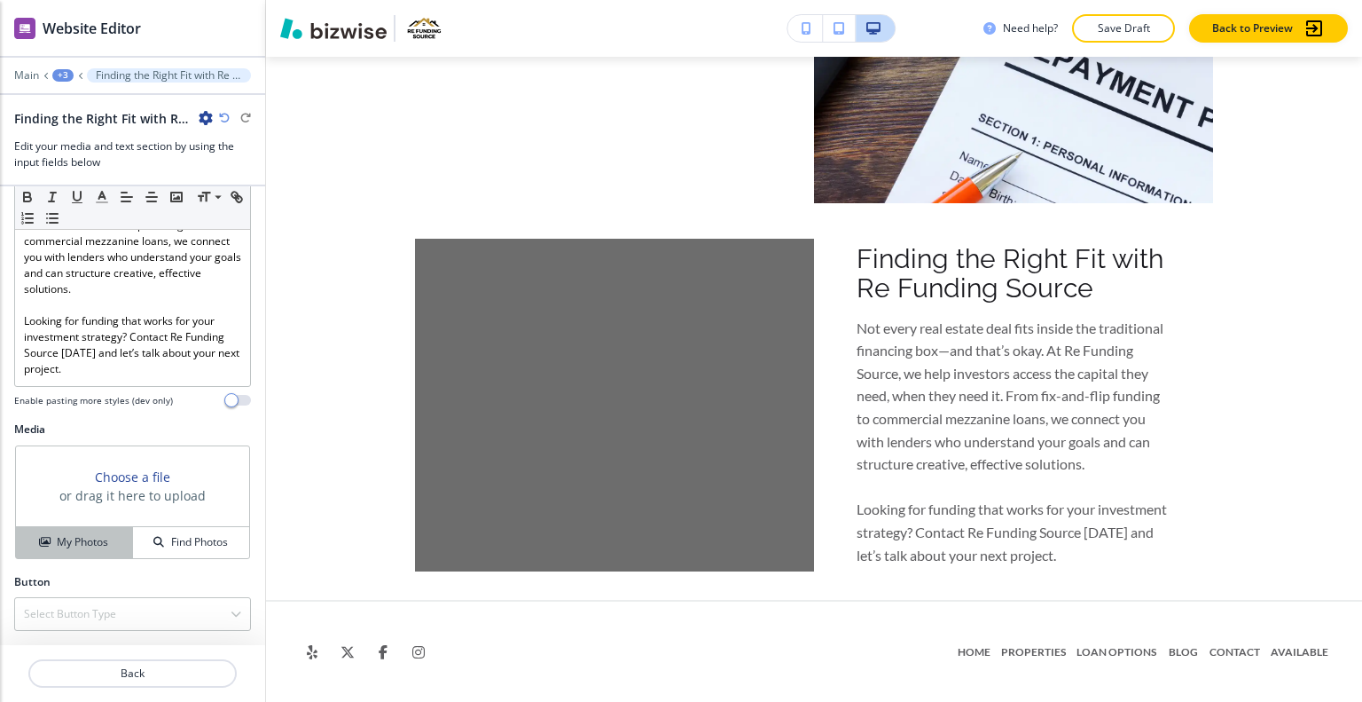
click at [75, 550] on h4 "My Photos" at bounding box center [82, 542] width 51 height 16
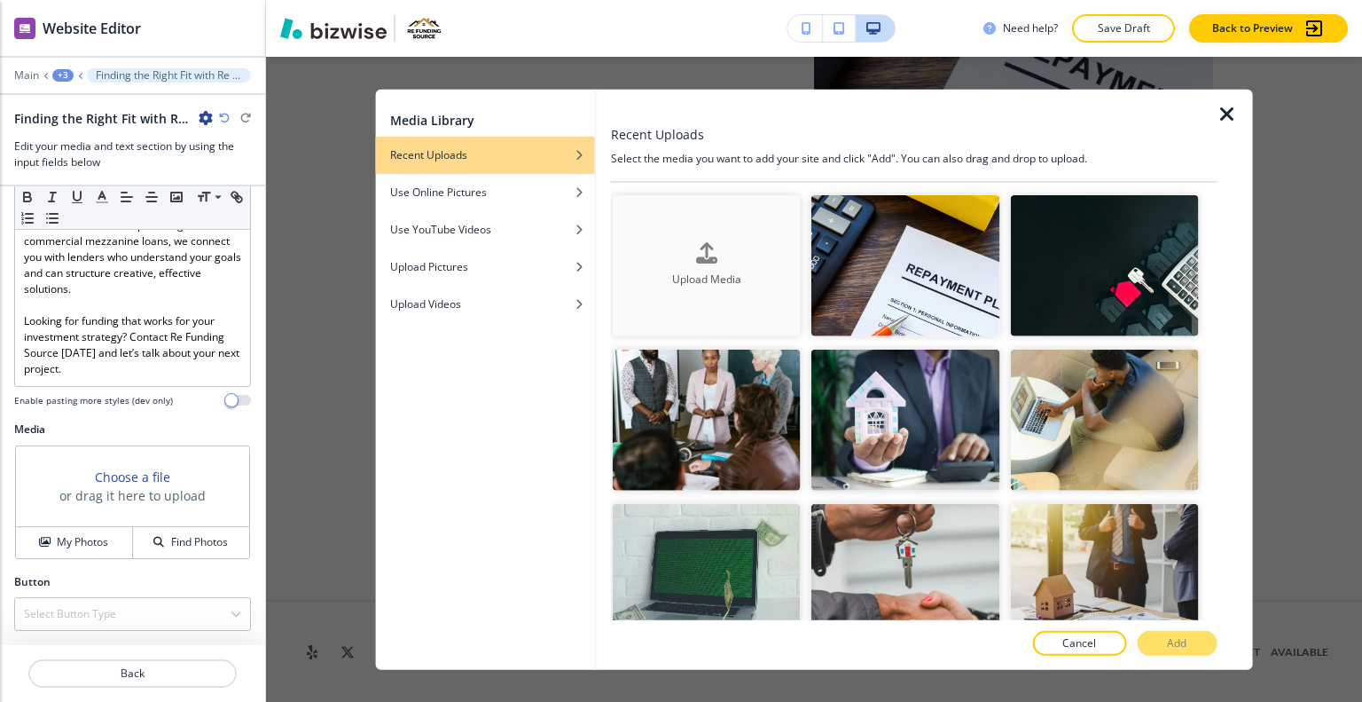
click at [720, 275] on h4 "Upload Media" at bounding box center [707, 279] width 188 height 16
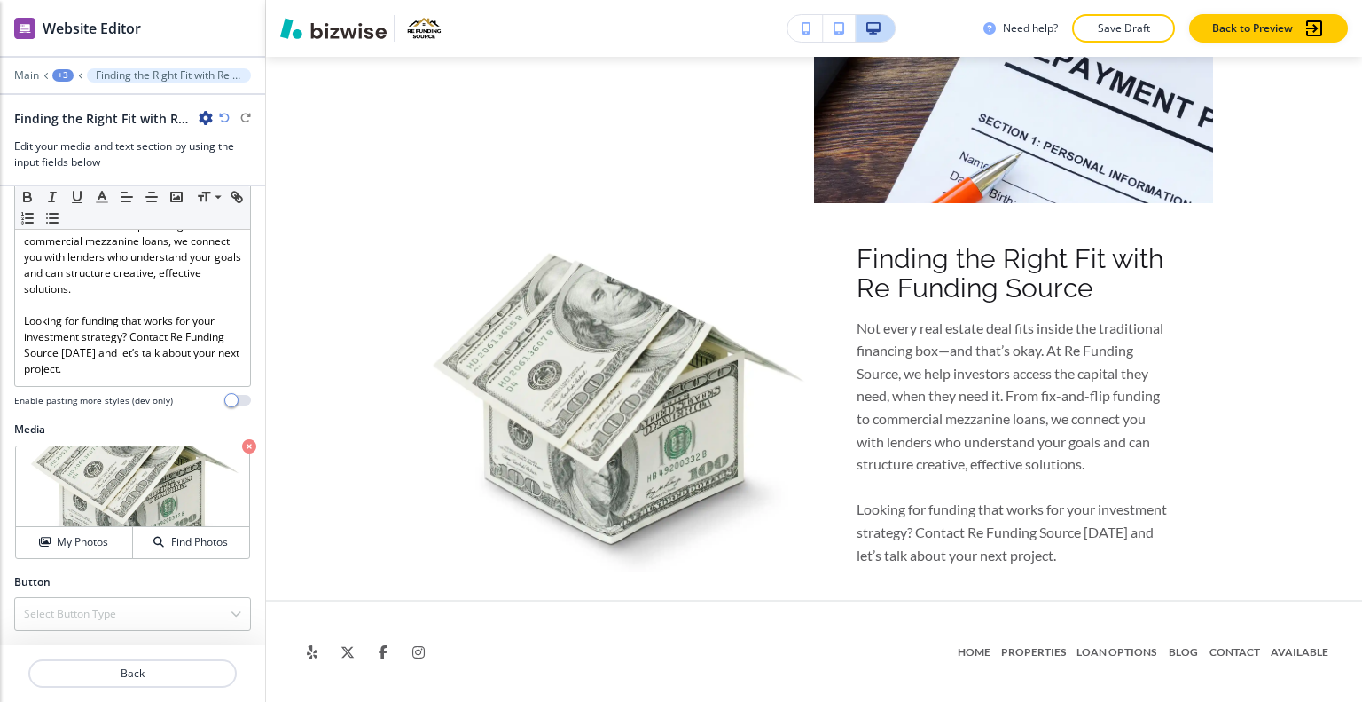
scroll to position [4574, 0]
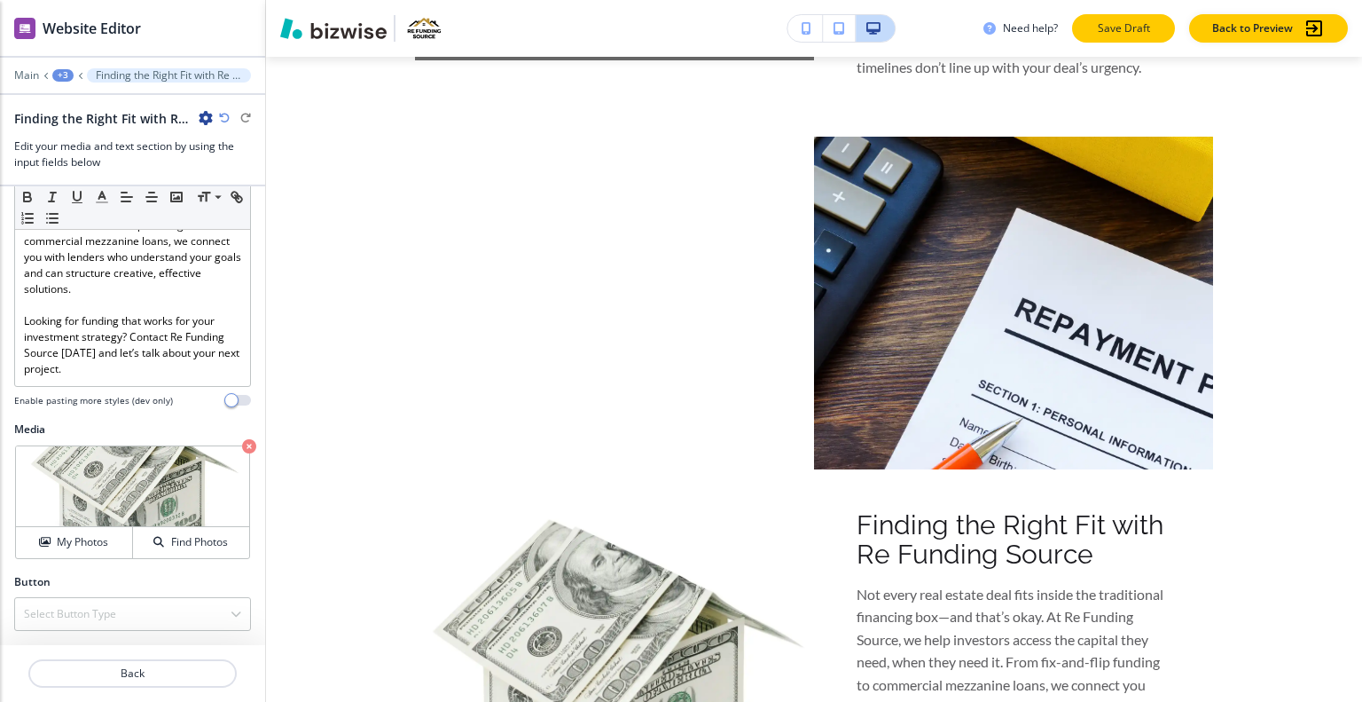
click at [1111, 22] on p "Save Draft" at bounding box center [1123, 28] width 57 height 16
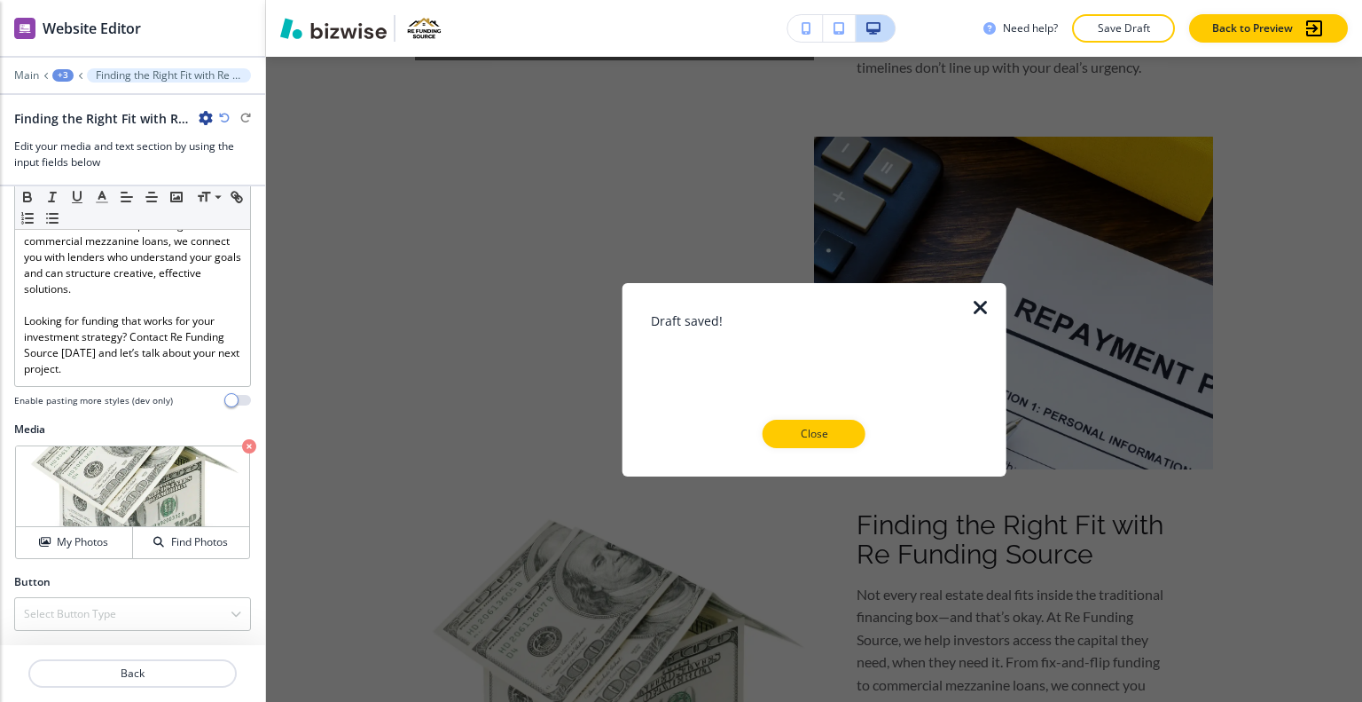
click at [819, 432] on p "Close" at bounding box center [814, 434] width 57 height 16
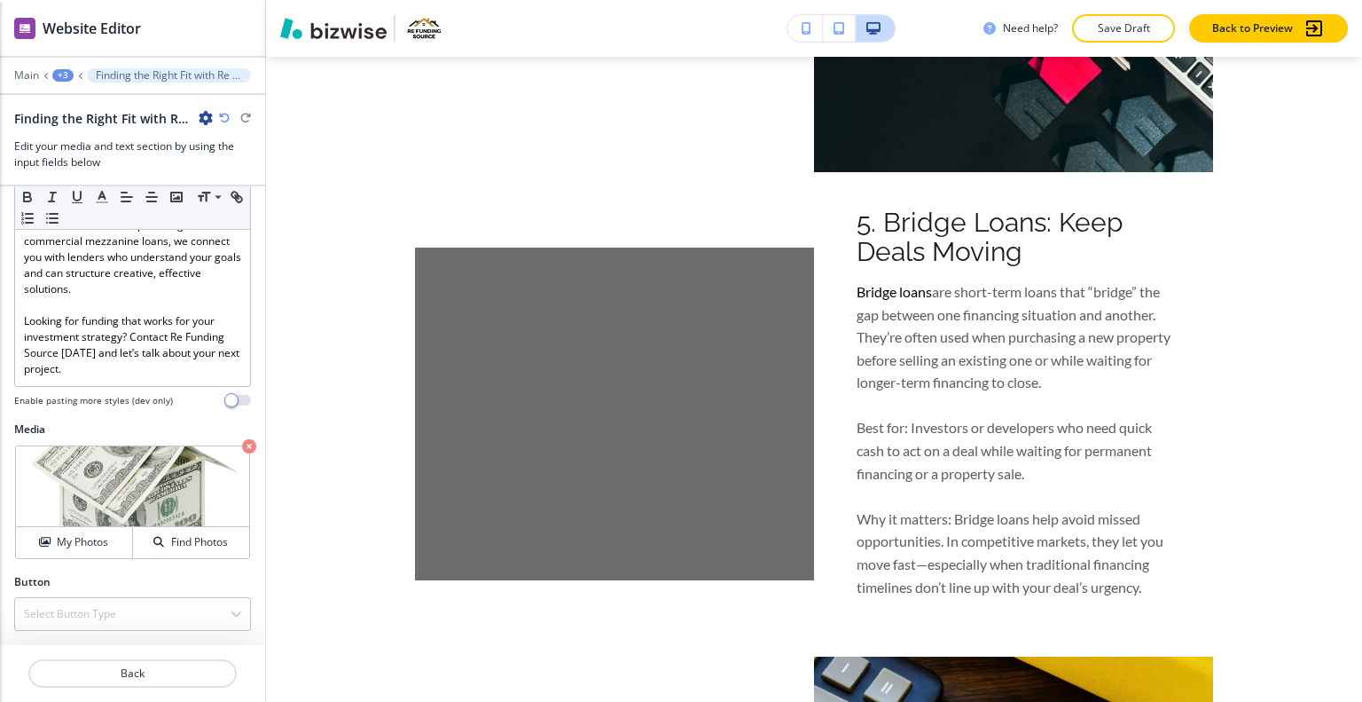
scroll to position [3813, 0]
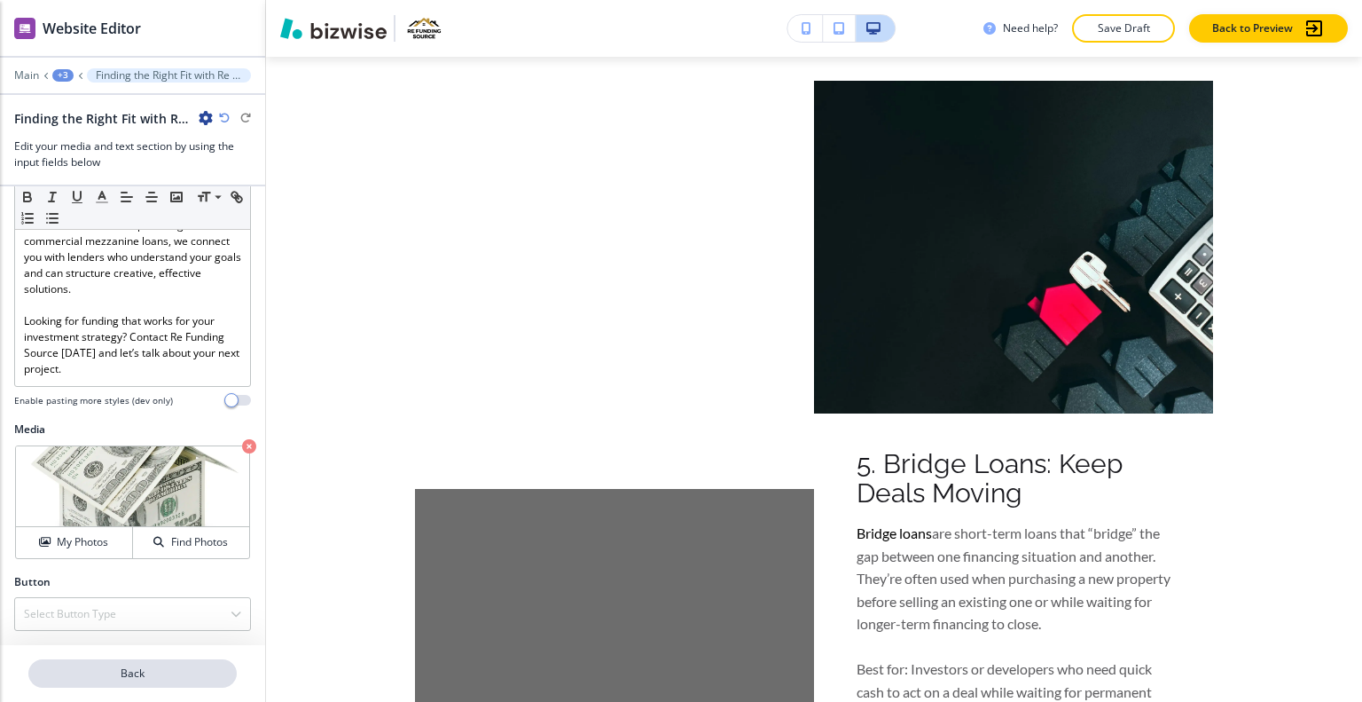
click at [162, 671] on p "Back" at bounding box center [132, 673] width 205 height 16
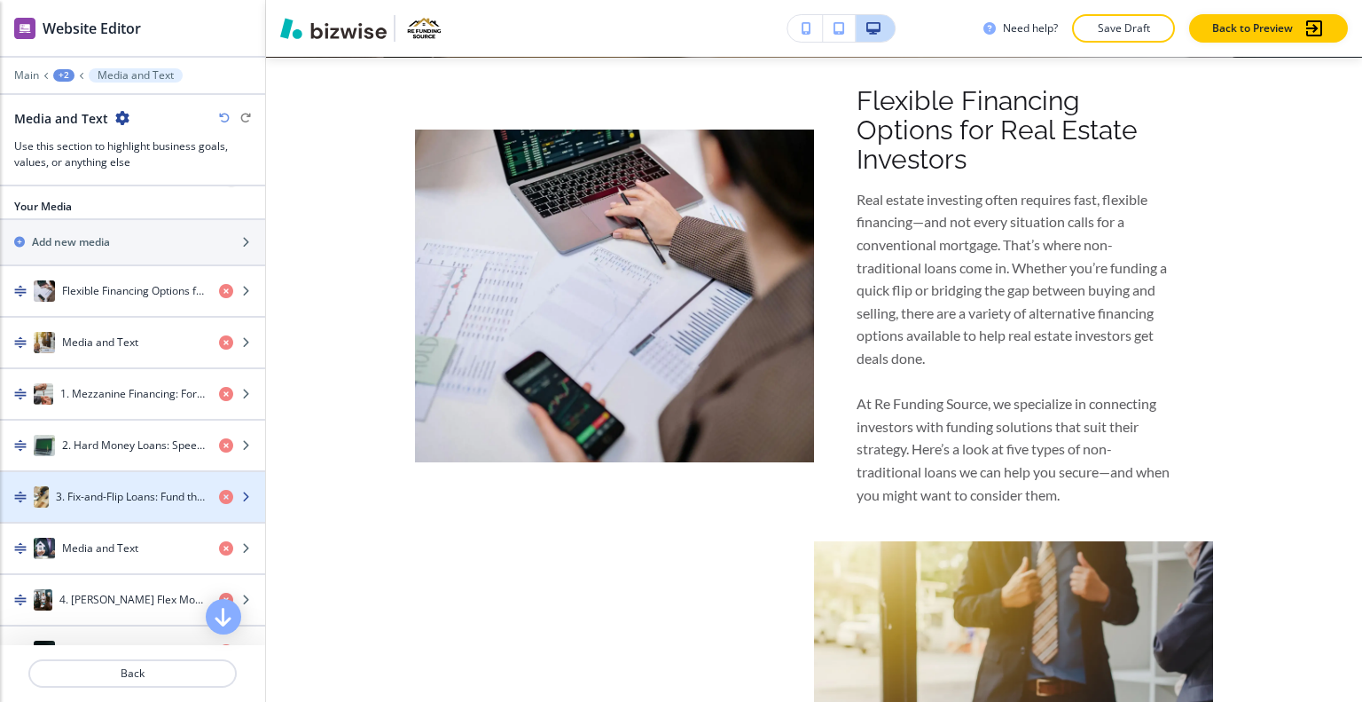
scroll to position [798, 0]
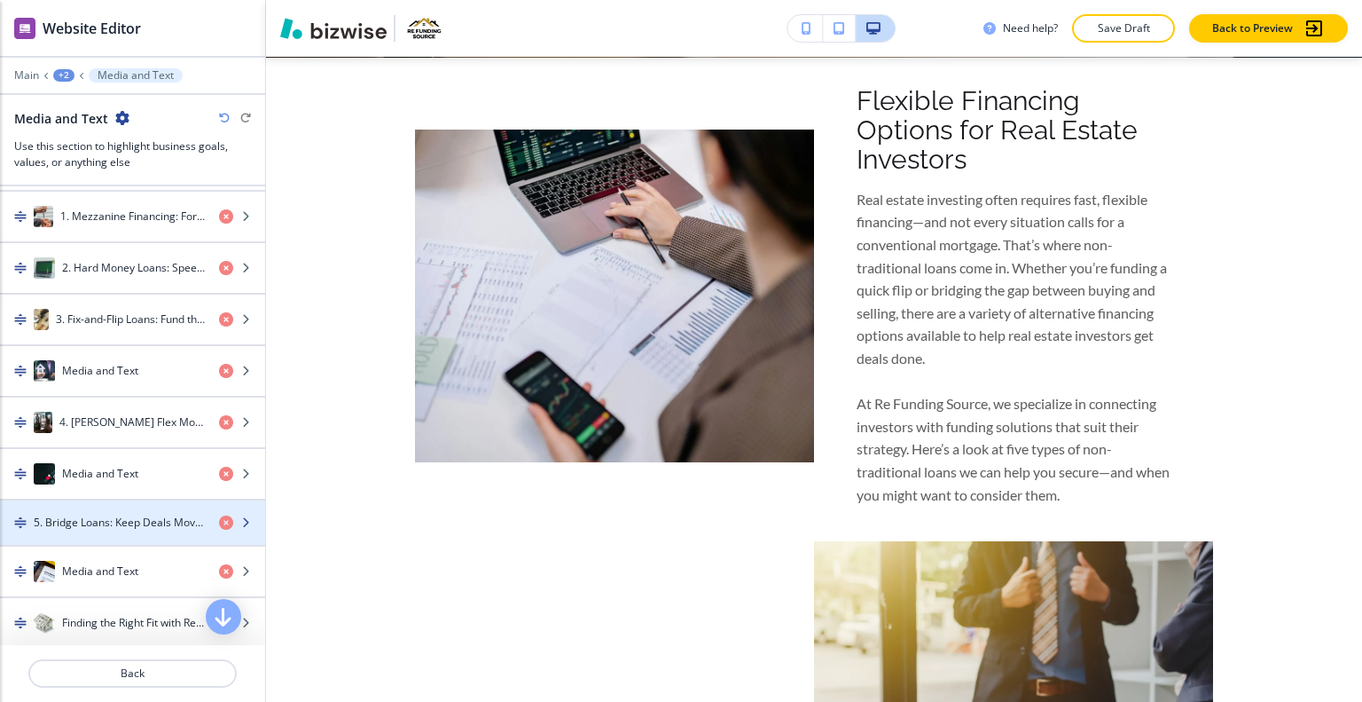
click at [130, 514] on h4 "5. Bridge Loans: Keep Deals Moving" at bounding box center [119, 522] width 171 height 16
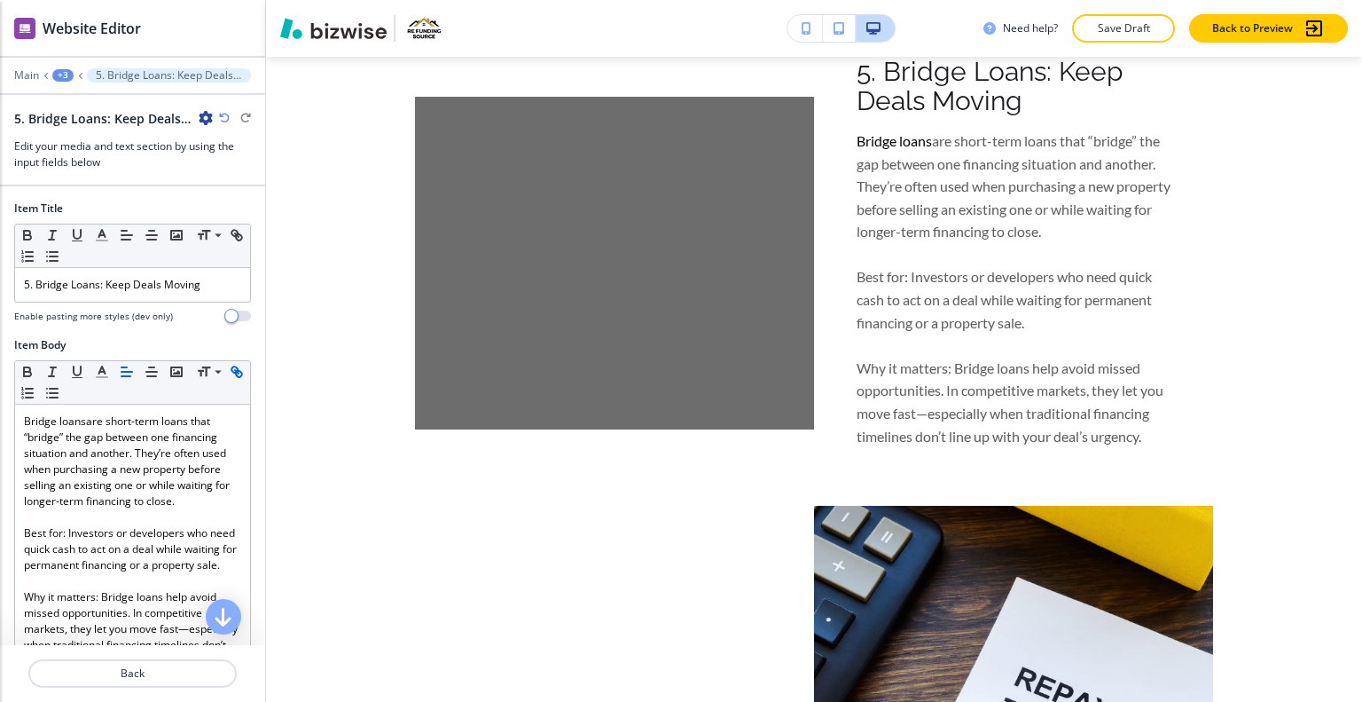
scroll to position [336, 0]
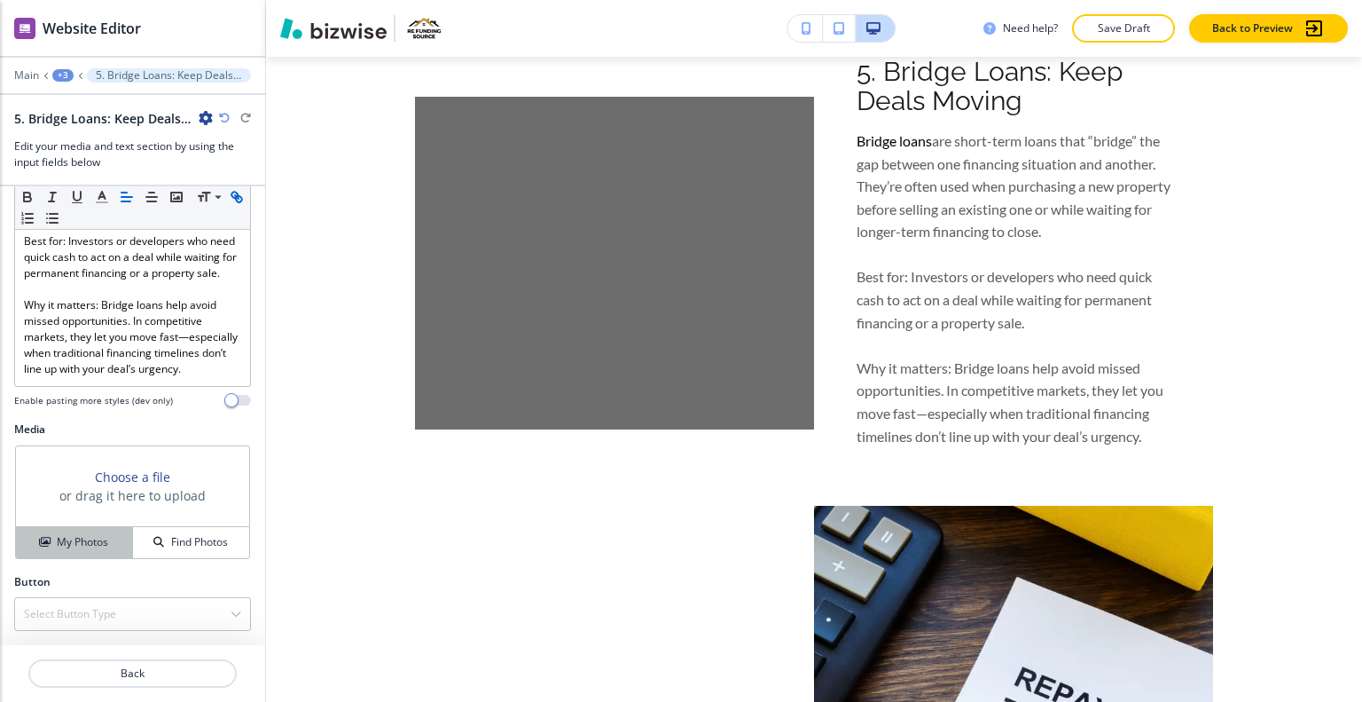
click at [88, 536] on h4 "My Photos" at bounding box center [82, 542] width 51 height 16
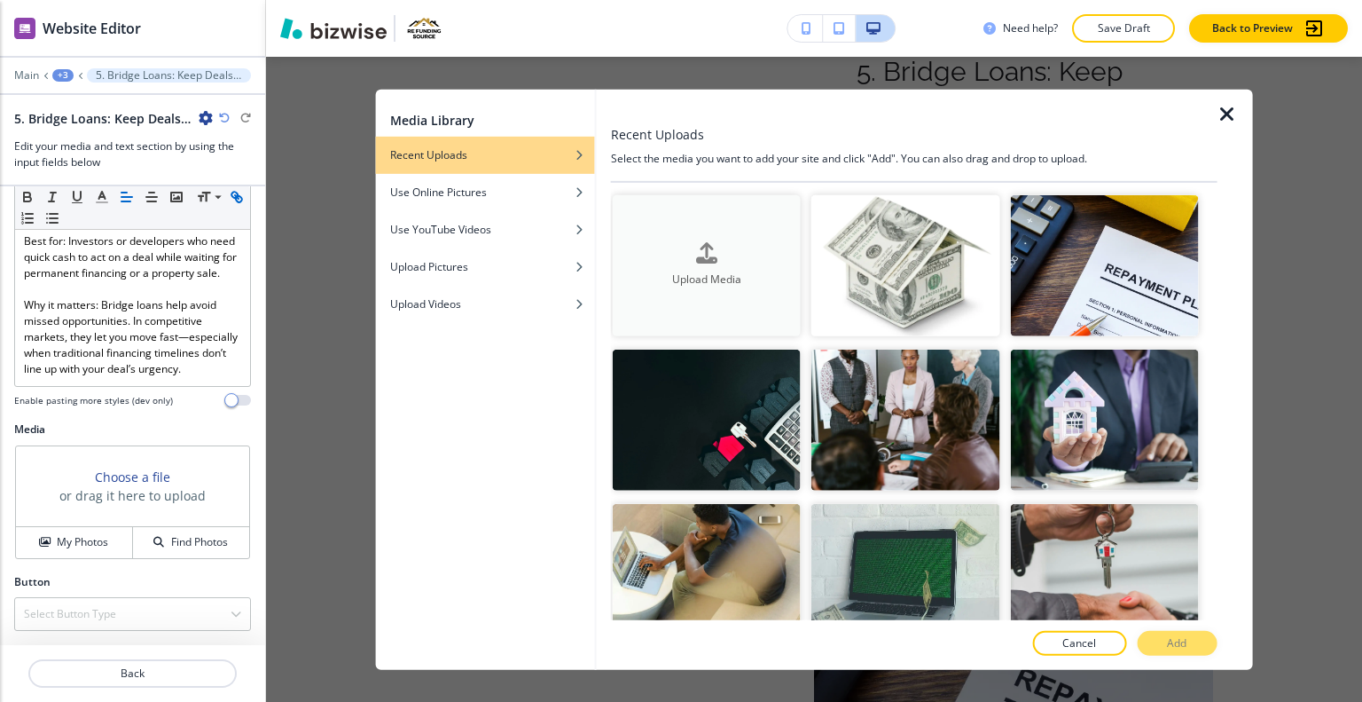
click at [686, 230] on button "Upload Media" at bounding box center [707, 264] width 188 height 141
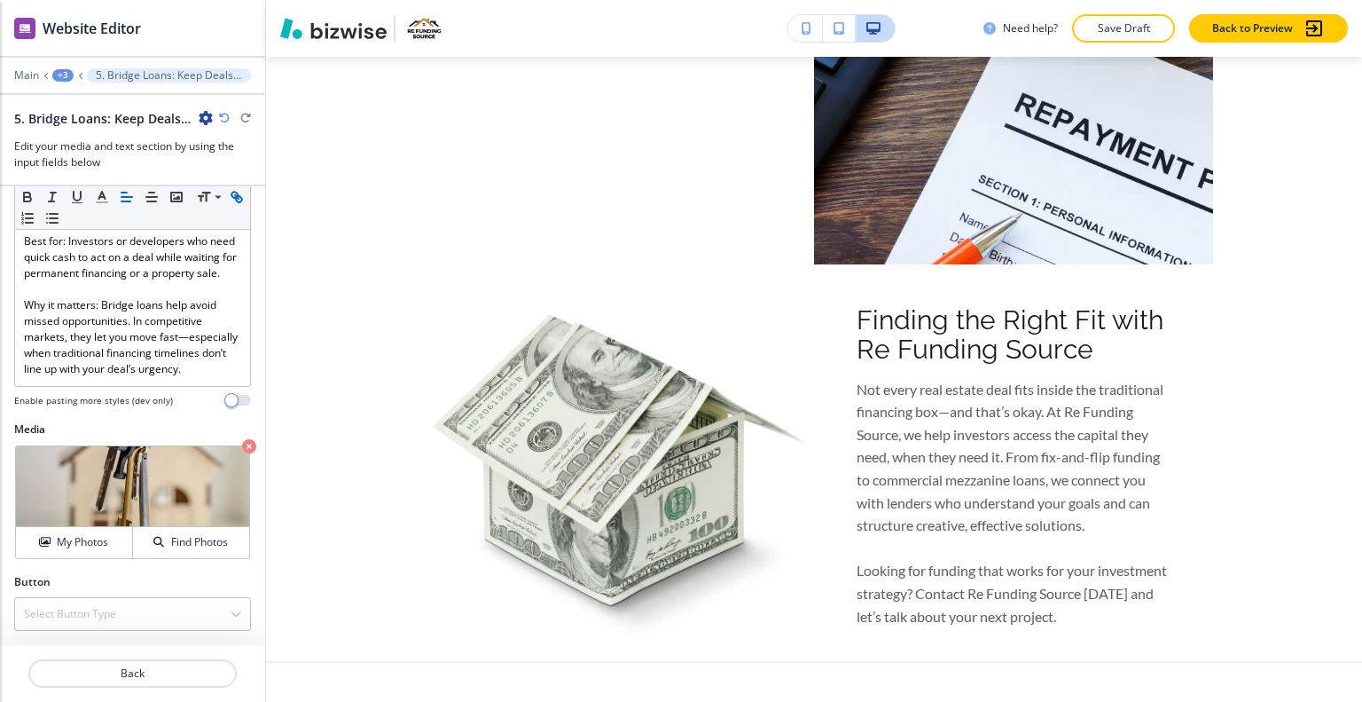
scroll to position [4702, 0]
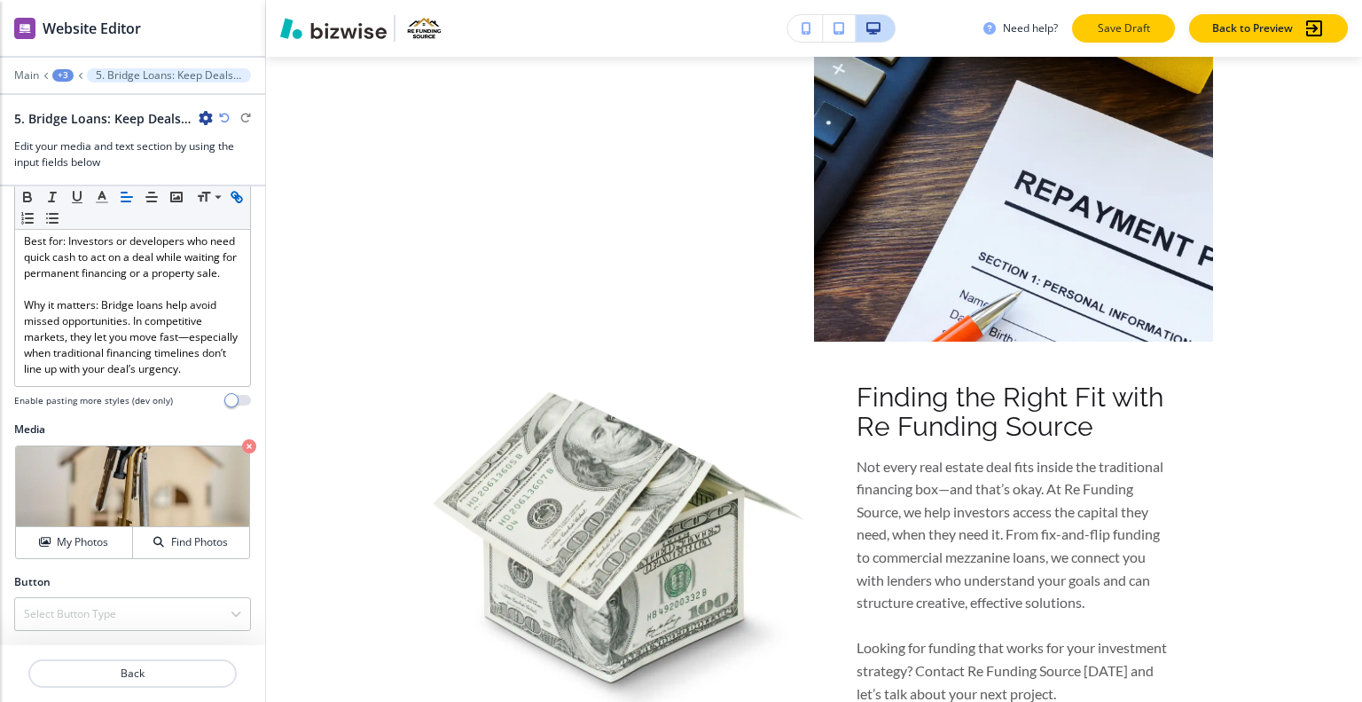
click at [1127, 36] on button "Save Draft" at bounding box center [1123, 28] width 103 height 28
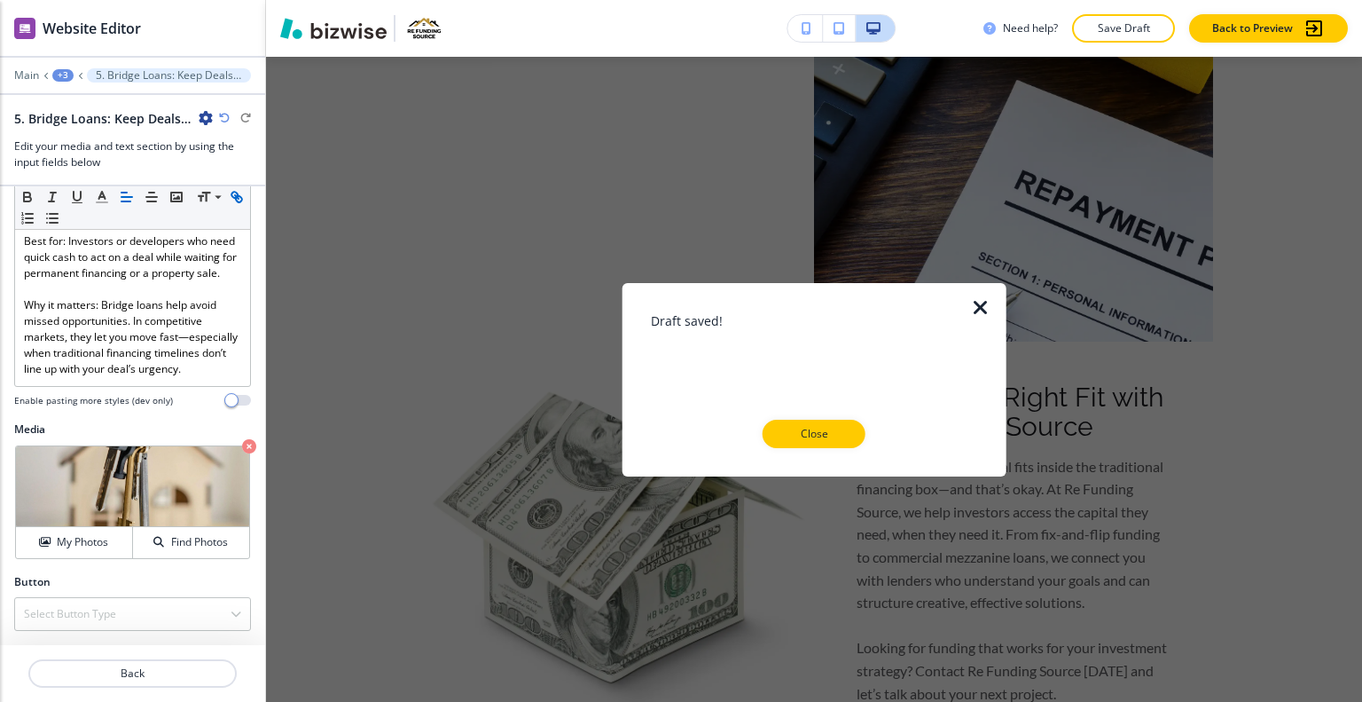
click at [829, 437] on p "Close" at bounding box center [814, 434] width 57 height 16
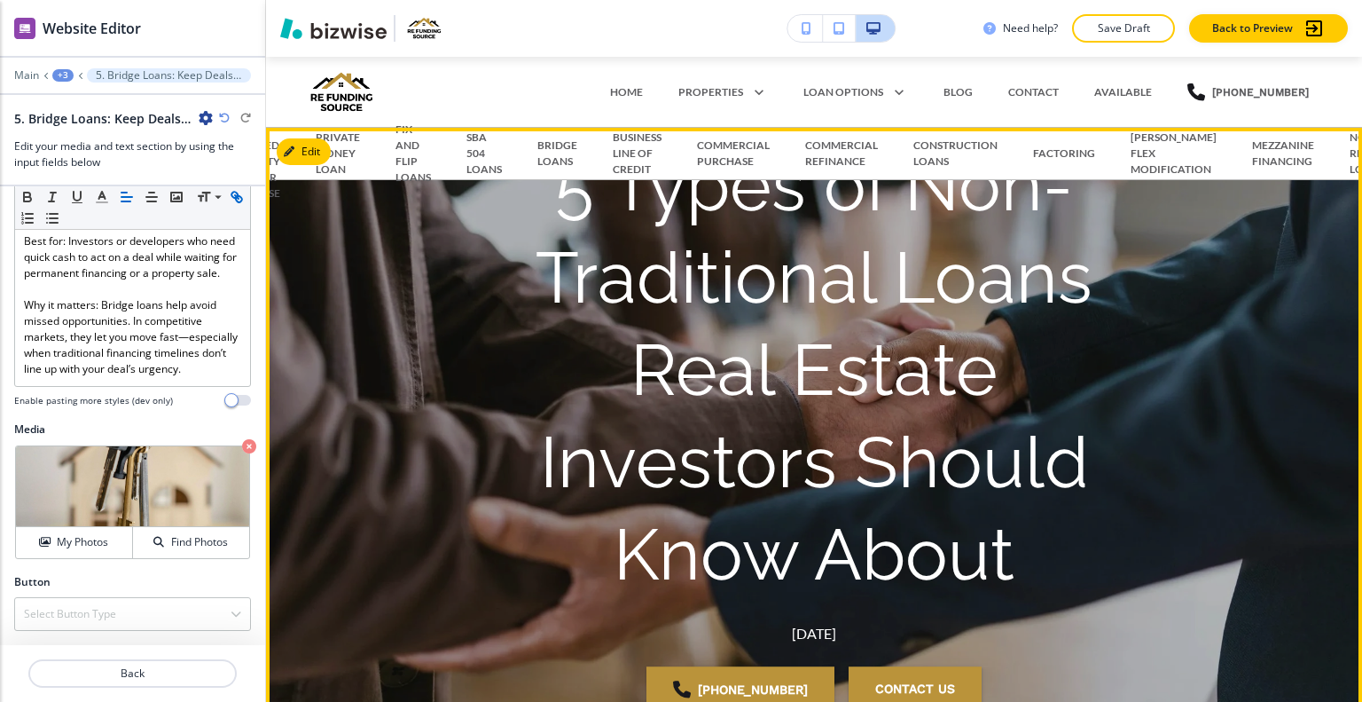
scroll to position [266, 0]
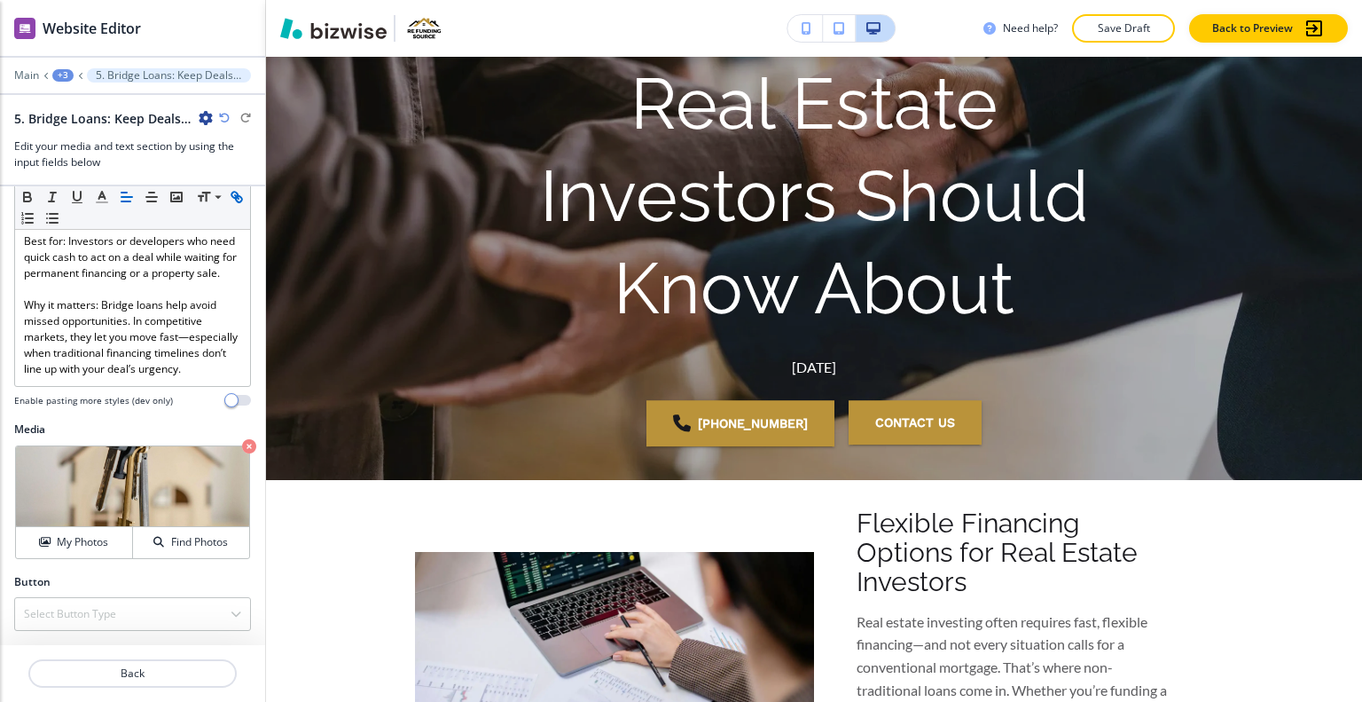
drag, startPoint x: 1119, startPoint y: 27, endPoint x: 1120, endPoint y: 37, distance: 9.9
click at [1120, 37] on button "Save Draft" at bounding box center [1123, 28] width 103 height 28
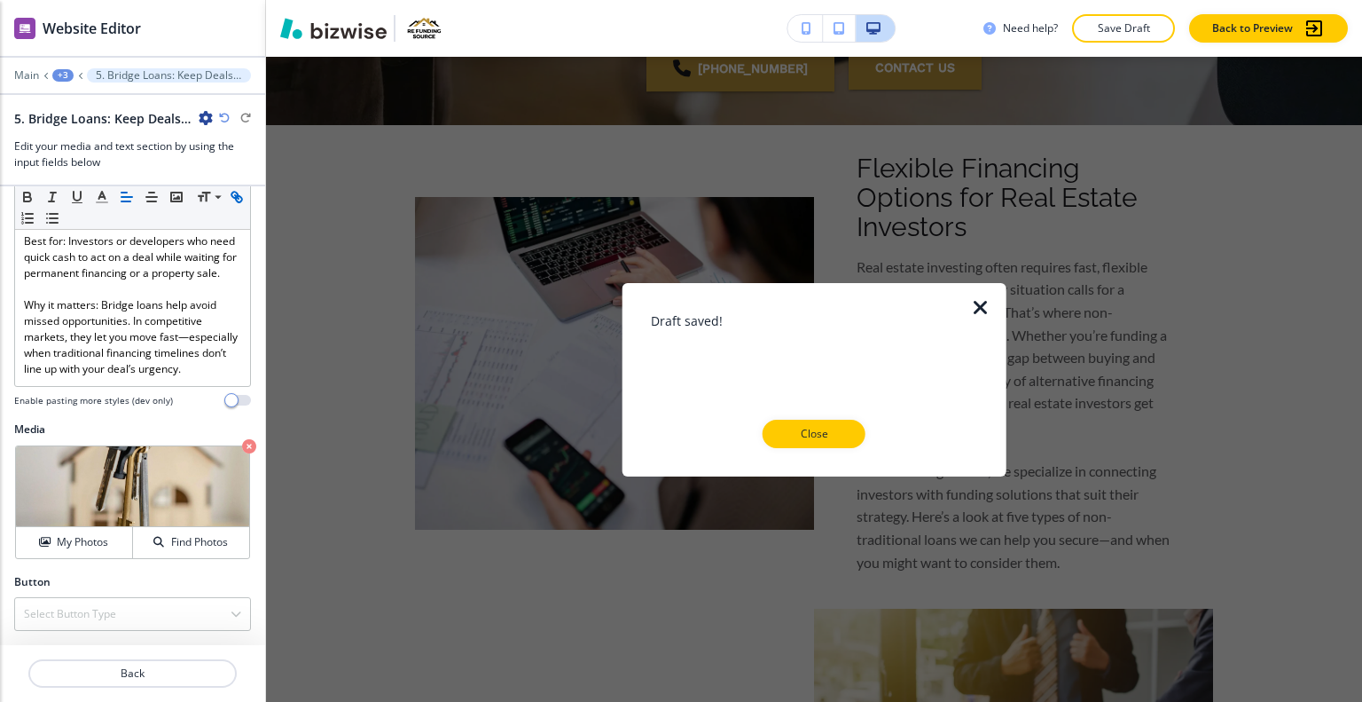
scroll to position [976, 0]
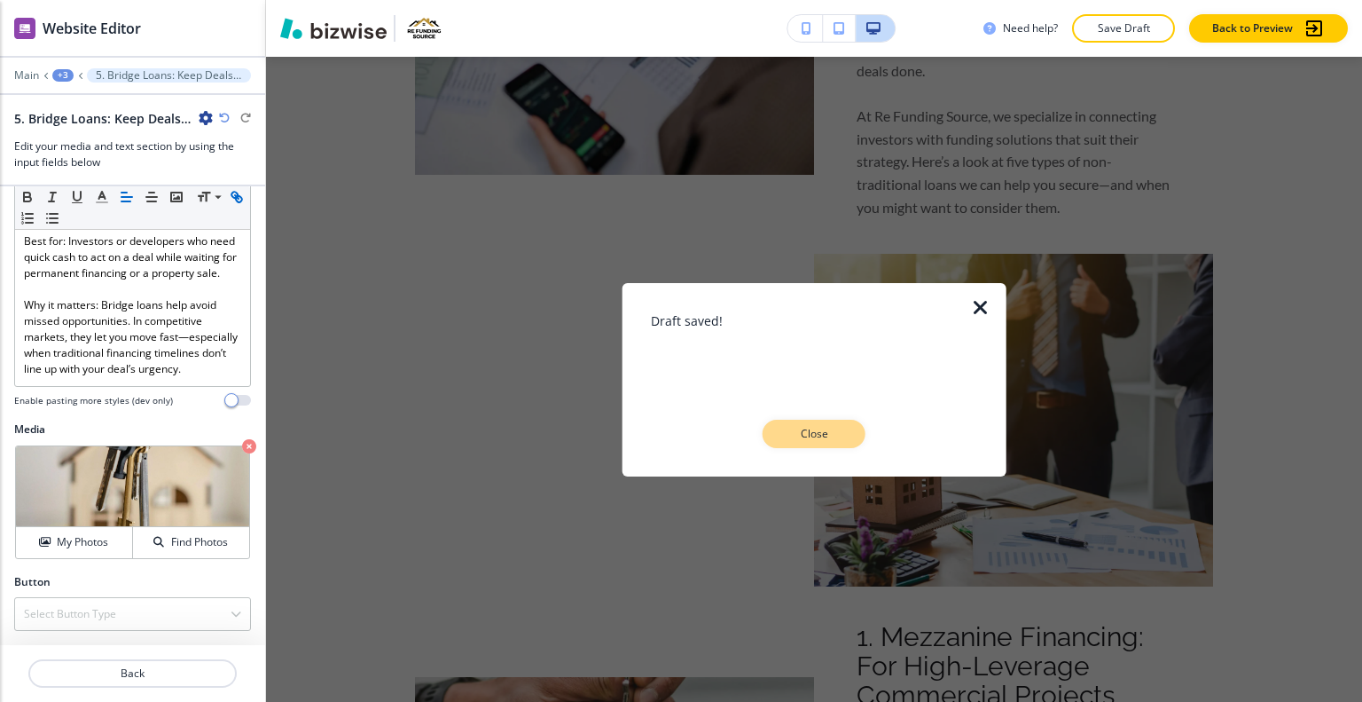
click at [831, 436] on p "Close" at bounding box center [814, 434] width 57 height 16
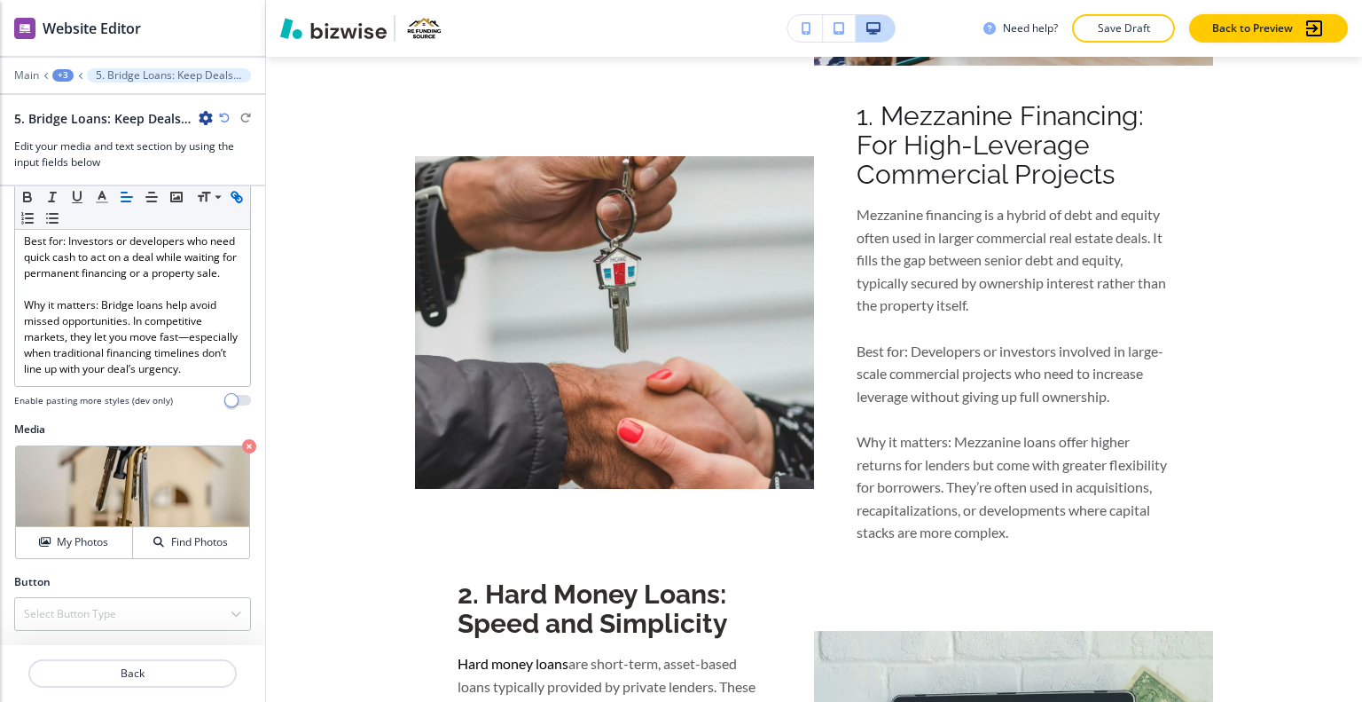
scroll to position [0, 0]
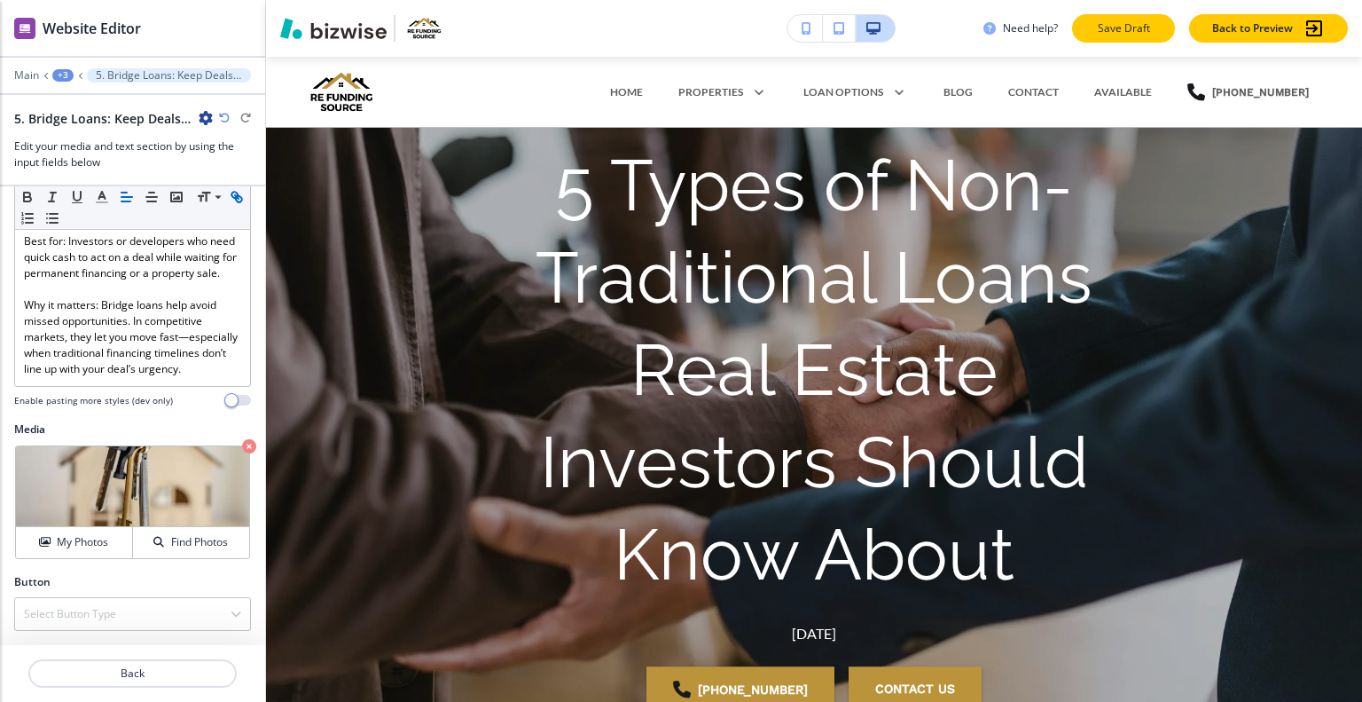
click at [1151, 27] on p "Save Draft" at bounding box center [1123, 28] width 57 height 16
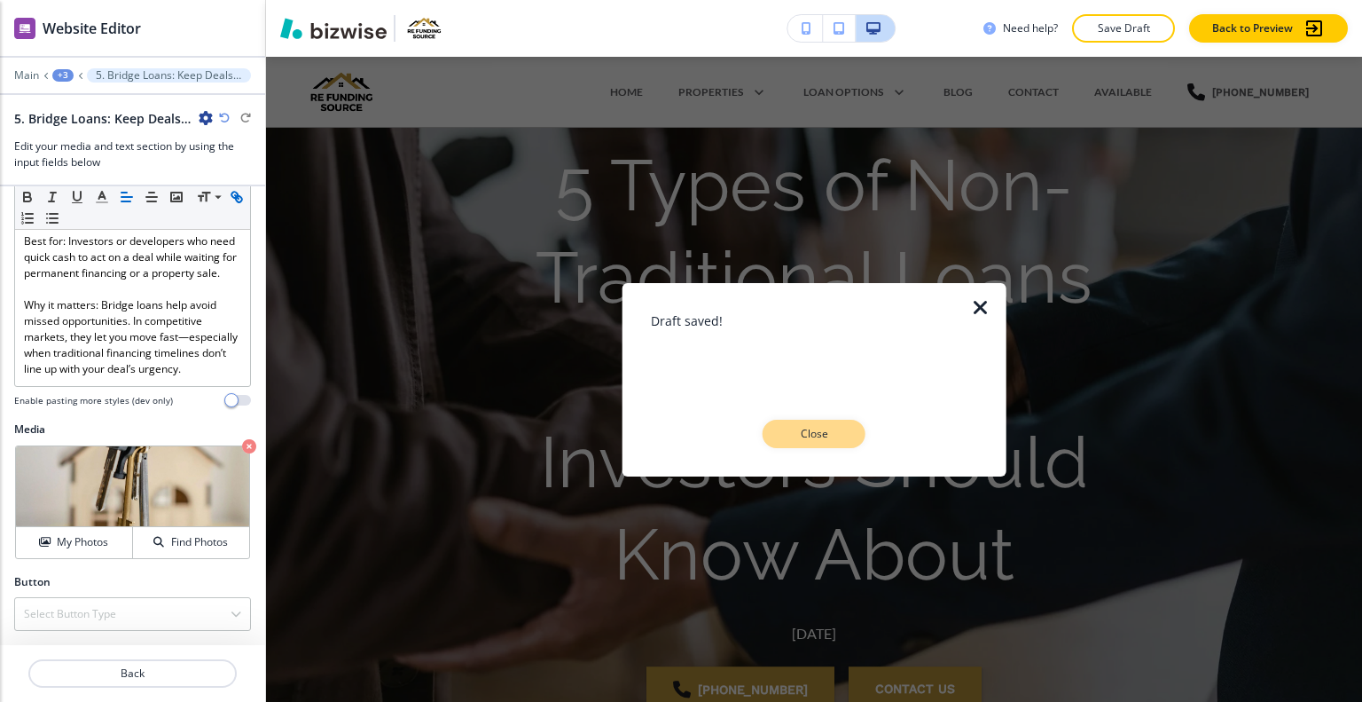
click at [823, 426] on p "Close" at bounding box center [814, 434] width 57 height 16
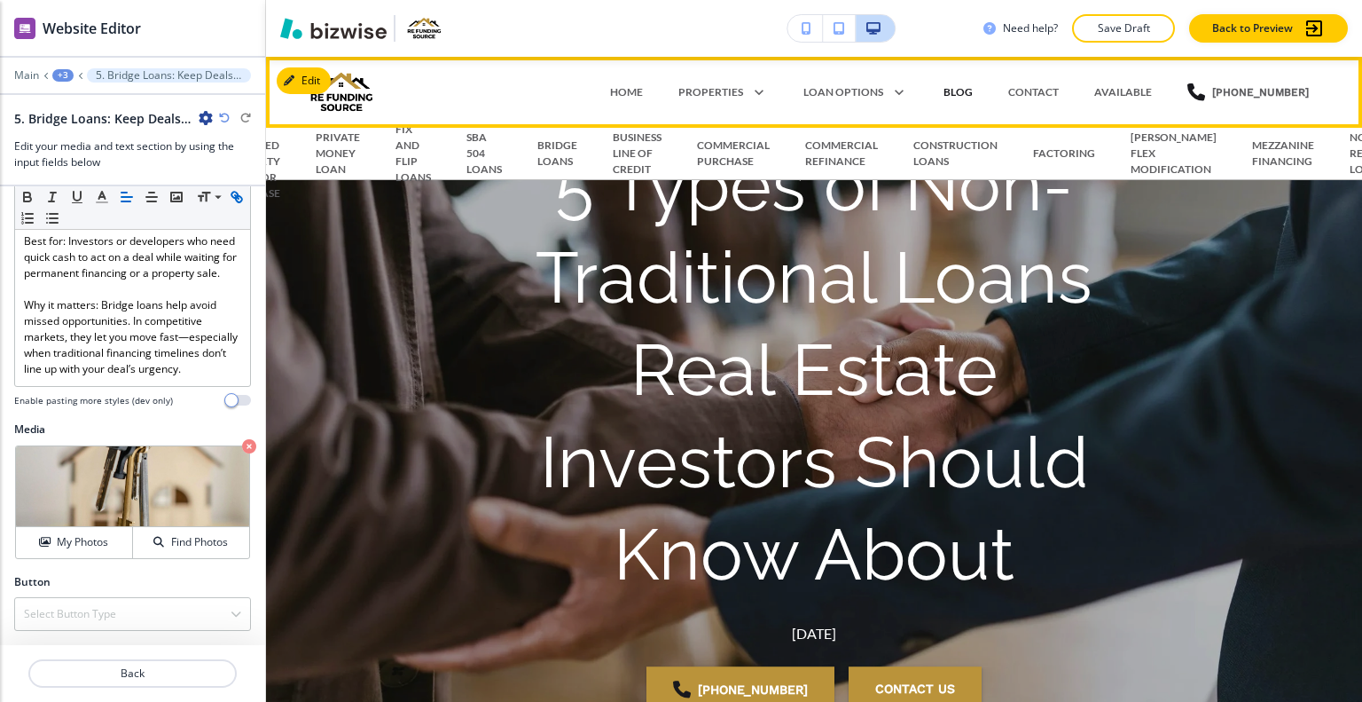
click at [973, 96] on p "BLOG" at bounding box center [958, 92] width 29 height 16
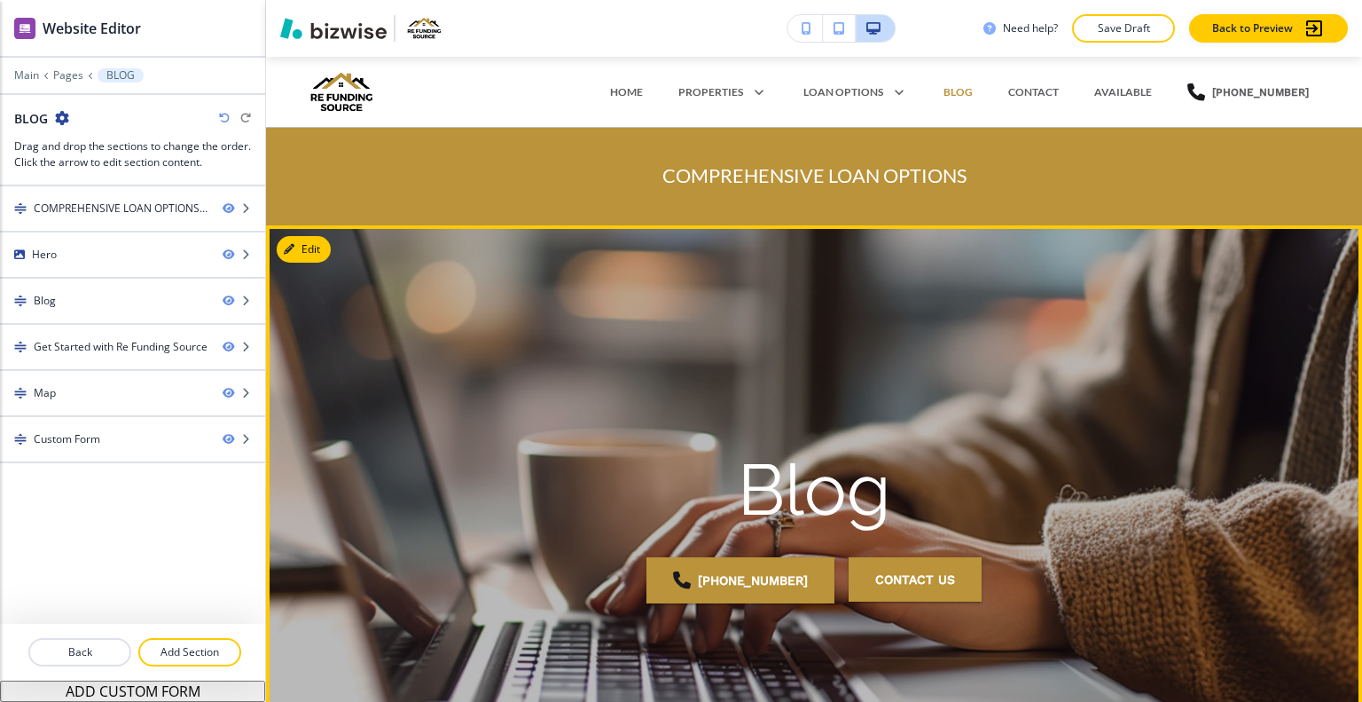
scroll to position [710, 0]
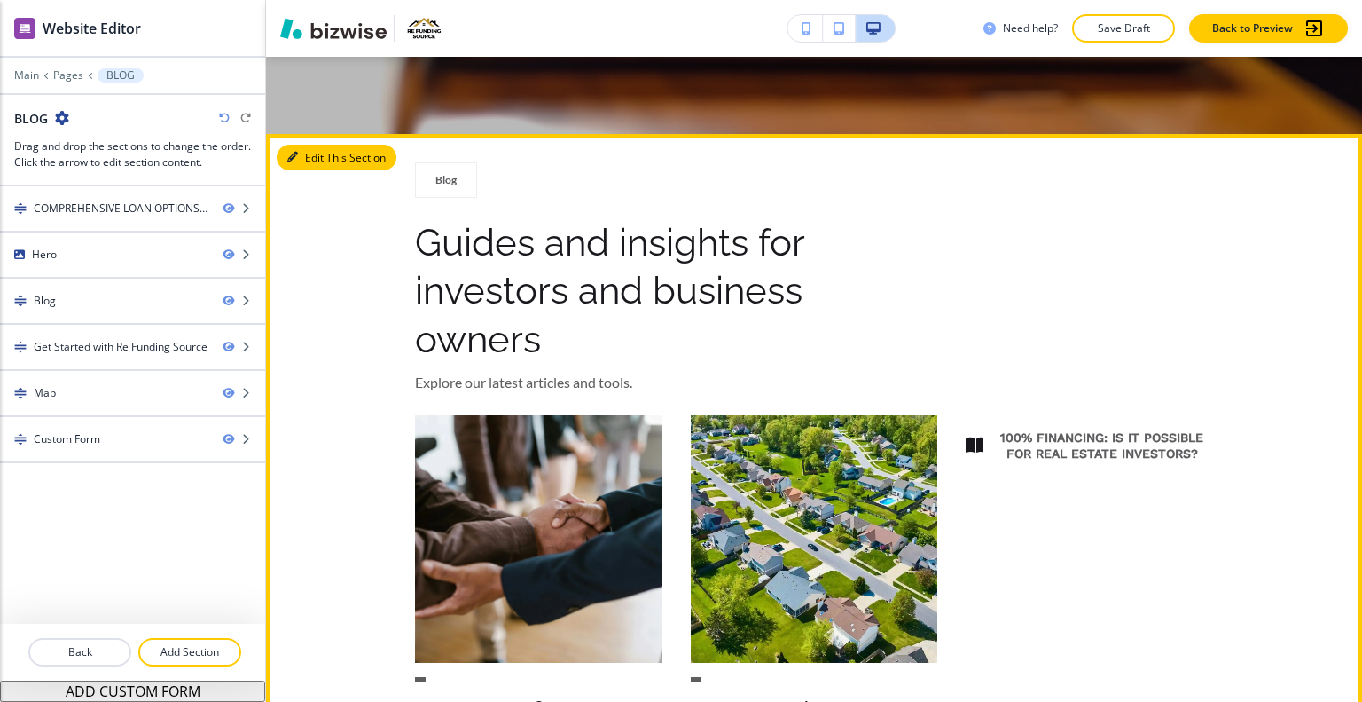
click at [325, 157] on button "Edit This Section" at bounding box center [337, 158] width 120 height 27
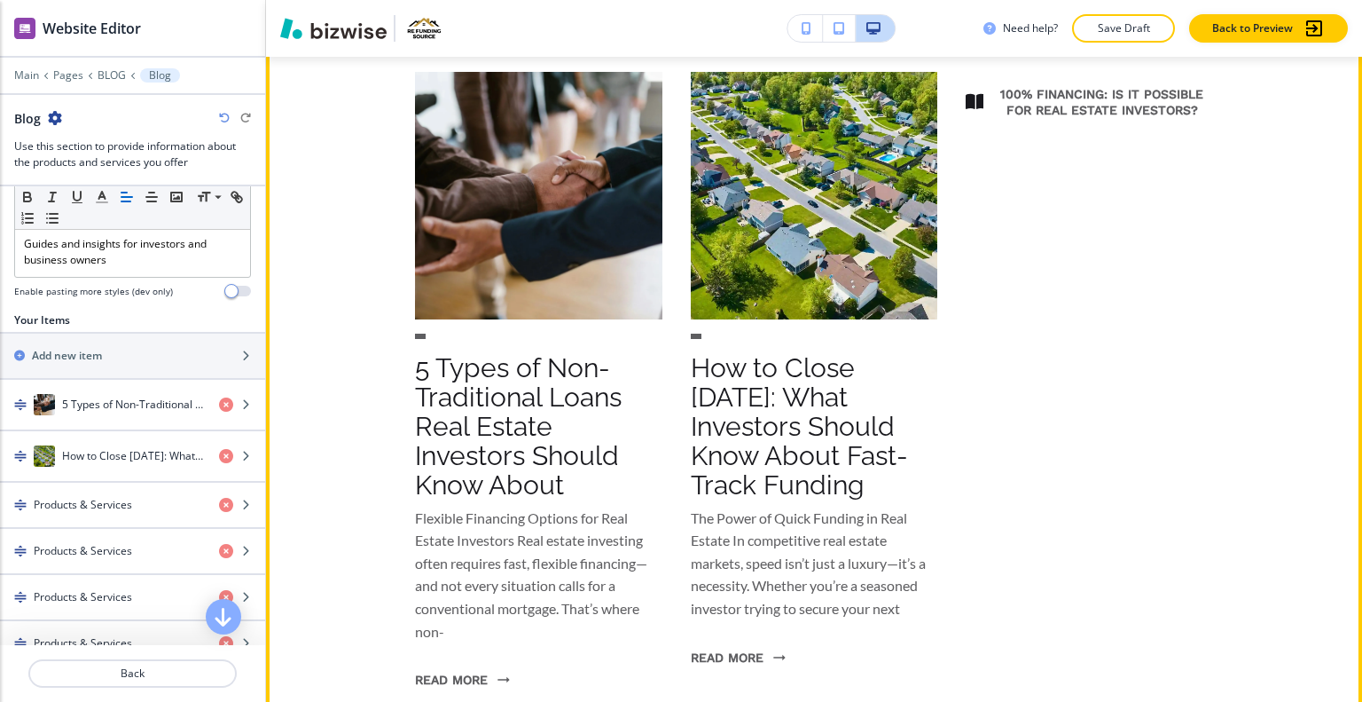
scroll to position [1230, 0]
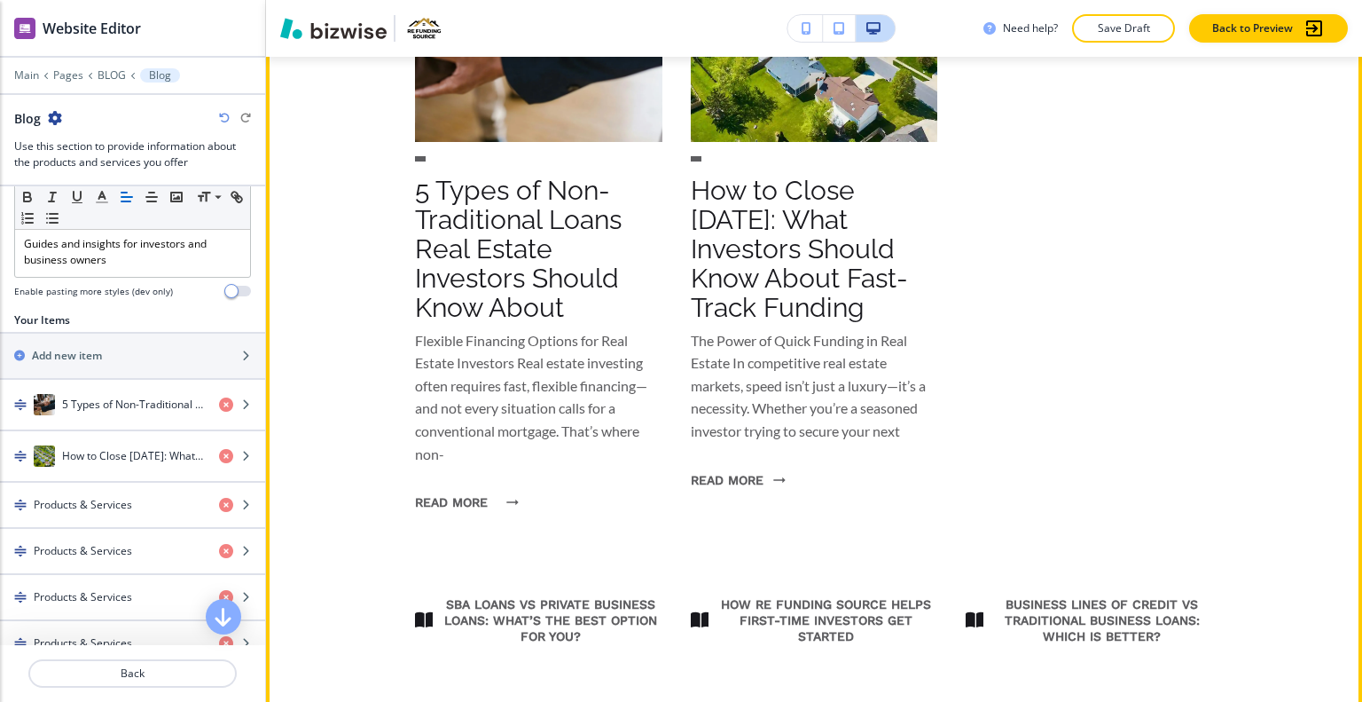
click at [468, 500] on button "READ MORE" at bounding box center [462, 502] width 94 height 46
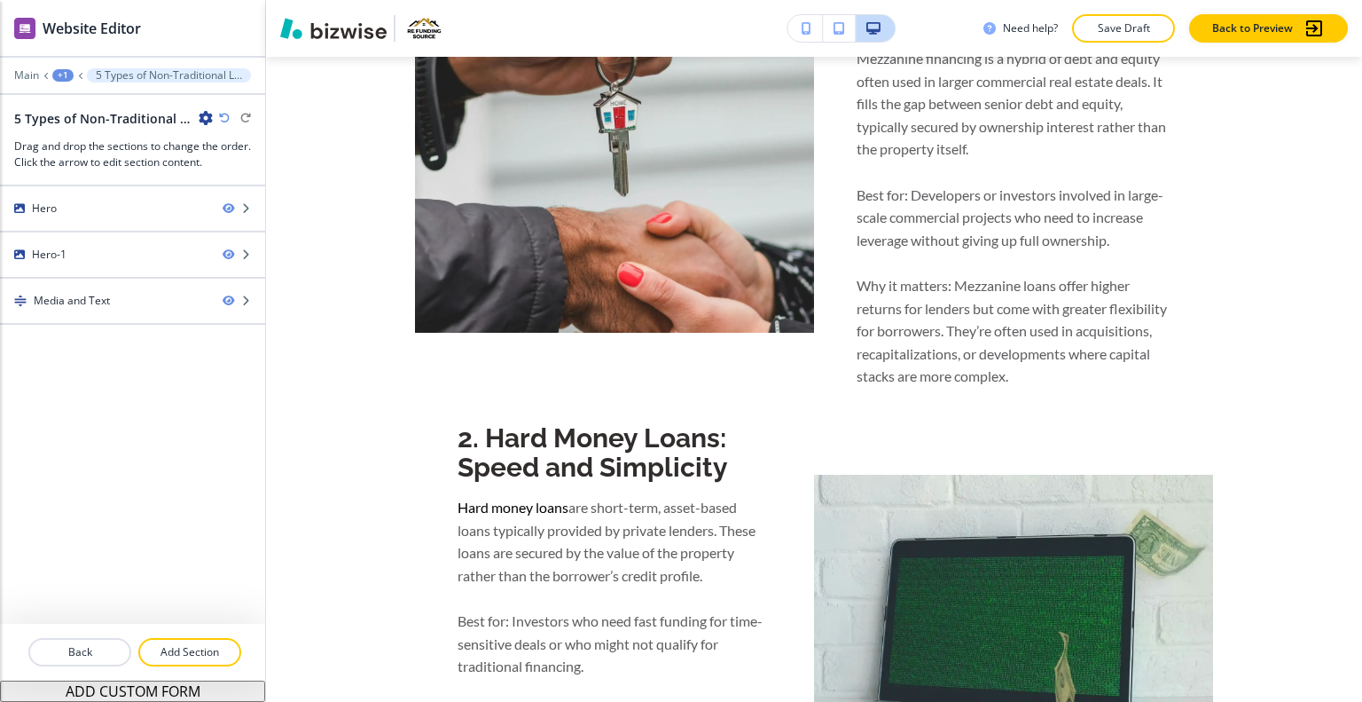
scroll to position [0, 0]
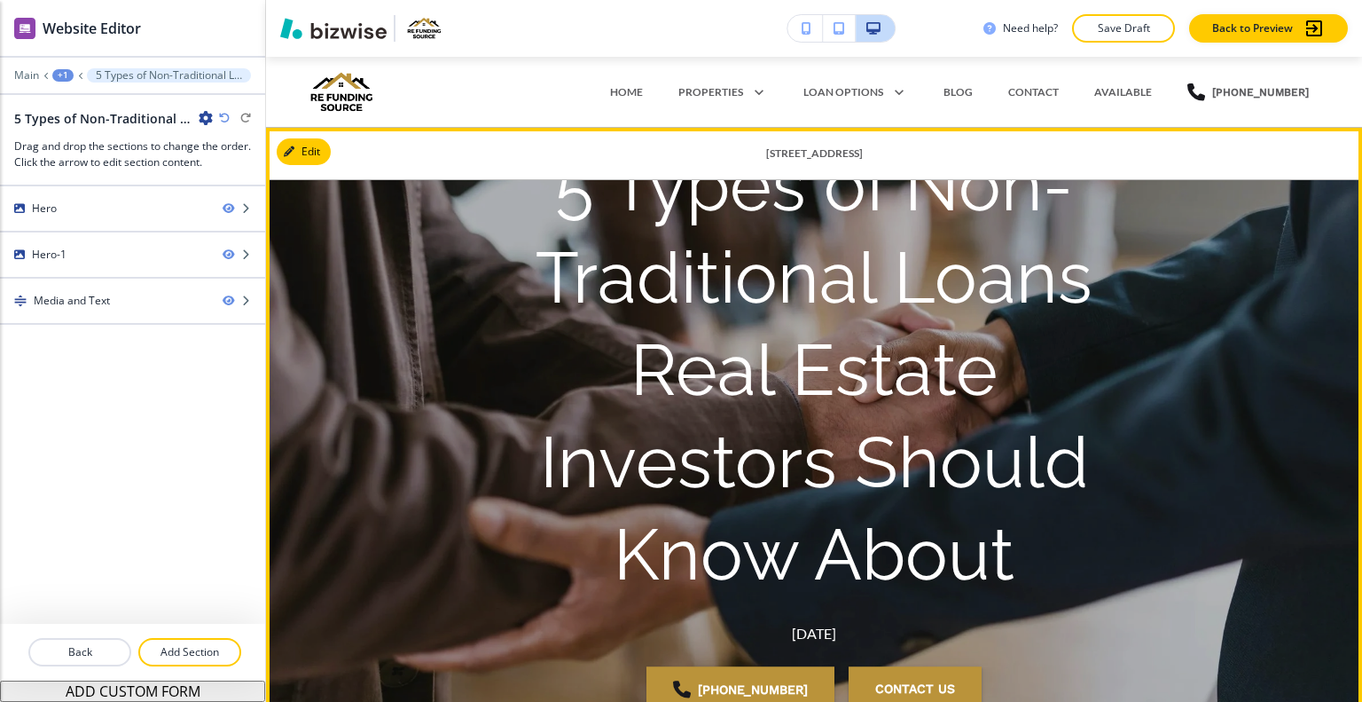
click at [758, 320] on p "5 Types of Non-Traditional Loans Real Estate Investors Should Know About" at bounding box center [814, 370] width 681 height 461
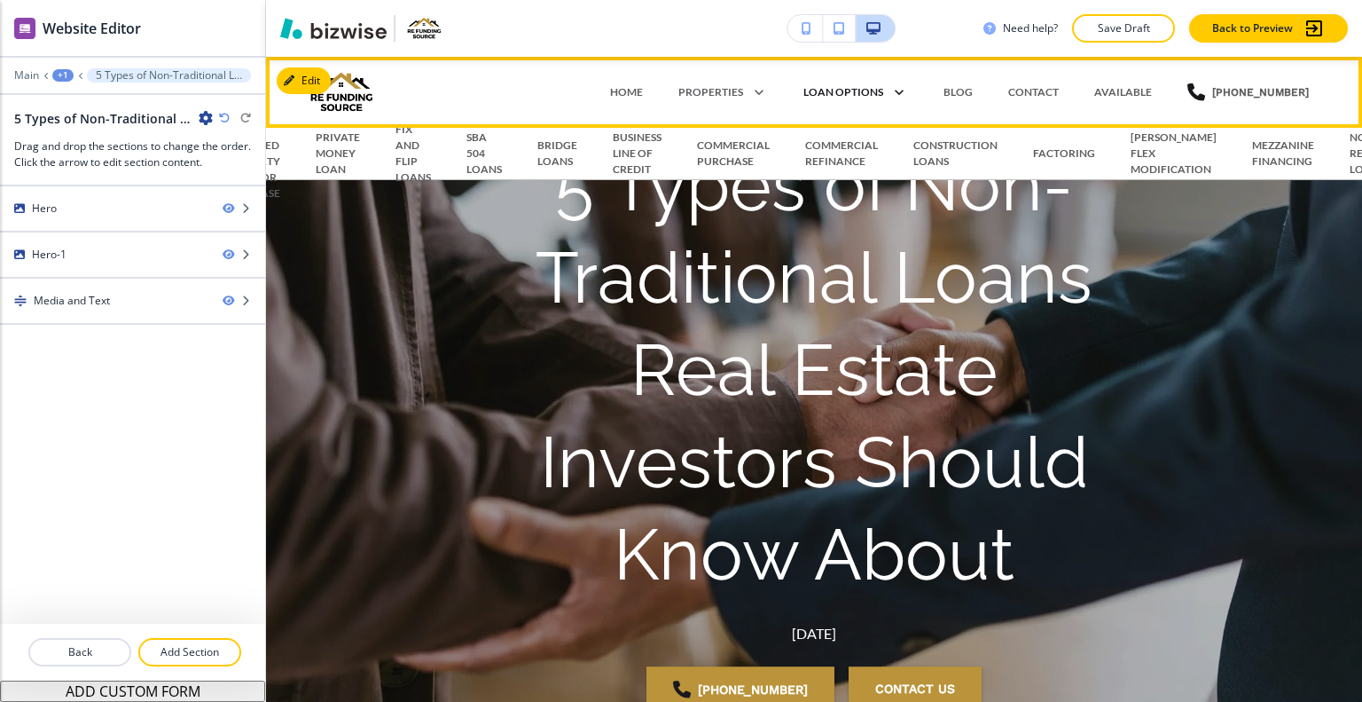
click at [872, 90] on p "LOAN OPTIONS" at bounding box center [844, 92] width 80 height 16
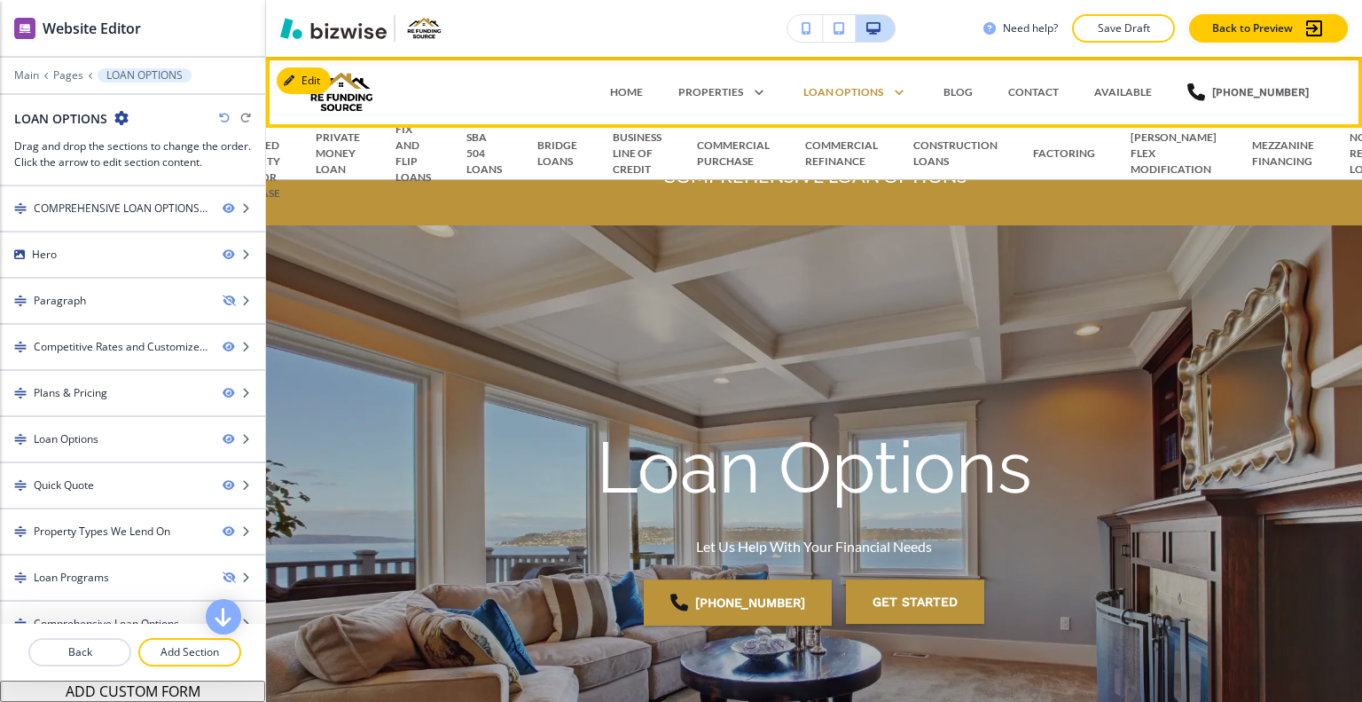
click at [941, 88] on div "BLOG" at bounding box center [958, 92] width 65 height 16
click at [967, 90] on p "BLOG" at bounding box center [958, 92] width 29 height 16
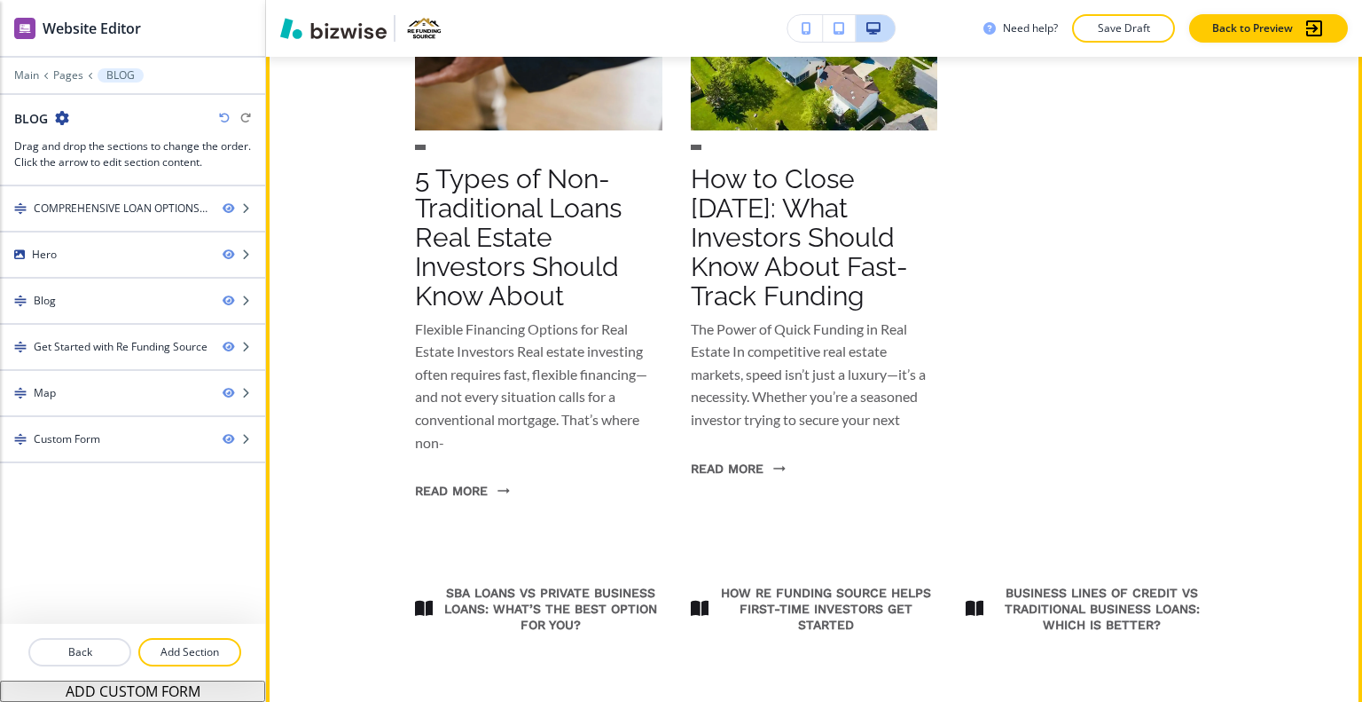
scroll to position [976, 0]
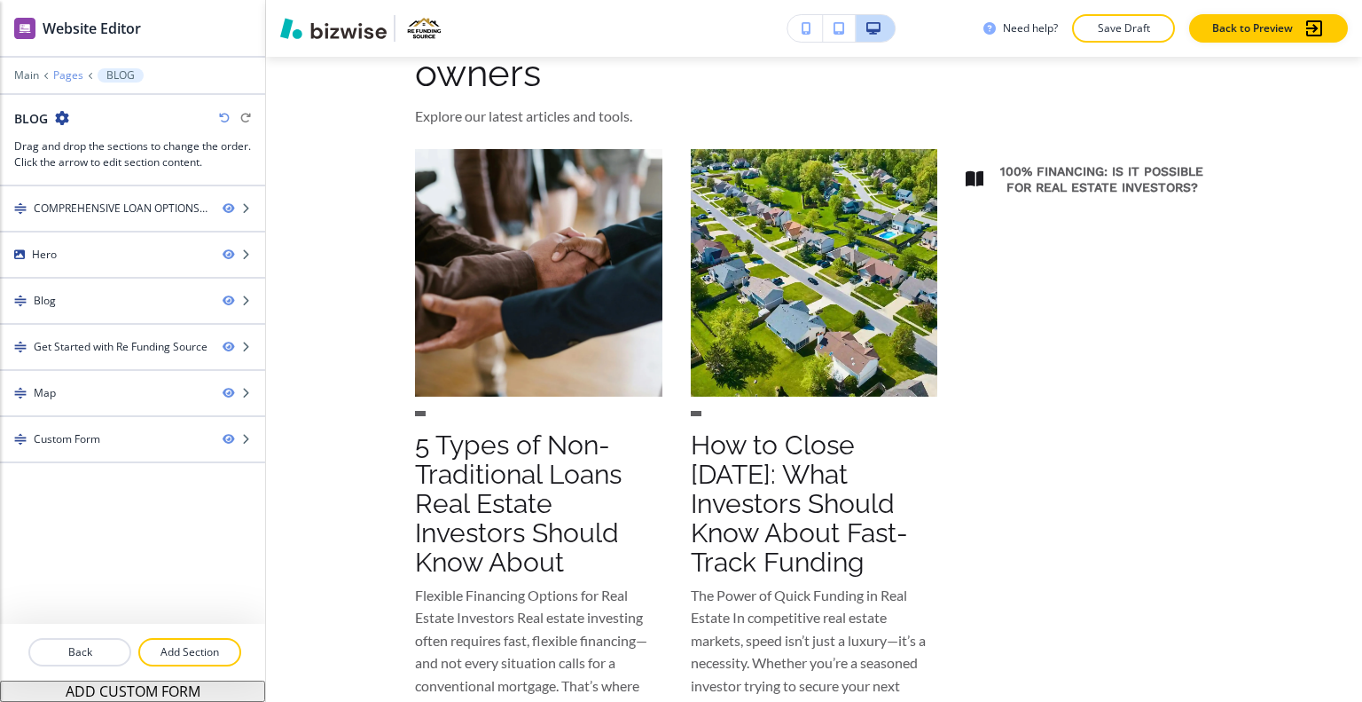
click at [77, 78] on p "Pages" at bounding box center [68, 75] width 30 height 12
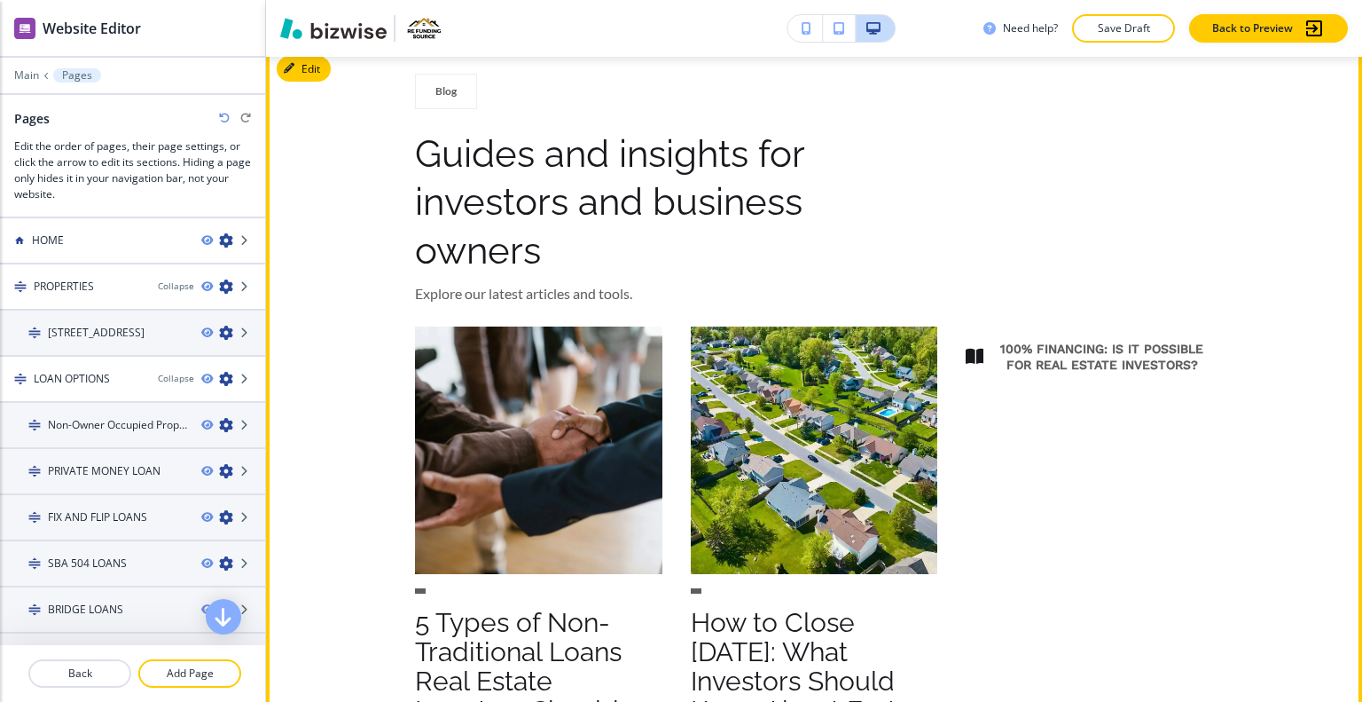
scroll to position [710, 0]
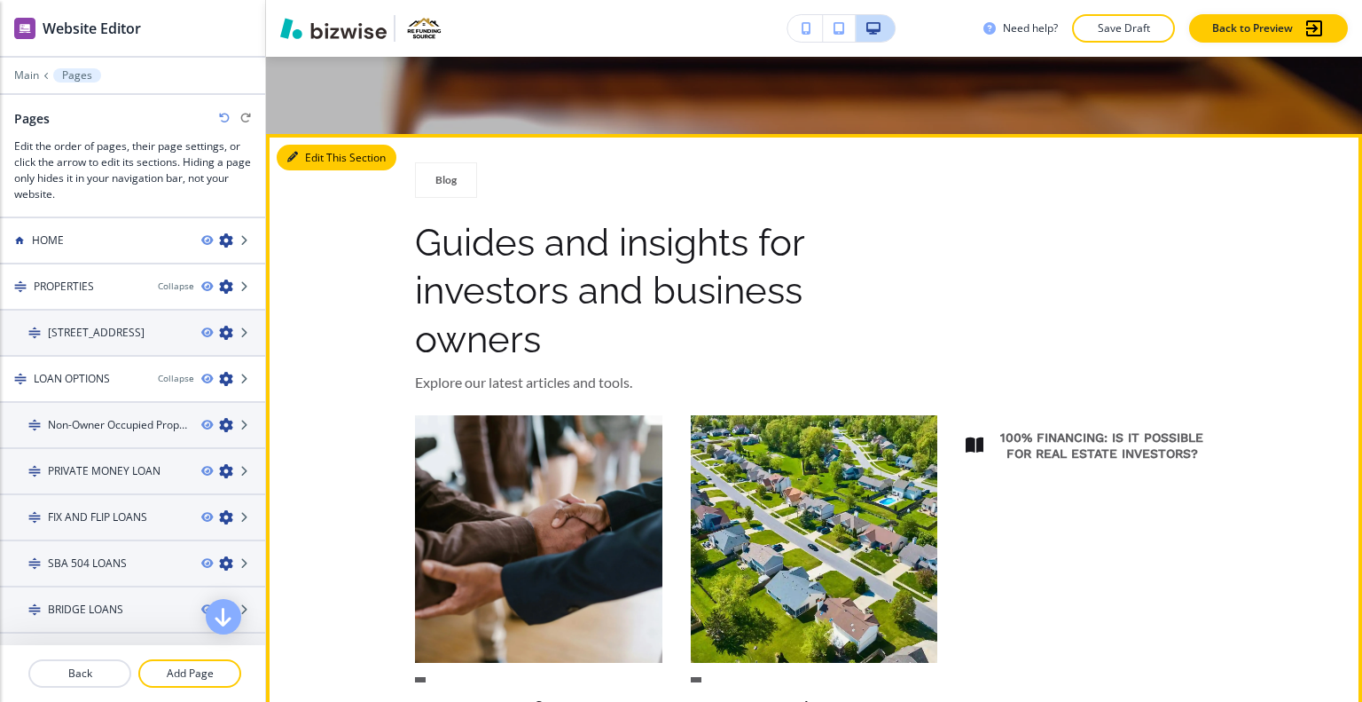
click at [319, 150] on button "Edit This Section" at bounding box center [337, 158] width 120 height 27
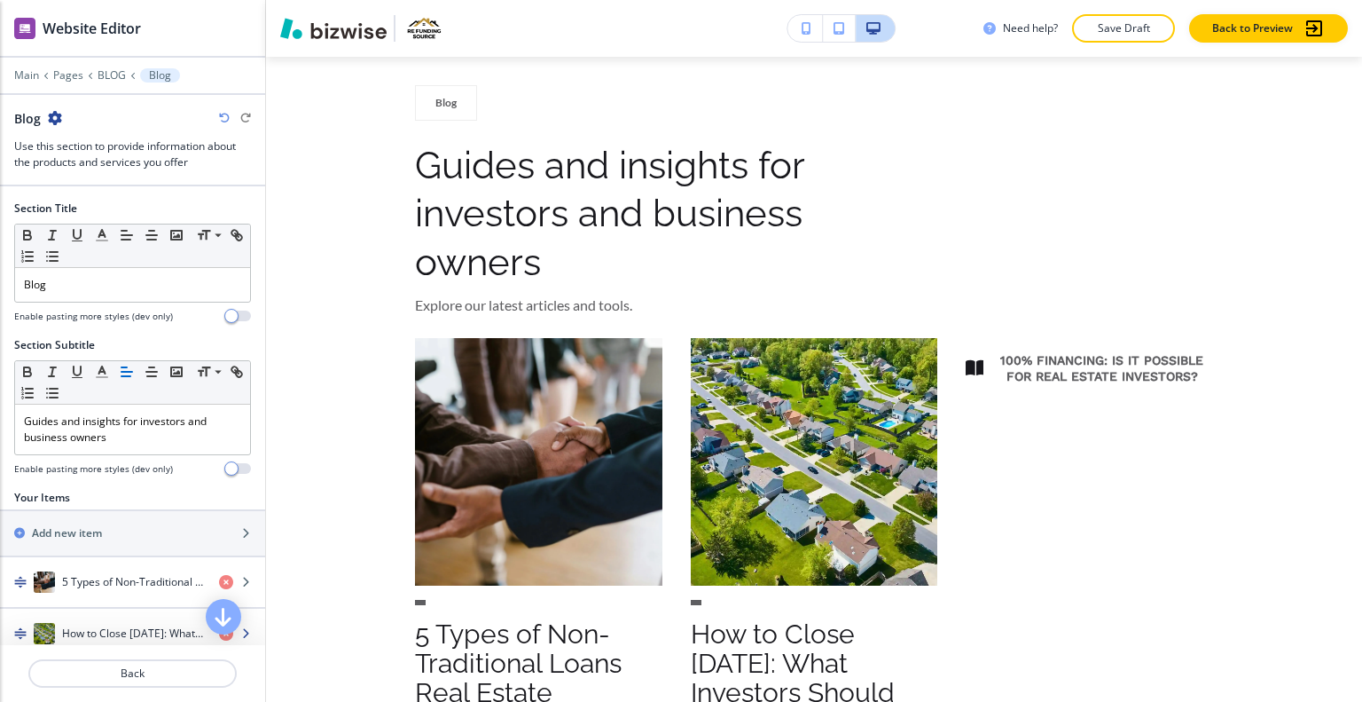
scroll to position [266, 0]
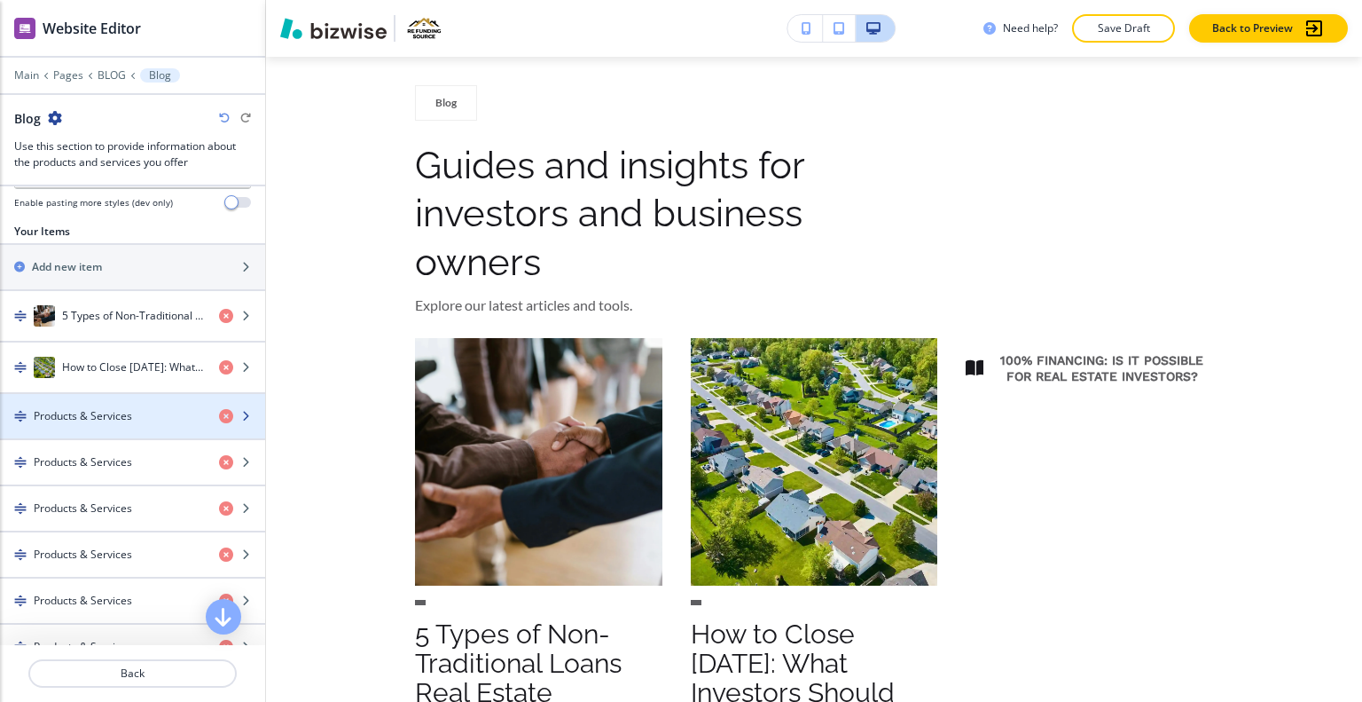
click at [134, 404] on div "button" at bounding box center [132, 401] width 265 height 14
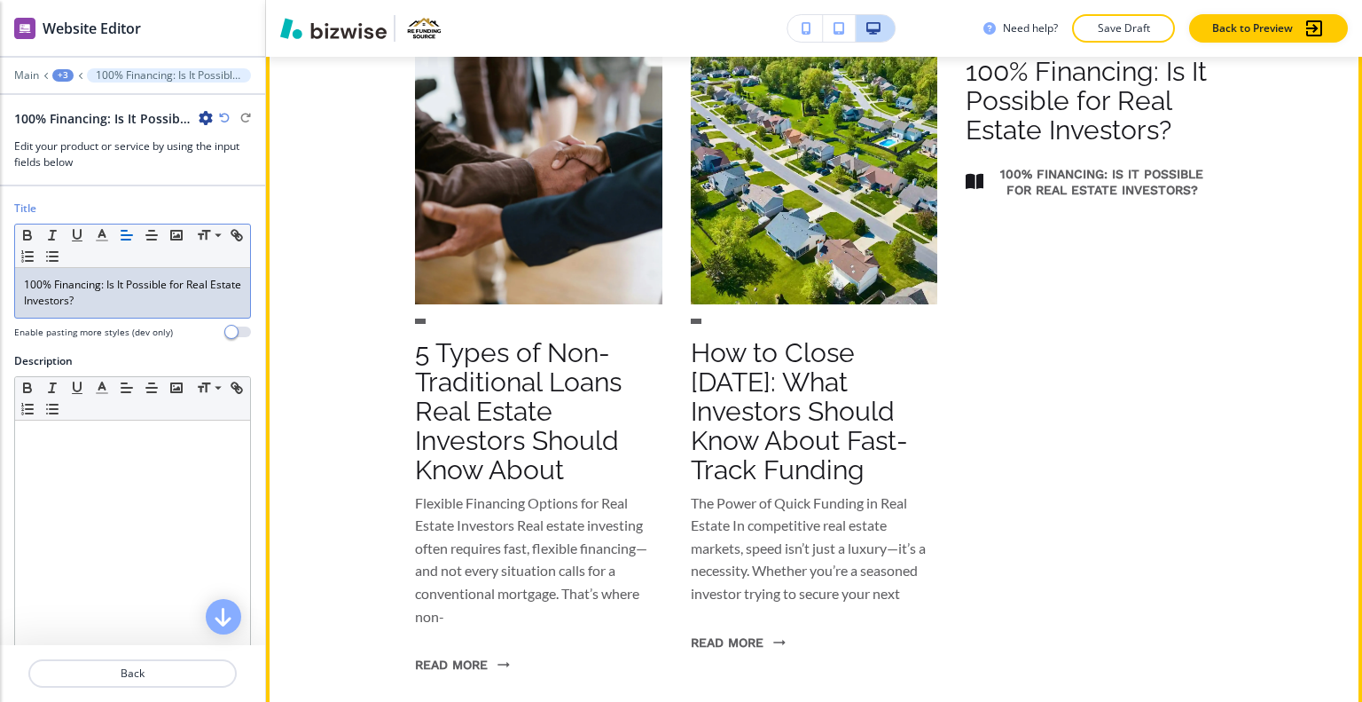
scroll to position [979, 0]
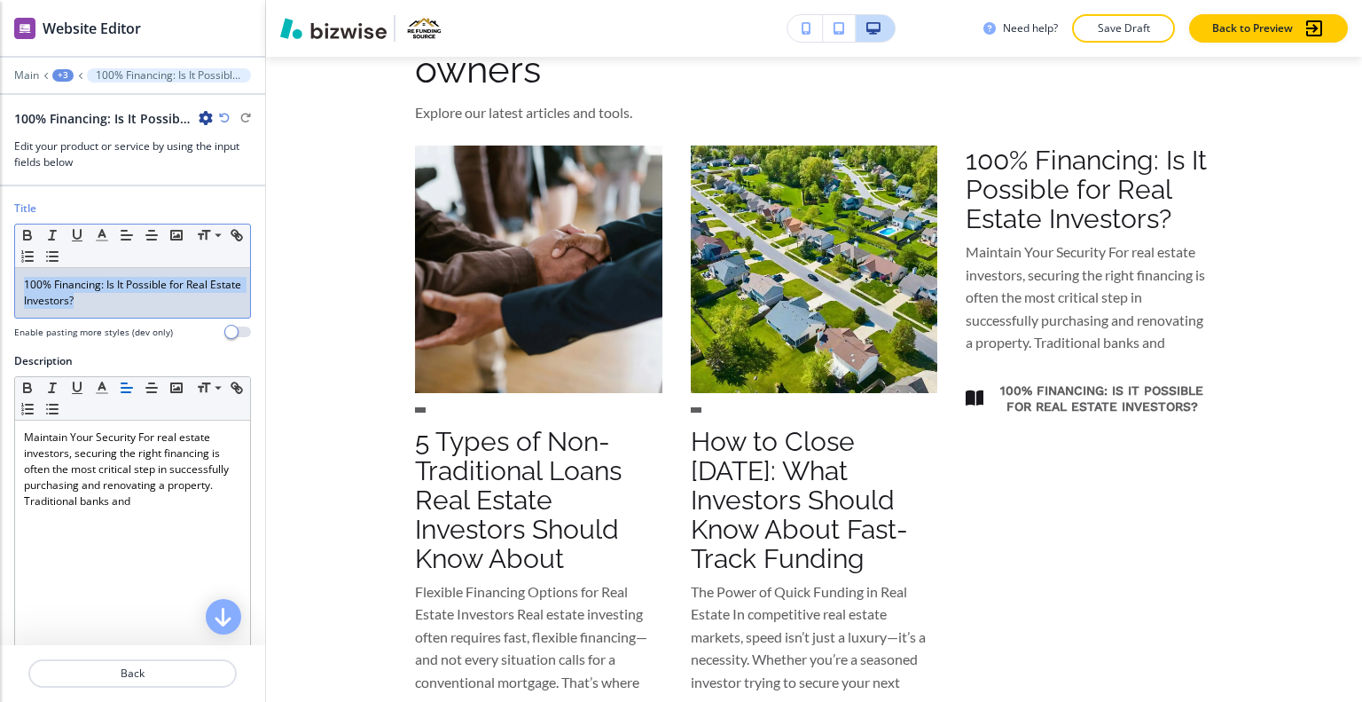
drag, startPoint x: 126, startPoint y: 304, endPoint x: 0, endPoint y: 279, distance: 128.4
click at [0, 279] on div "Title Small Normal Large Huge 100% Financing: Is It Possible for Real Estate In…" at bounding box center [132, 276] width 265 height 153
copy p "100% Financing: Is It Possible for Real Estate Investors?"
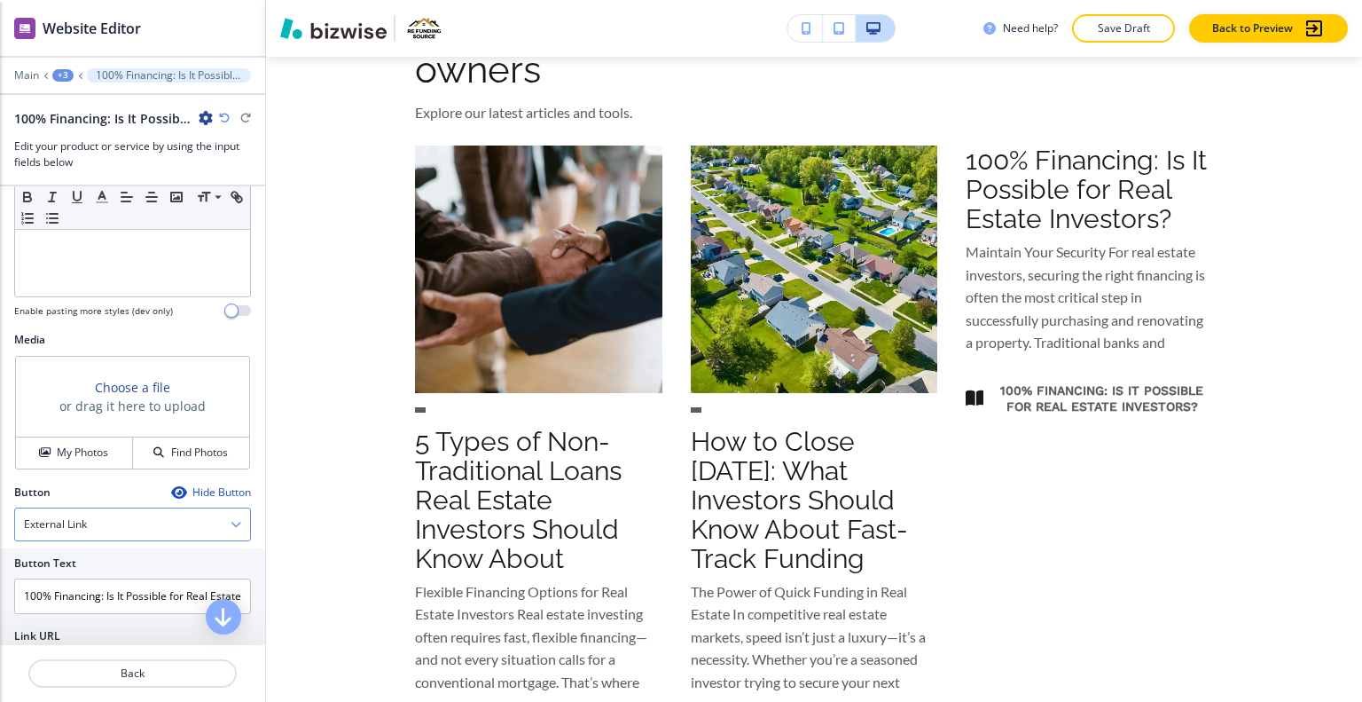
click at [151, 519] on div "External Link" at bounding box center [132, 524] width 235 height 32
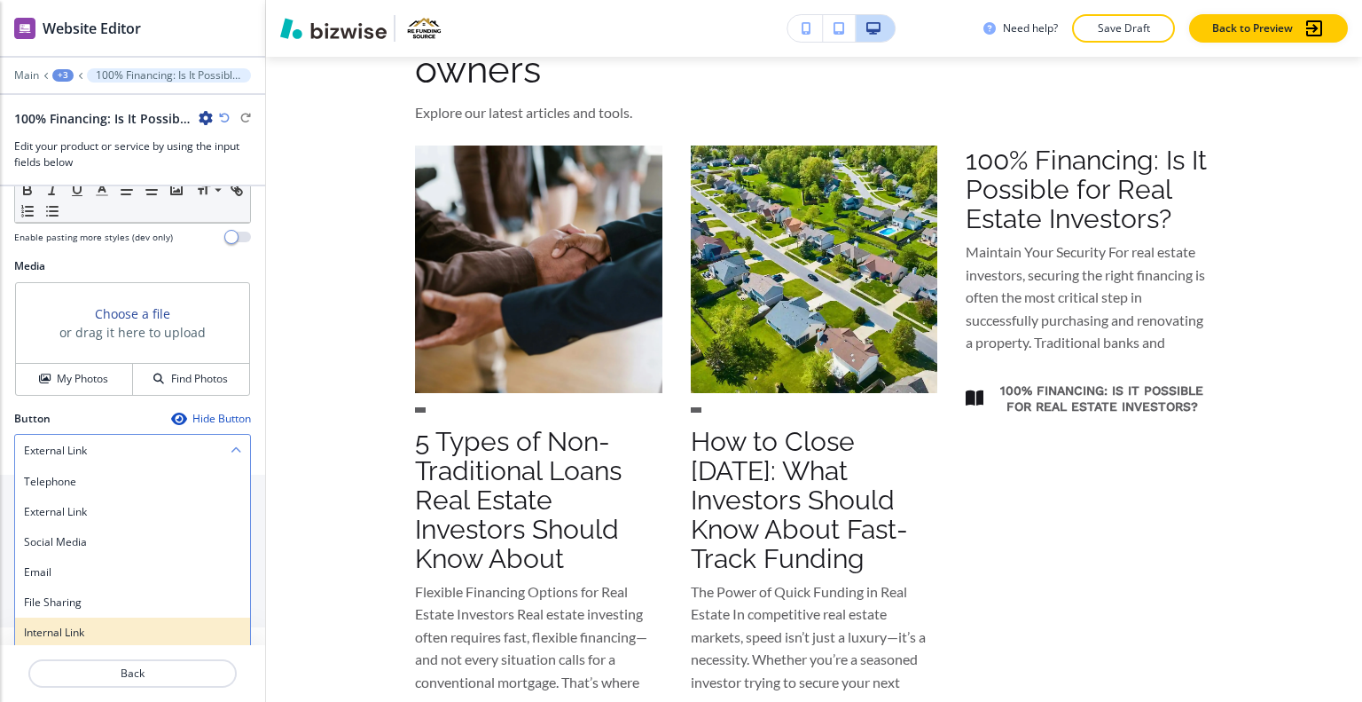
click at [98, 631] on h4 "Internal Link" at bounding box center [132, 632] width 217 height 16
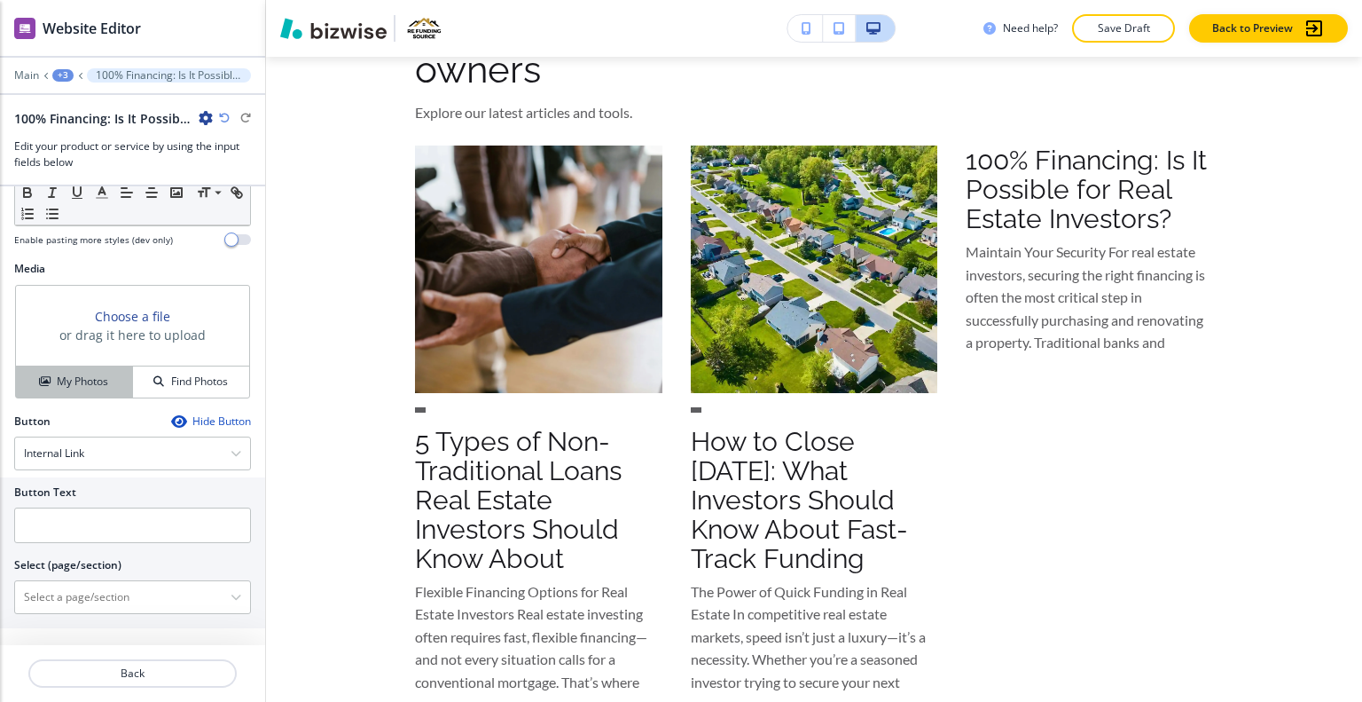
click at [75, 378] on h4 "My Photos" at bounding box center [82, 381] width 51 height 16
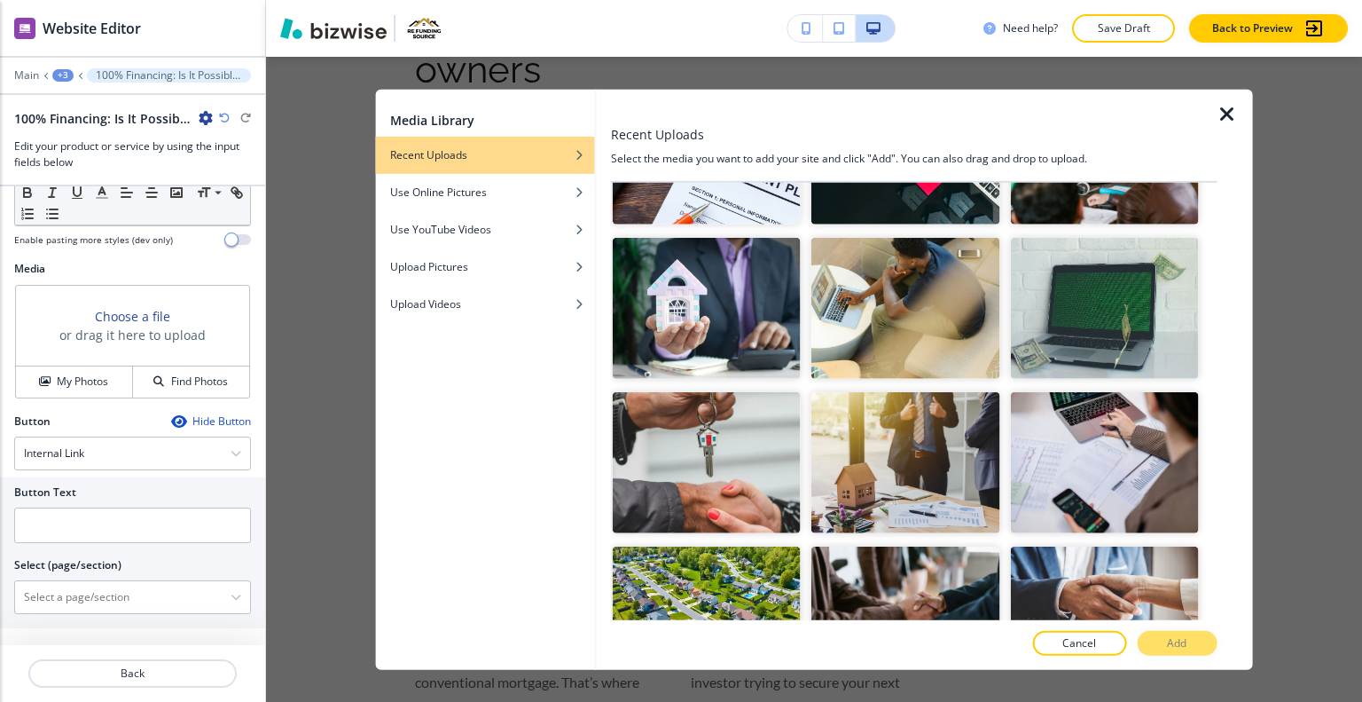
scroll to position [0, 0]
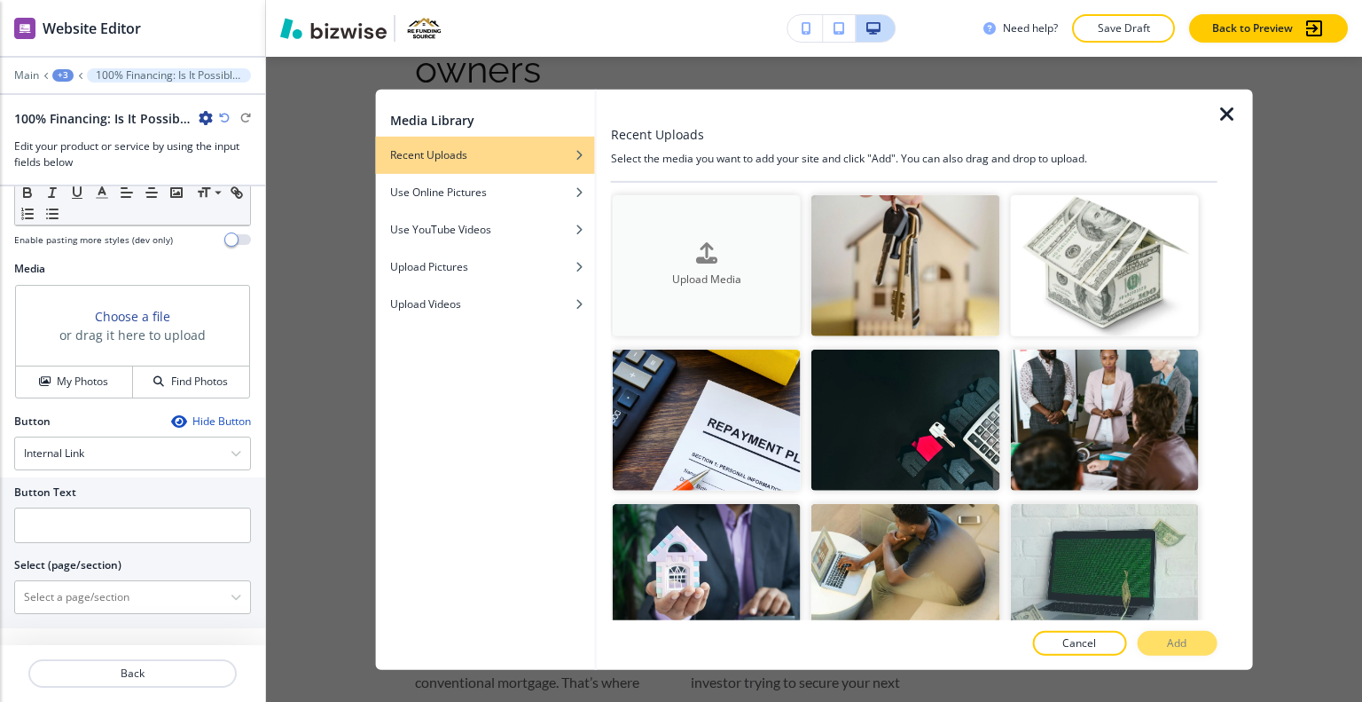
click at [722, 253] on div "Upload Media" at bounding box center [707, 265] width 188 height 45
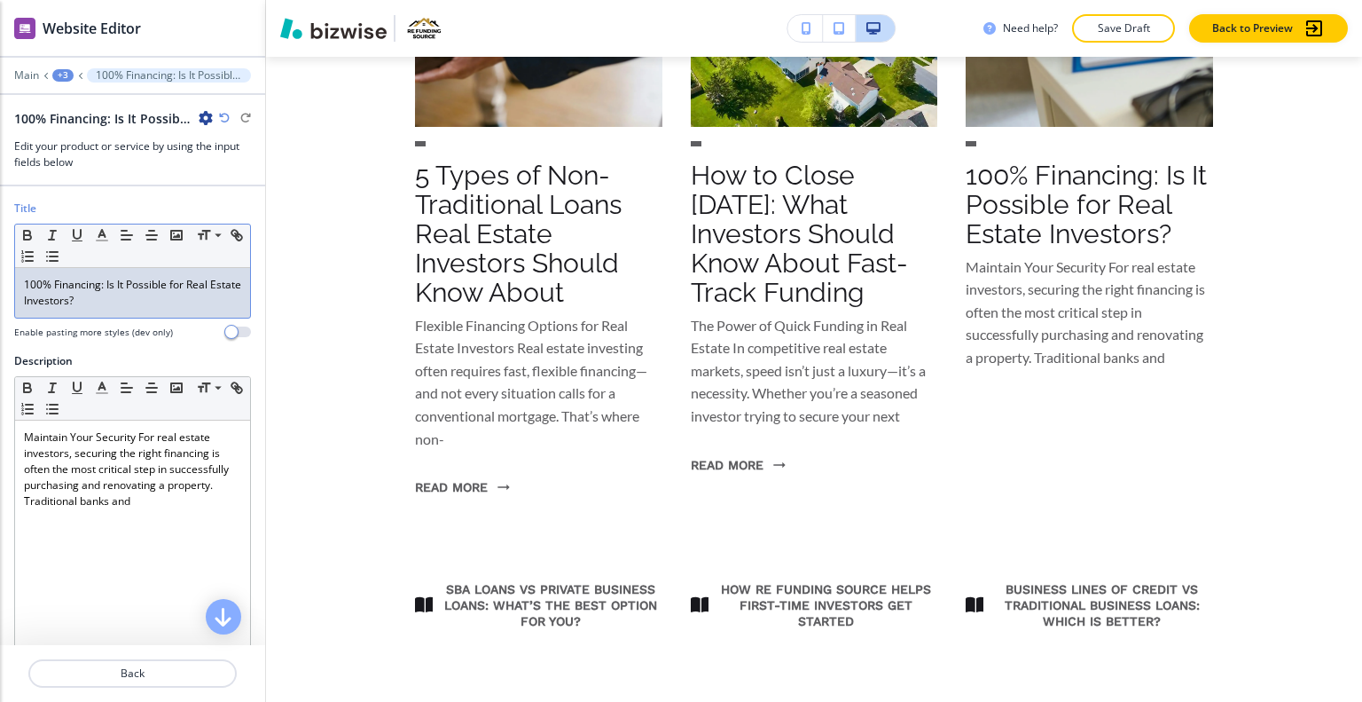
click at [136, 292] on p "100% Financing: Is It Possible for Real Estate Investors?" at bounding box center [132, 293] width 217 height 32
drag, startPoint x: 131, startPoint y: 297, endPoint x: 20, endPoint y: 287, distance: 112.2
click at [20, 287] on div "100% Financing: Is It Possible for Real Estate Investors?" at bounding box center [132, 293] width 235 height 50
copy p "100% Financing: Is It Possible for Real Estate Investors?"
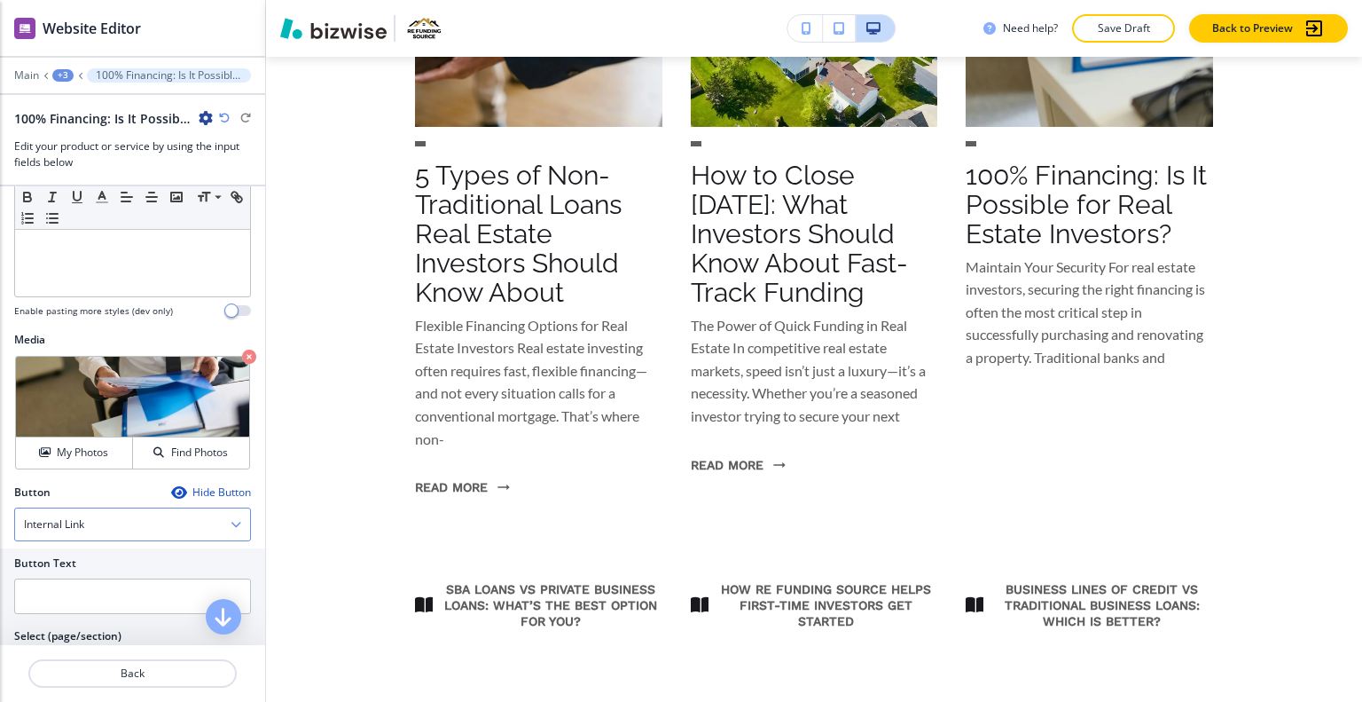
click at [129, 519] on div "Internal Link" at bounding box center [132, 524] width 235 height 32
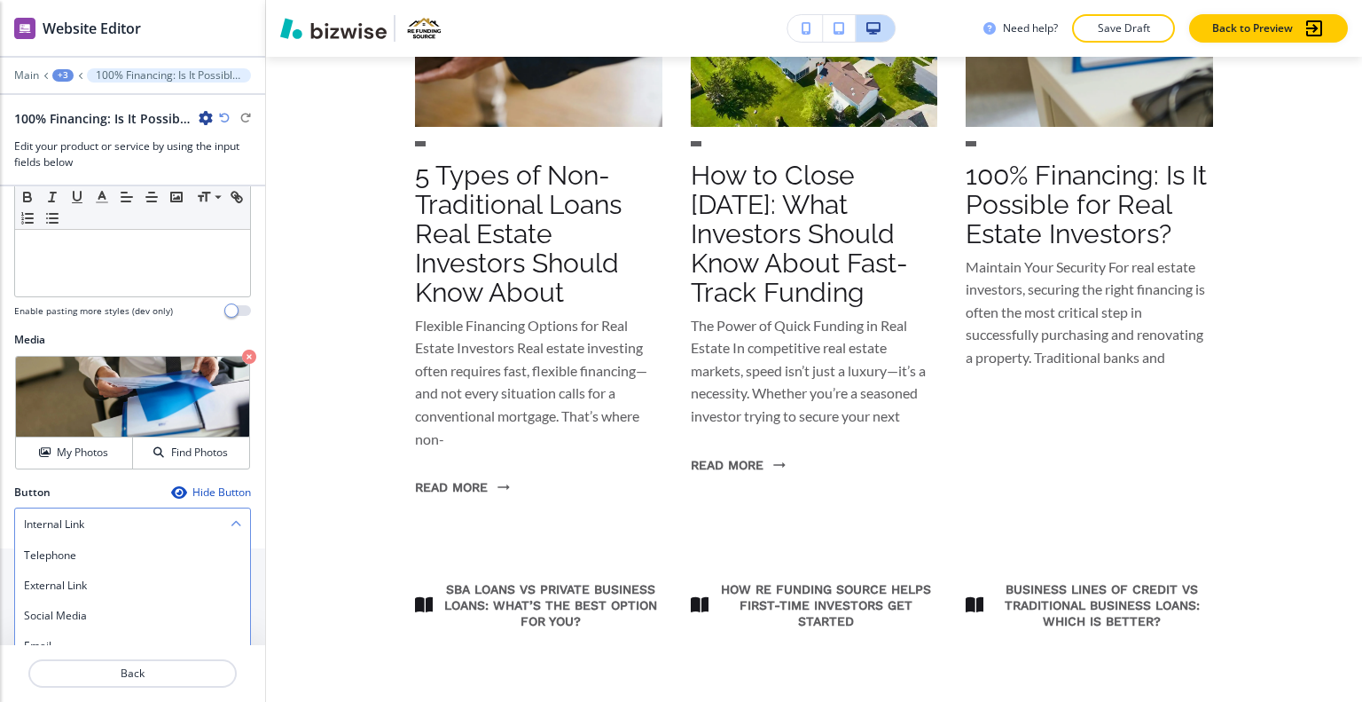
scroll to position [429, 0]
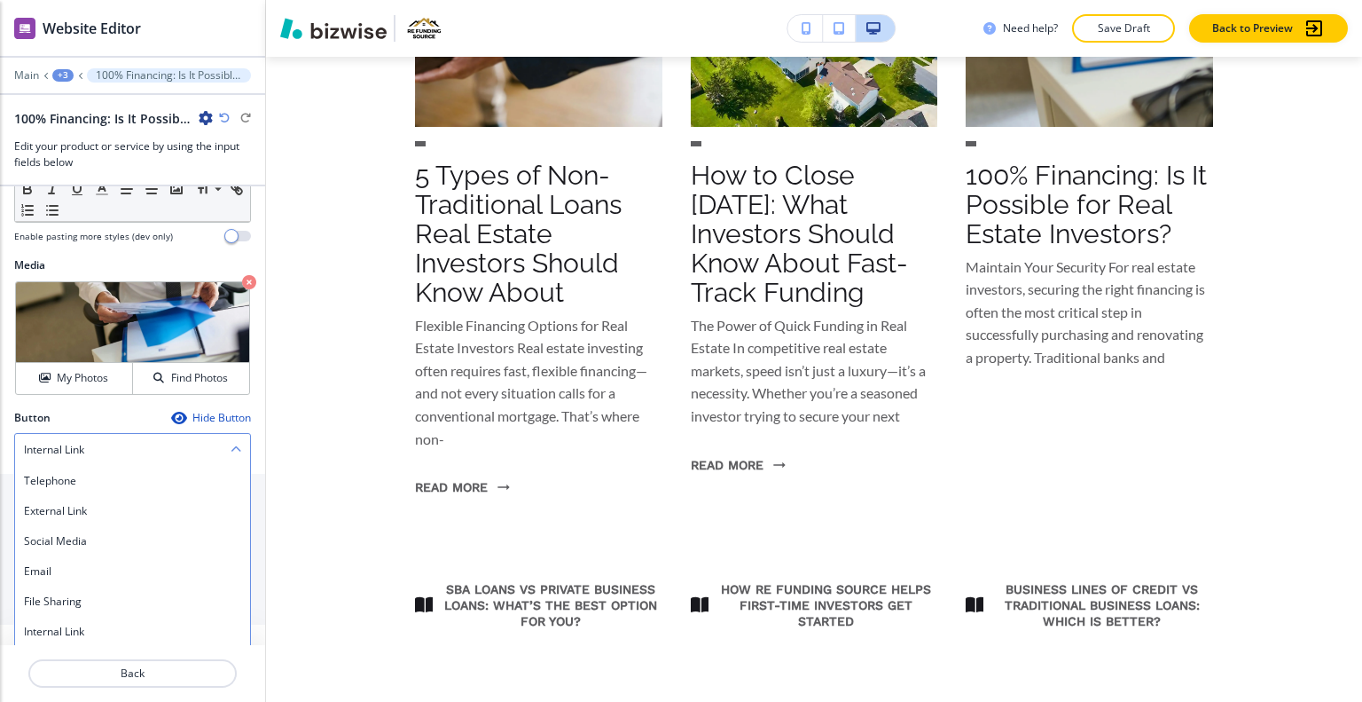
click at [121, 439] on div "Internal Link" at bounding box center [132, 450] width 235 height 32
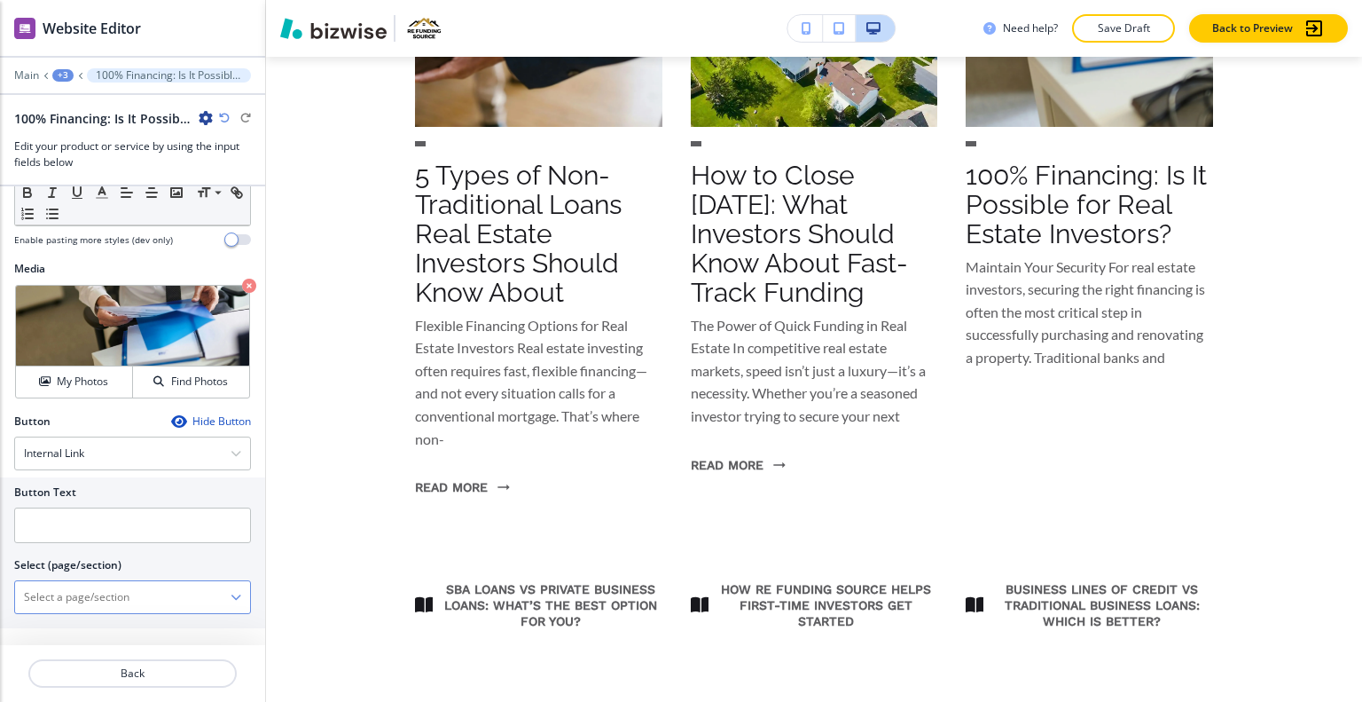
click at [100, 597] on \(page\/section\) "Manual Input" at bounding box center [123, 597] width 216 height 30
paste \(page\/section\) "100% Financing: Is It Possible for Real Estate Investors?"
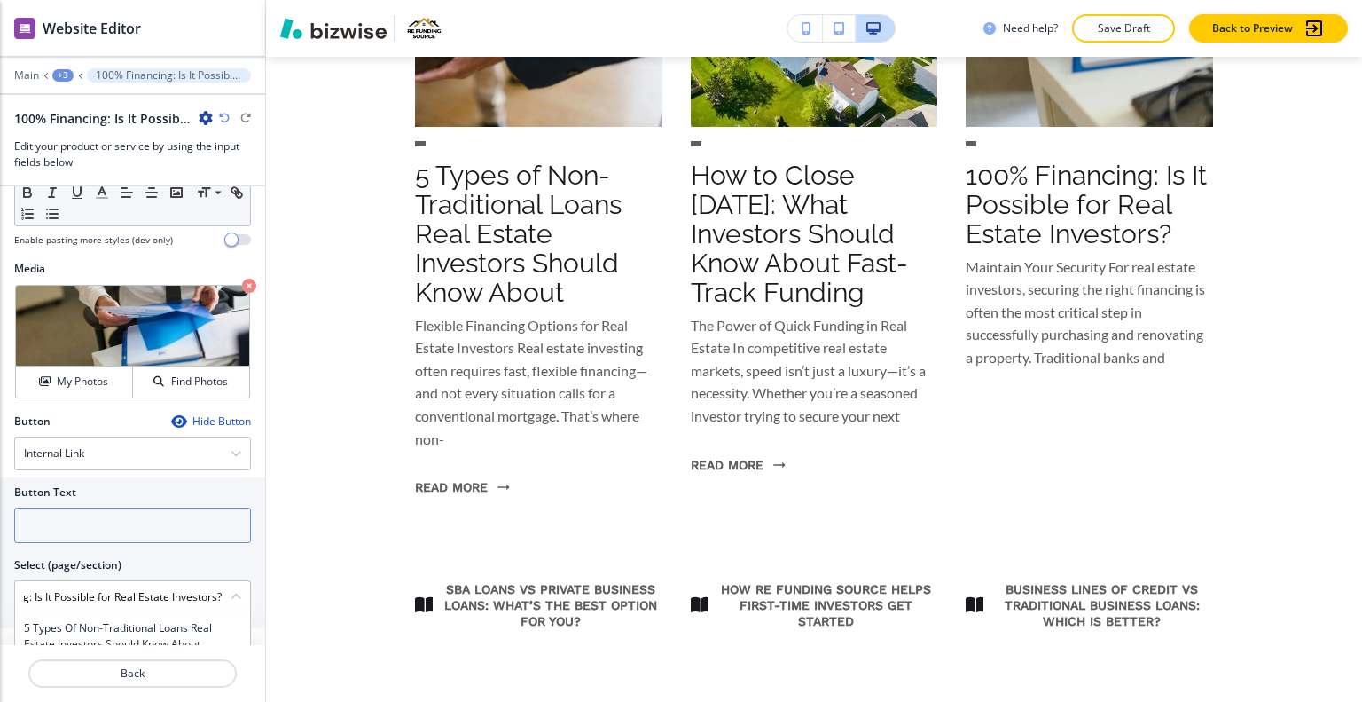
type \(page\/section\) "100% Financing: Is It Possible for Real Estate Investors?"
click at [165, 535] on input "text" at bounding box center [132, 524] width 237 height 35
type input "l"
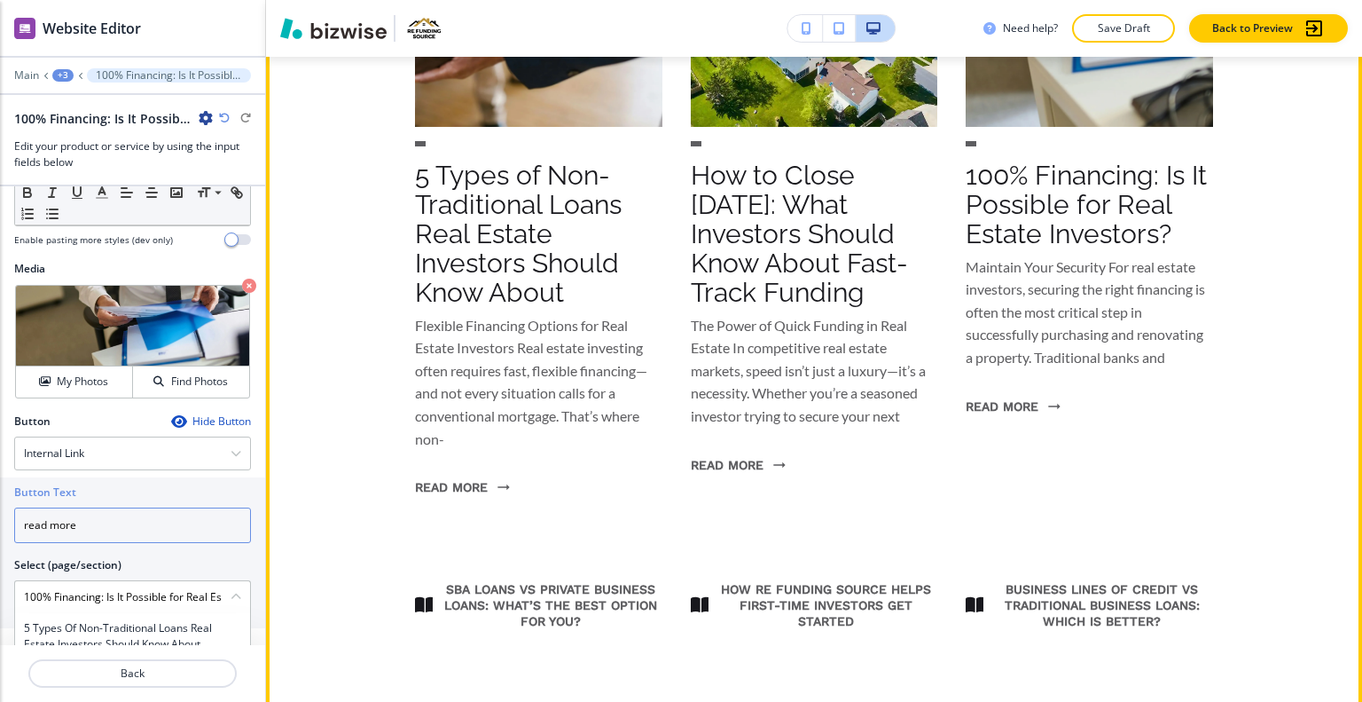
type input "read more"
click at [765, 606] on link "How Re Funding Source Helps First-Time Investors Get Started" at bounding box center [814, 605] width 247 height 76
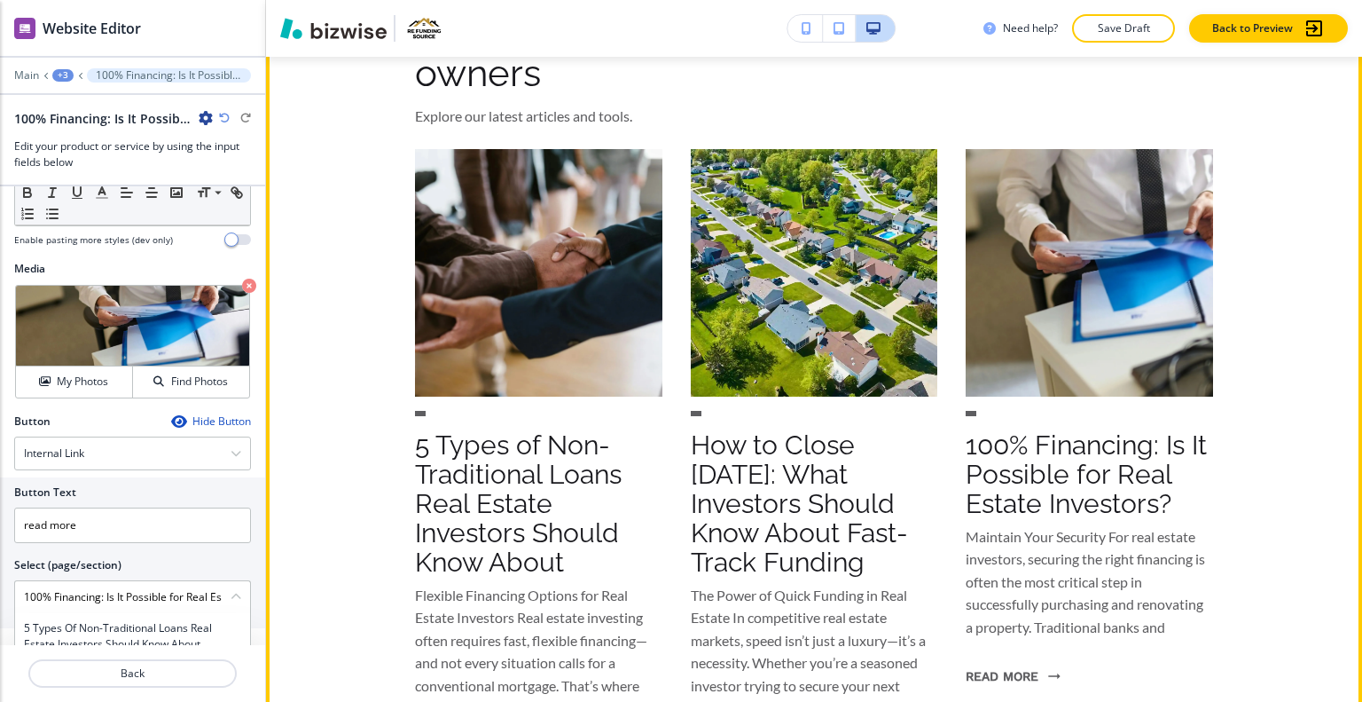
scroll to position [1153, 0]
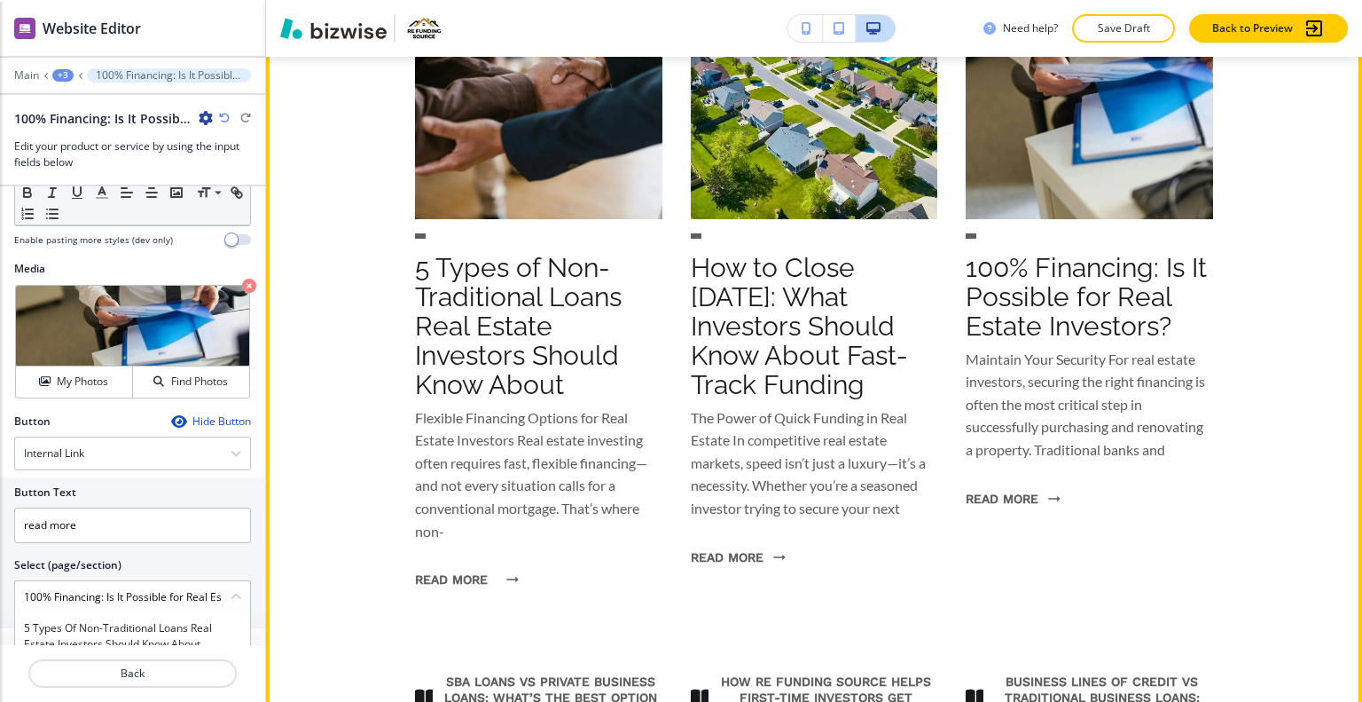
click at [462, 578] on button "READ MORE" at bounding box center [462, 579] width 94 height 46
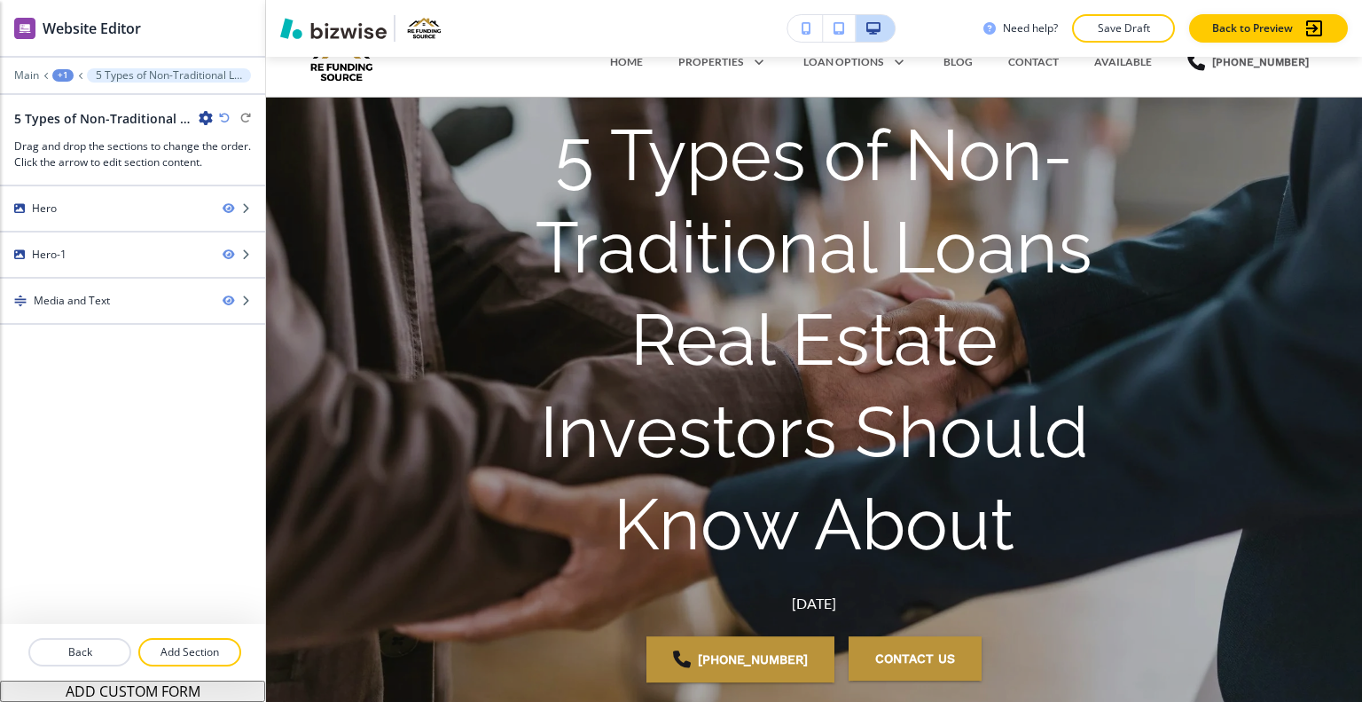
scroll to position [0, 0]
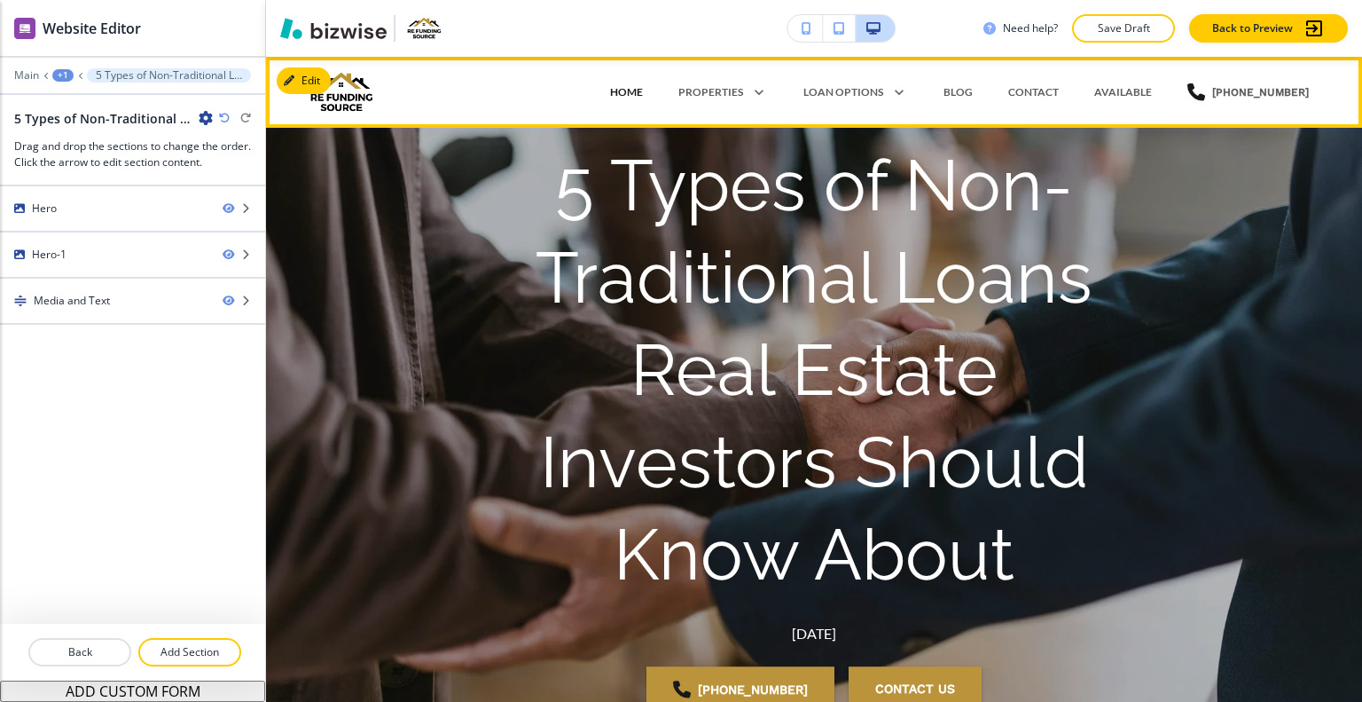
click at [640, 90] on p "HOME" at bounding box center [626, 92] width 33 height 16
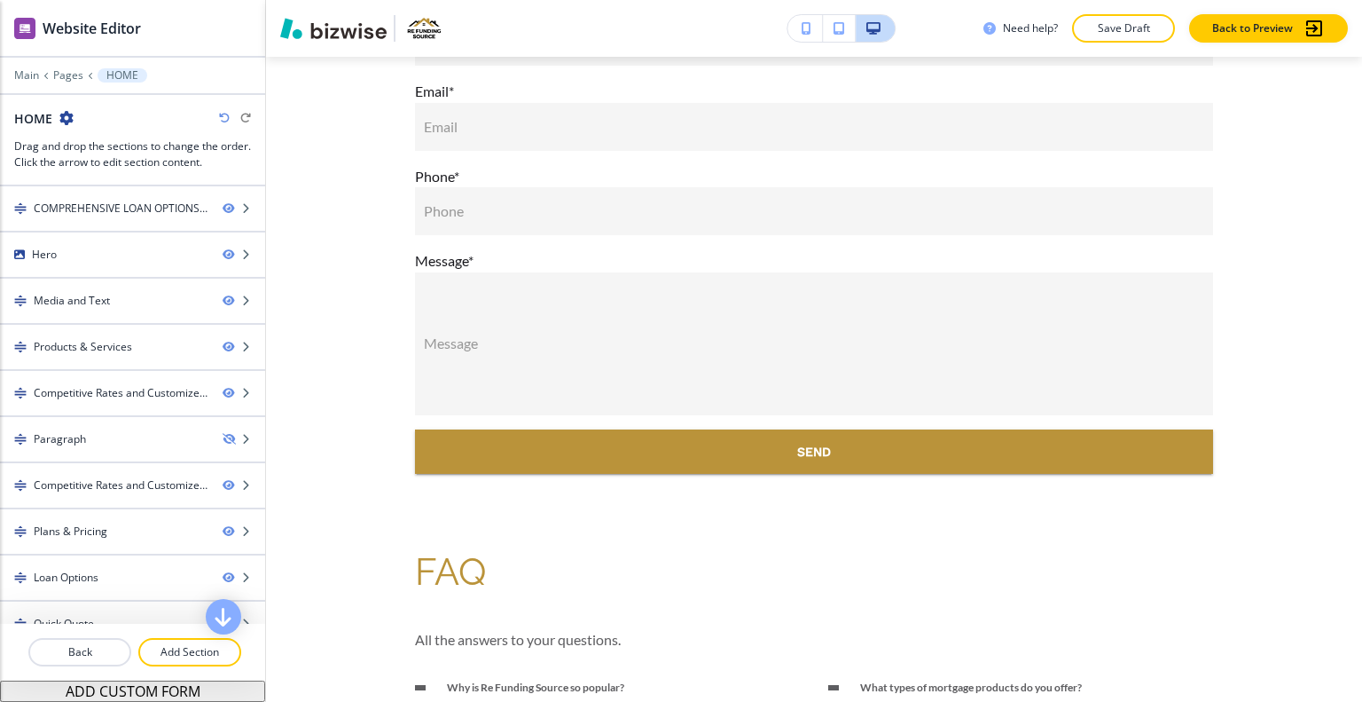
scroll to position [8922, 0]
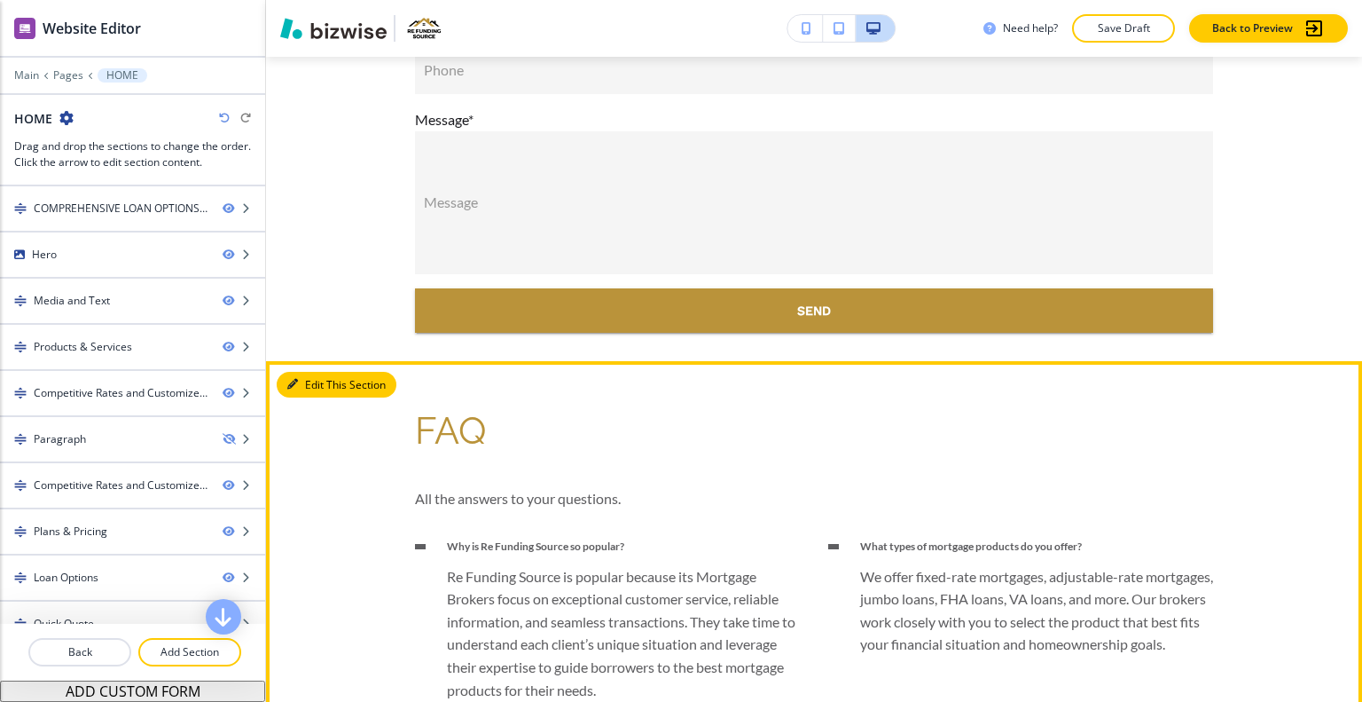
click at [319, 372] on button "Edit This Section" at bounding box center [337, 385] width 120 height 27
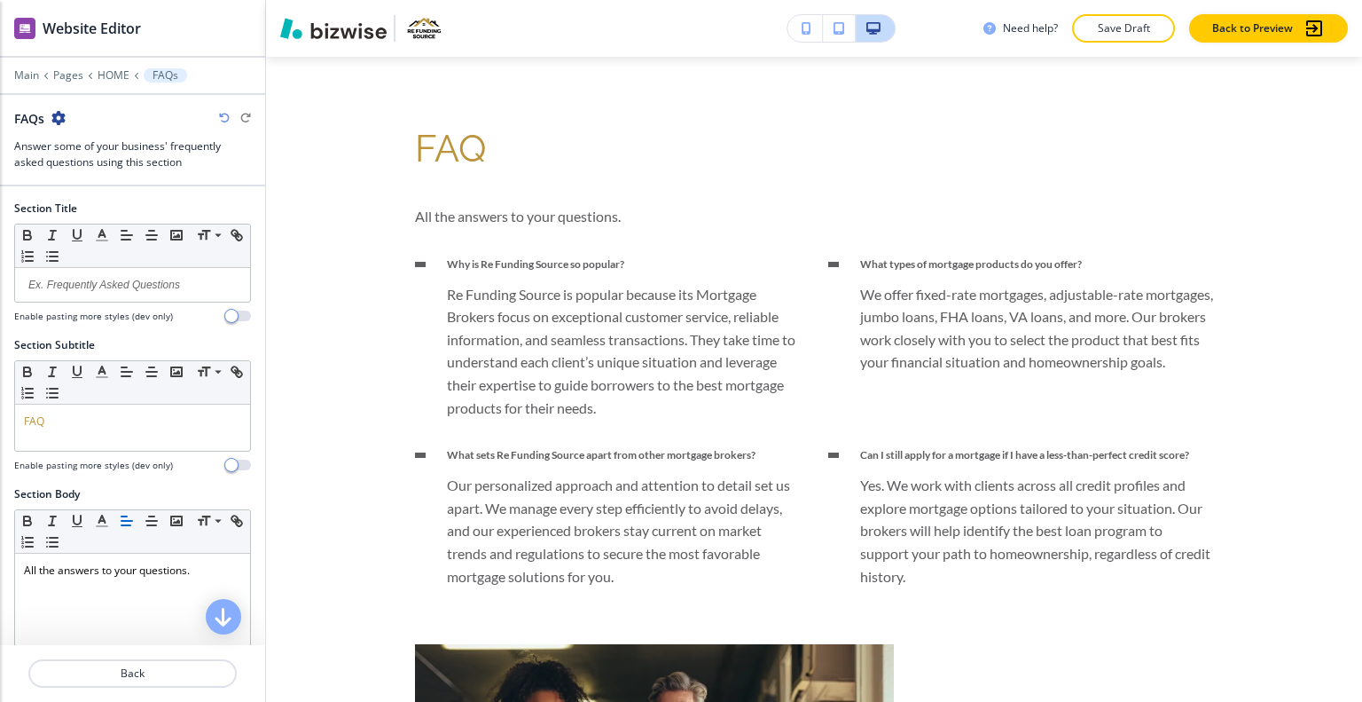
click at [60, 119] on icon "button" at bounding box center [58, 118] width 14 height 14
click at [107, 175] on p "Duplicate Section" at bounding box center [108, 179] width 90 height 16
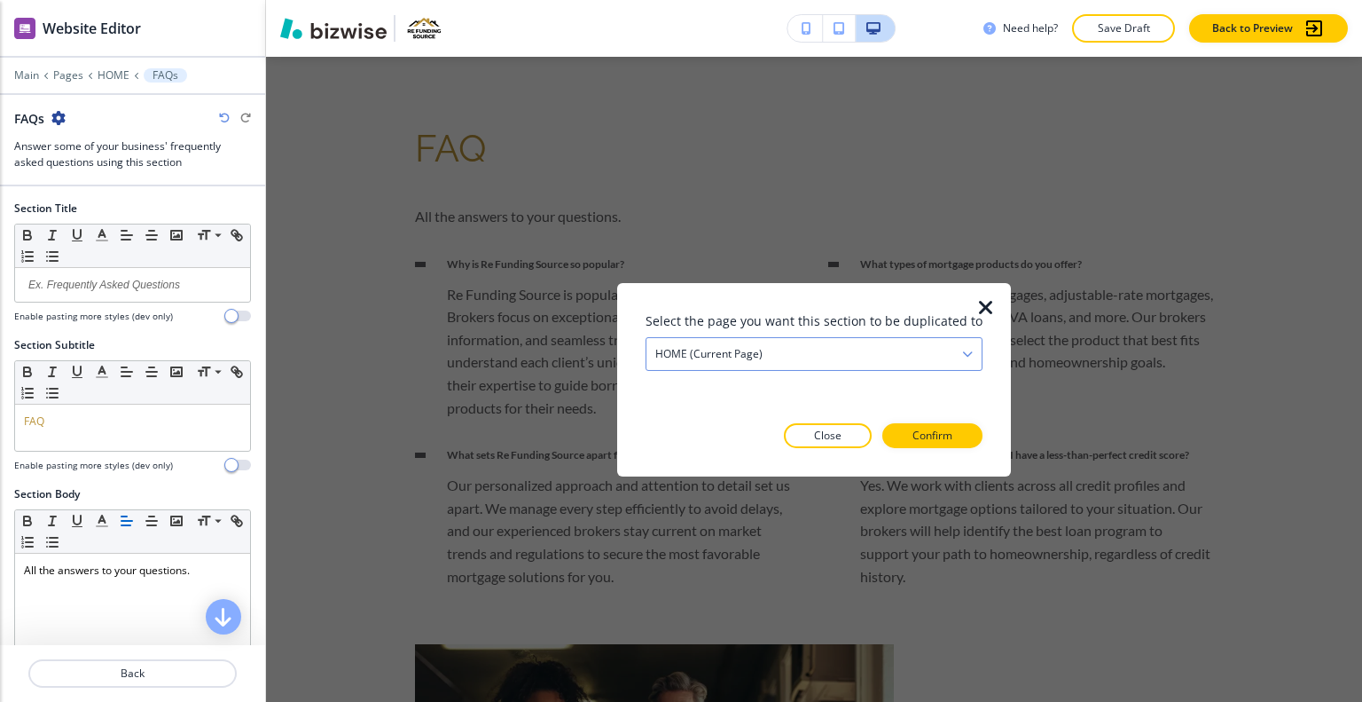
click at [770, 354] on div "HOME (current page)" at bounding box center [814, 353] width 335 height 32
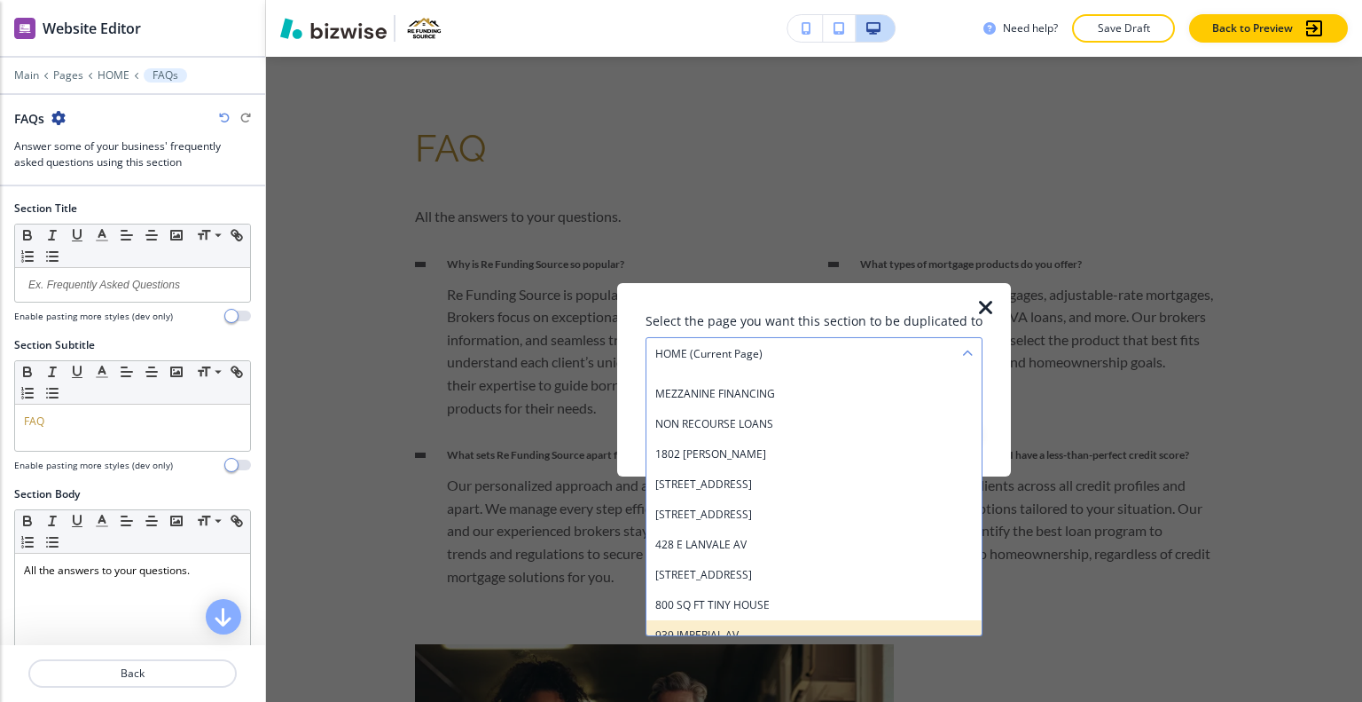
scroll to position [621, 0]
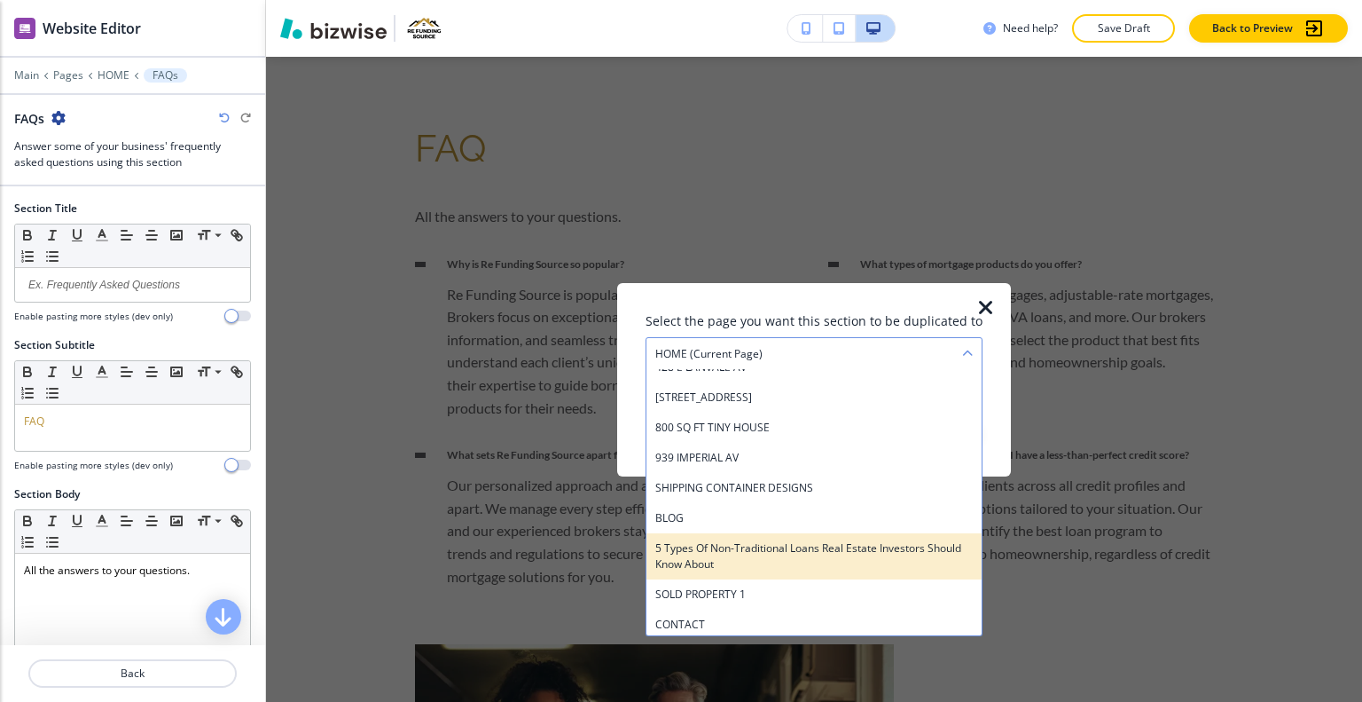
click at [758, 546] on h4 "5 Types of Non-Traditional Loans Real Estate Investors Should Know About" at bounding box center [815, 555] width 318 height 32
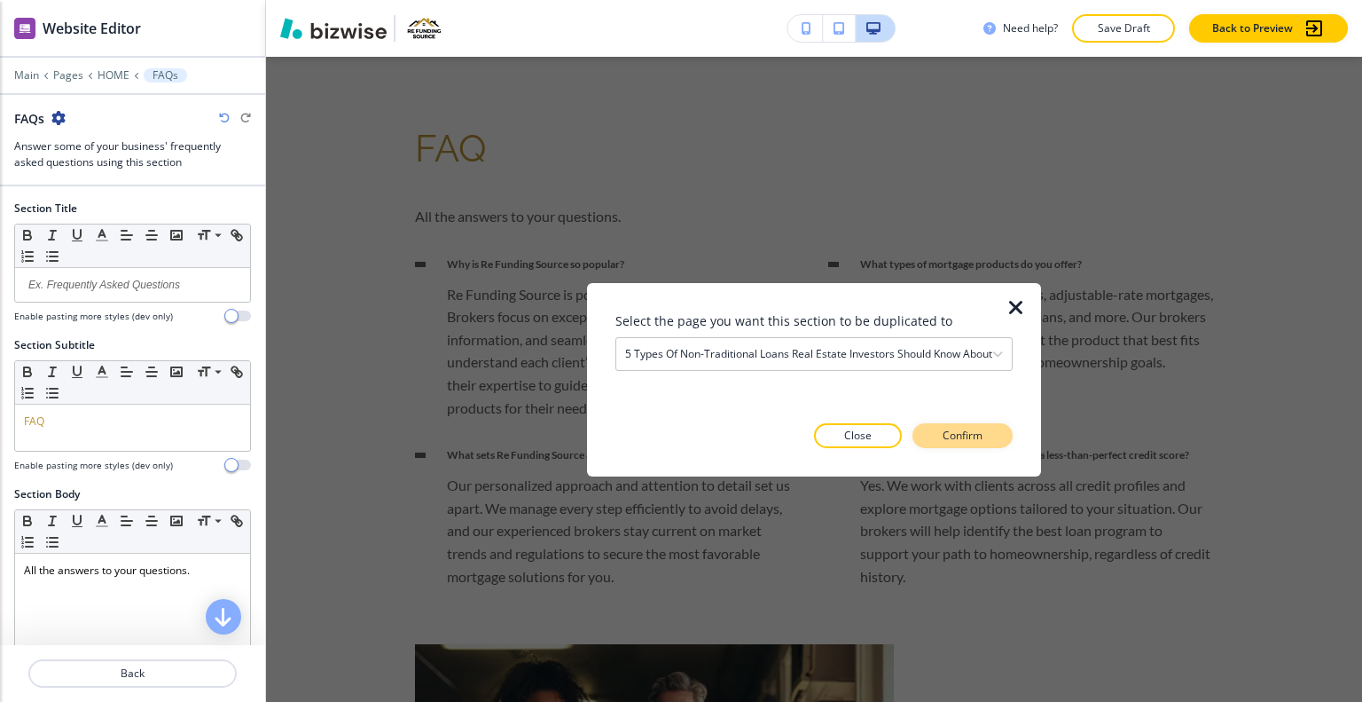
click at [979, 423] on button "Confirm" at bounding box center [963, 435] width 100 height 25
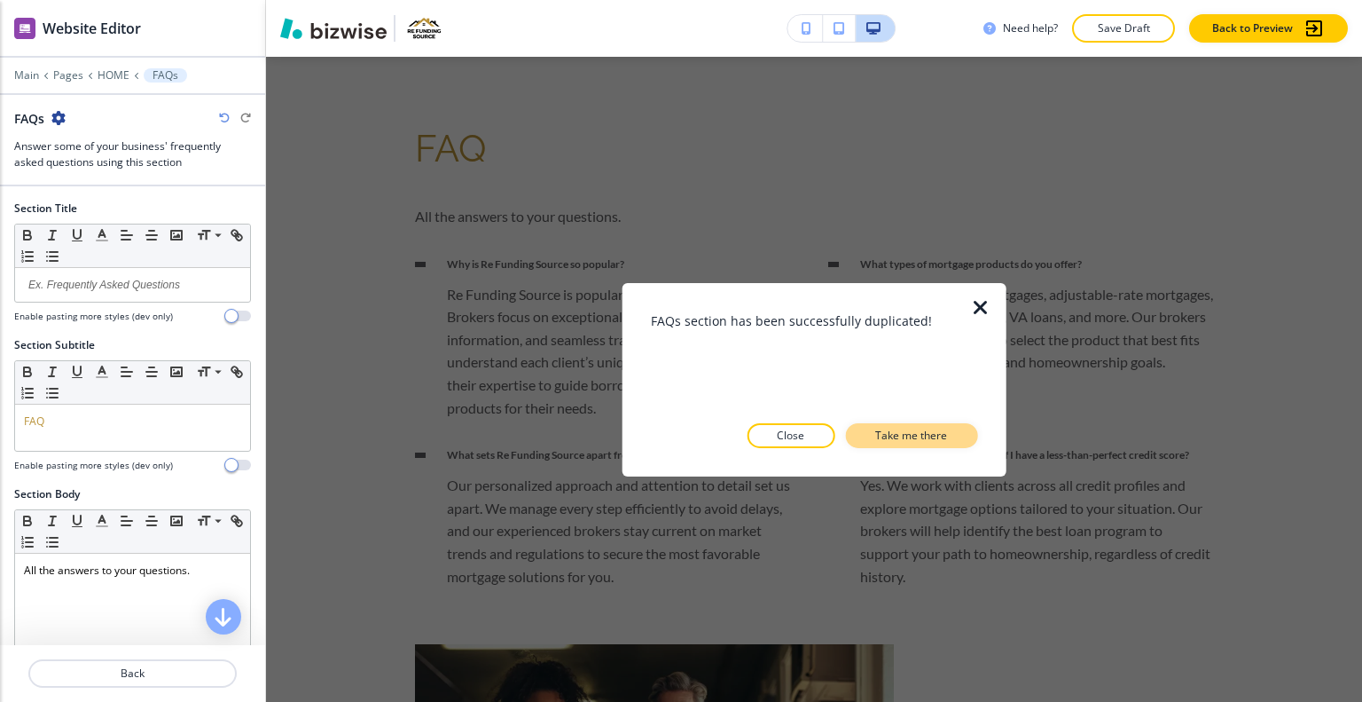
click at [947, 439] on p "Take me there" at bounding box center [911, 436] width 72 height 16
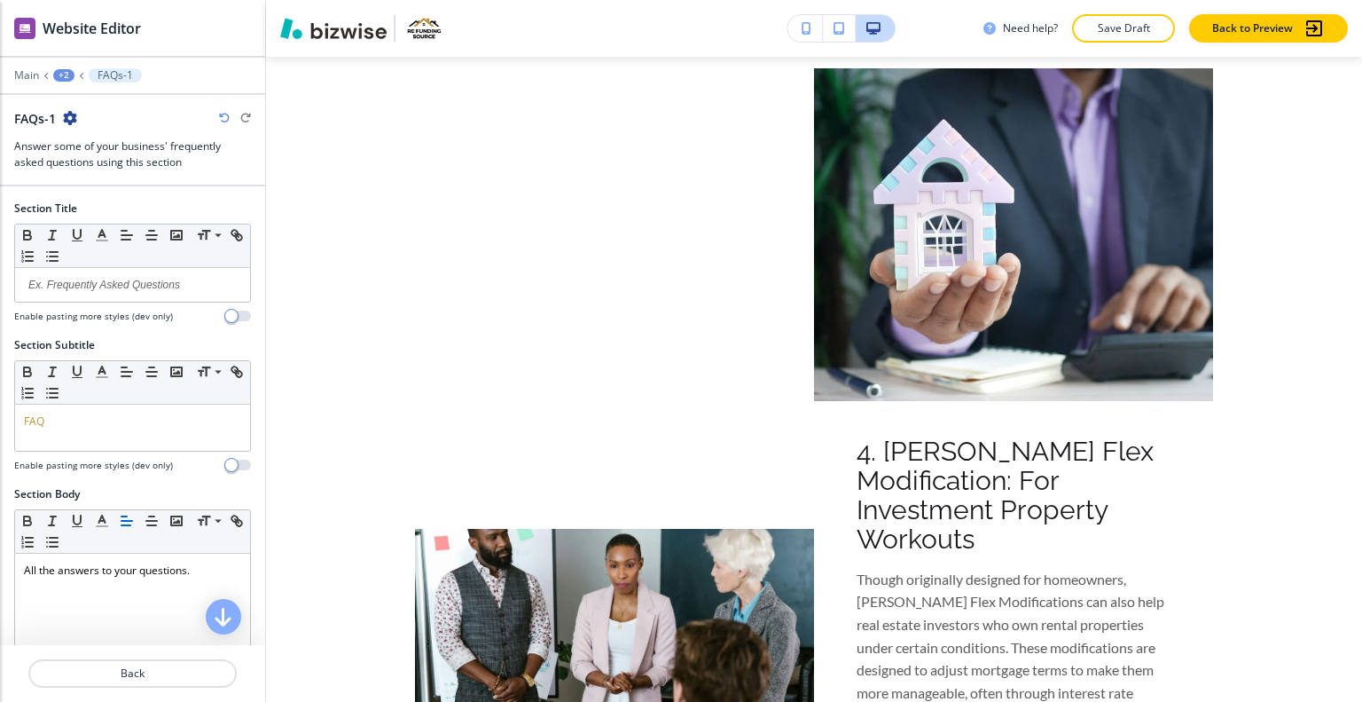
scroll to position [0, 0]
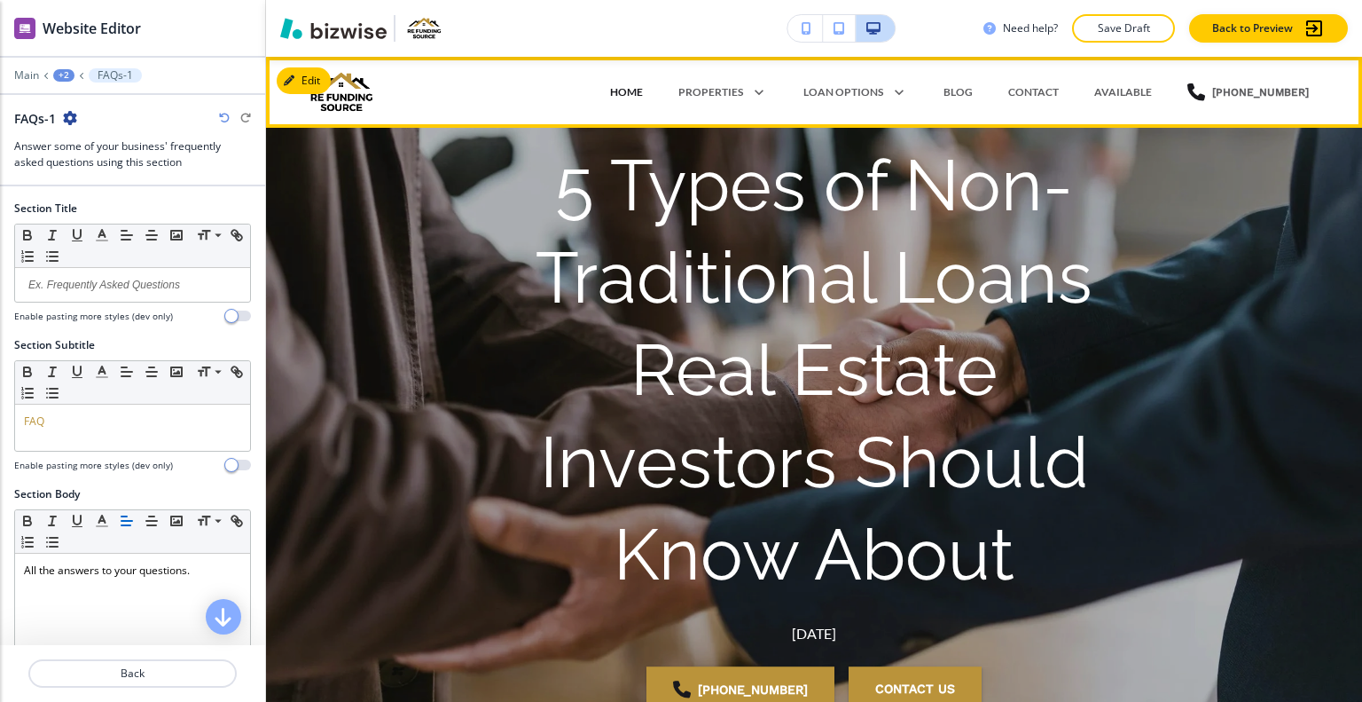
click at [643, 90] on p "HOME" at bounding box center [626, 92] width 33 height 16
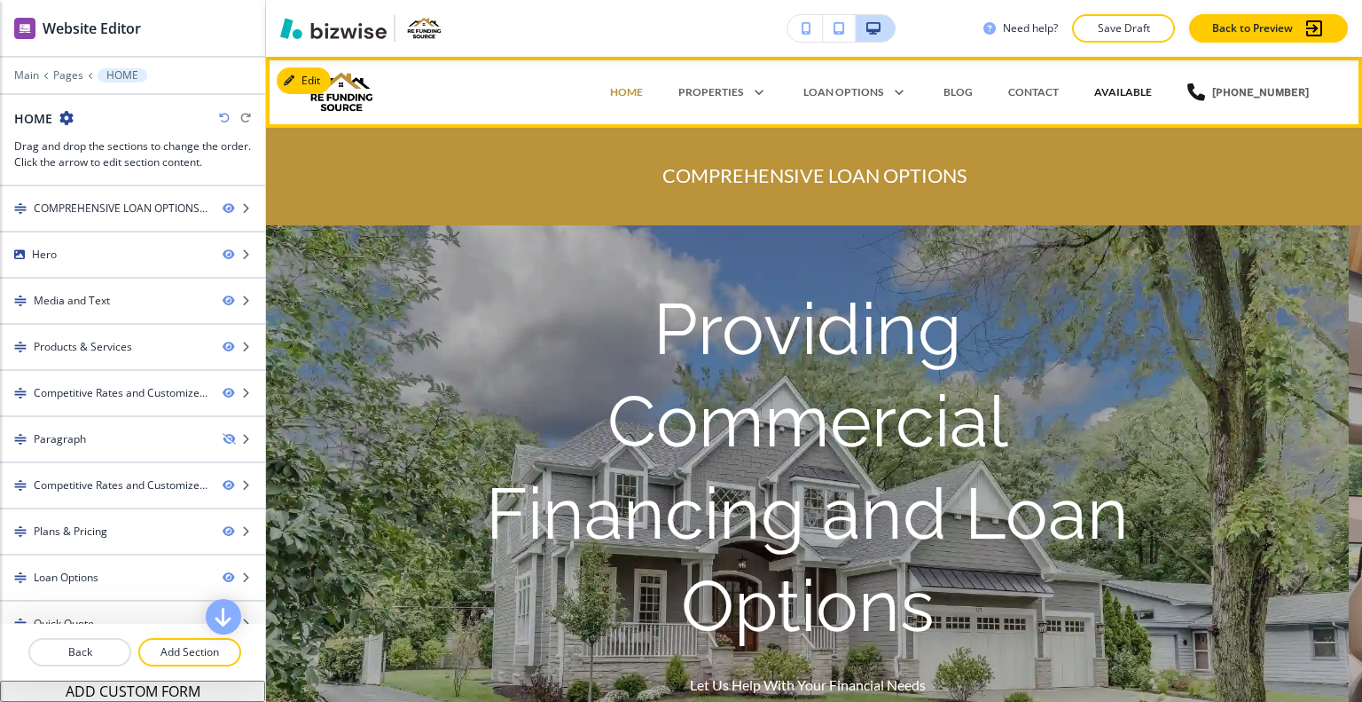
click at [1124, 95] on p "AVAILABLE" at bounding box center [1124, 92] width 58 height 16
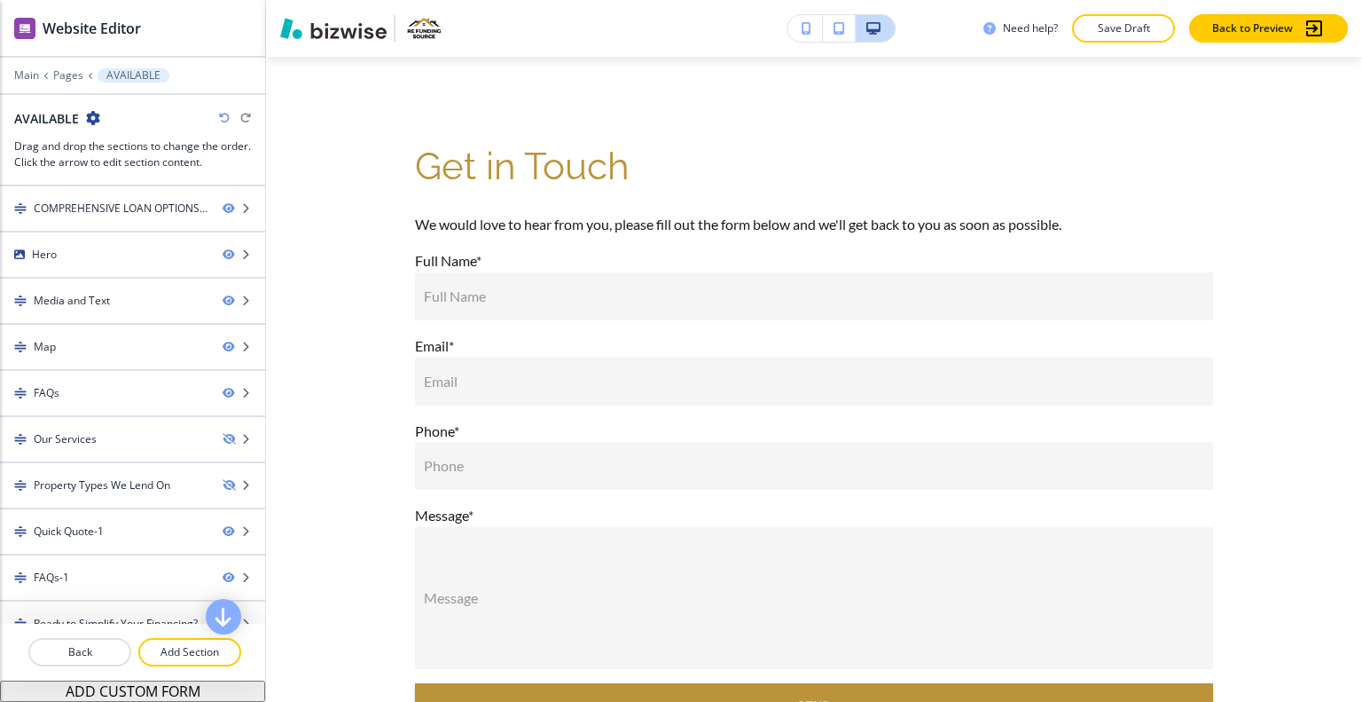
scroll to position [4426, 0]
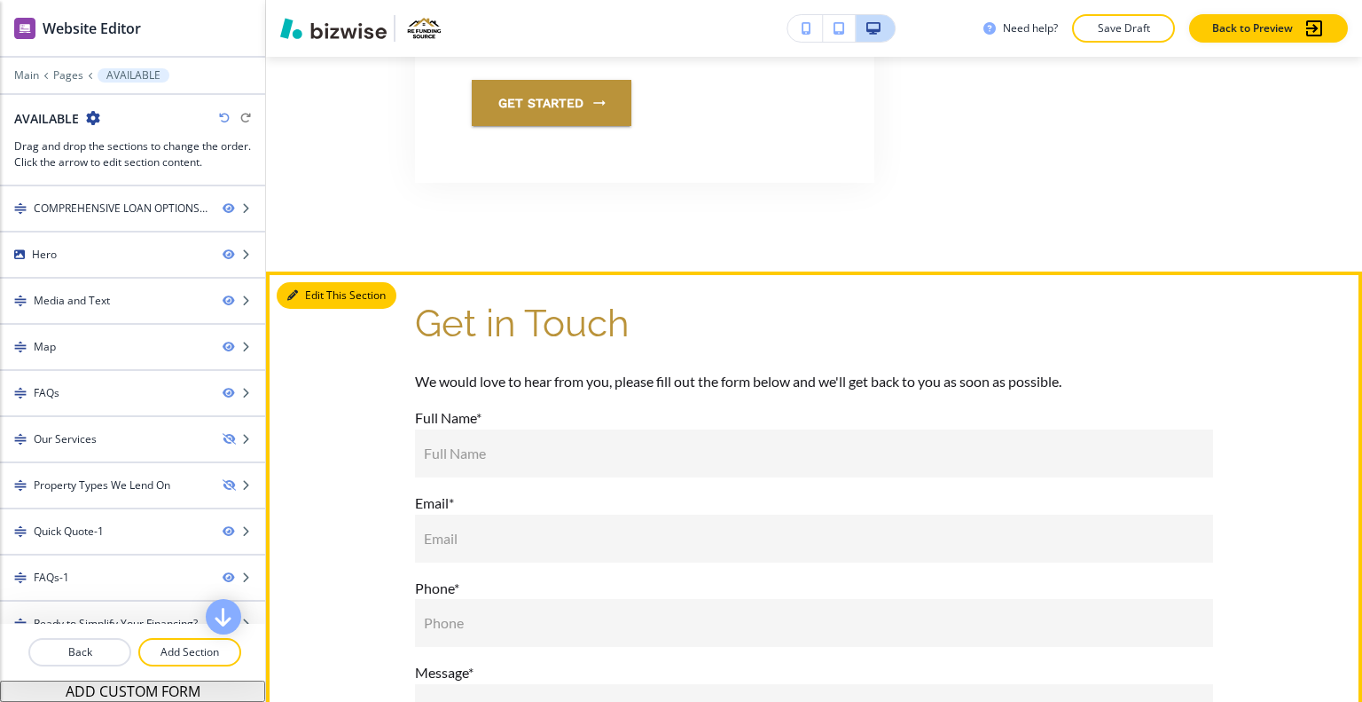
click at [314, 309] on button "Edit This Section" at bounding box center [337, 295] width 120 height 27
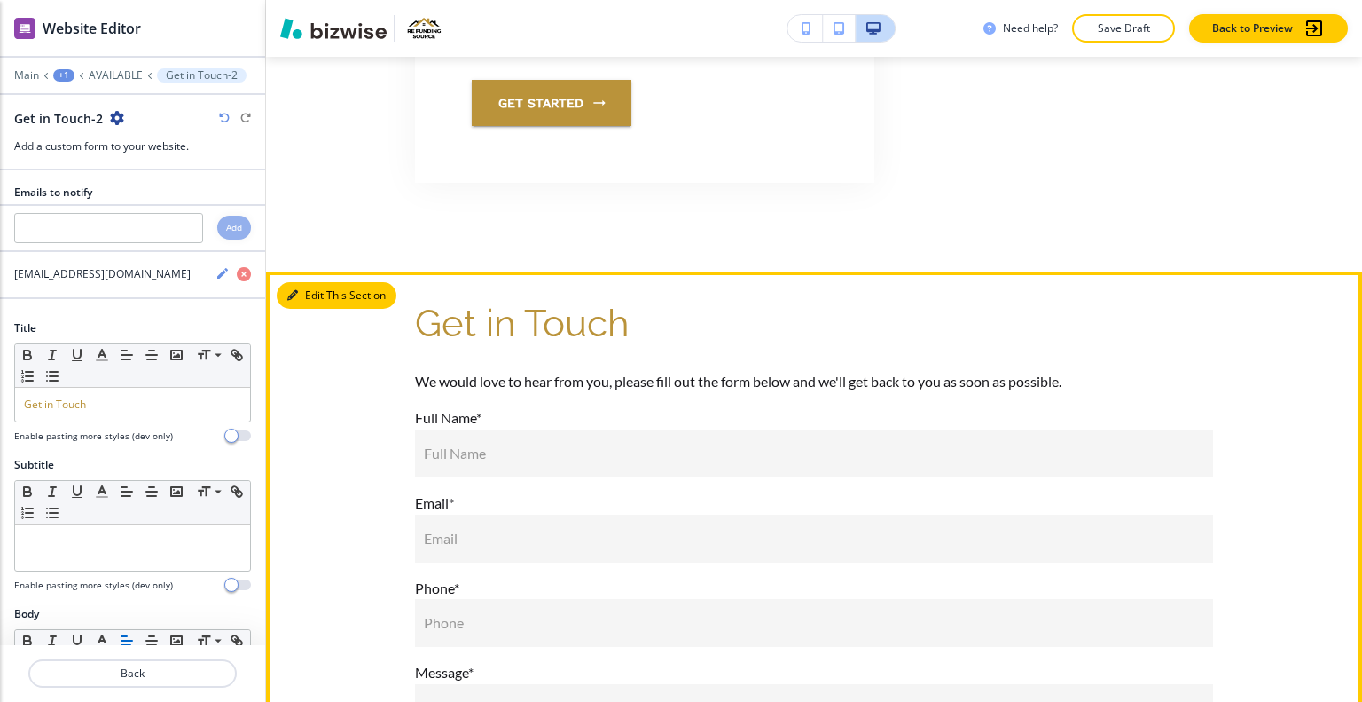
scroll to position [4665, 0]
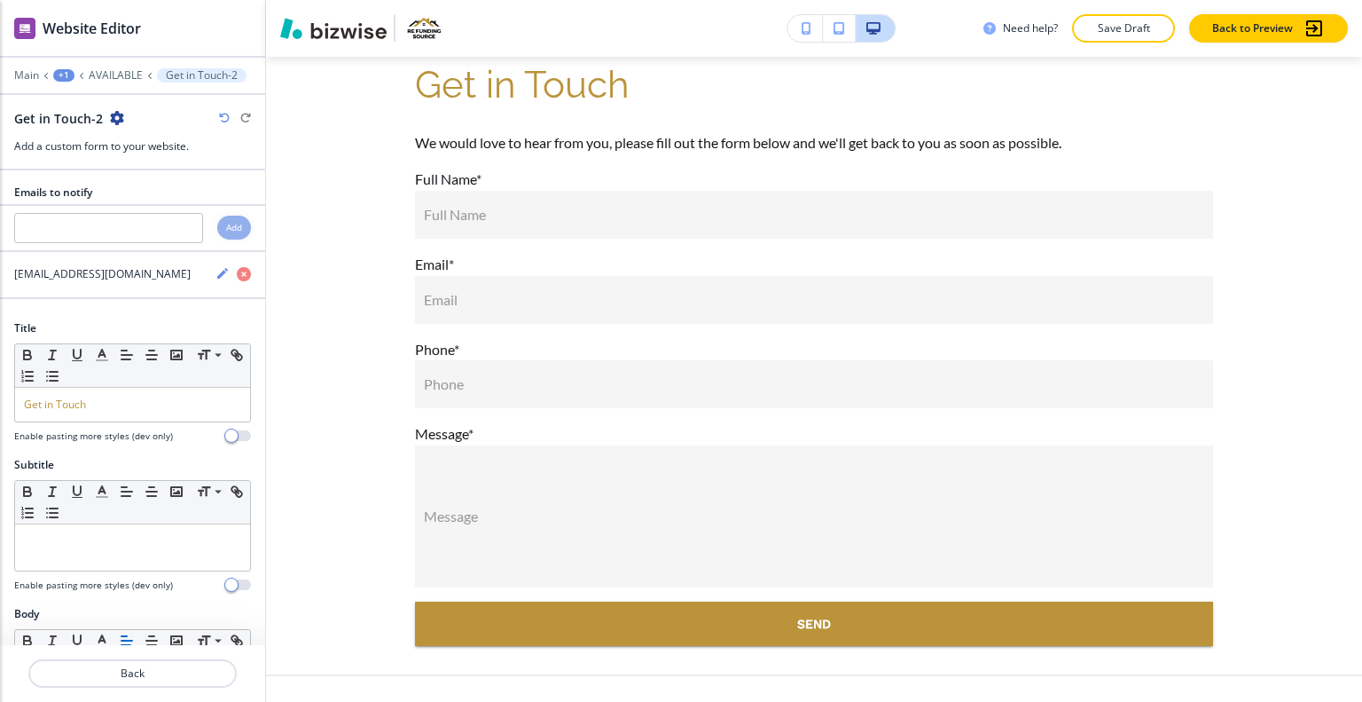
drag, startPoint x: 124, startPoint y: 114, endPoint x: 121, endPoint y: 126, distance: 12.1
click at [121, 119] on div "Get in Touch-2" at bounding box center [132, 118] width 237 height 19
click at [120, 125] on div "Get in Touch-2" at bounding box center [69, 118] width 110 height 19
click at [120, 111] on icon "button" at bounding box center [117, 118] width 14 height 14
drag, startPoint x: 153, startPoint y: 169, endPoint x: 202, endPoint y: 179, distance: 50.8
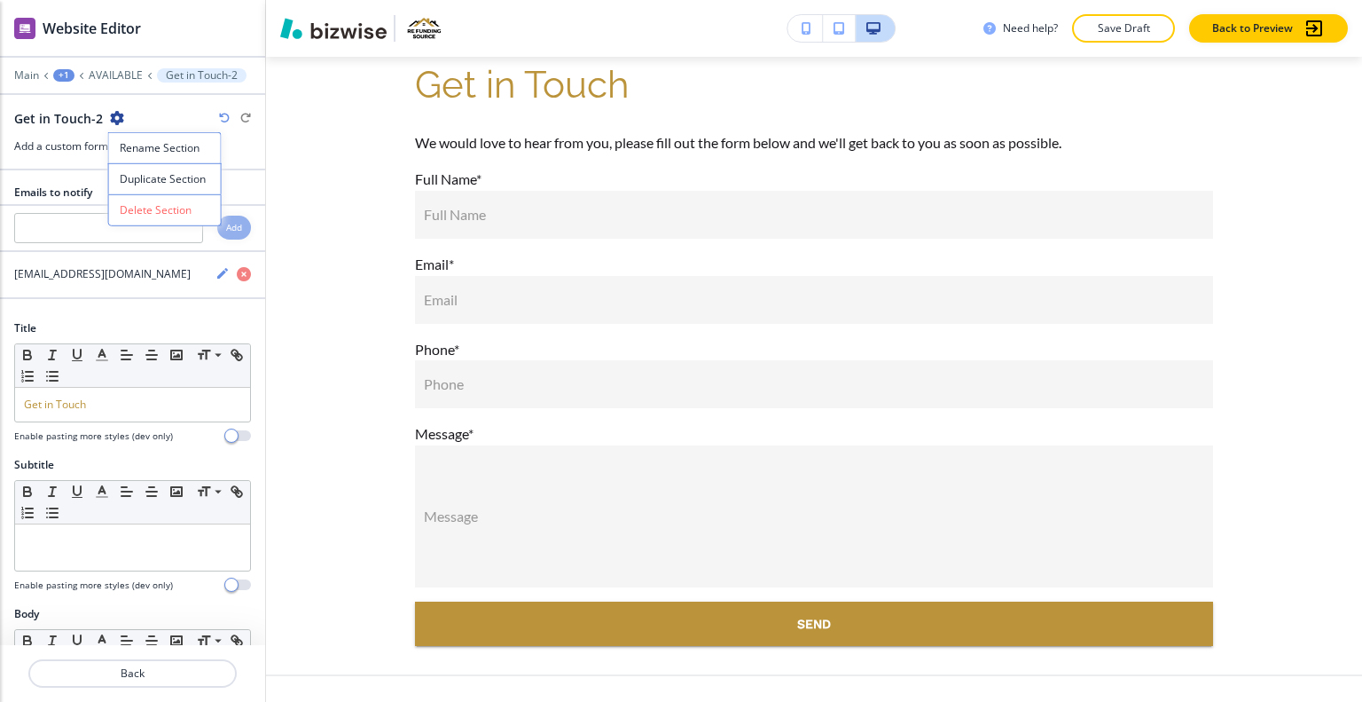
click at [153, 169] on button "Duplicate Section" at bounding box center [165, 178] width 114 height 31
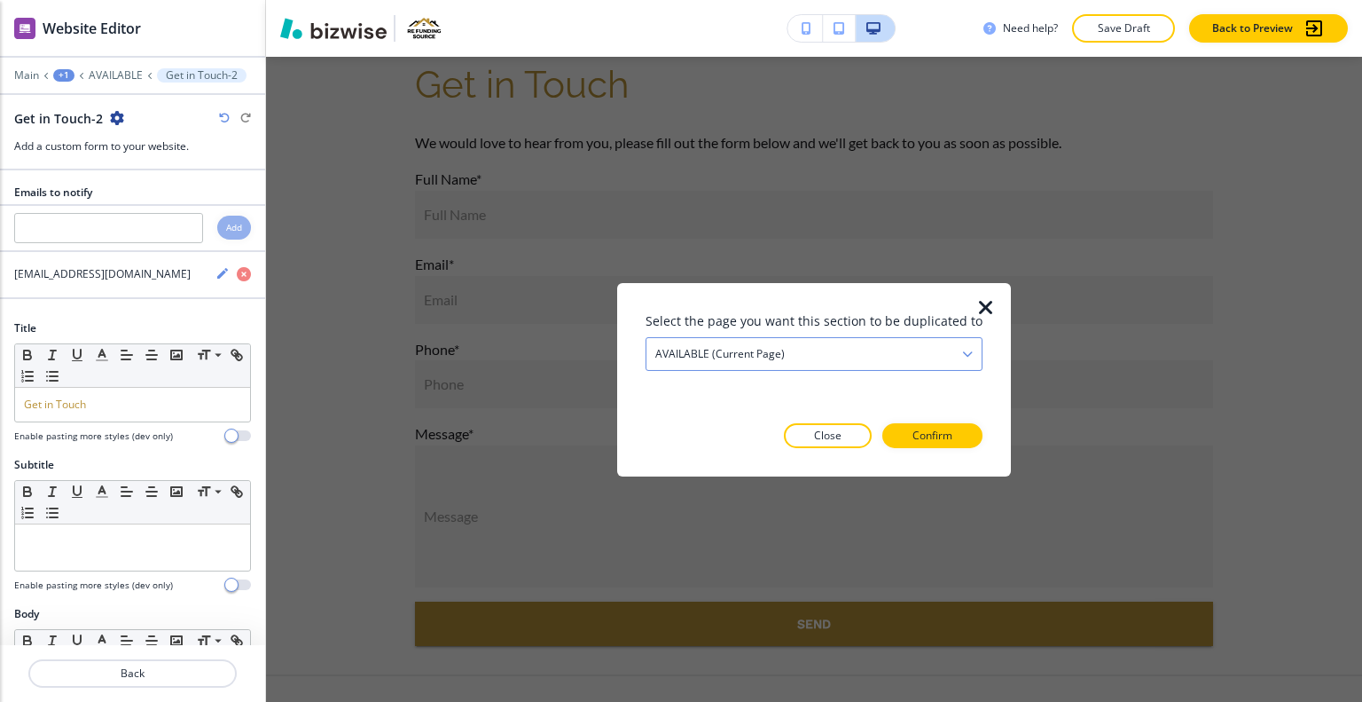
click at [811, 364] on div "AVAILABLE (current page)" at bounding box center [814, 353] width 335 height 32
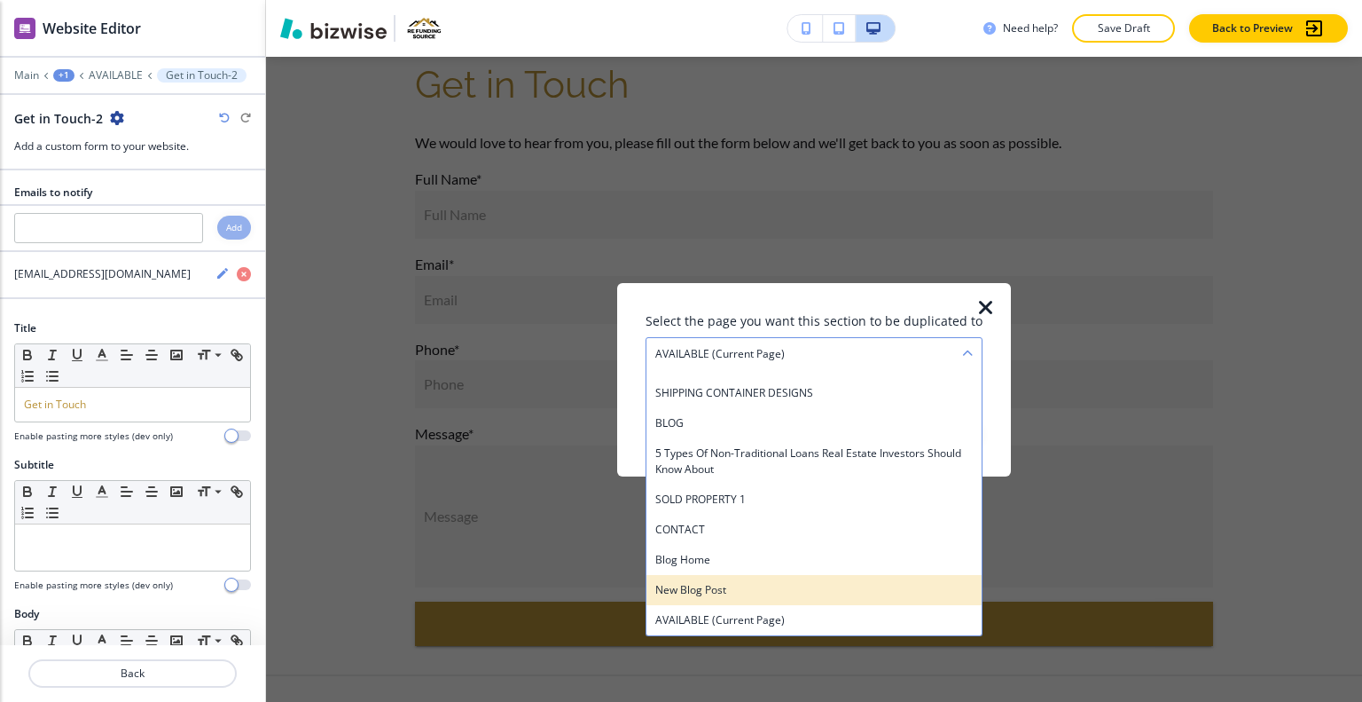
scroll to position [715, 0]
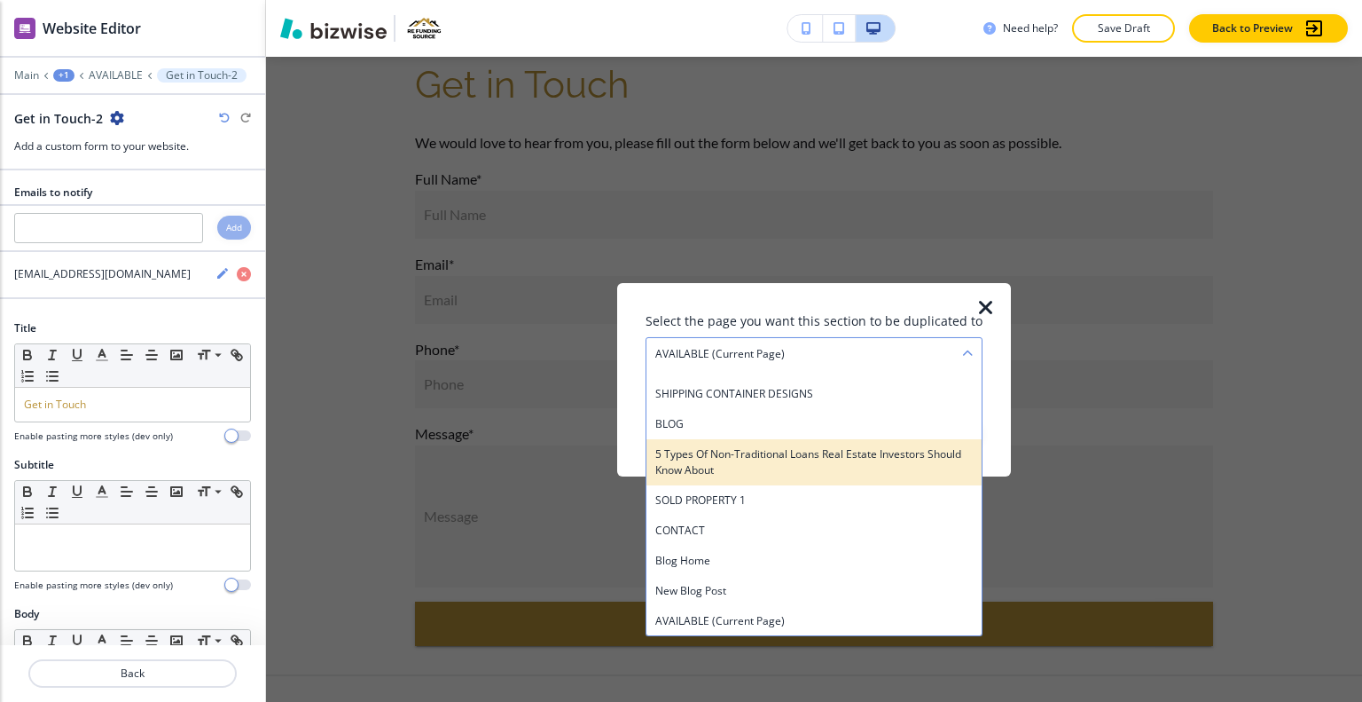
click at [747, 453] on h4 "5 Types of Non-Traditional Loans Real Estate Investors Should Know About" at bounding box center [815, 461] width 318 height 32
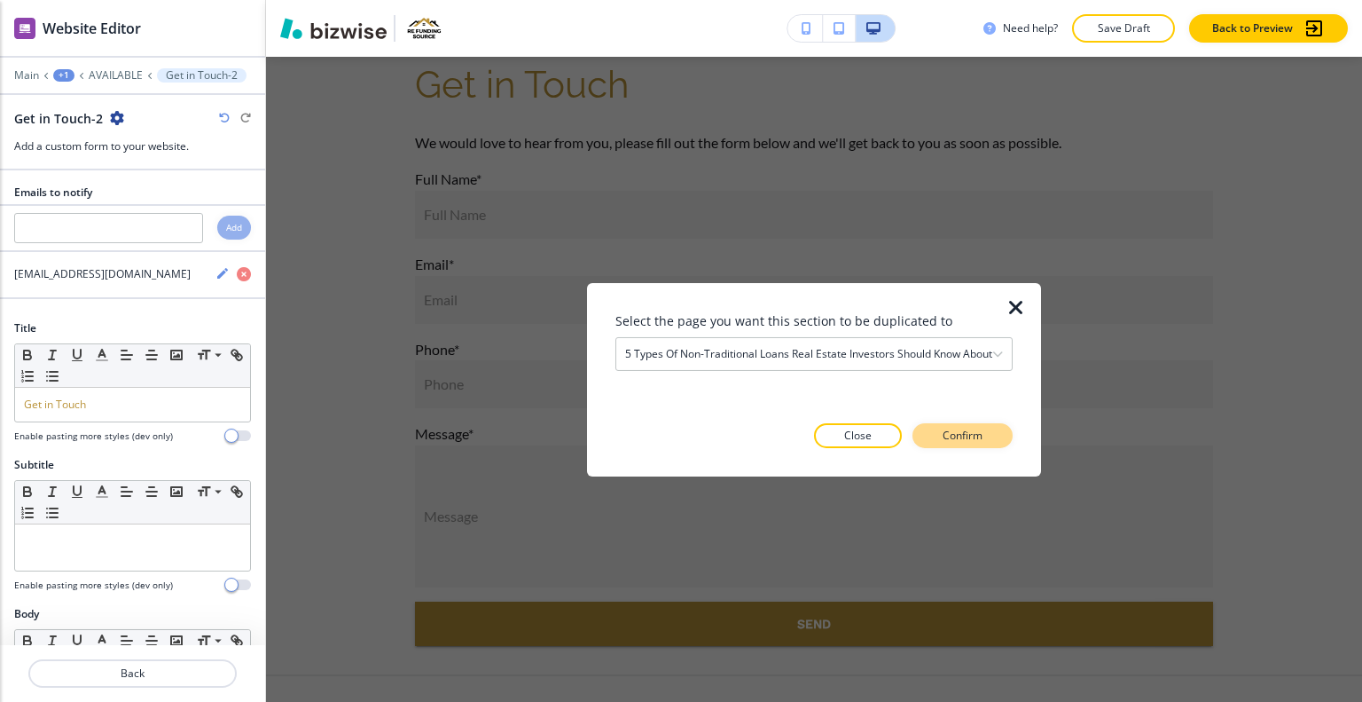
click at [949, 434] on p "Confirm" at bounding box center [963, 436] width 40 height 16
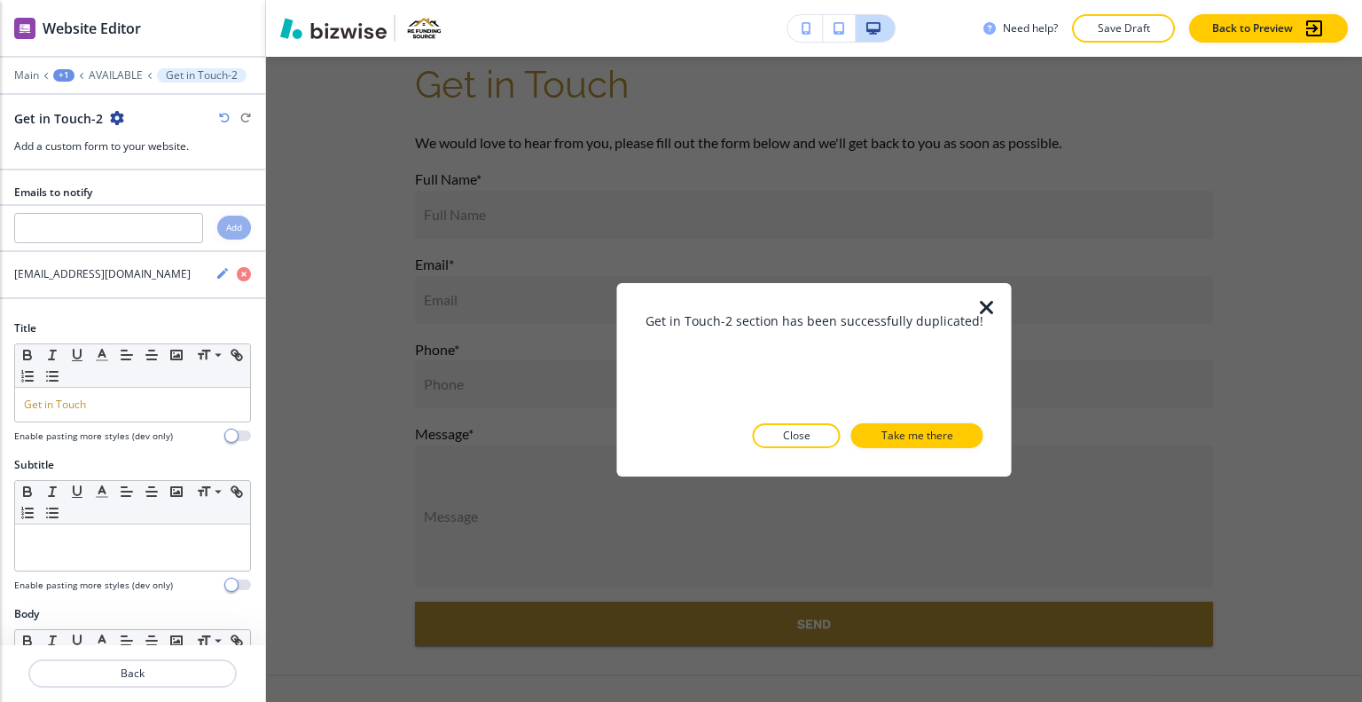
click at [949, 434] on button "Take me there" at bounding box center [918, 435] width 132 height 25
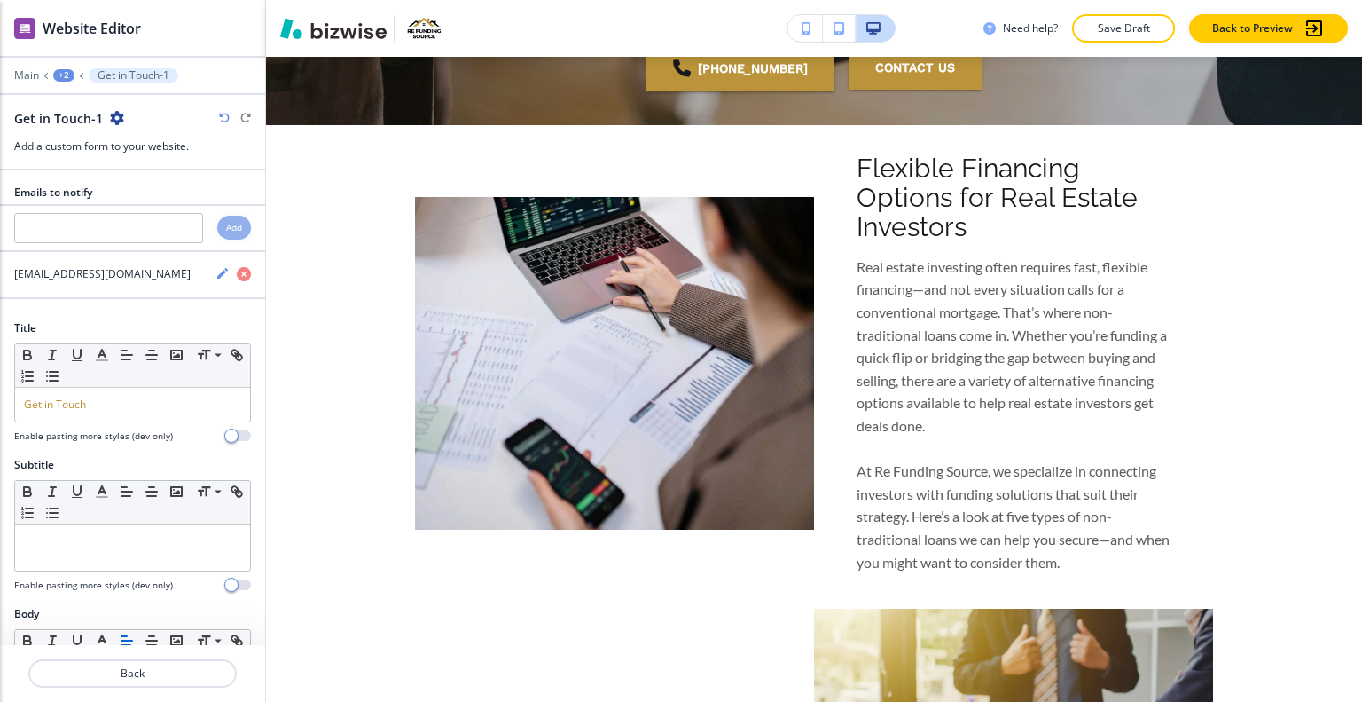
scroll to position [710, 0]
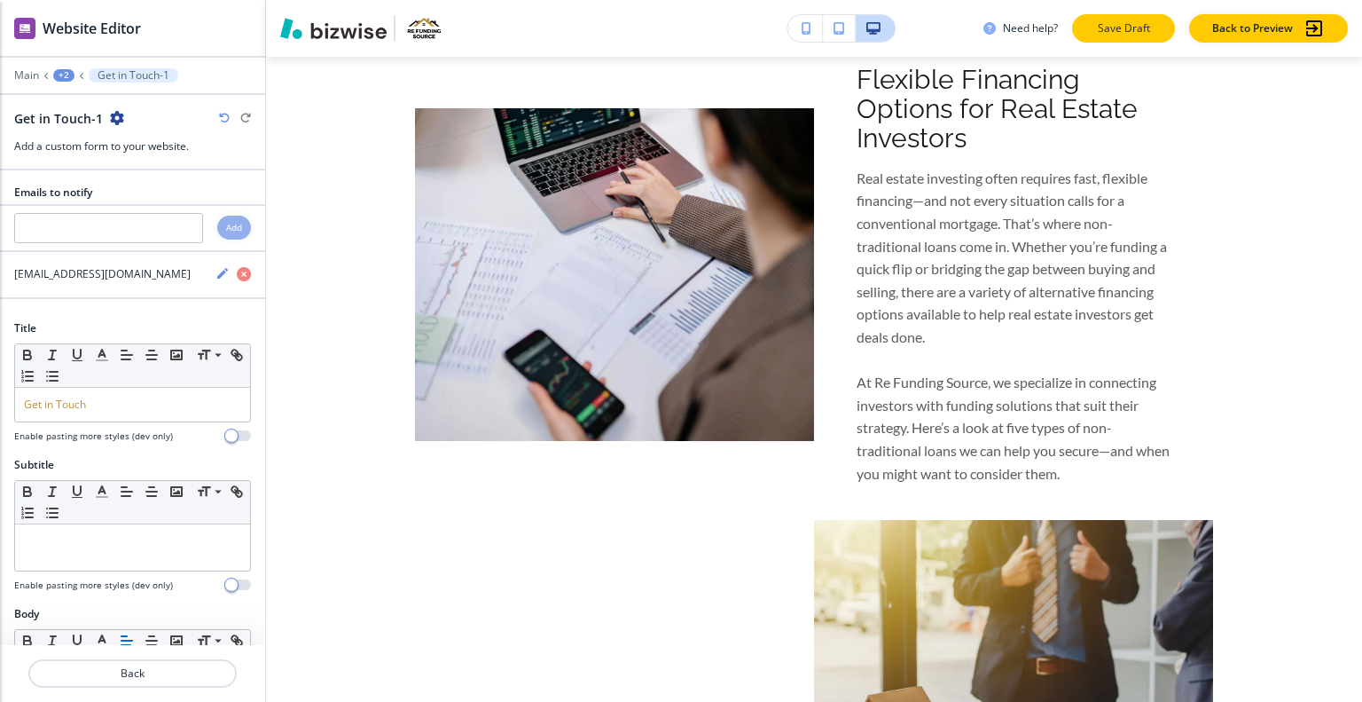
click at [1129, 32] on p "Save Draft" at bounding box center [1123, 28] width 57 height 16
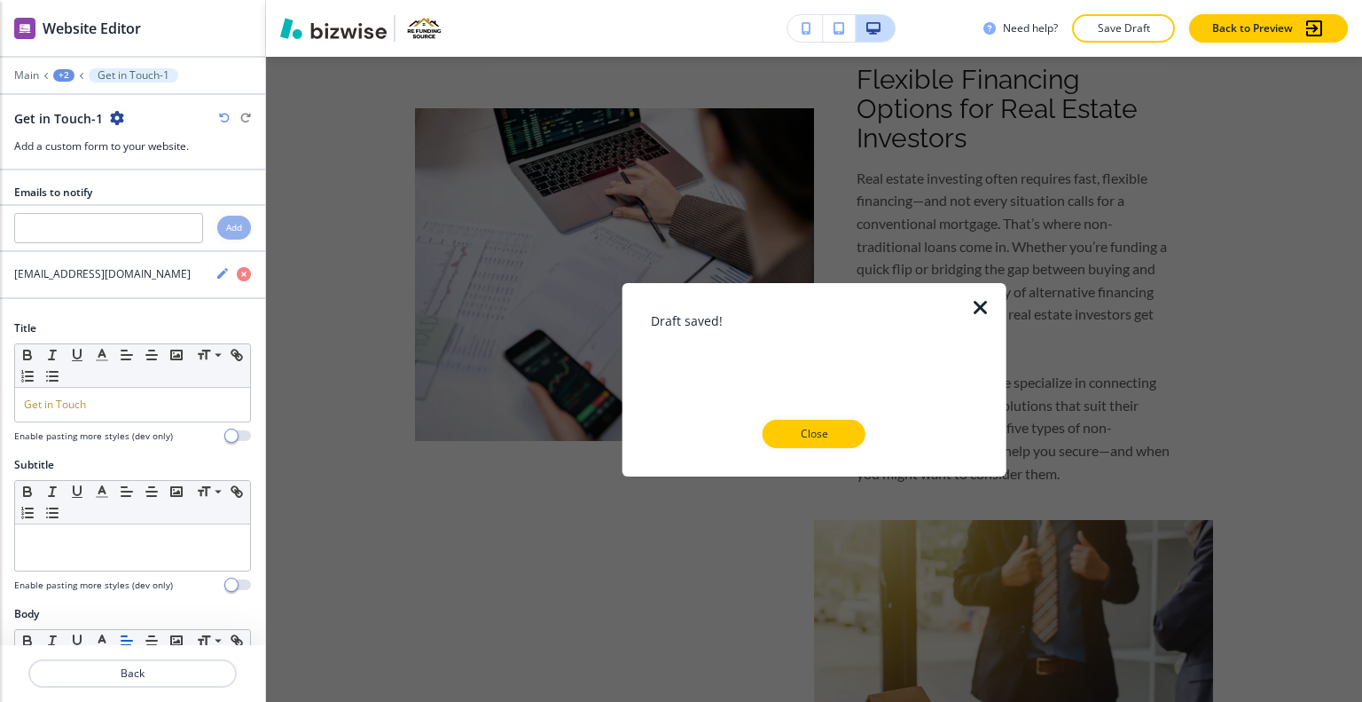
drag, startPoint x: 834, startPoint y: 426, endPoint x: 855, endPoint y: 407, distance: 28.3
click at [832, 426] on button "Close" at bounding box center [814, 434] width 103 height 28
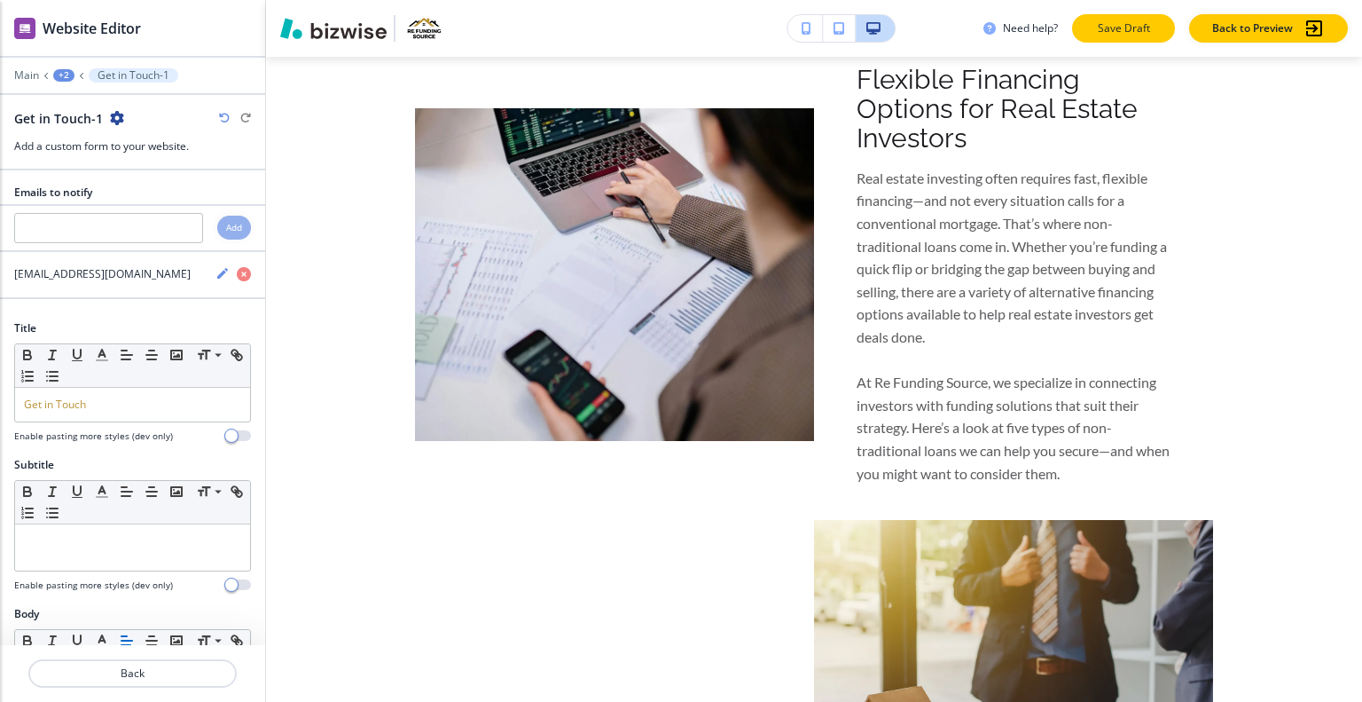
click at [1127, 27] on p "Save Draft" at bounding box center [1123, 28] width 57 height 16
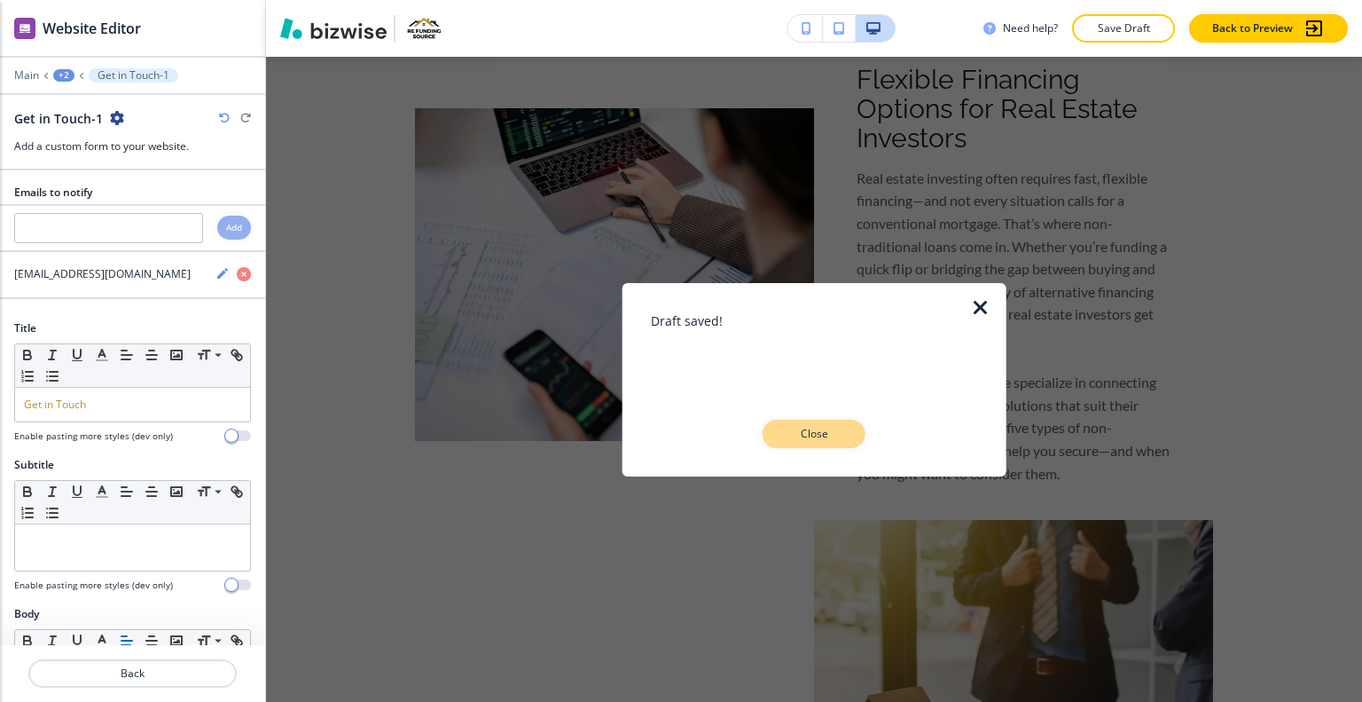
click at [838, 439] on p "Close" at bounding box center [814, 434] width 57 height 16
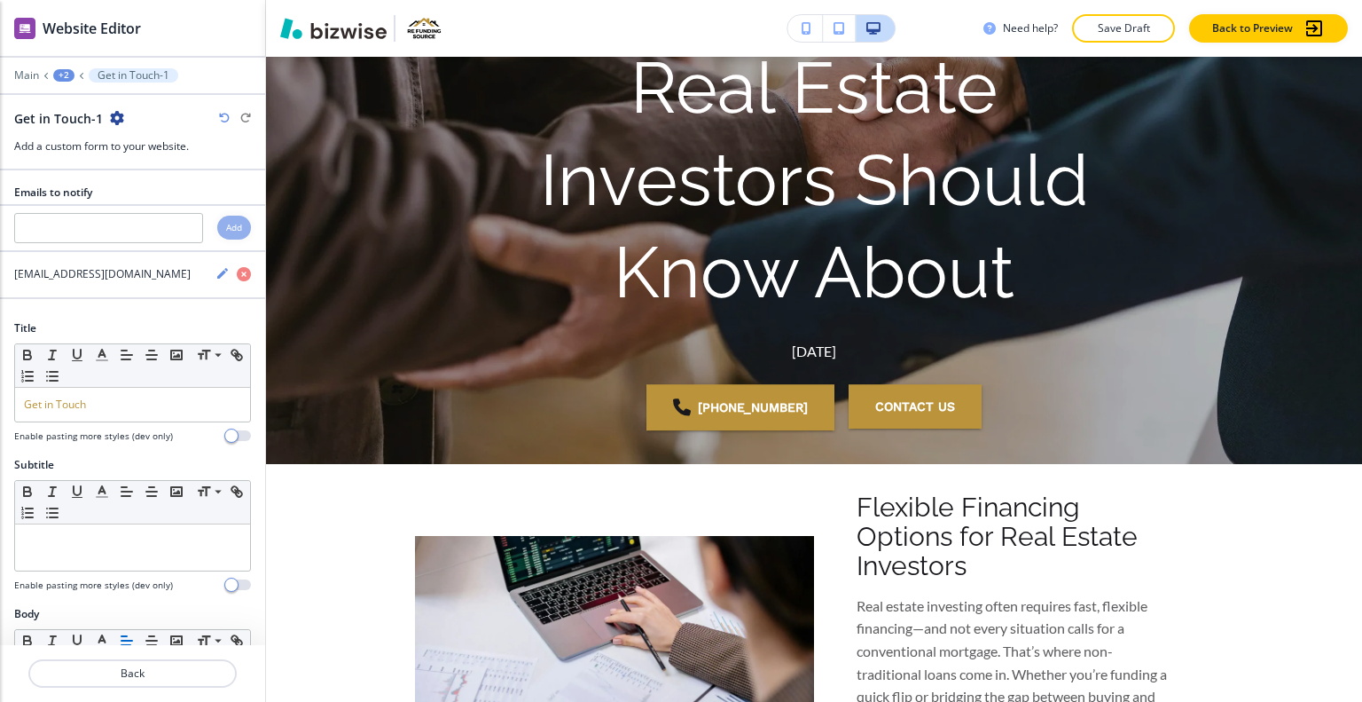
scroll to position [0, 0]
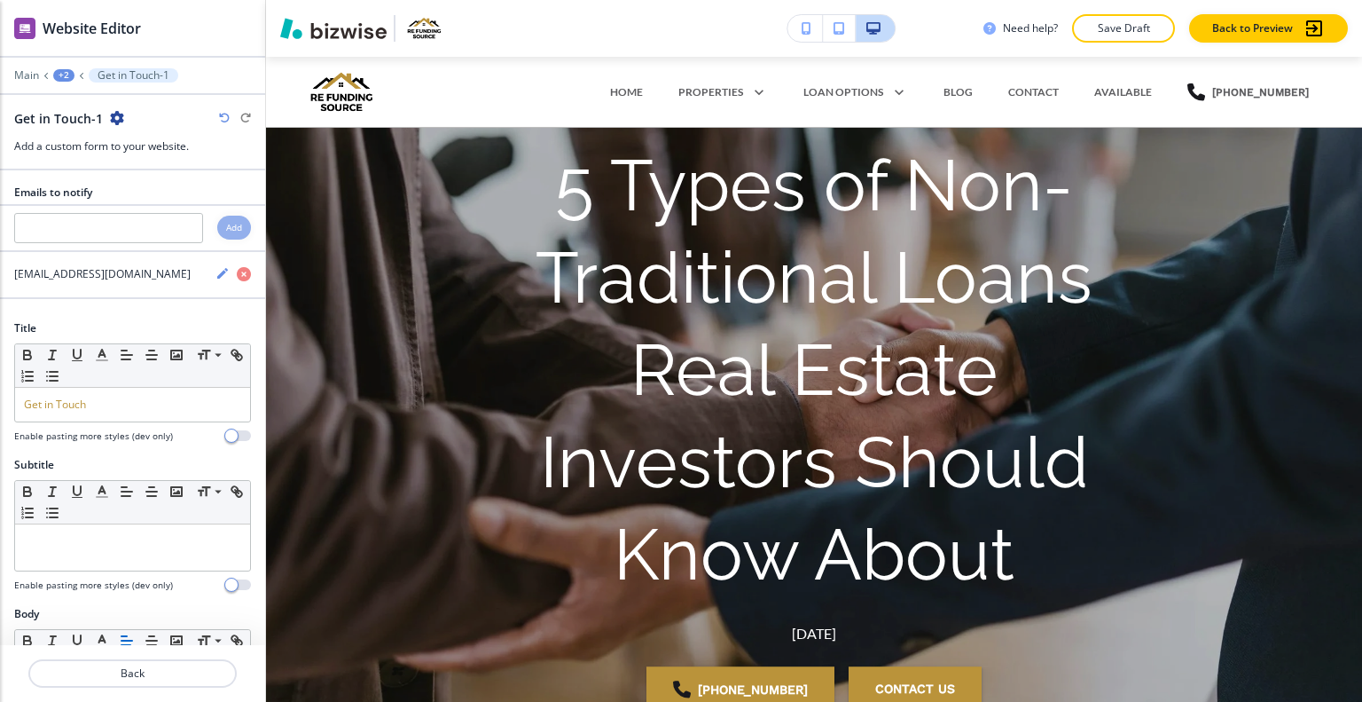
click at [1144, 27] on p "Save Draft" at bounding box center [1123, 28] width 57 height 16
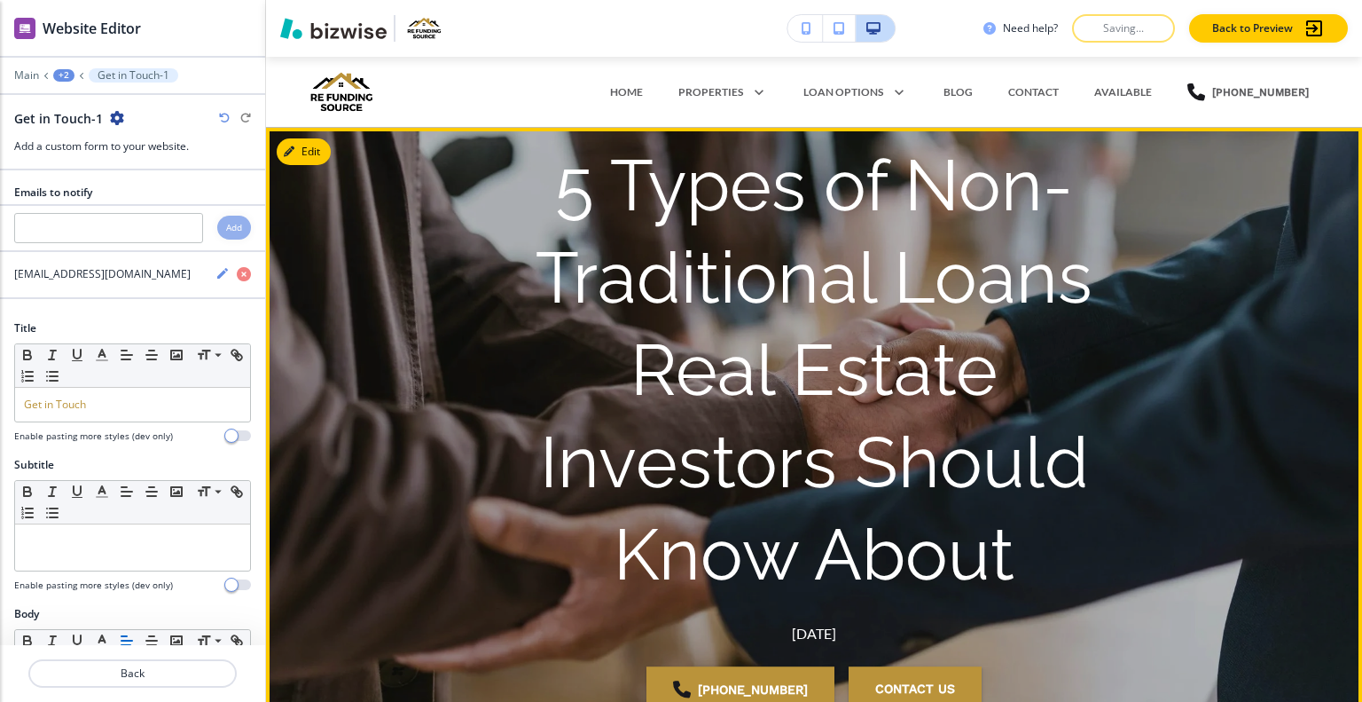
click at [1136, 369] on p "5 Types of Non-Traditional Loans Real Estate Investors Should Know About" at bounding box center [814, 370] width 681 height 461
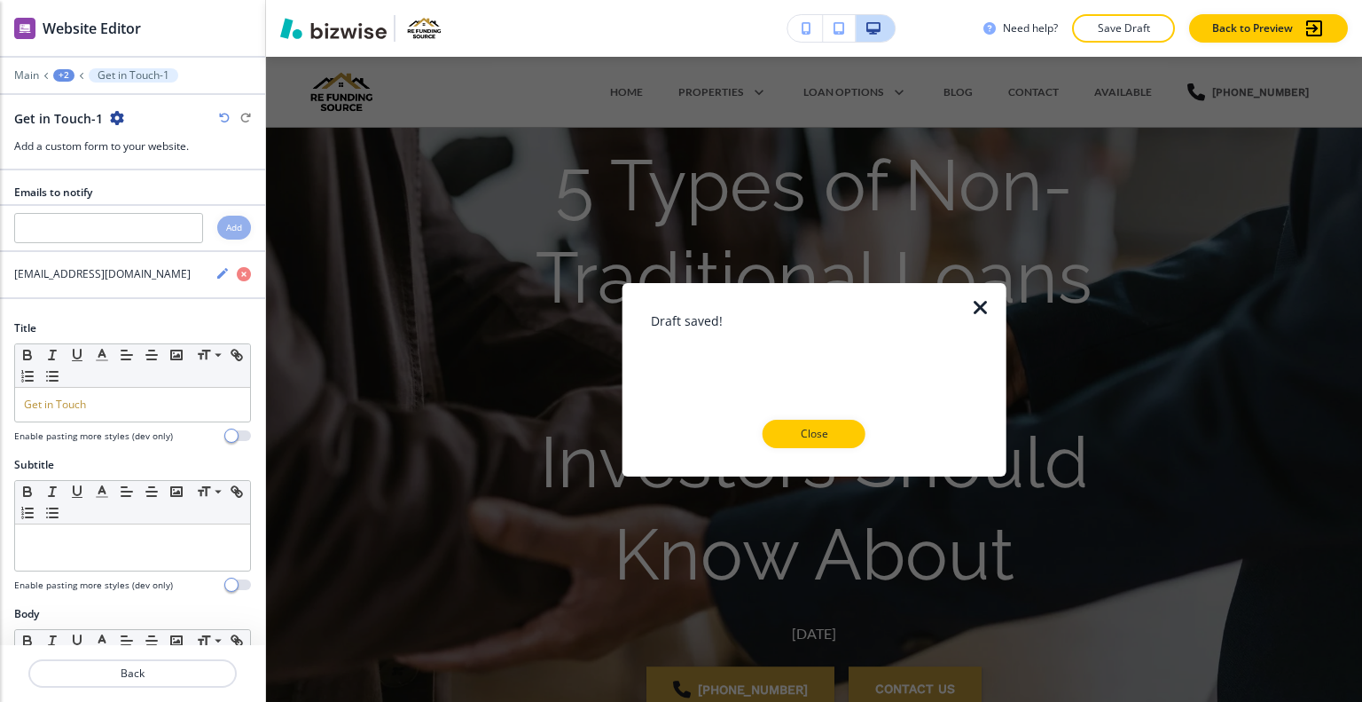
drag, startPoint x: 787, startPoint y: 429, endPoint x: 927, endPoint y: 397, distance: 143.7
click at [788, 430] on p "Close" at bounding box center [814, 434] width 57 height 16
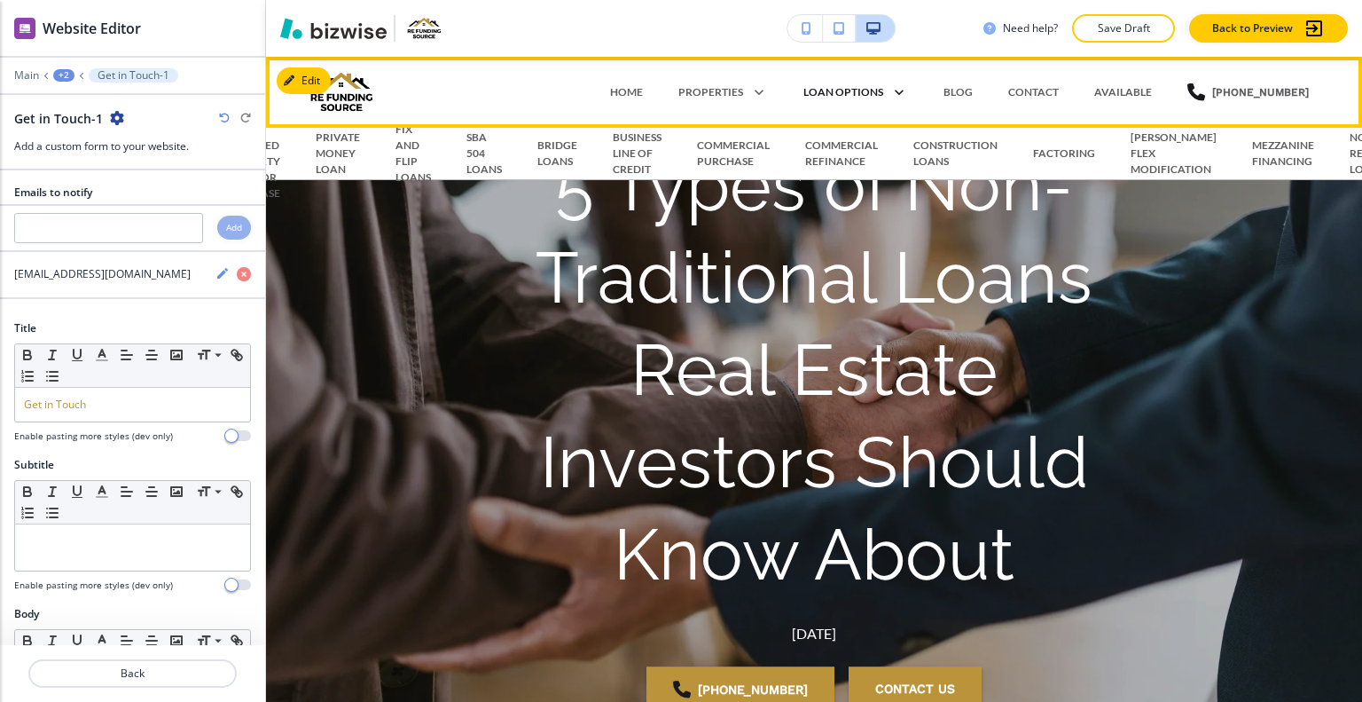
click at [897, 90] on icon at bounding box center [895, 92] width 25 height 25
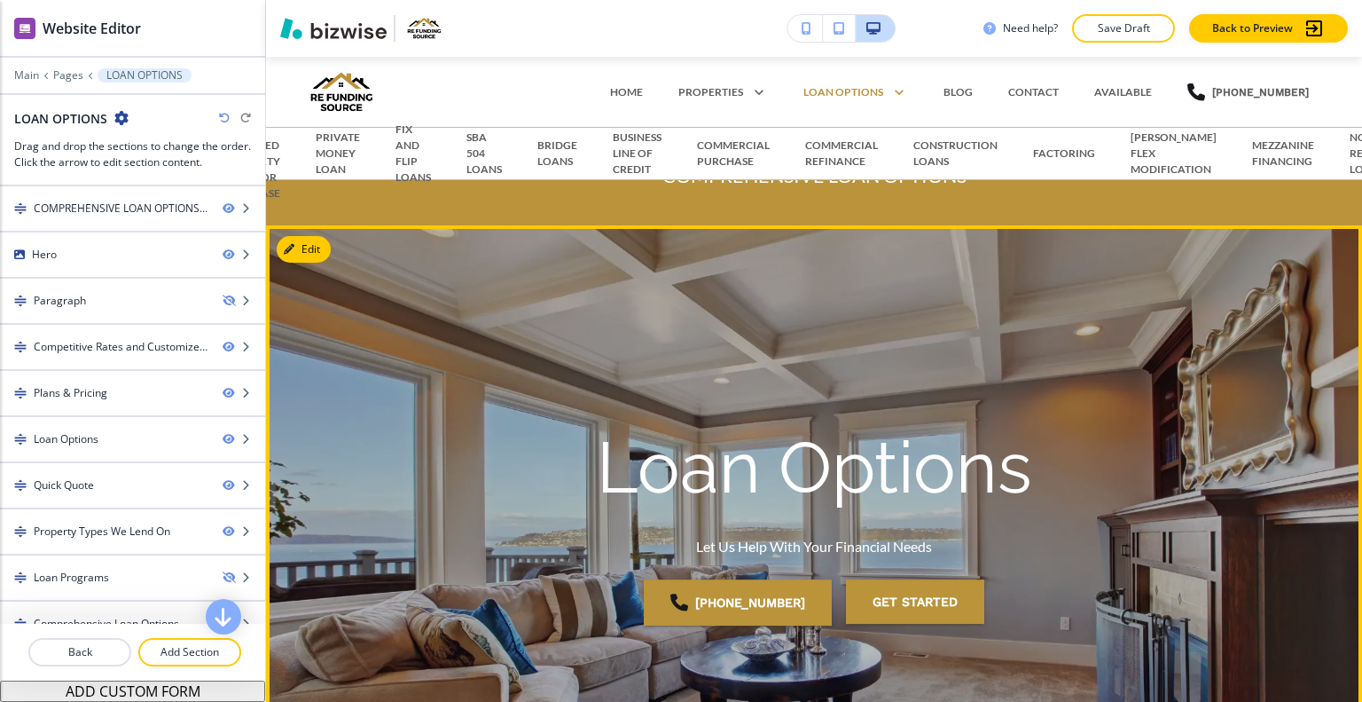
click at [1066, 286] on div "Loan Options Let Us Help With Your Financial Needs 410-983-1270 GET STARTED" at bounding box center [814, 534] width 798 height 561
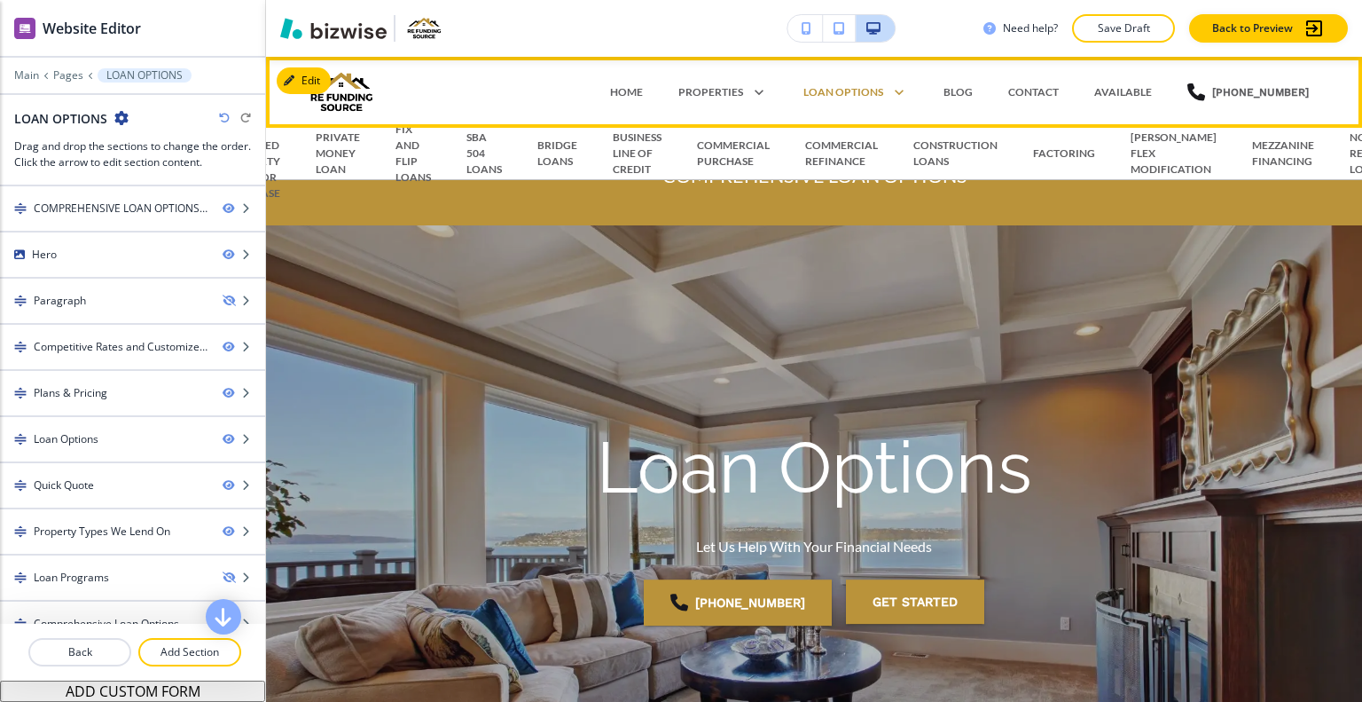
click at [967, 81] on div "BLOG" at bounding box center [958, 92] width 65 height 53
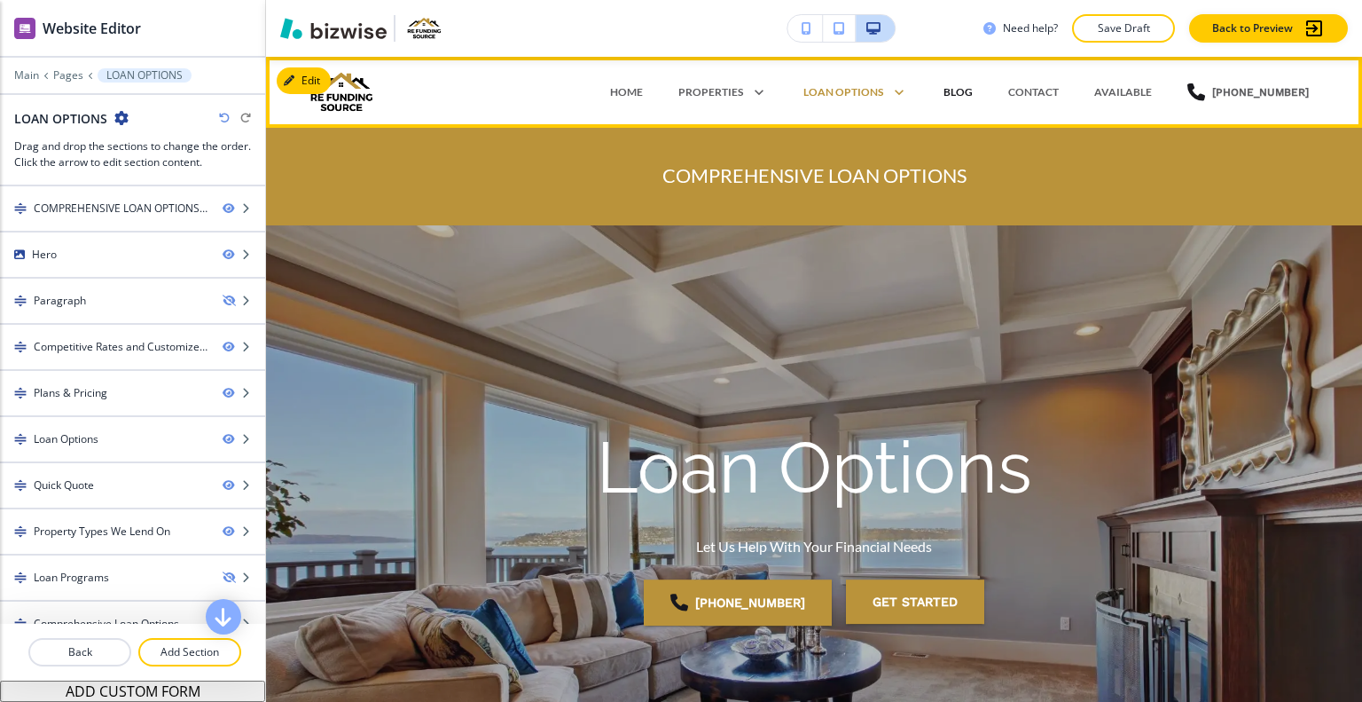
click at [967, 86] on p "BLOG" at bounding box center [958, 92] width 29 height 16
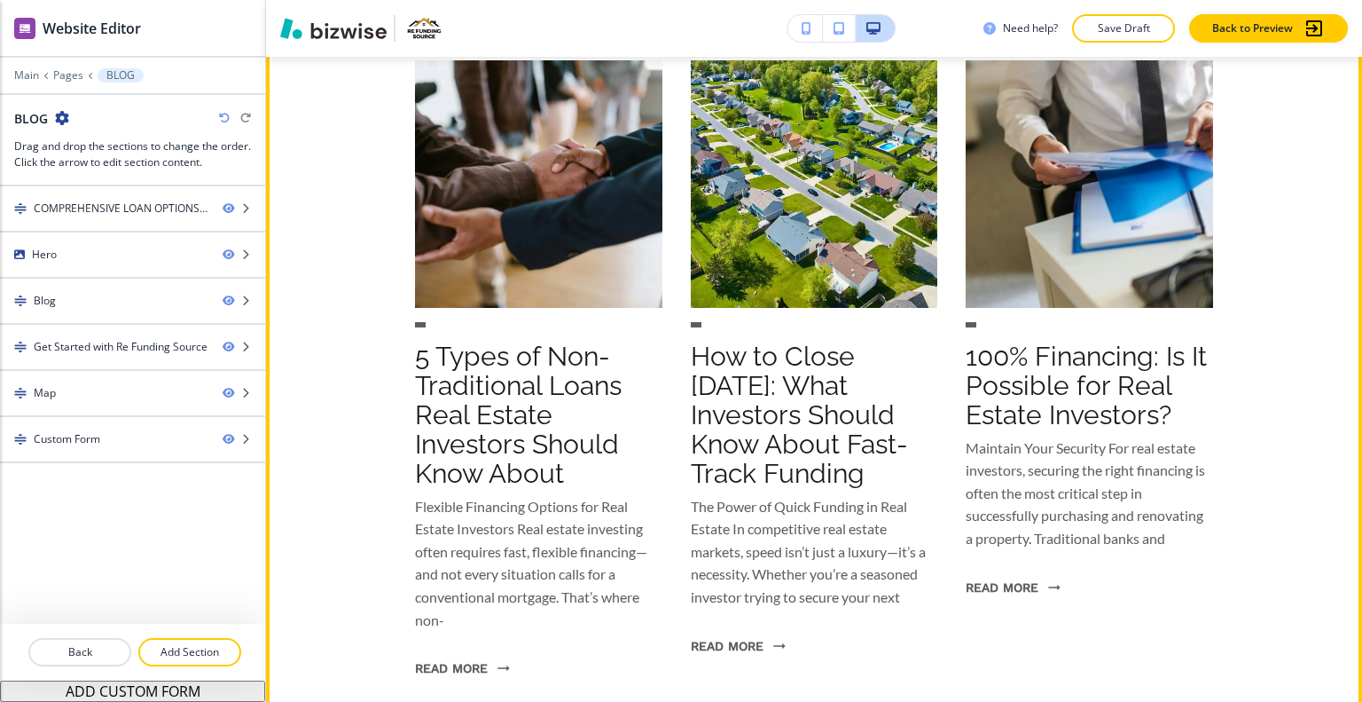
scroll to position [1419, 0]
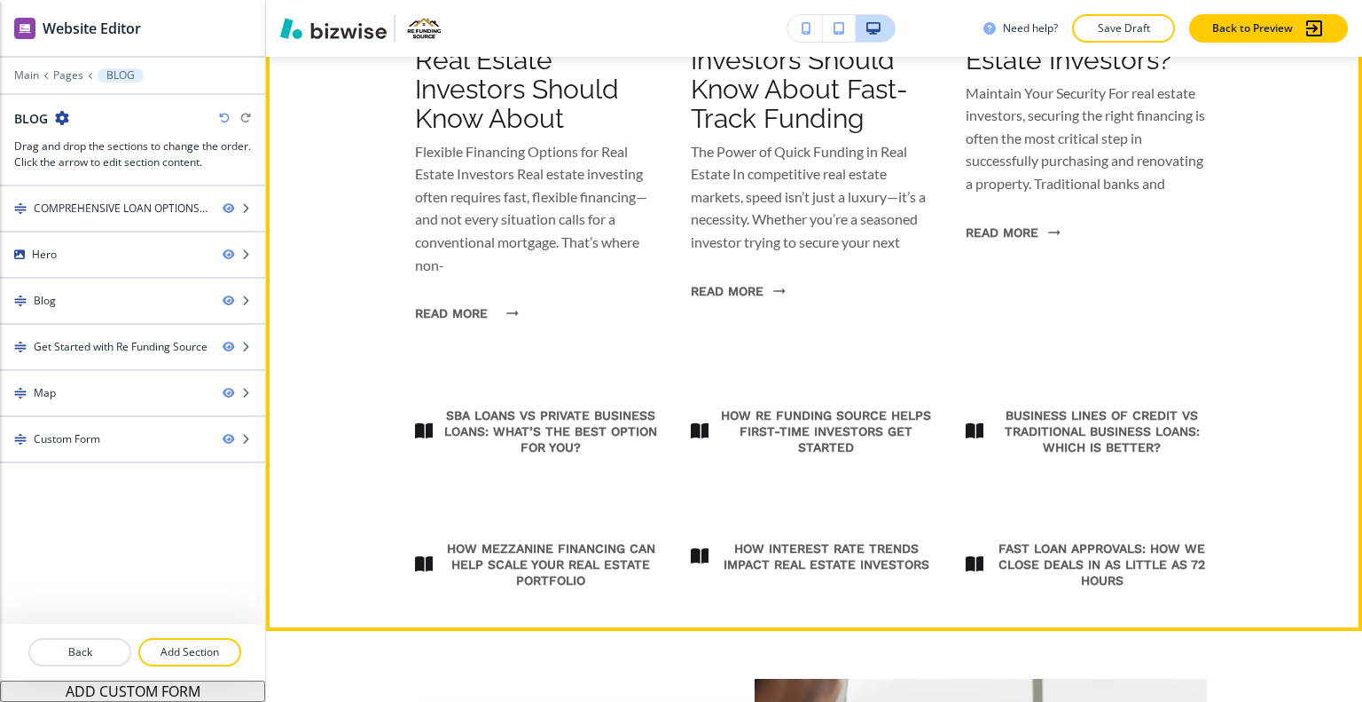
click at [477, 315] on button "READ MORE" at bounding box center [462, 313] width 94 height 46
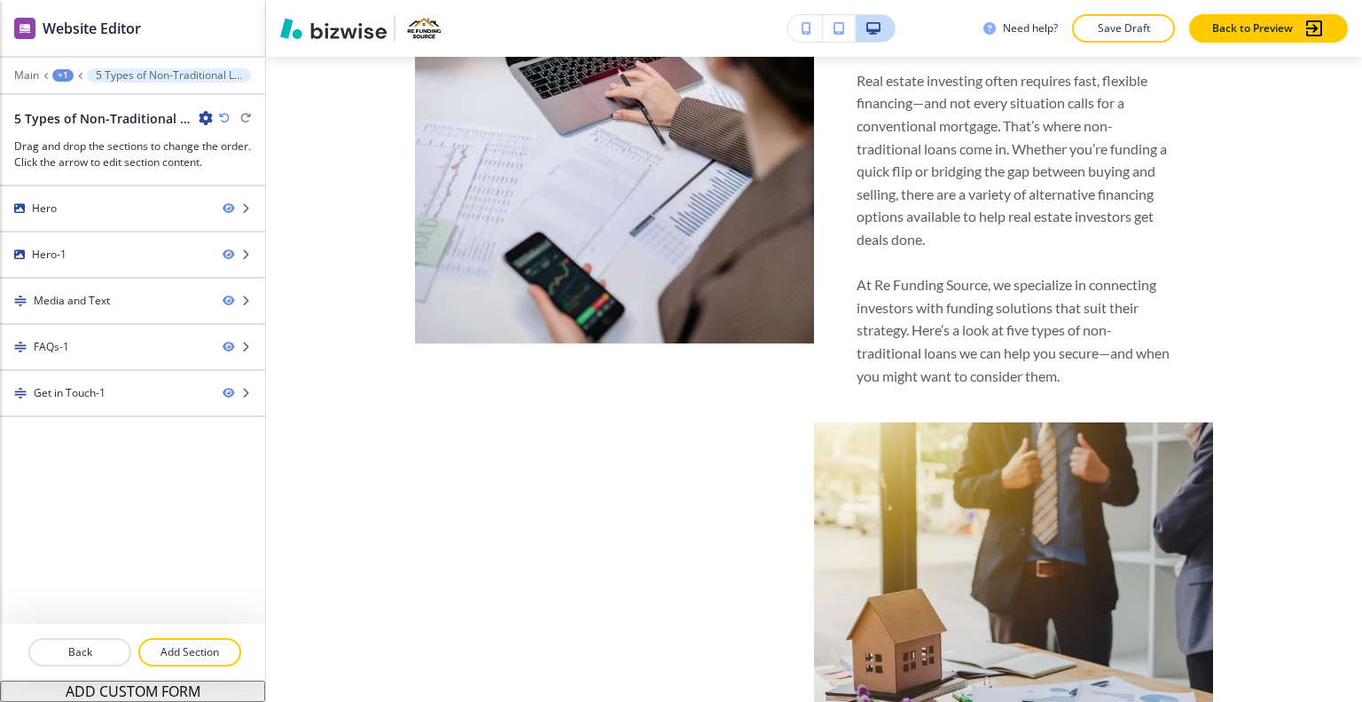
scroll to position [0, 0]
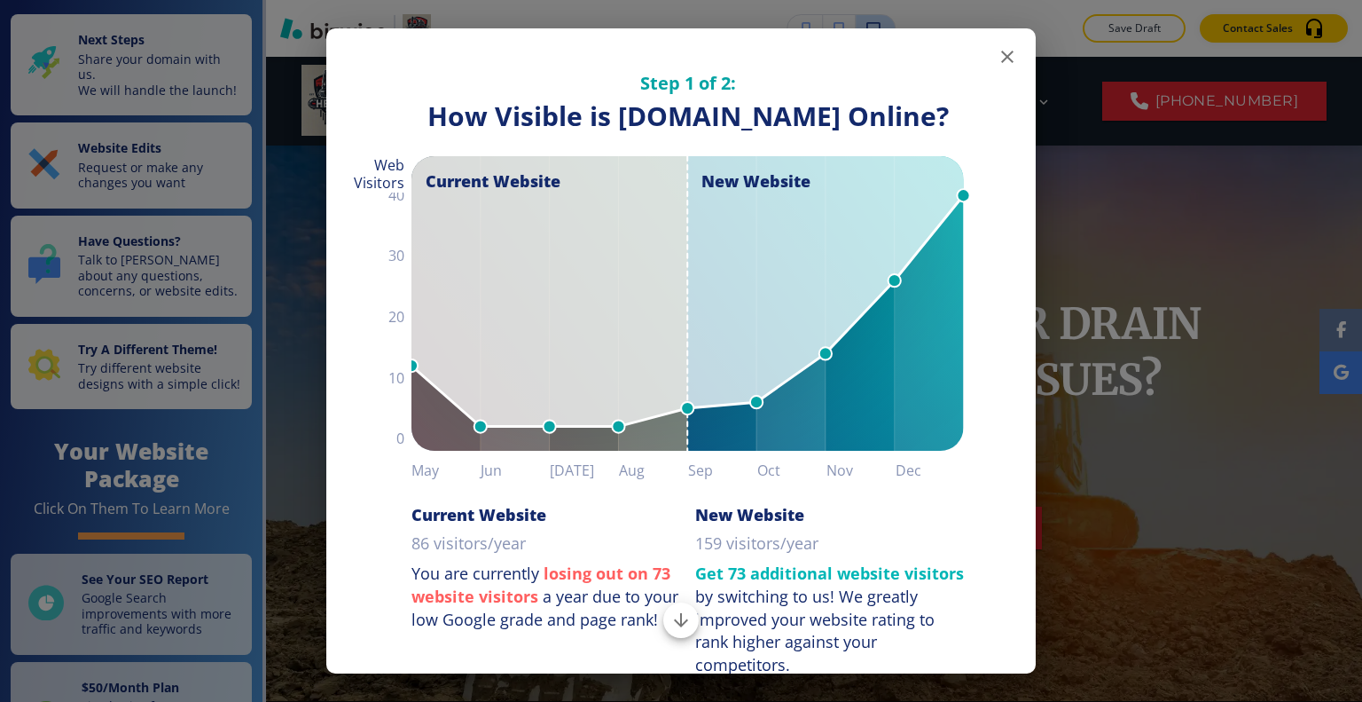
click at [997, 61] on icon "button" at bounding box center [1007, 56] width 21 height 21
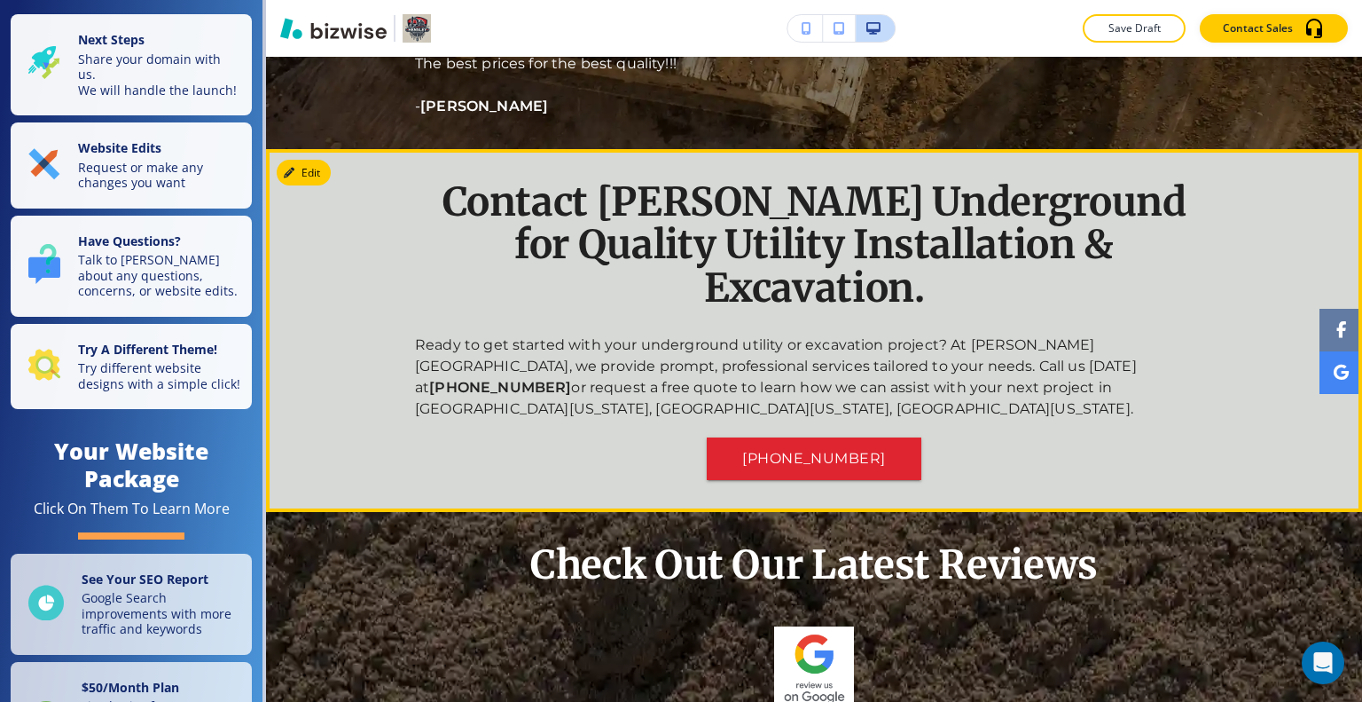
scroll to position [2395, 0]
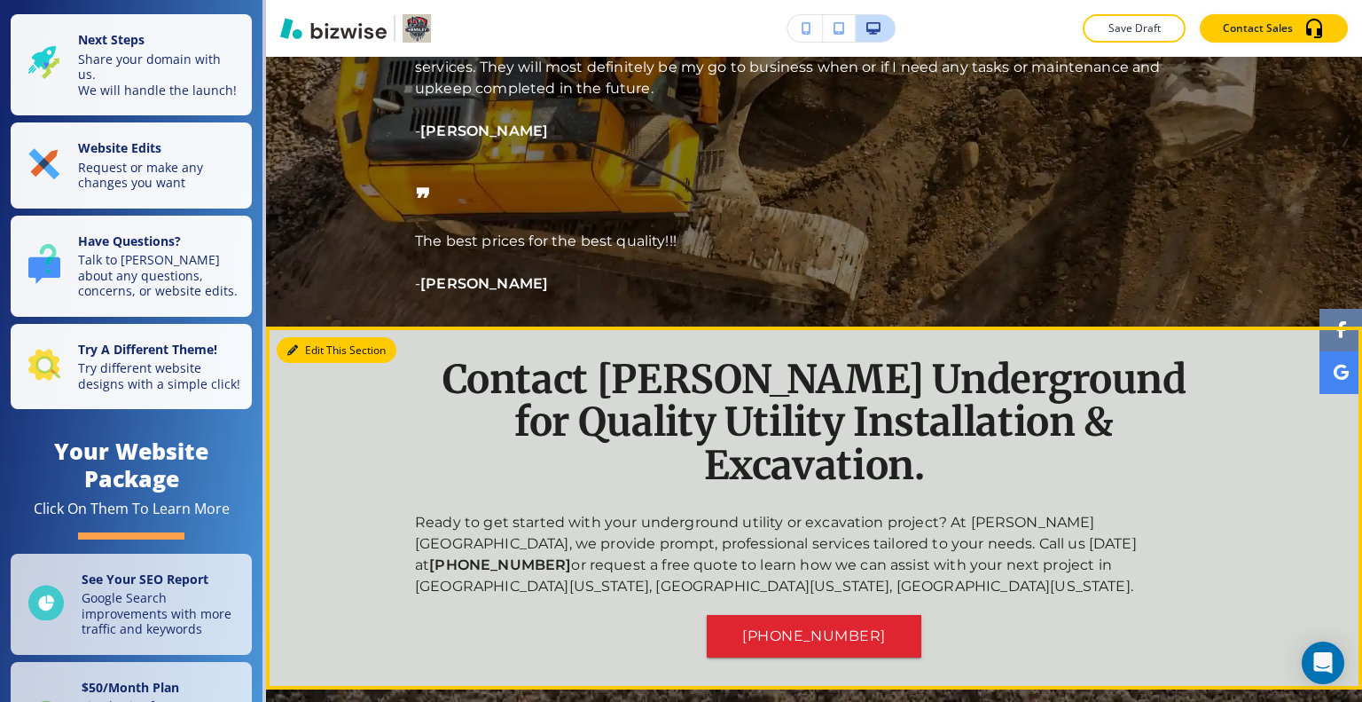
click at [305, 337] on button "Edit This Section" at bounding box center [337, 350] width 120 height 27
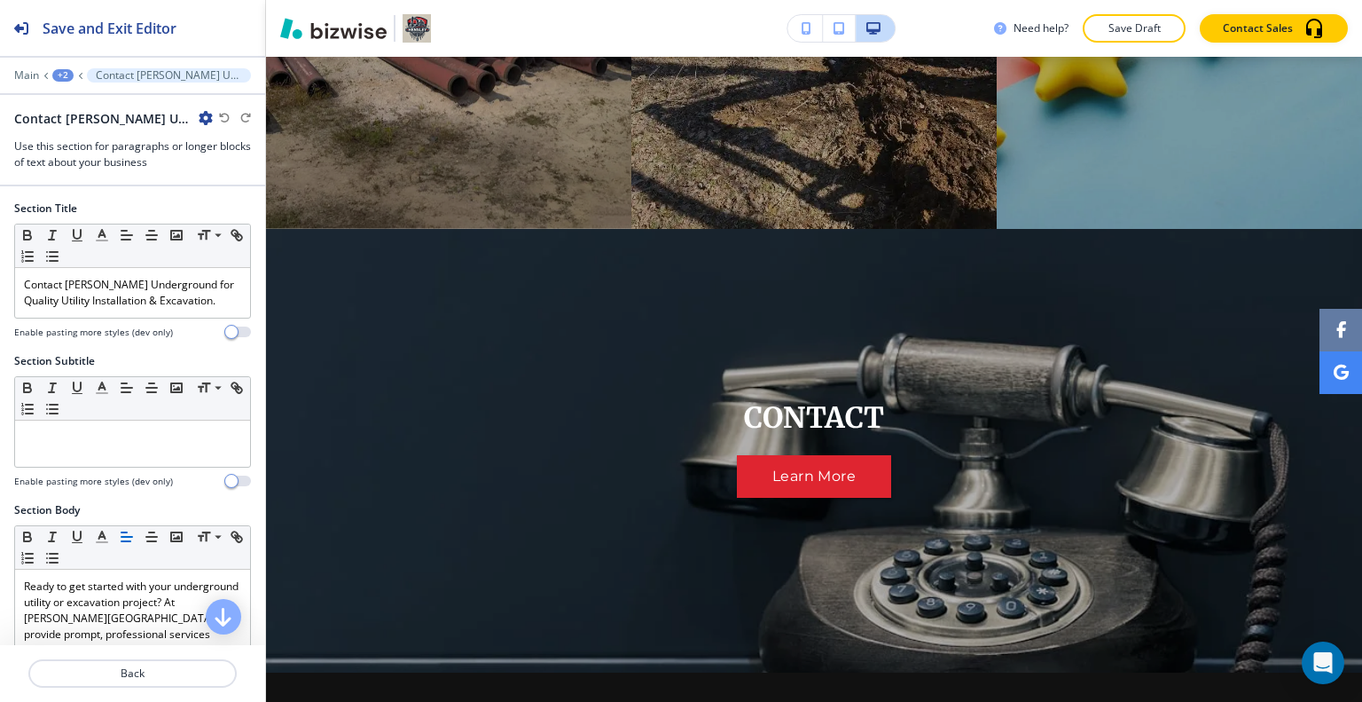
scroll to position [5470, 0]
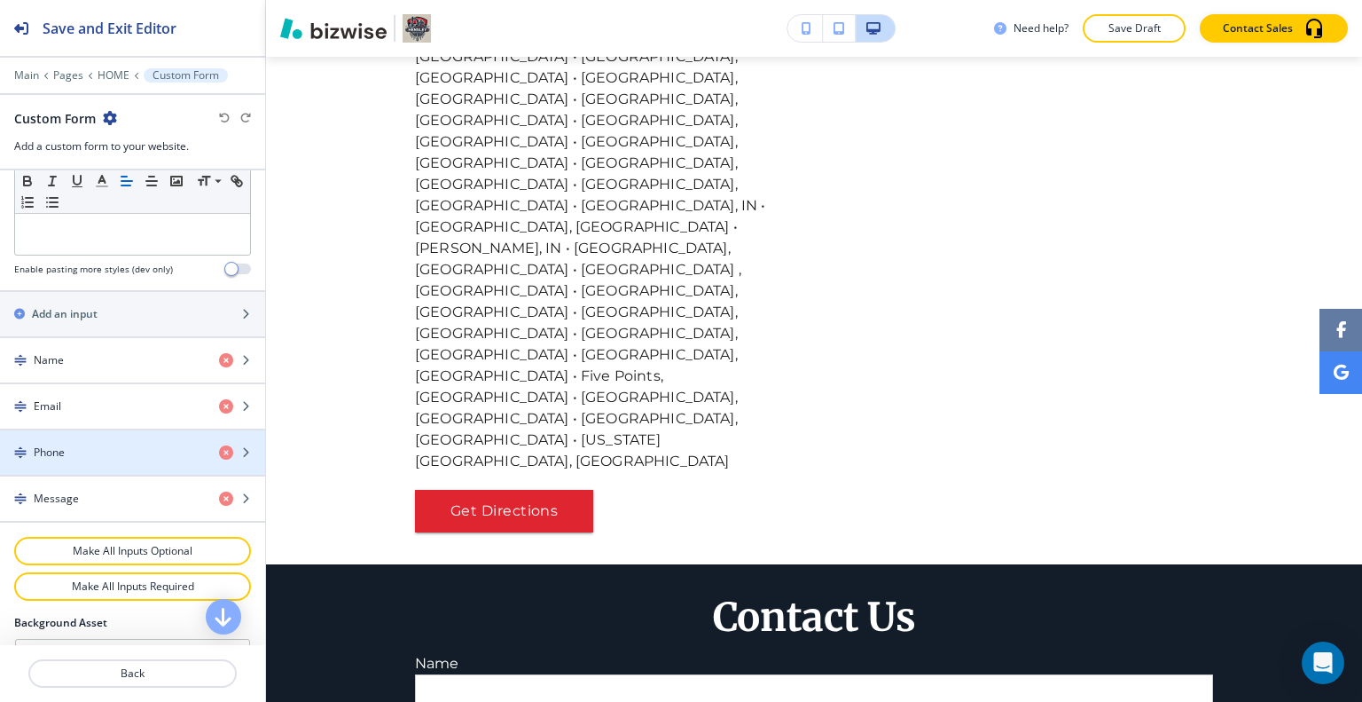
scroll to position [903, 0]
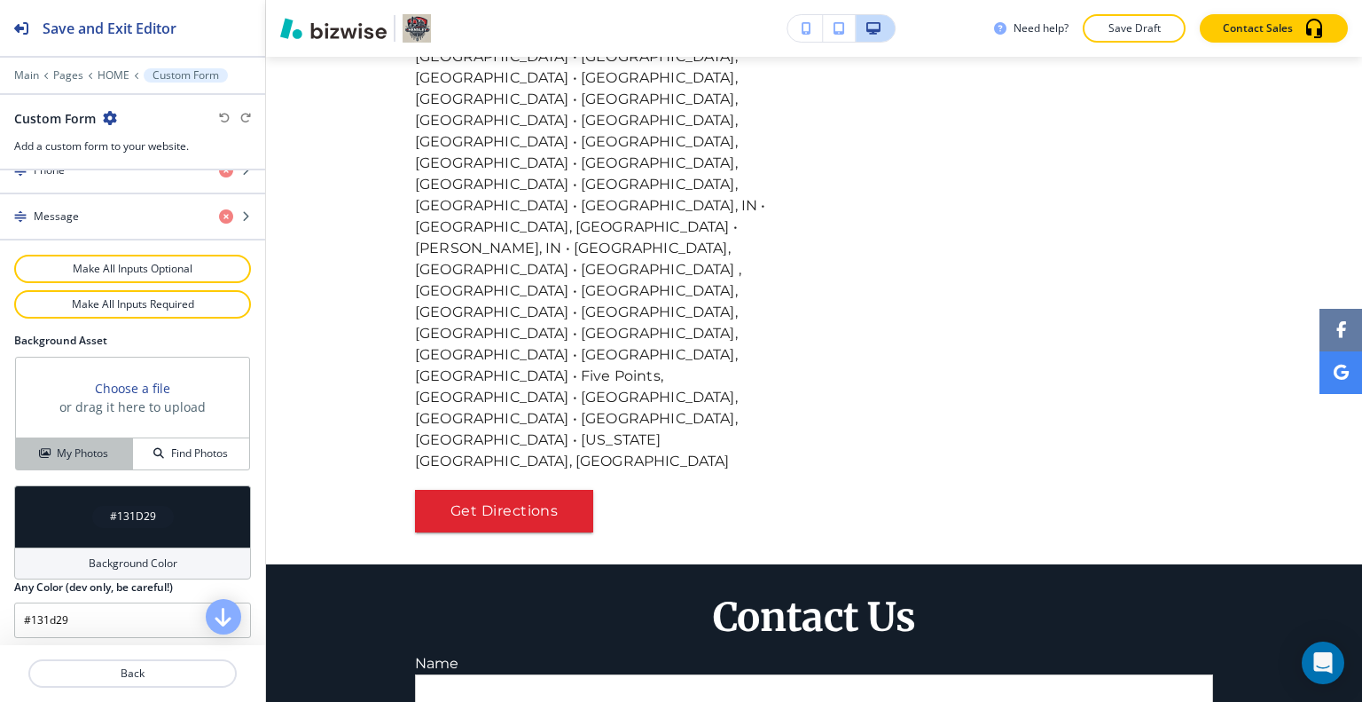
click at [88, 452] on h4 "My Photos" at bounding box center [82, 453] width 51 height 16
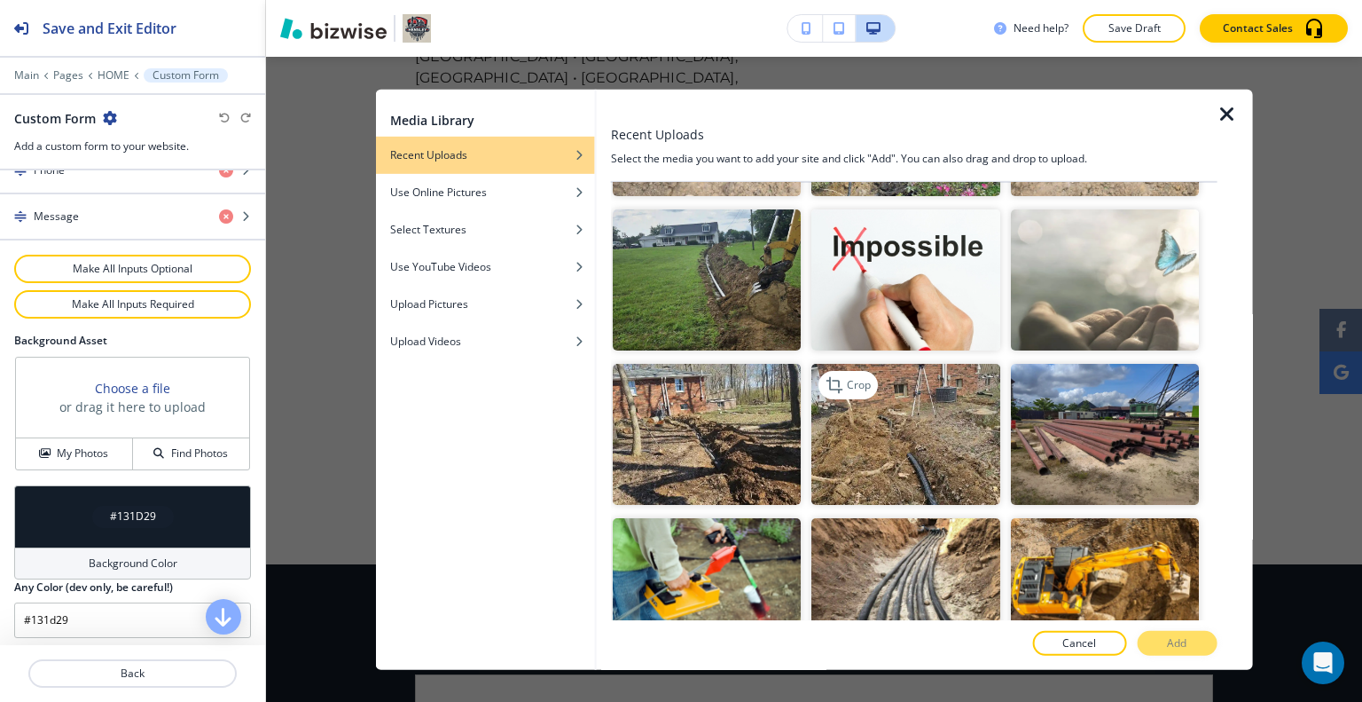
scroll to position [1774, 0]
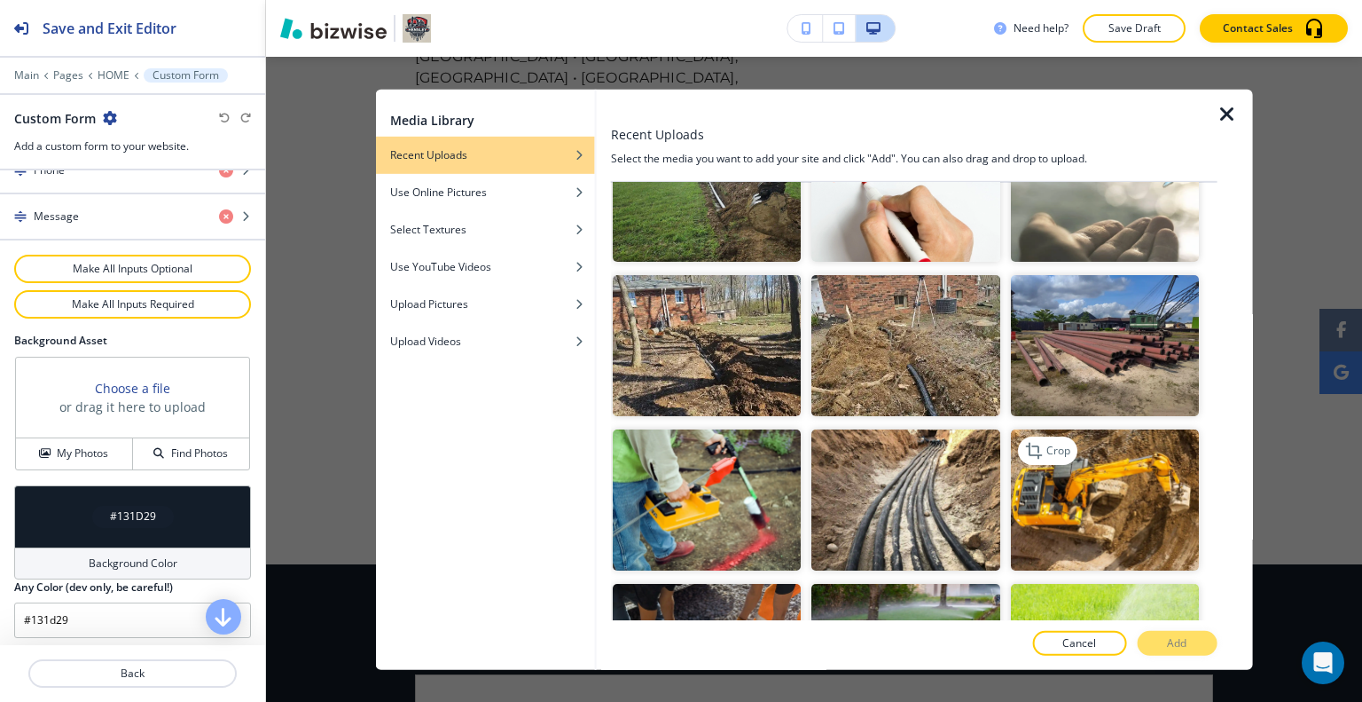
click at [1134, 465] on img "button" at bounding box center [1104, 499] width 188 height 141
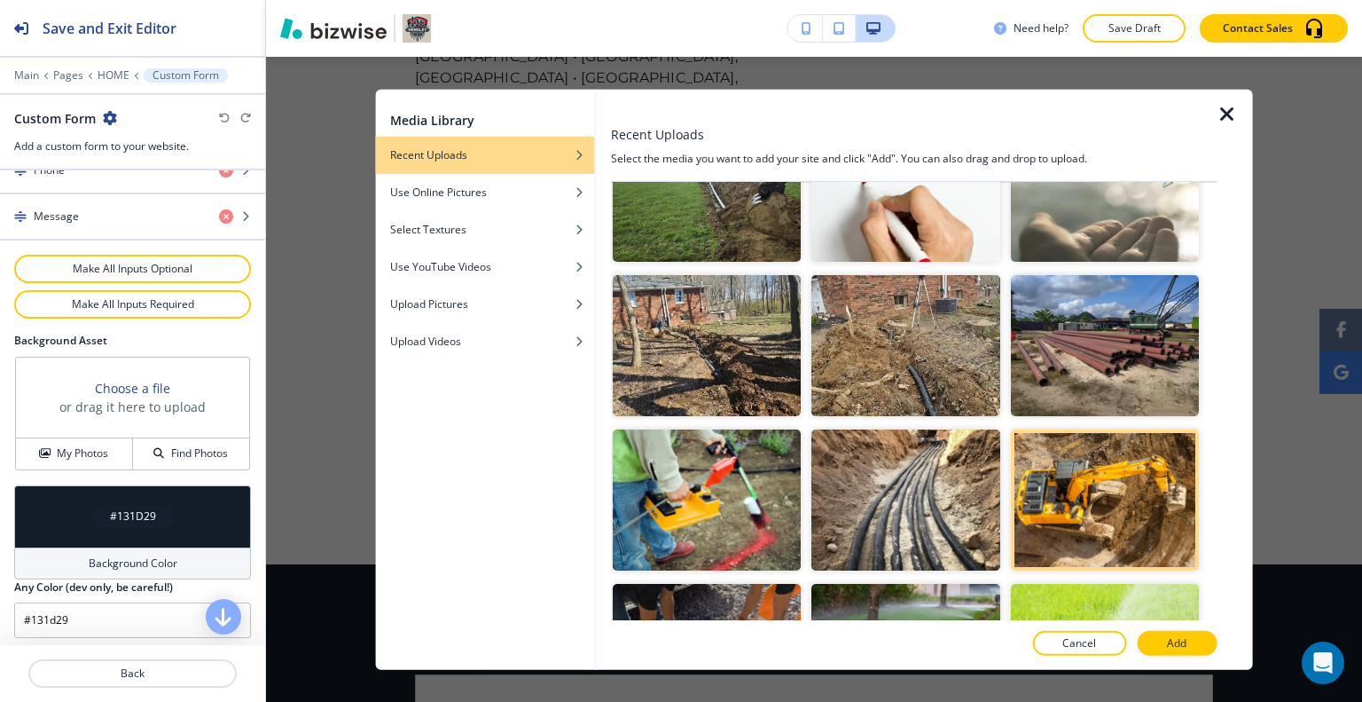
click at [1195, 656] on div at bounding box center [914, 663] width 607 height 14
click at [1192, 636] on button "Add" at bounding box center [1177, 643] width 80 height 25
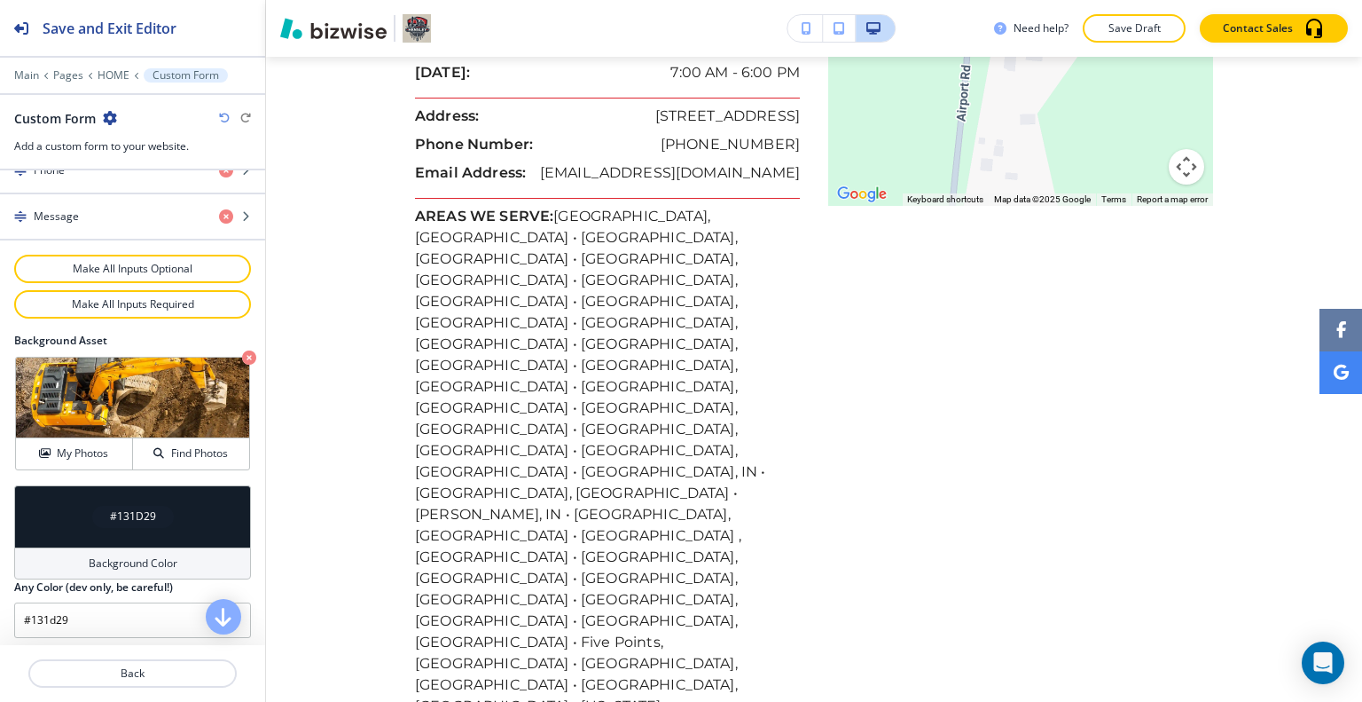
scroll to position [7935, 0]
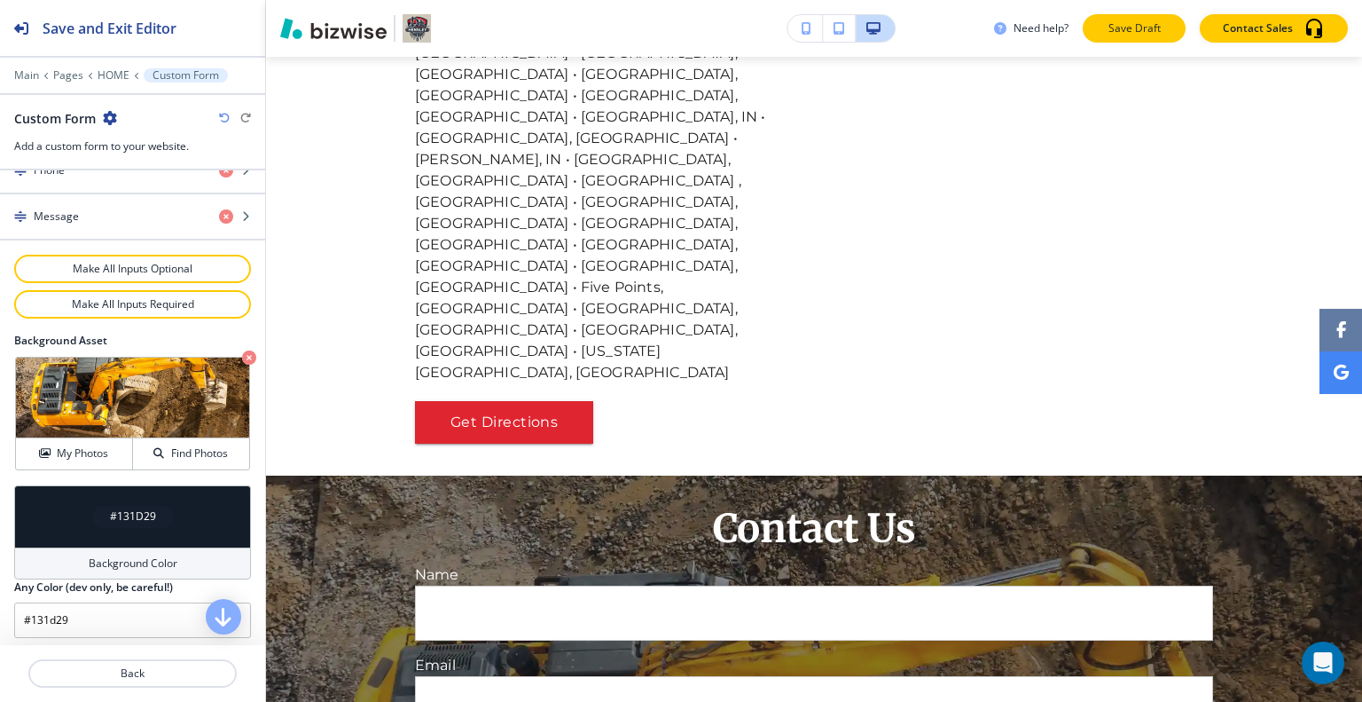
click at [1119, 22] on p "Save Draft" at bounding box center [1134, 28] width 57 height 16
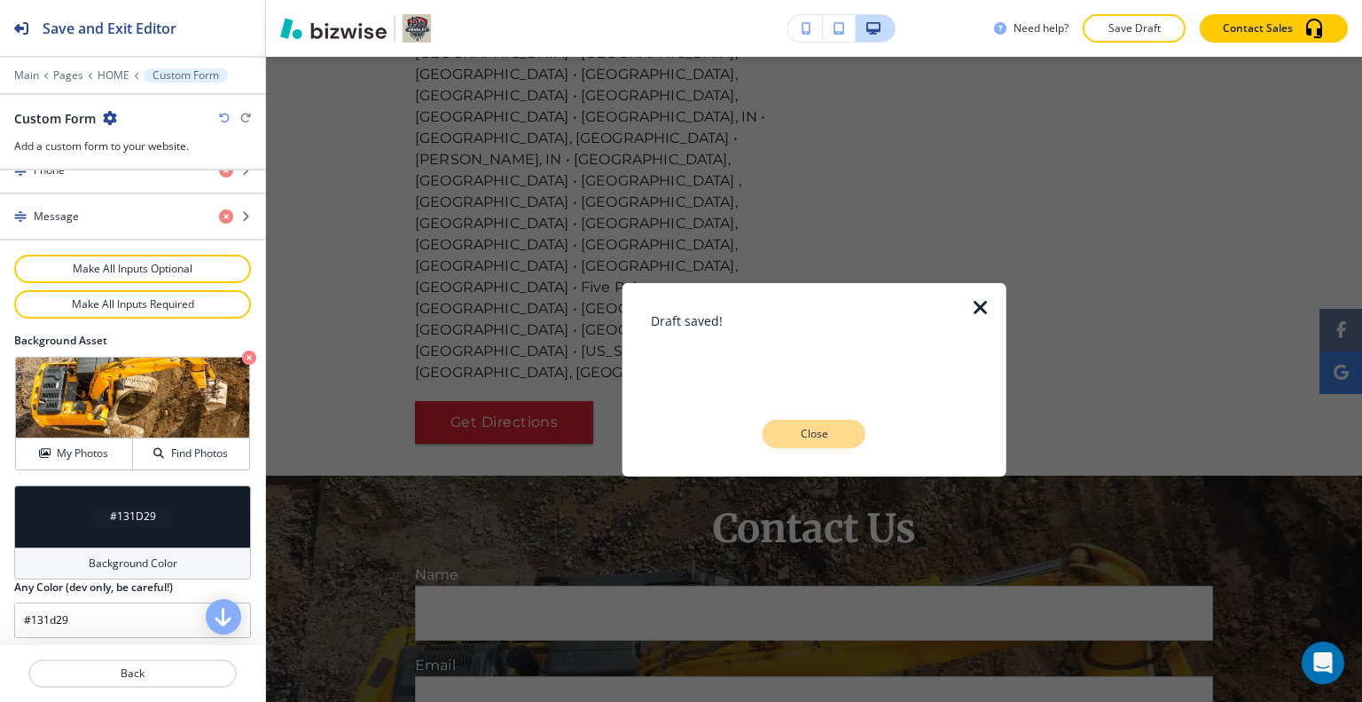
click at [837, 434] on p "Close" at bounding box center [814, 434] width 57 height 16
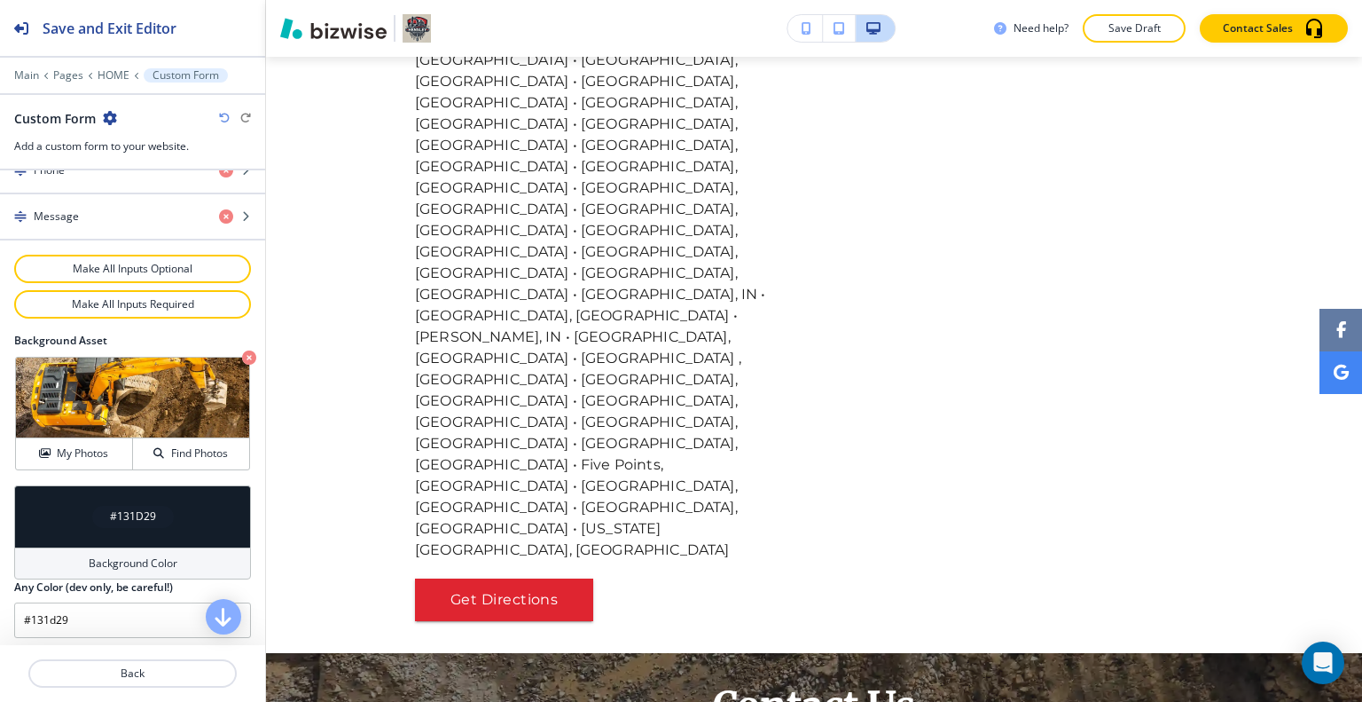
scroll to position [7669, 0]
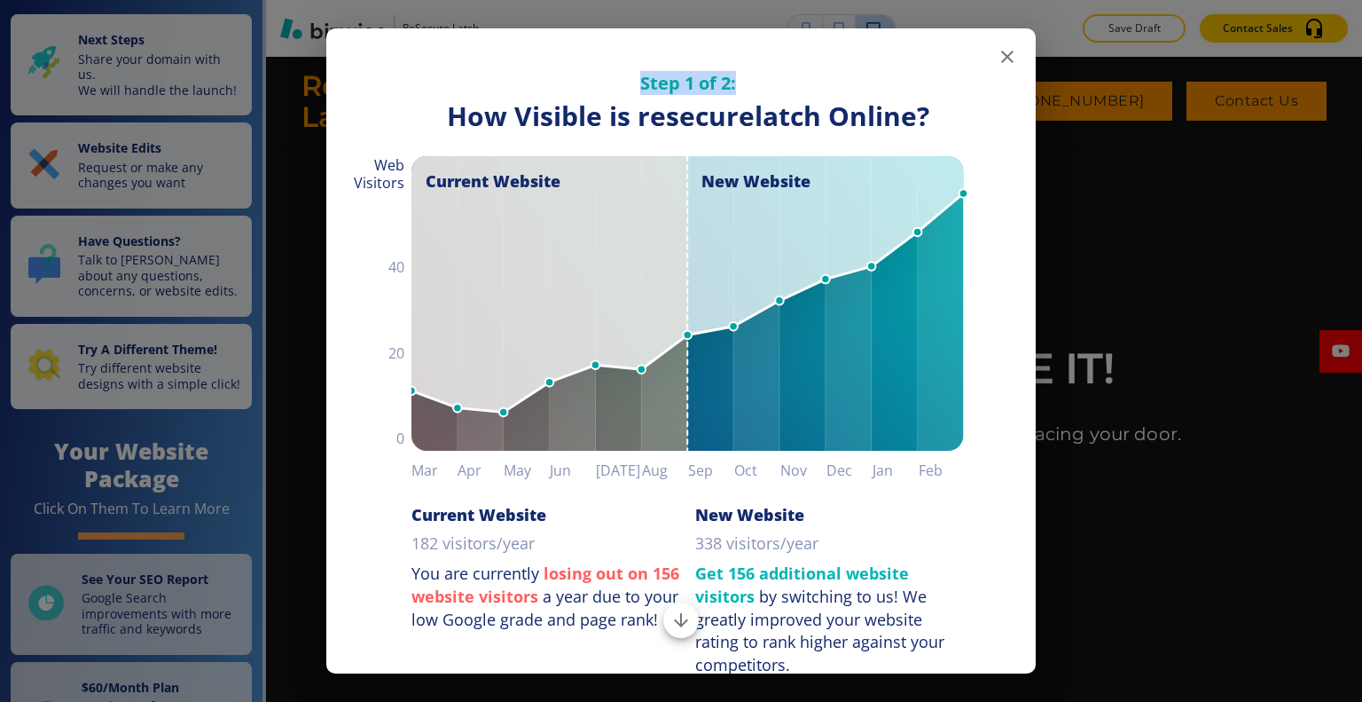
click at [1009, 52] on div "Step 1 of 2: How Visible are You Online? How Visible is resecurelatch Online? C…" at bounding box center [681, 413] width 710 height 771
click at [997, 56] on icon "button" at bounding box center [1007, 56] width 21 height 21
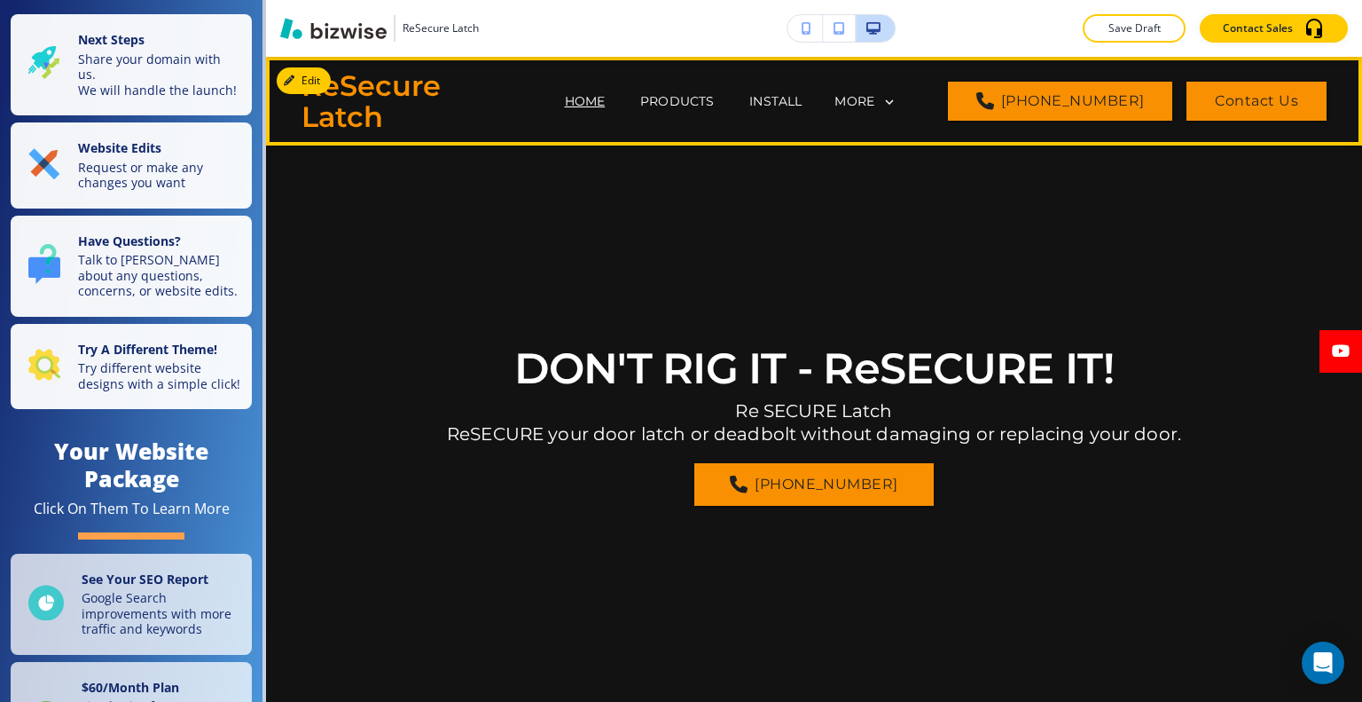
click at [674, 83] on span "PRODUCTS" at bounding box center [677, 101] width 109 height 71
click at [692, 90] on span "PRODUCTS" at bounding box center [677, 101] width 109 height 71
click at [708, 104] on p "PRODUCTS" at bounding box center [677, 101] width 74 height 19
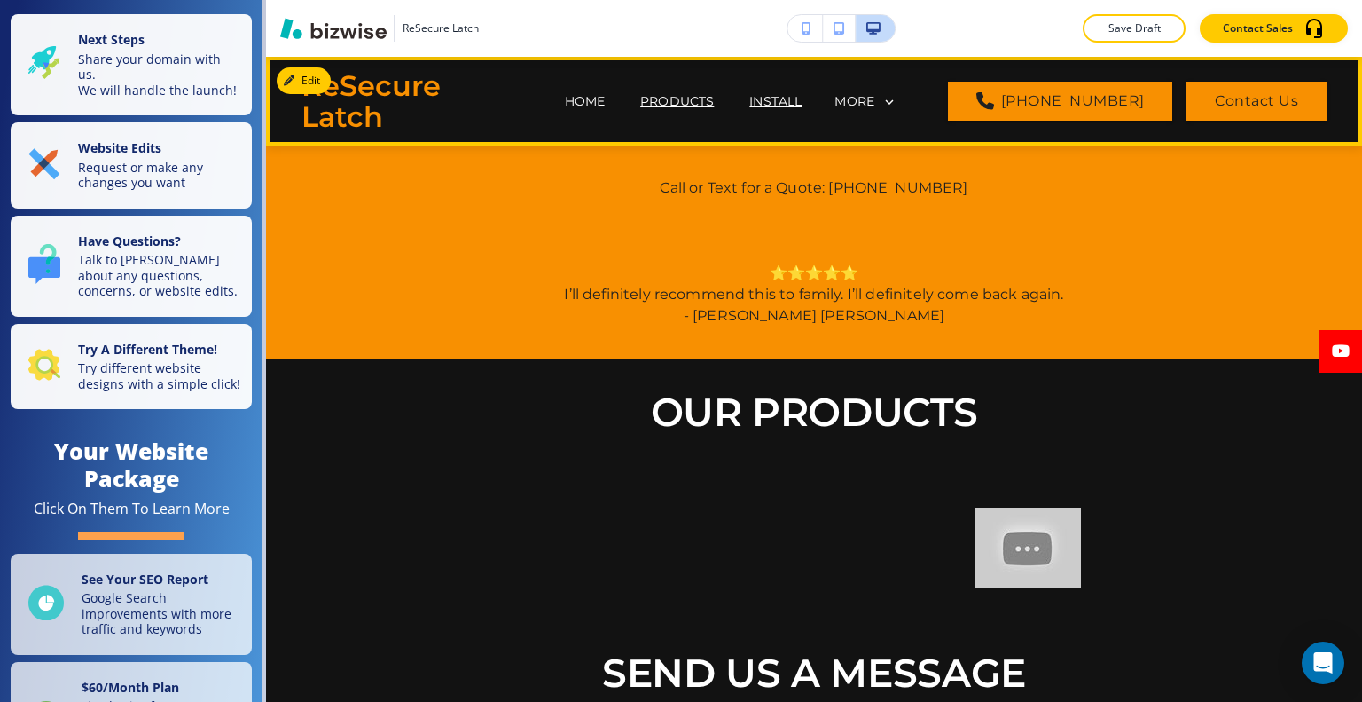
click at [794, 95] on p "INSTALL" at bounding box center [776, 101] width 52 height 19
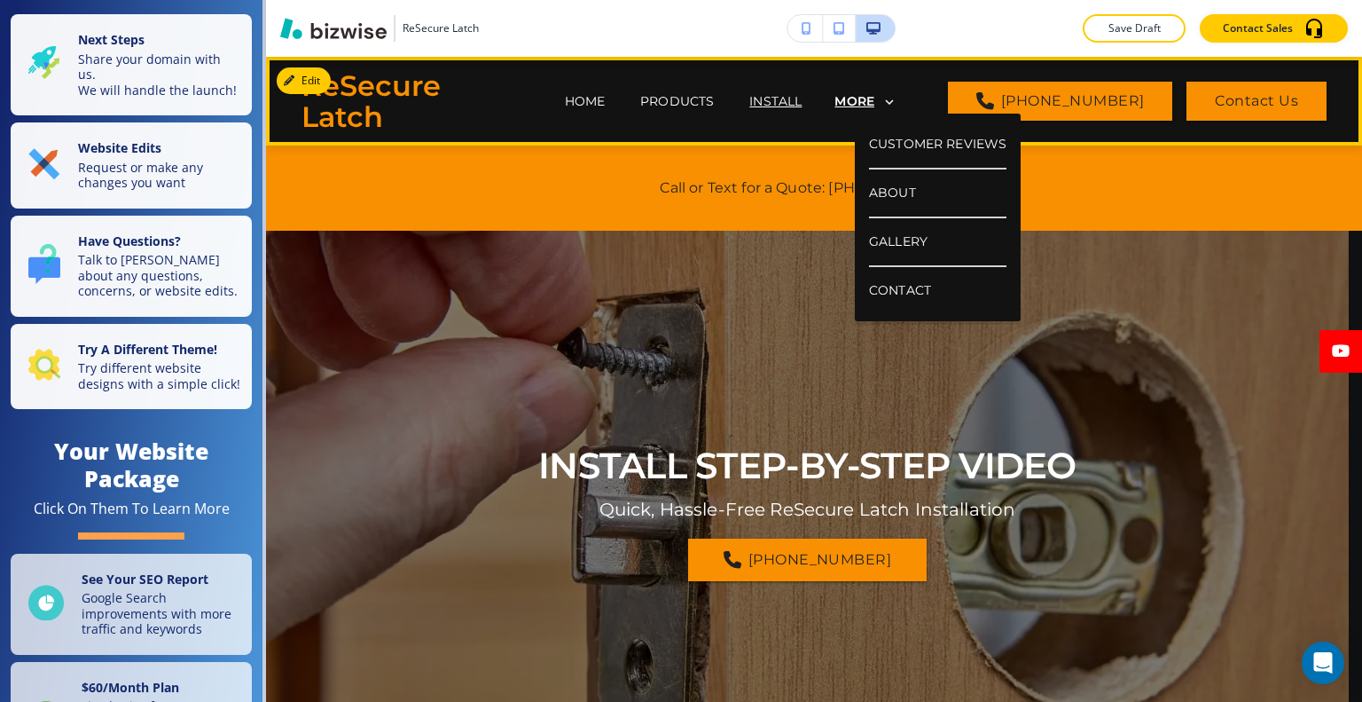
click at [875, 105] on p "MORE" at bounding box center [855, 101] width 40 height 13
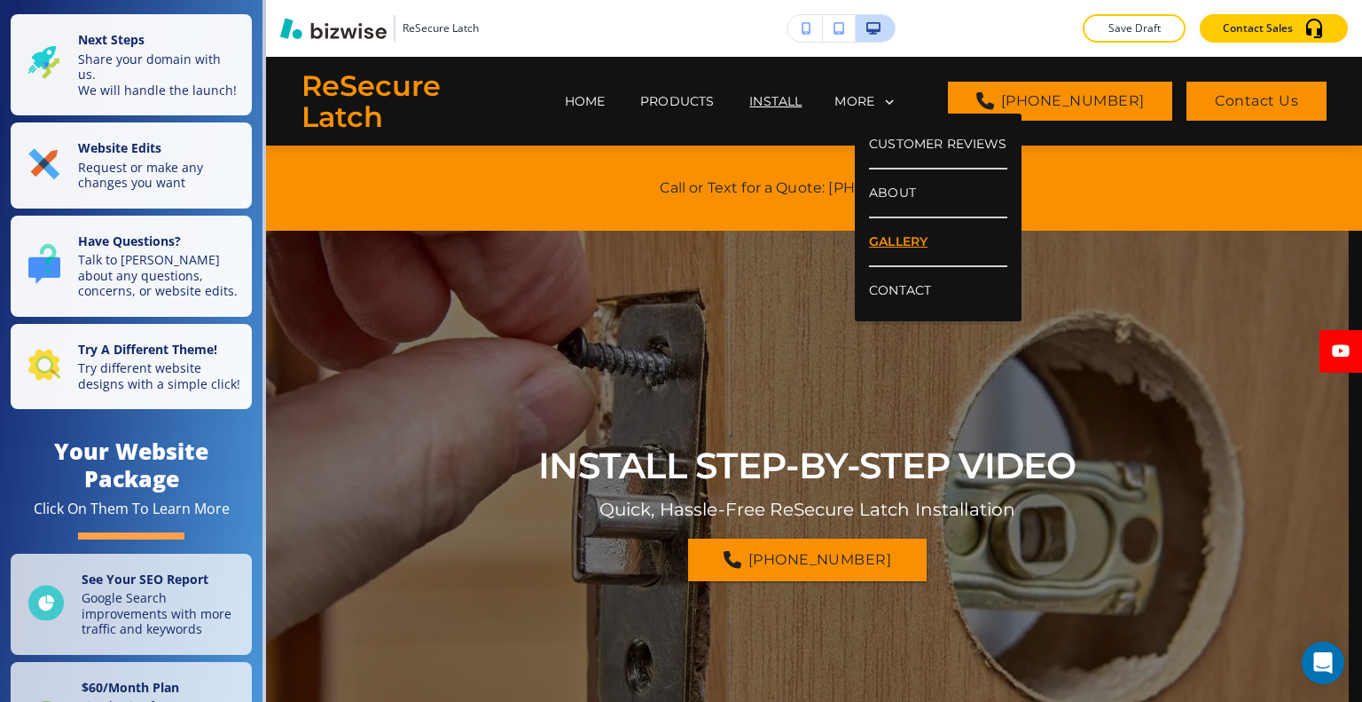
click at [875, 241] on p "GALLERY" at bounding box center [937, 242] width 137 height 49
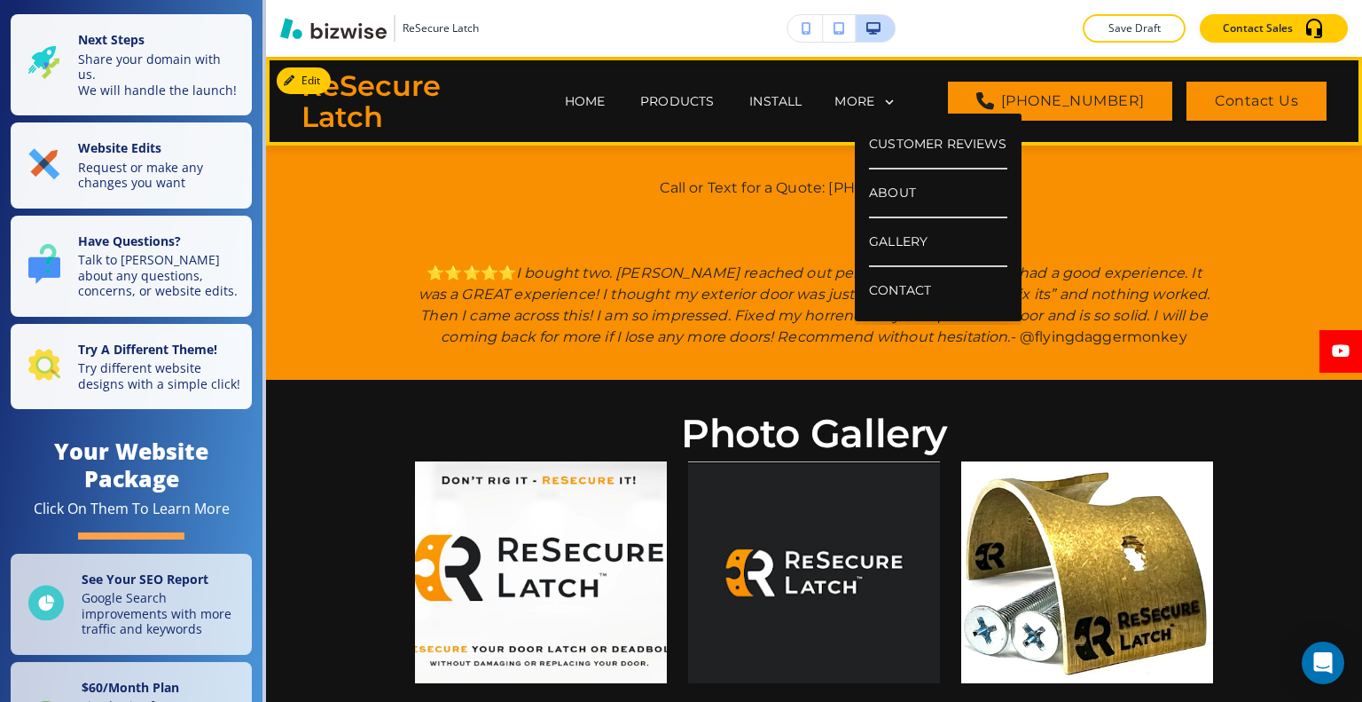
click at [898, 98] on icon at bounding box center [890, 102] width 16 height 16
click at [904, 294] on p "CONTACT" at bounding box center [937, 290] width 137 height 47
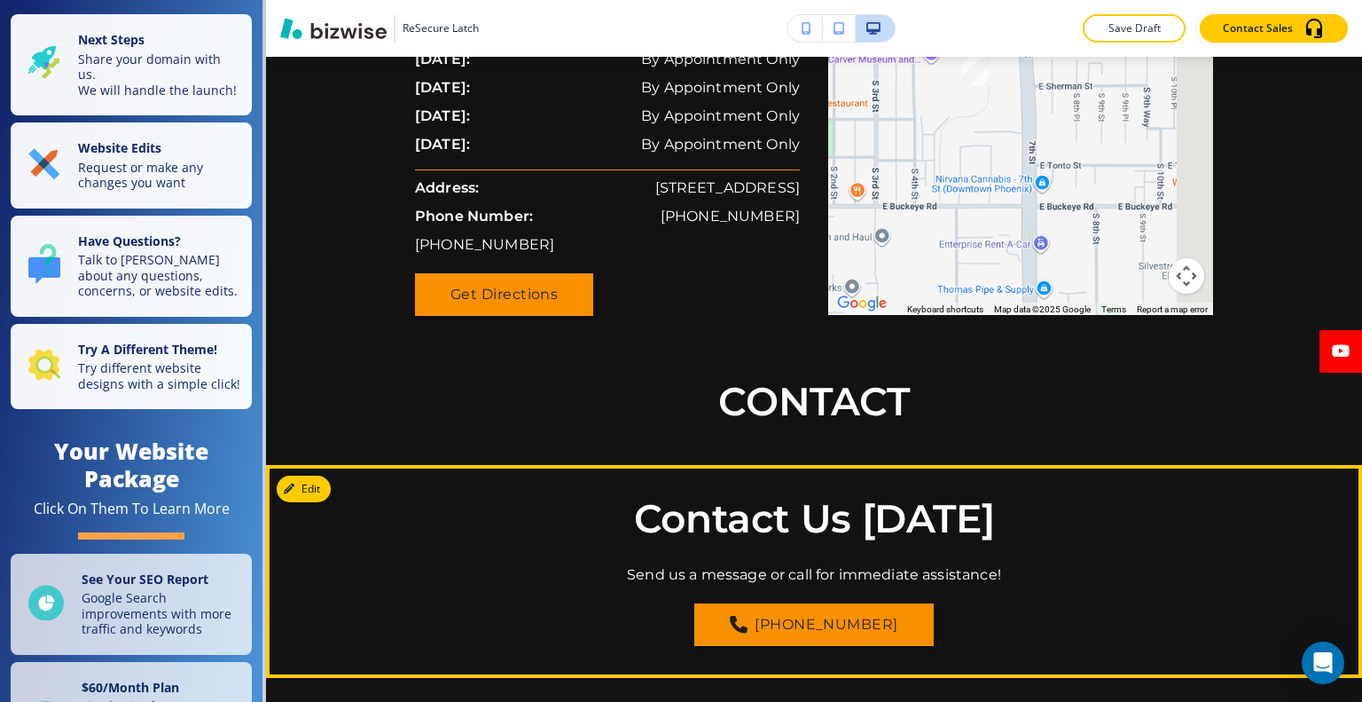
scroll to position [2306, 0]
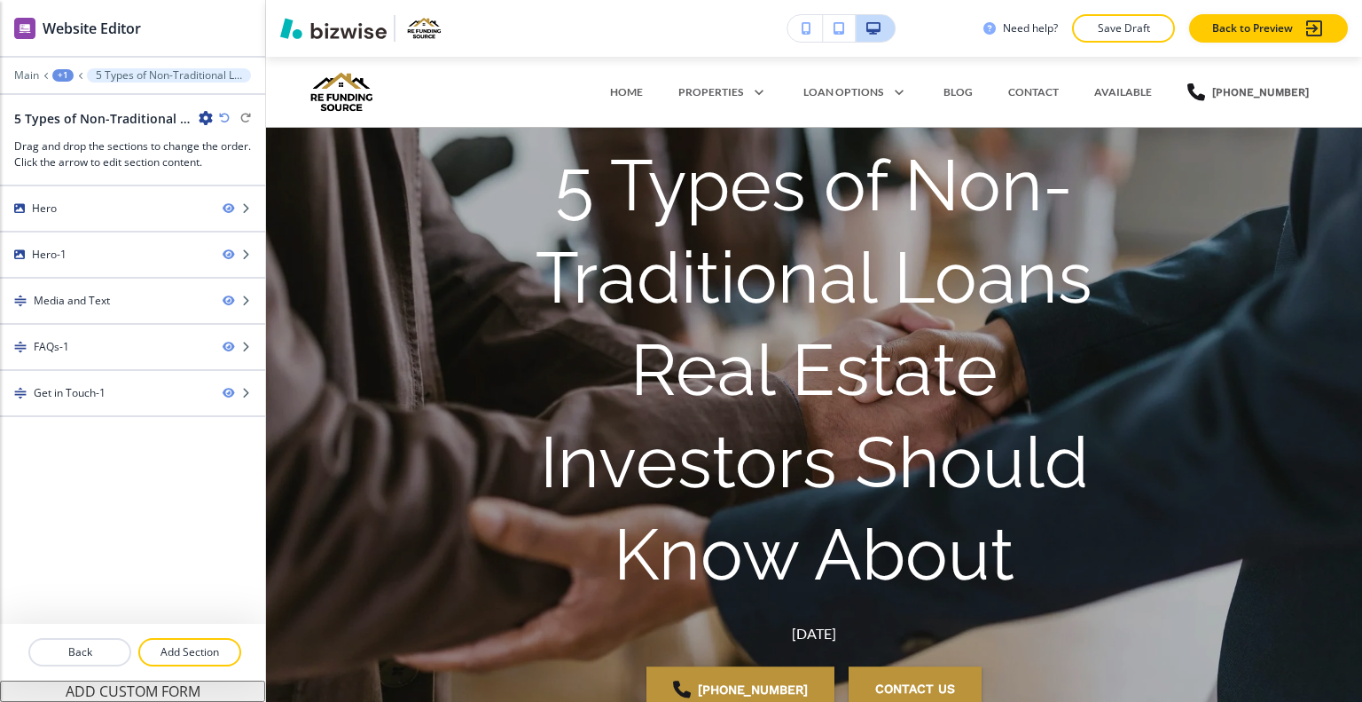
click at [205, 113] on icon "button" at bounding box center [206, 118] width 14 height 14
click at [250, 148] on p "Edit Page Settings" at bounding box center [255, 148] width 90 height 16
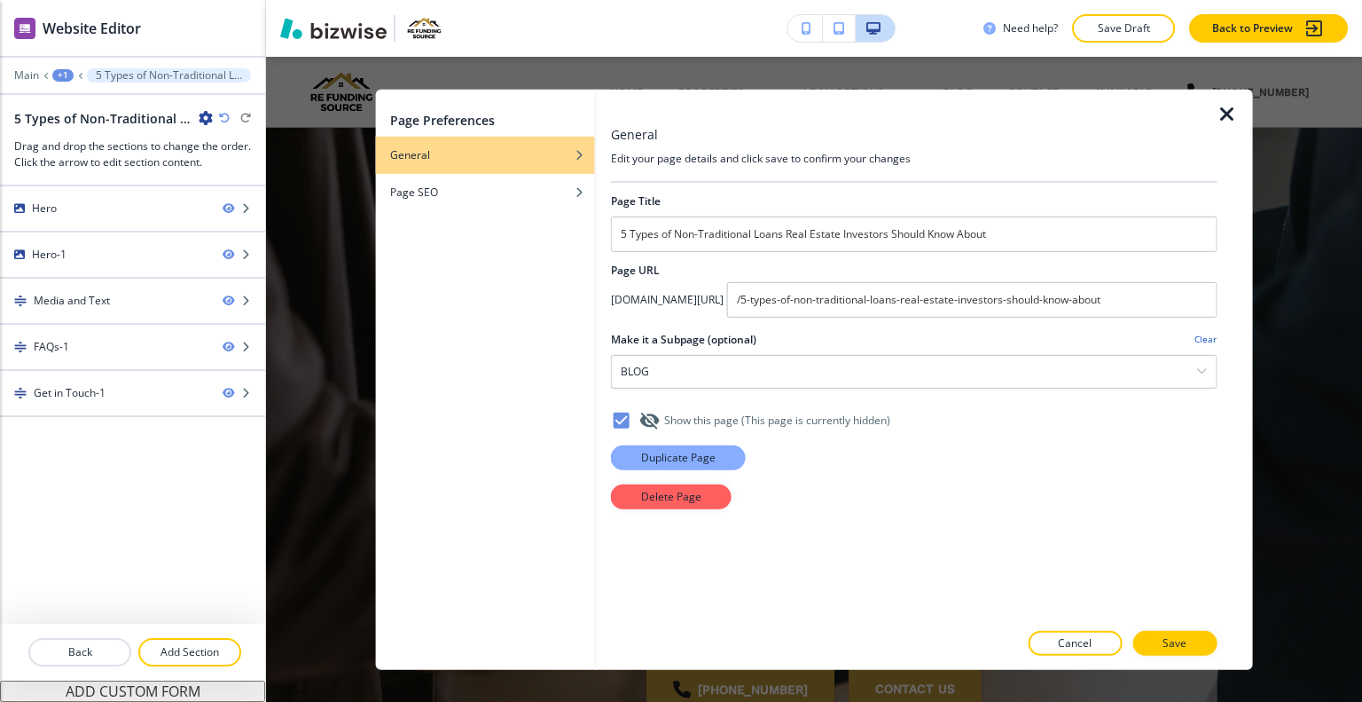
click at [696, 455] on p "Duplicate Page" at bounding box center [678, 457] width 75 height 16
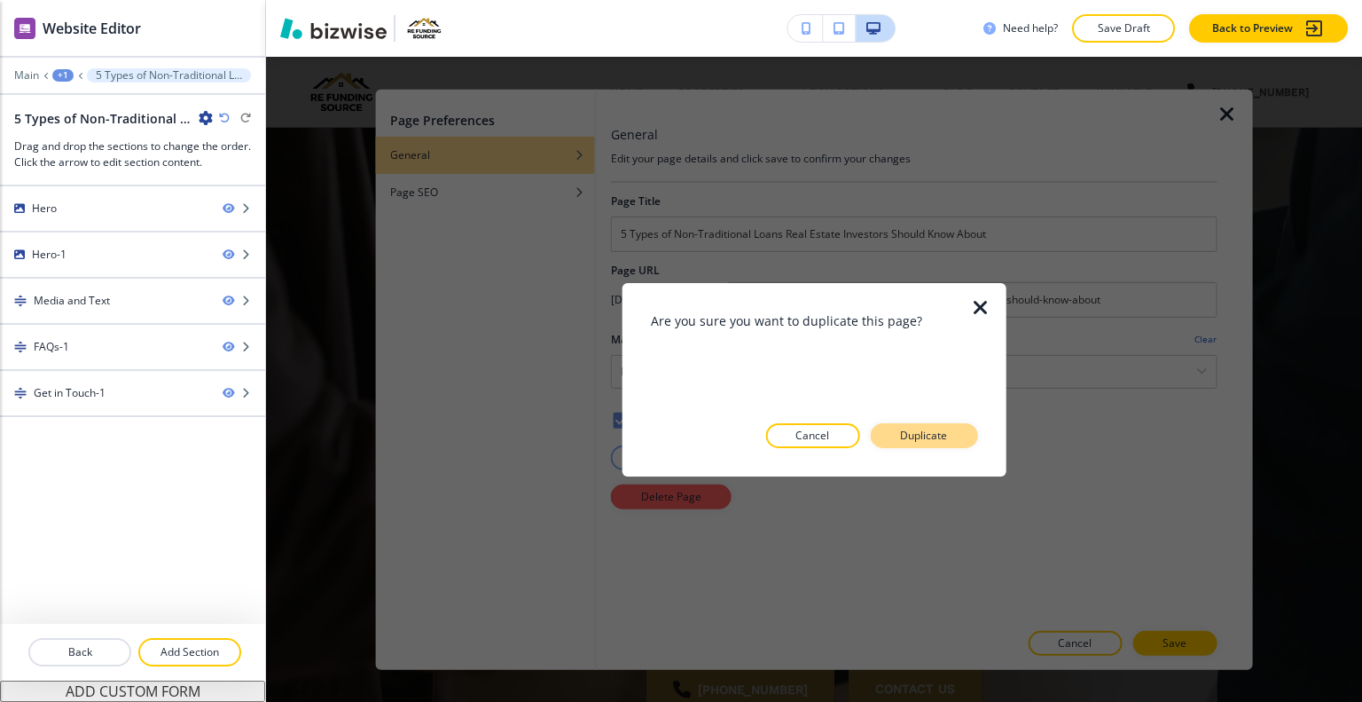
click at [944, 439] on p "Duplicate" at bounding box center [923, 436] width 47 height 16
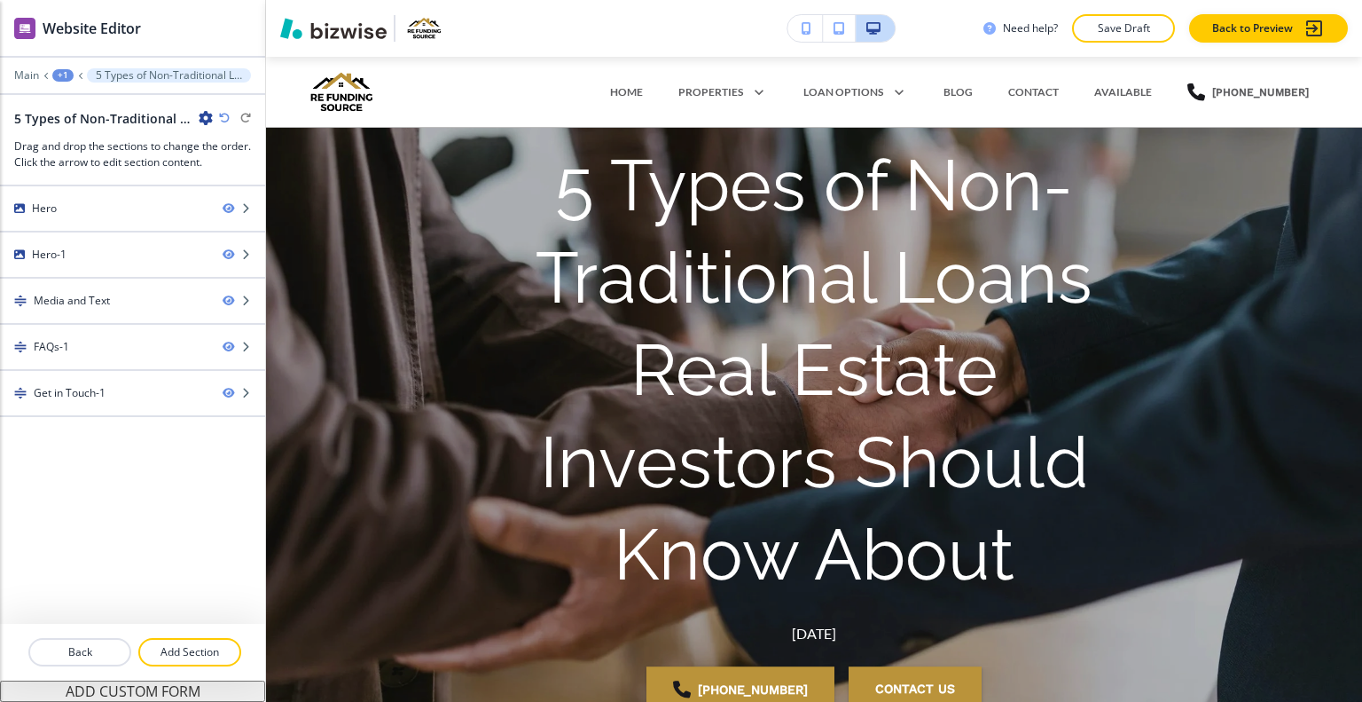
click at [208, 118] on icon "button" at bounding box center [206, 118] width 14 height 14
click at [226, 147] on p "Edit Page Settings" at bounding box center [255, 148] width 90 height 16
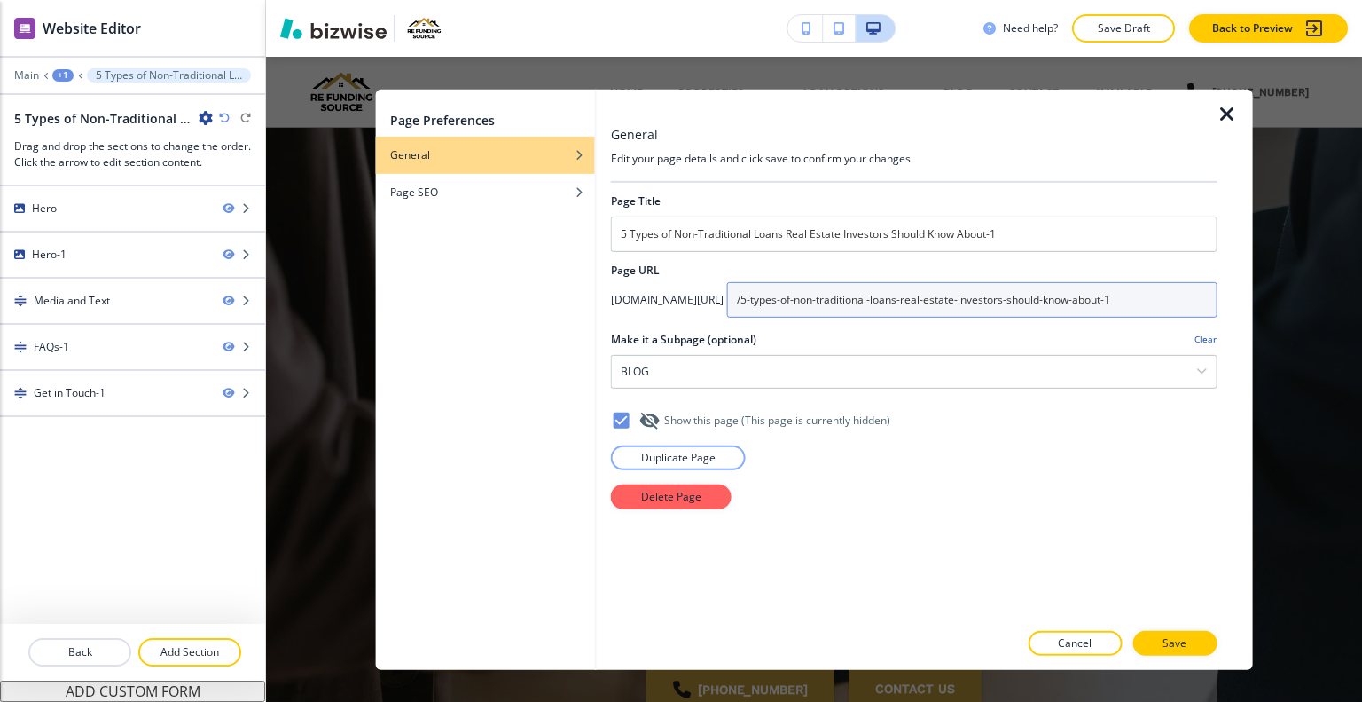
click at [1071, 311] on input "/5-types-of-non-traditional-loans-real-estate-investors-should-know-about-1" at bounding box center [972, 298] width 491 height 35
click at [1018, 283] on input "/5-types-of-non-traditional-loans-real-estate-investors-should-know-about-1" at bounding box center [972, 298] width 491 height 35
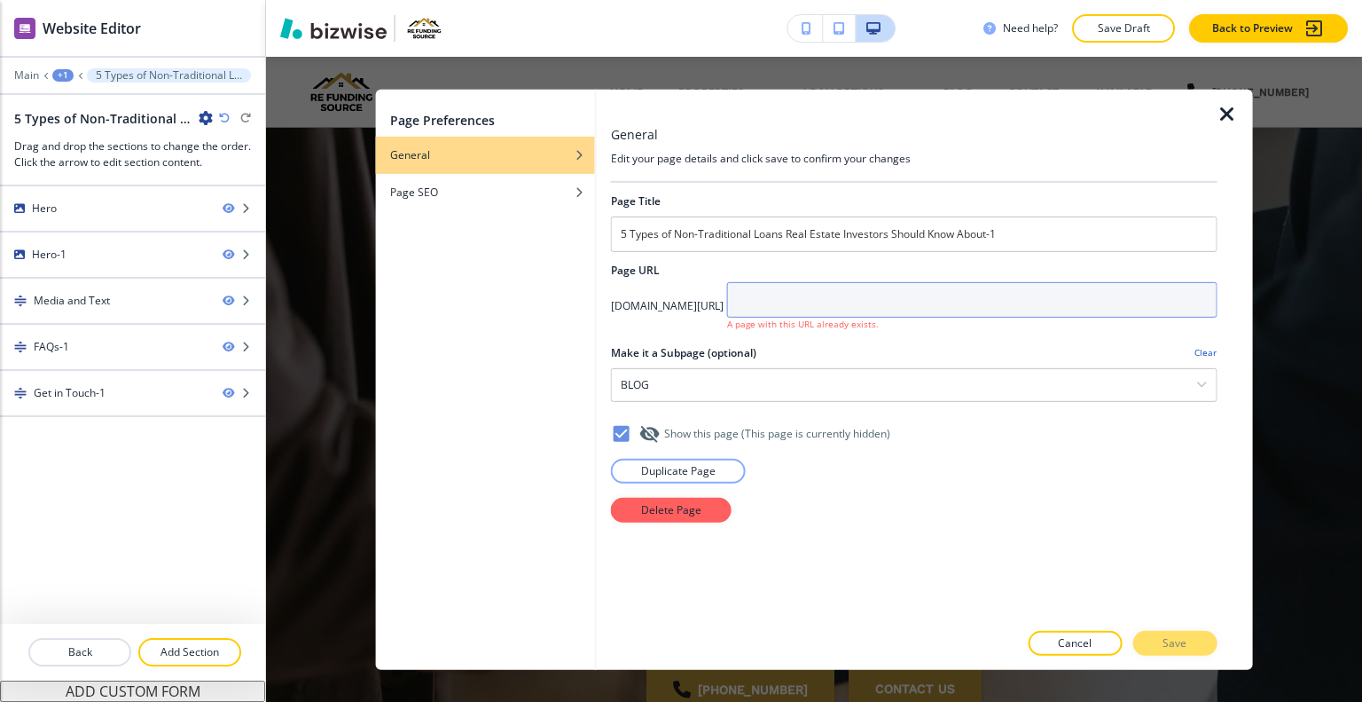
drag, startPoint x: 985, startPoint y: 310, endPoint x: 977, endPoint y: 316, distance: 10.1
drag, startPoint x: 977, startPoint y: 316, endPoint x: 906, endPoint y: 302, distance: 72.4
click at [906, 302] on input "text" at bounding box center [972, 298] width 491 height 35
paste input "/how-to-close-in-3-days-what-investors-should-know-about-fast-track-funding"
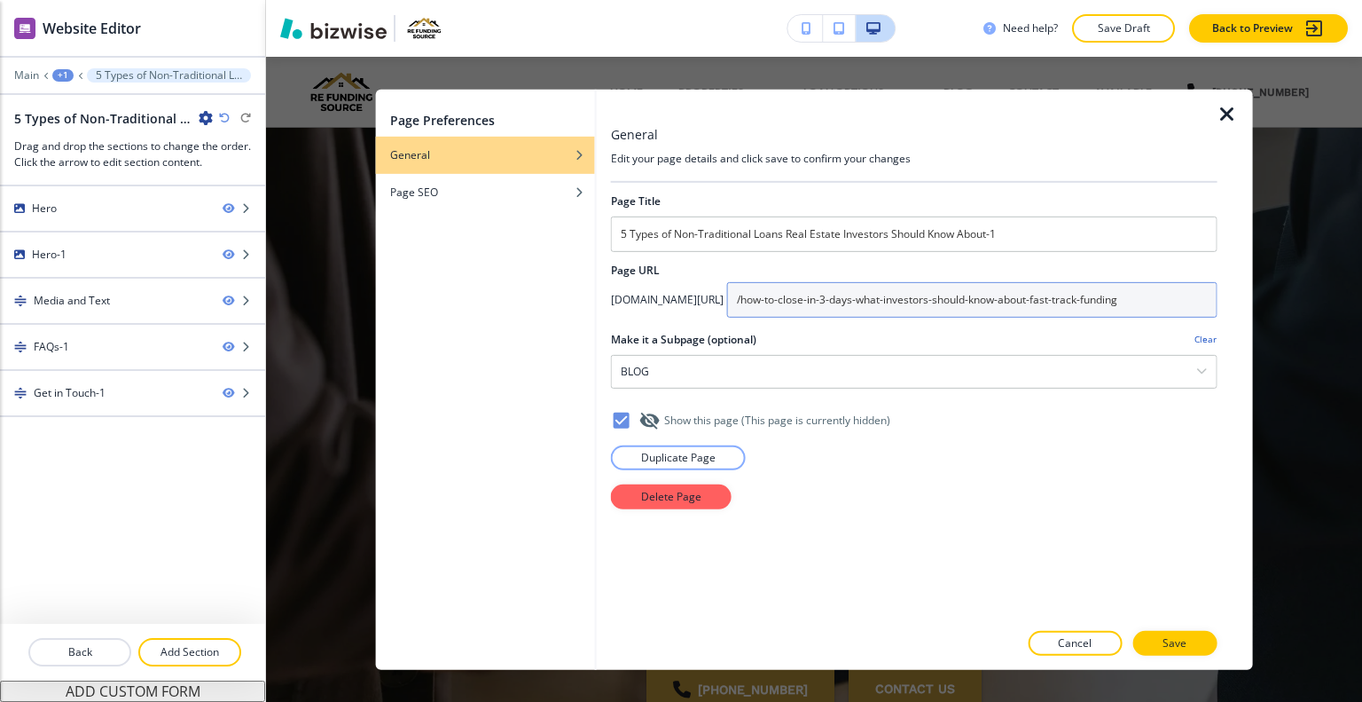
scroll to position [0, 21]
type input "/how-to-close-in-3-days-what-investors-should-know-about-fast-track-funding"
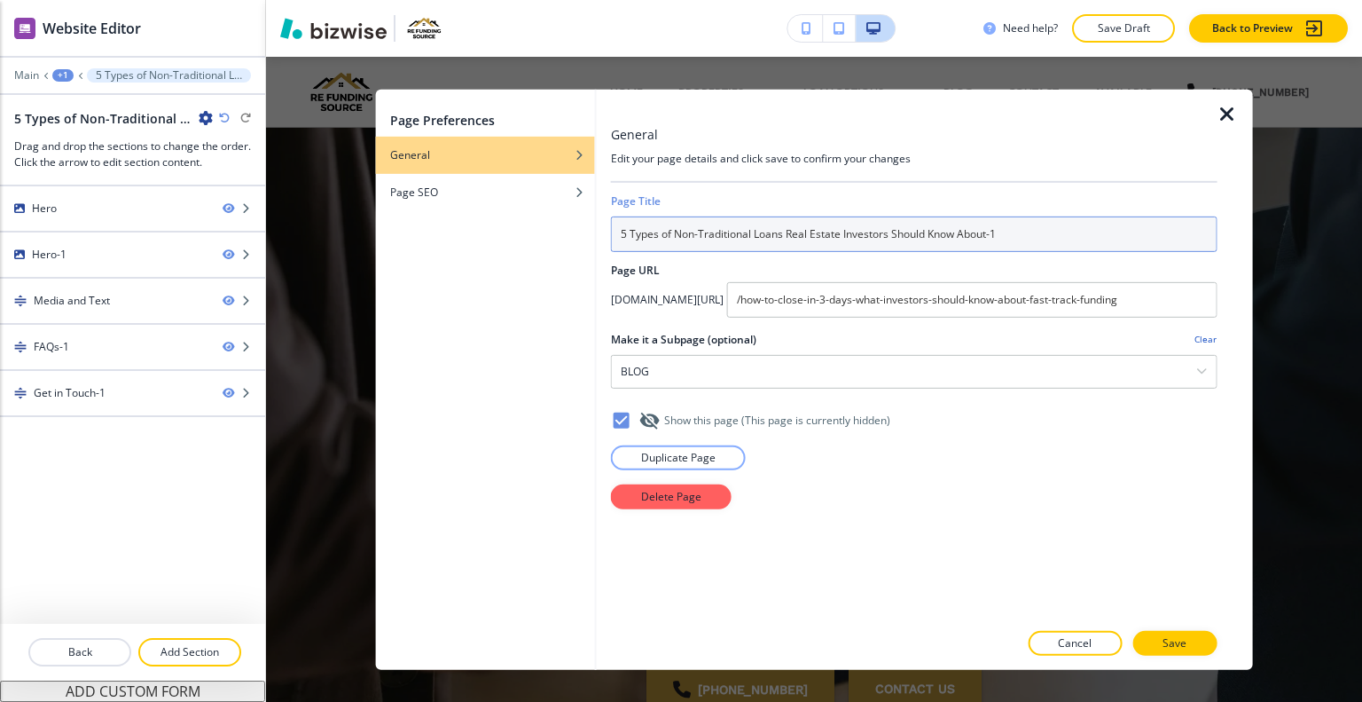
click at [777, 229] on input "5 Types of Non-Traditional Loans Real Estate Investors Should Know About-1" at bounding box center [914, 233] width 607 height 35
drag, startPoint x: 1011, startPoint y: 229, endPoint x: 483, endPoint y: 242, distance: 527.9
click at [483, 242] on div "Page Preferences General Page SEO General Edit your page details and click save…" at bounding box center [814, 379] width 877 height 580
paste input "https://www.refundingsource.net/how-to-close-in-3-days-what-investors-should-kn…"
type input "https://www.refundingsource.net/how-to-close-in-3-days-what-investors-should-kn…"
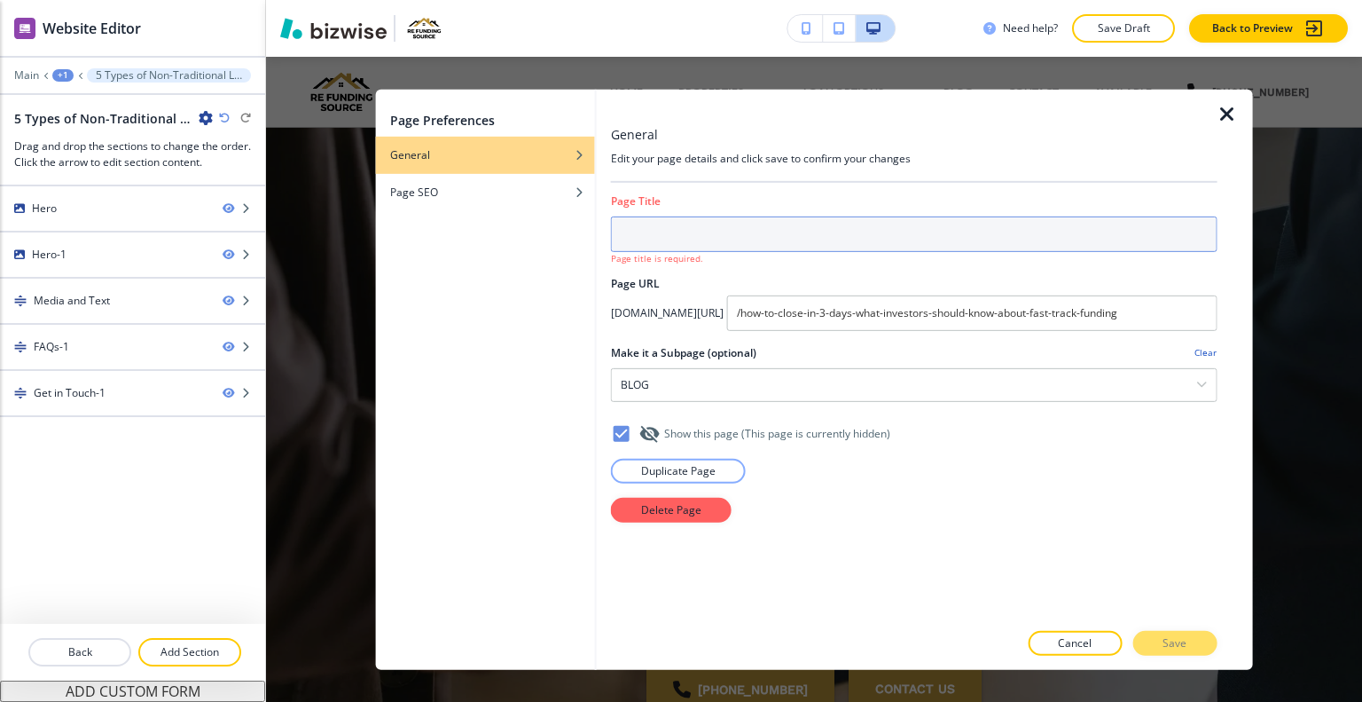
paste input "How to Close in 3 Days"
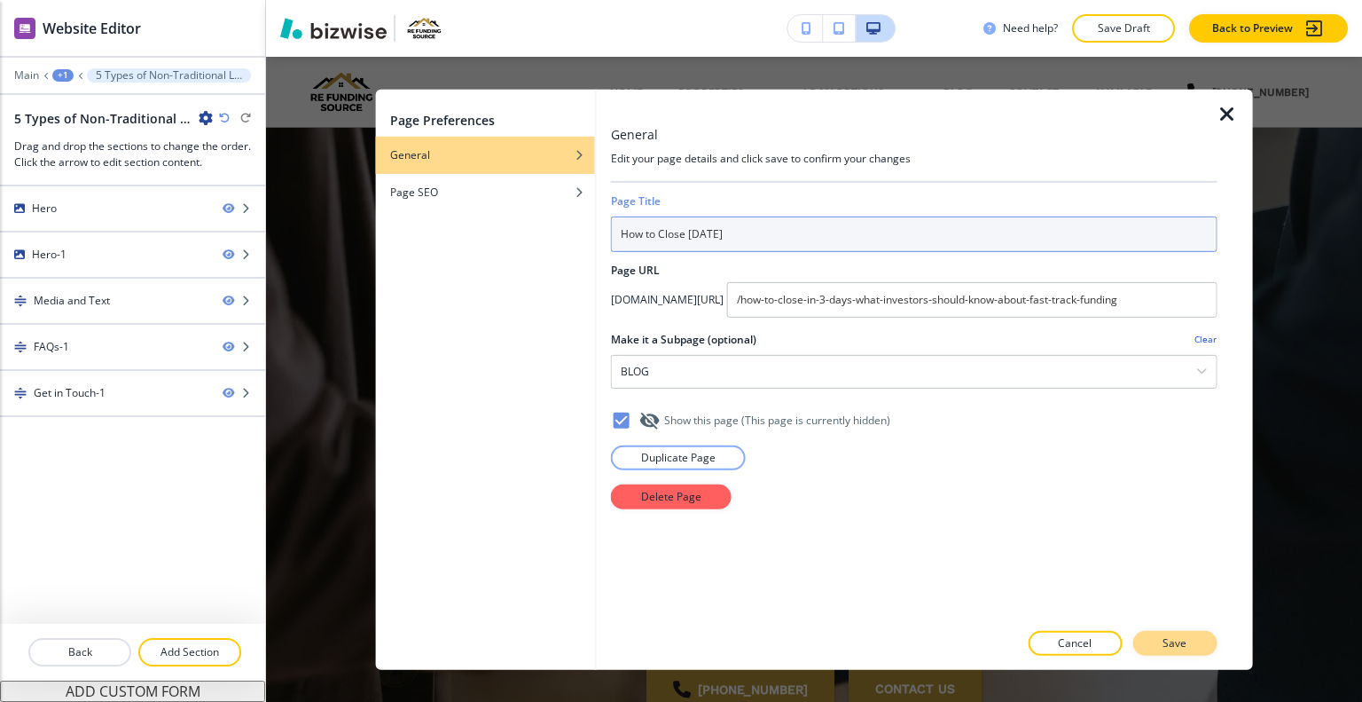
type input "How to Close in 3 Days"
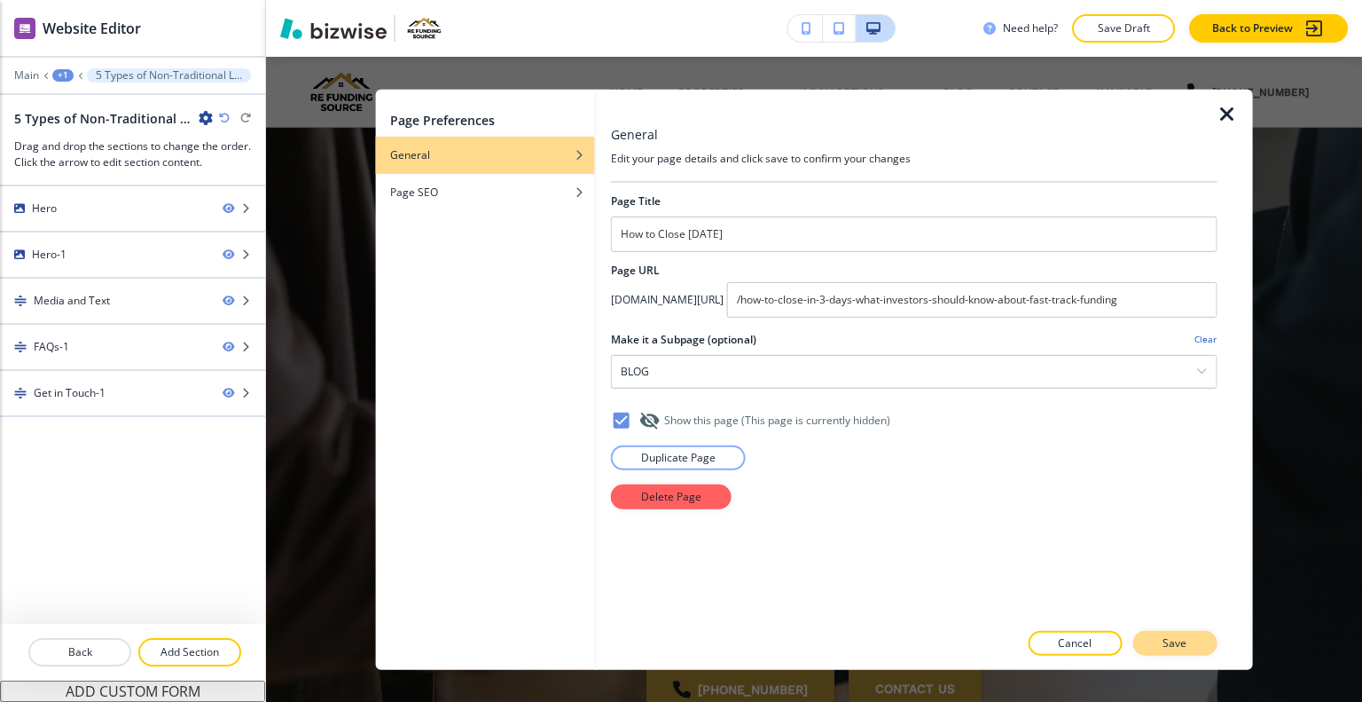
click at [1182, 641] on p "Save" at bounding box center [1175, 643] width 24 height 16
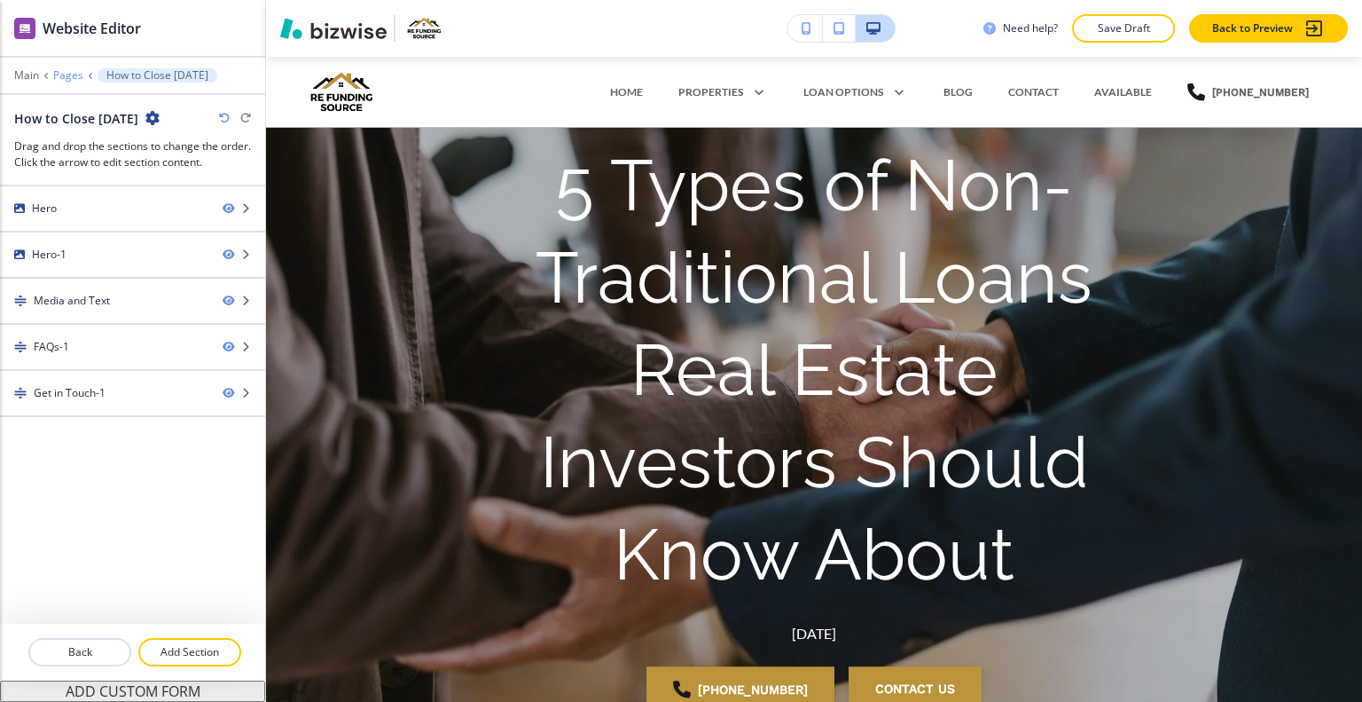
click at [73, 75] on div "Main Pages How to Close in 3 Days" at bounding box center [132, 75] width 237 height 14
click at [72, 75] on p "Pages" at bounding box center [68, 75] width 30 height 12
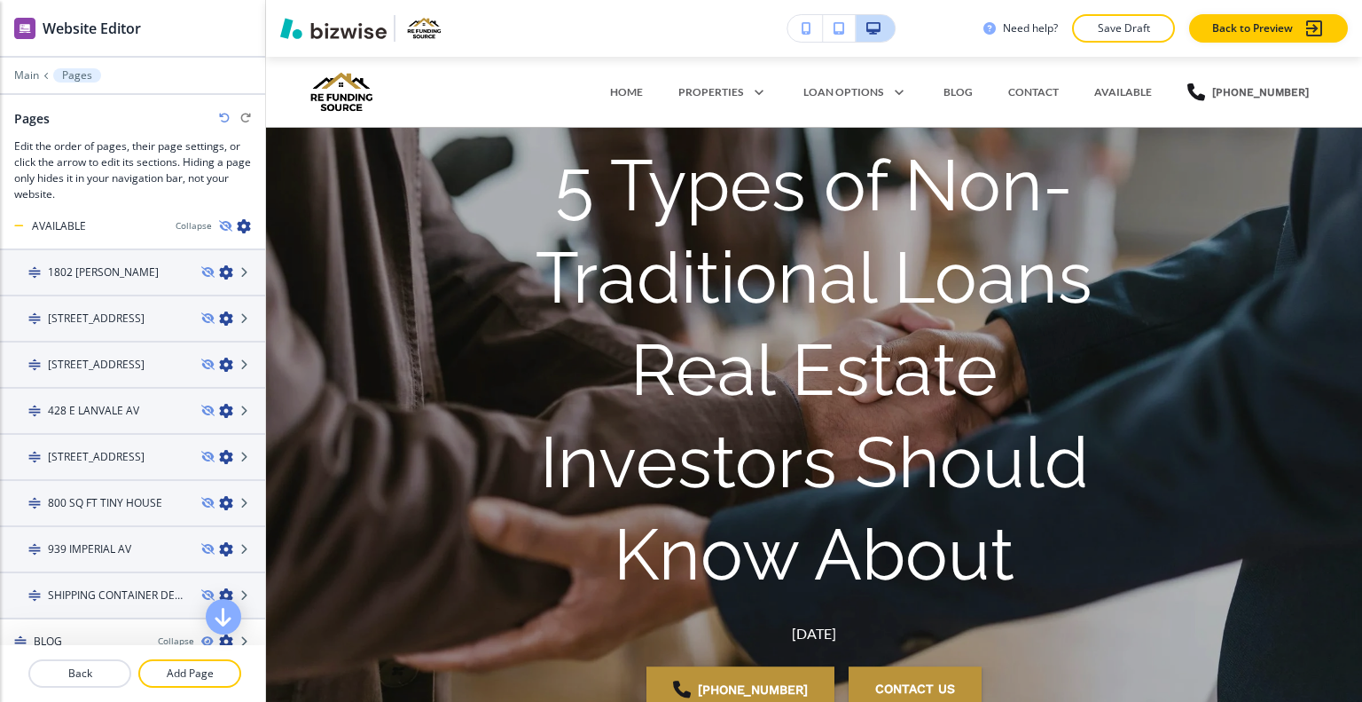
scroll to position [1064, 0]
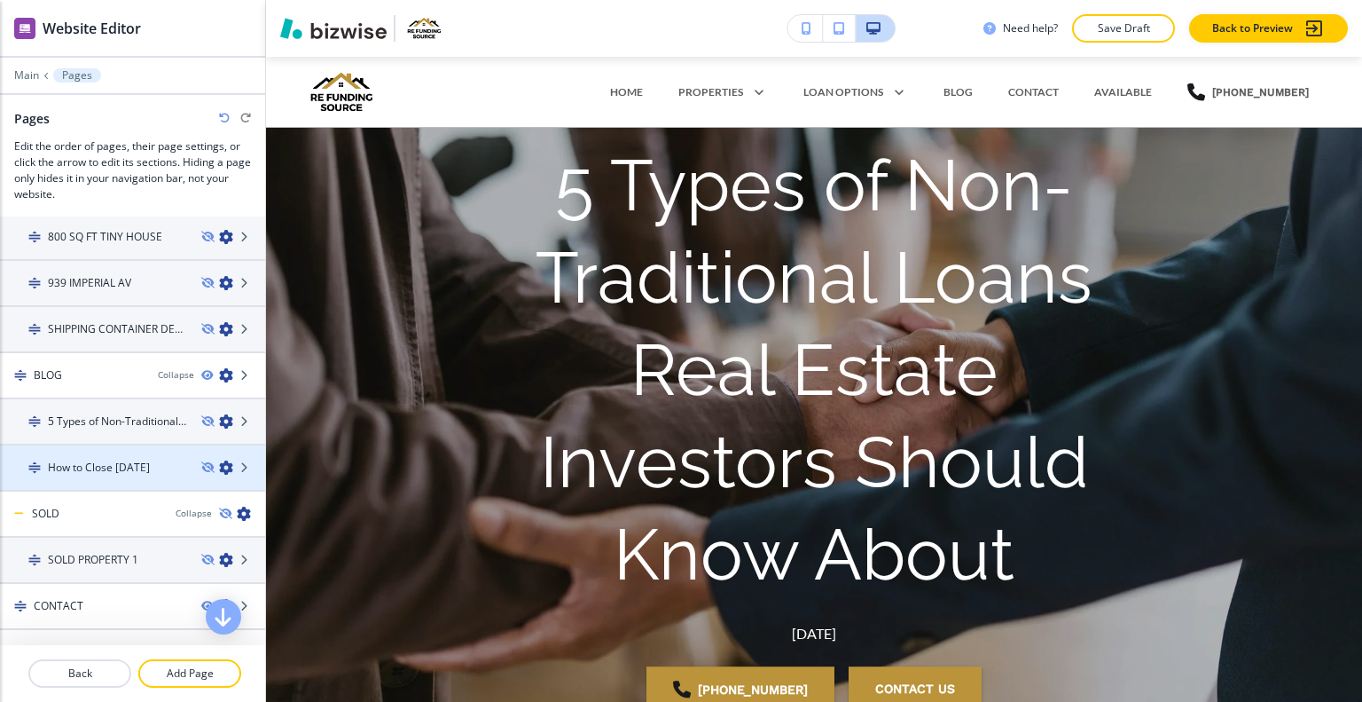
click at [129, 463] on h4 "How to Close in 3 Days" at bounding box center [99, 467] width 102 height 16
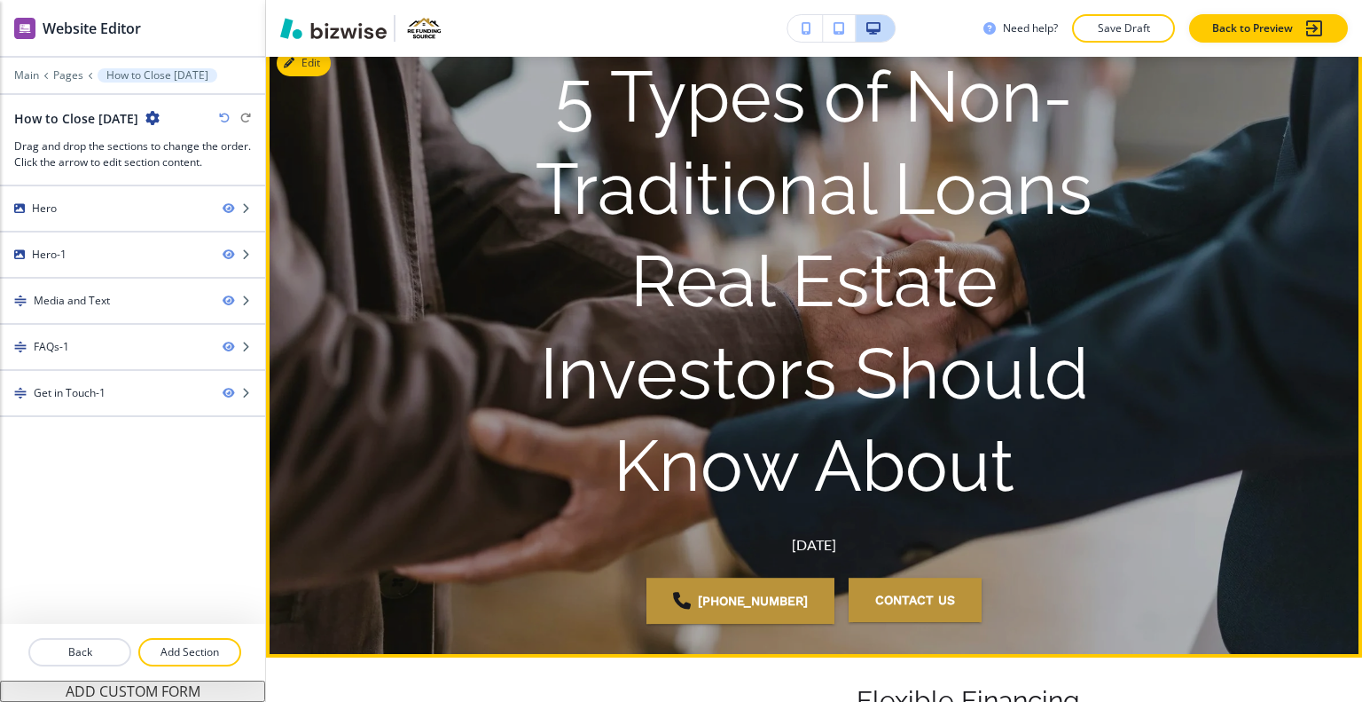
scroll to position [0, 0]
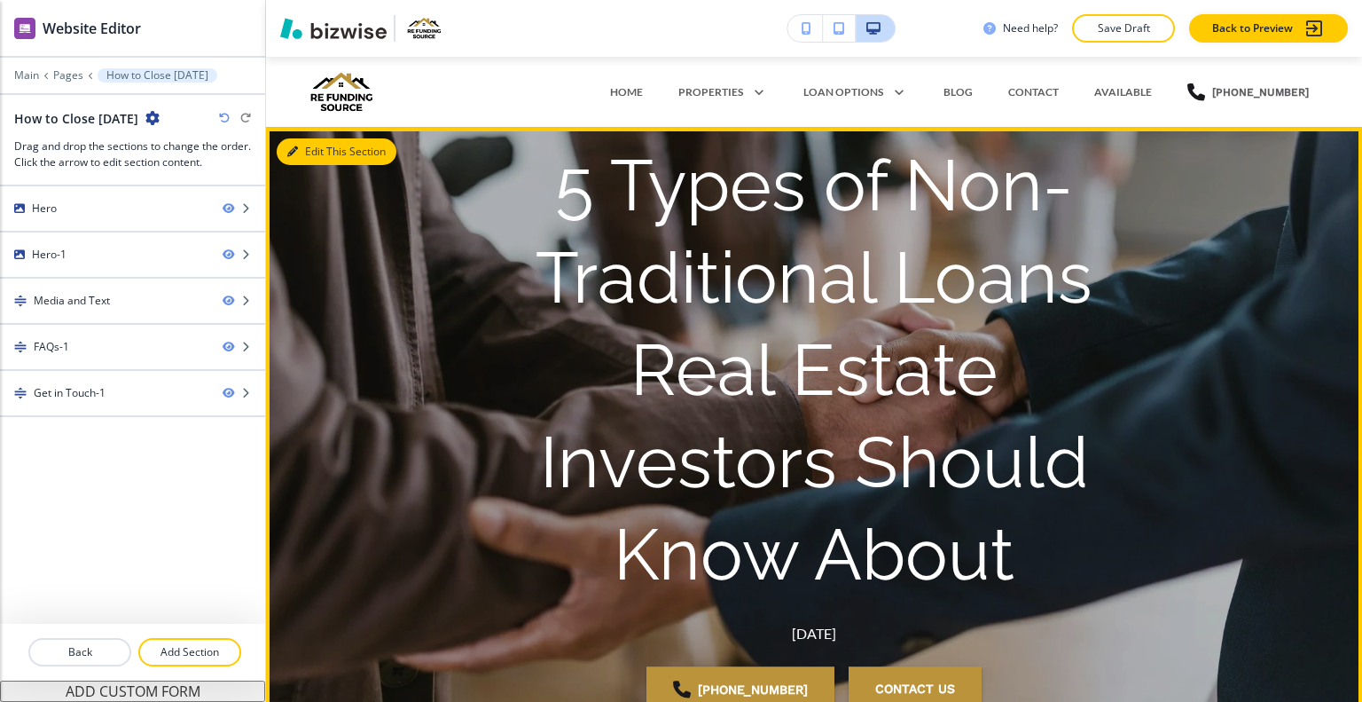
click at [320, 145] on button "Edit This Section" at bounding box center [337, 151] width 120 height 27
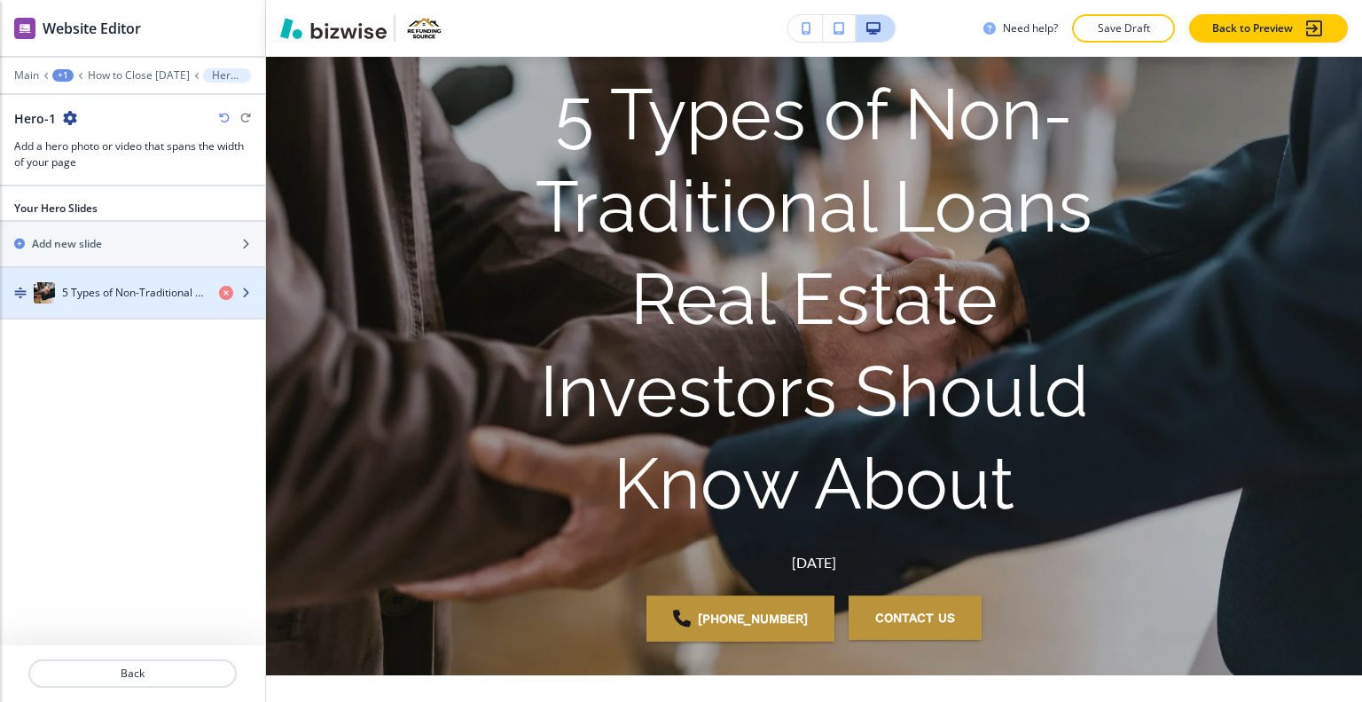
click at [131, 299] on div "5 Types of Non-Traditional Loans Real Estate Investors Should Know About" at bounding box center [102, 292] width 205 height 21
click at [131, 303] on div "button" at bounding box center [132, 310] width 265 height 14
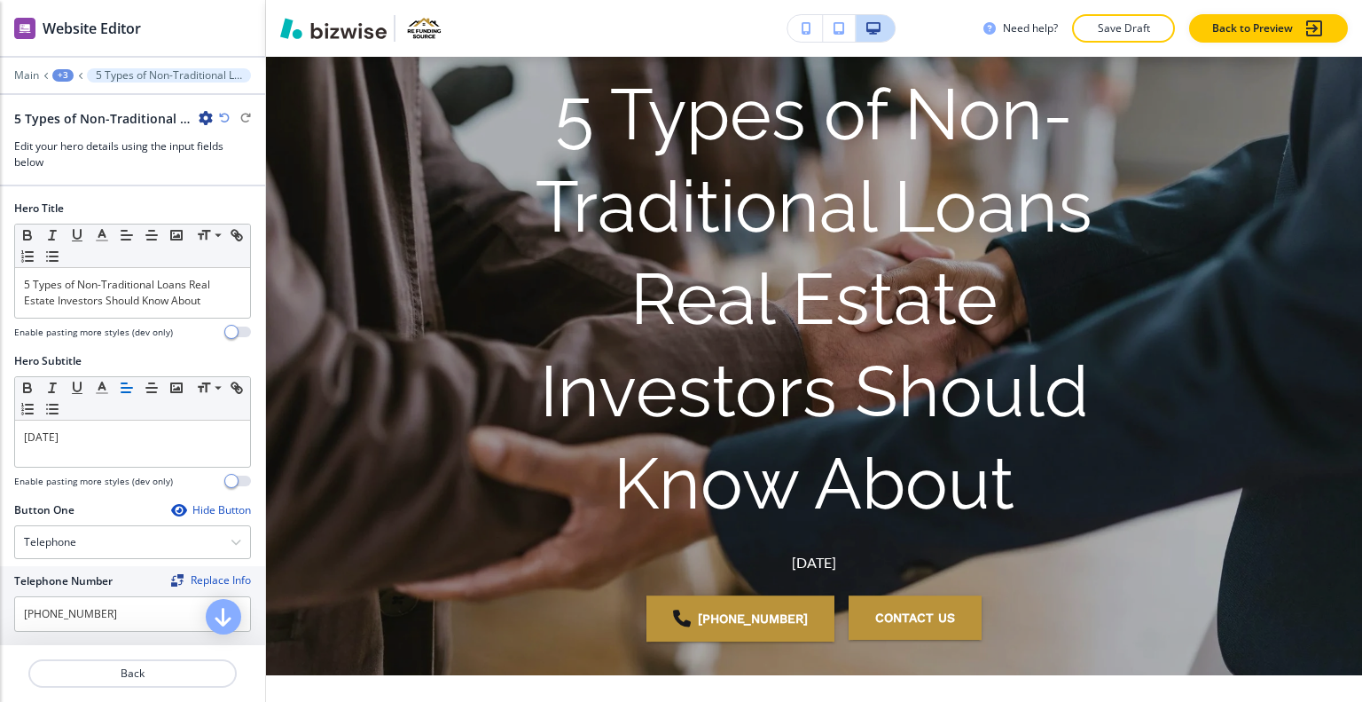
scroll to position [129, 0]
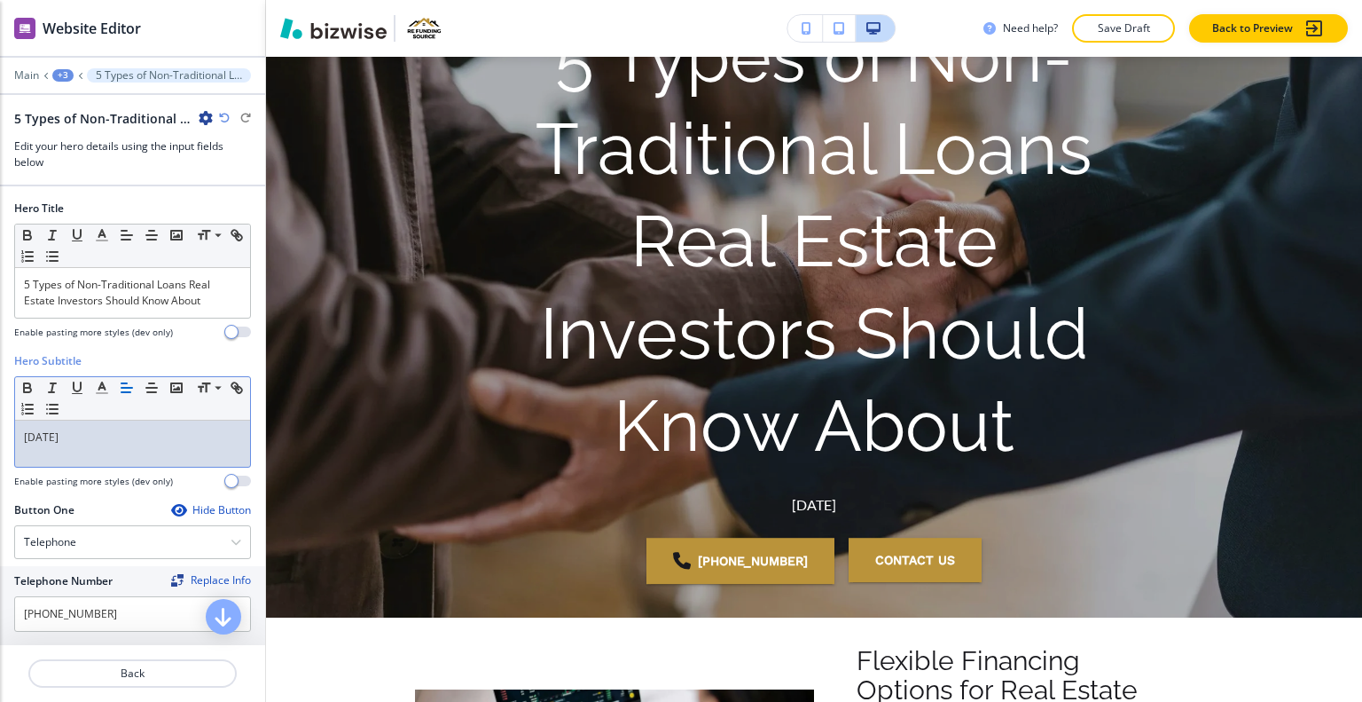
click at [114, 443] on div "[DATE]" at bounding box center [132, 443] width 235 height 46
click at [222, 304] on p "5 Types of Non-Traditional Loans Real Estate Investors Should Know About" at bounding box center [132, 293] width 217 height 32
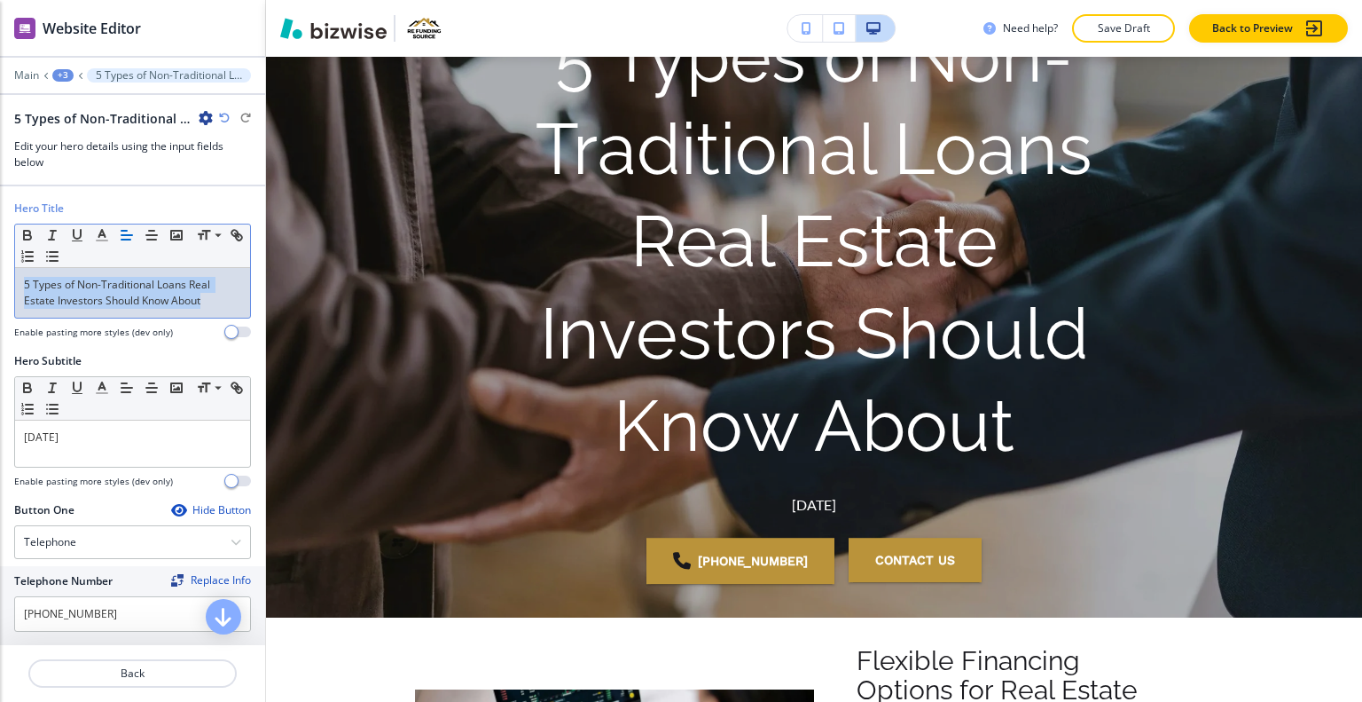
drag, startPoint x: 236, startPoint y: 310, endPoint x: 21, endPoint y: 219, distance: 233.3
click at [0, 260] on div "Hero Title Small Normal Large Huge 5 Types of Non-Traditional Loans Real Estate…" at bounding box center [132, 276] width 265 height 153
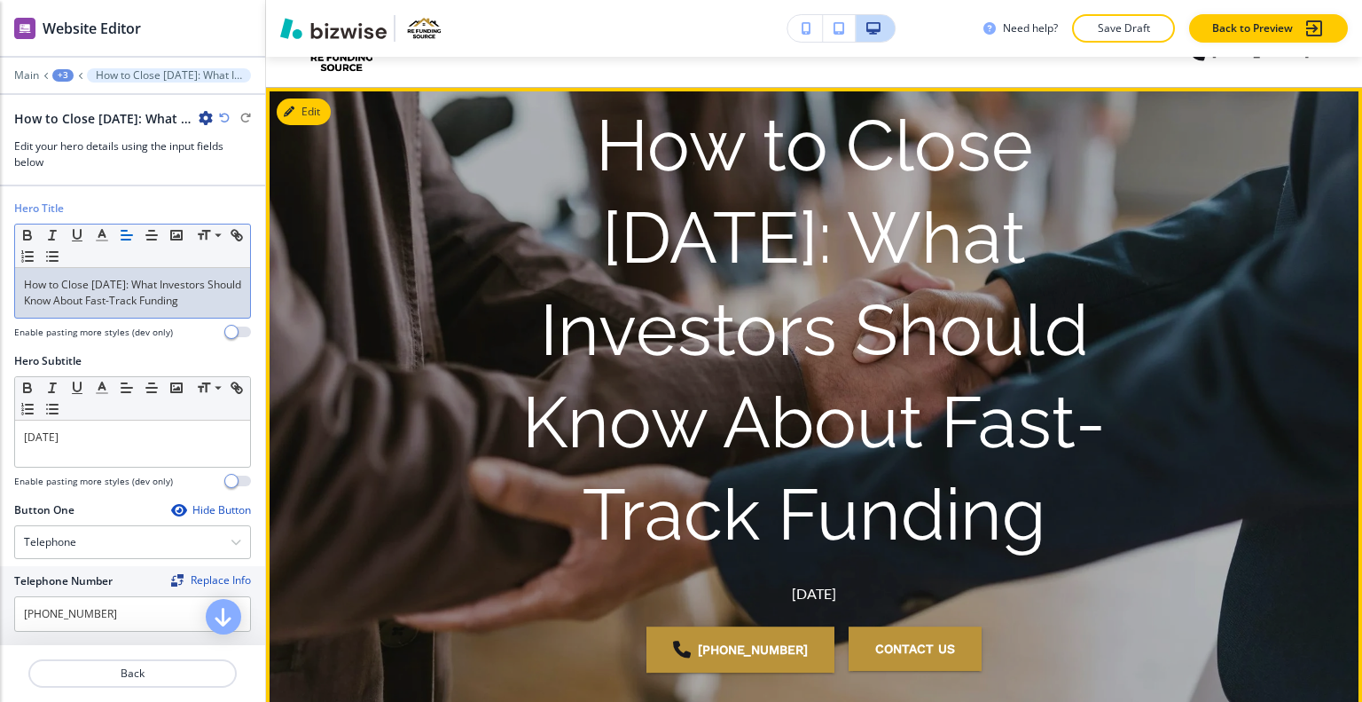
scroll to position [0, 0]
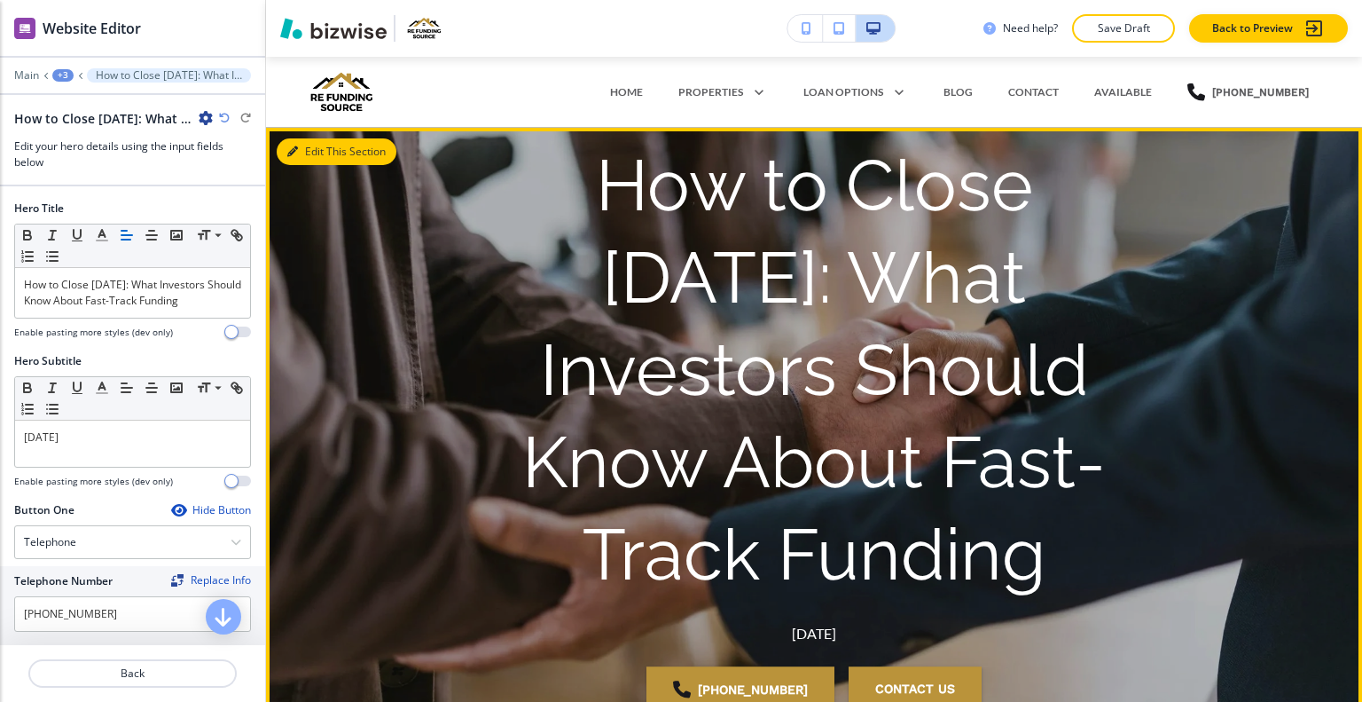
click at [300, 153] on button "Edit This Section" at bounding box center [337, 151] width 120 height 27
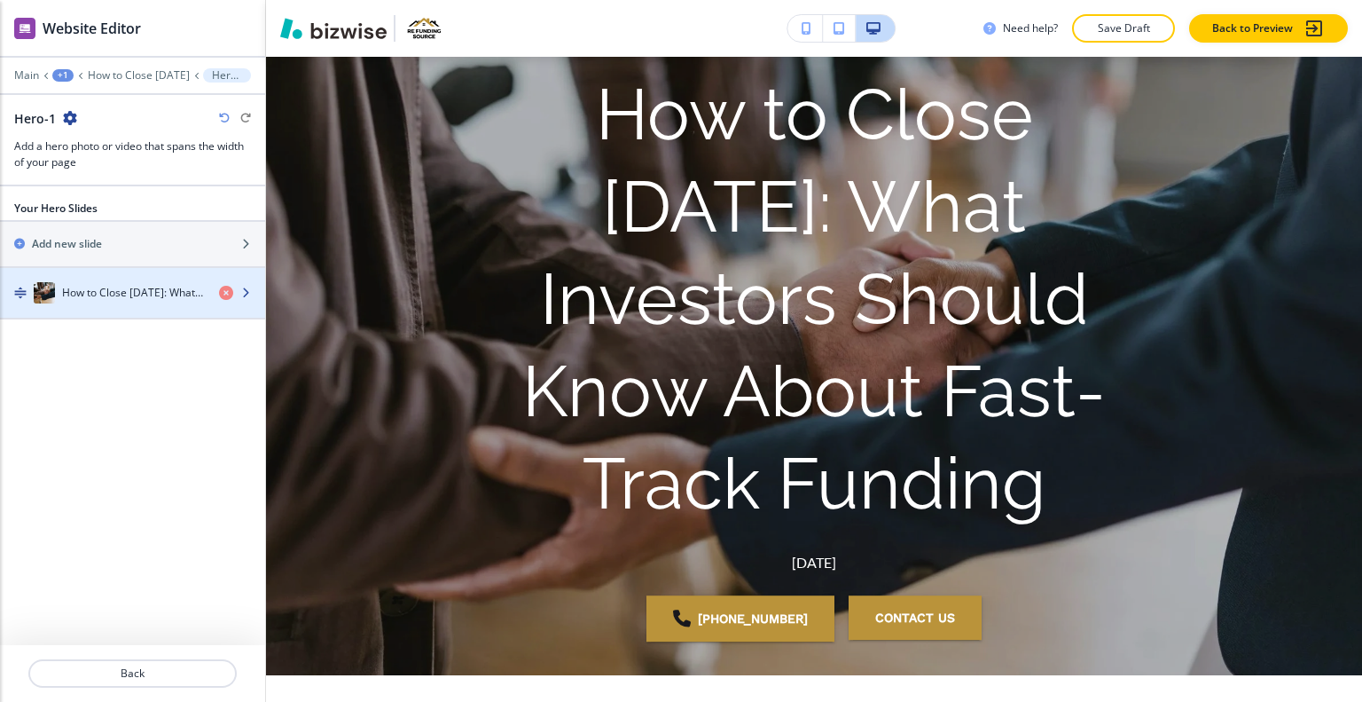
click at [98, 289] on h4 "How to Close [DATE]: What Investors Should Know About Fast-Track Funding" at bounding box center [133, 293] width 143 height 16
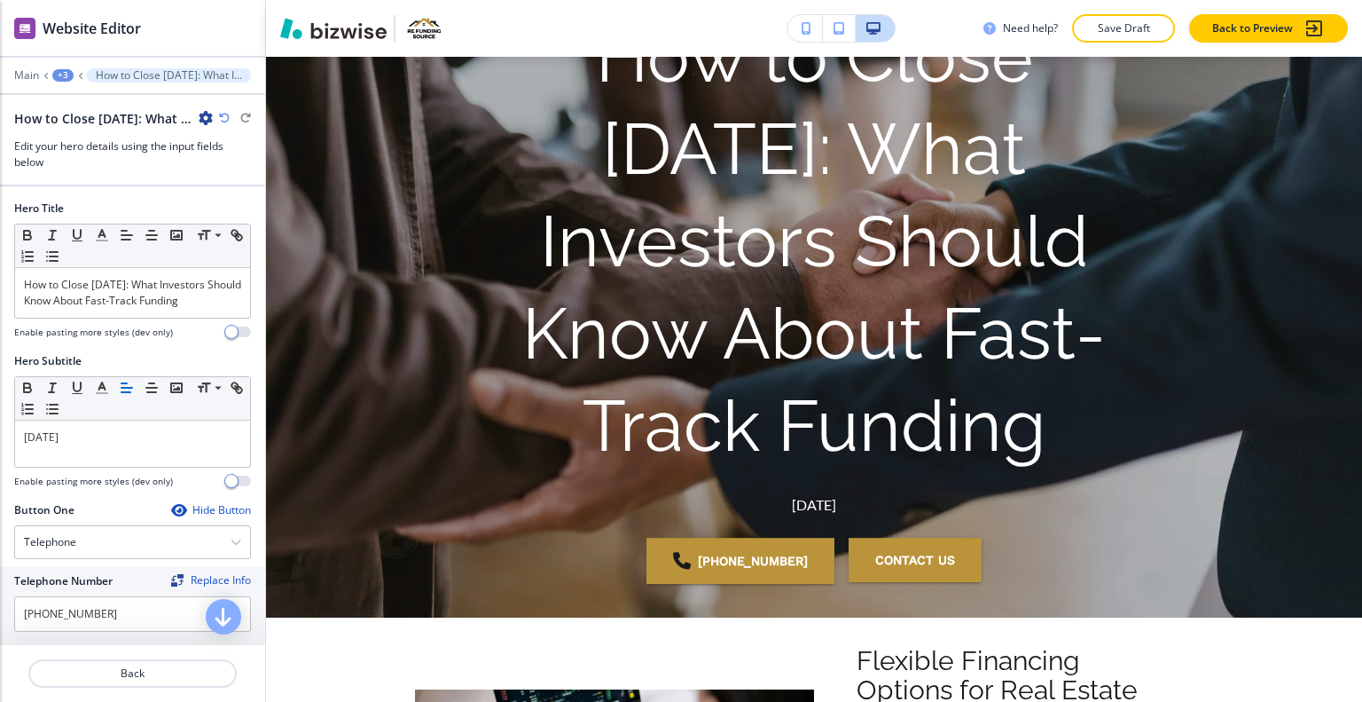
scroll to position [405, 0]
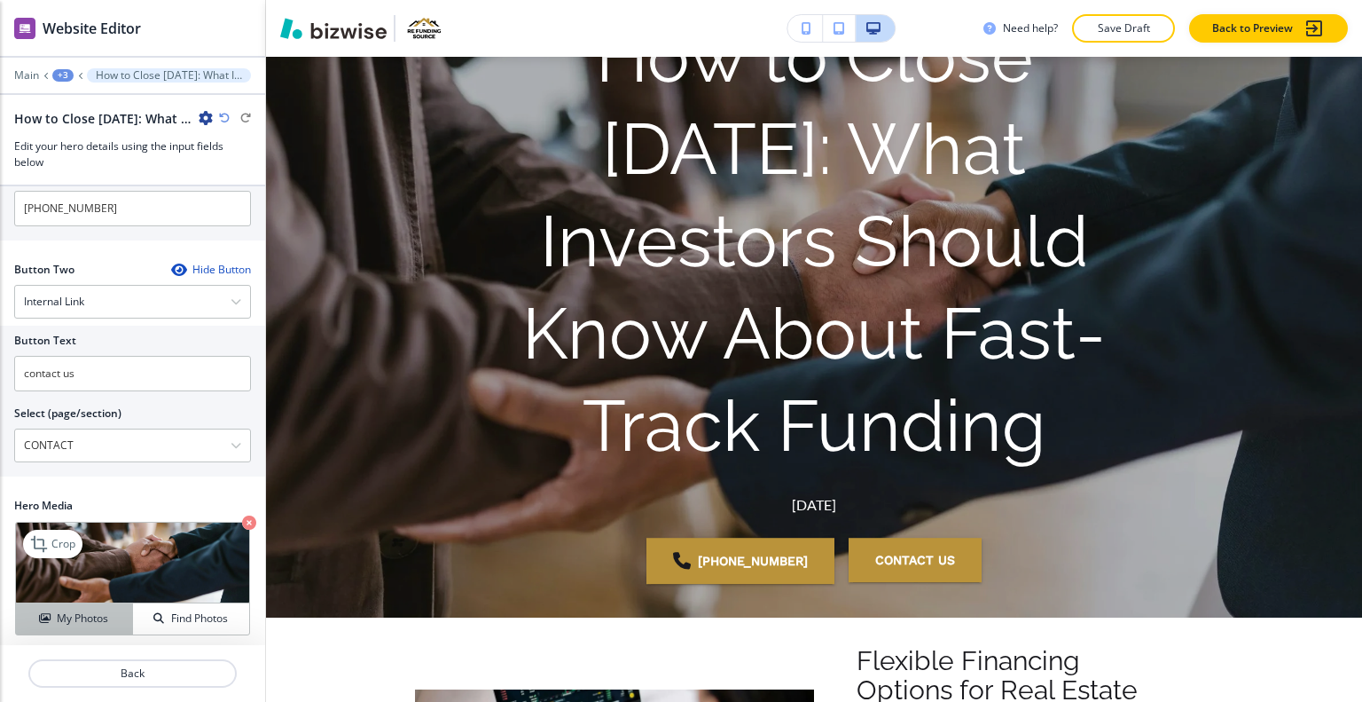
click at [80, 616] on h4 "My Photos" at bounding box center [82, 618] width 51 height 16
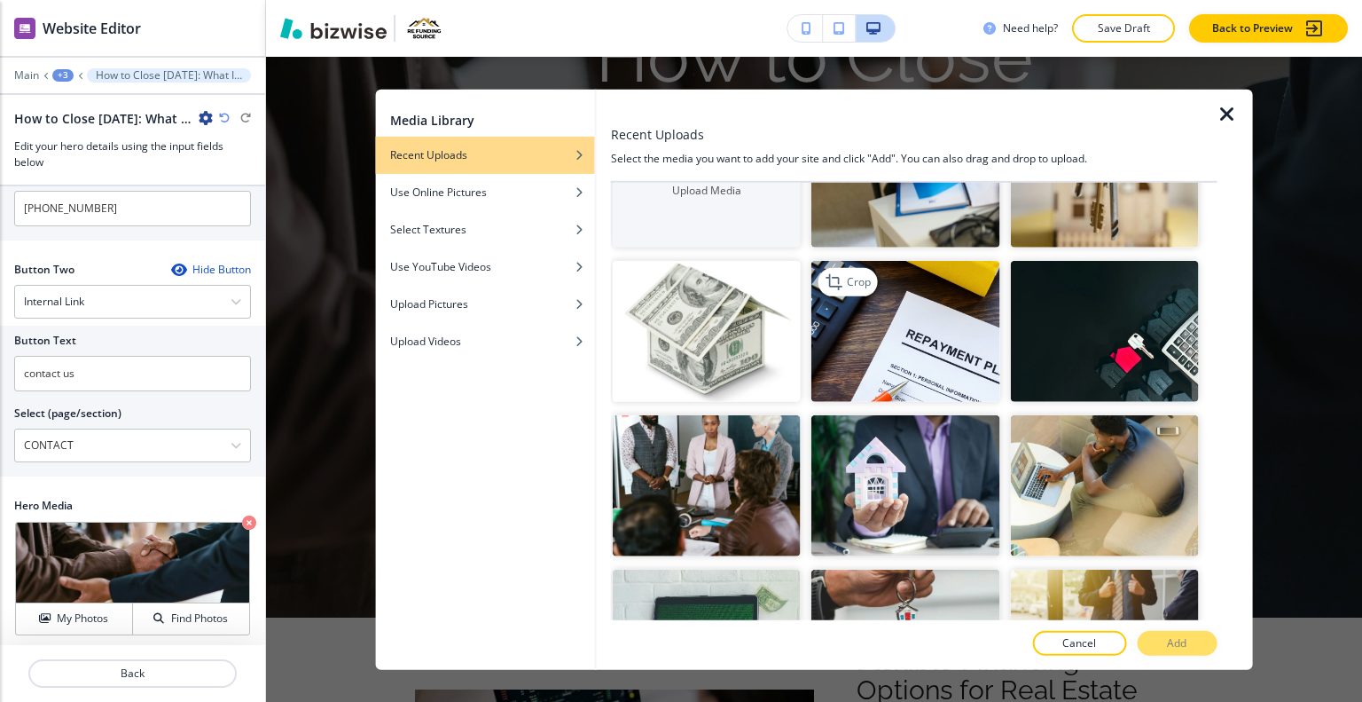
scroll to position [0, 0]
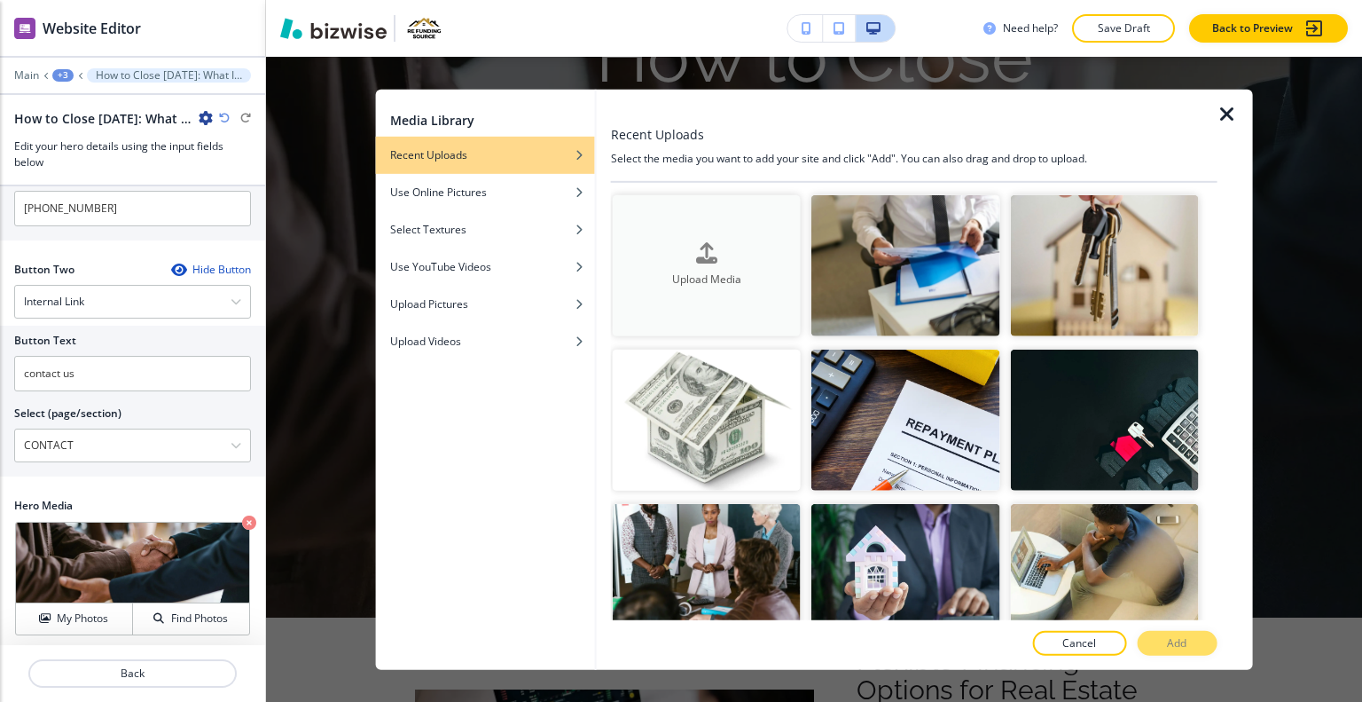
click at [749, 258] on div "Upload Media" at bounding box center [707, 265] width 188 height 45
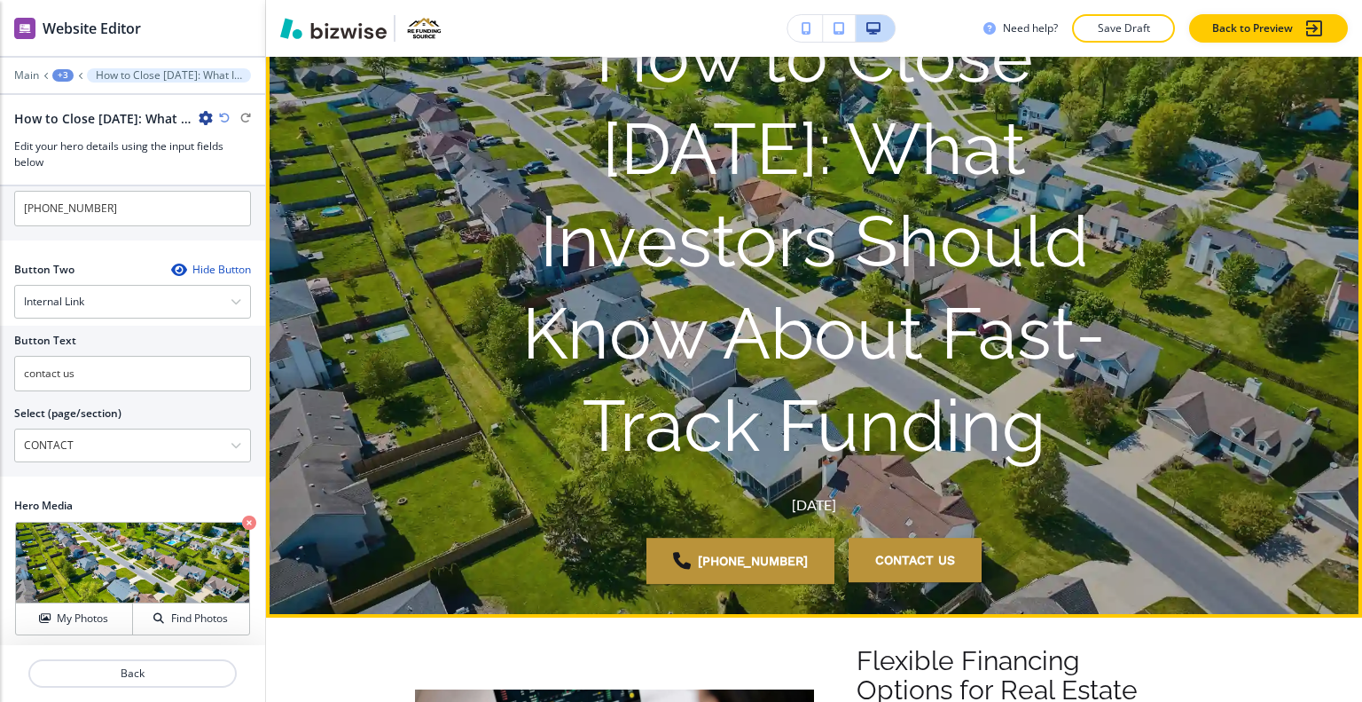
scroll to position [40, 0]
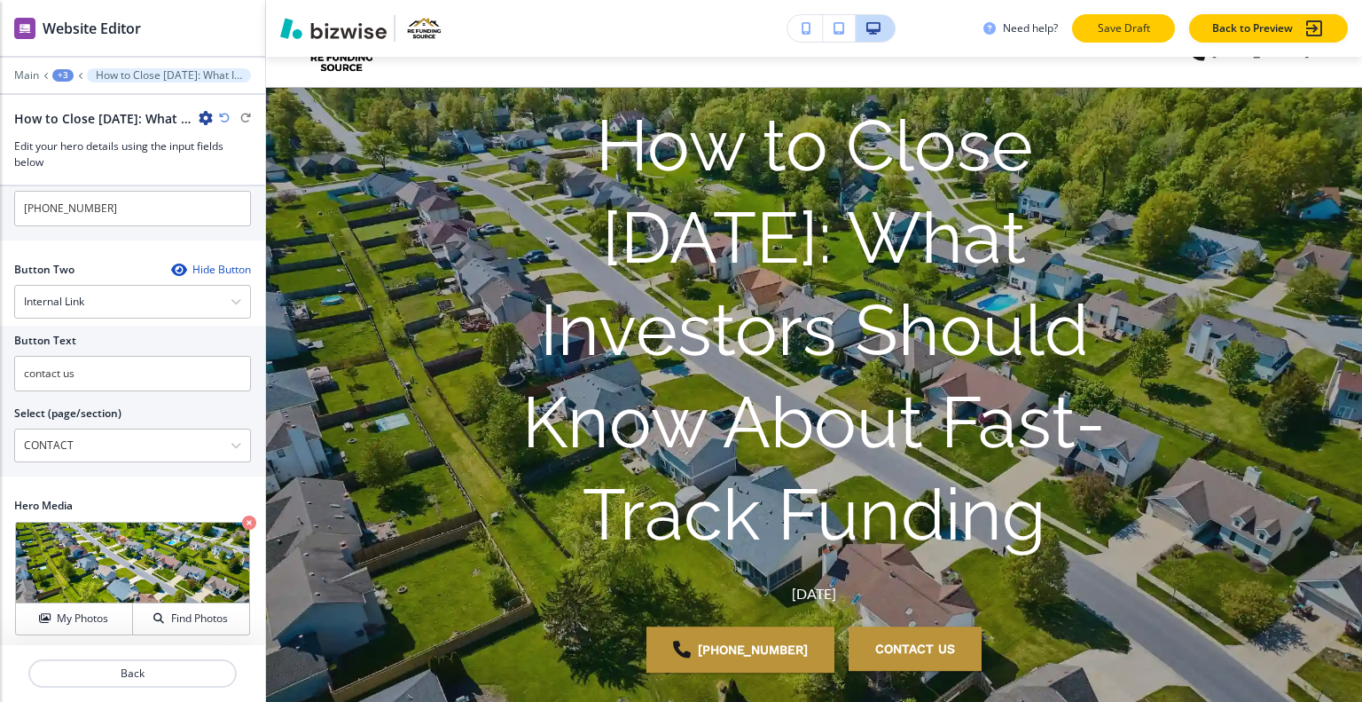
click at [1150, 26] on p "Save Draft" at bounding box center [1123, 28] width 57 height 16
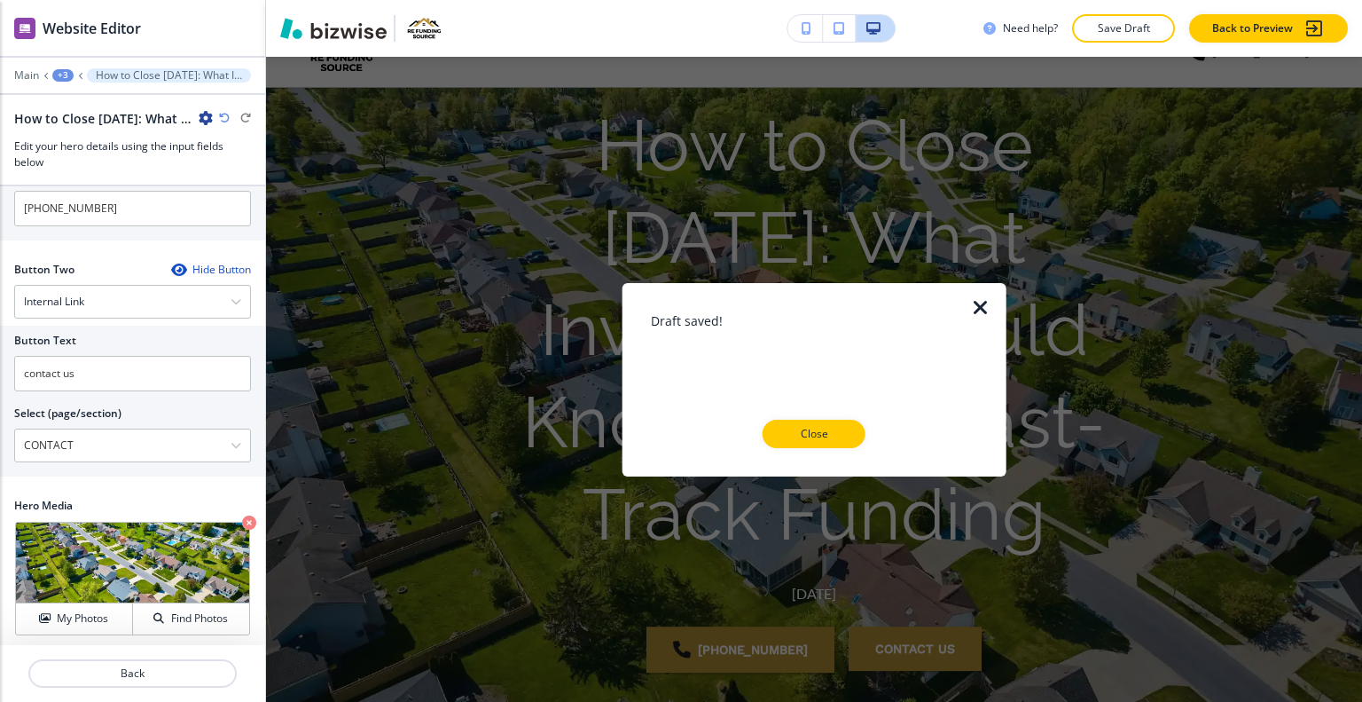
click at [830, 445] on button "Close" at bounding box center [814, 434] width 103 height 28
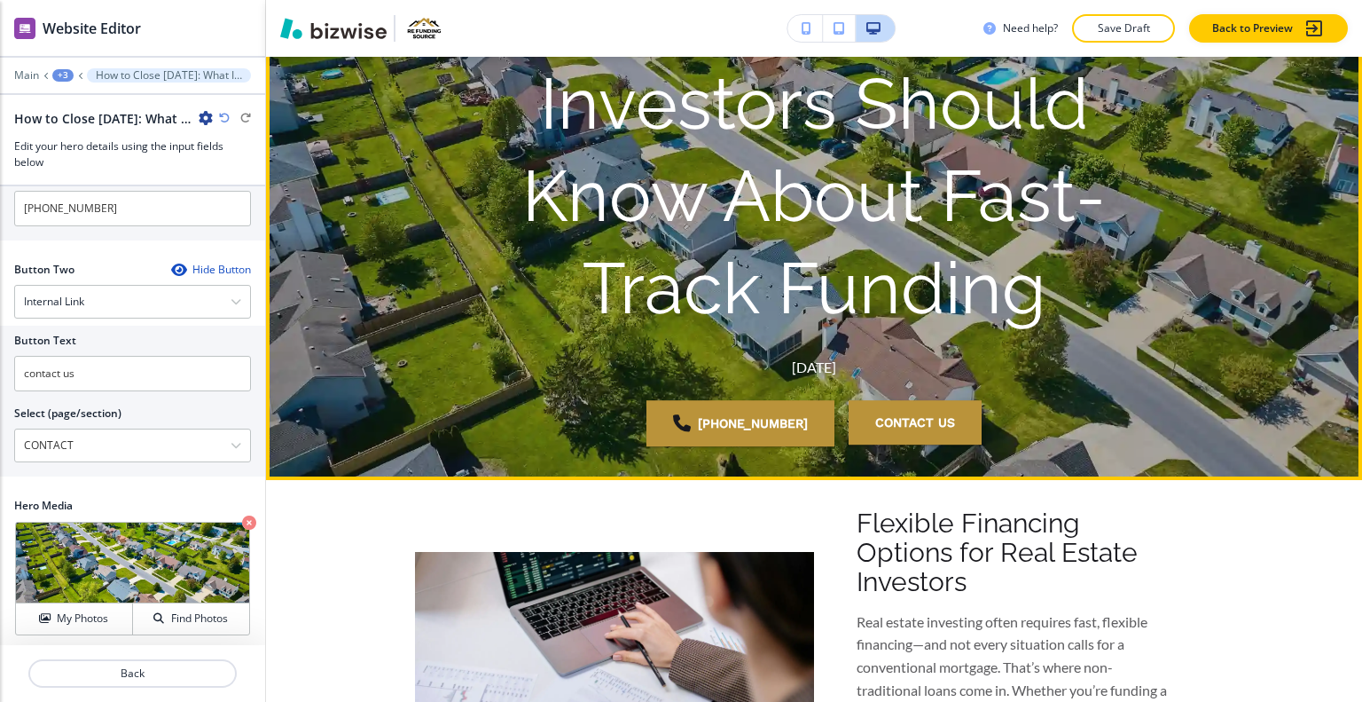
scroll to position [444, 0]
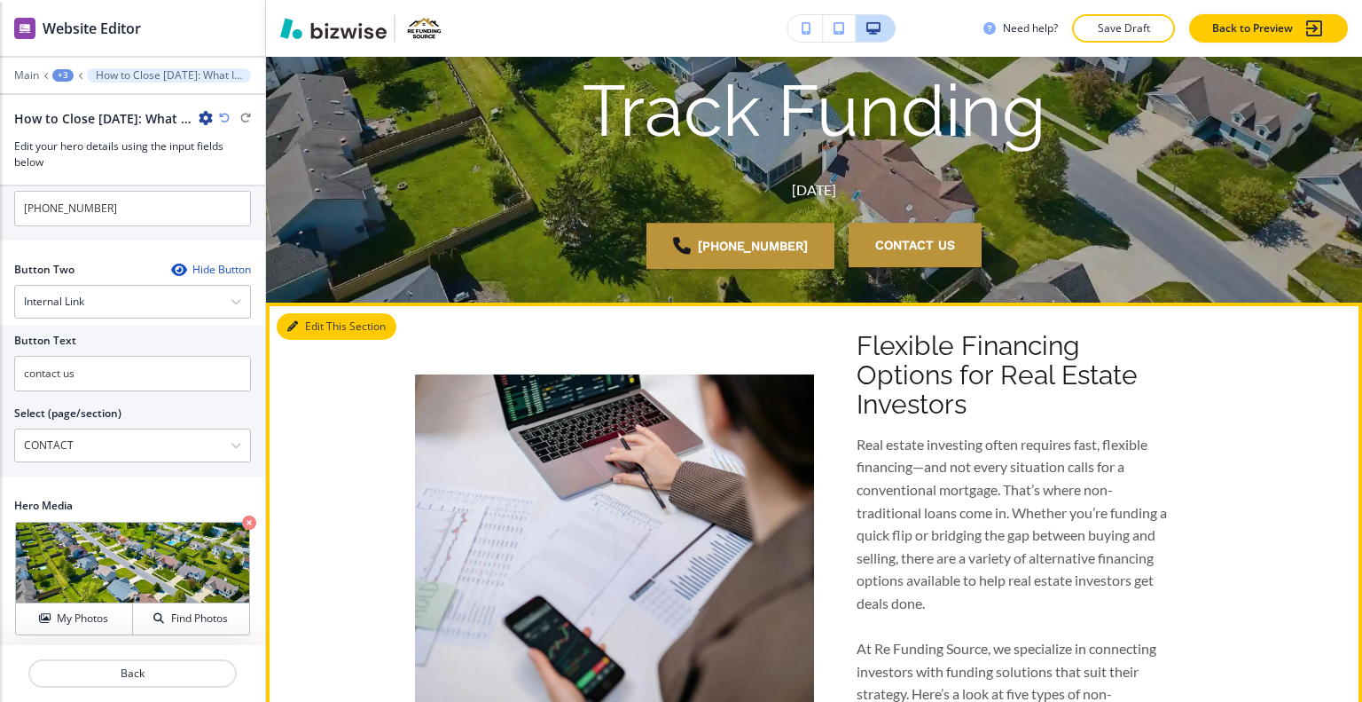
click at [313, 315] on button "Edit This Section" at bounding box center [337, 326] width 120 height 27
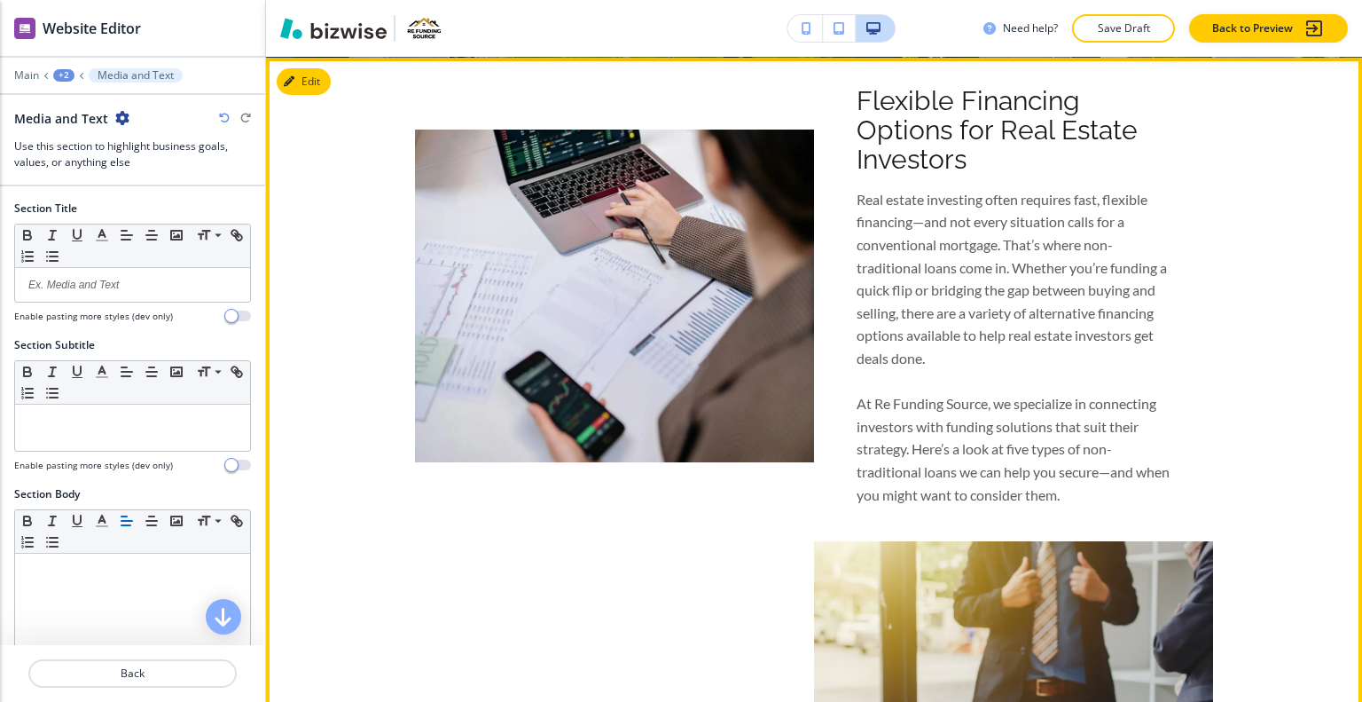
scroll to position [511, 0]
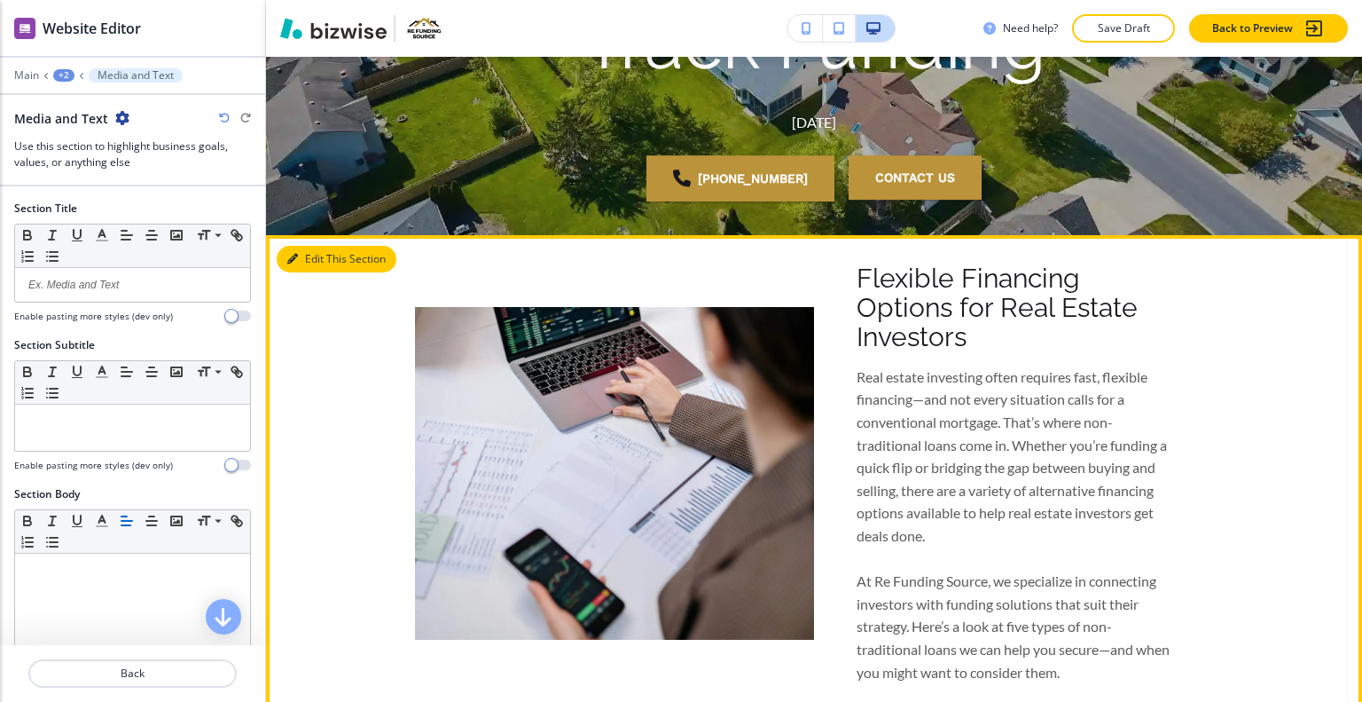
click at [323, 267] on button "Edit This Section" at bounding box center [337, 259] width 120 height 27
click at [323, 255] on button "Edit This Section" at bounding box center [337, 259] width 120 height 27
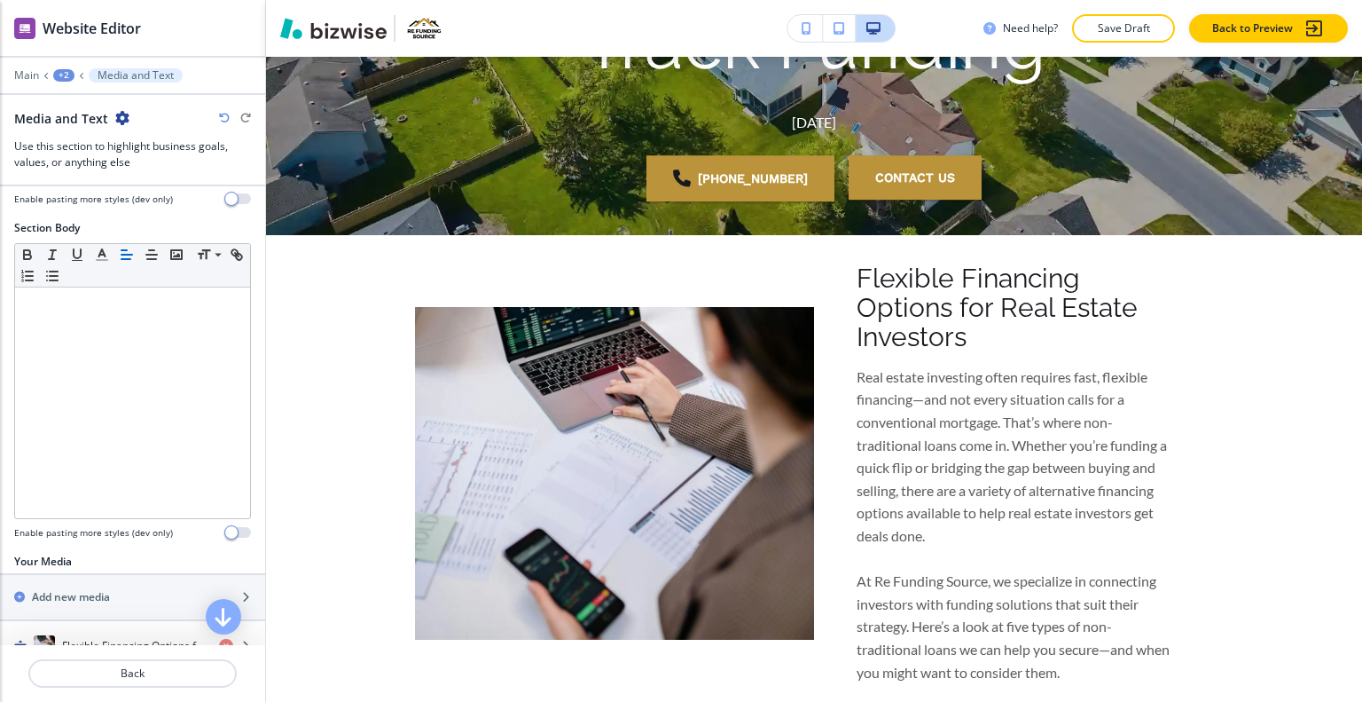
scroll to position [355, 0]
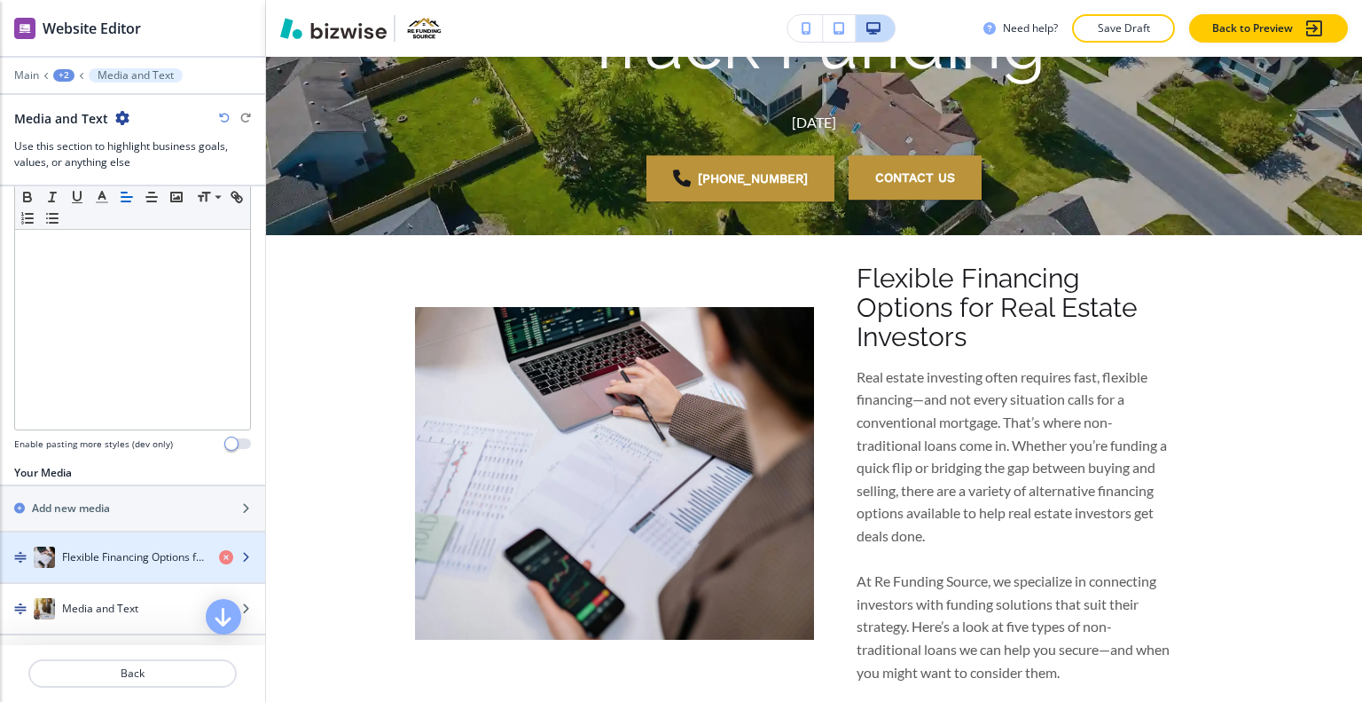
click at [98, 574] on div "button" at bounding box center [132, 575] width 265 height 14
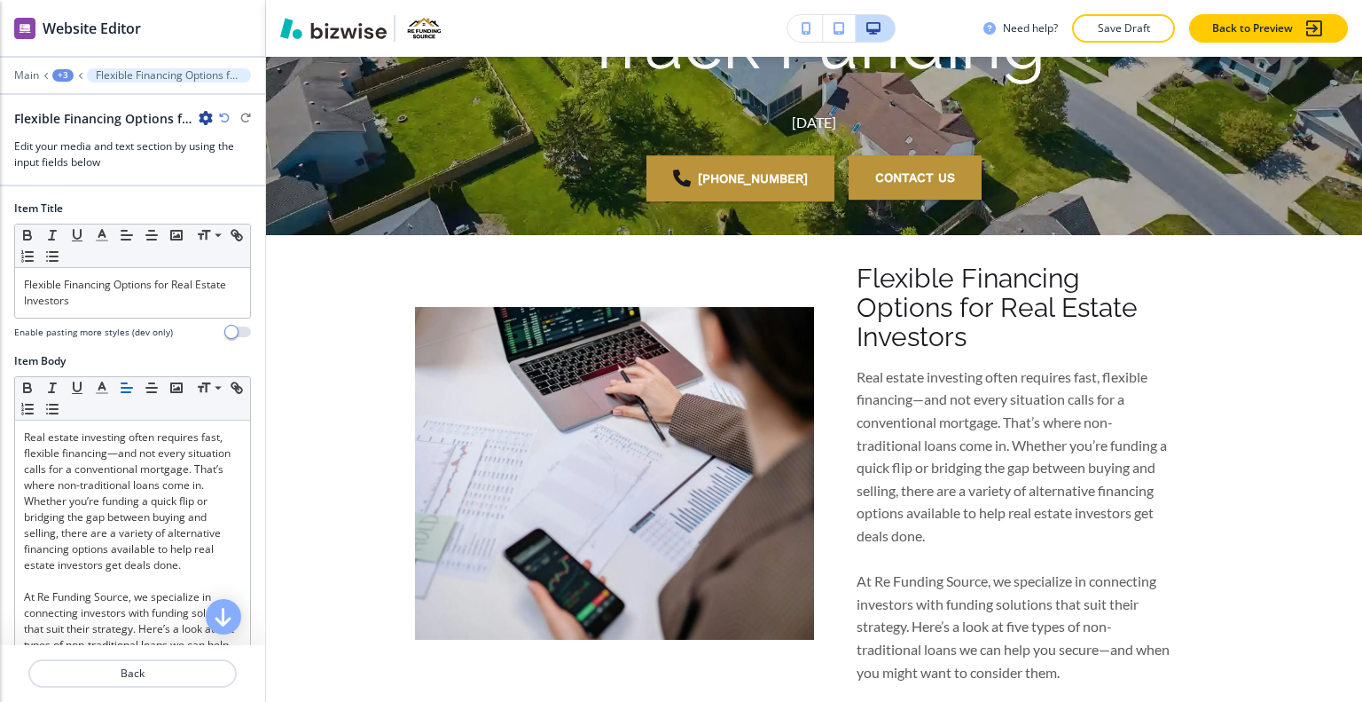
scroll to position [717, 0]
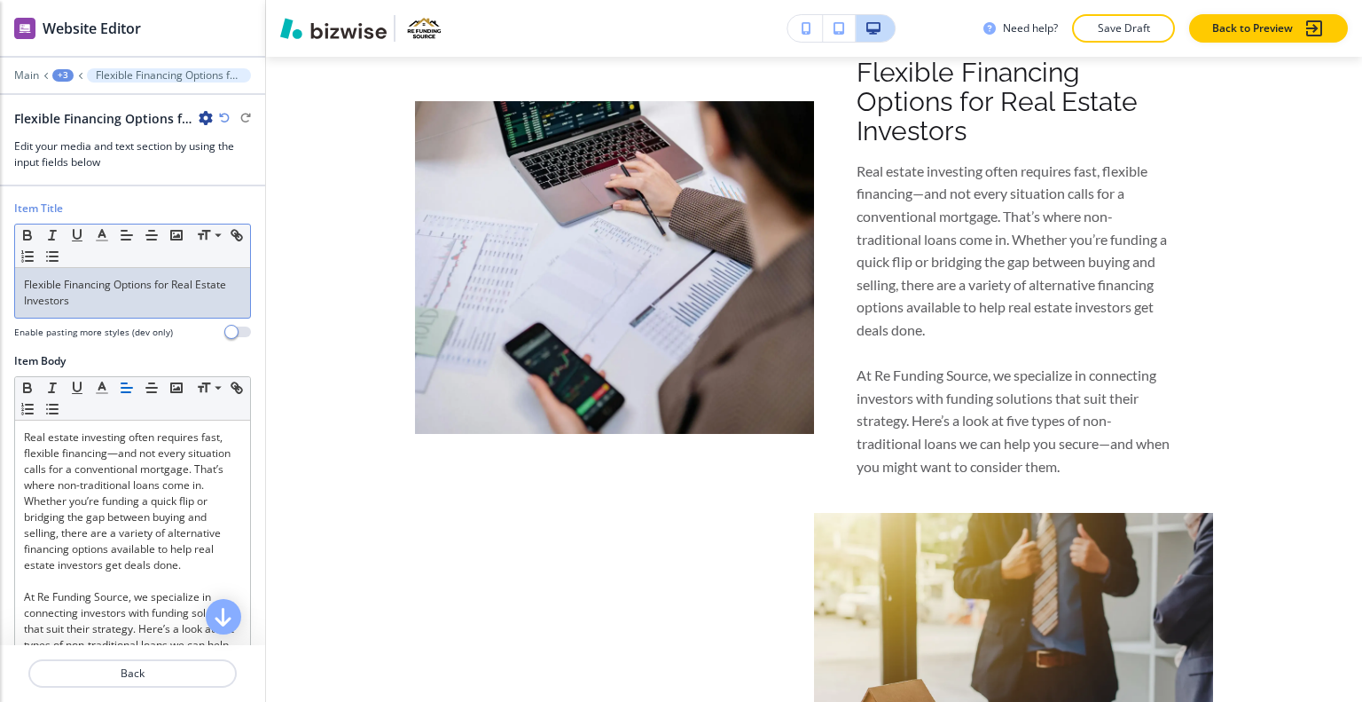
click at [148, 288] on p "Flexible Financing Options for Real Estate Investors" at bounding box center [132, 293] width 217 height 32
drag, startPoint x: 82, startPoint y: 301, endPoint x: 0, endPoint y: 271, distance: 87.5
click at [0, 271] on div "Item Title Small Normal Large Huge Flexible Financing Options for Real Estate I…" at bounding box center [132, 276] width 265 height 153
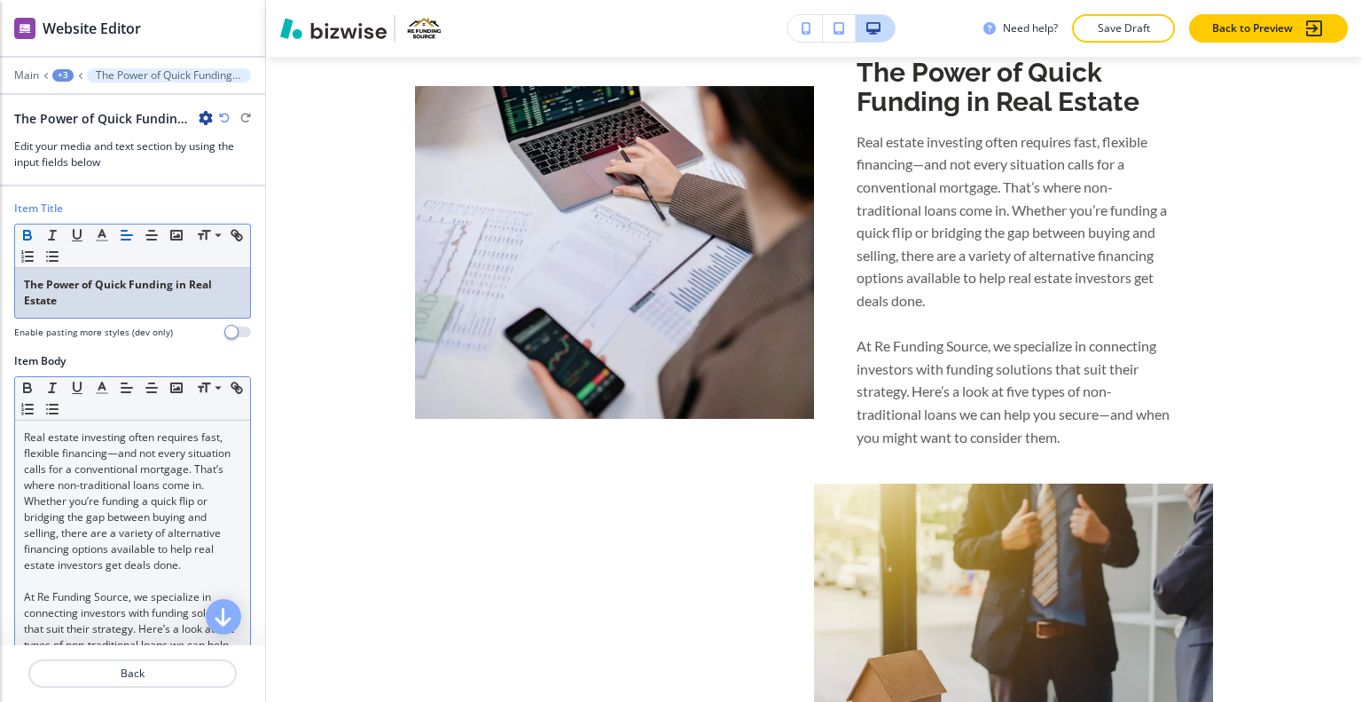
scroll to position [177, 0]
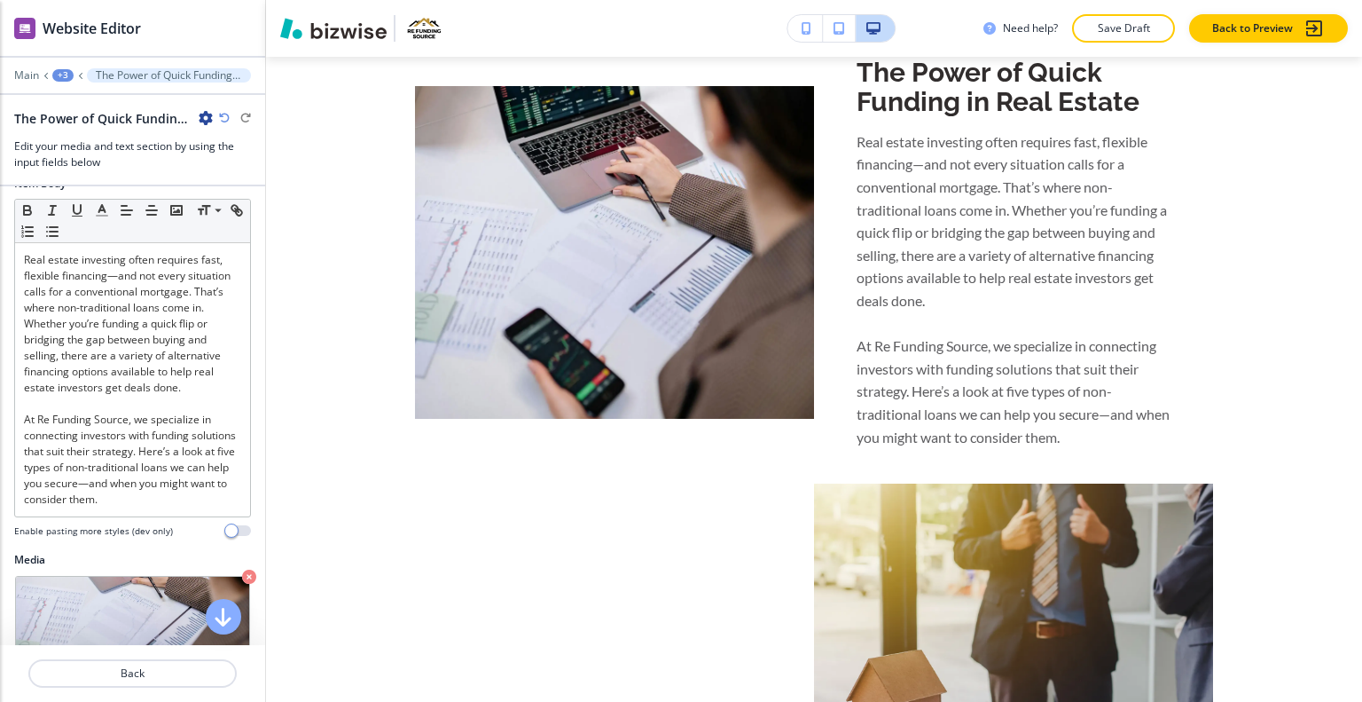
click at [142, 528] on h4 "Enable pasting more styles (dev only)" at bounding box center [93, 530] width 159 height 13
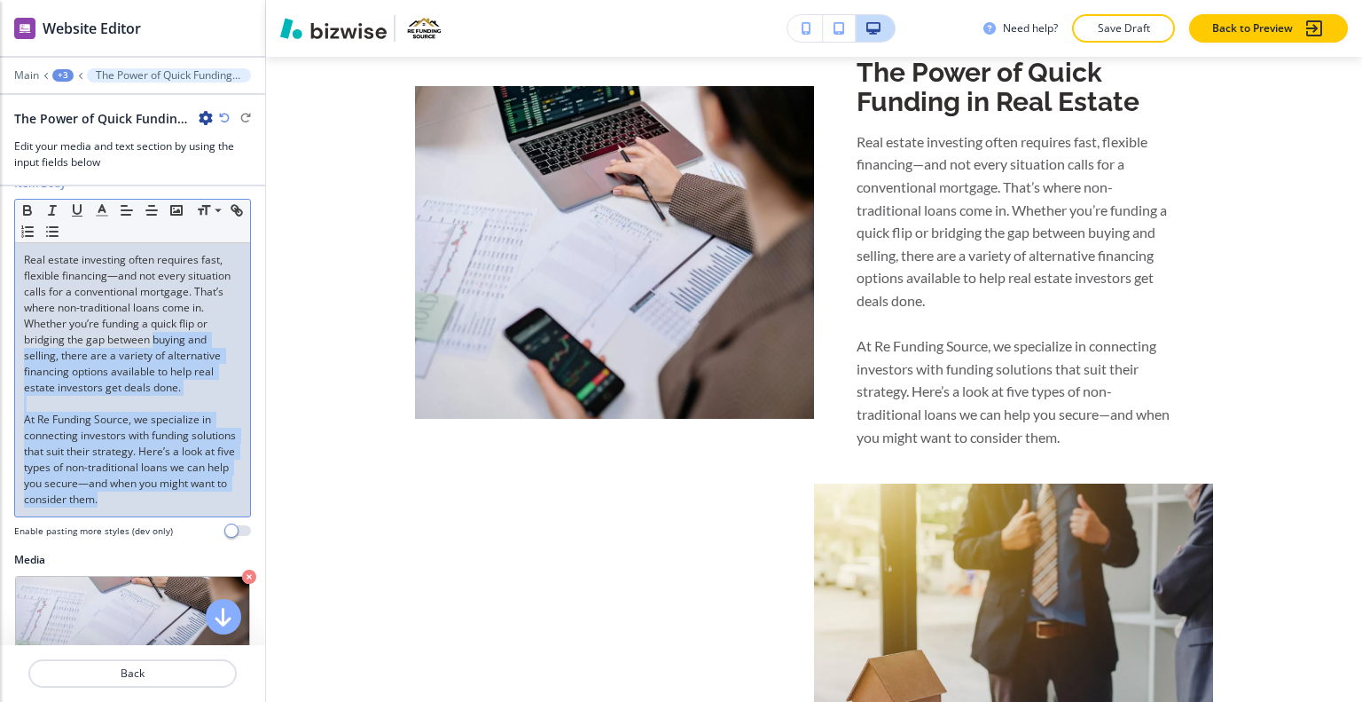
scroll to position [89, 0]
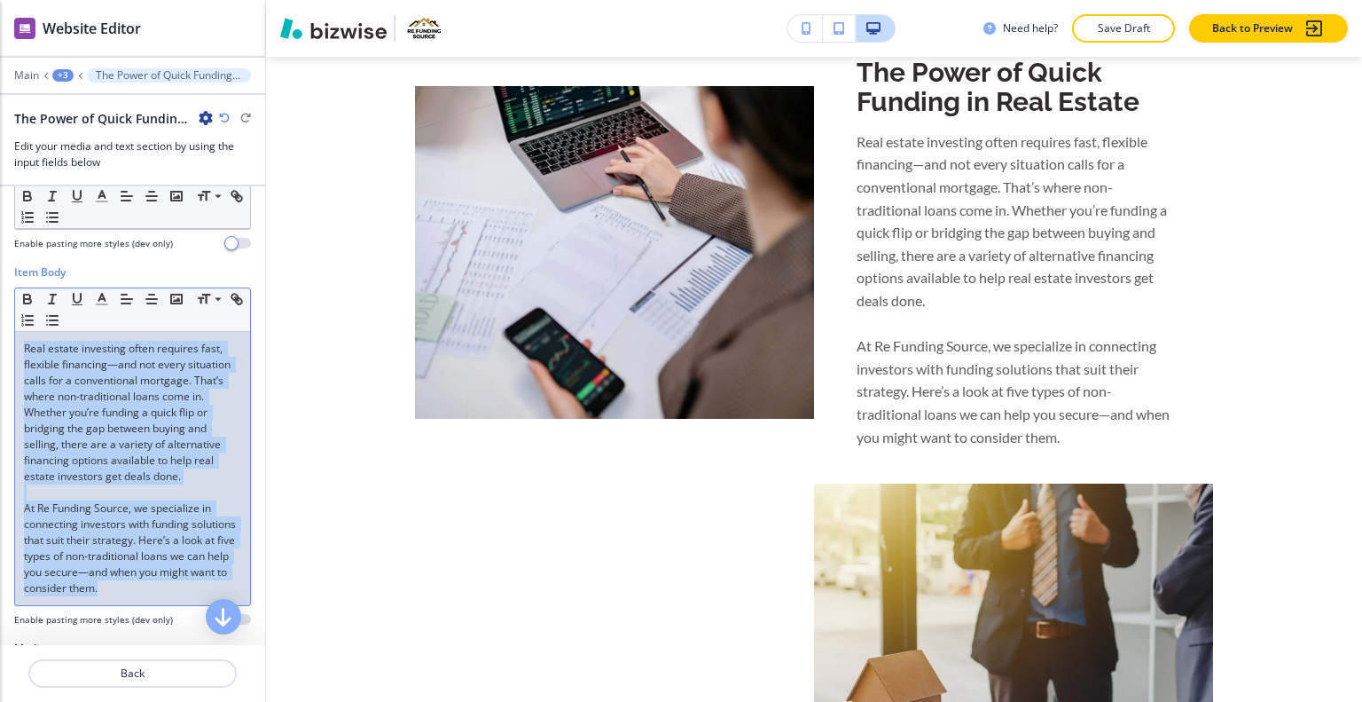
drag, startPoint x: 183, startPoint y: 499, endPoint x: 20, endPoint y: 340, distance: 227.7
click at [0, 332] on div "Item Body Small Normal Large Huge Real estate investing often requires fast, fl…" at bounding box center [132, 452] width 265 height 376
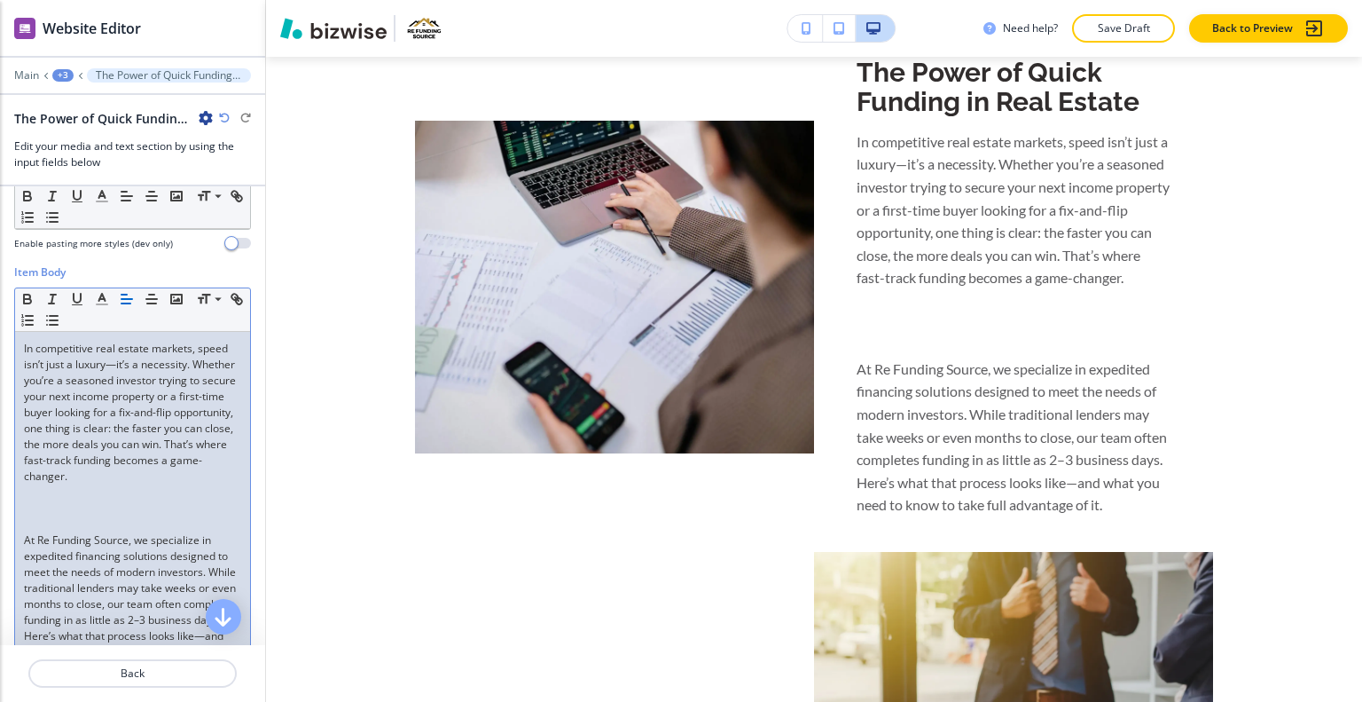
click at [59, 511] on p at bounding box center [132, 508] width 217 height 16
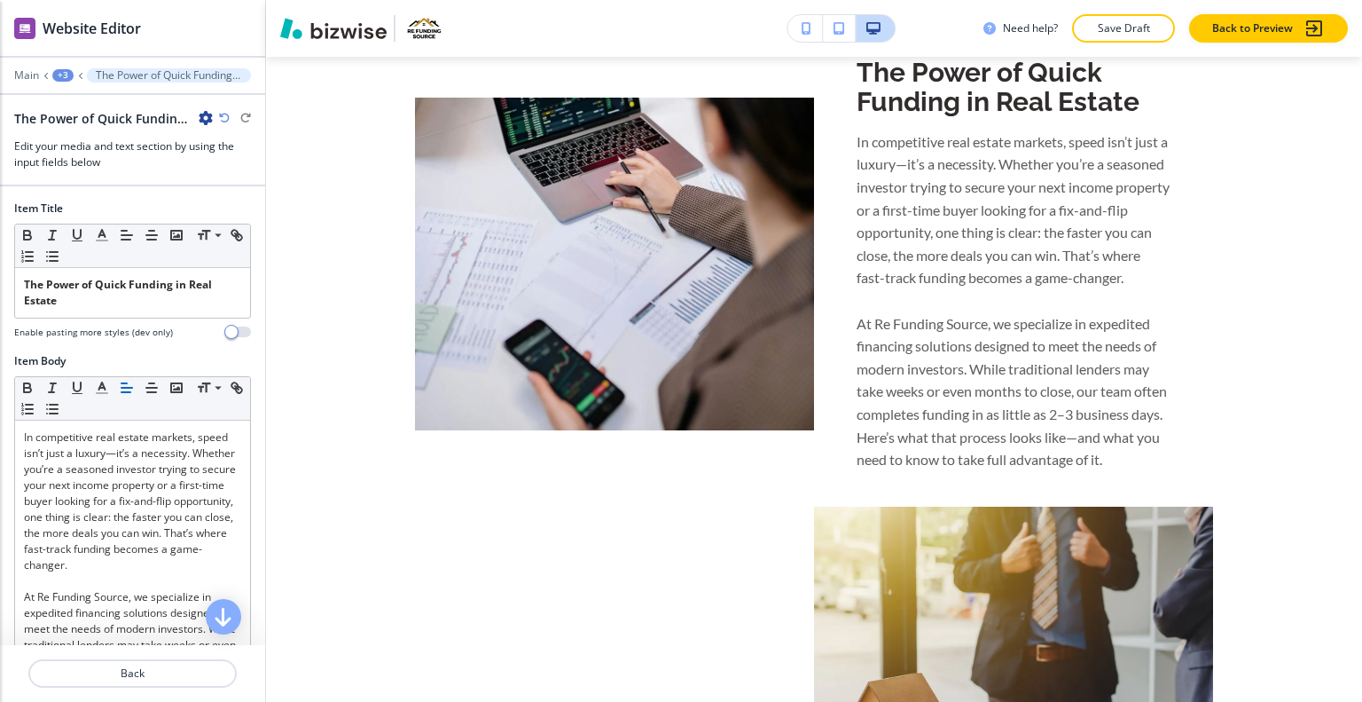
click at [1146, 12] on div "Need help? Save Draft Back to Preview" at bounding box center [814, 28] width 1096 height 57
click at [1137, 28] on p "Save Draft" at bounding box center [1123, 28] width 57 height 16
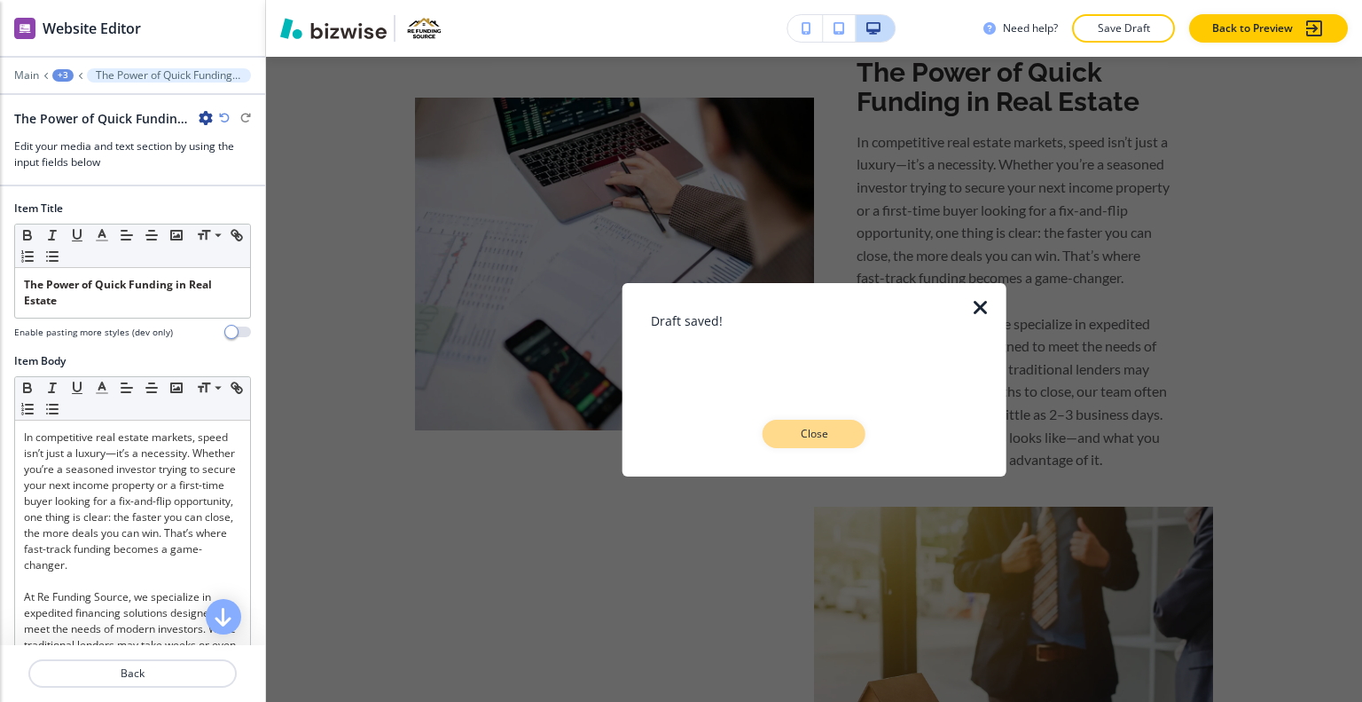
click at [841, 432] on button "Close" at bounding box center [814, 434] width 103 height 28
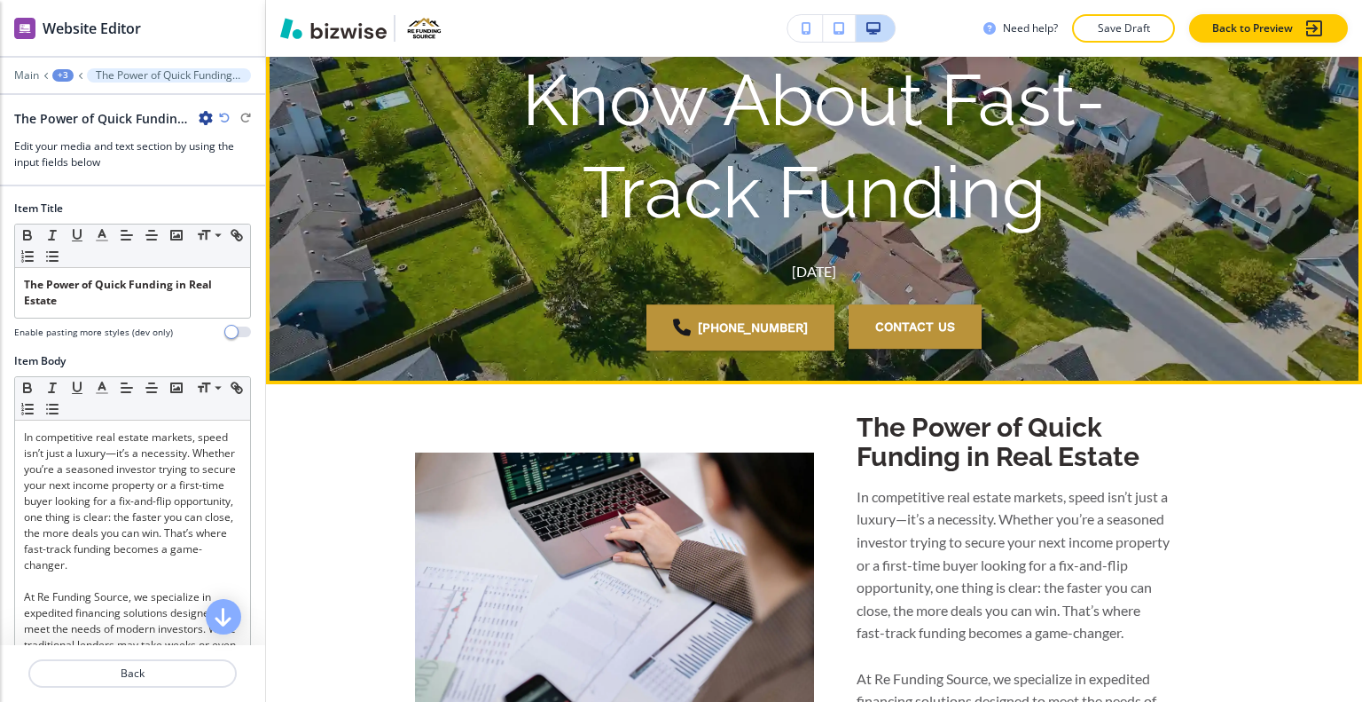
scroll to position [273, 0]
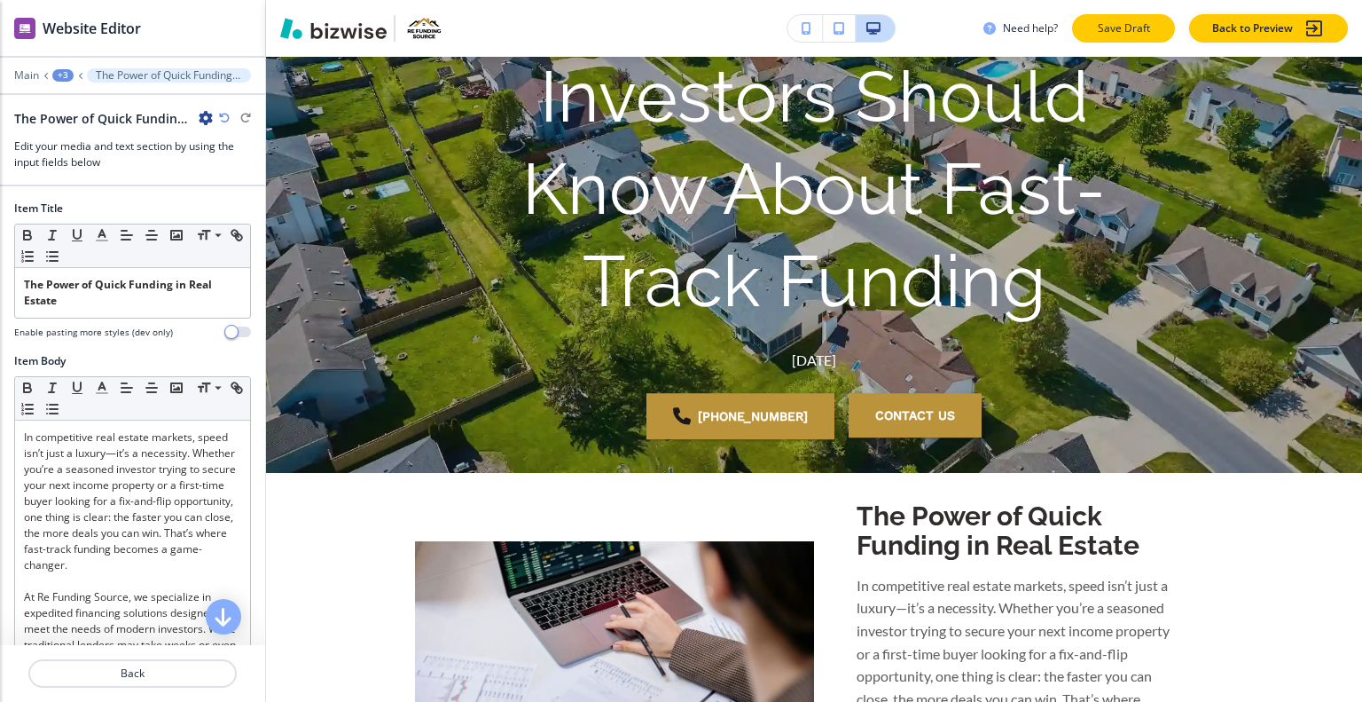
click at [1143, 28] on p "Save Draft" at bounding box center [1123, 28] width 57 height 16
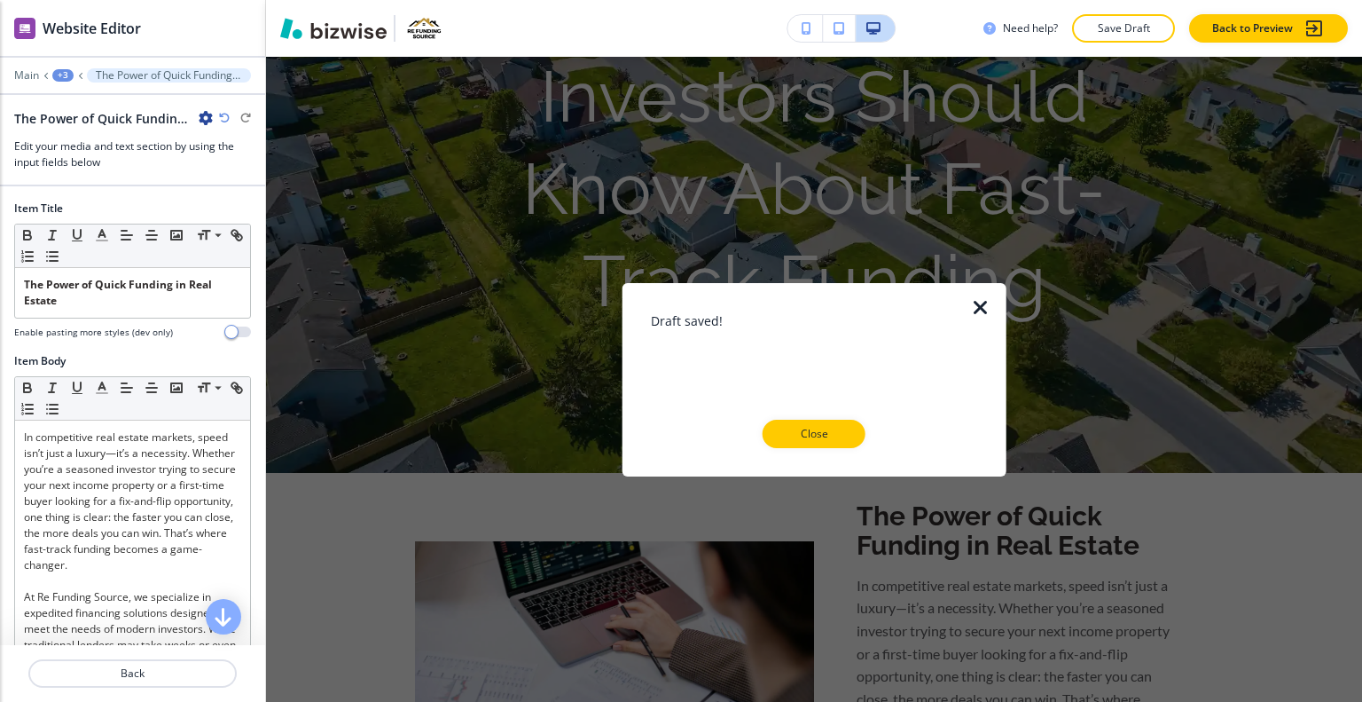
click at [830, 450] on div at bounding box center [814, 462] width 327 height 28
click at [828, 432] on p "Close" at bounding box center [814, 434] width 57 height 16
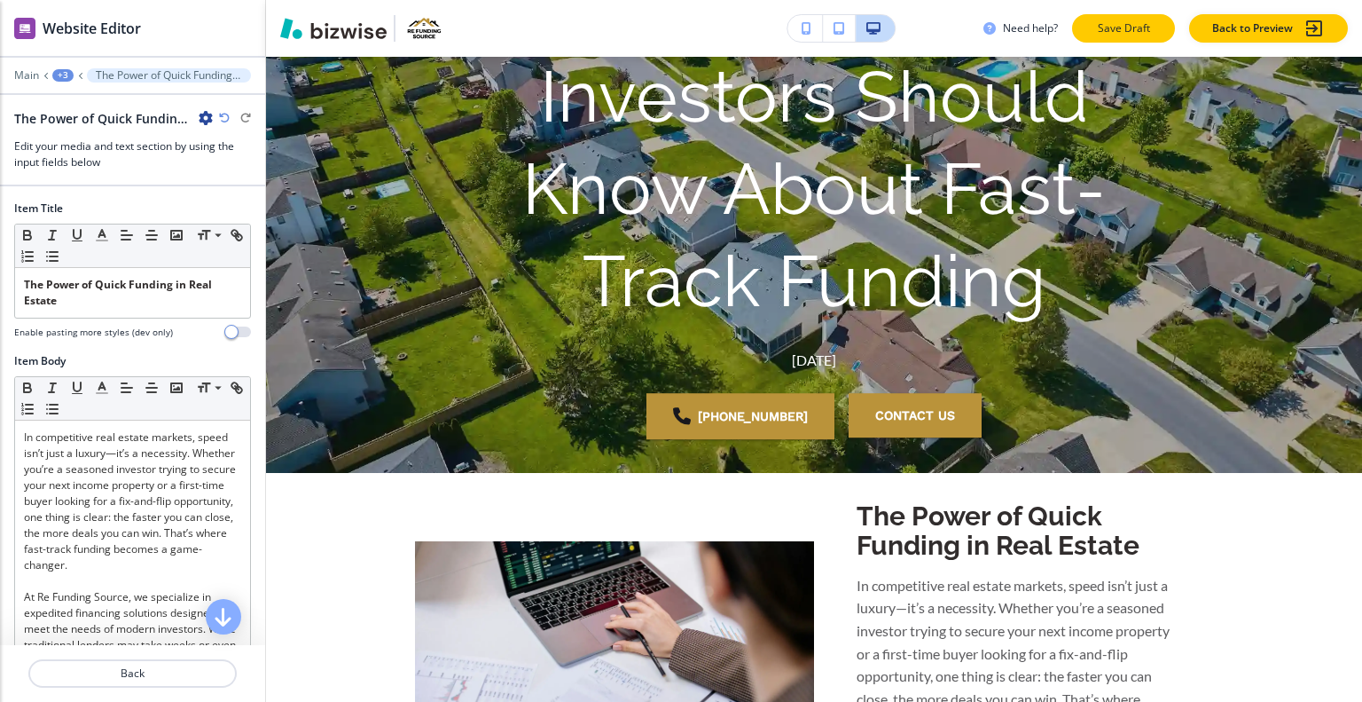
click at [1120, 20] on p "Save Draft" at bounding box center [1123, 28] width 57 height 16
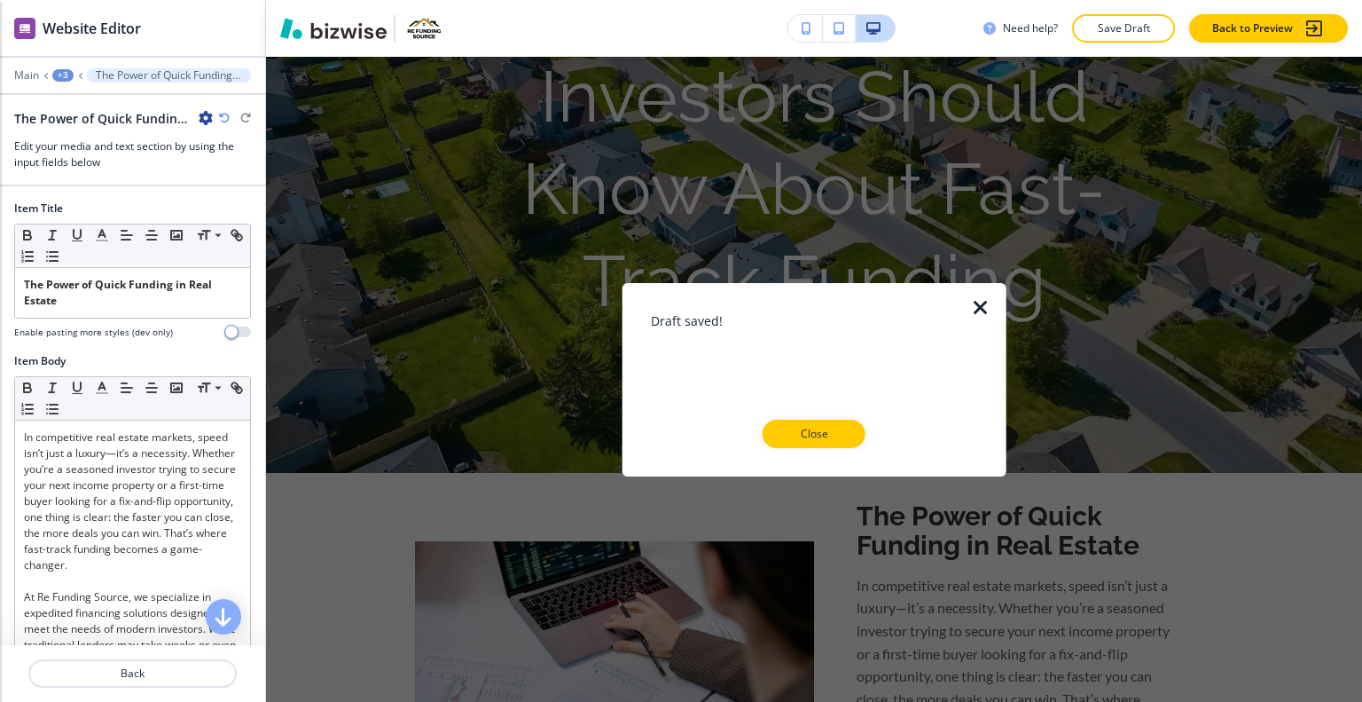
click at [824, 451] on div at bounding box center [814, 462] width 327 height 28
click at [834, 436] on p "Close" at bounding box center [814, 434] width 57 height 16
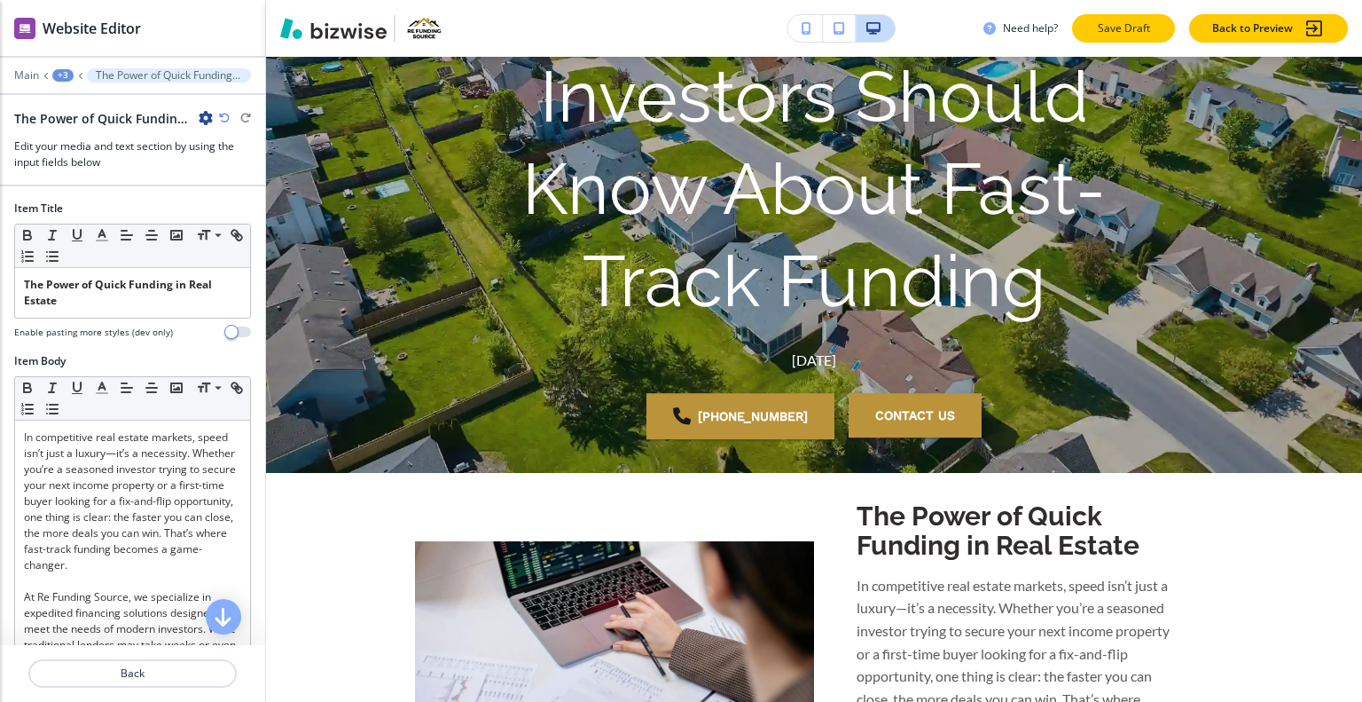
click at [1129, 30] on p "Save Draft" at bounding box center [1123, 28] width 57 height 16
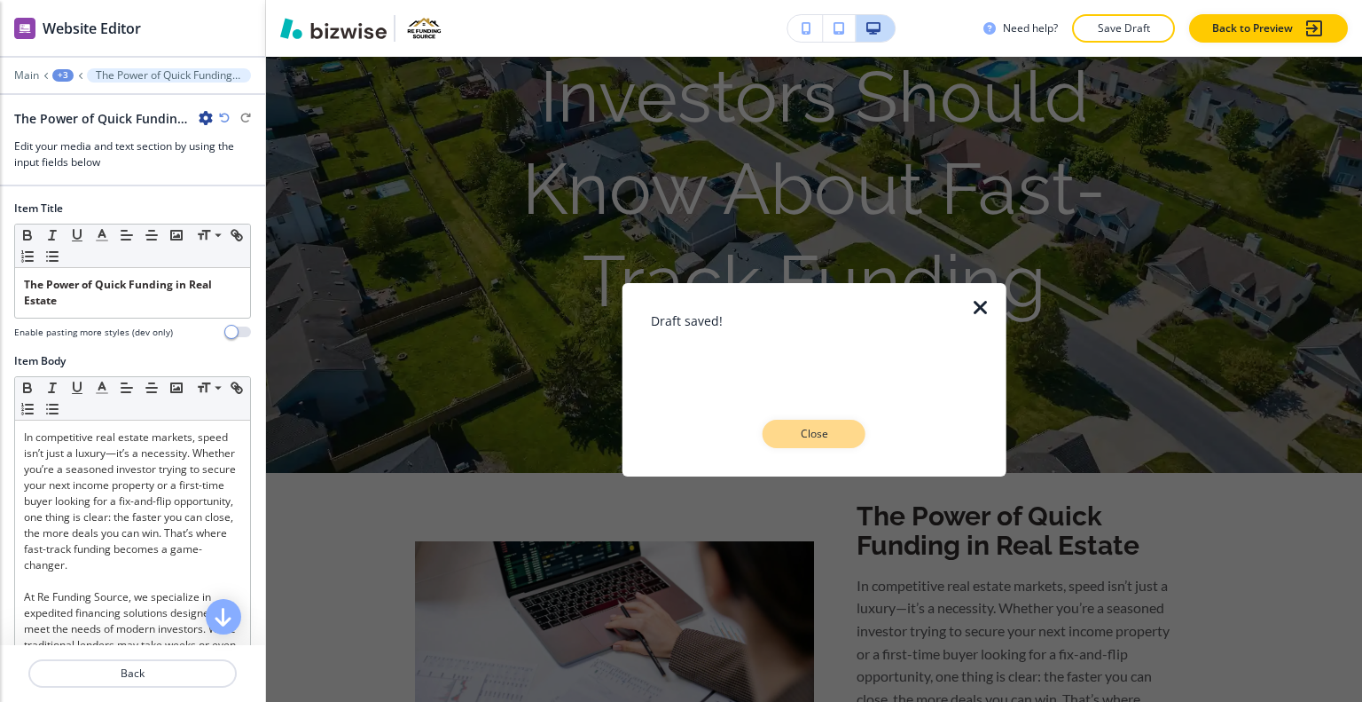
click at [826, 435] on p "Close" at bounding box center [814, 434] width 57 height 16
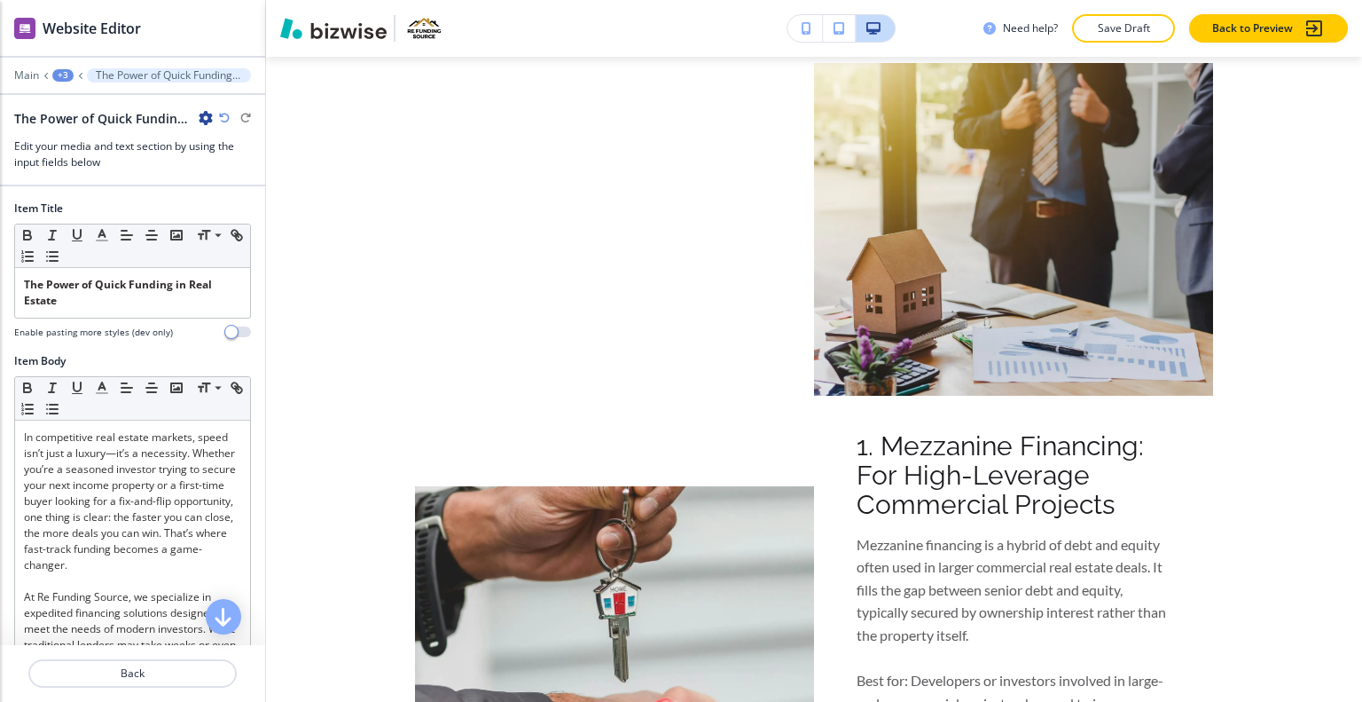
scroll to position [0, 0]
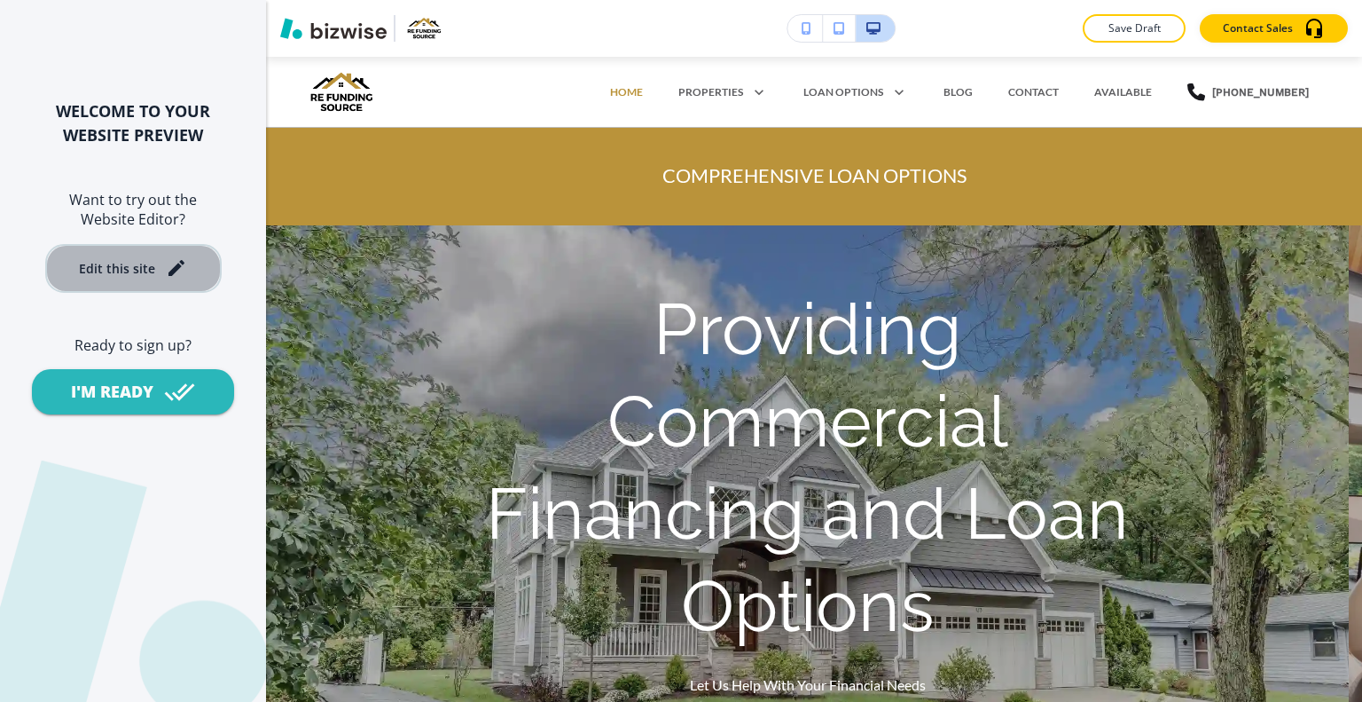
click at [144, 271] on div "Edit this site" at bounding box center [117, 268] width 76 height 13
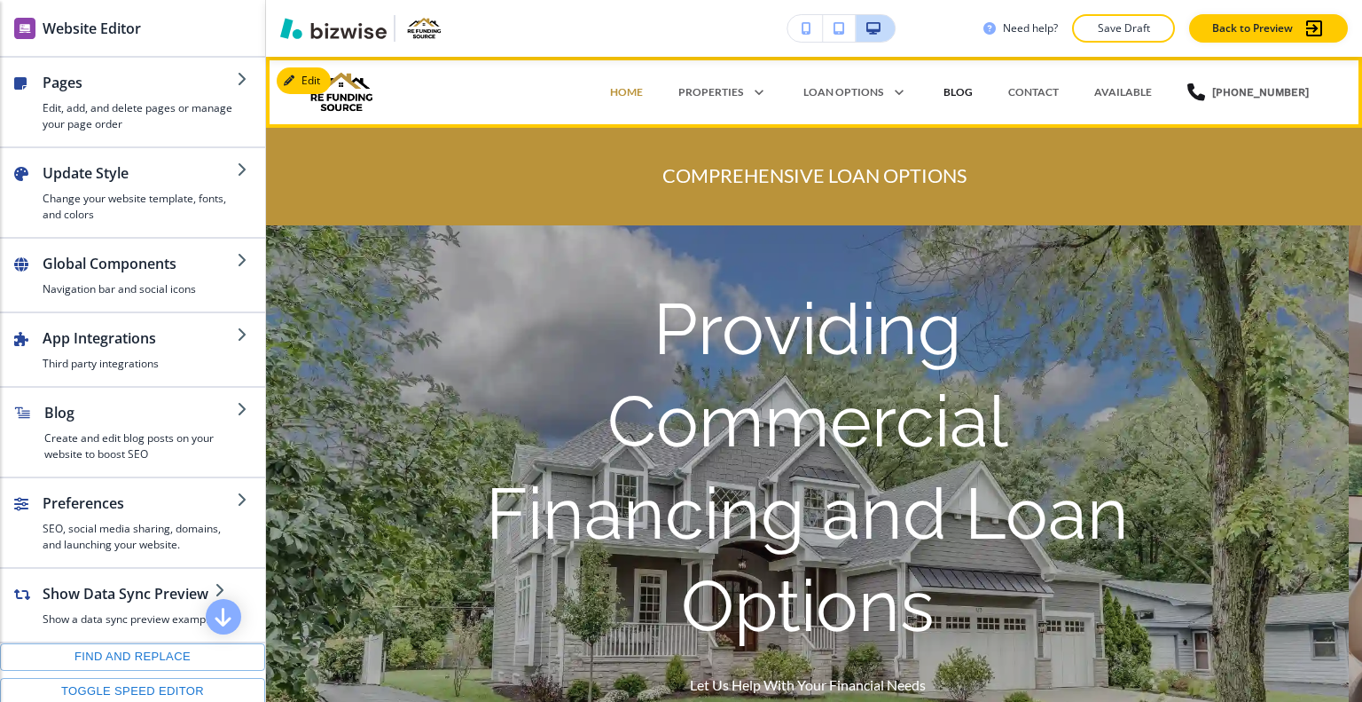
click at [973, 90] on p "BLOG" at bounding box center [958, 92] width 29 height 16
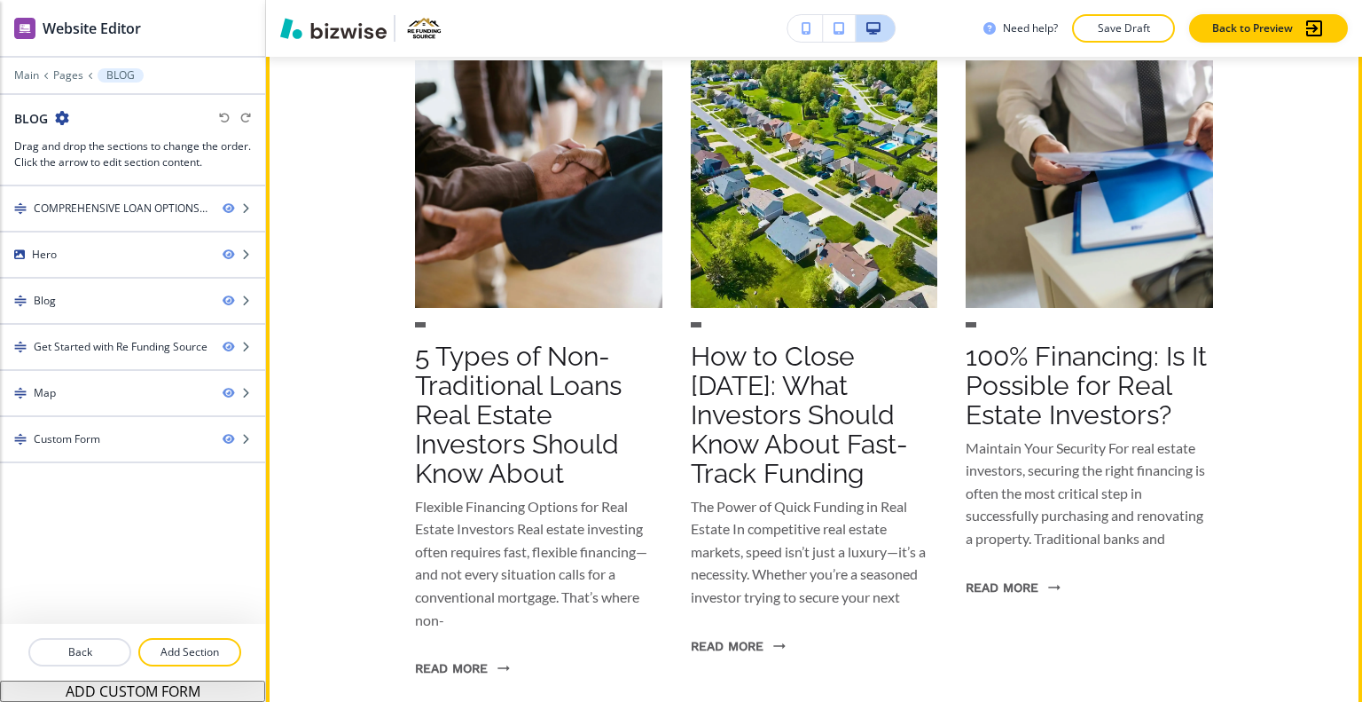
scroll to position [1153, 0]
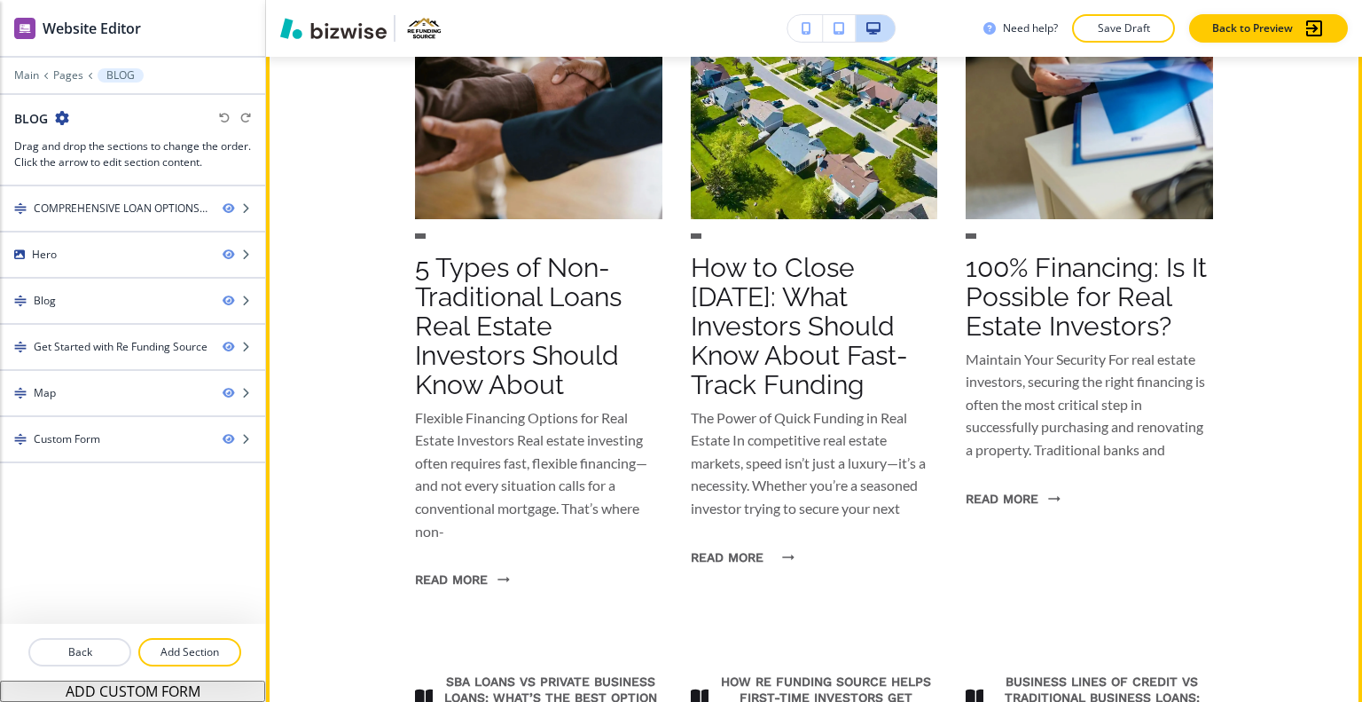
click at [734, 553] on button "read more" at bounding box center [738, 557] width 94 height 46
click at [737, 552] on button "read more" at bounding box center [738, 557] width 94 height 46
click at [731, 560] on button "read more" at bounding box center [738, 557] width 94 height 46
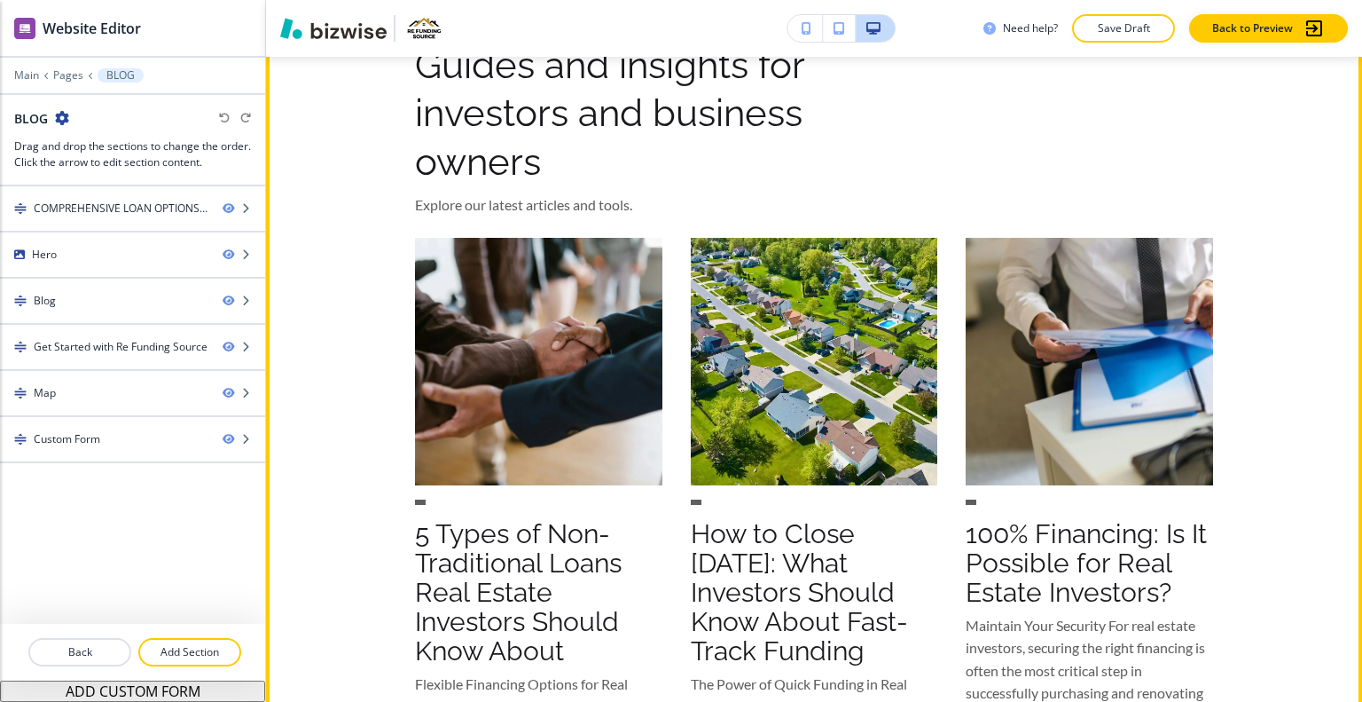
scroll to position [710, 0]
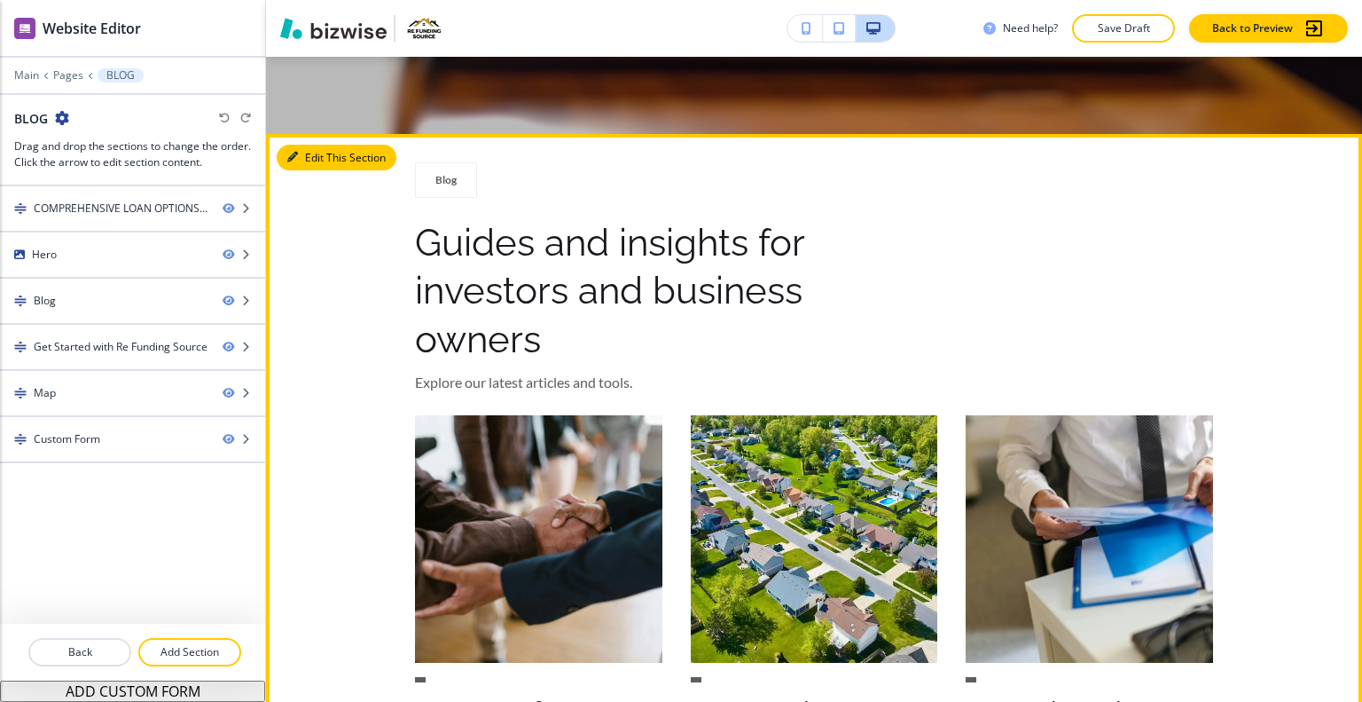
click at [316, 161] on button "Edit This Section" at bounding box center [337, 158] width 120 height 27
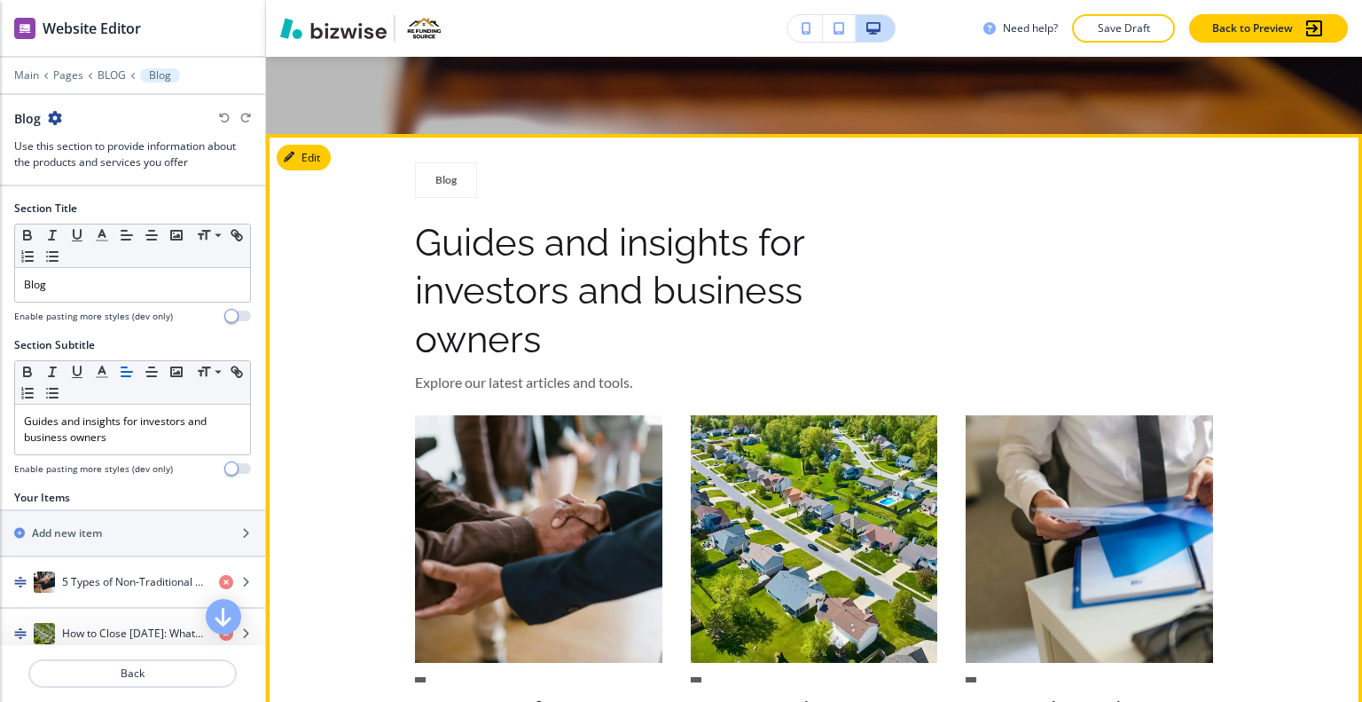
scroll to position [787, 0]
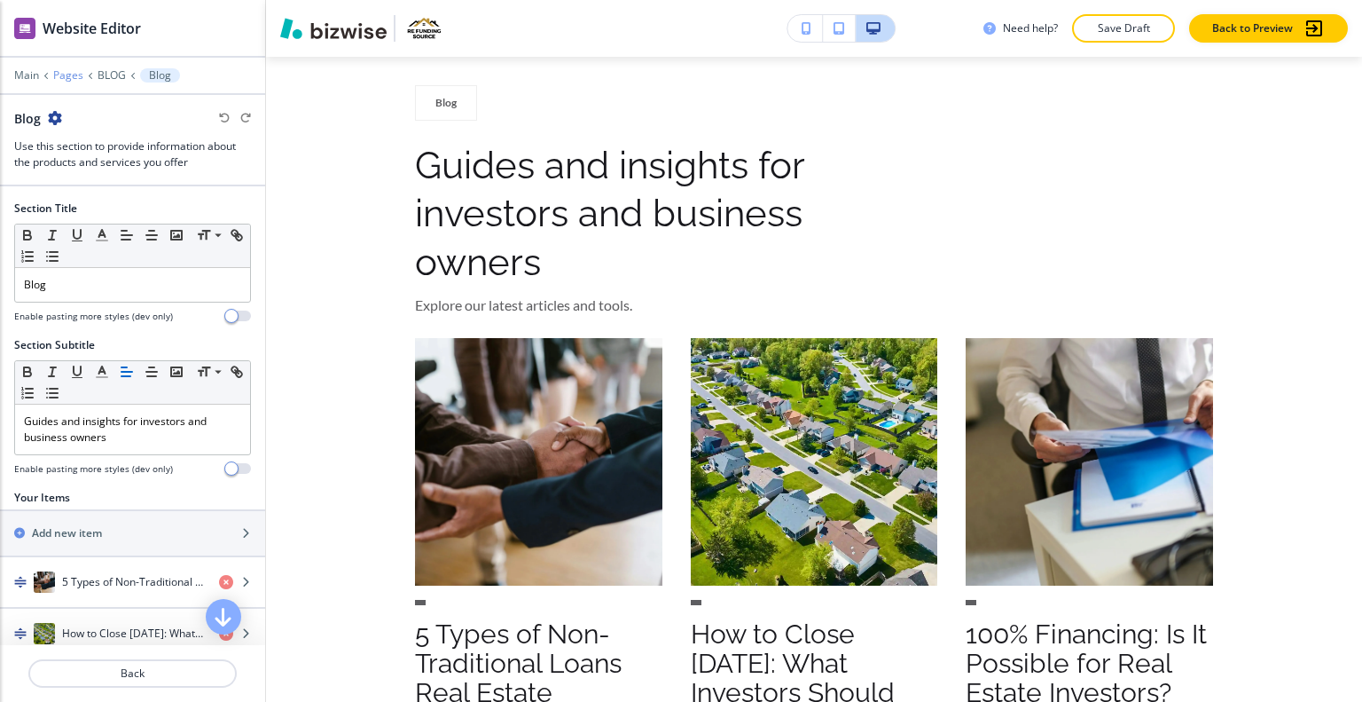
click at [69, 72] on p "Pages" at bounding box center [68, 75] width 30 height 12
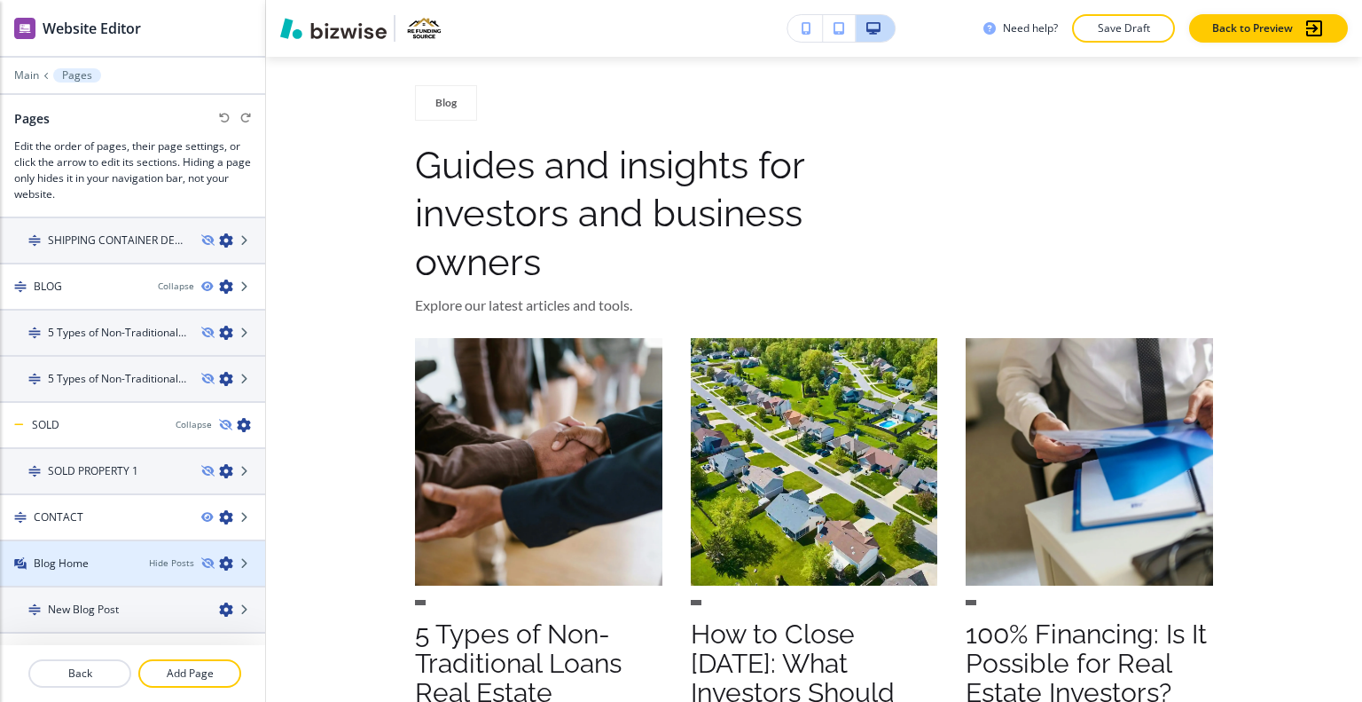
scroll to position [1174, 0]
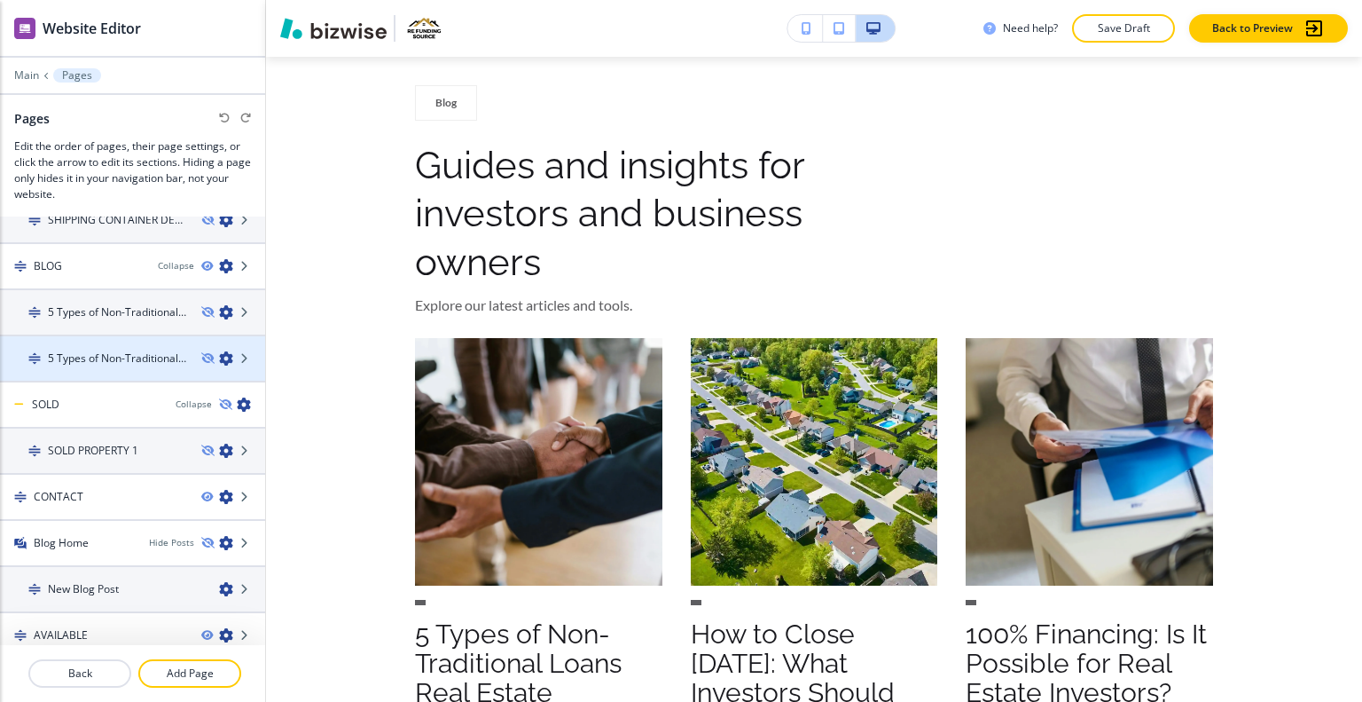
click at [94, 366] on div at bounding box center [132, 373] width 265 height 14
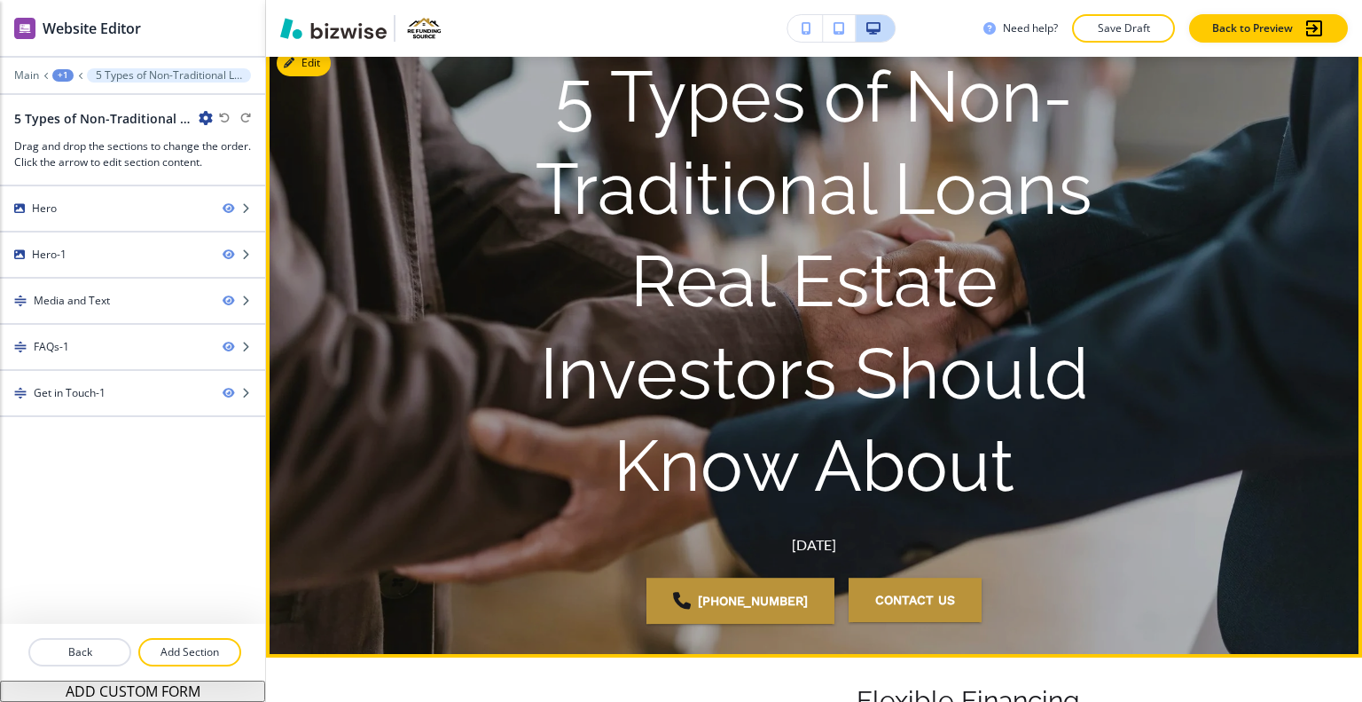
scroll to position [0, 0]
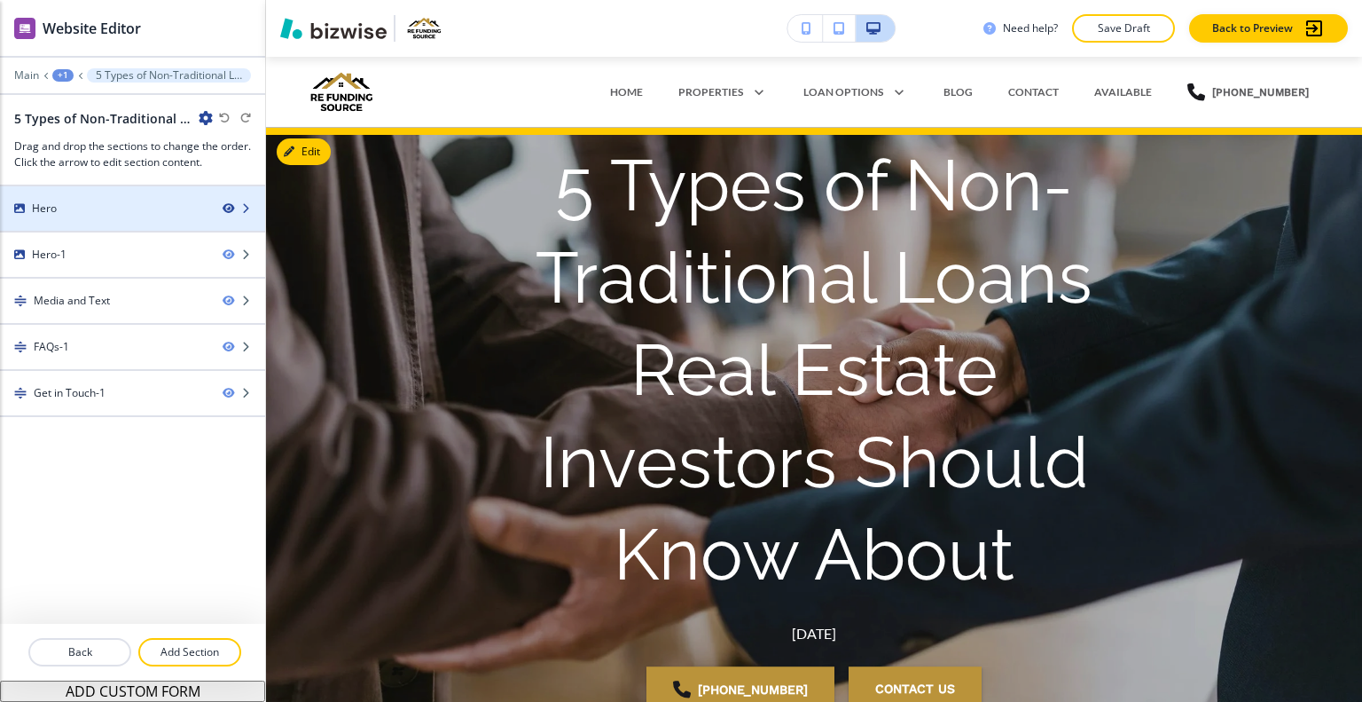
click at [225, 206] on icon "button" at bounding box center [228, 208] width 11 height 11
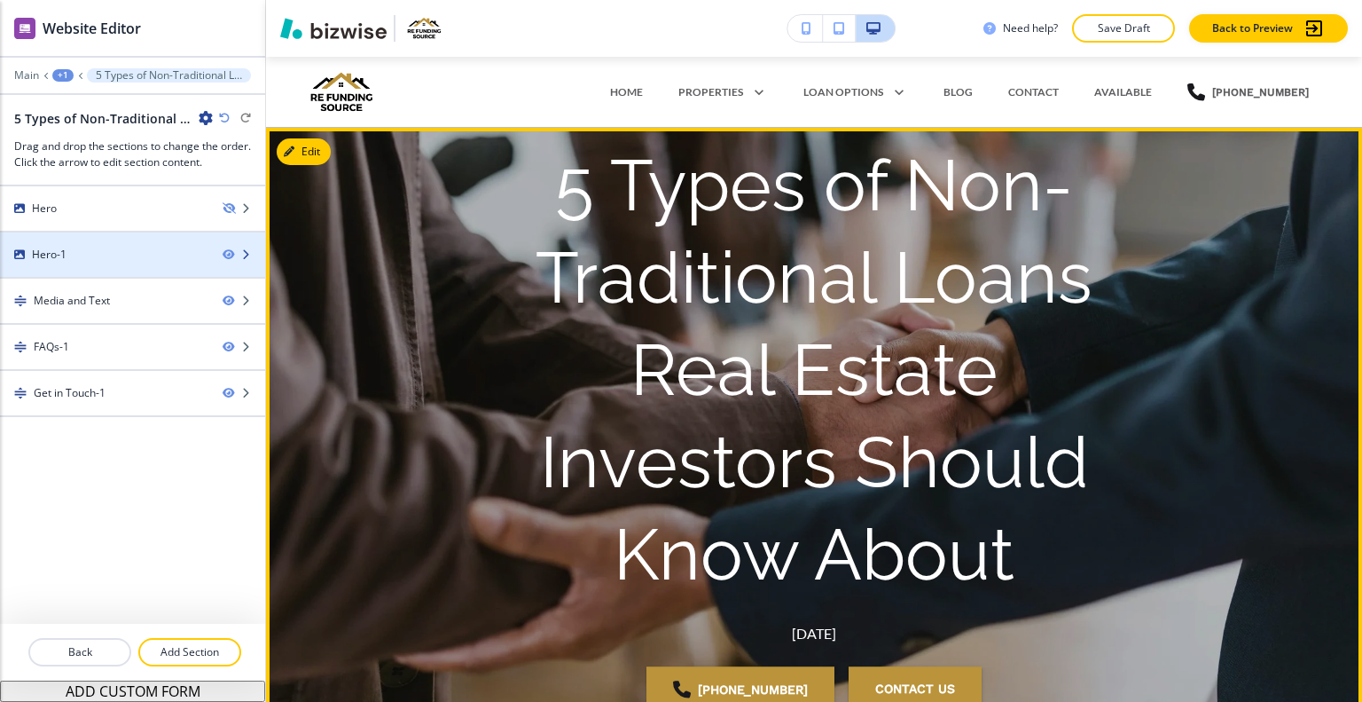
click at [188, 242] on div at bounding box center [132, 239] width 265 height 14
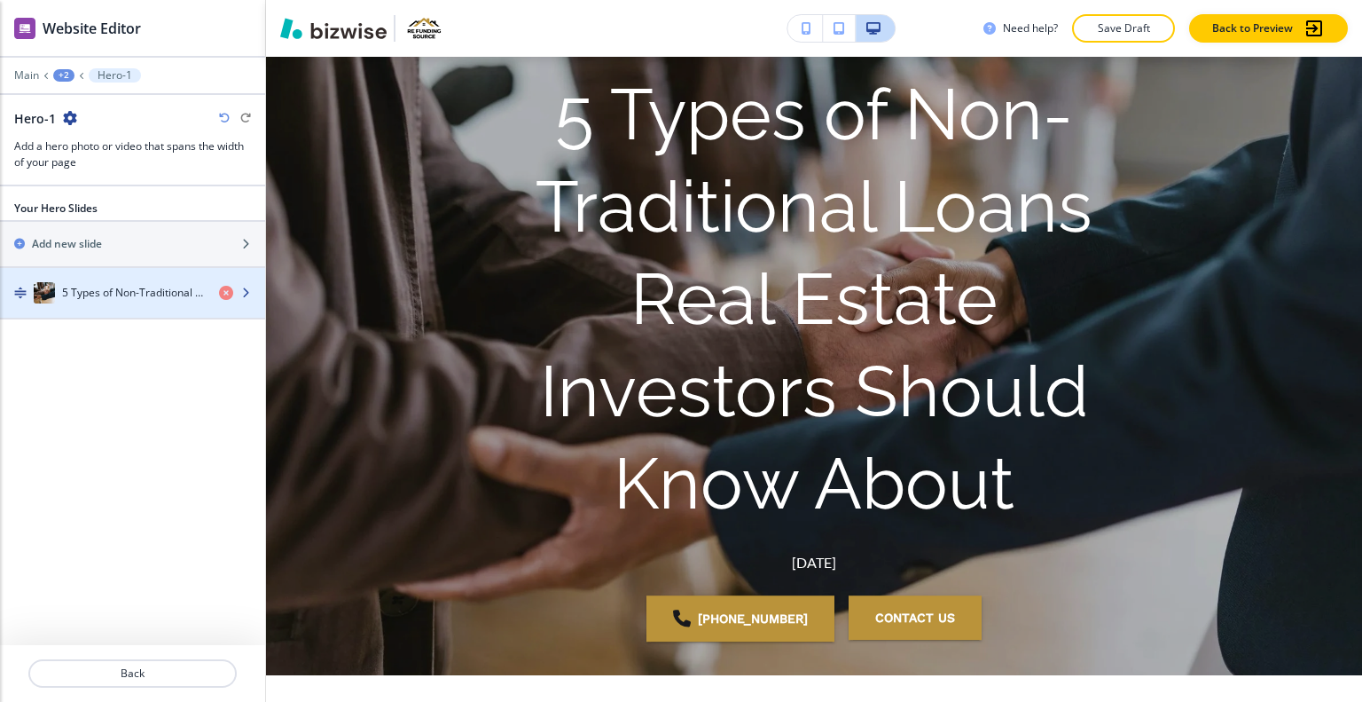
click at [122, 299] on div "5 Types of Non-Traditional Loans Real Estate Investors Should Know About" at bounding box center [102, 292] width 205 height 21
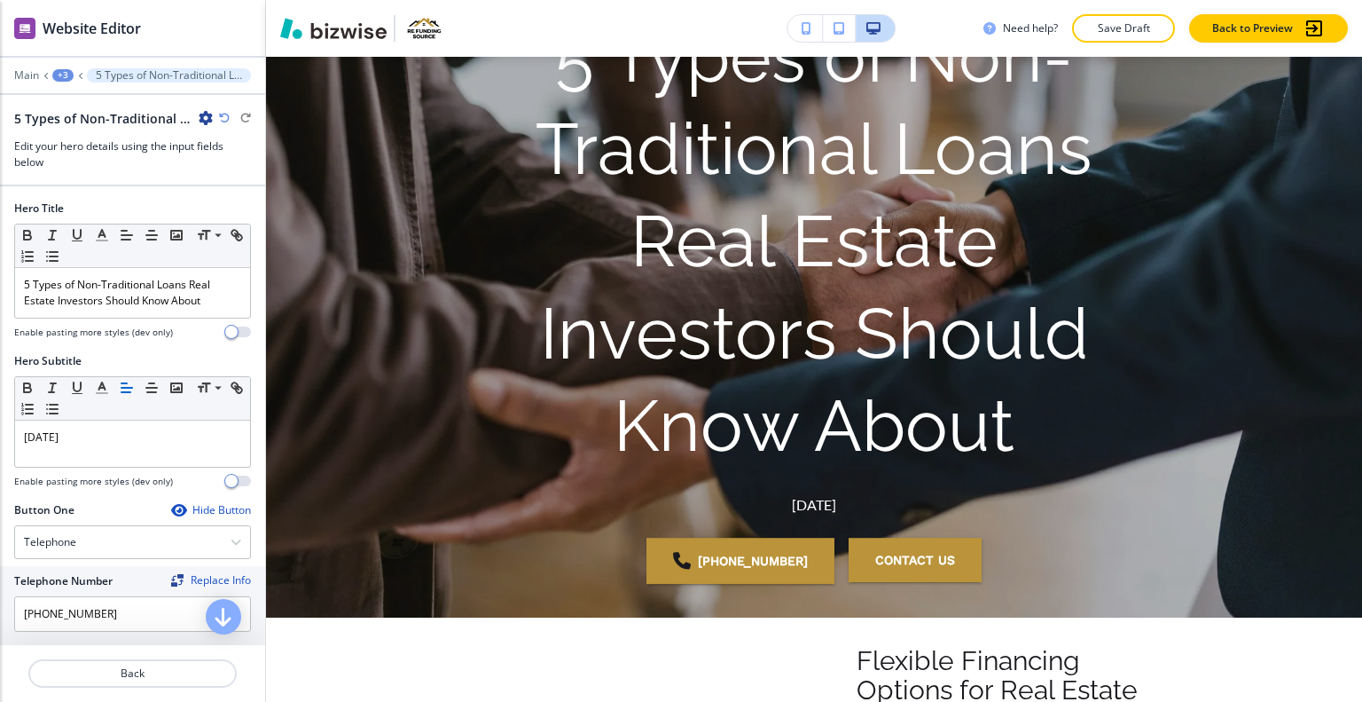
scroll to position [405, 0]
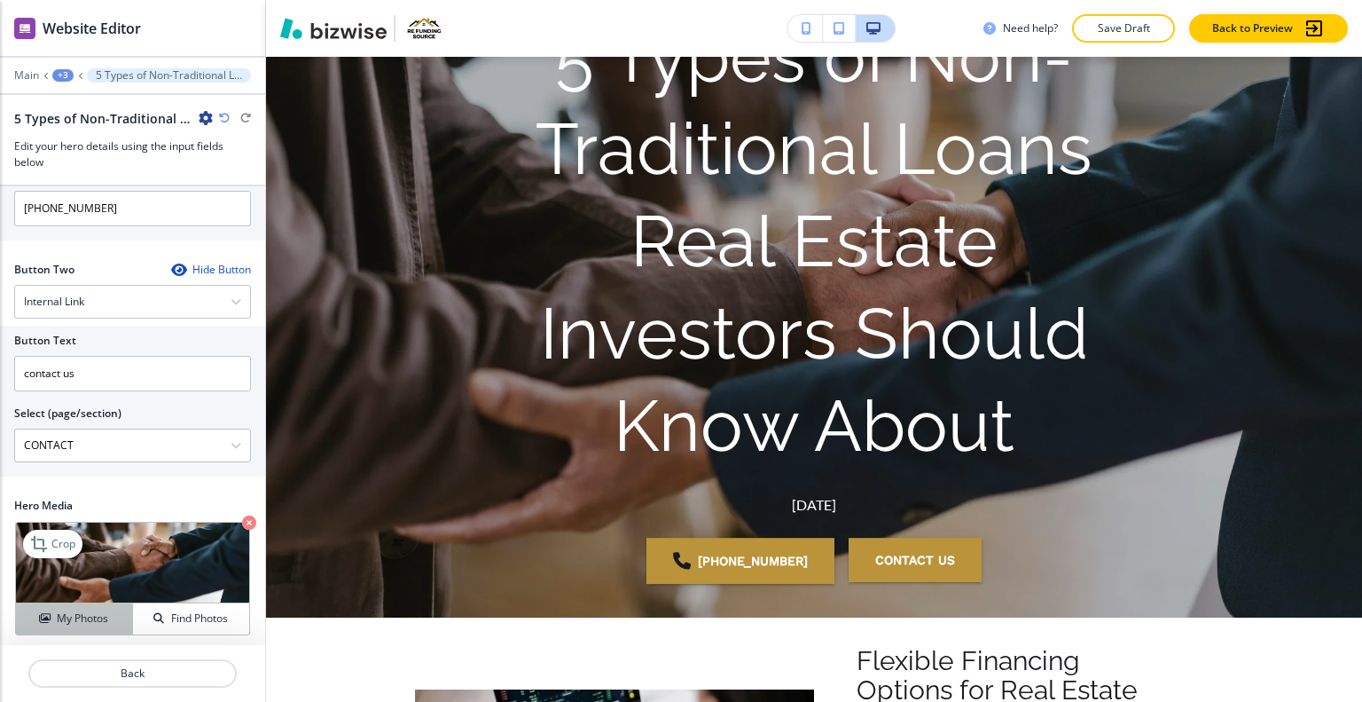
click at [82, 620] on h4 "My Photos" at bounding box center [82, 618] width 51 height 16
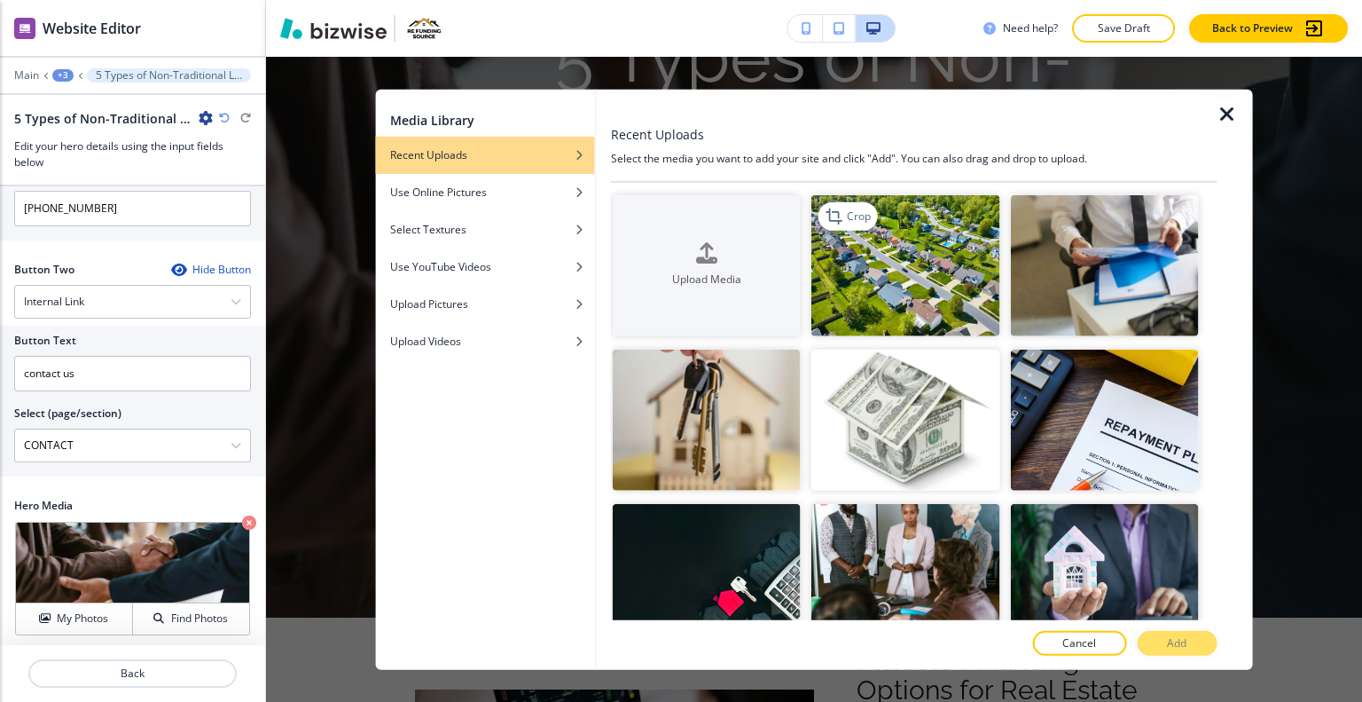
click at [886, 270] on img "button" at bounding box center [906, 264] width 188 height 141
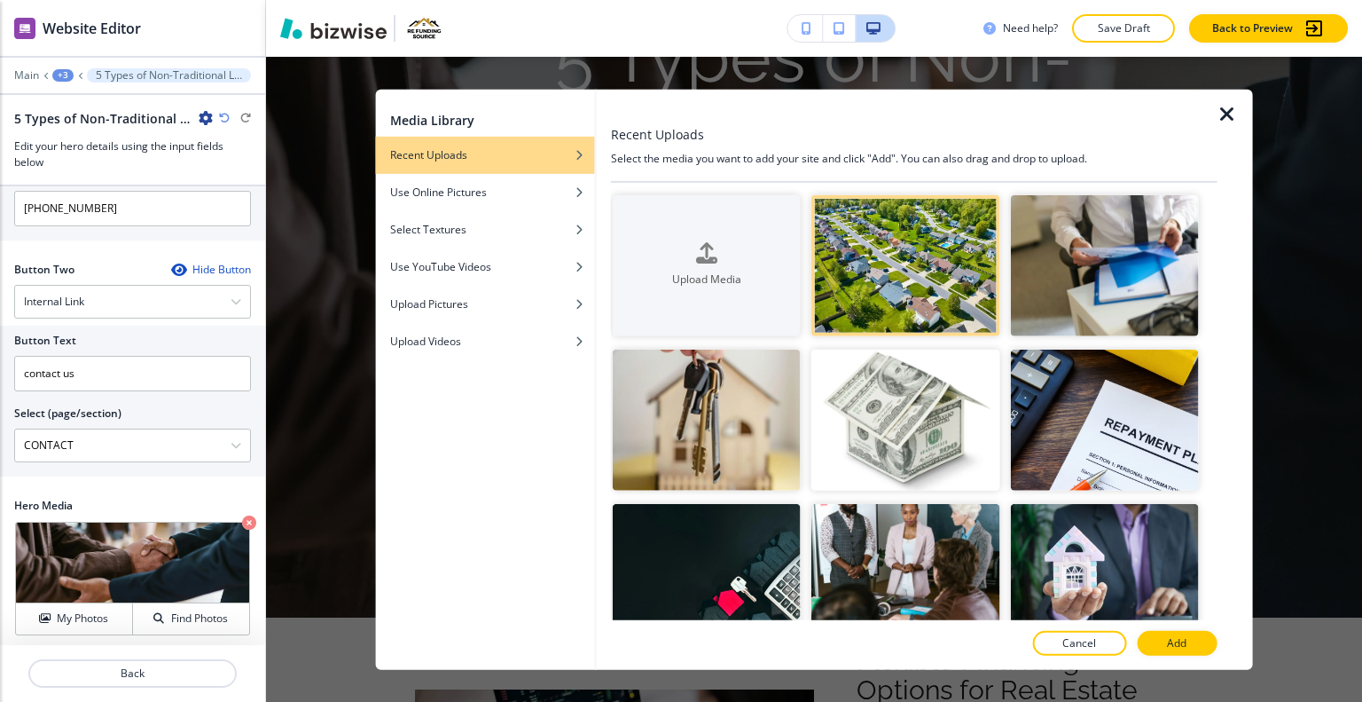
click at [1182, 640] on p "Add" at bounding box center [1177, 643] width 20 height 16
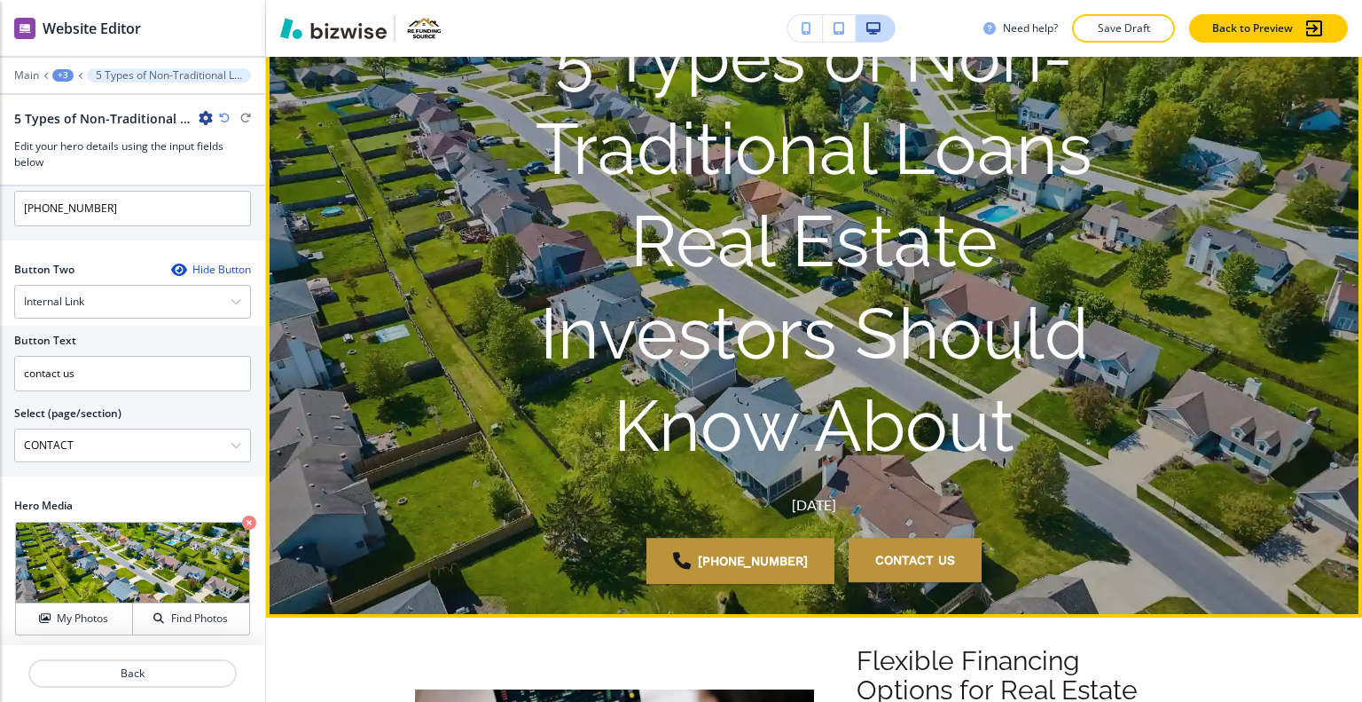
scroll to position [0, 0]
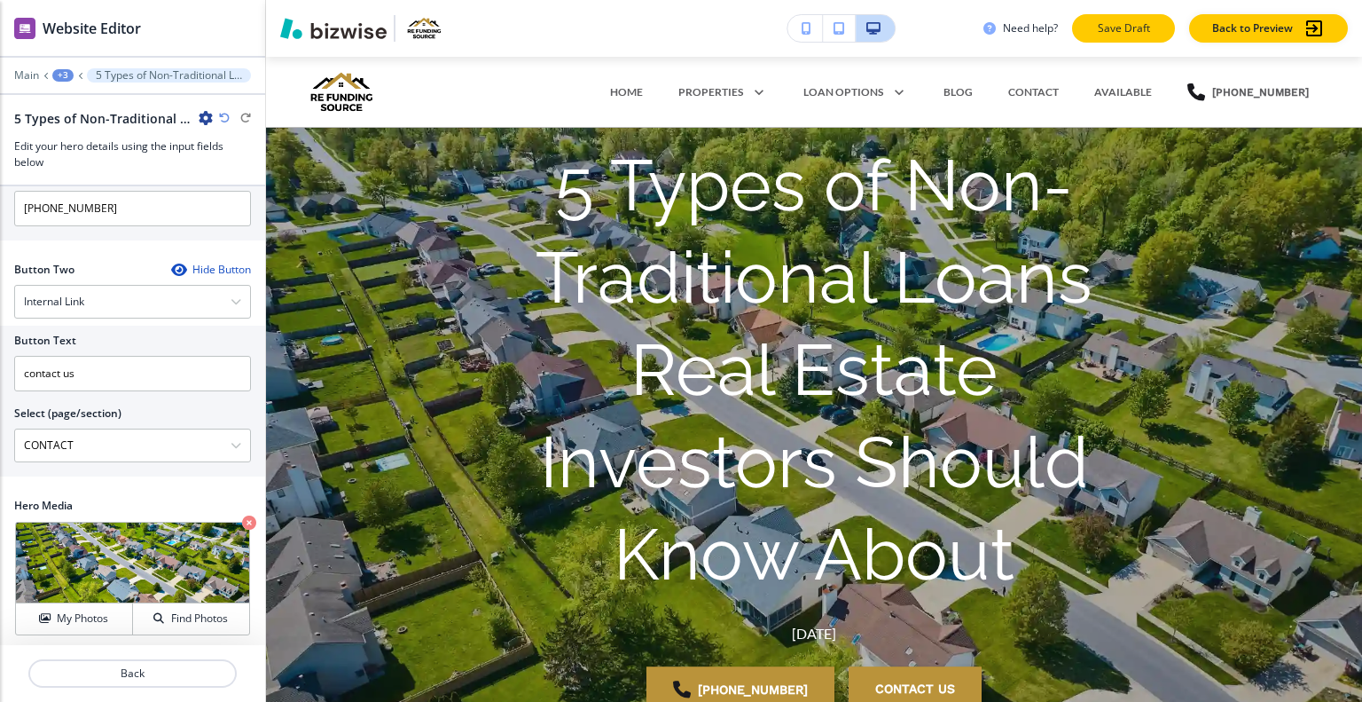
click at [1112, 22] on p "Save Draft" at bounding box center [1123, 28] width 57 height 16
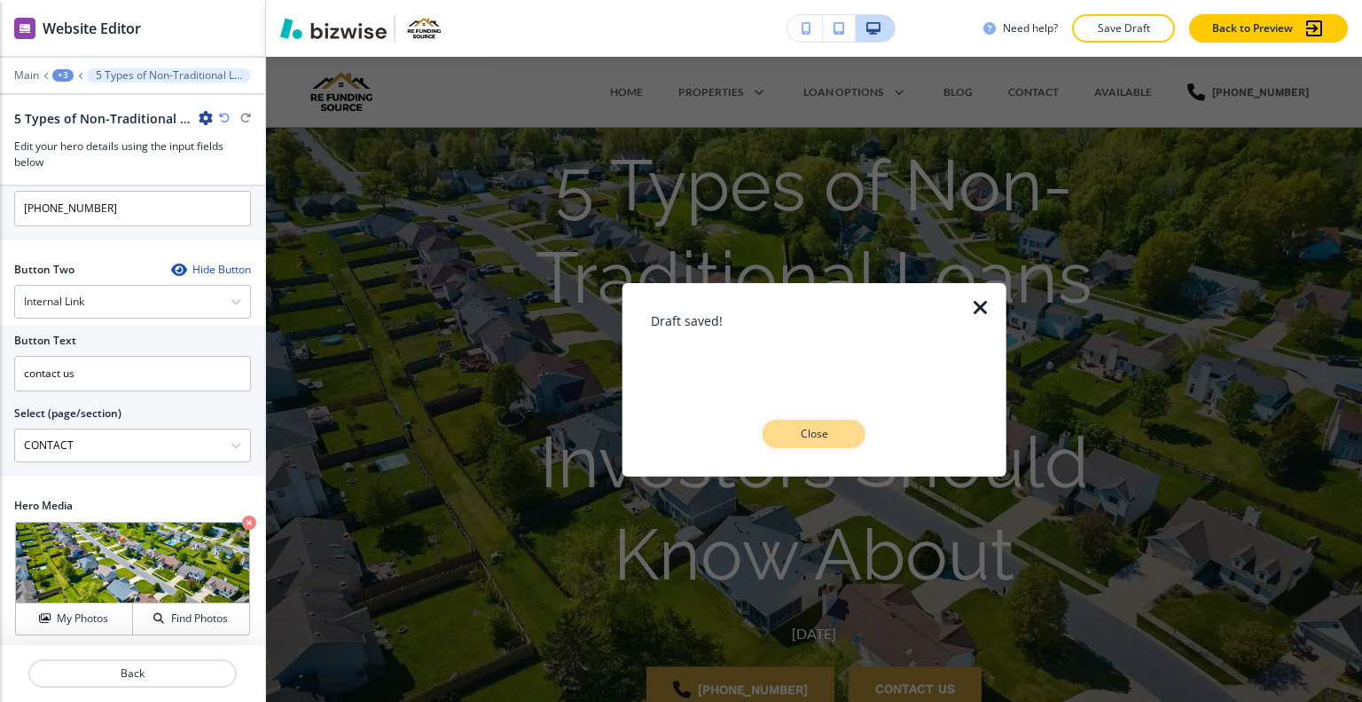
click at [846, 439] on button "Close" at bounding box center [814, 434] width 103 height 28
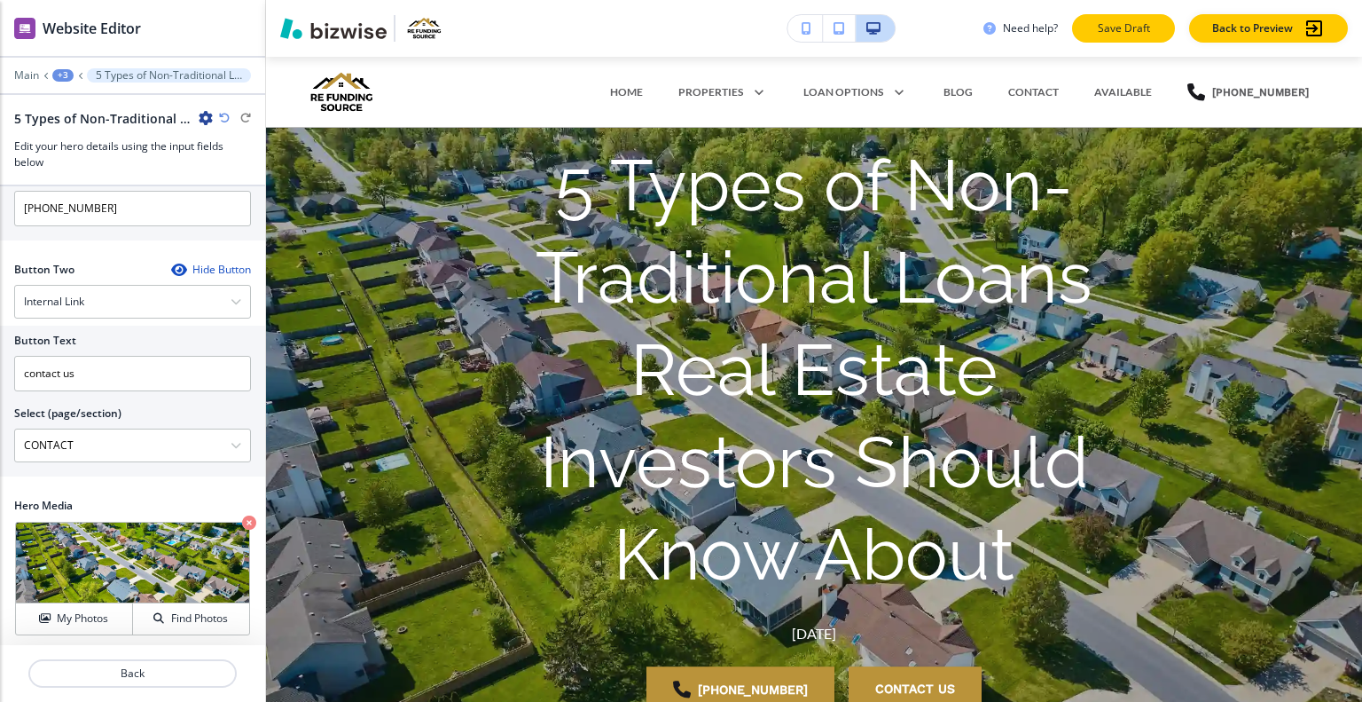
click at [1119, 30] on p "Save Draft" at bounding box center [1123, 28] width 57 height 16
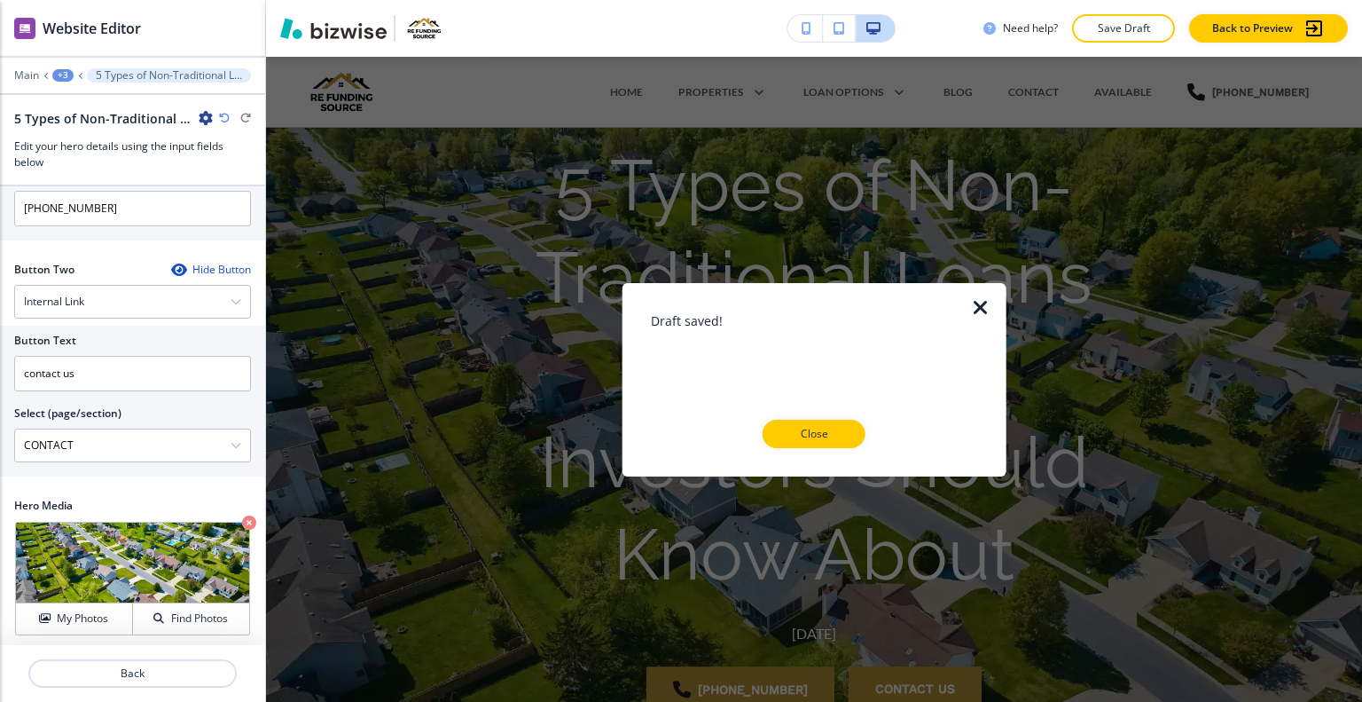
click at [818, 450] on div at bounding box center [814, 462] width 327 height 28
click at [829, 435] on p "Close" at bounding box center [814, 434] width 57 height 16
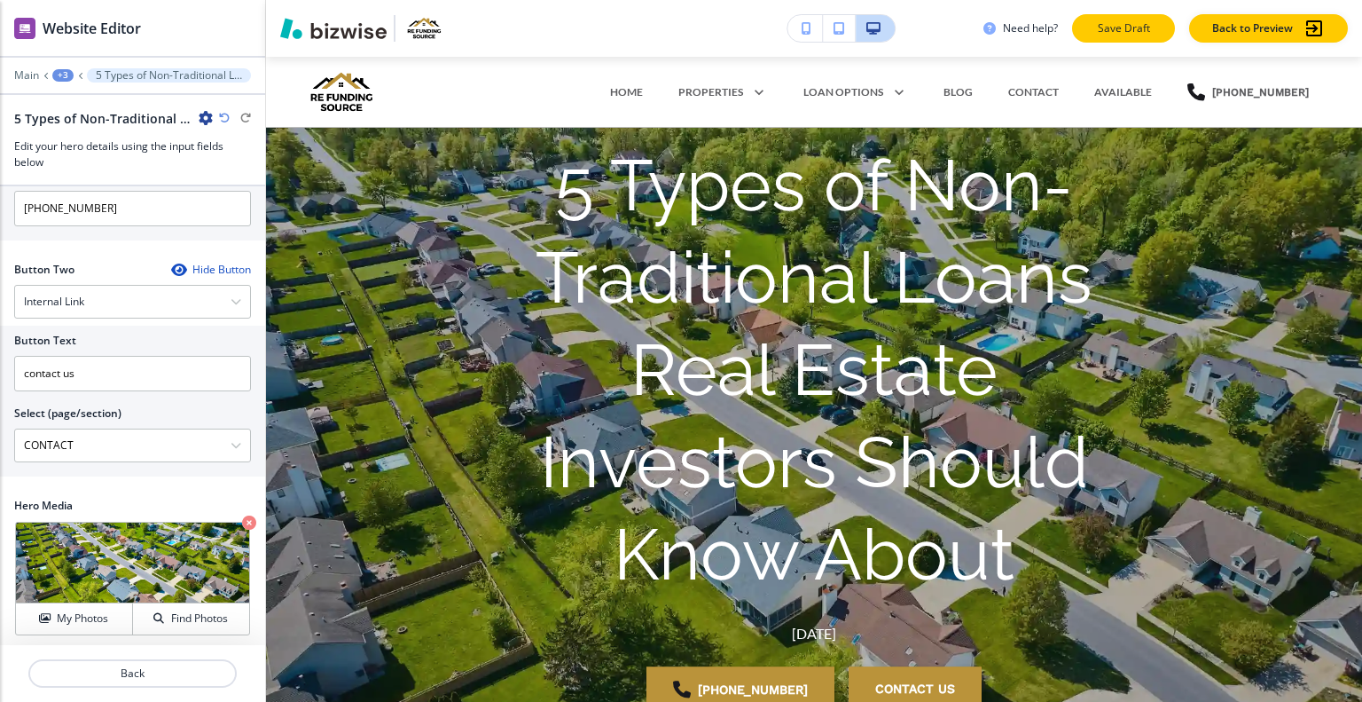
click at [1142, 29] on p "Save Draft" at bounding box center [1123, 28] width 57 height 16
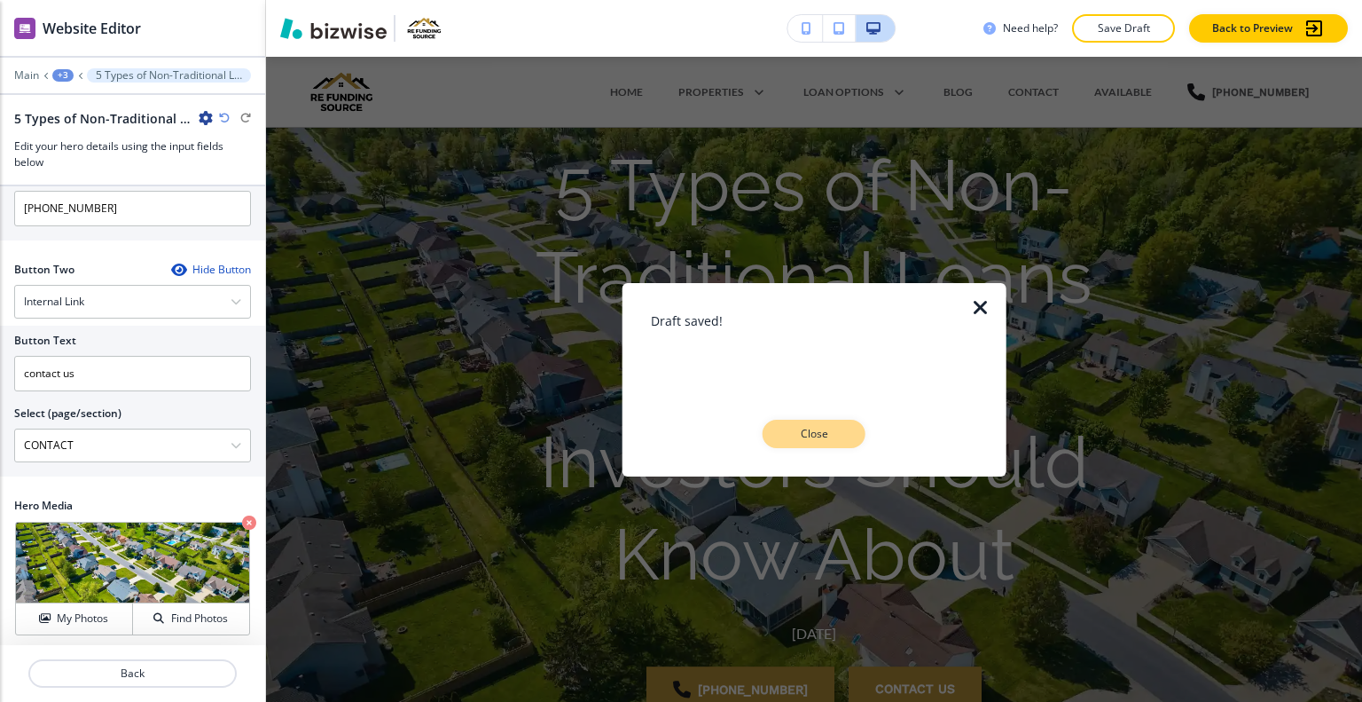
click at [805, 444] on button "Close" at bounding box center [814, 434] width 103 height 28
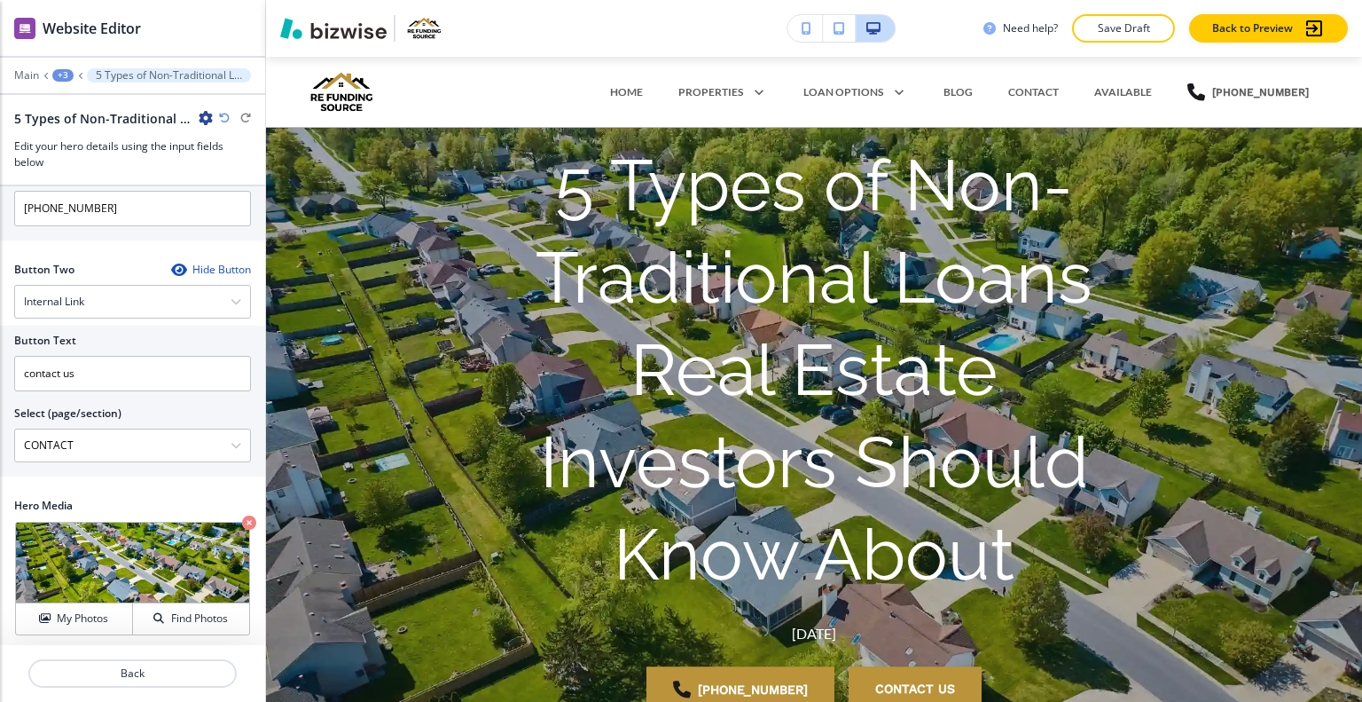
click at [1143, 18] on button "Save Draft" at bounding box center [1123, 28] width 103 height 28
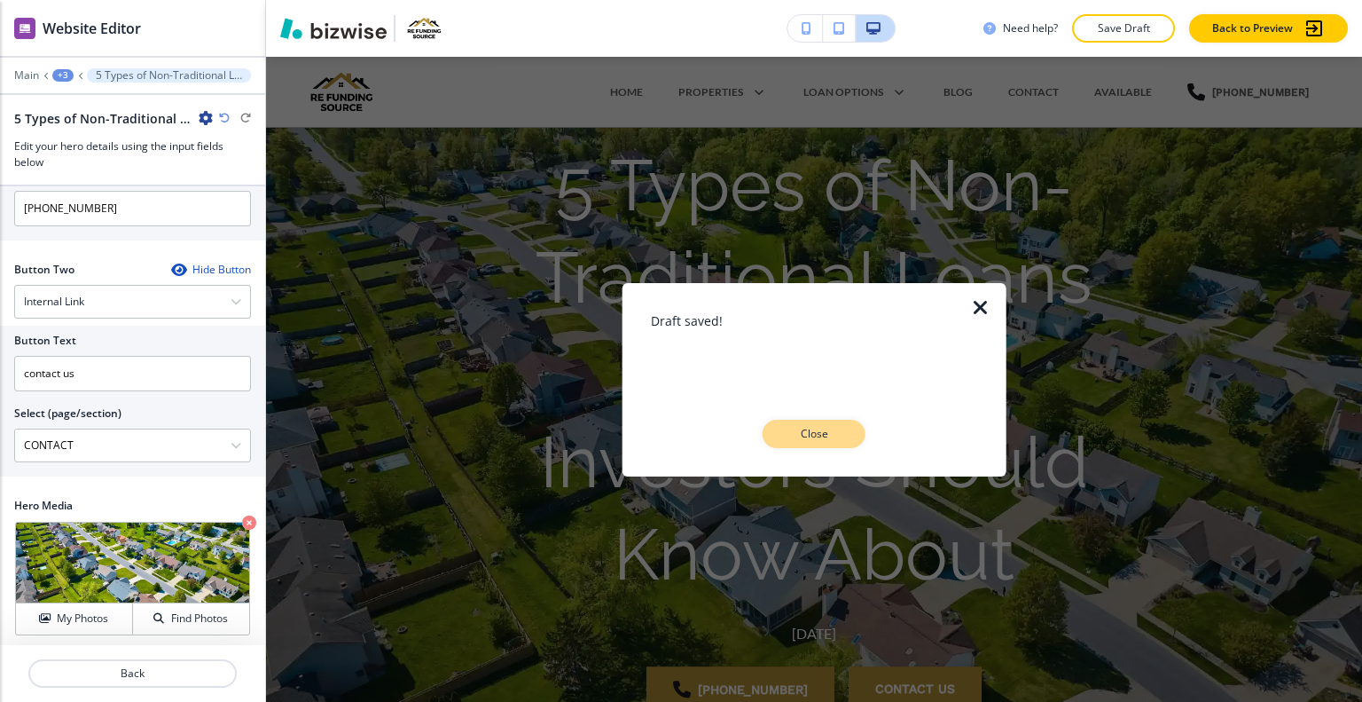
click at [817, 436] on p "Close" at bounding box center [814, 434] width 57 height 16
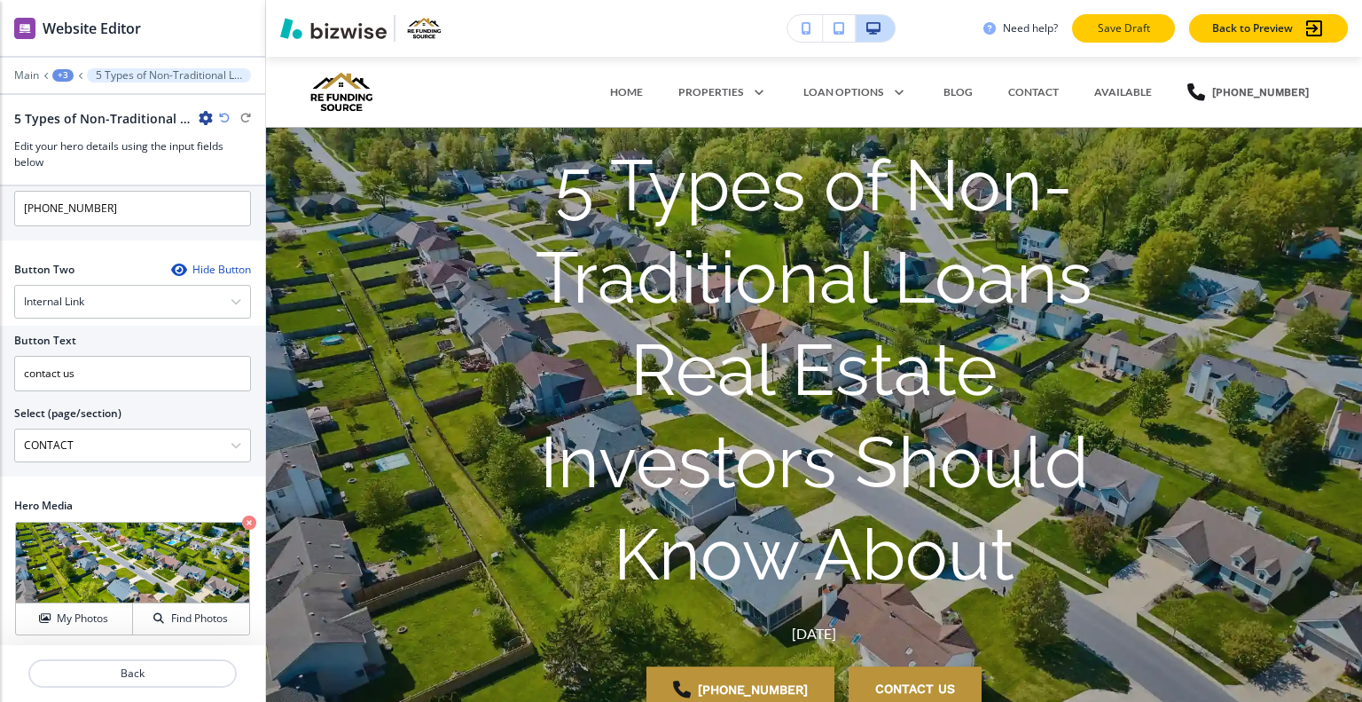
click at [1111, 25] on p "Save Draft" at bounding box center [1123, 28] width 57 height 16
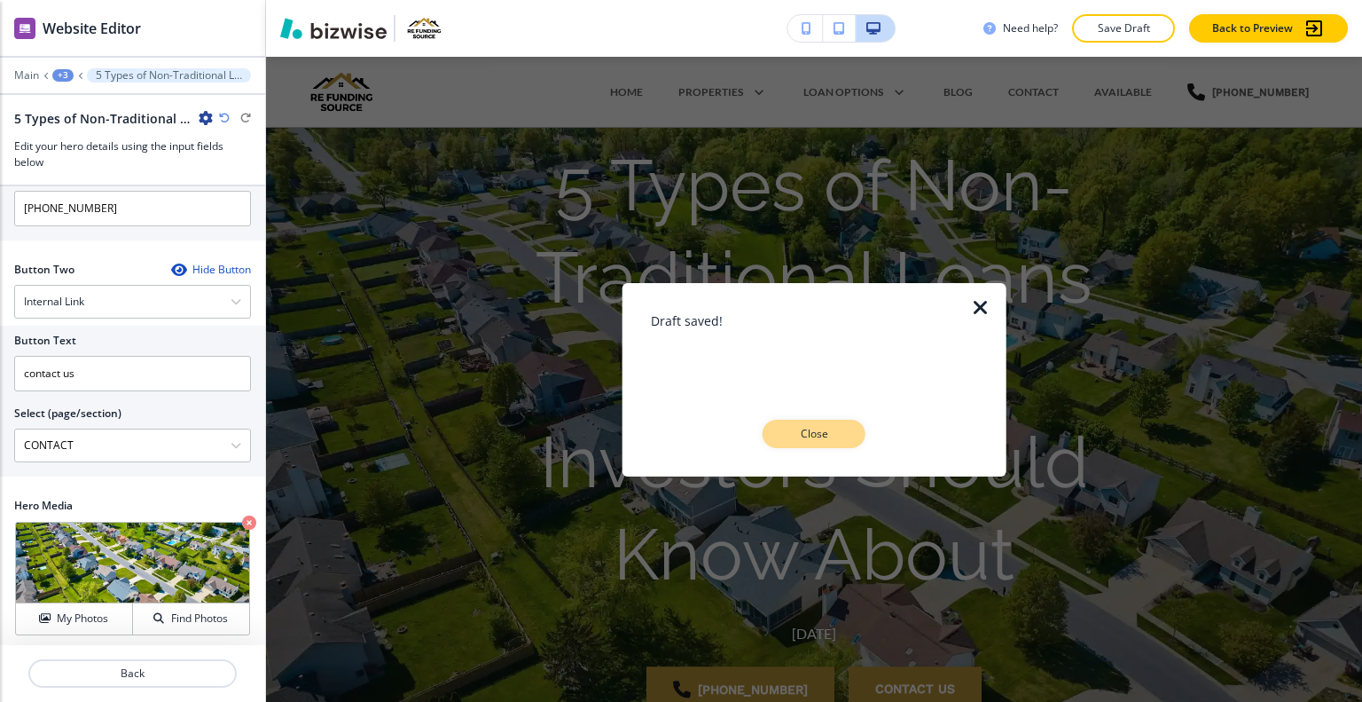
click at [840, 434] on p "Close" at bounding box center [814, 434] width 57 height 16
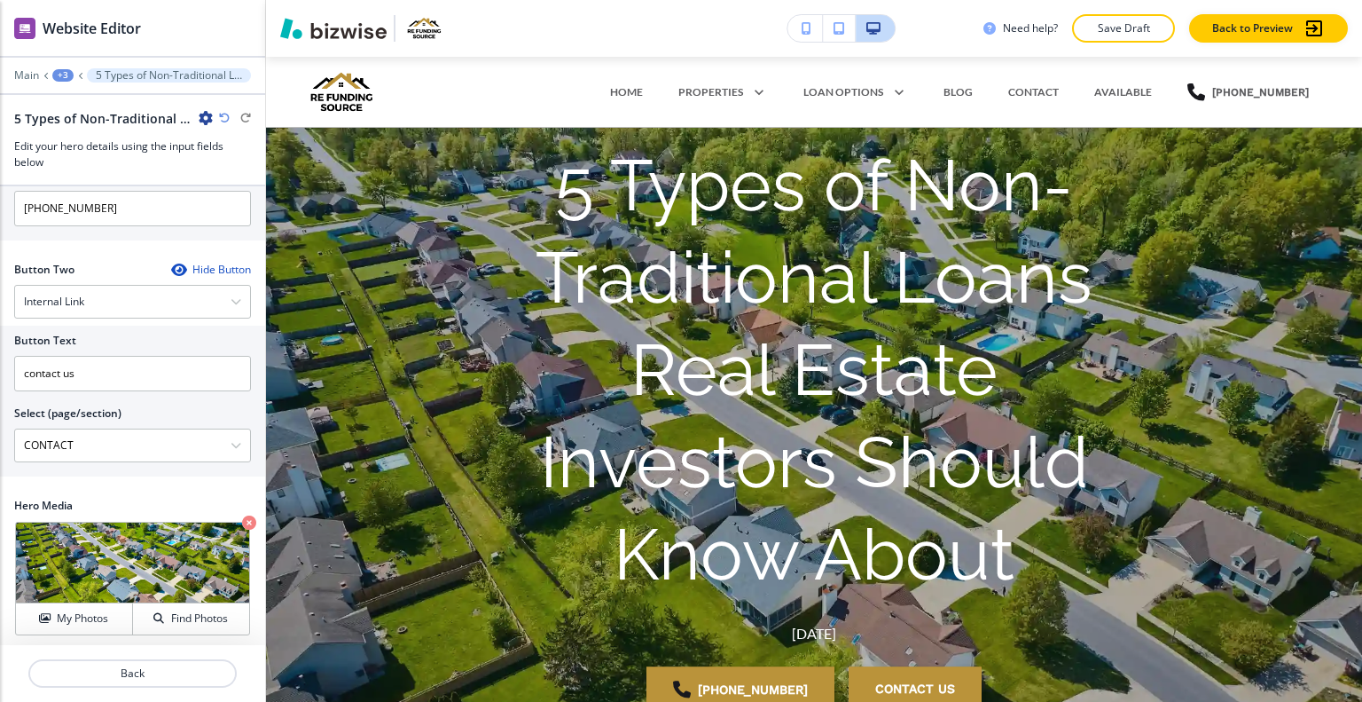
click at [1126, 13] on div "Need help? Save Draft Back to Preview" at bounding box center [814, 28] width 1096 height 57
click at [1127, 22] on p "Save Draft" at bounding box center [1123, 28] width 57 height 16
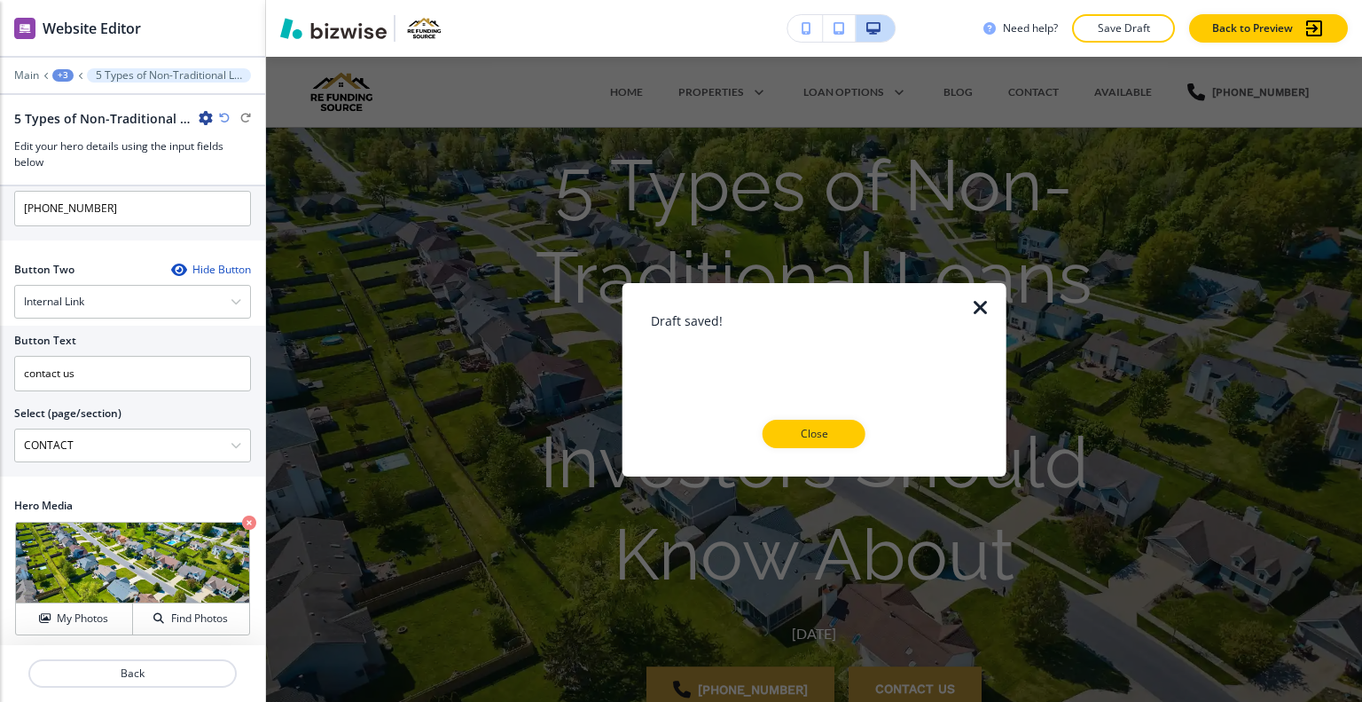
click at [805, 443] on button "Close" at bounding box center [814, 434] width 103 height 28
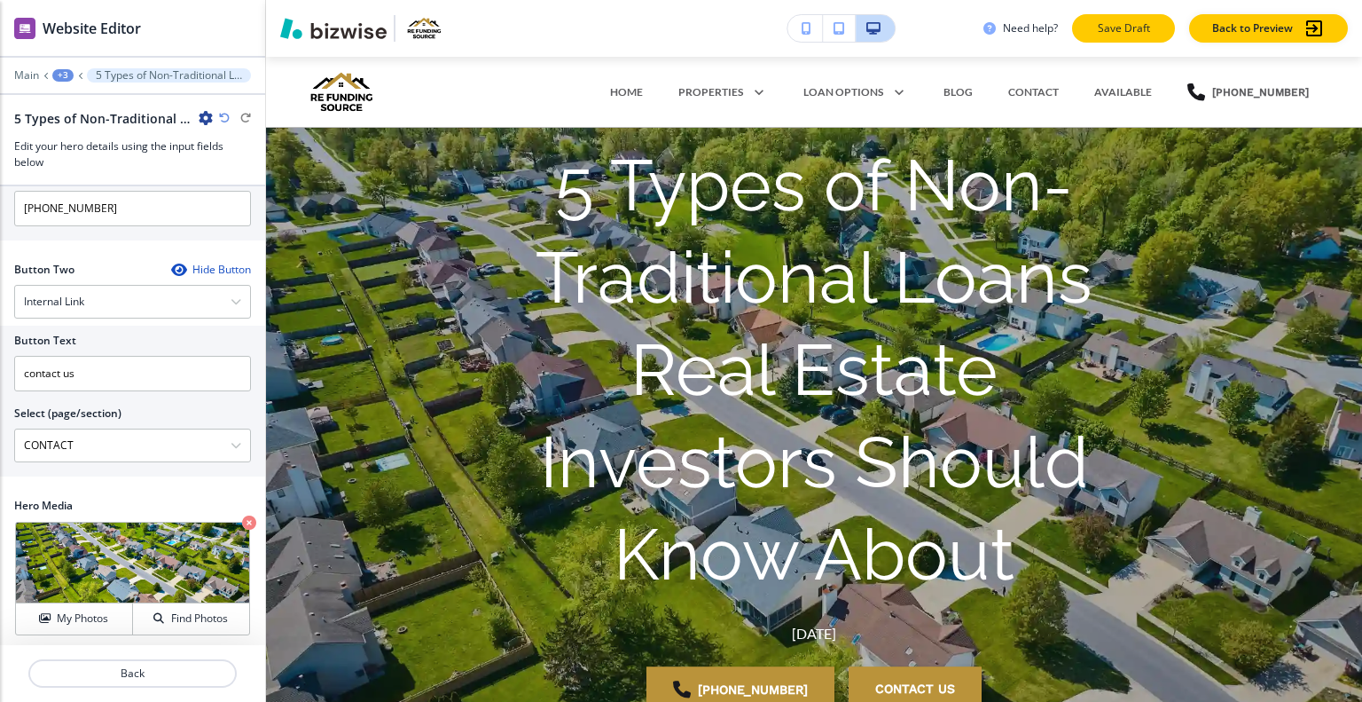
click at [1137, 31] on p "Save Draft" at bounding box center [1123, 28] width 57 height 16
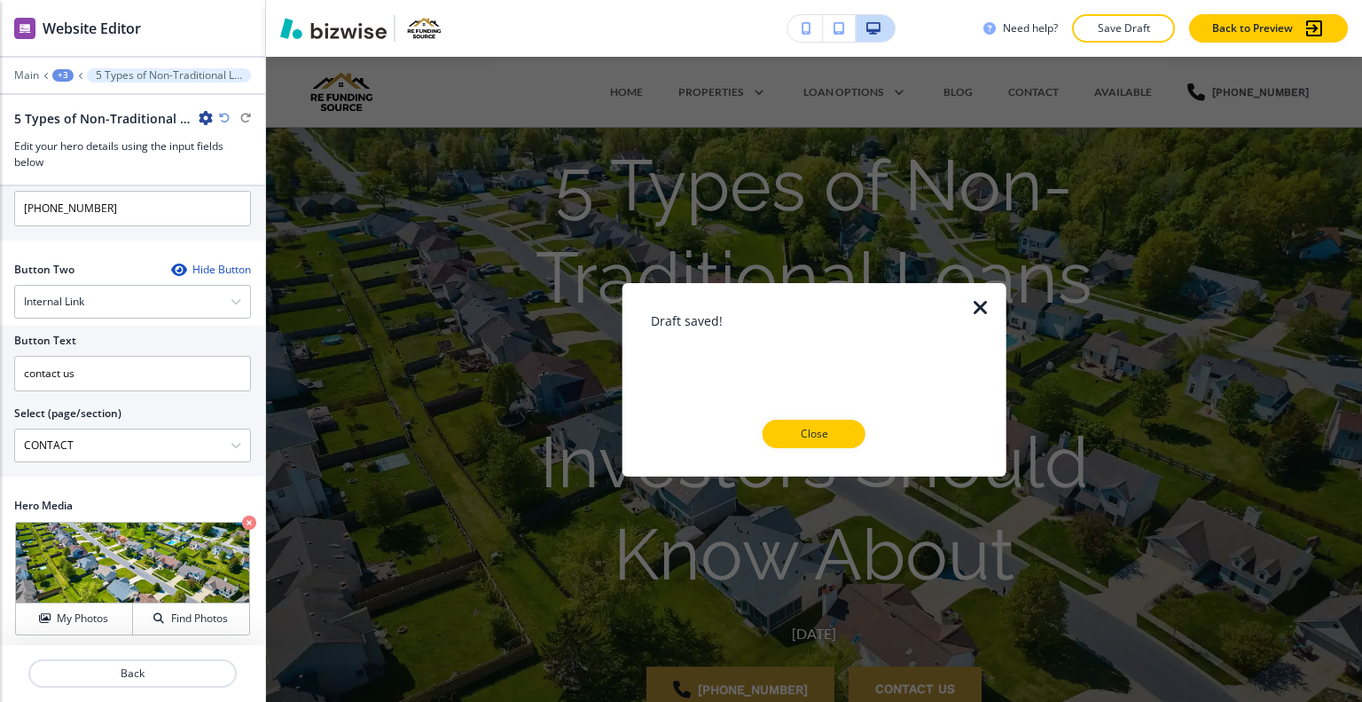
click at [818, 431] on p "Close" at bounding box center [814, 434] width 57 height 16
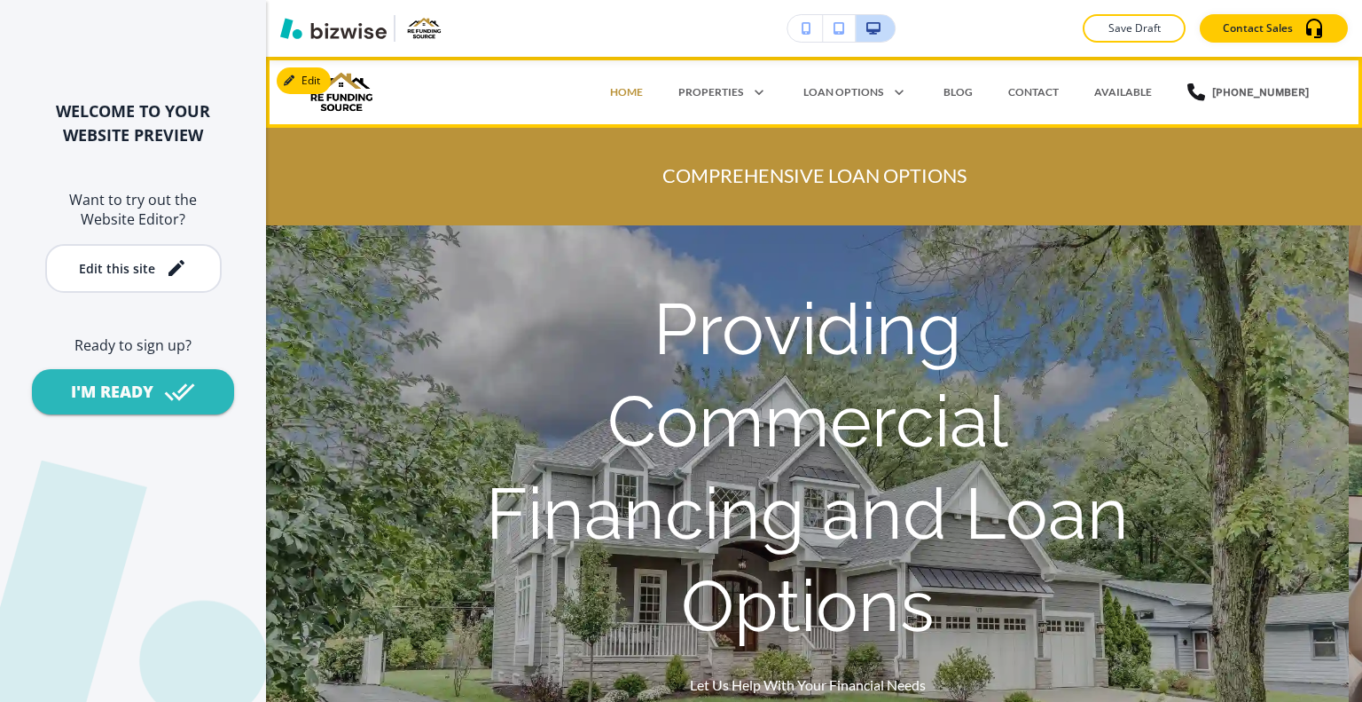
click at [988, 90] on div "BLOG" at bounding box center [958, 92] width 65 height 16
click at [973, 95] on p "BLOG" at bounding box center [958, 92] width 29 height 16
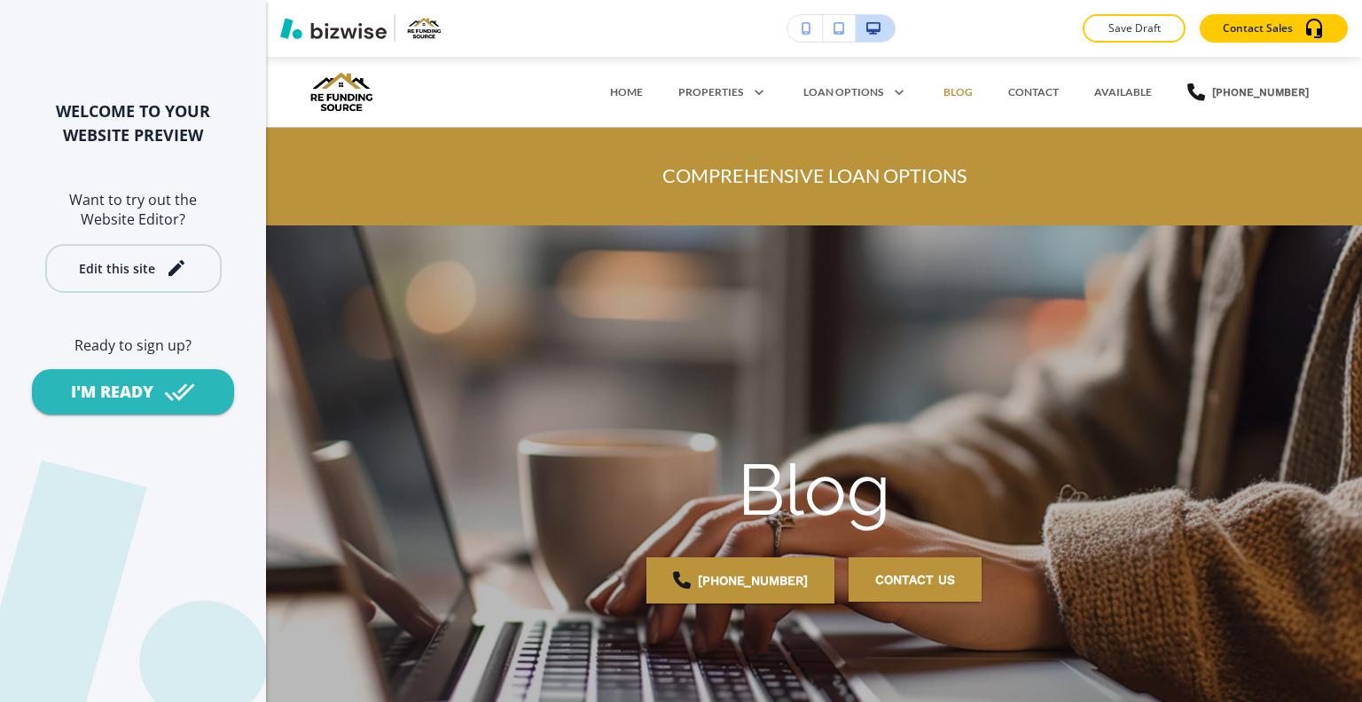
click at [128, 275] on div "Edit this site" at bounding box center [117, 268] width 76 height 13
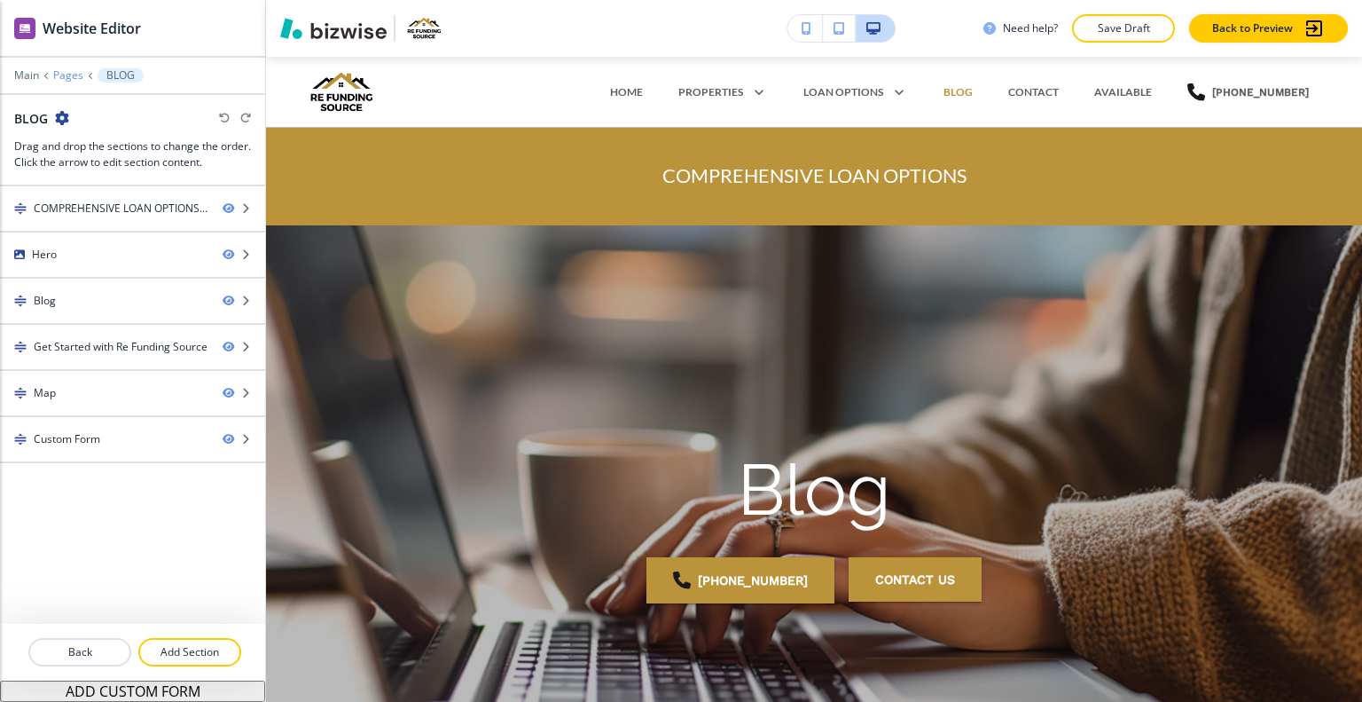
click at [64, 71] on p "Pages" at bounding box center [68, 75] width 30 height 12
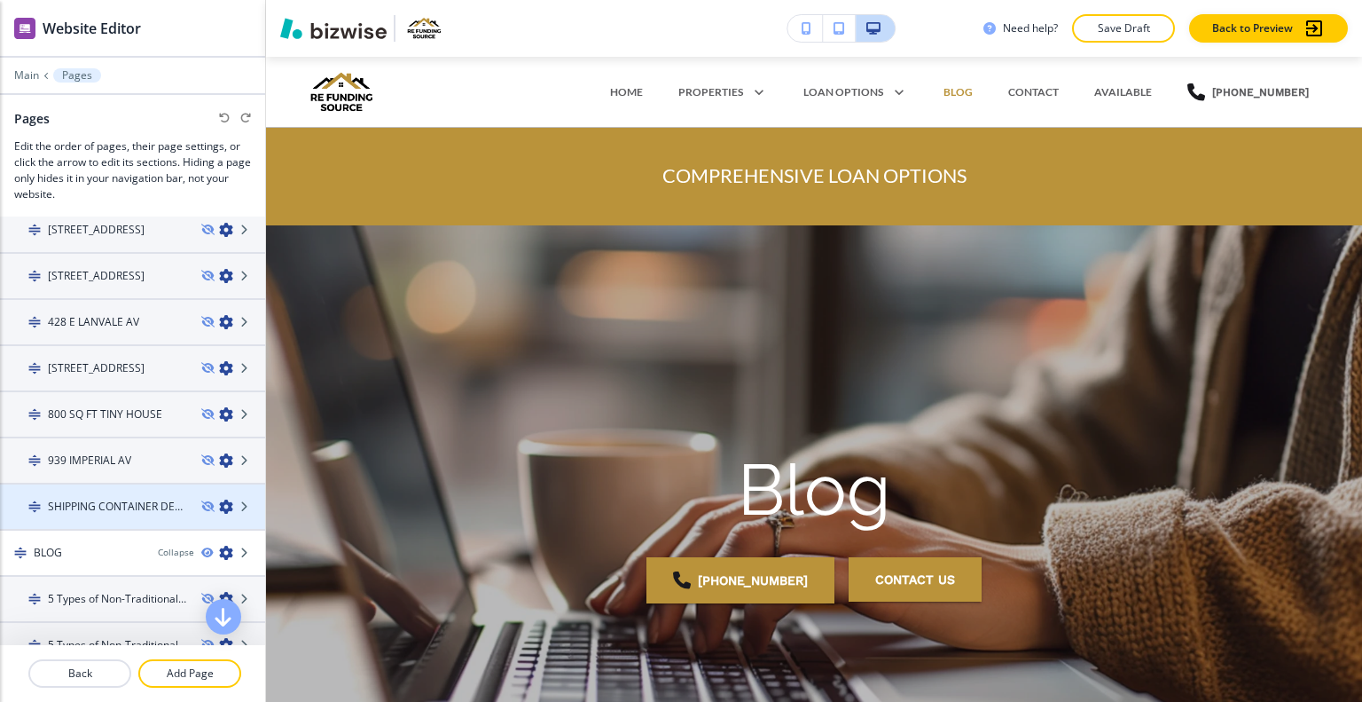
scroll to position [976, 0]
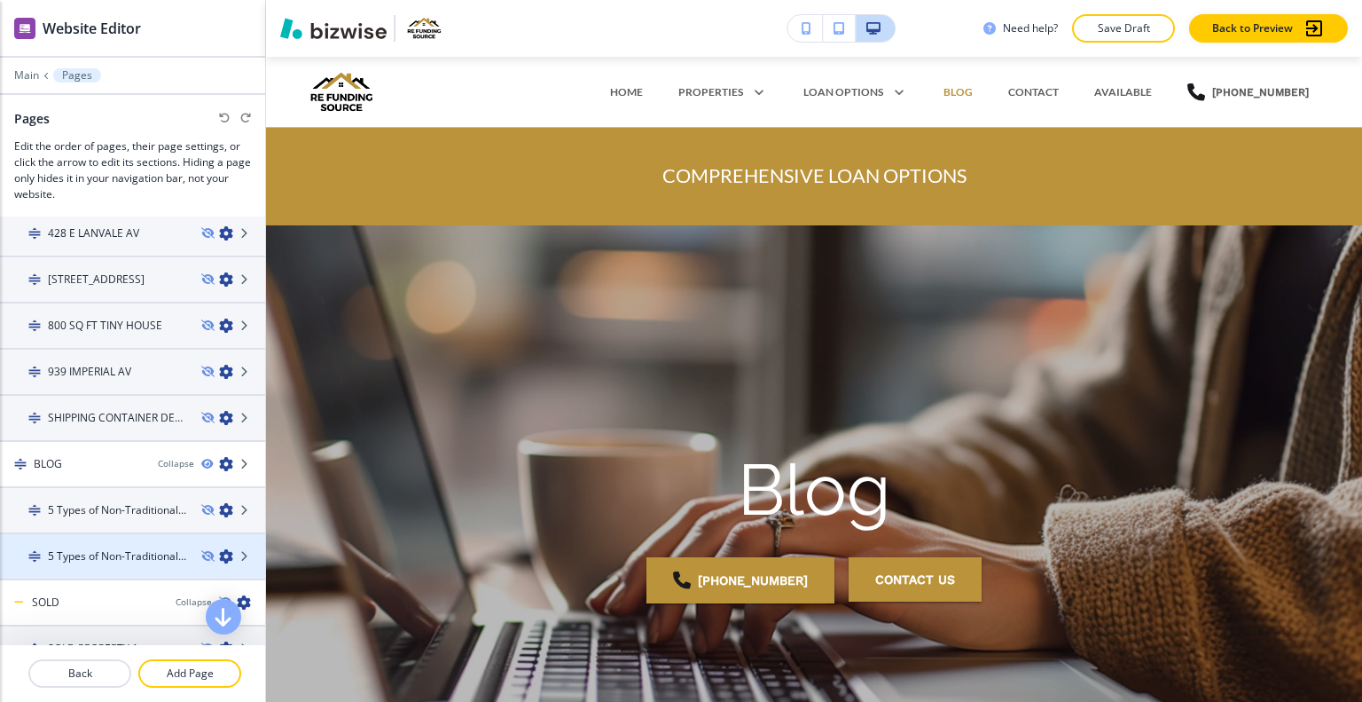
click at [108, 548] on h4 "5 Types of Non-Traditional Loans Real Estate Investors Should Know About-1" at bounding box center [117, 556] width 139 height 16
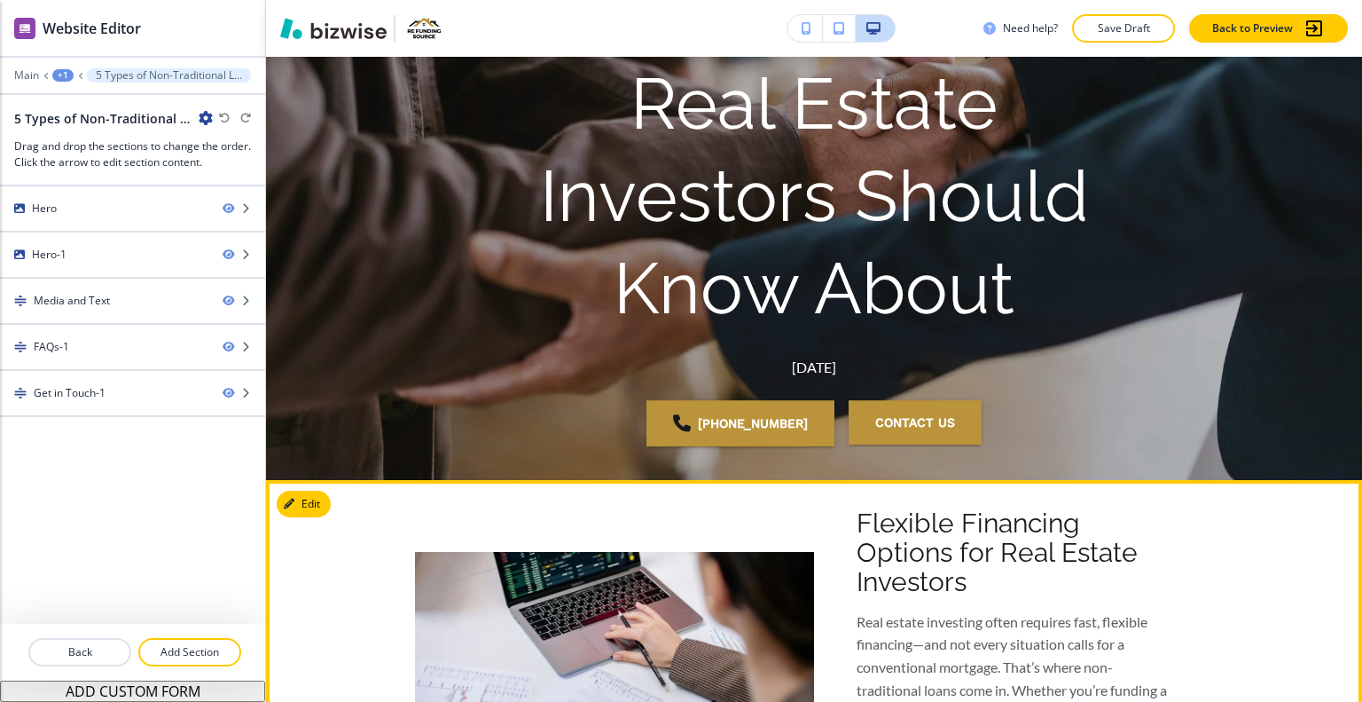
scroll to position [0, 0]
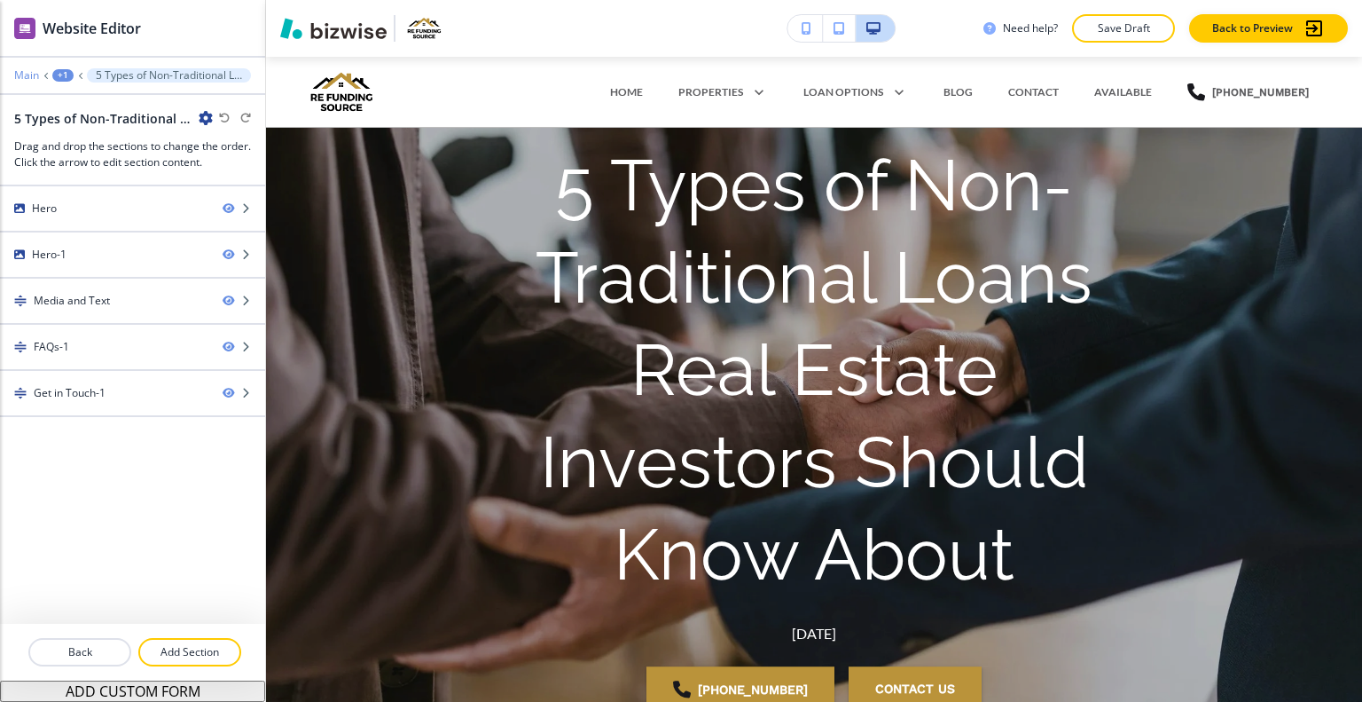
click at [35, 69] on p "Main" at bounding box center [26, 75] width 25 height 12
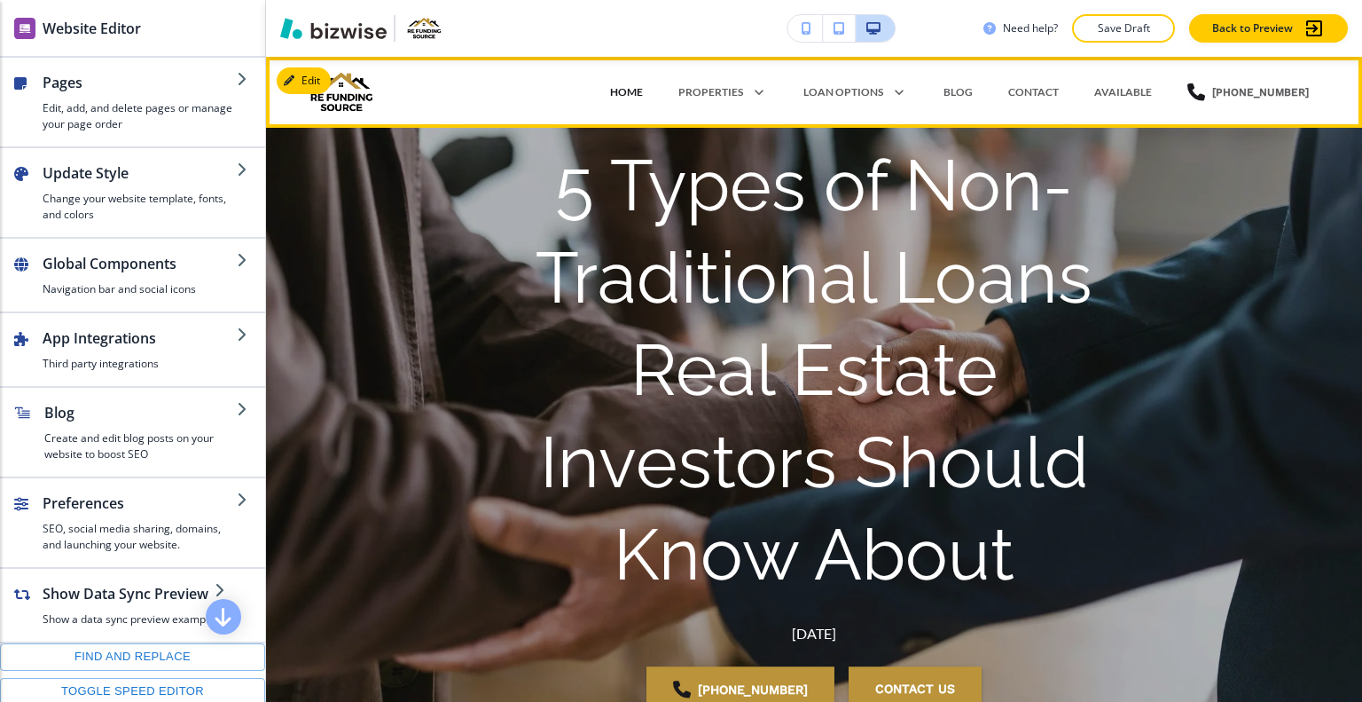
click at [625, 86] on p "HOME" at bounding box center [626, 92] width 33 height 16
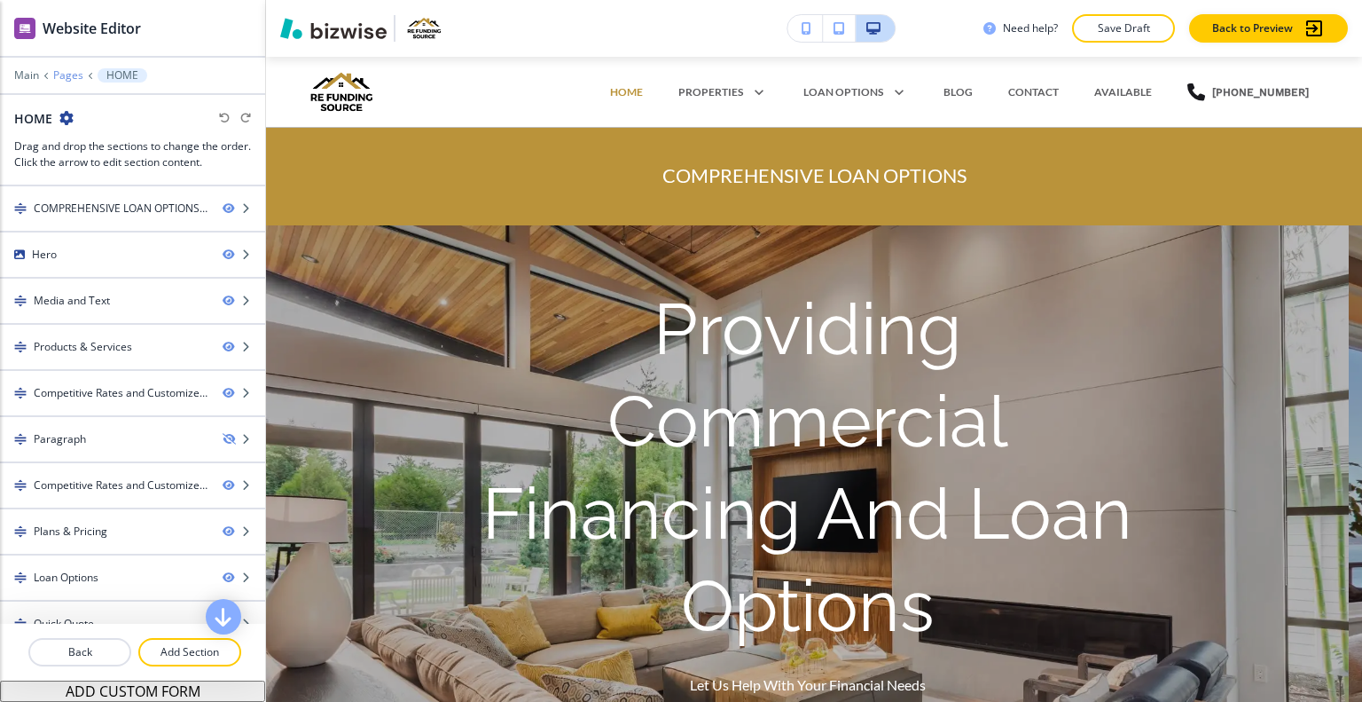
click at [77, 72] on p "Pages" at bounding box center [68, 75] width 30 height 12
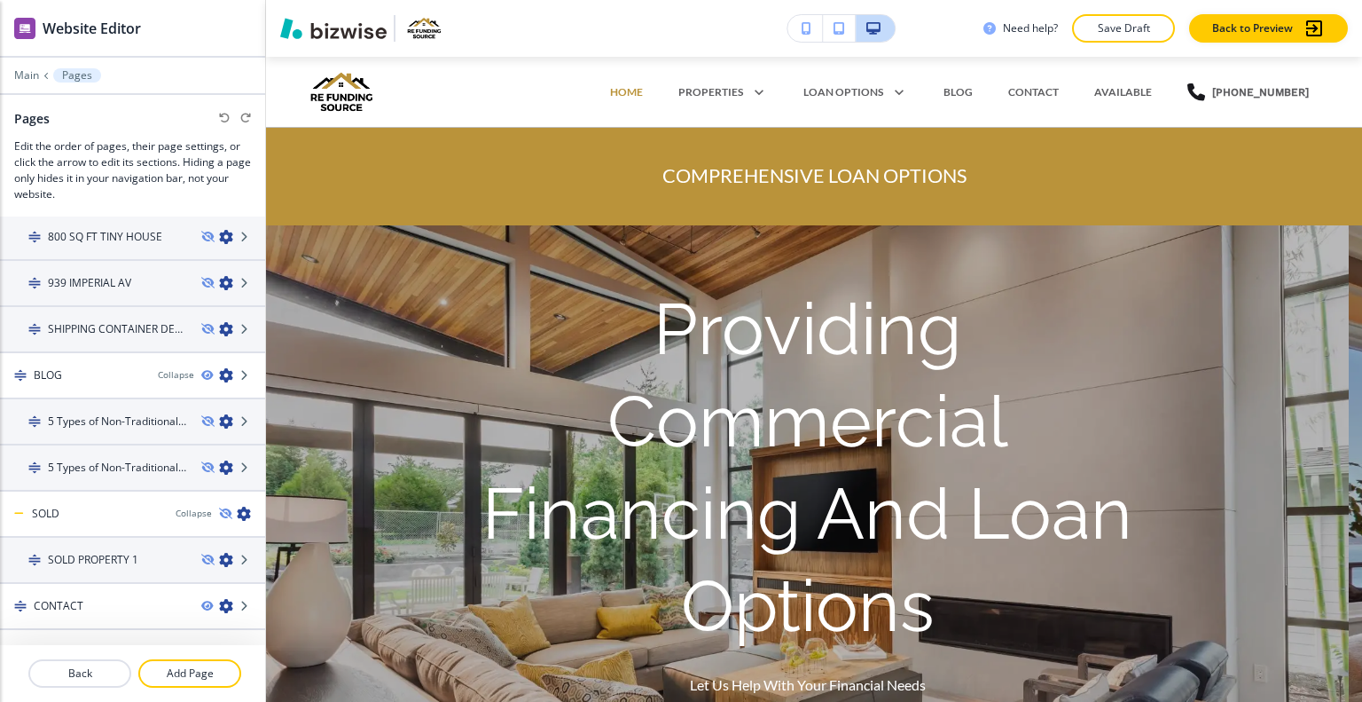
scroll to position [1174, 0]
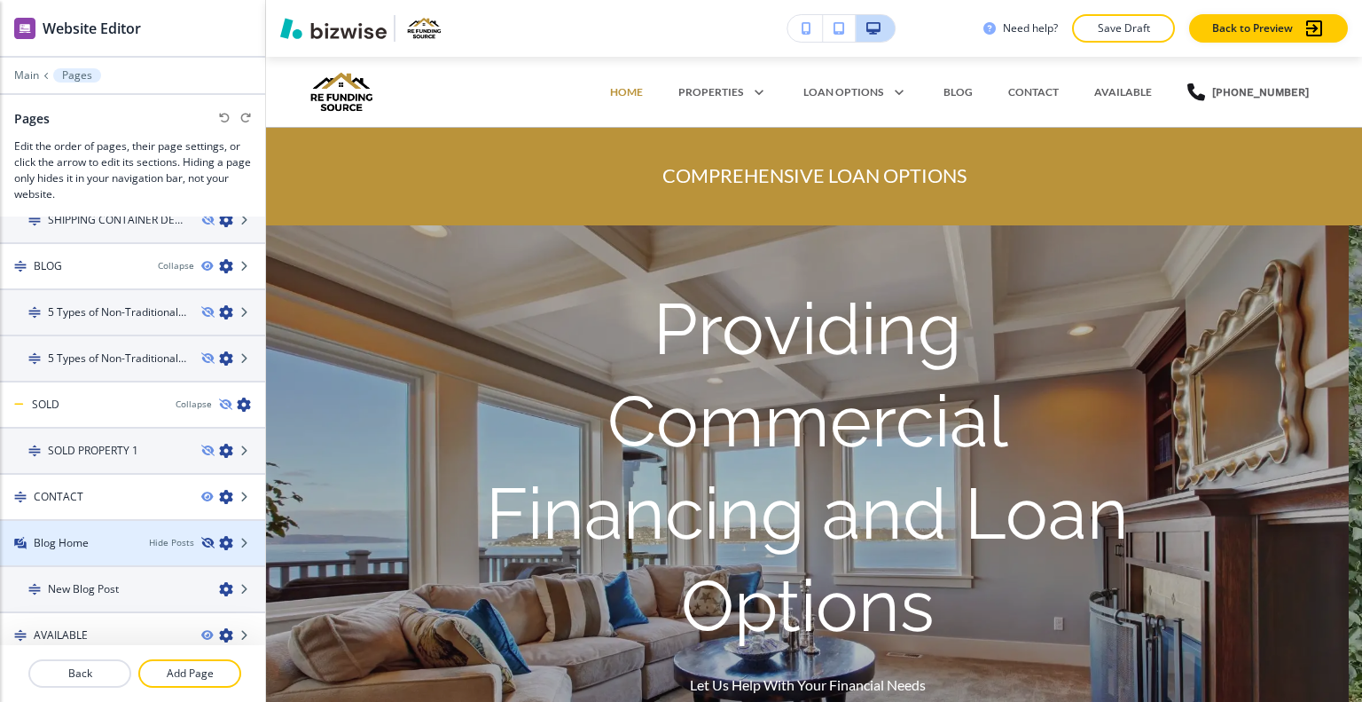
click at [201, 538] on icon "button" at bounding box center [206, 543] width 11 height 11
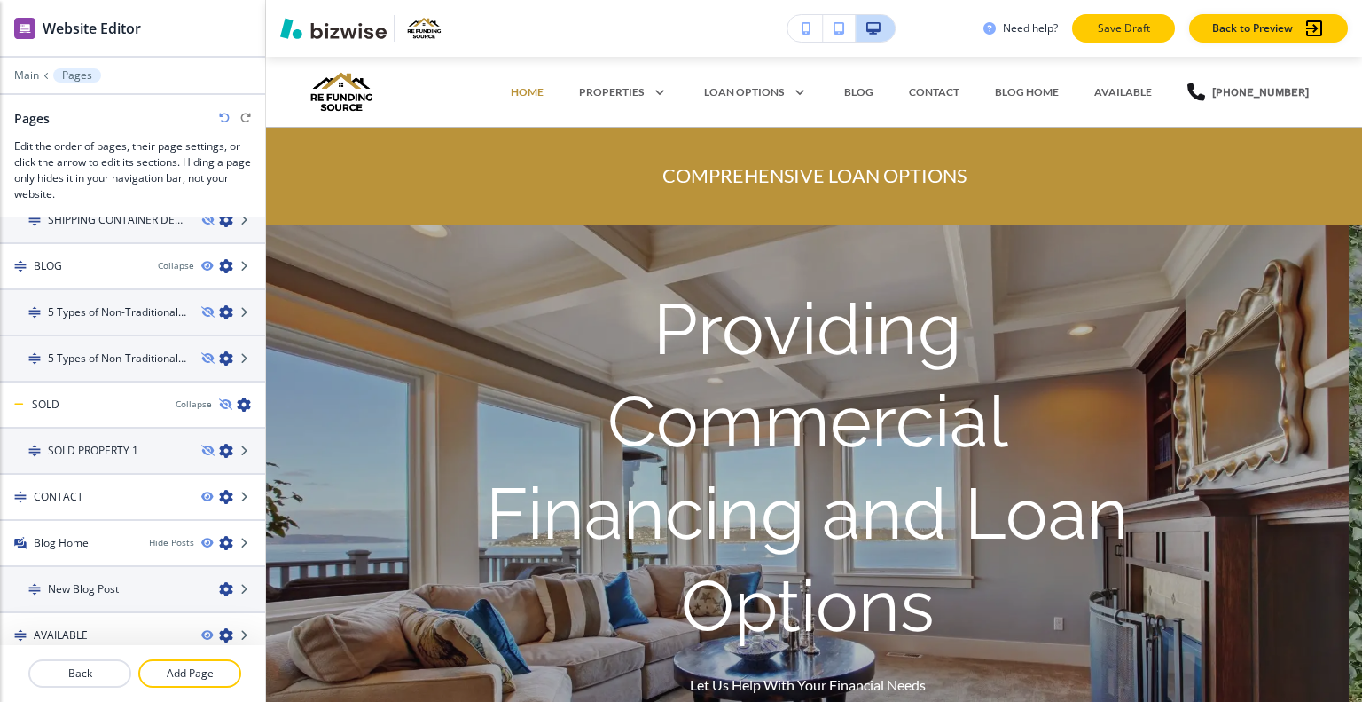
click at [1093, 32] on button "Save Draft" at bounding box center [1123, 28] width 103 height 28
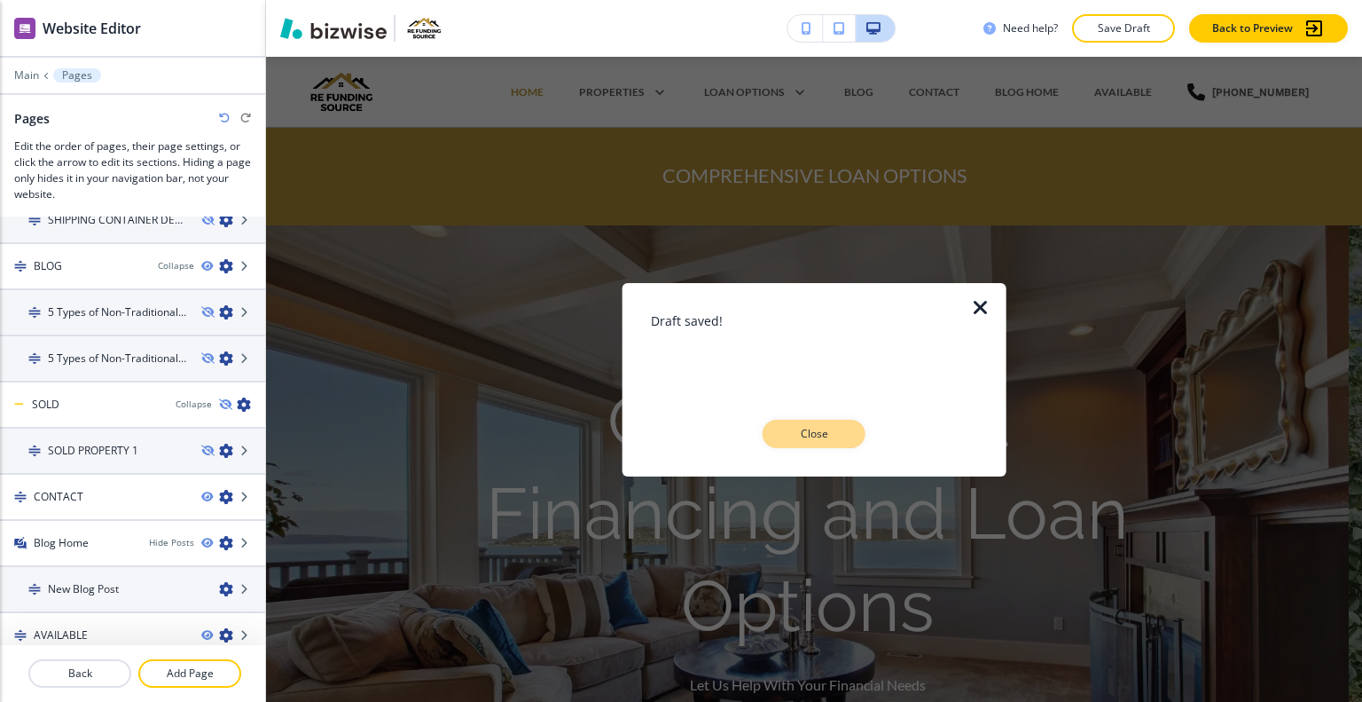
click at [813, 444] on button "Close" at bounding box center [814, 434] width 103 height 28
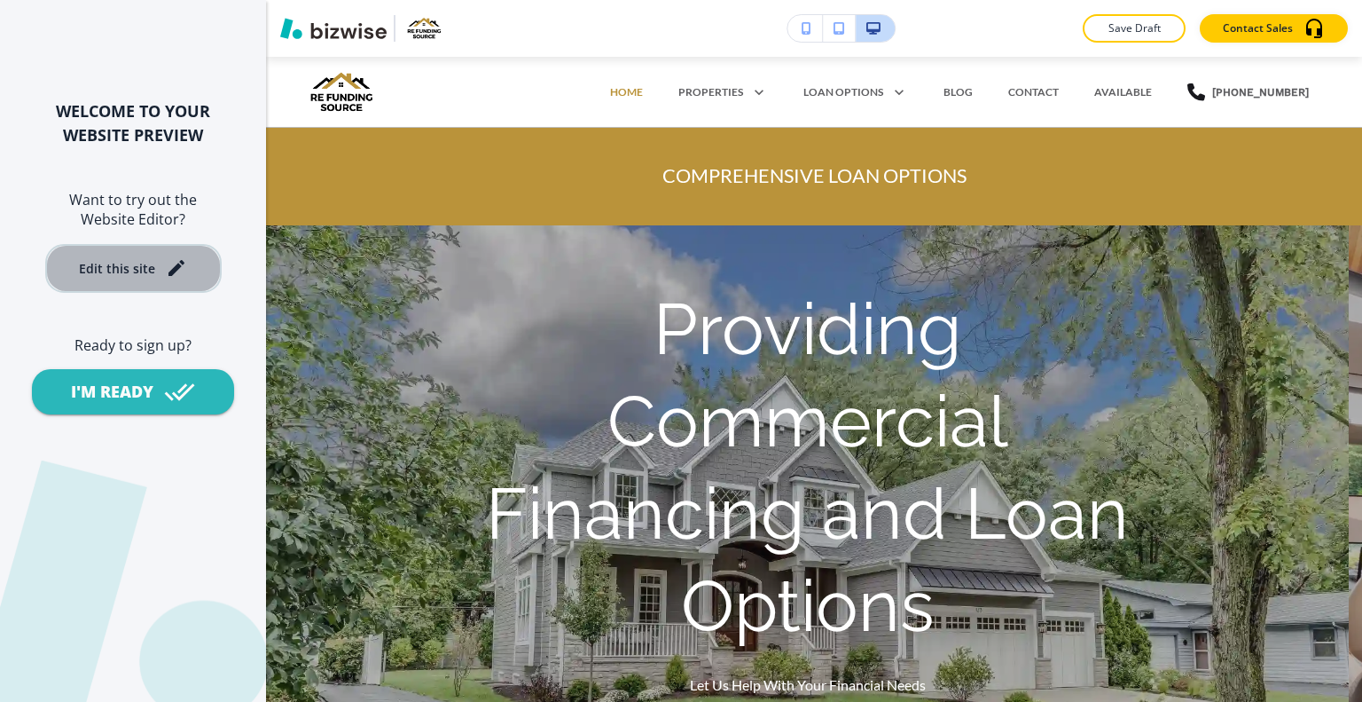
click at [130, 275] on div "Edit this site" at bounding box center [117, 268] width 76 height 13
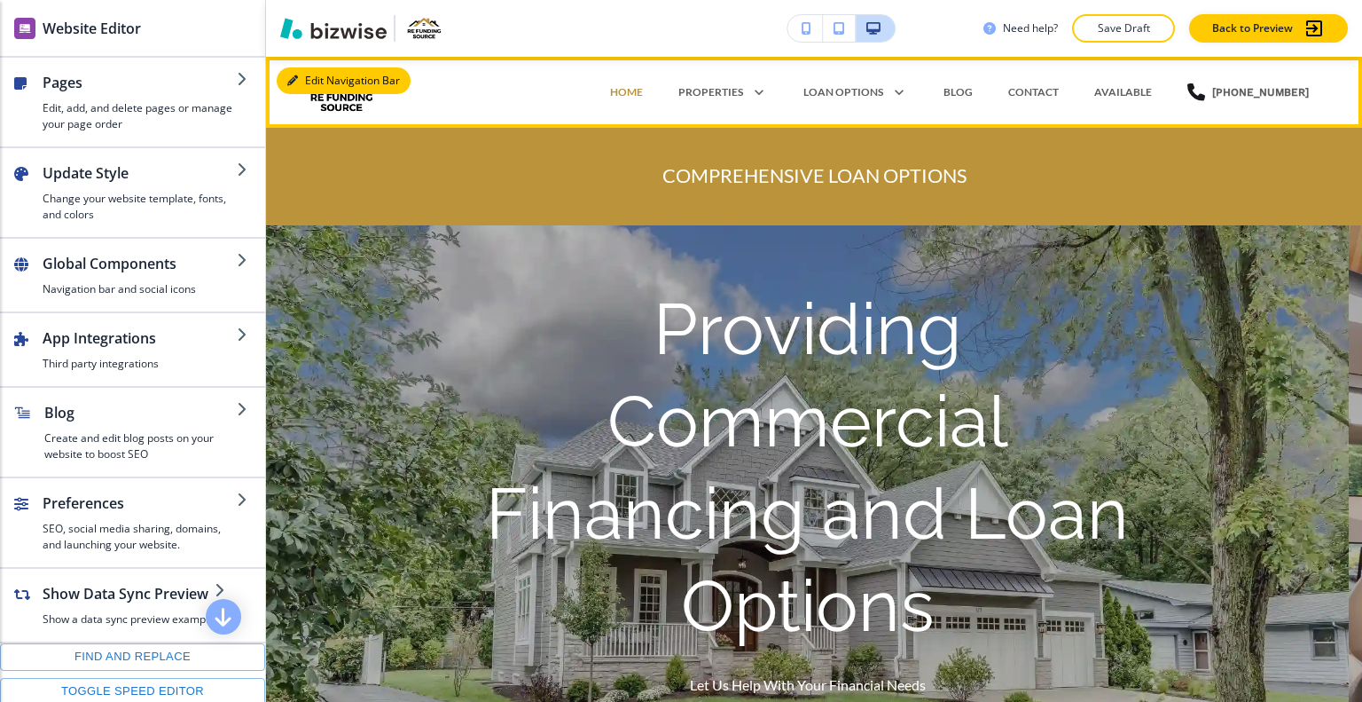
click at [309, 83] on button "Edit Navigation Bar" at bounding box center [344, 80] width 134 height 27
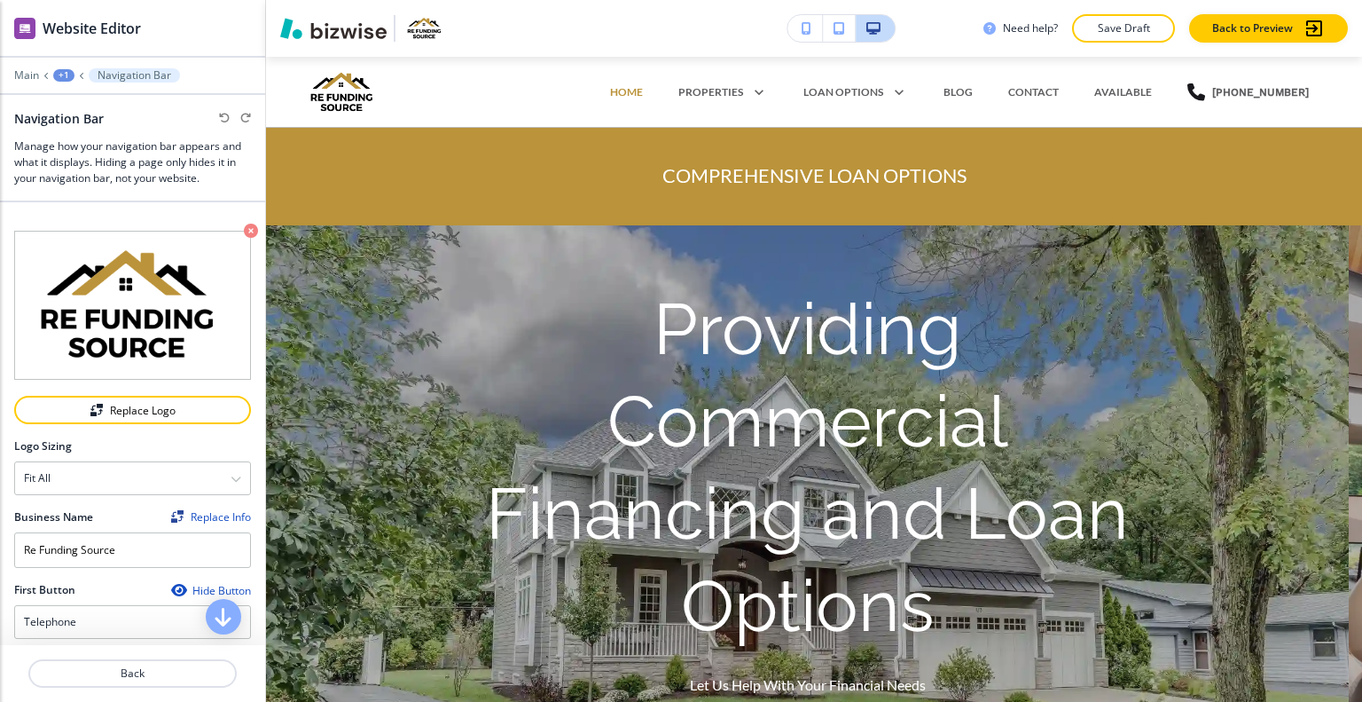
click at [64, 70] on div "+1" at bounding box center [63, 75] width 21 height 12
click at [29, 83] on div at bounding box center [132, 87] width 265 height 11
click at [24, 77] on p "Main" at bounding box center [26, 75] width 25 height 12
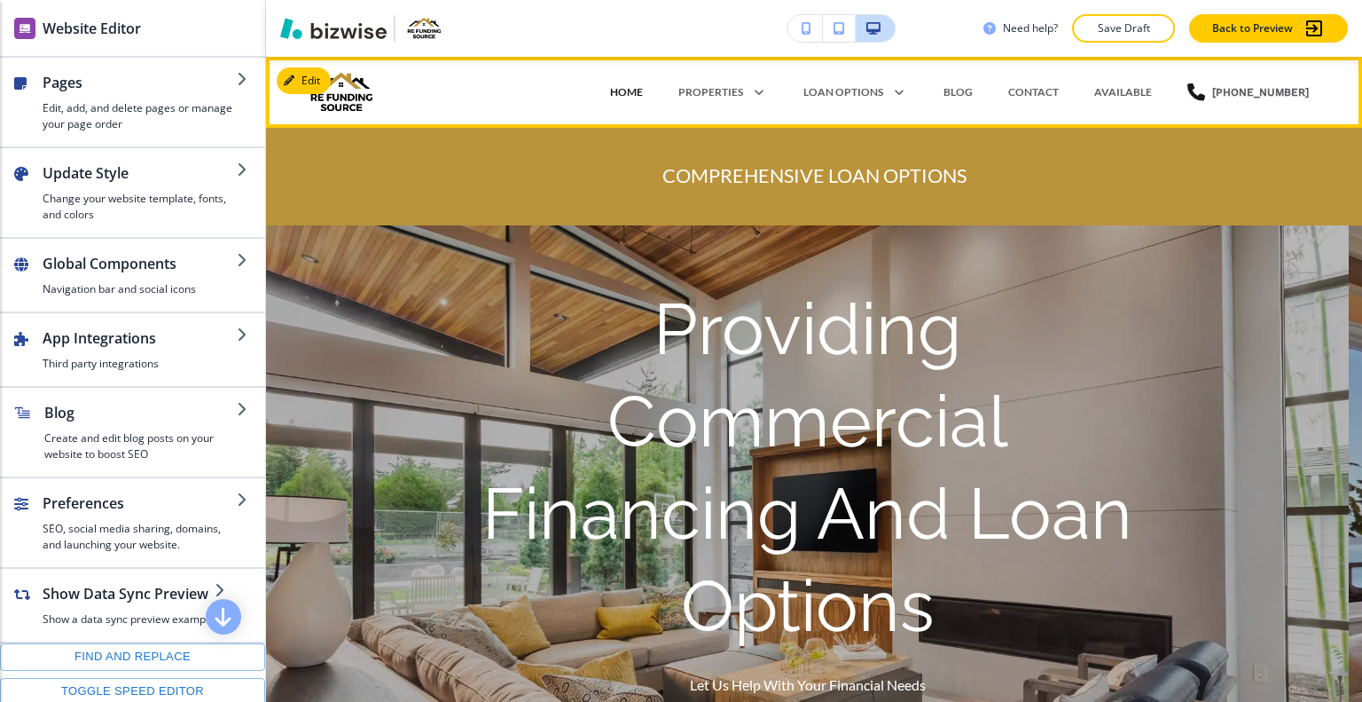
click at [643, 98] on p "HOME" at bounding box center [626, 92] width 33 height 16
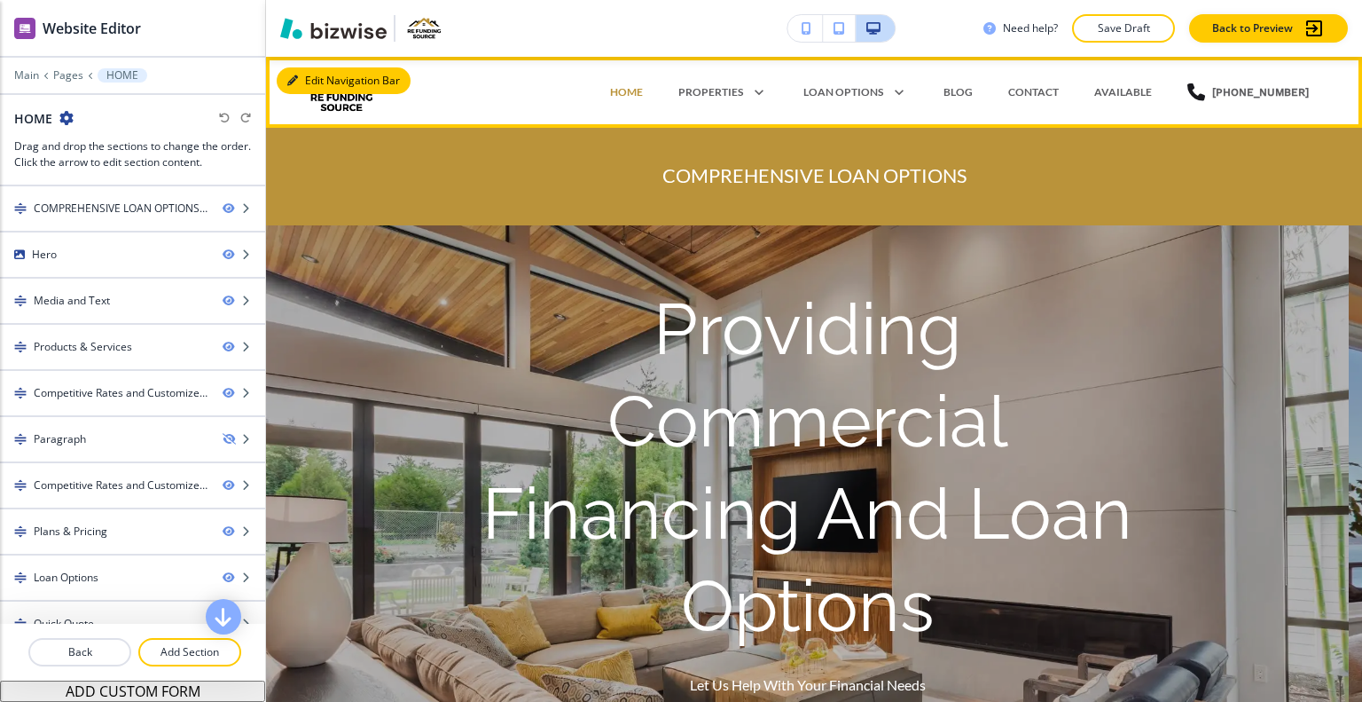
click at [310, 82] on button "Edit Navigation Bar" at bounding box center [344, 80] width 134 height 27
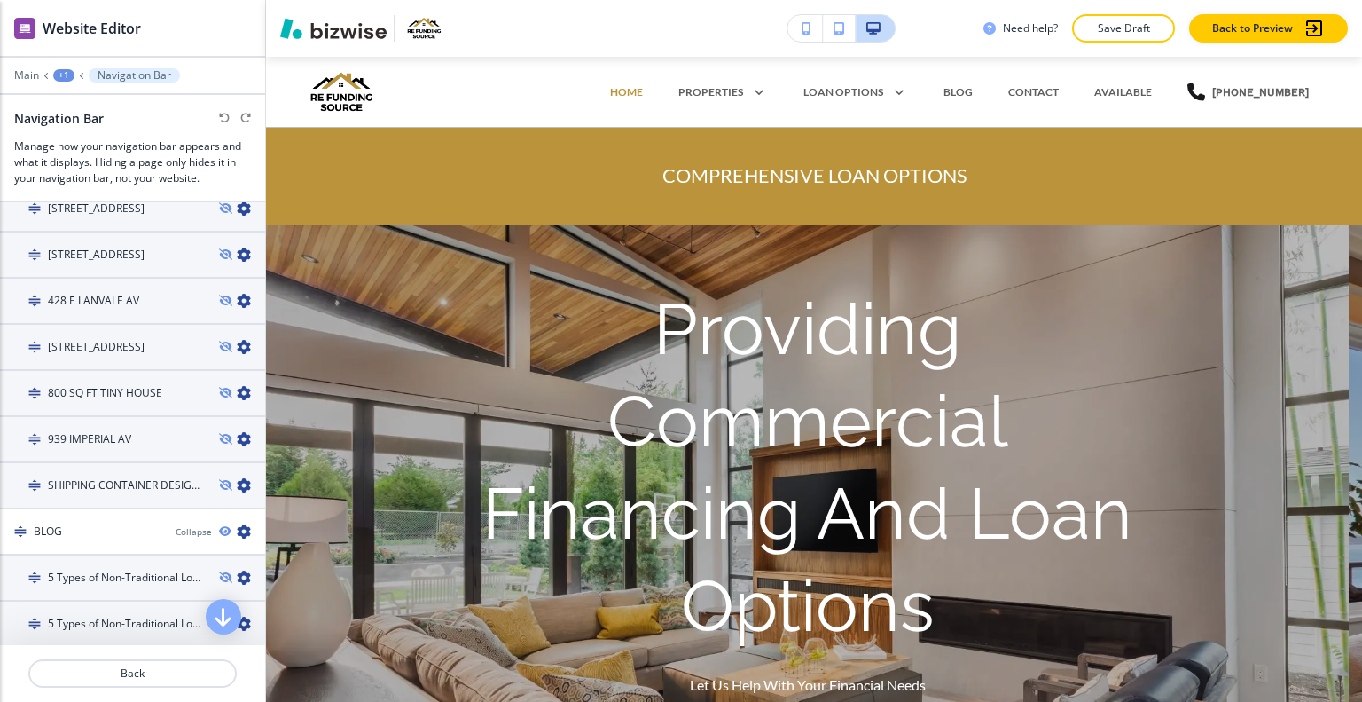
scroll to position [1774, 0]
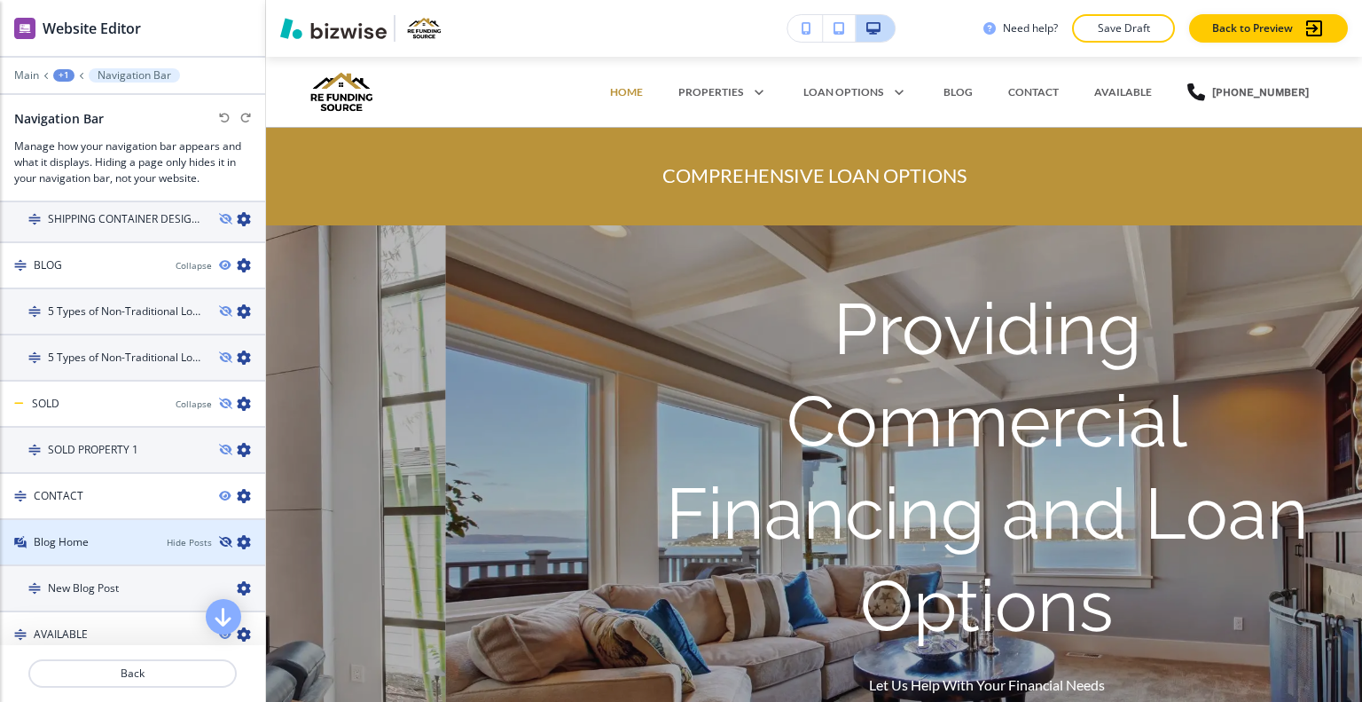
click at [219, 537] on icon "button" at bounding box center [224, 542] width 11 height 11
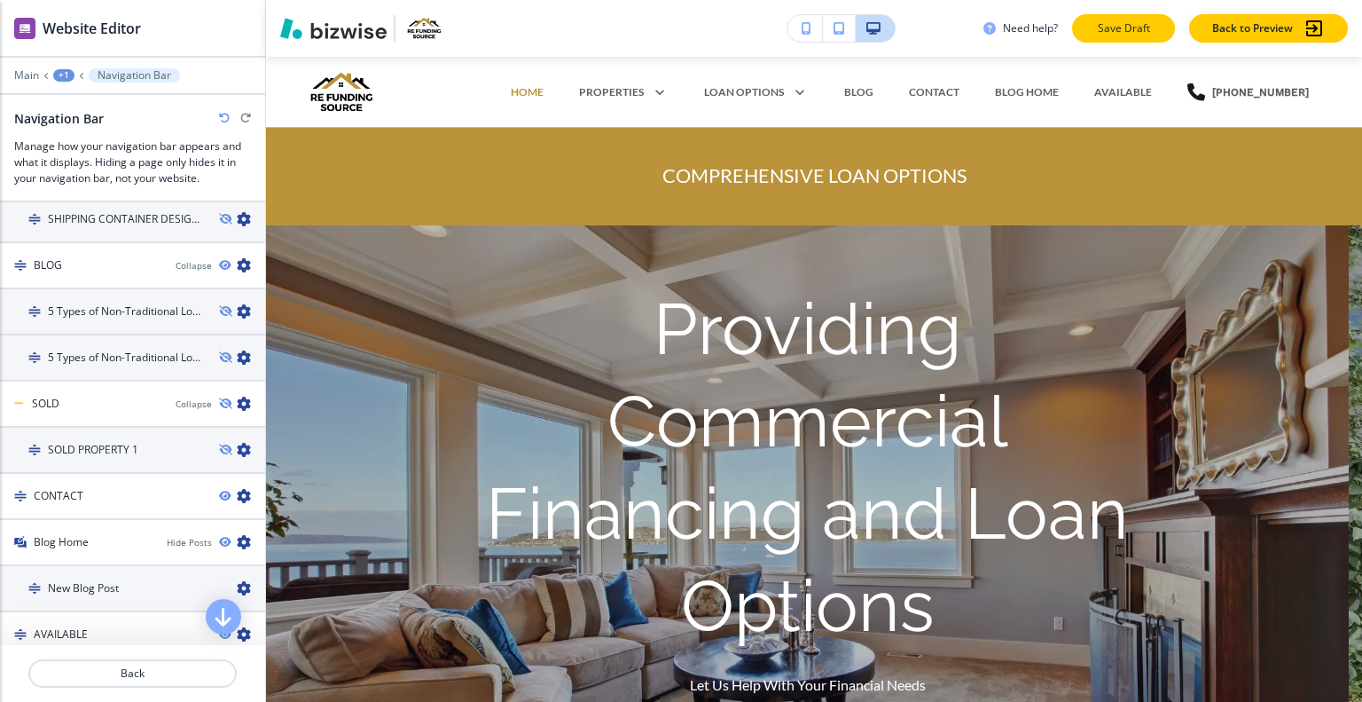
click at [1113, 27] on p "Save Draft" at bounding box center [1123, 28] width 57 height 16
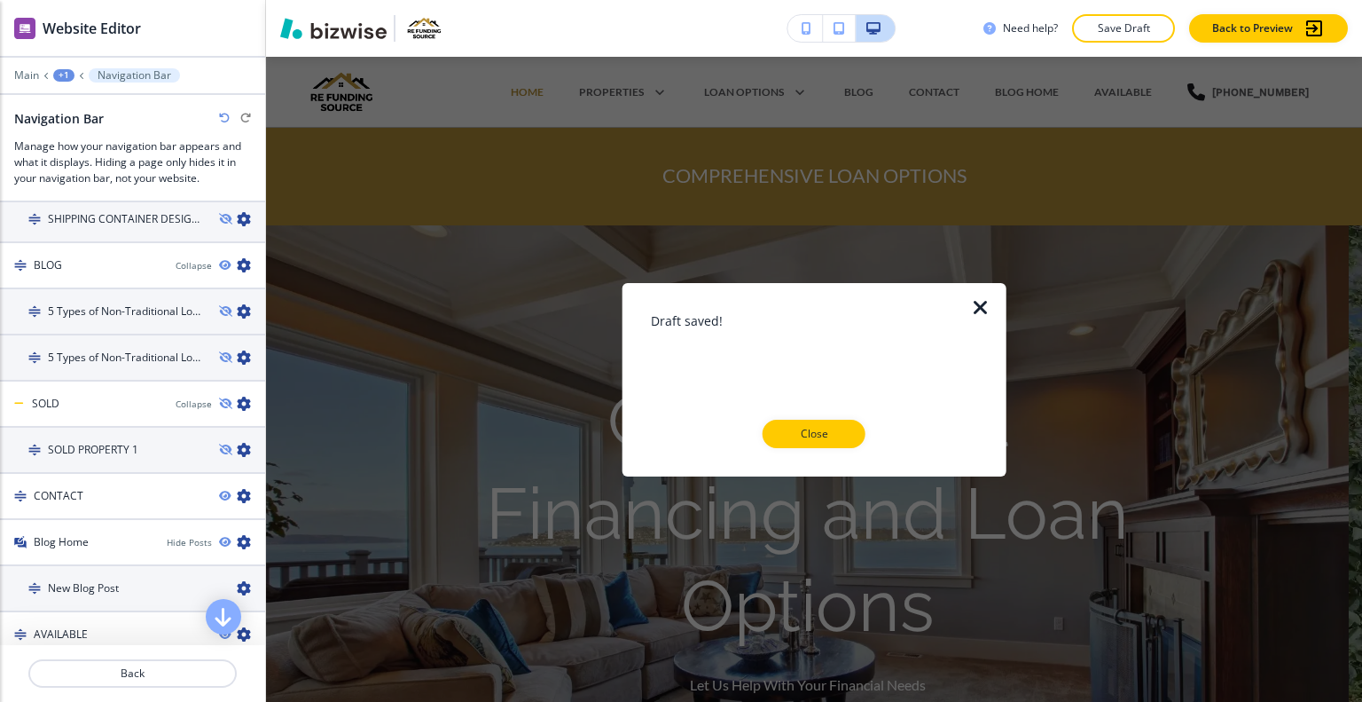
click at [806, 443] on button "Close" at bounding box center [814, 434] width 103 height 28
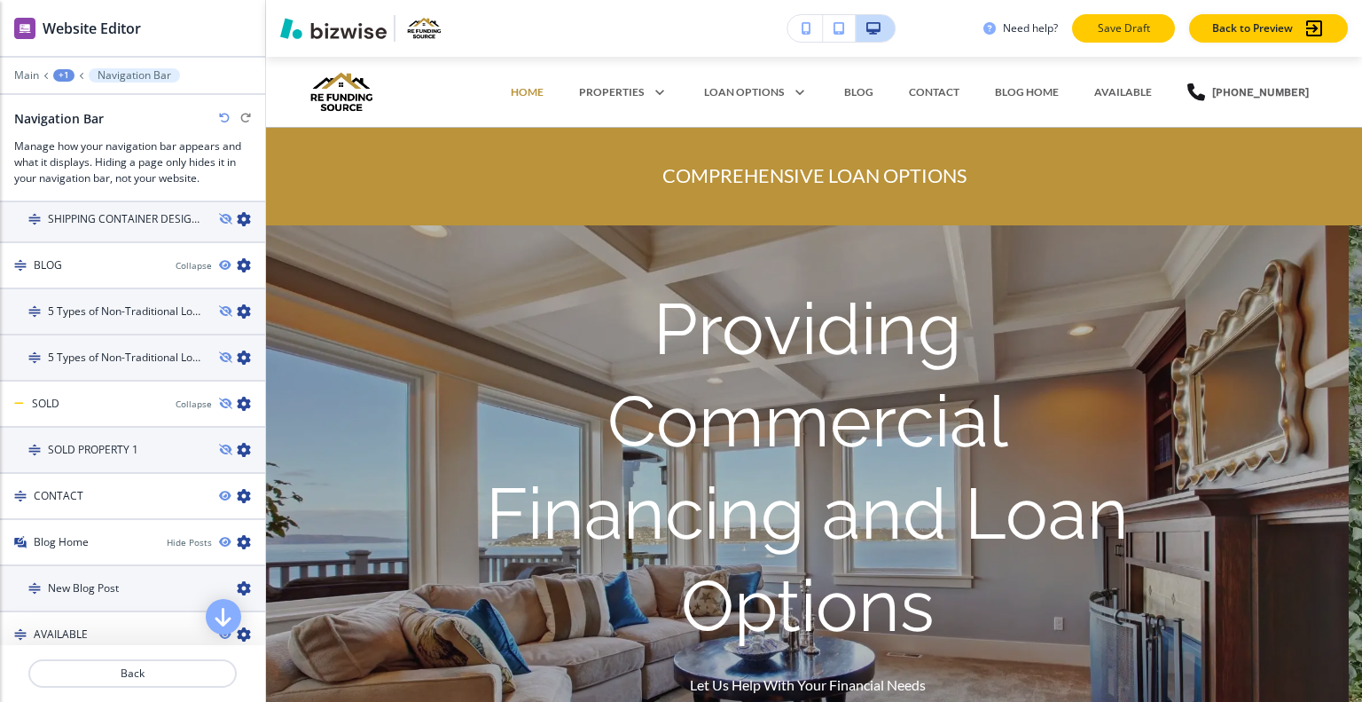
click at [1100, 23] on p "Save Draft" at bounding box center [1123, 28] width 57 height 16
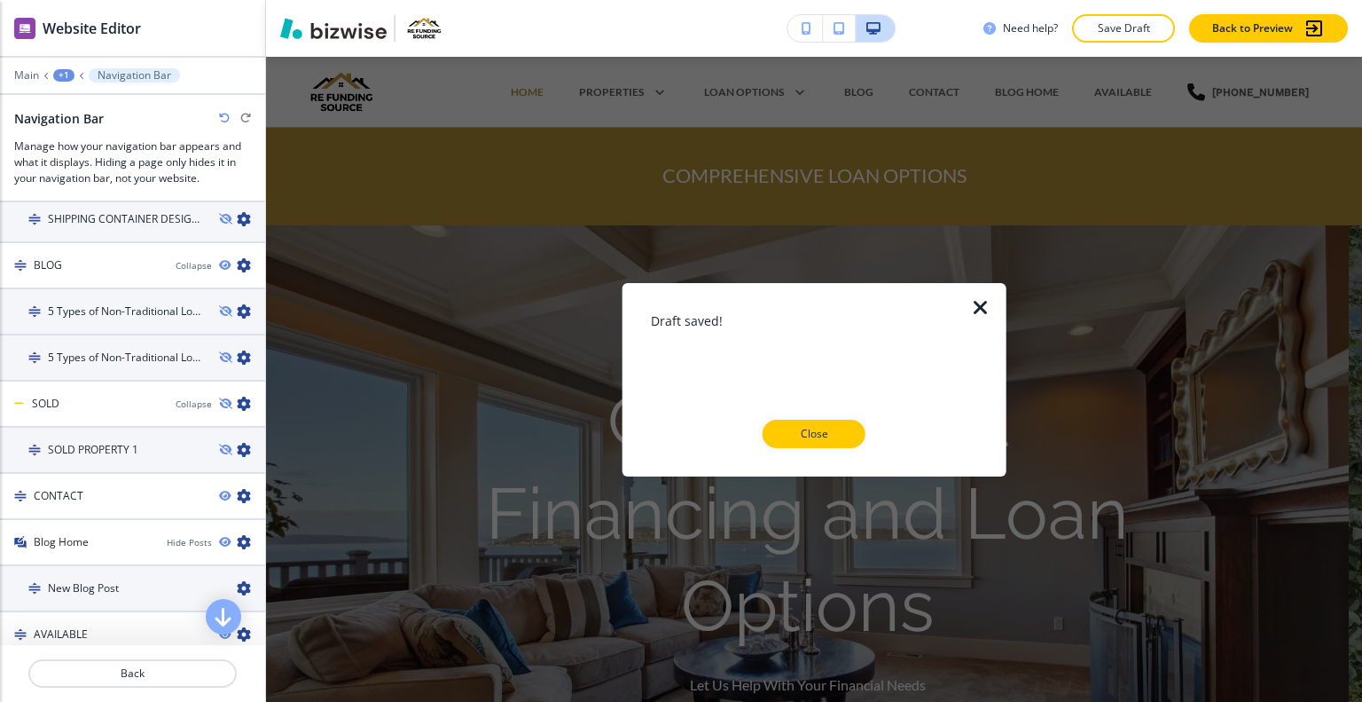
drag, startPoint x: 816, startPoint y: 431, endPoint x: 912, endPoint y: 369, distance: 114.2
click at [816, 431] on p "Close" at bounding box center [814, 434] width 57 height 16
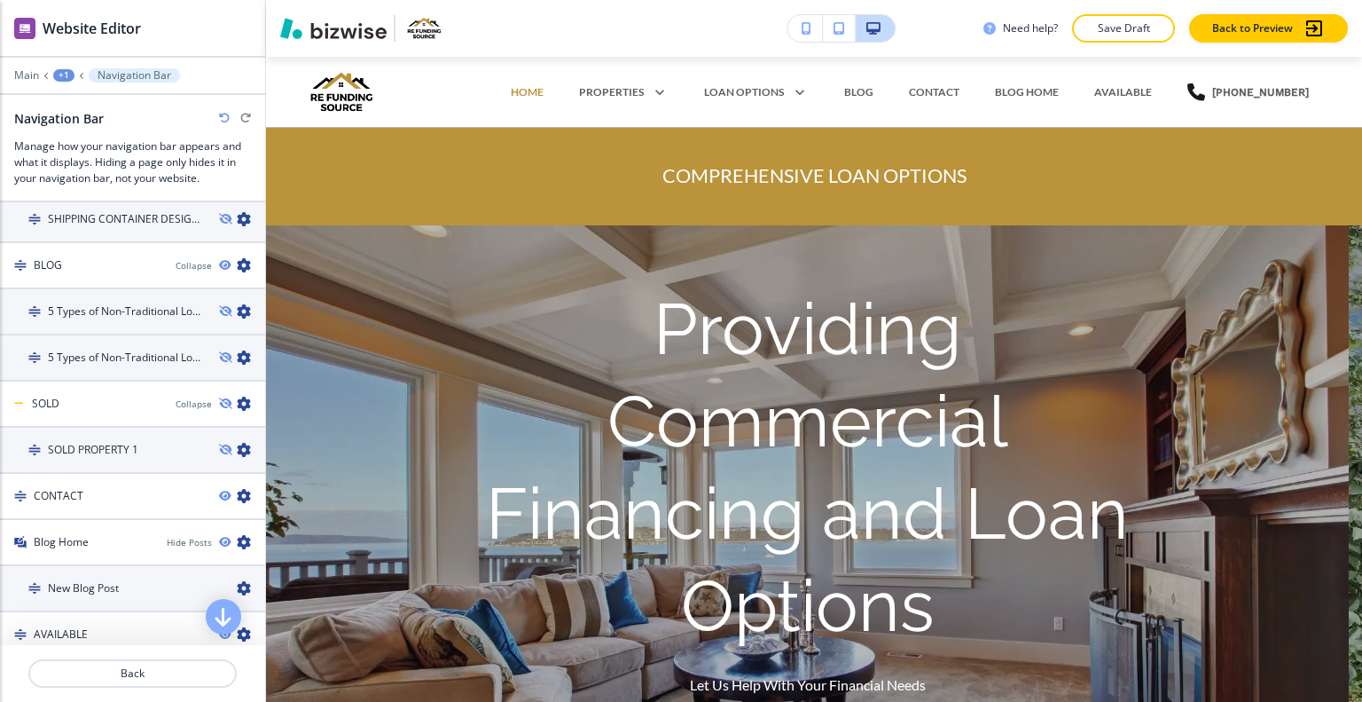
click at [1138, 29] on p "Save Draft" at bounding box center [1123, 28] width 57 height 16
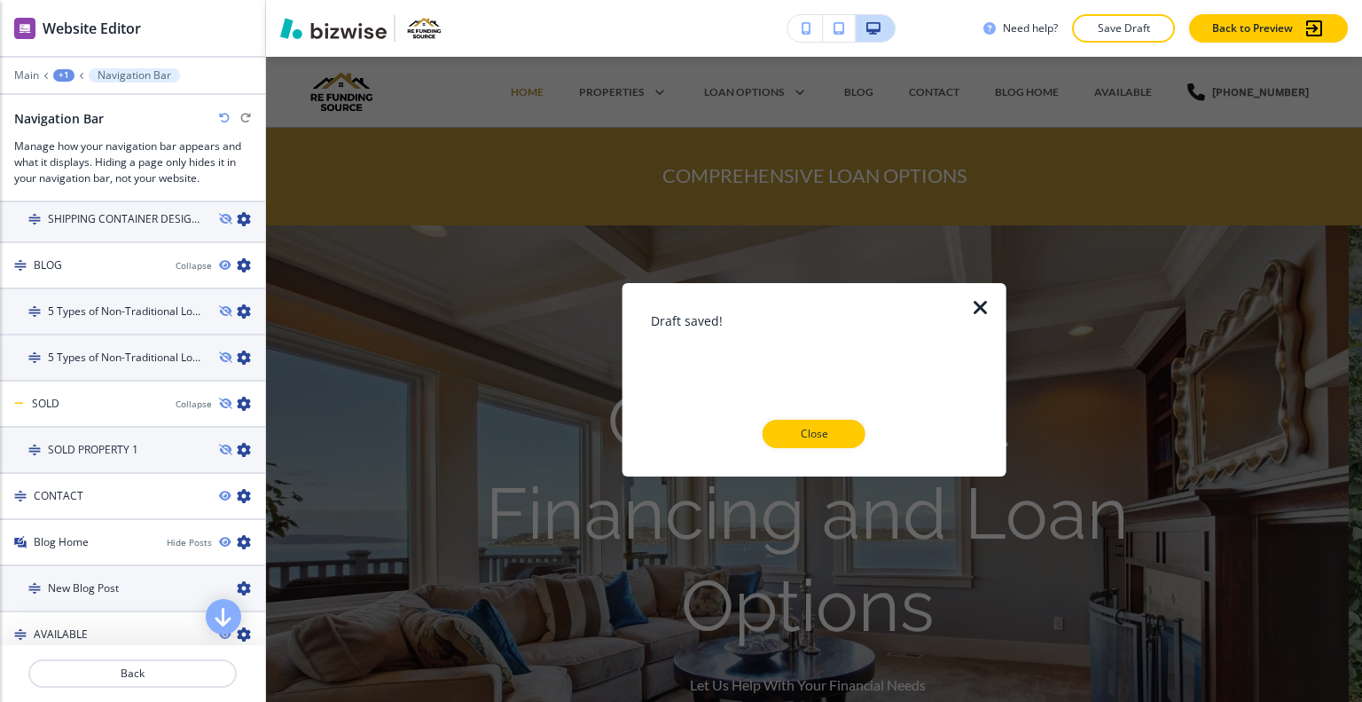
click at [815, 458] on div at bounding box center [814, 462] width 327 height 28
click at [818, 436] on p "Close" at bounding box center [814, 434] width 57 height 16
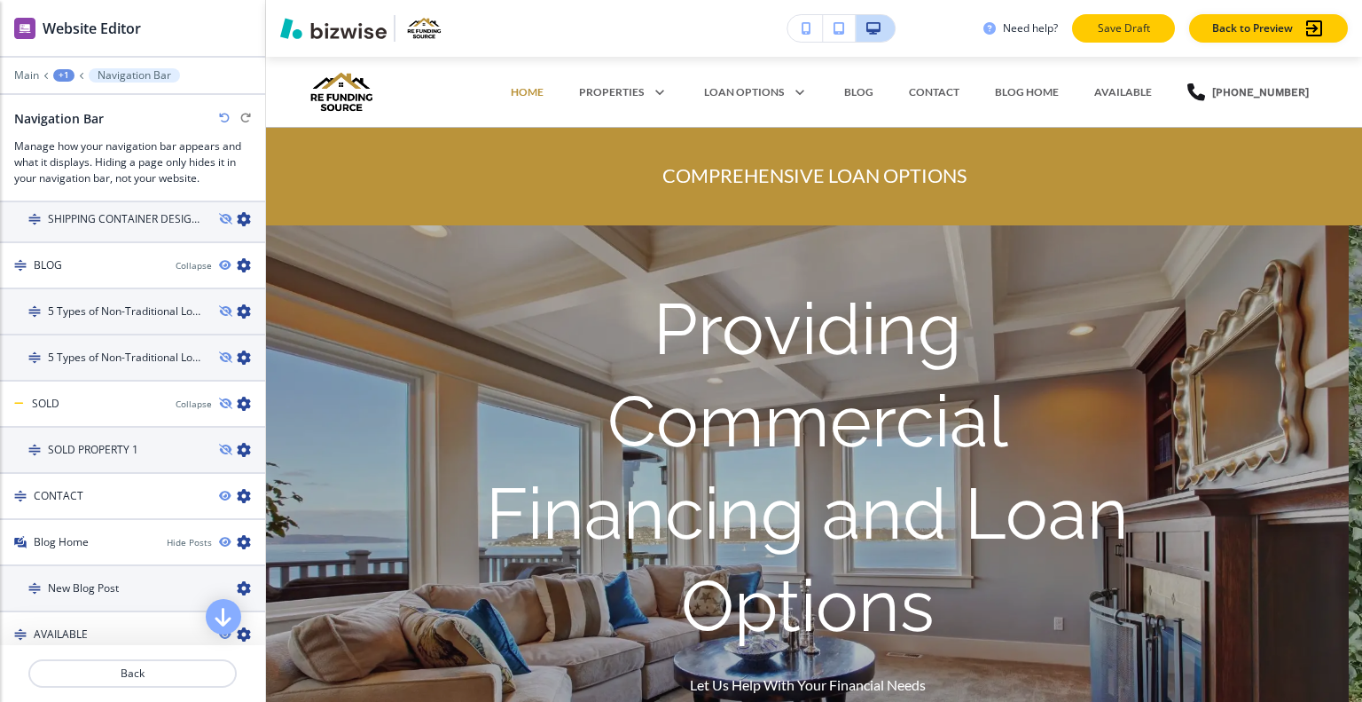
click at [1094, 32] on button "Save Draft" at bounding box center [1123, 28] width 103 height 28
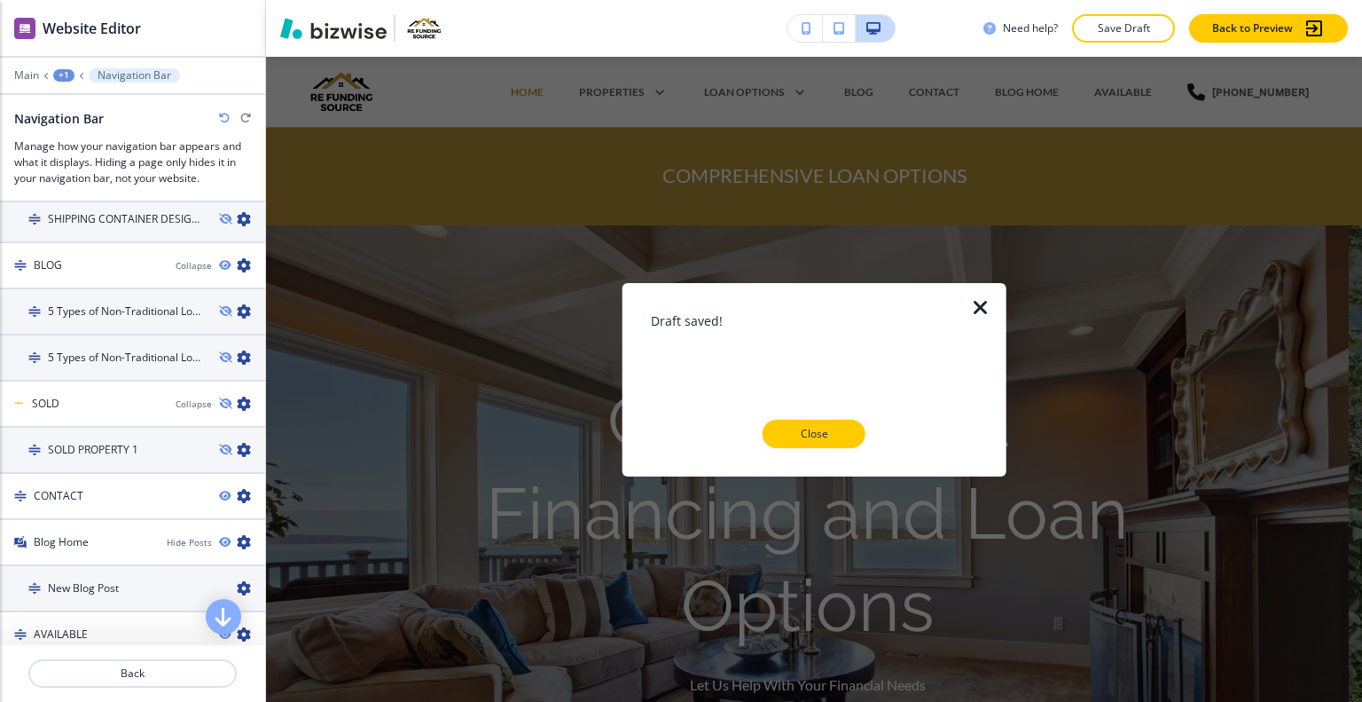
click at [837, 441] on button "Close" at bounding box center [814, 434] width 103 height 28
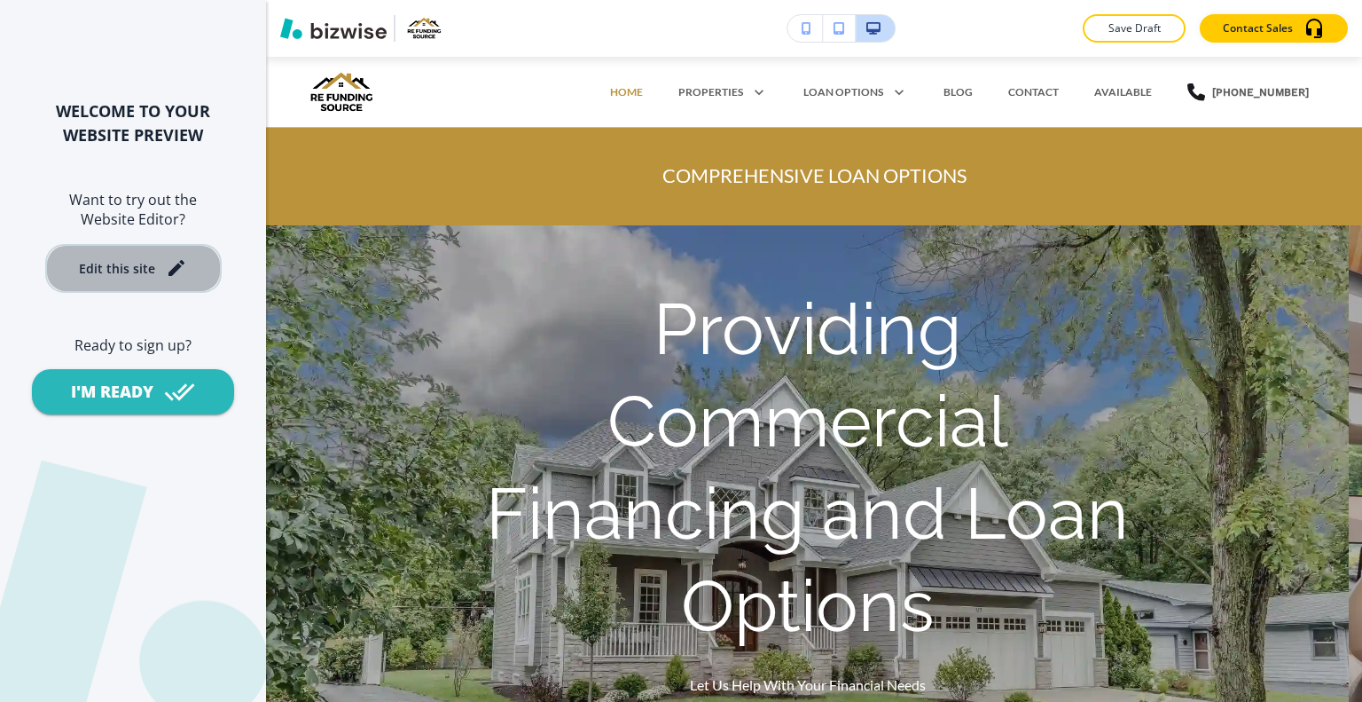
click at [146, 262] on div "Edit this site" at bounding box center [117, 268] width 76 height 13
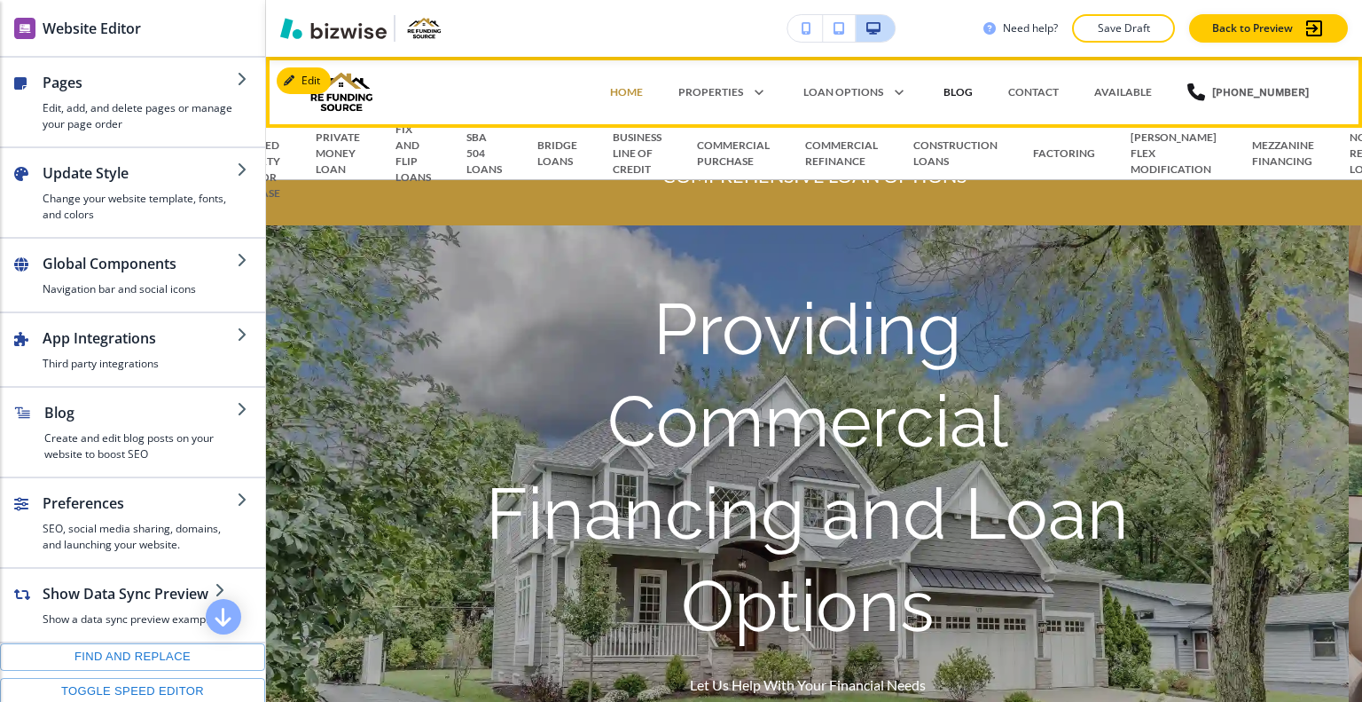
click at [970, 89] on p "BLOG" at bounding box center [958, 92] width 29 height 16
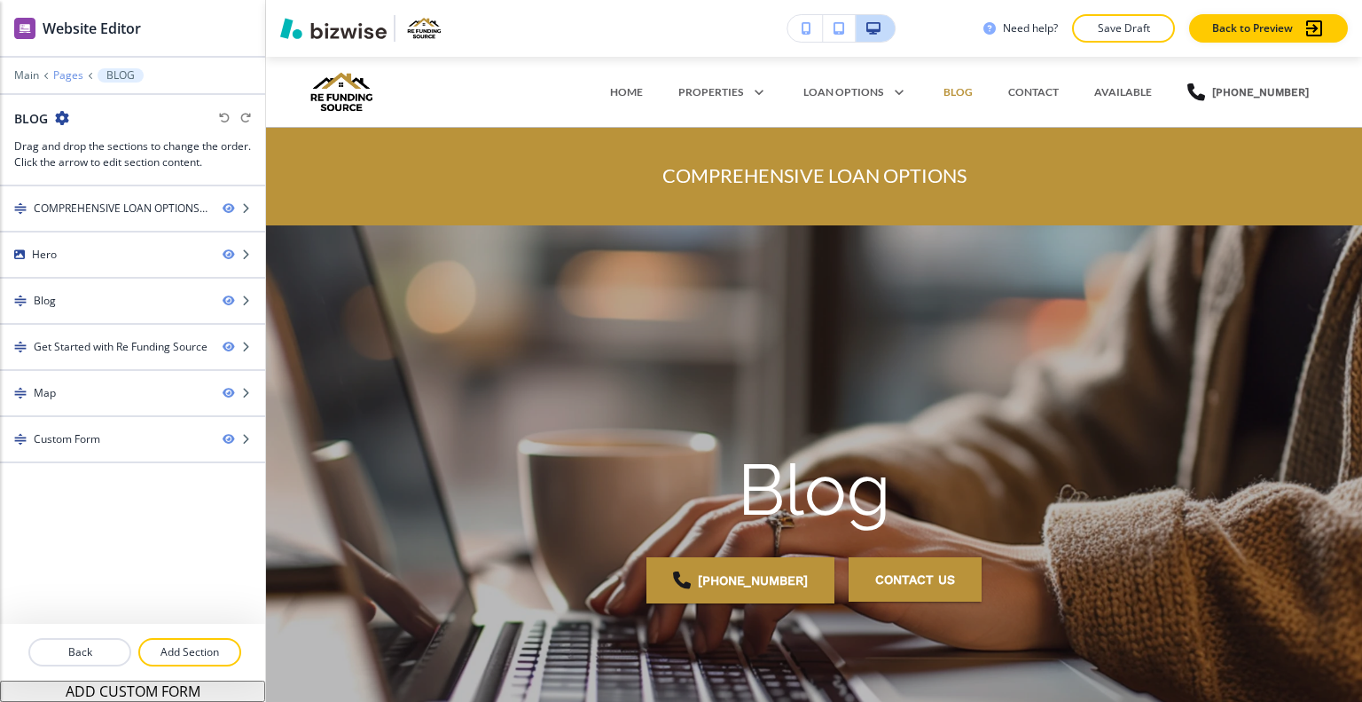
click at [71, 79] on p "Pages" at bounding box center [68, 75] width 30 height 12
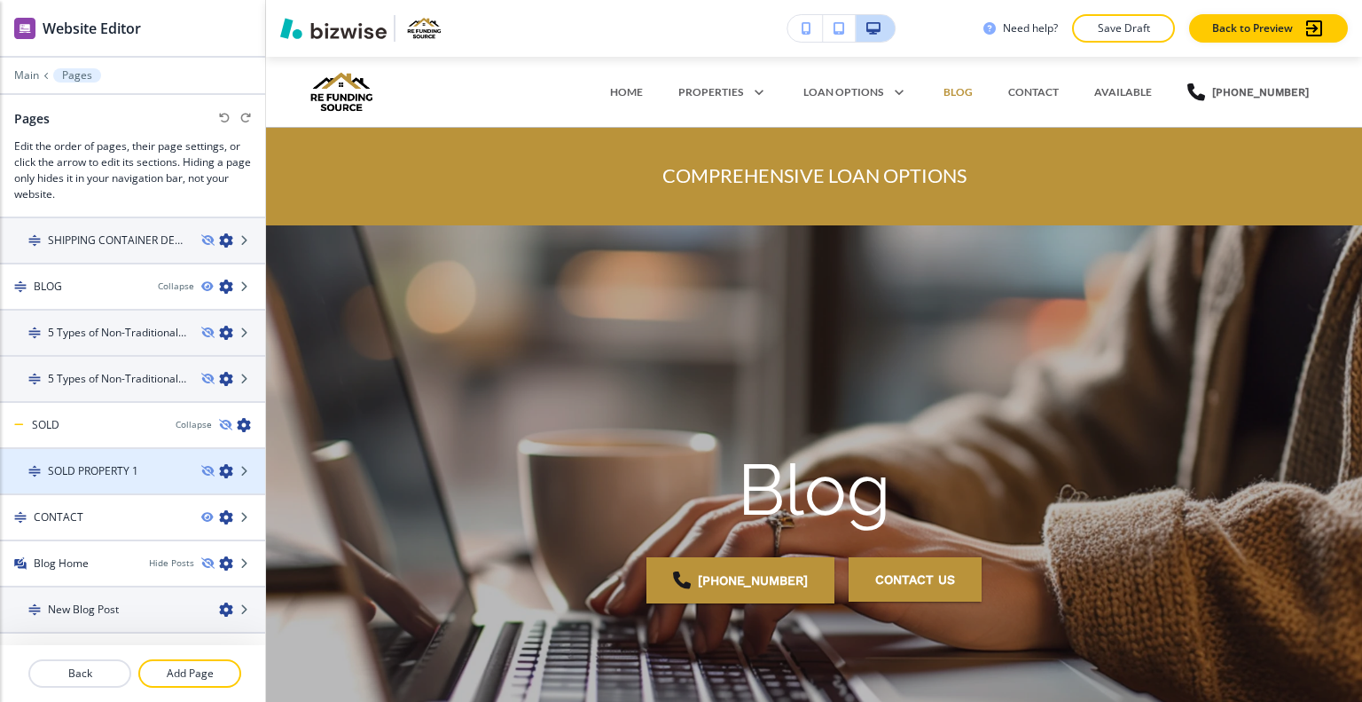
scroll to position [1174, 0]
